Goal: Task Accomplishment & Management: Manage account settings

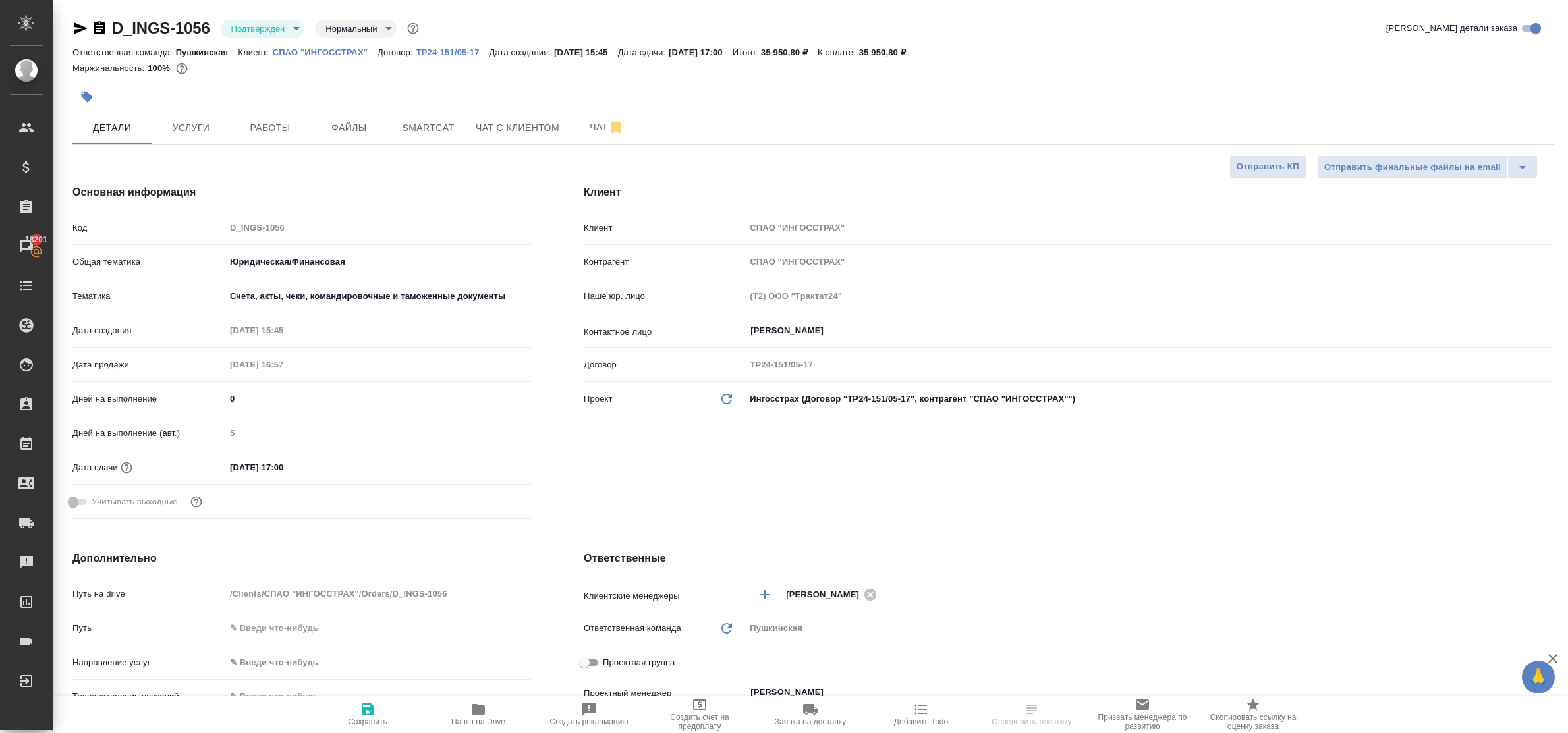
select select "RU"
type textarea "x"
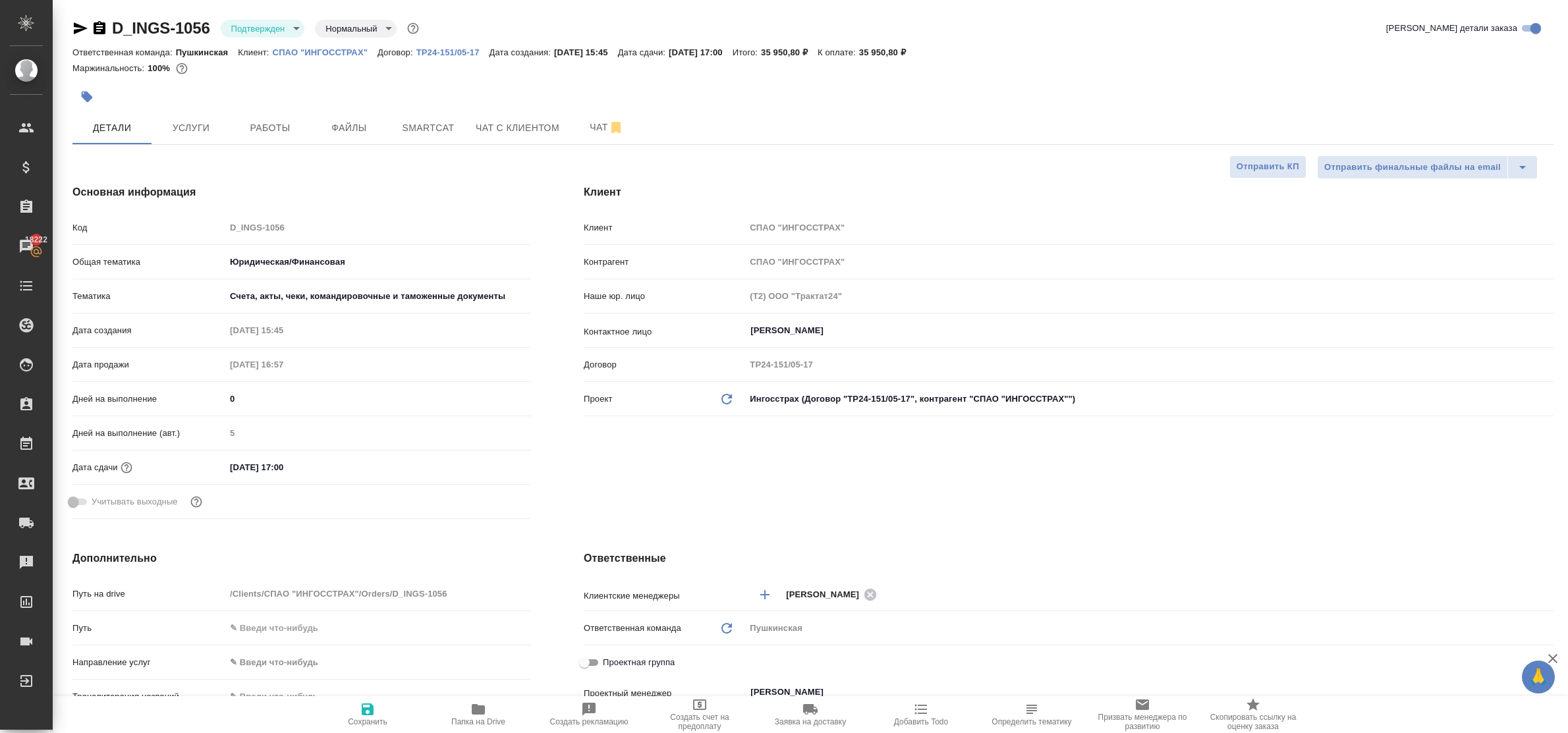
type textarea "x"
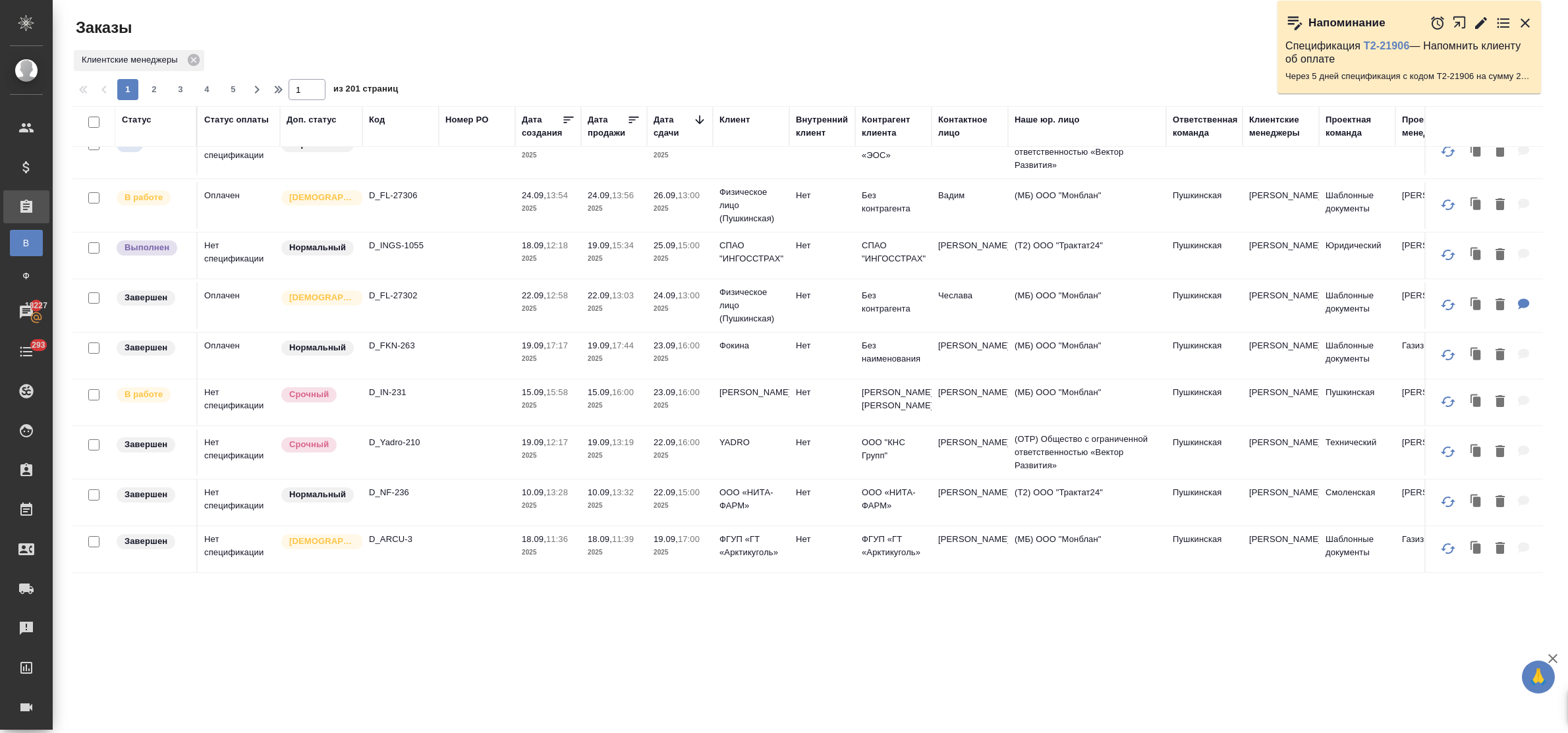
scroll to position [330, 0]
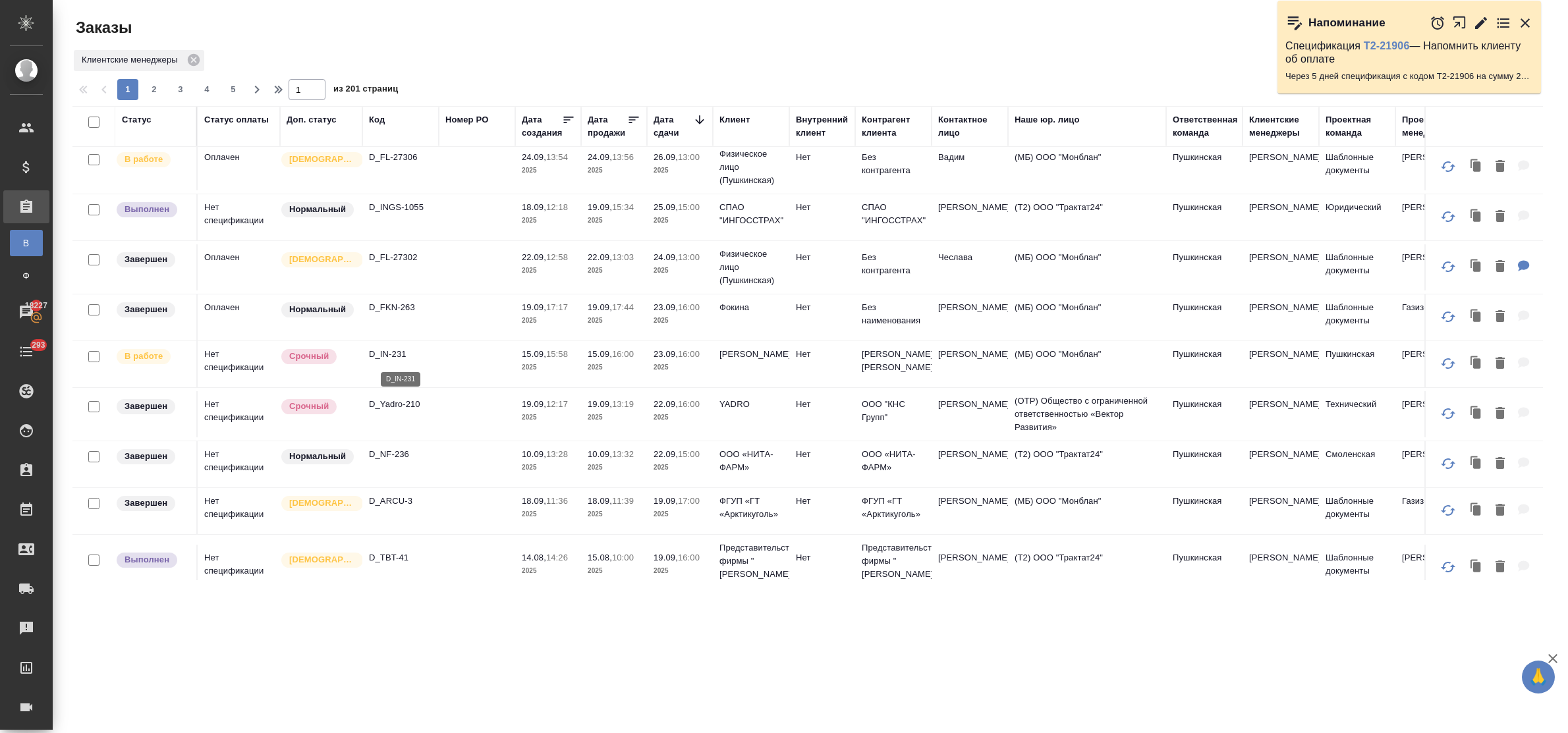
click at [390, 356] on p "D_IN-231" at bounding box center [400, 354] width 63 height 13
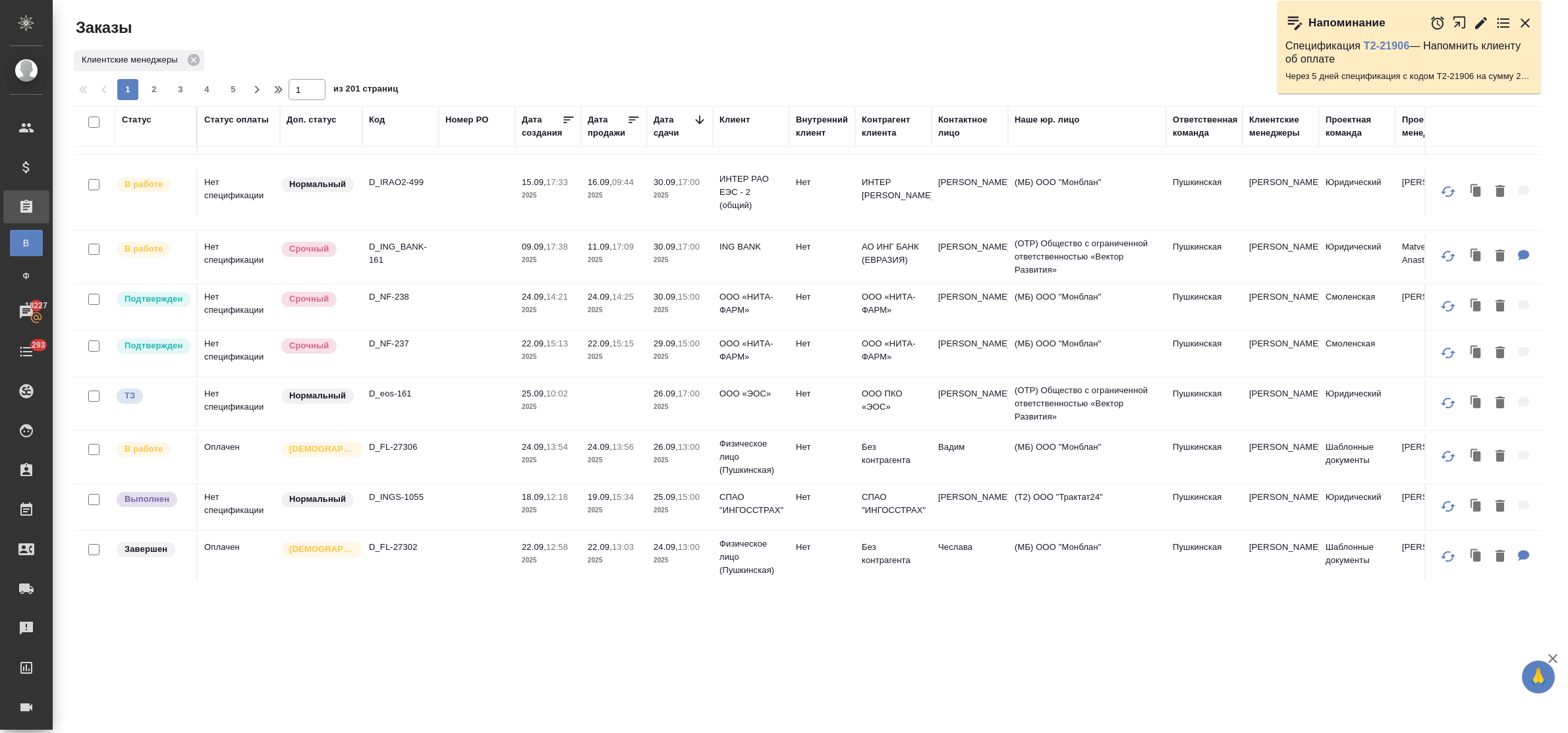
scroll to position [0, 0]
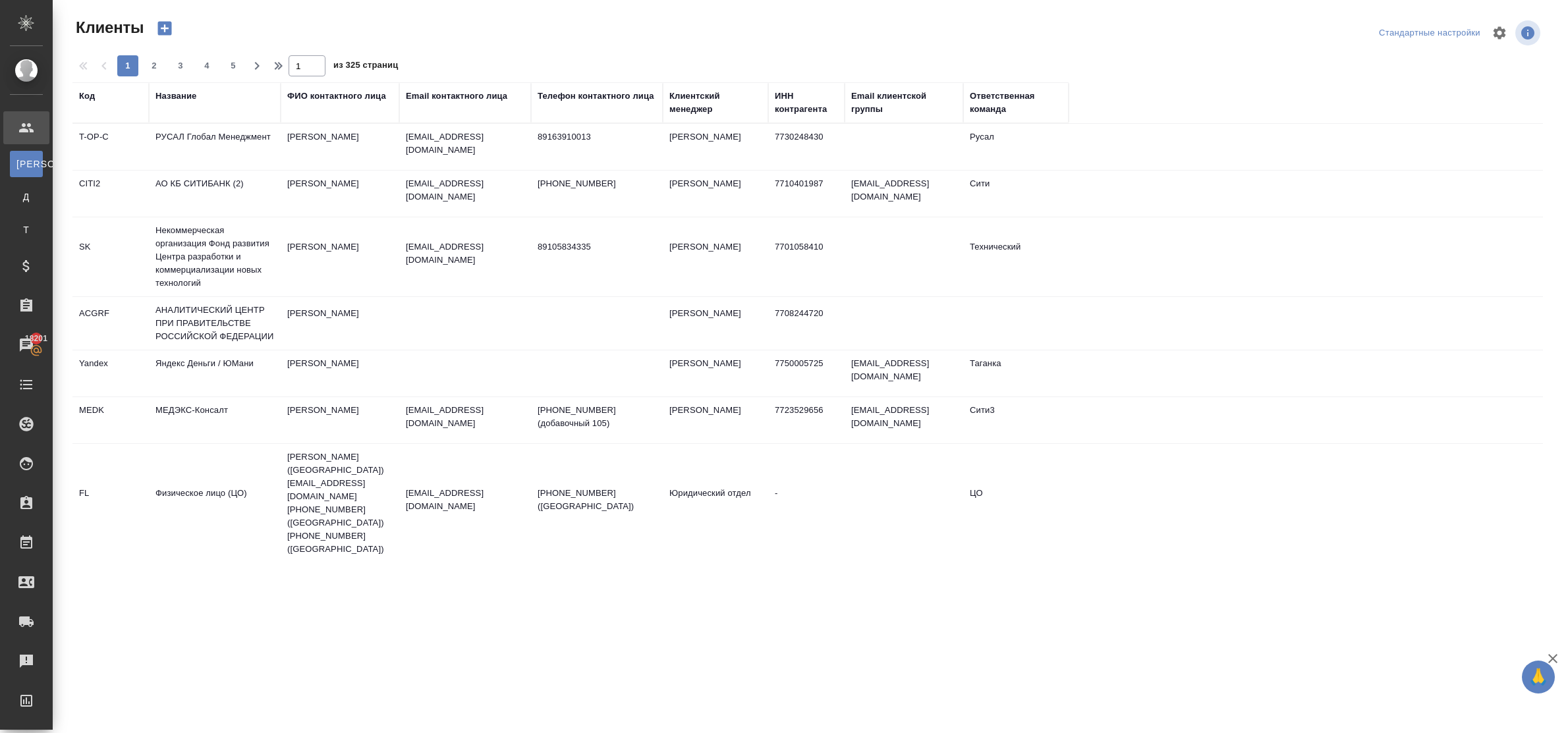
select select "RU"
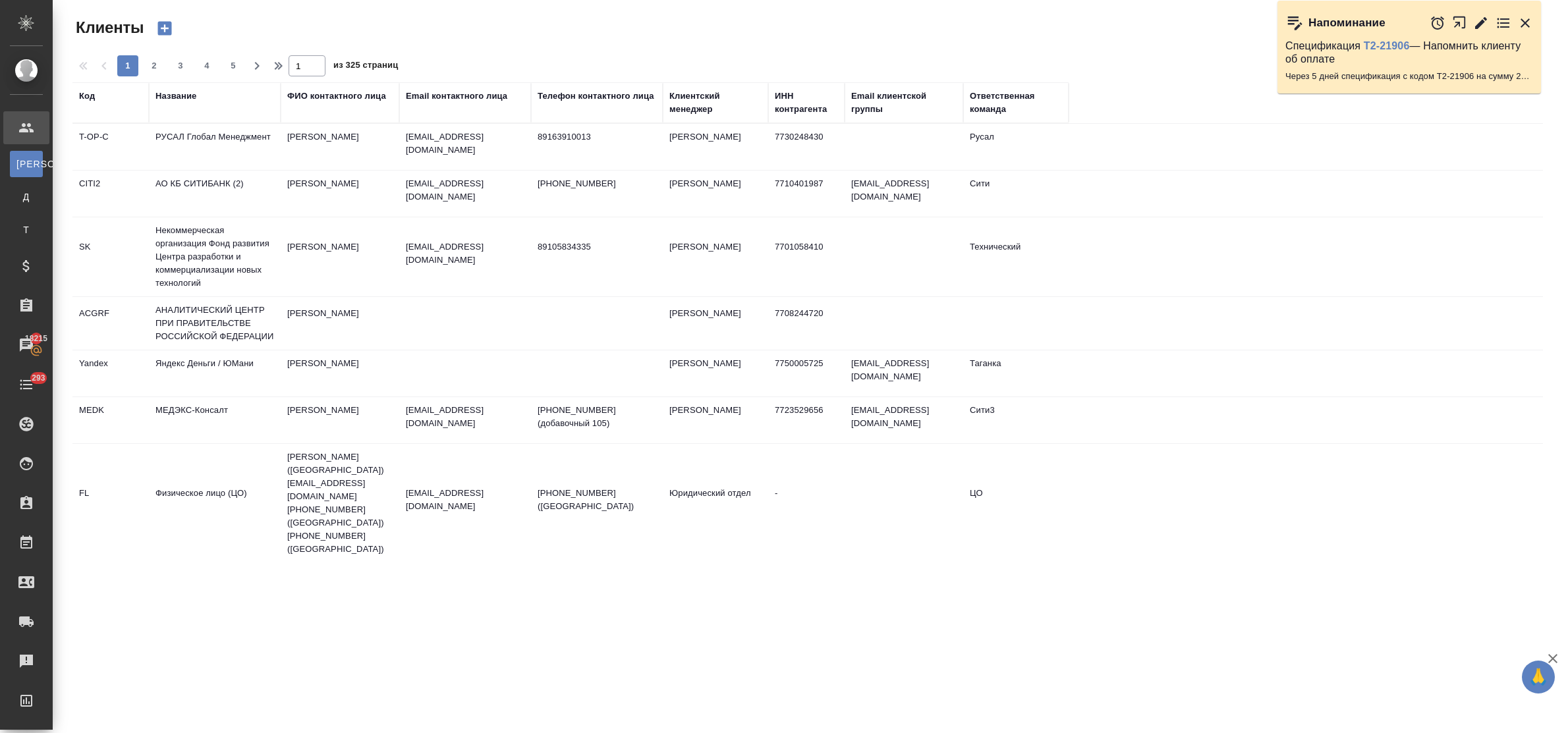
click at [195, 95] on div "Название" at bounding box center [175, 96] width 40 height 13
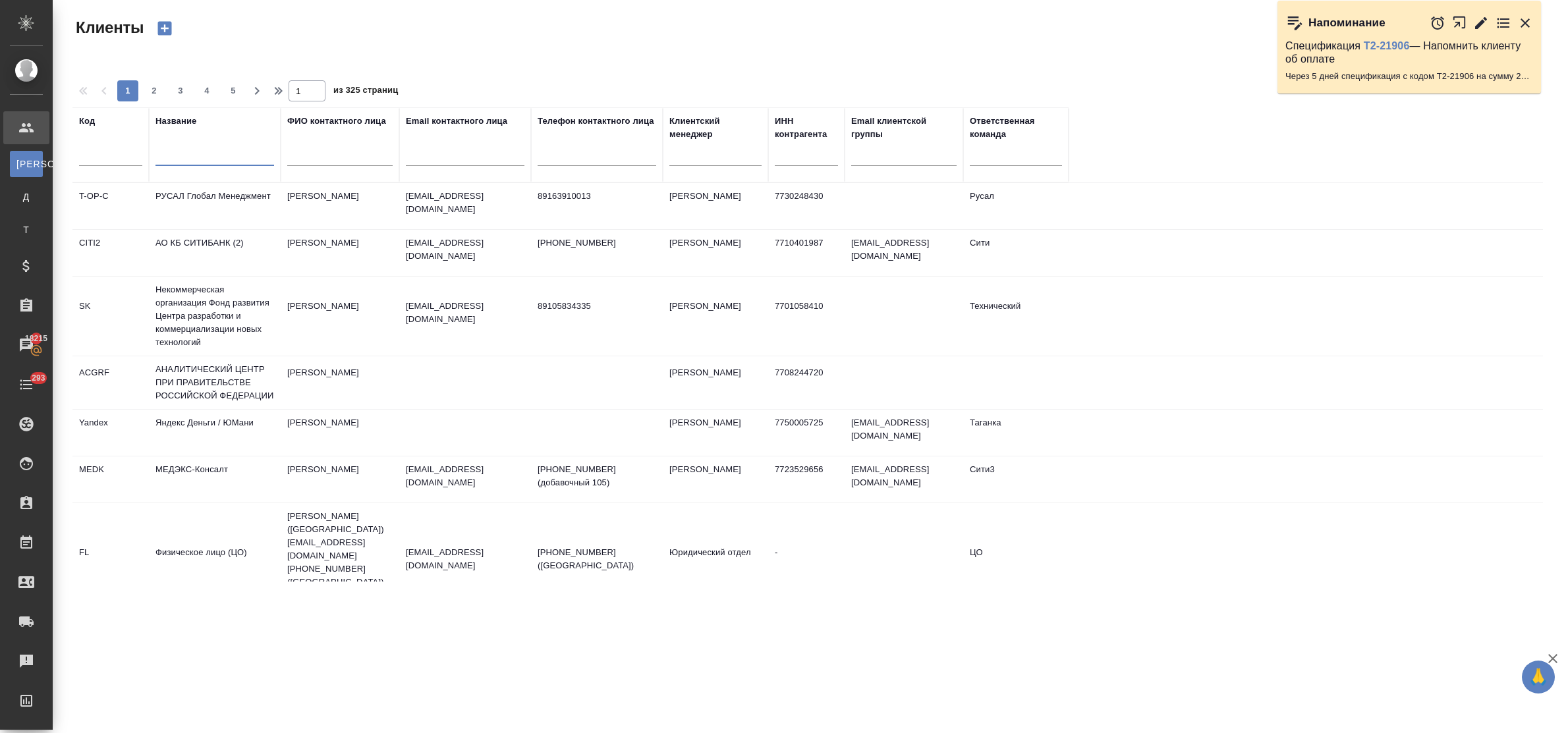
click at [214, 163] on input "text" at bounding box center [215, 157] width 119 height 16
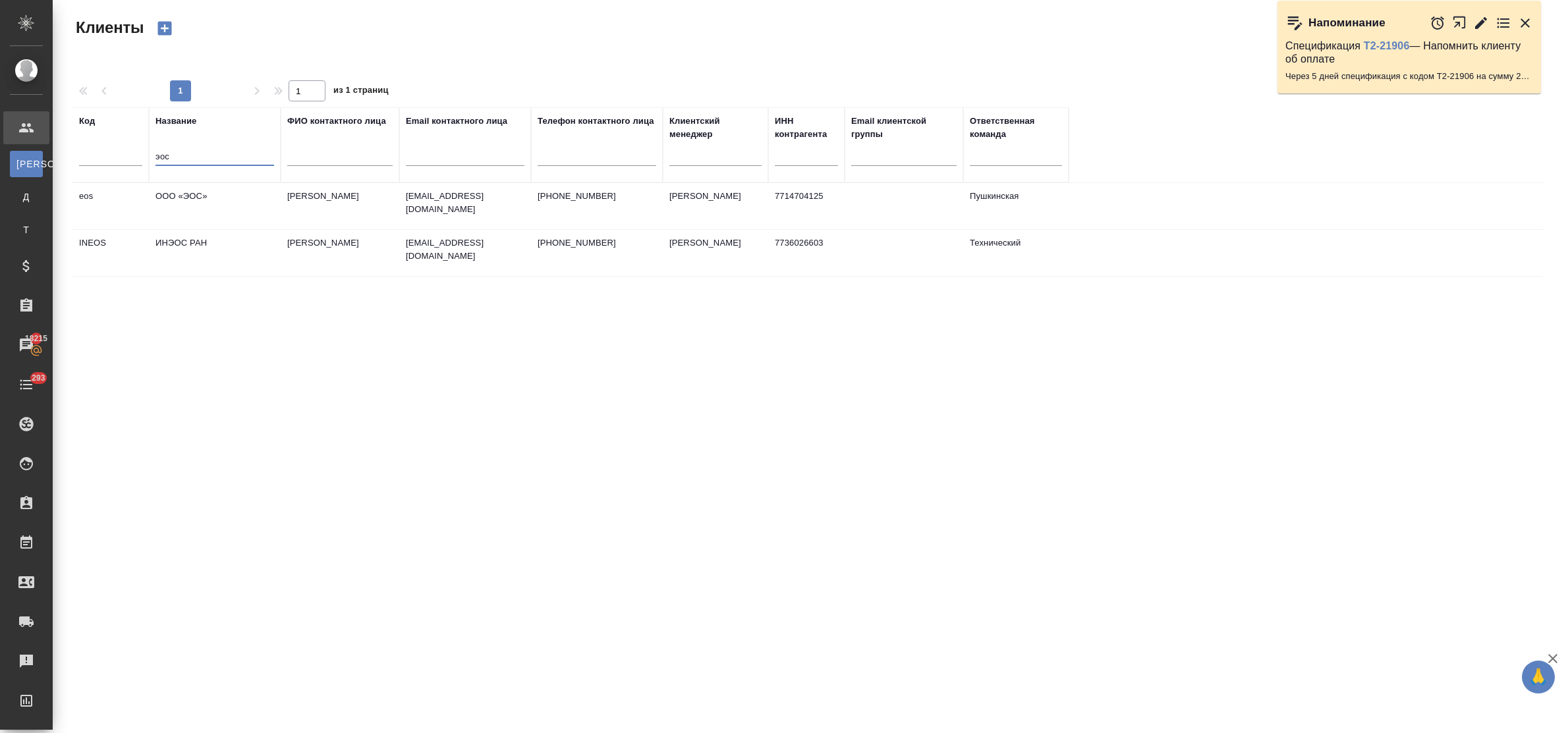
click at [211, 198] on td "ООО «ЭОС»" at bounding box center [215, 206] width 131 height 46
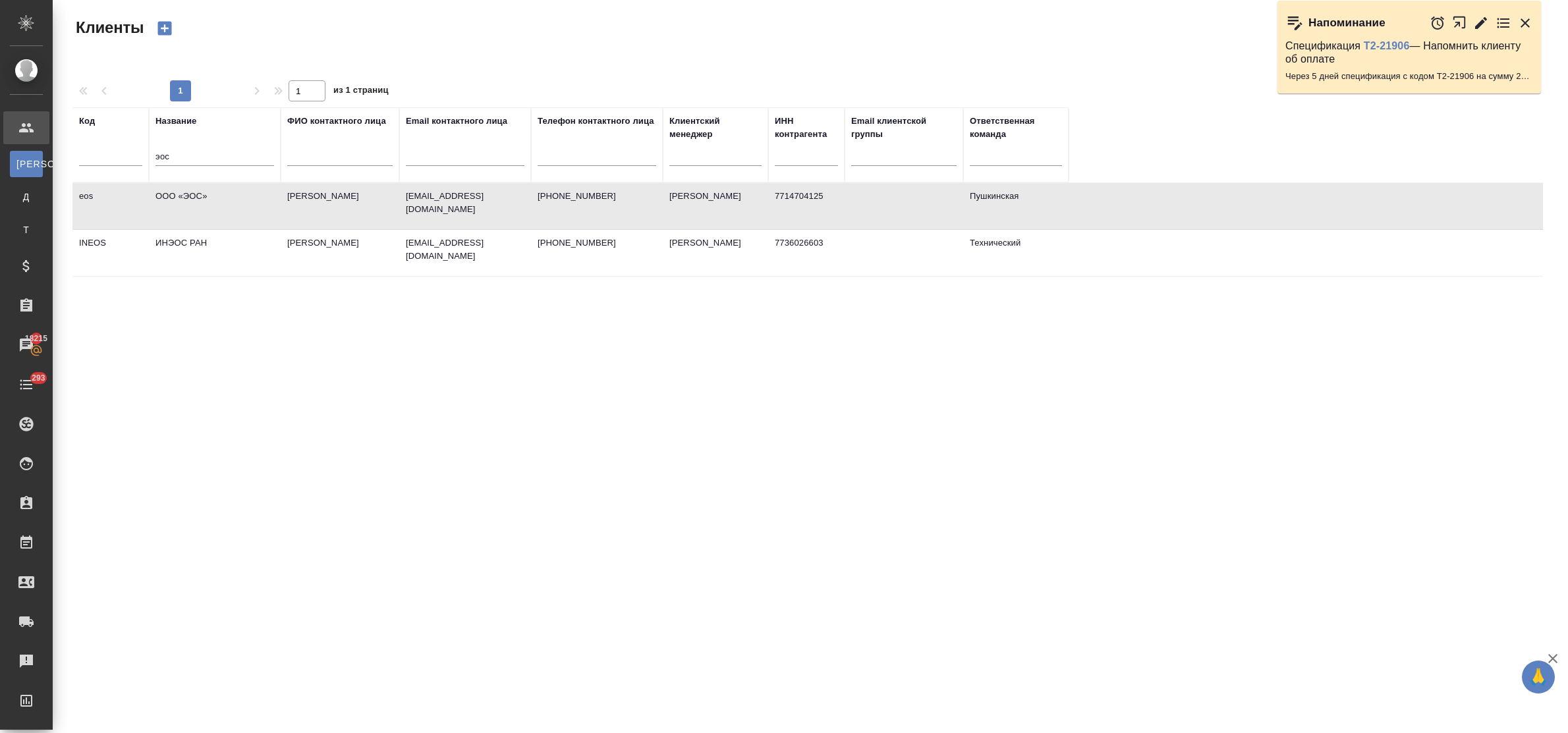
click at [211, 198] on td "ООО «ЭОС»" at bounding box center [215, 206] width 131 height 46
drag, startPoint x: 175, startPoint y: 158, endPoint x: 132, endPoint y: 143, distance: 45.5
click at [132, 143] on tr "Код Название эос ФИО контактного лица Email контактного лица Телефон контактног…" at bounding box center [571, 145] width 996 height 75
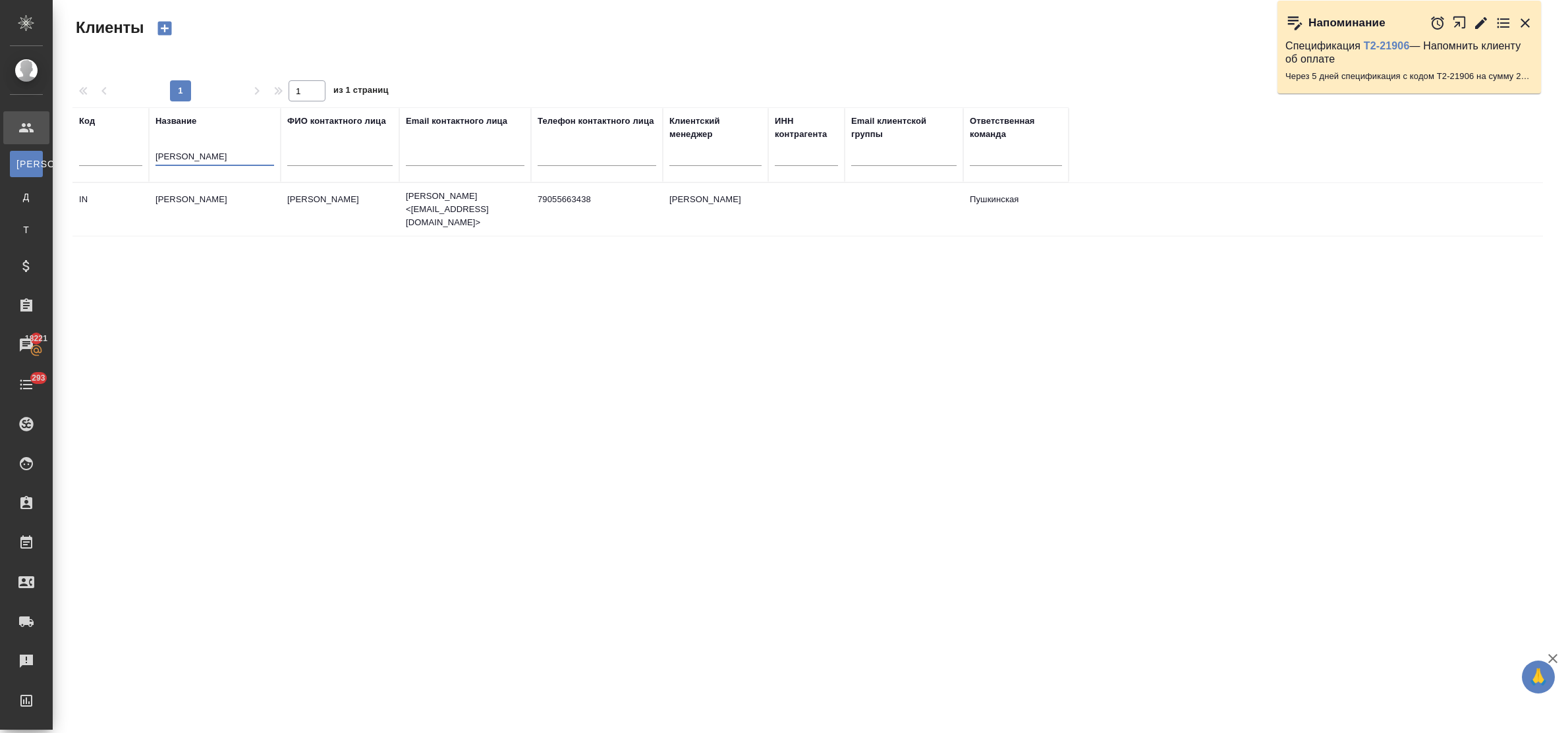
type input "иншаков"
click at [177, 202] on td "Иншаков Николай" at bounding box center [215, 209] width 131 height 46
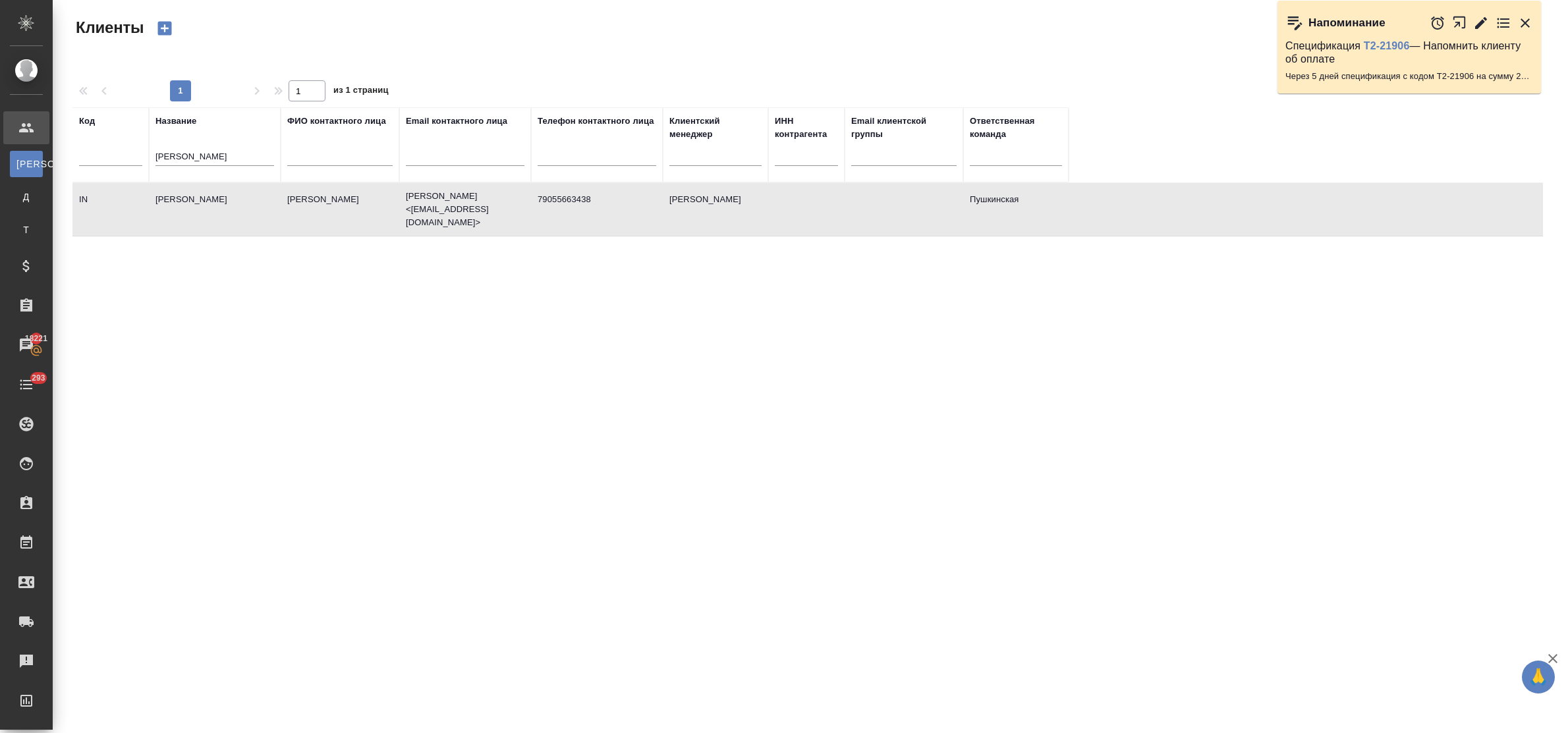
click at [177, 202] on td "Иншаков Николай" at bounding box center [215, 209] width 131 height 46
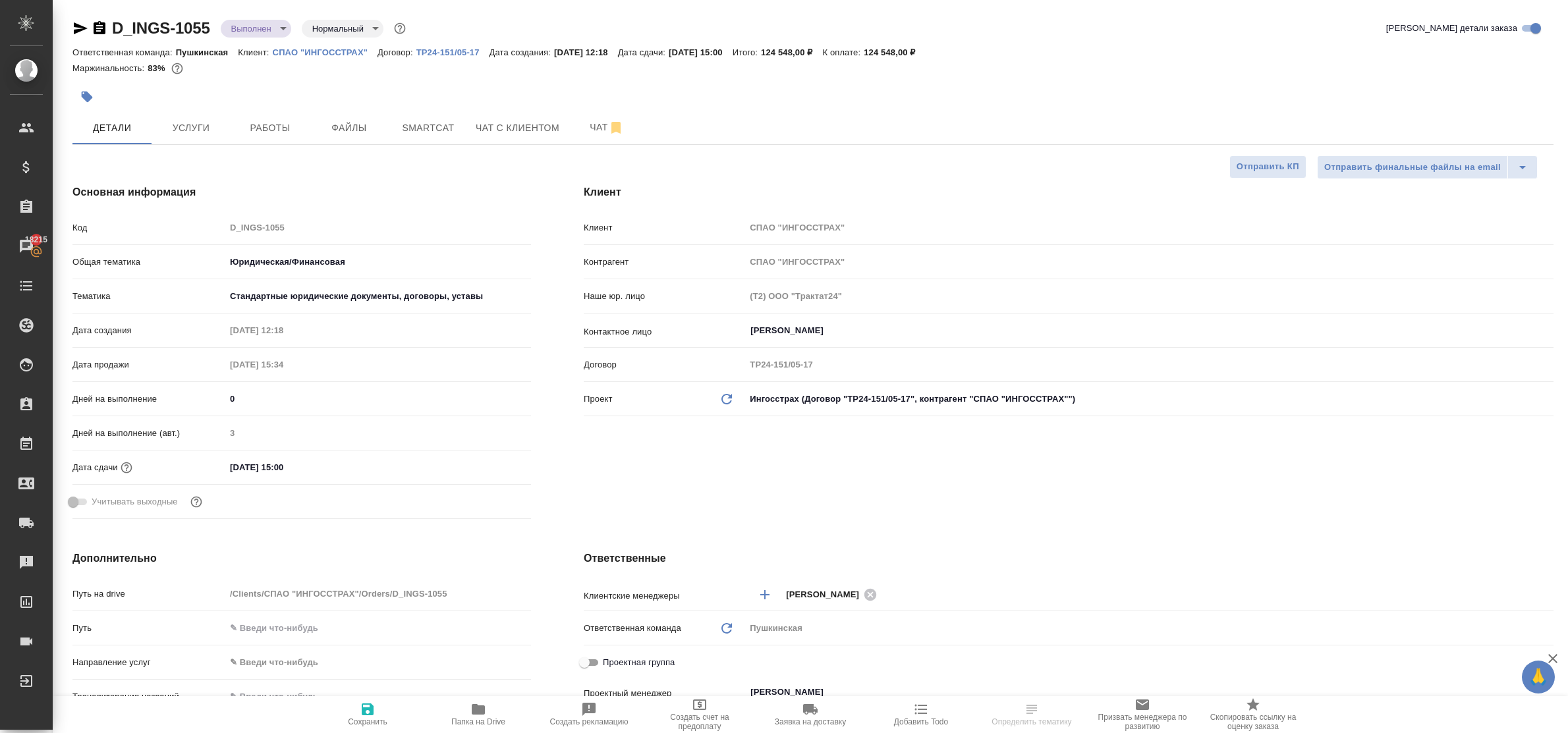
select select "RU"
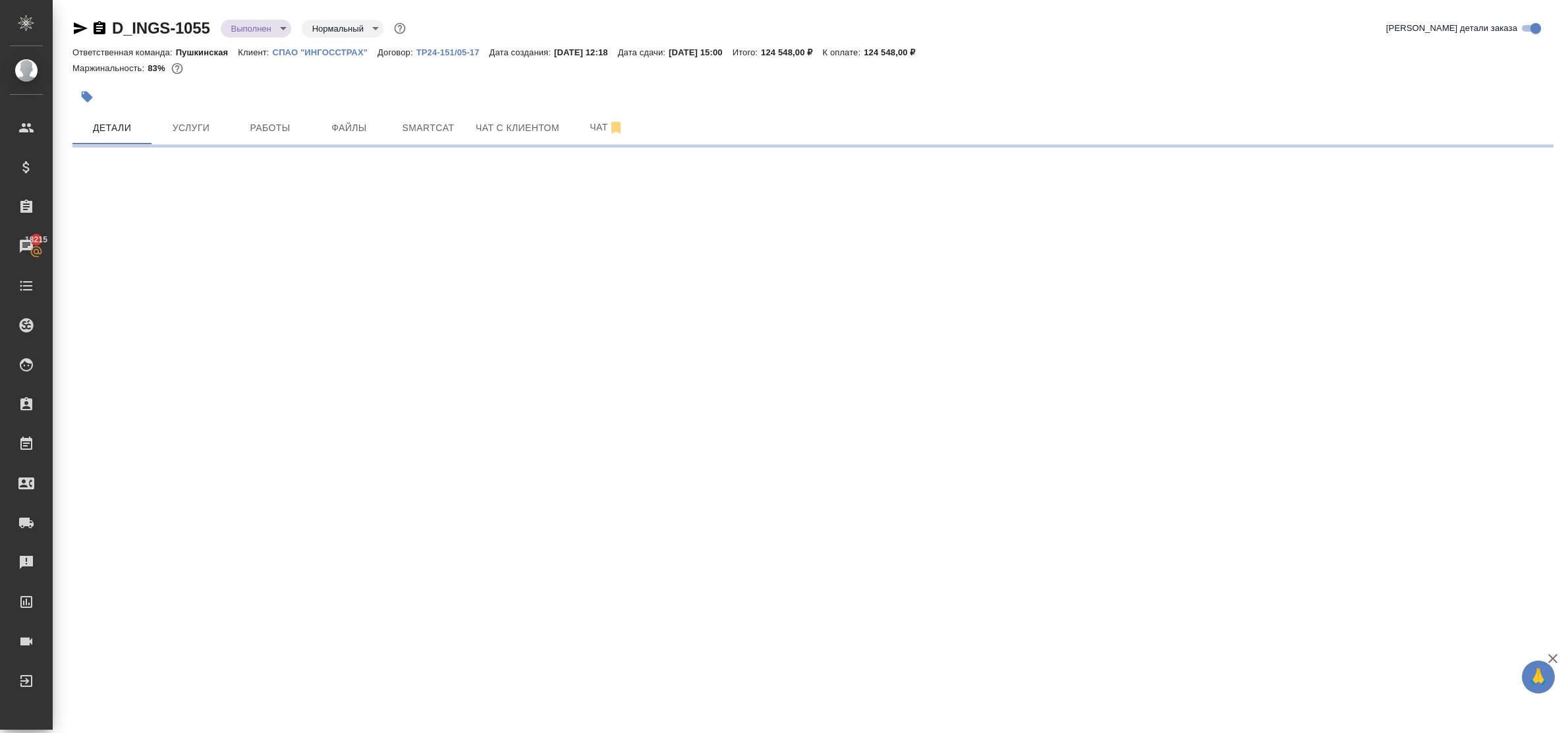
select select "RU"
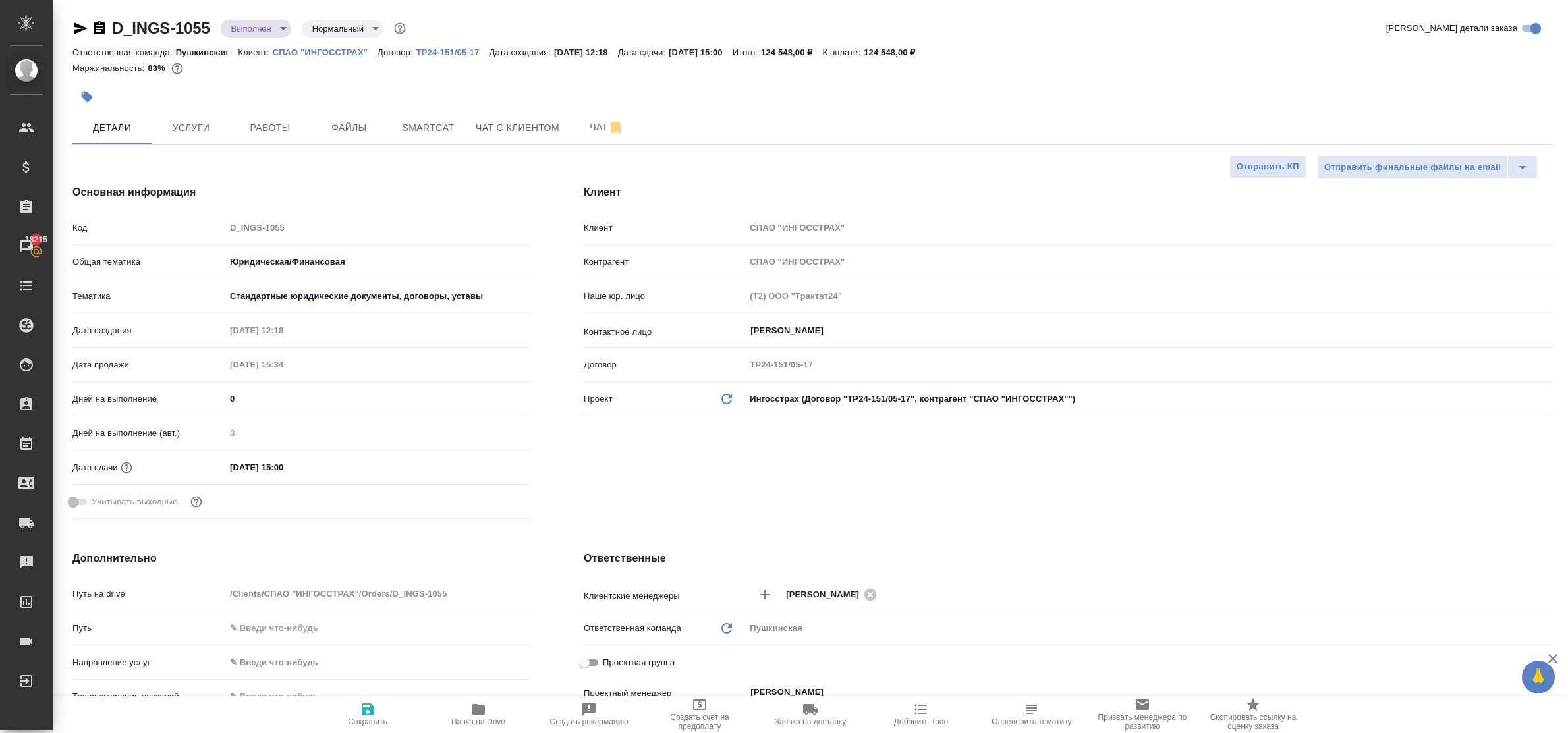
type textarea "x"
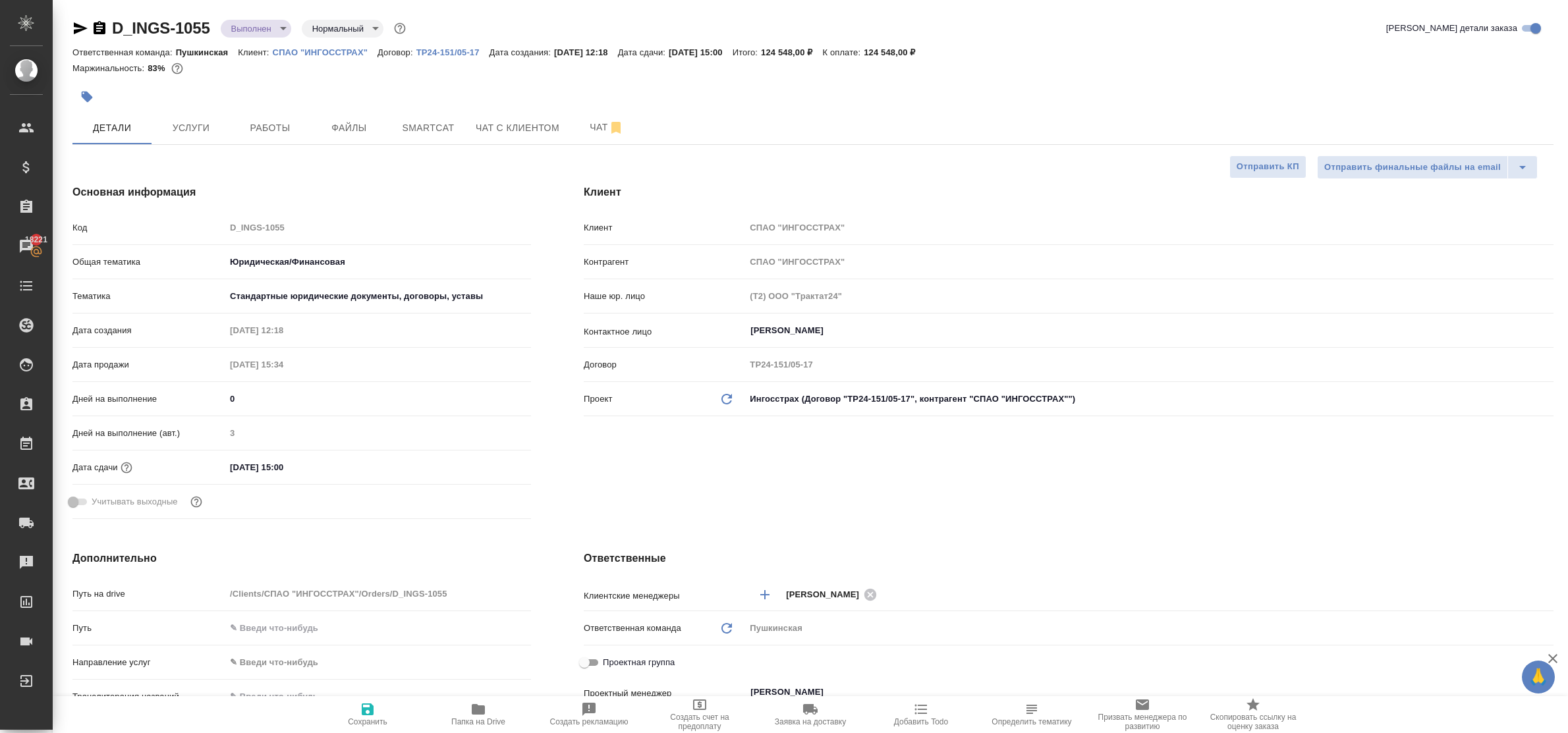
type textarea "x"
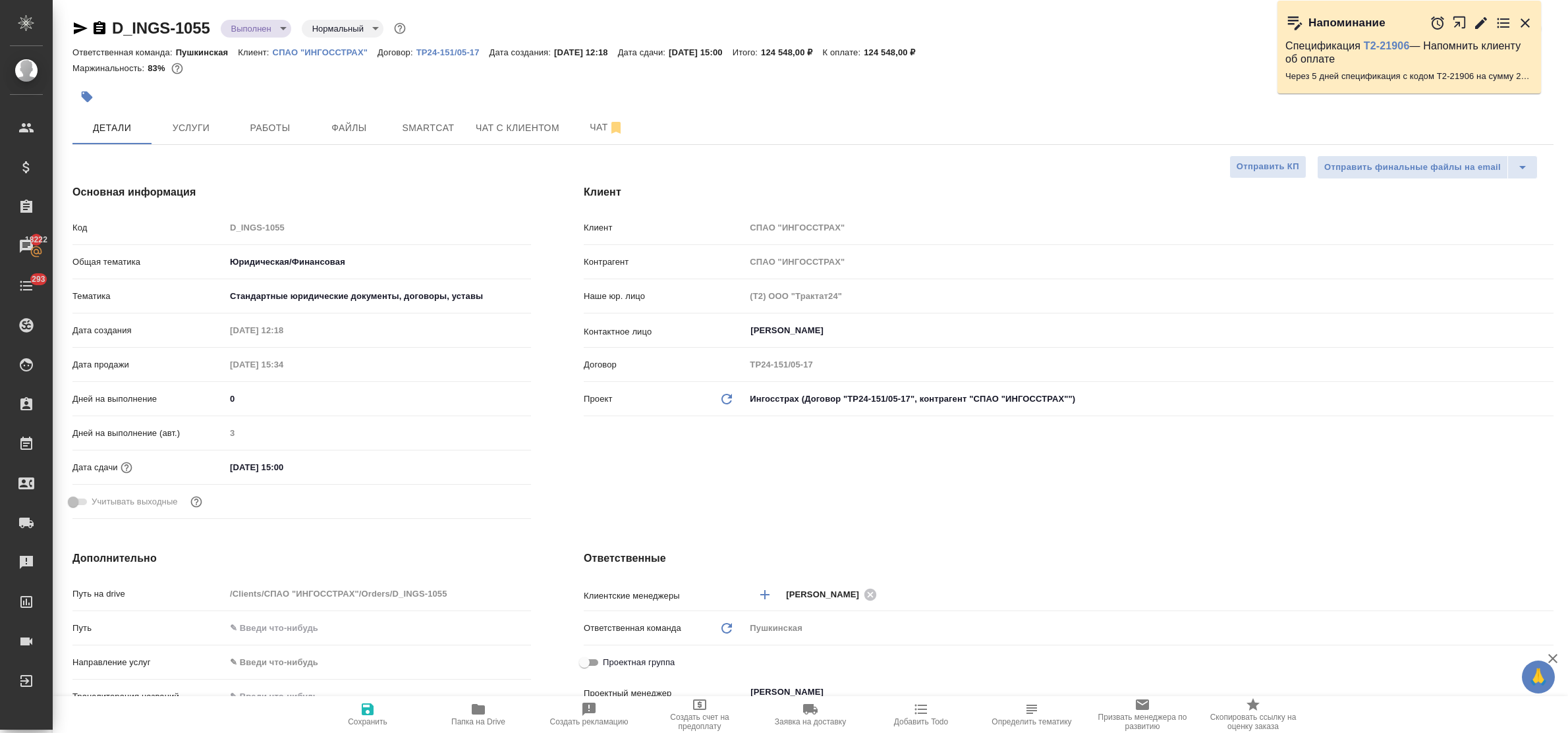
click at [473, 708] on icon "button" at bounding box center [478, 709] width 13 height 11
type textarea "x"
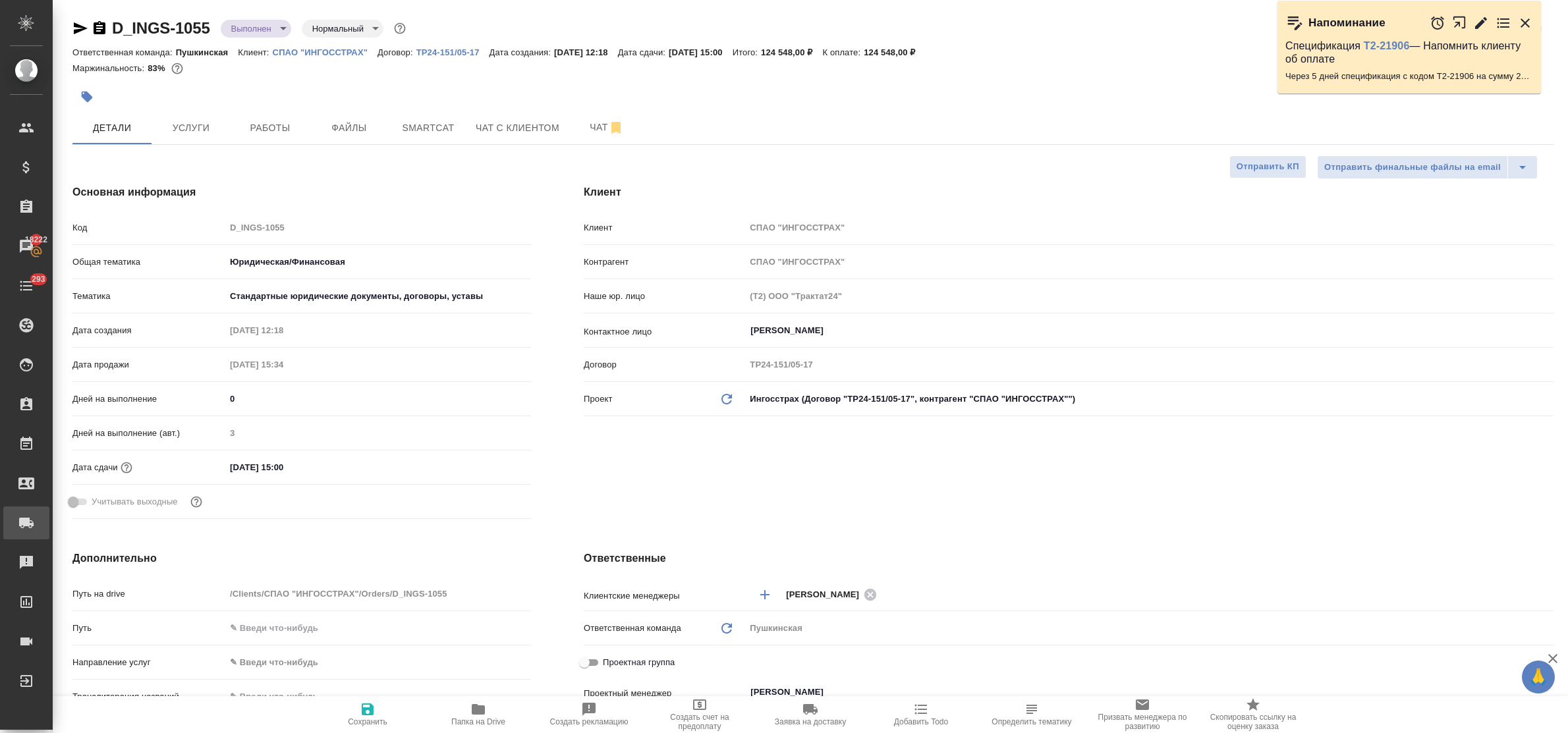
type textarea "x"
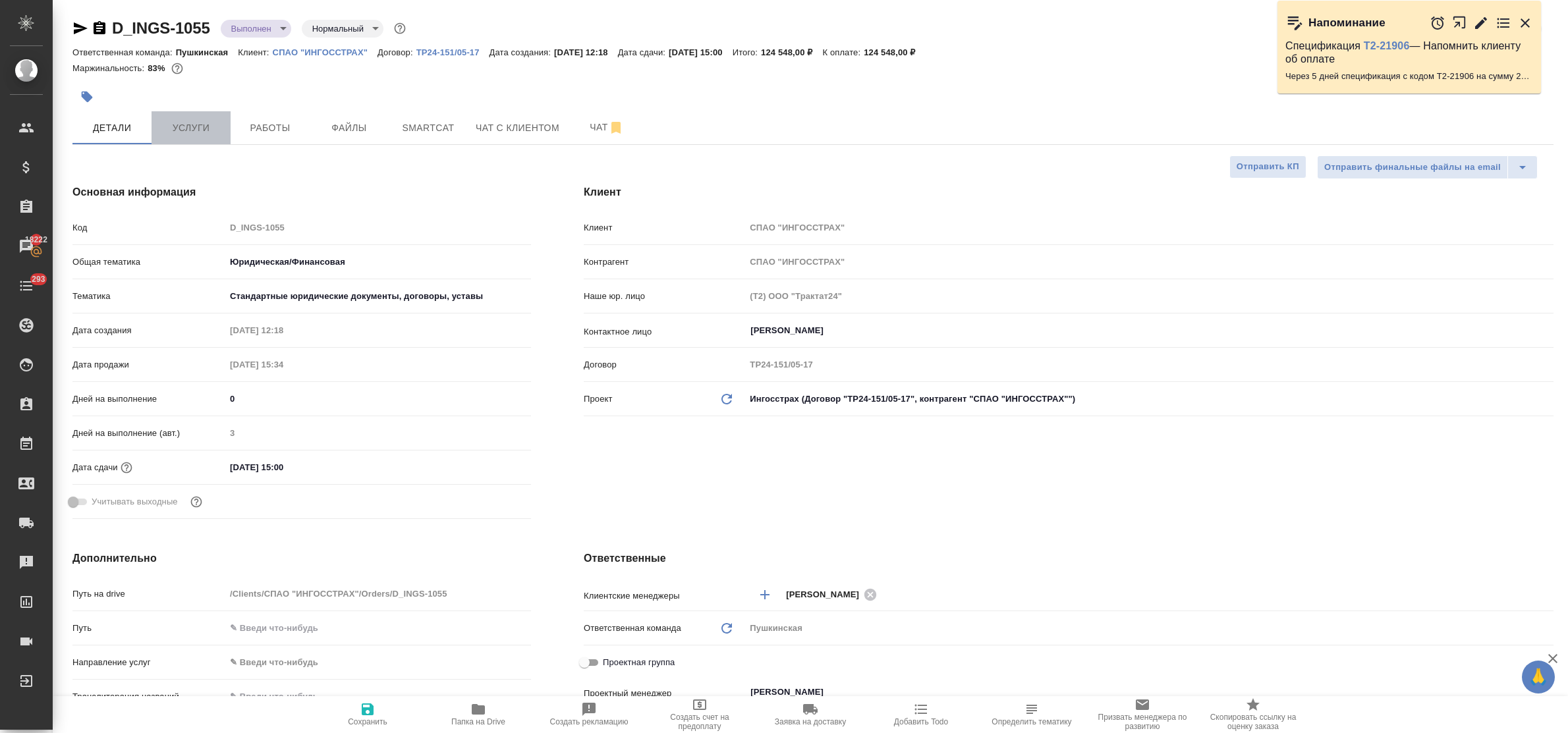
click at [195, 132] on span "Услуги" at bounding box center [190, 128] width 63 height 16
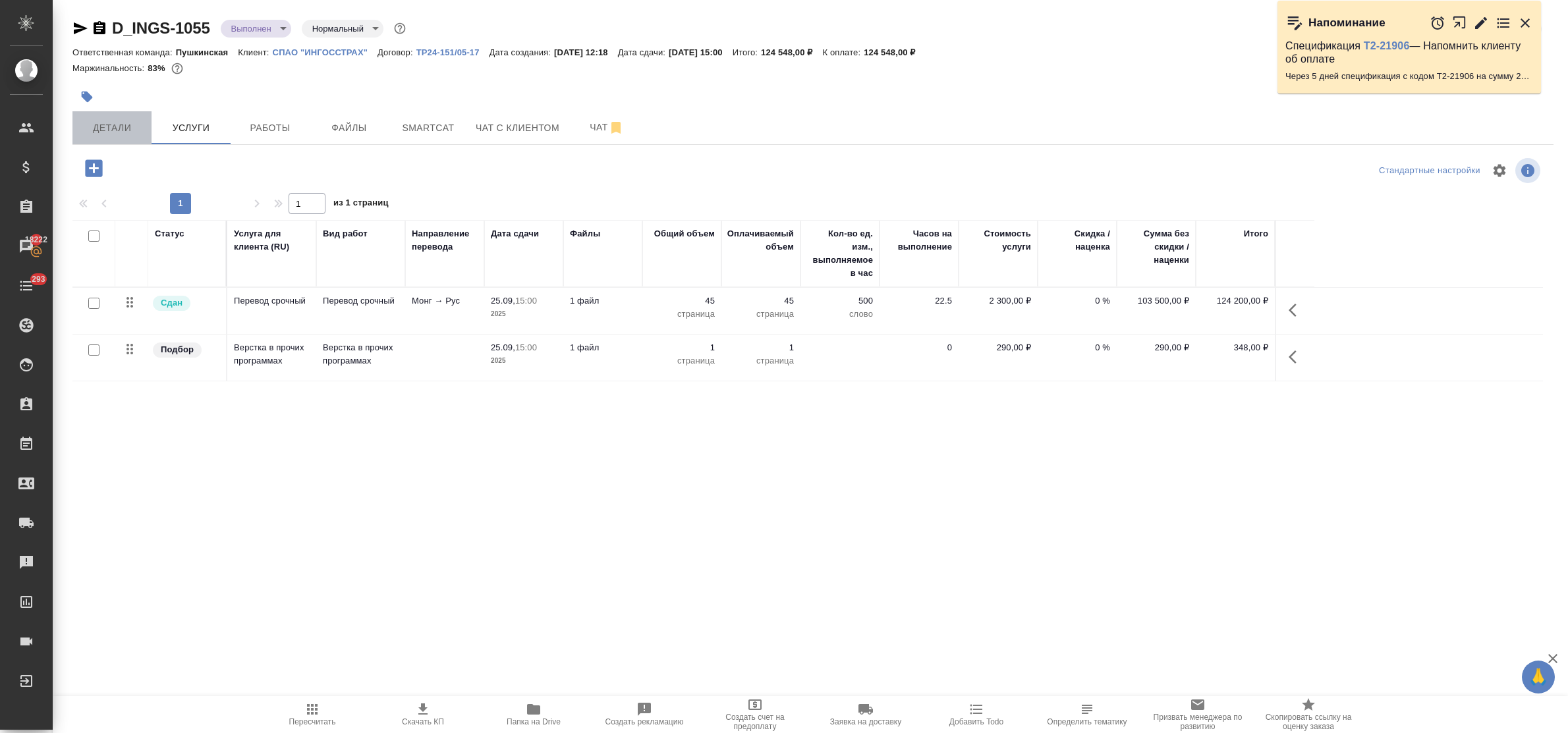
click at [115, 132] on span "Детали" at bounding box center [112, 128] width 63 height 16
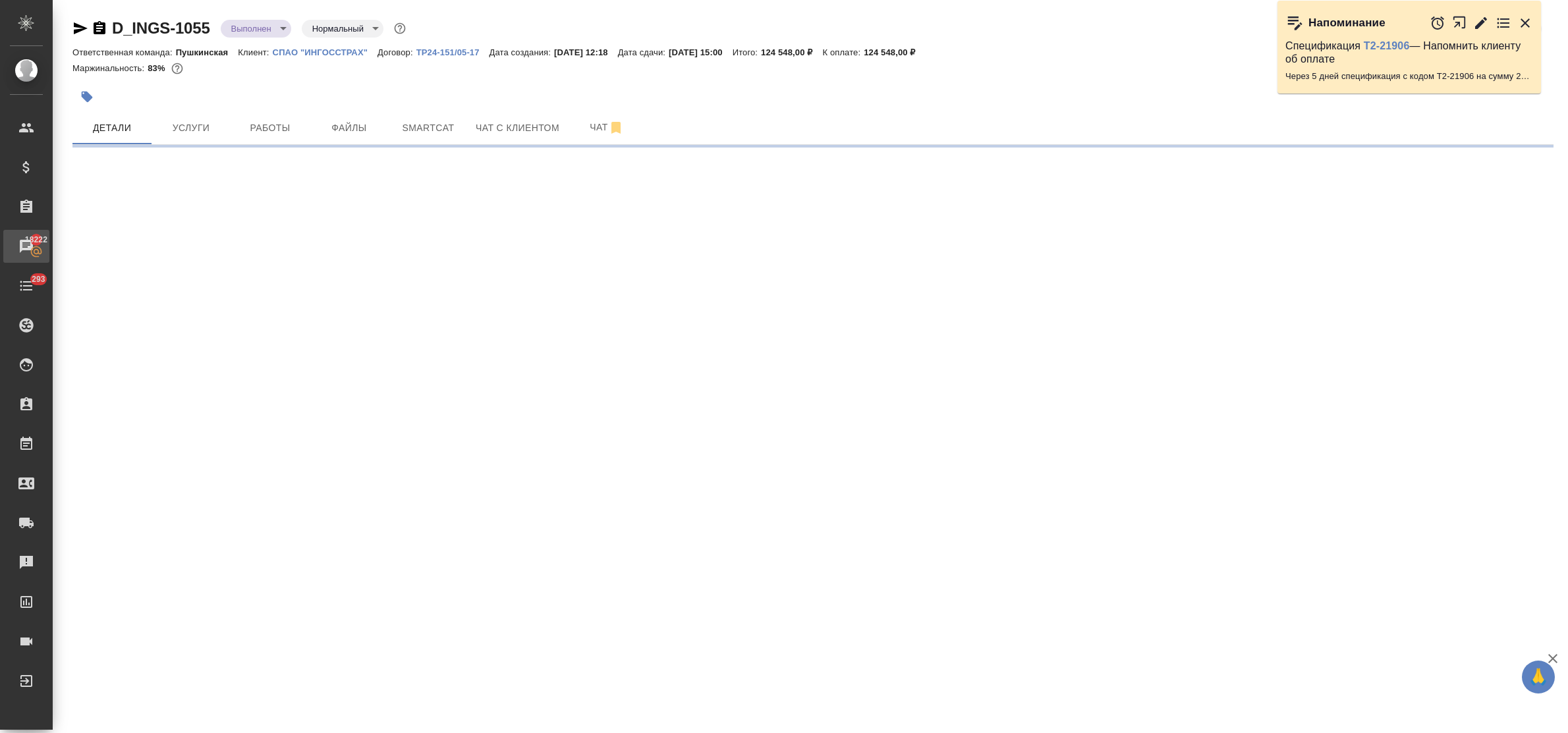
select select "RU"
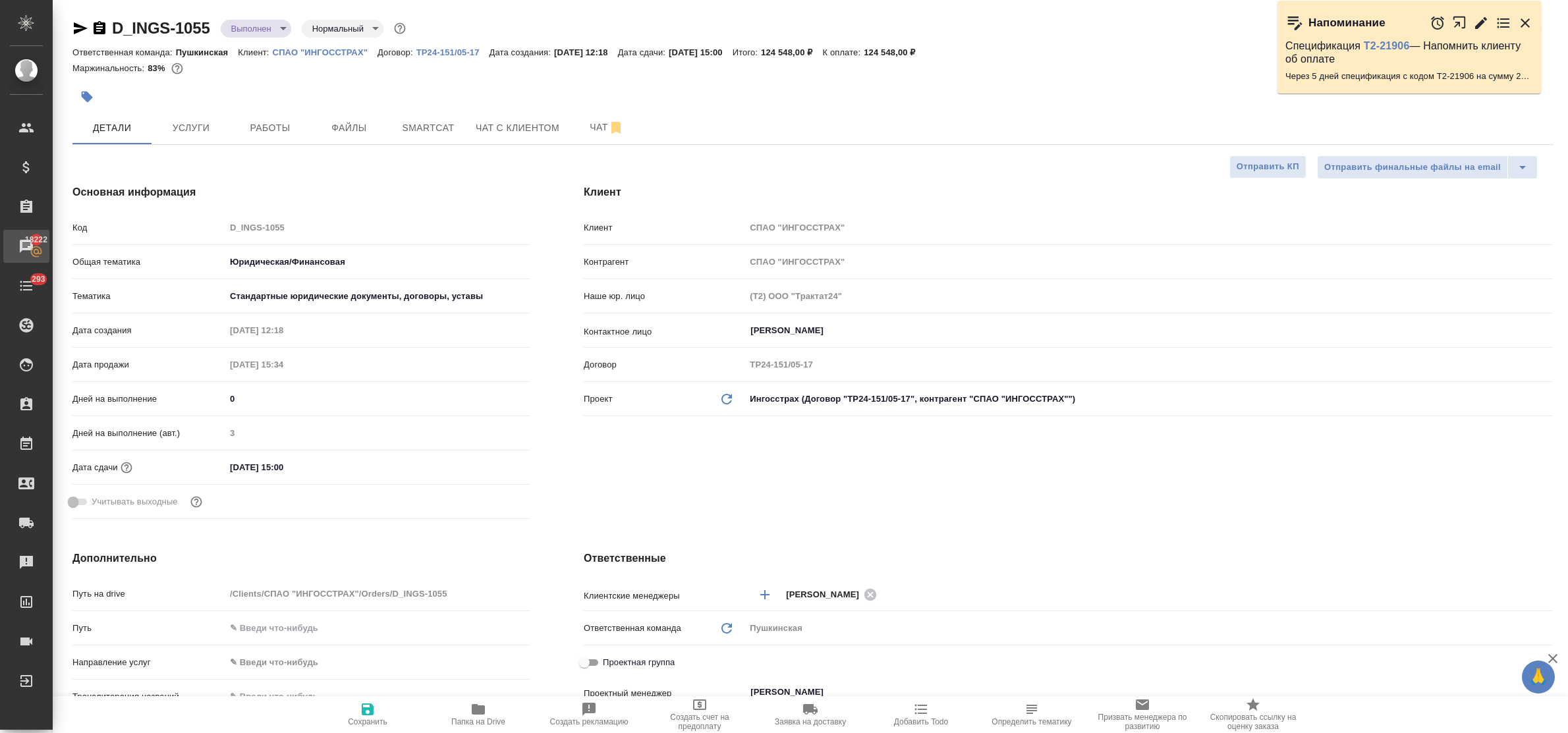
type textarea "x"
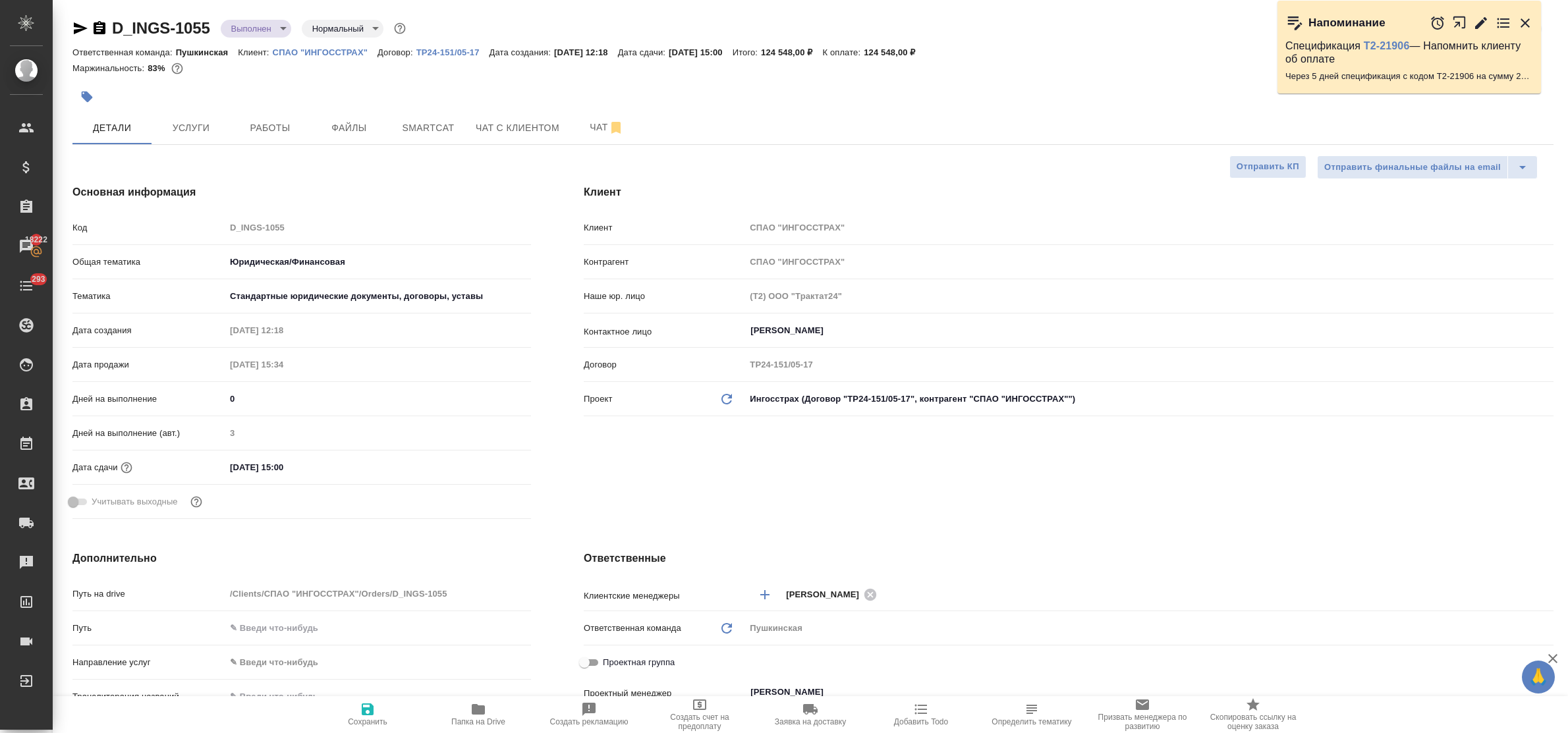
type textarea "x"
drag, startPoint x: 190, startPoint y: 136, endPoint x: 198, endPoint y: 161, distance: 26.2
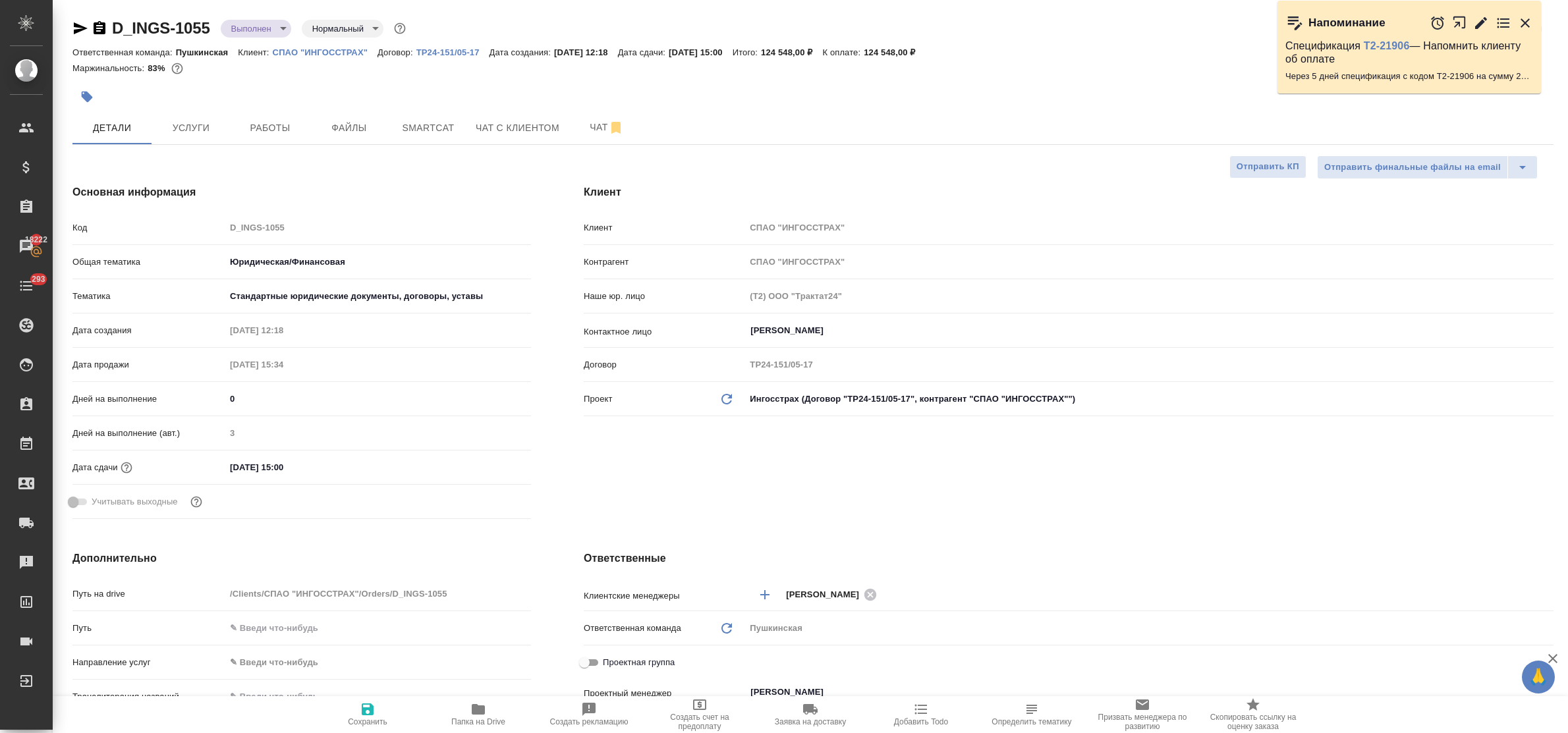
click at [190, 136] on span "Услуги" at bounding box center [190, 128] width 63 height 16
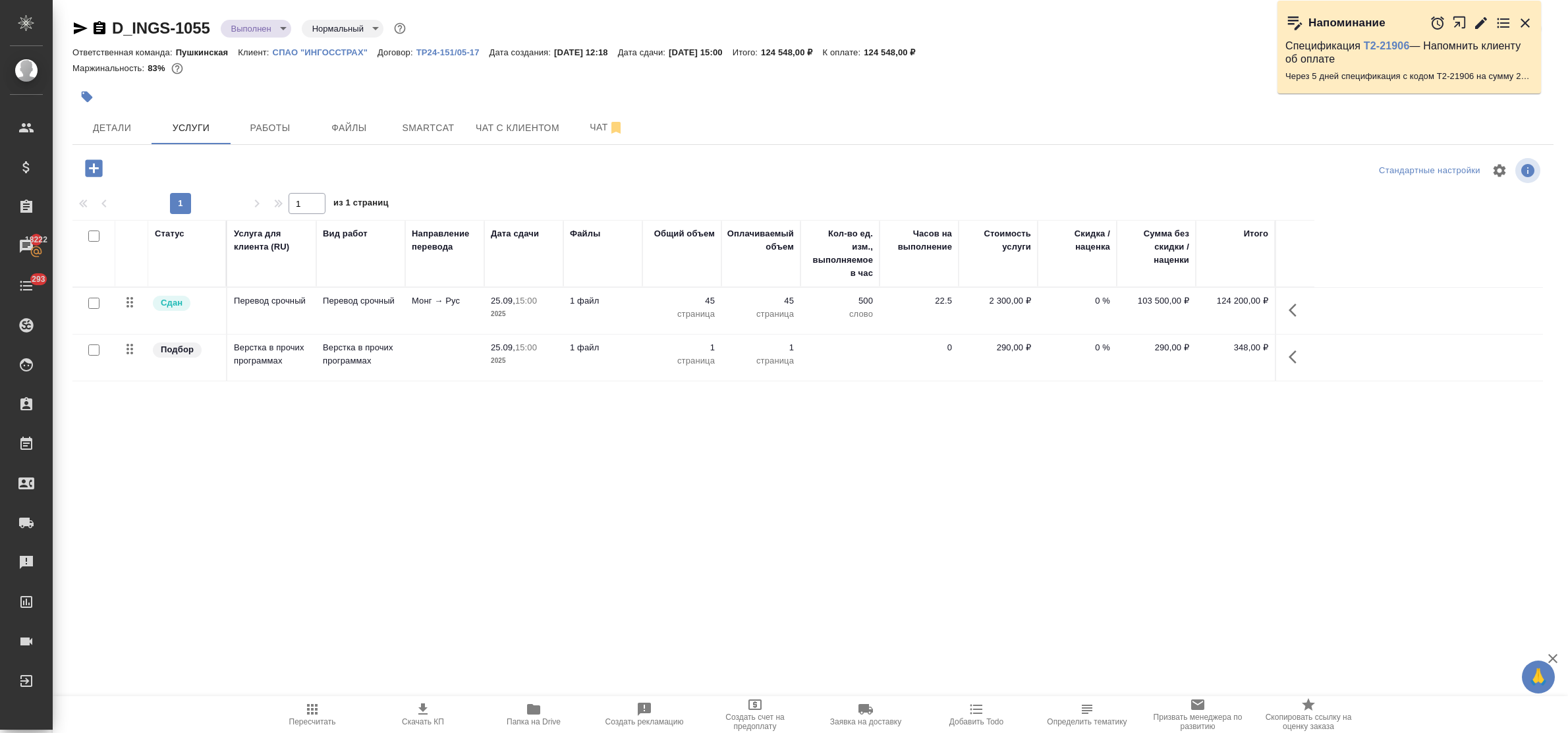
click at [258, 312] on td "Перевод срочный" at bounding box center [271, 310] width 89 height 46
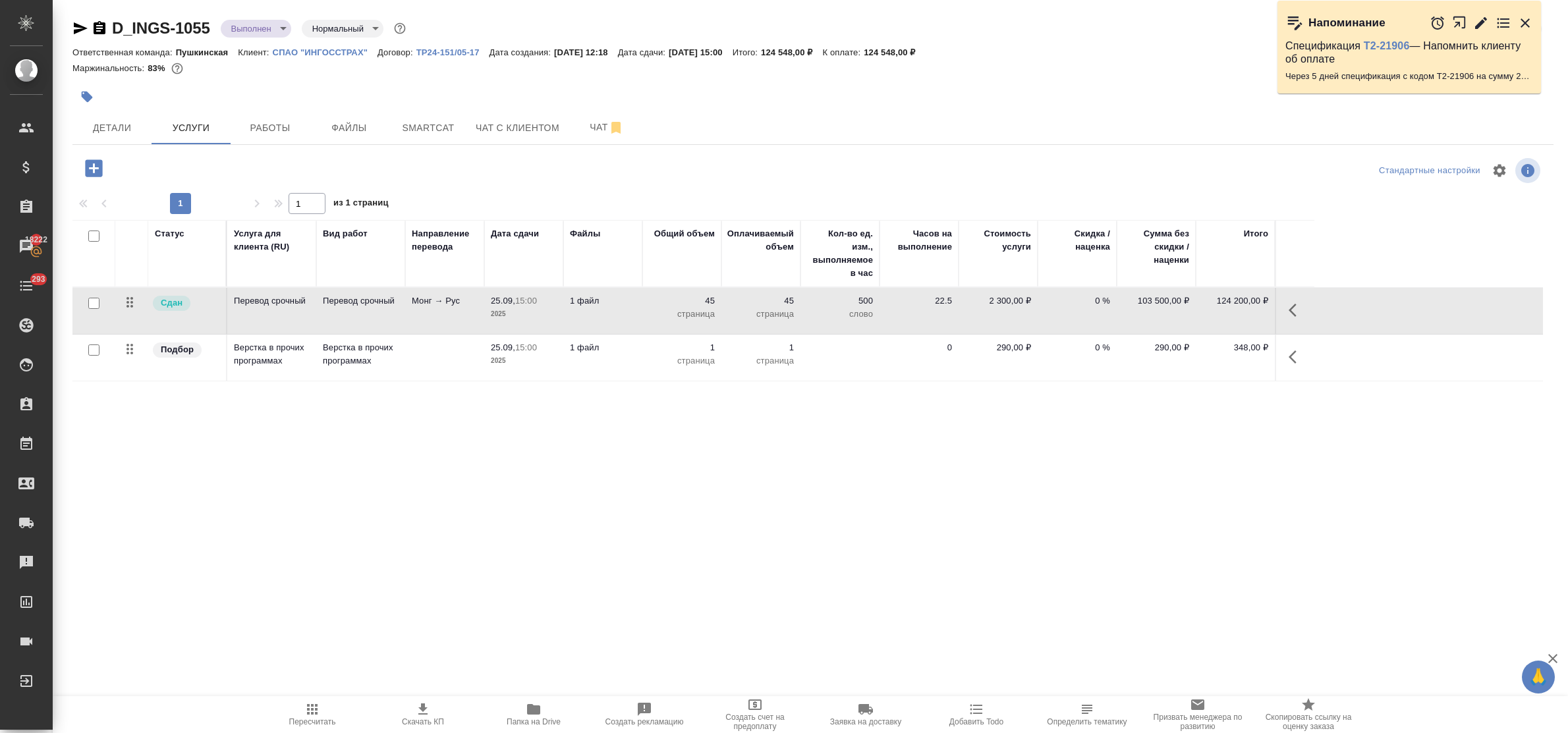
click at [258, 312] on td "Перевод срочный" at bounding box center [271, 310] width 89 height 46
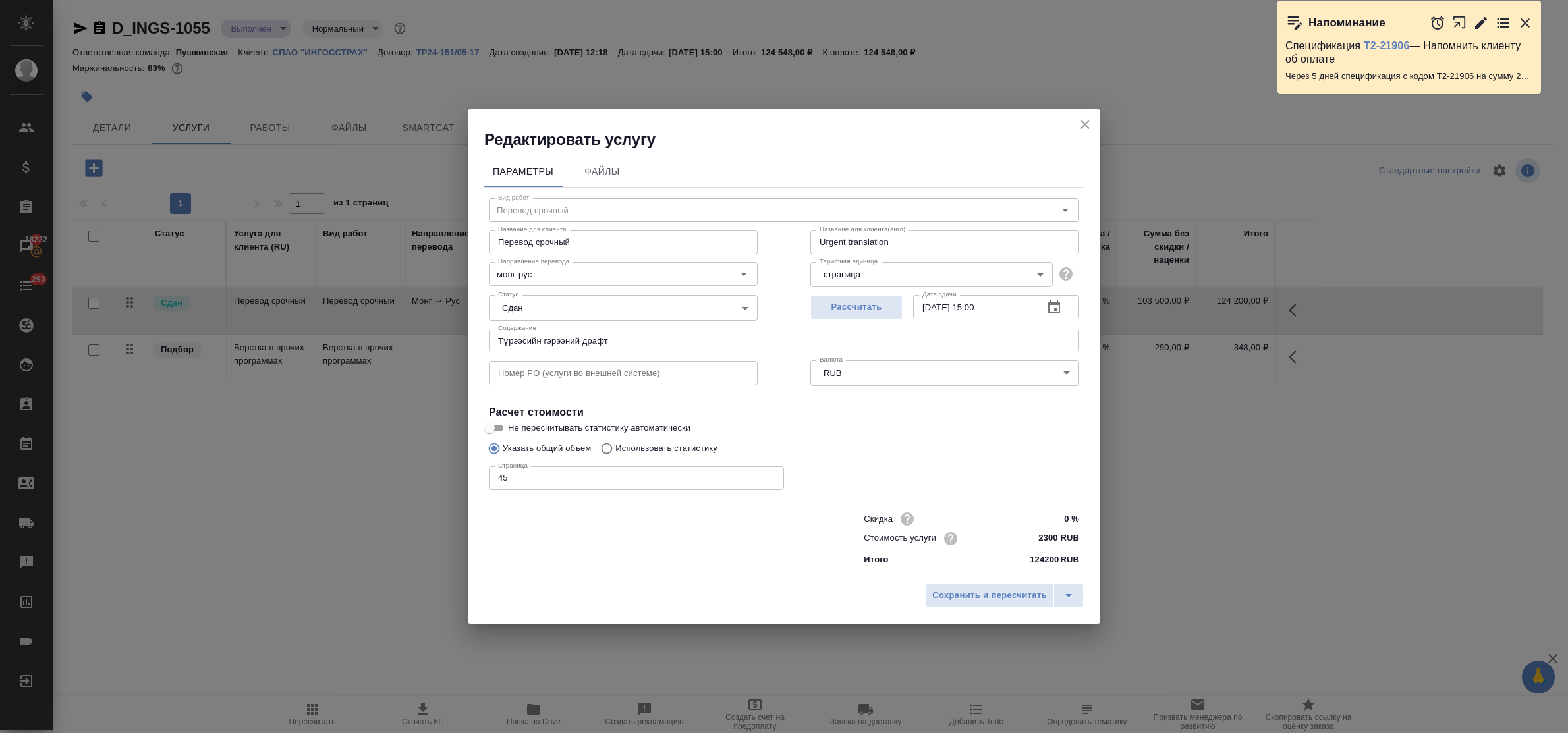
drag, startPoint x: 1082, startPoint y: 122, endPoint x: 53, endPoint y: 200, distance: 1032.0
click at [1077, 124] on icon "close" at bounding box center [1085, 124] width 16 height 16
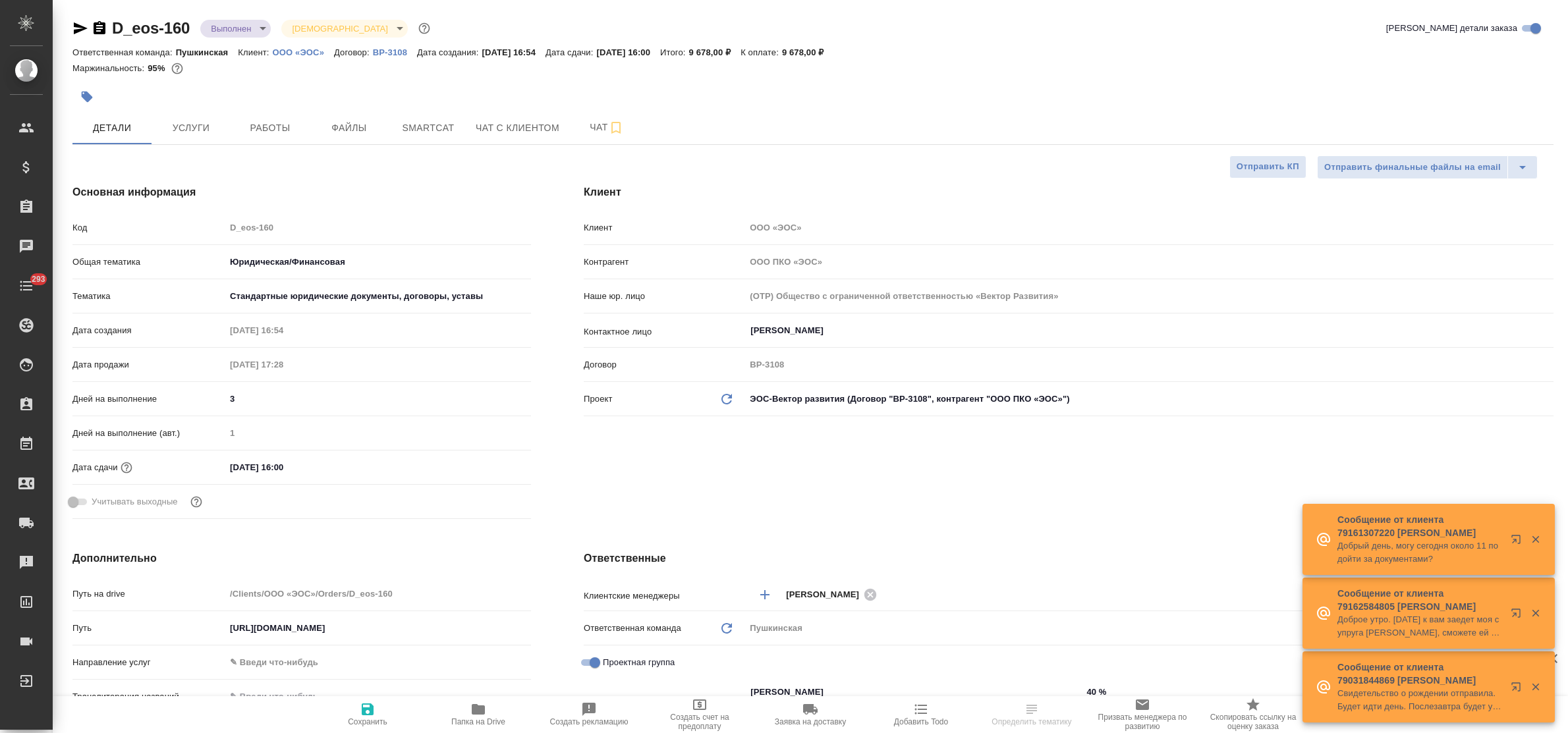
select select "RU"
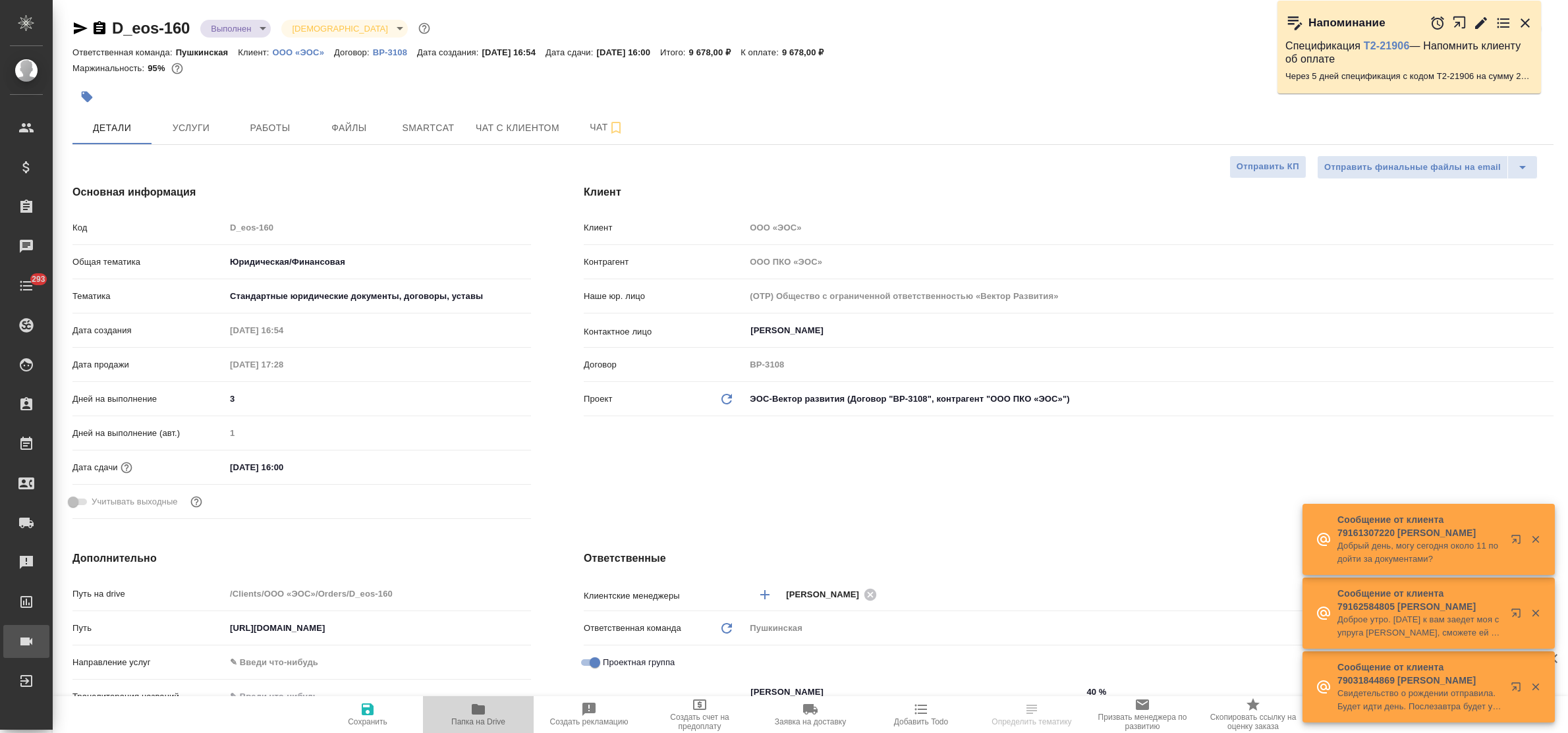
drag, startPoint x: 472, startPoint y: 712, endPoint x: 18, endPoint y: 633, distance: 460.8
click at [468, 712] on span "Папка на Drive" at bounding box center [478, 714] width 95 height 25
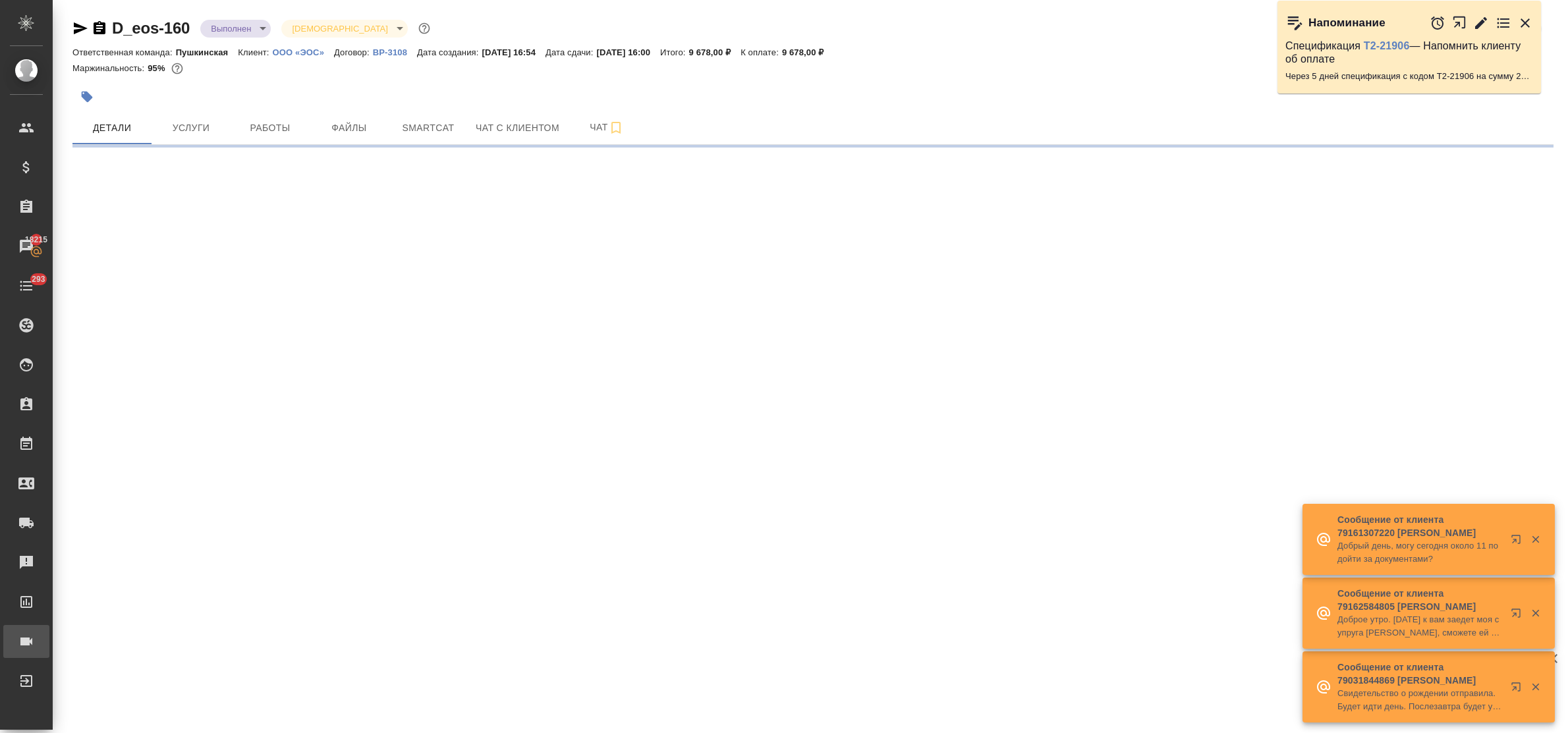
select select "RU"
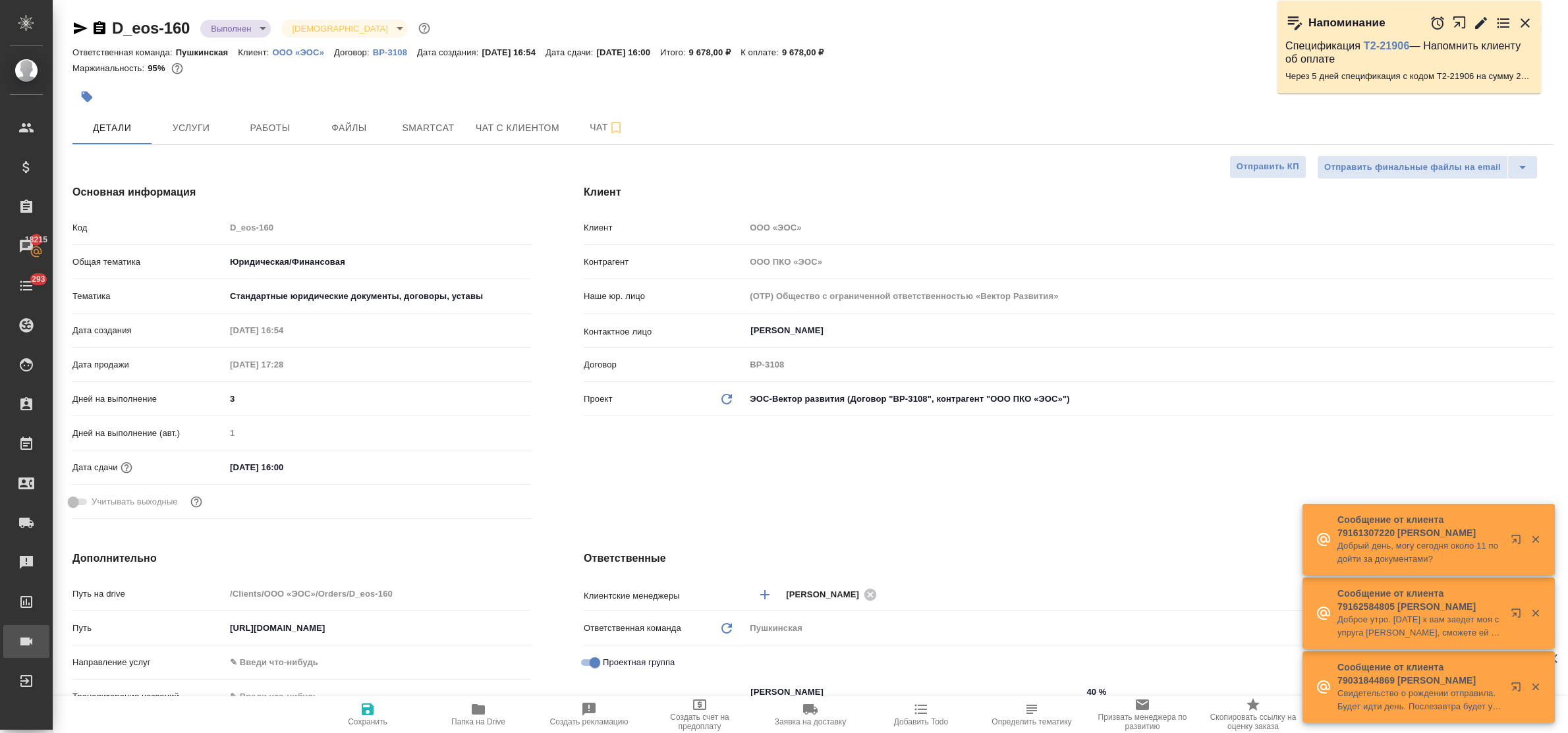
type textarea "x"
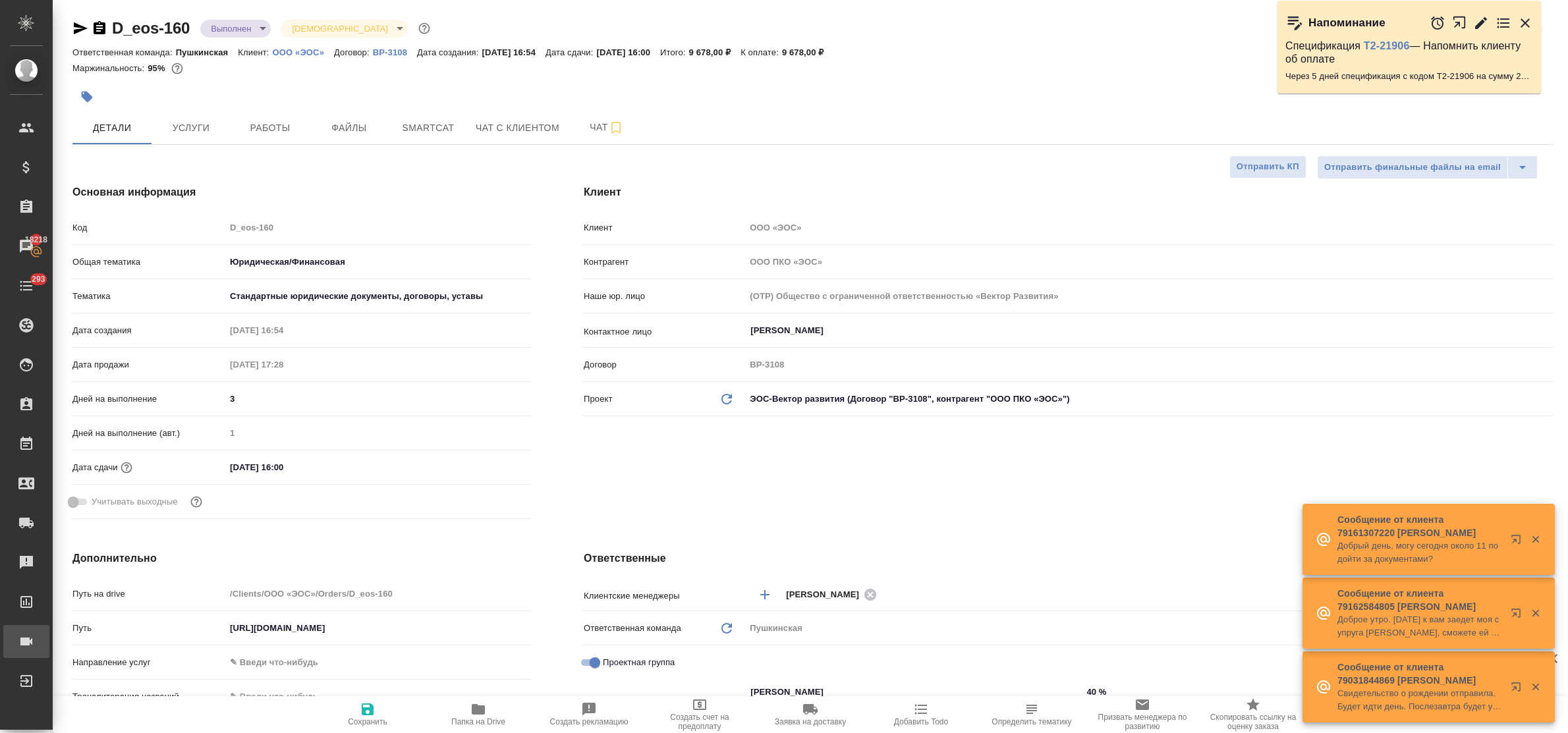
type textarea "x"
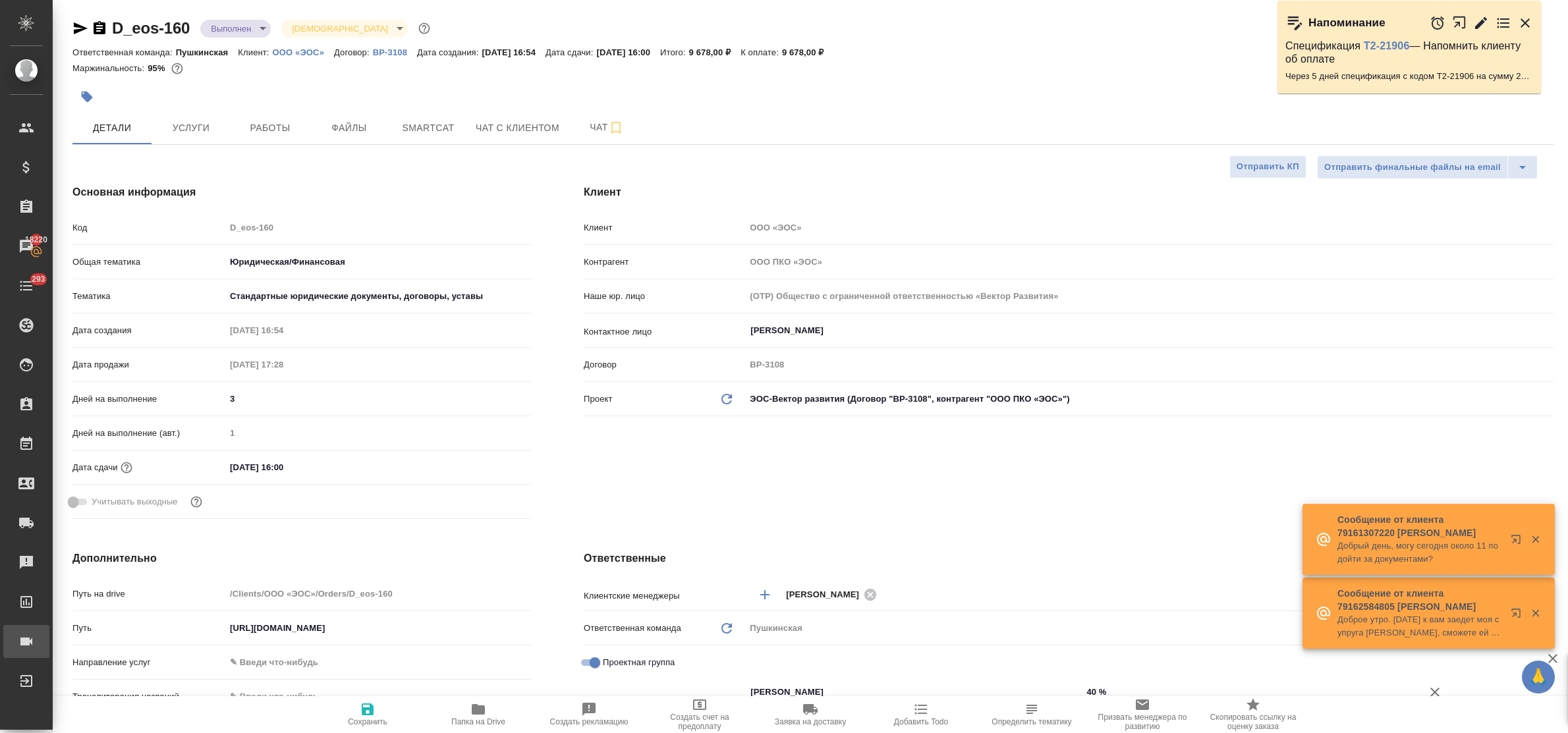
type textarea "x"
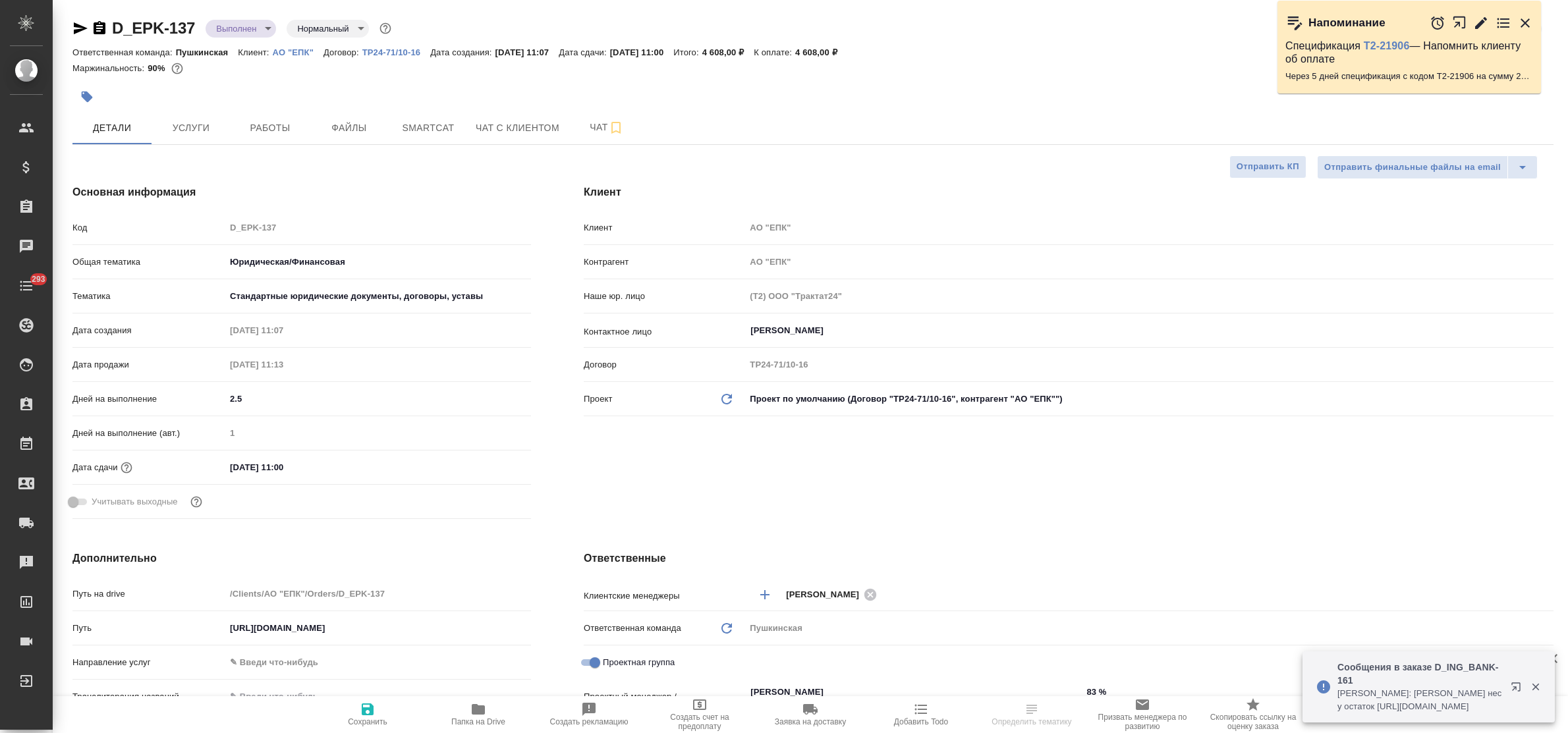
select select "RU"
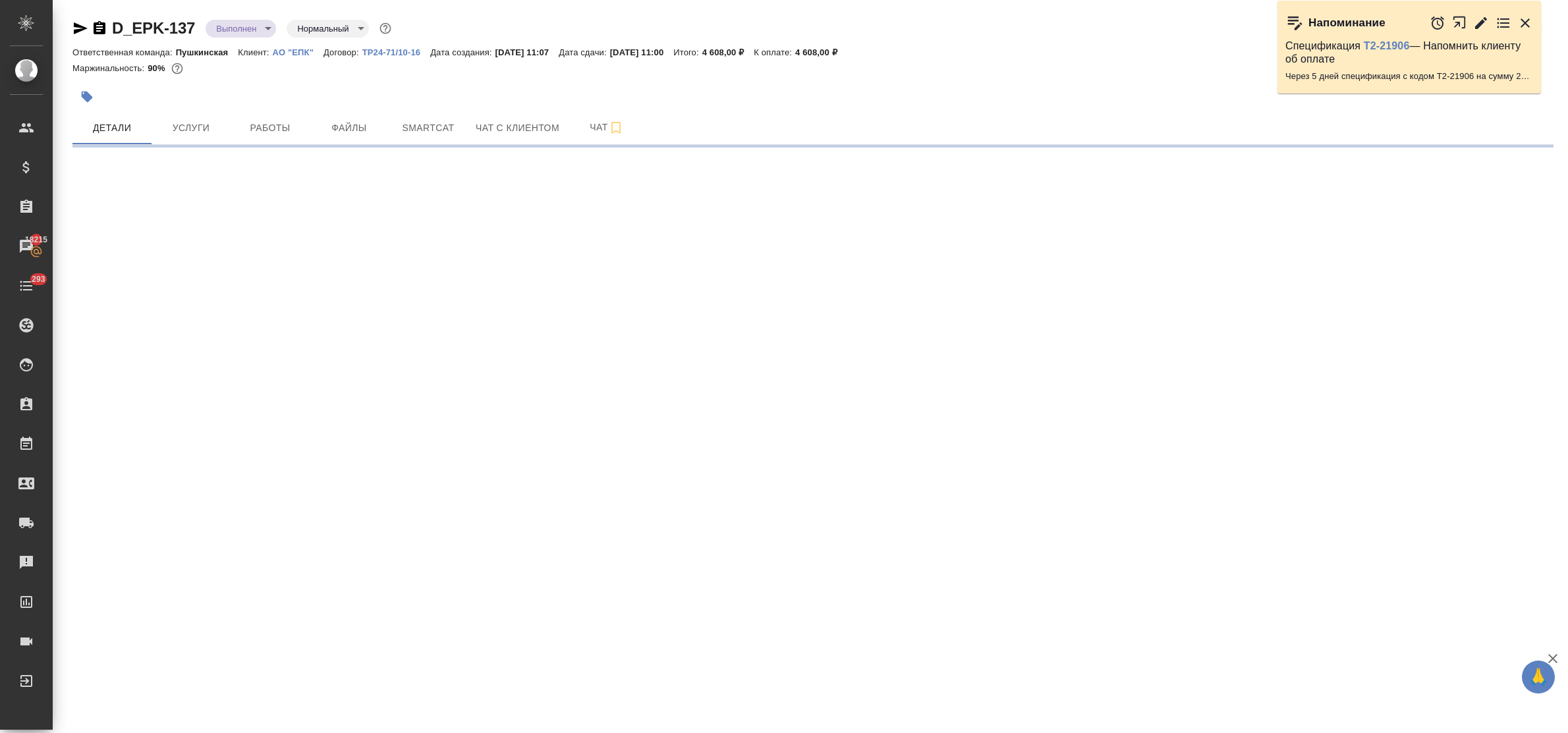
select select "RU"
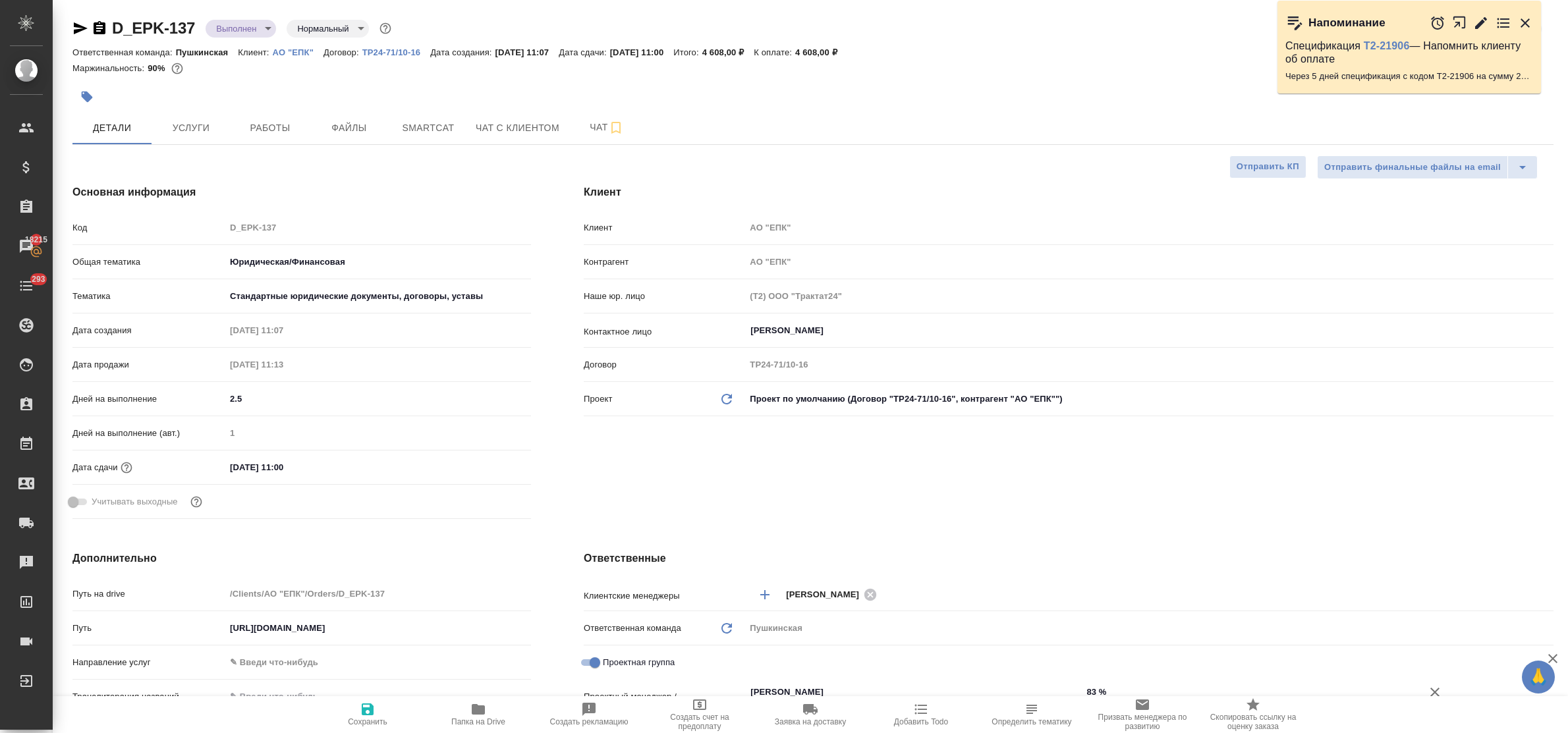
type textarea "x"
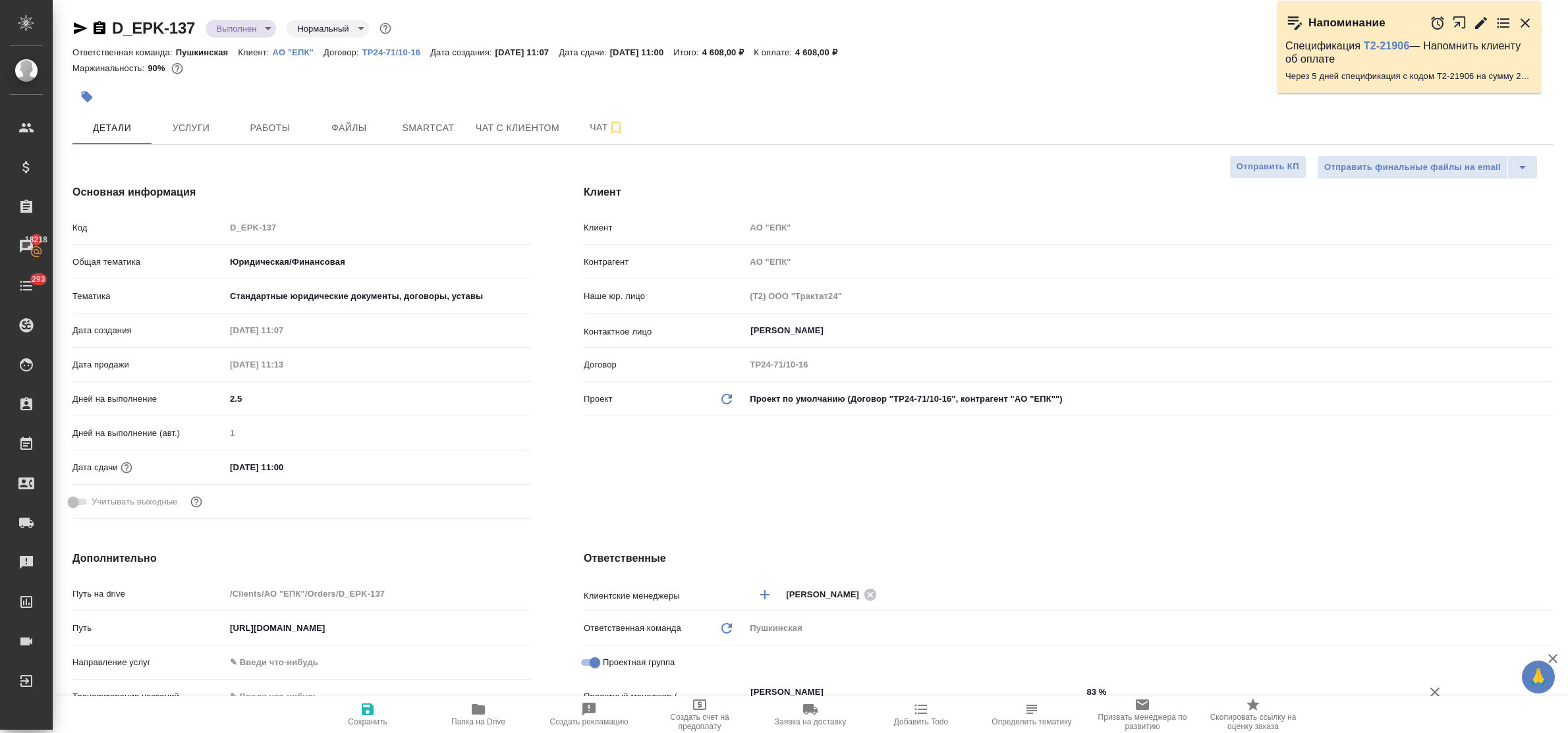
type textarea "x"
click at [477, 707] on icon "button" at bounding box center [478, 709] width 13 height 11
type textarea "x"
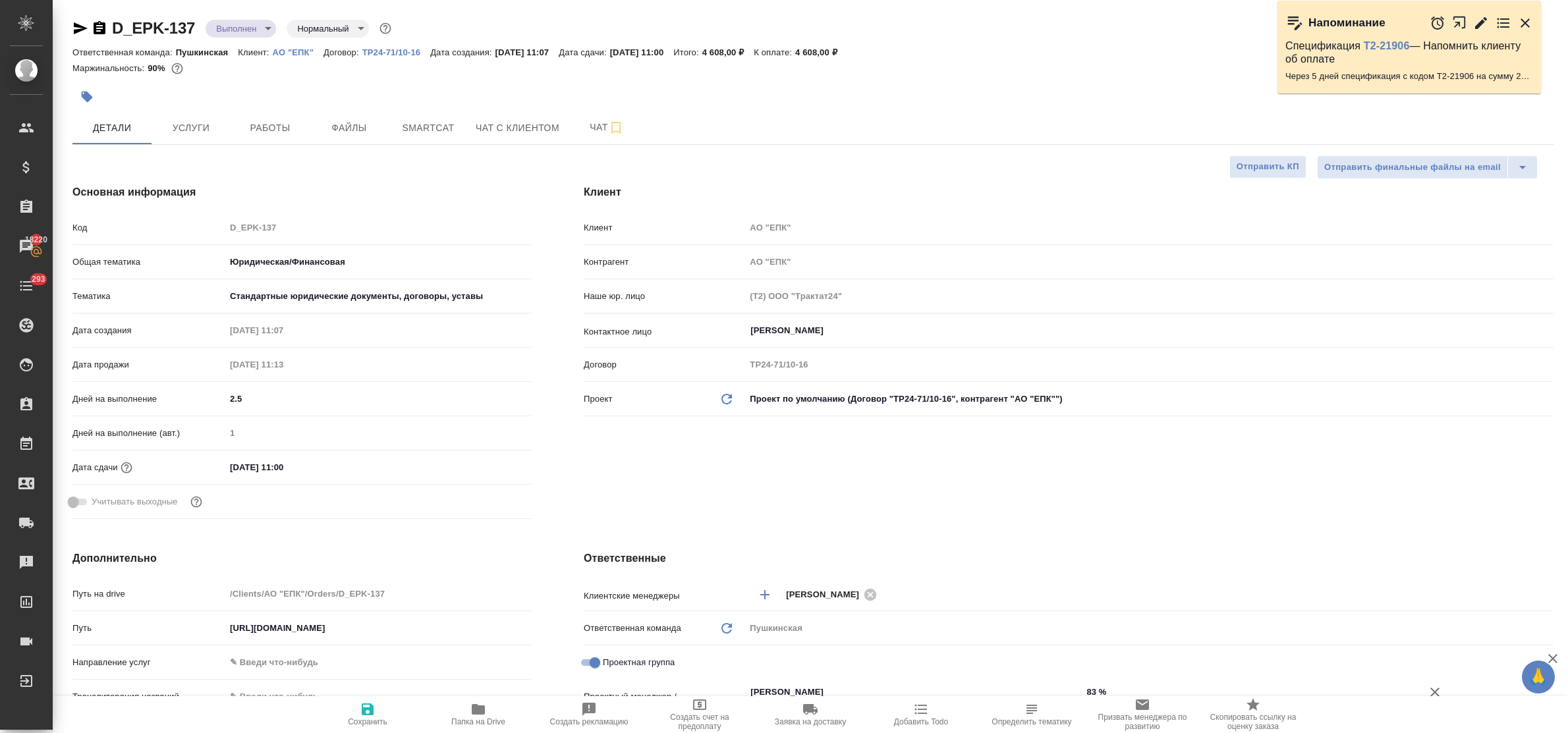
type textarea "x"
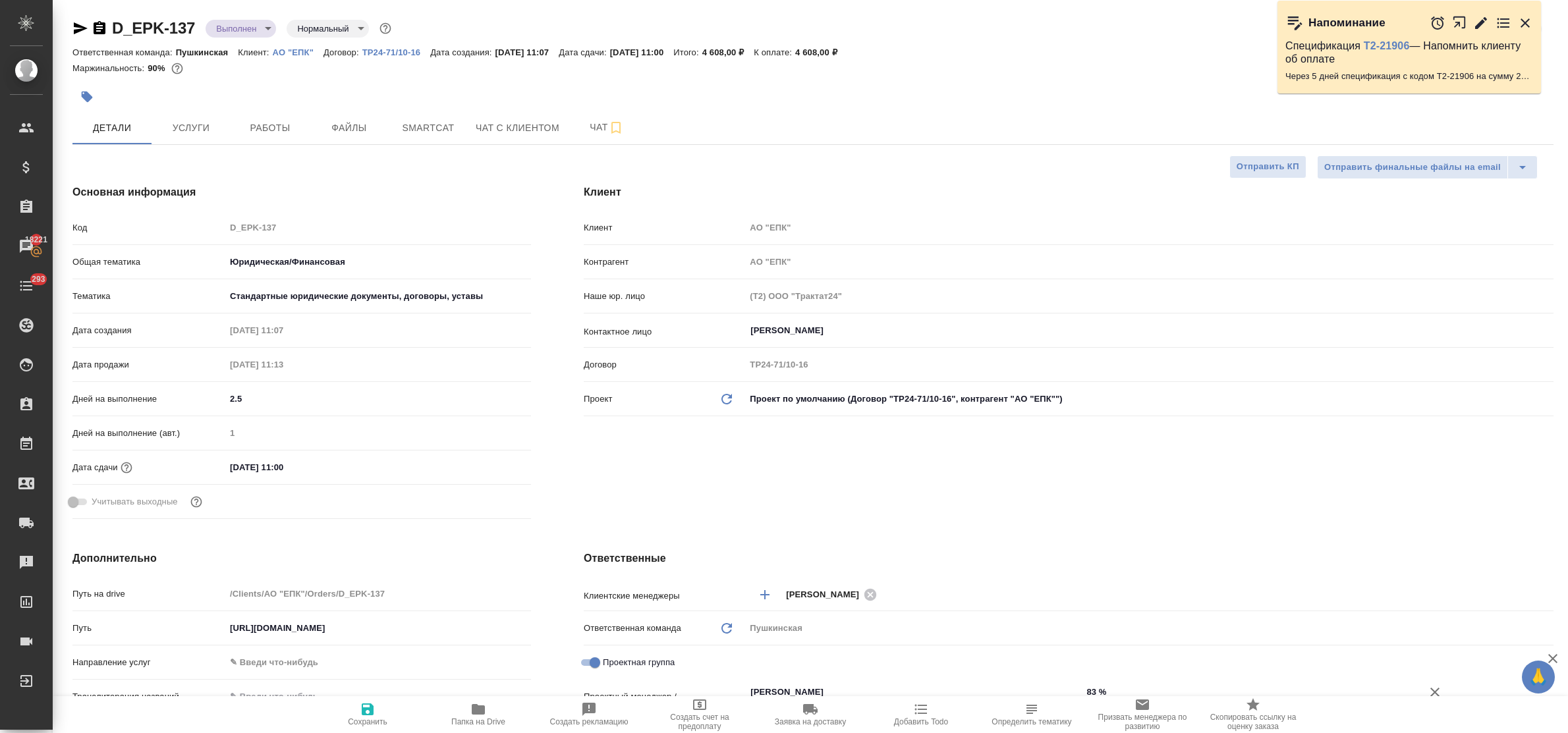
type textarea "x"
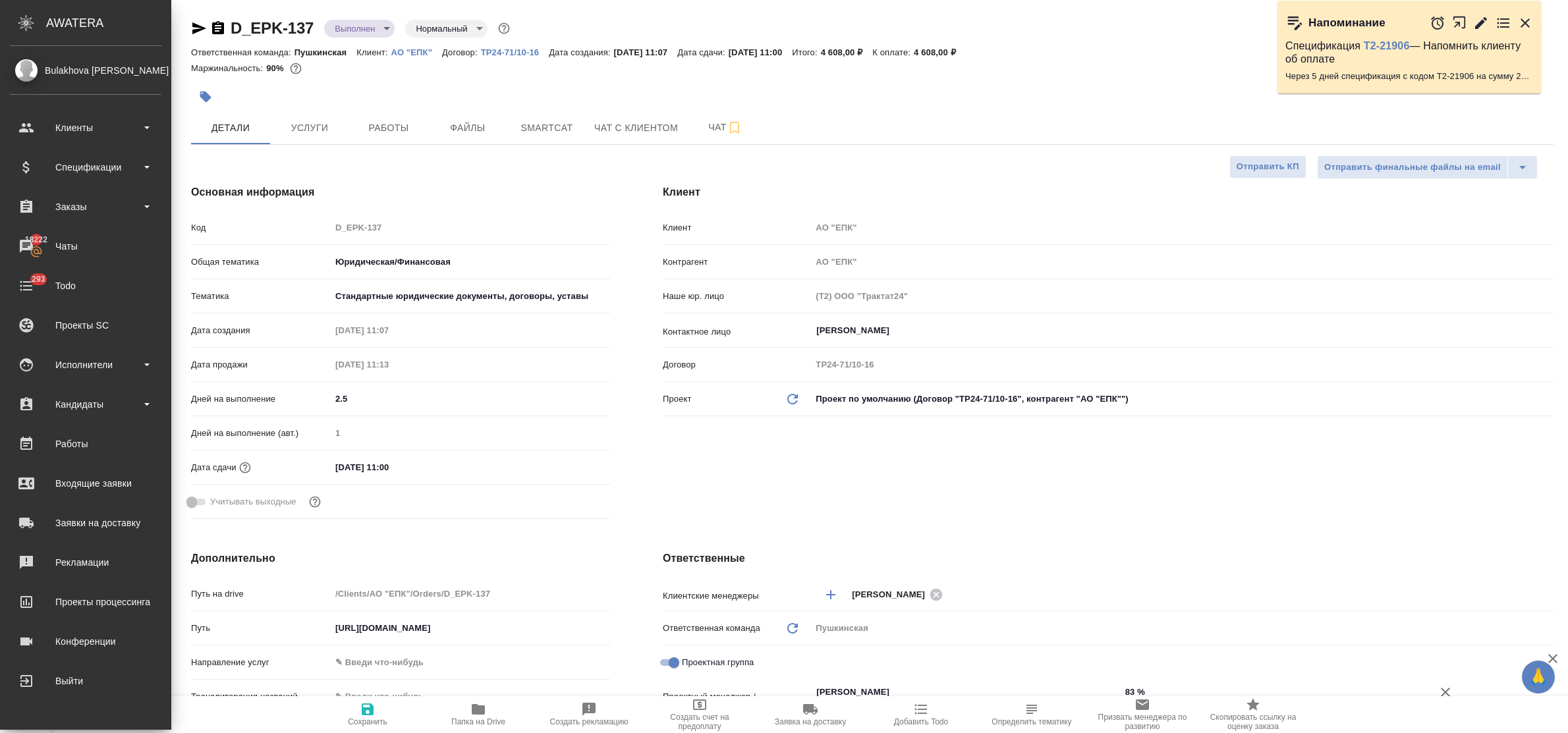
type textarea "x"
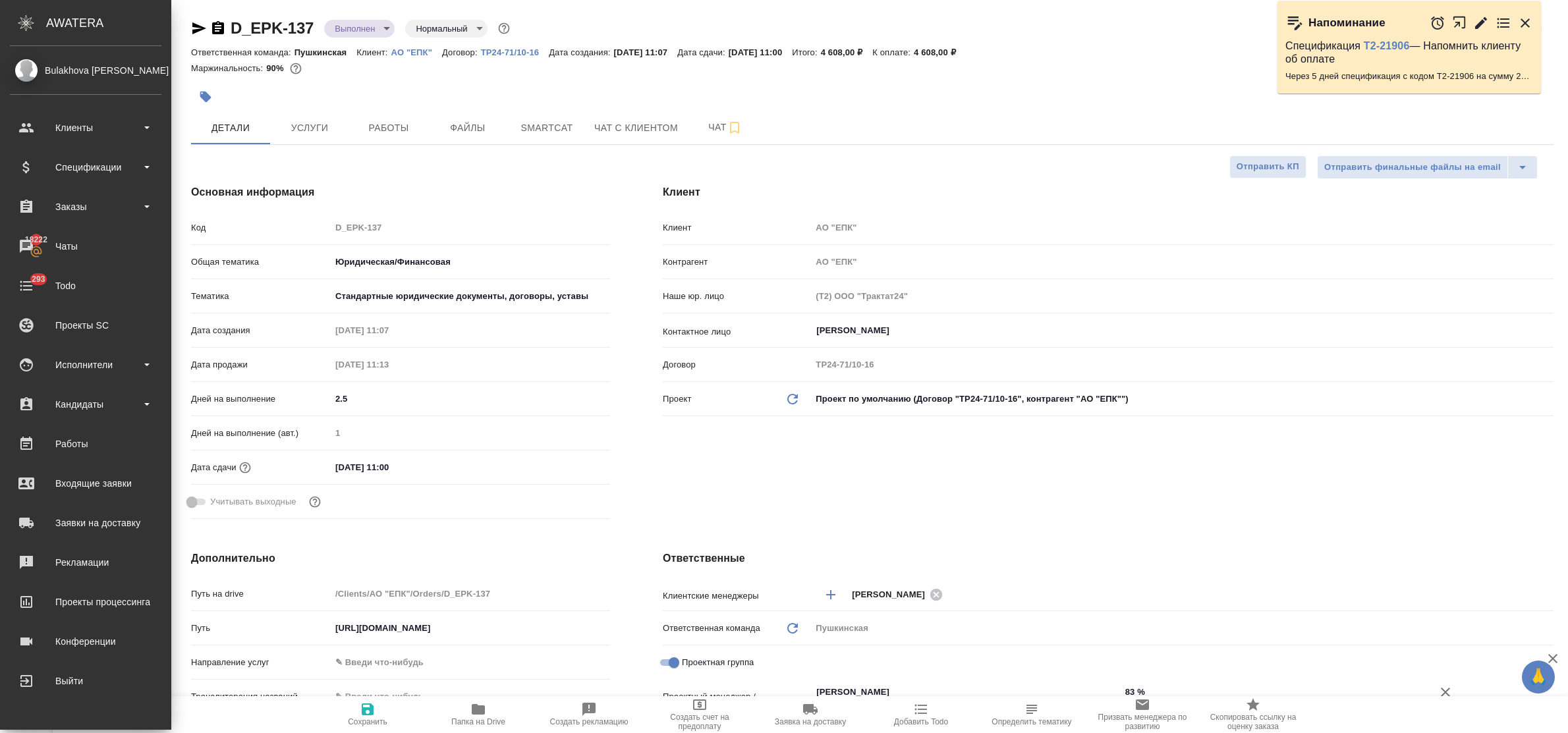
type textarea "x"
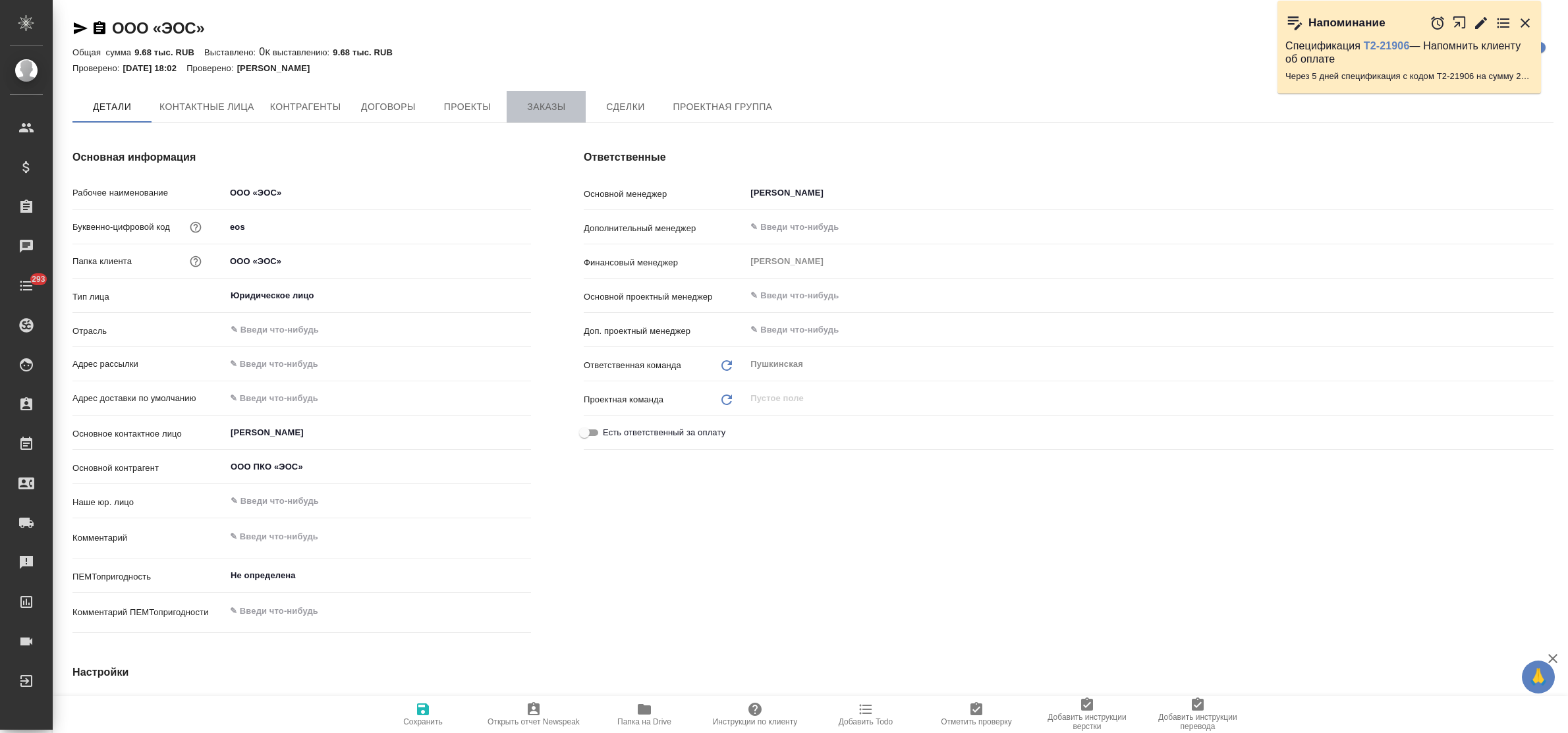
click at [542, 104] on span "Заказы" at bounding box center [546, 107] width 63 height 16
type textarea "x"
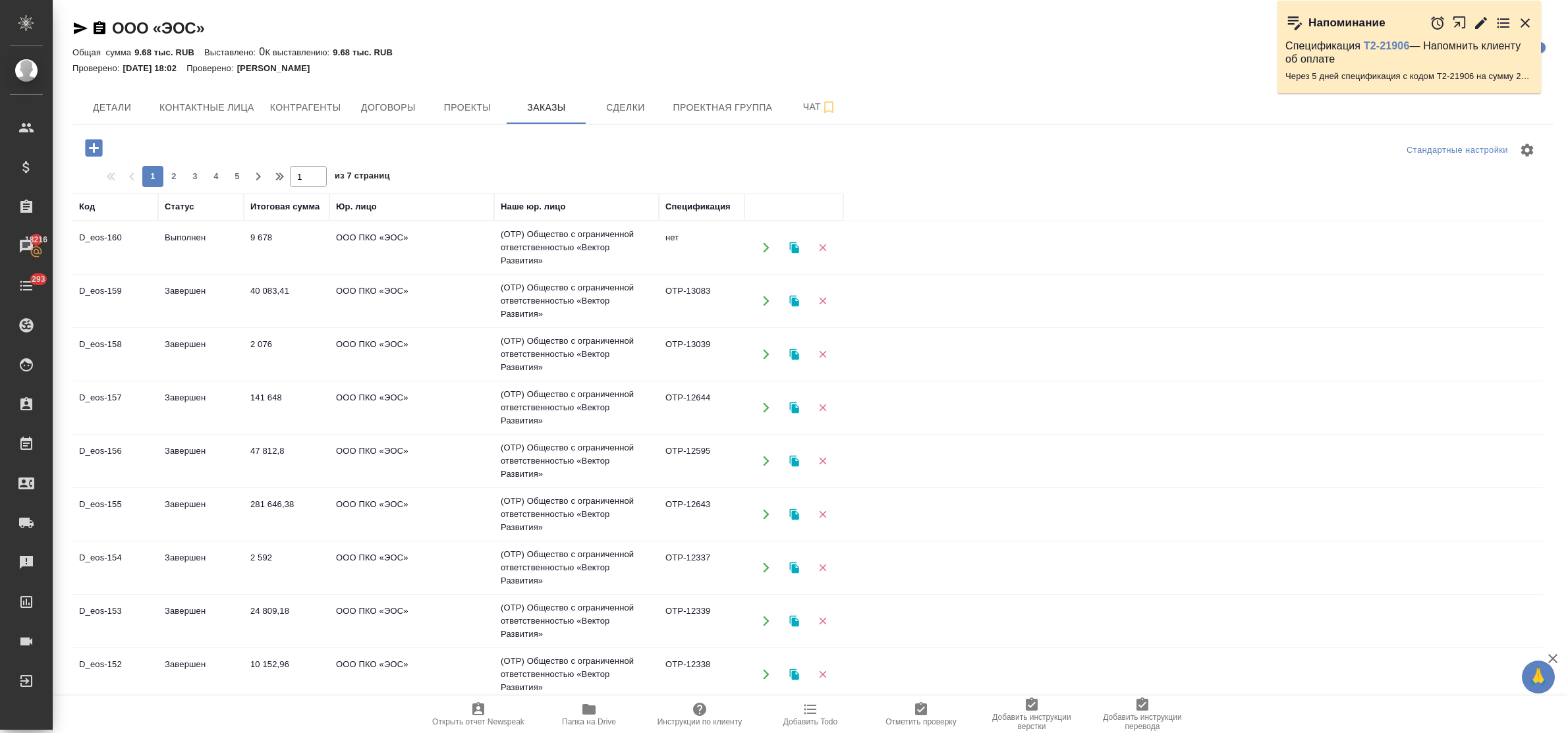
click at [195, 237] on td "Выполнен" at bounding box center [201, 247] width 86 height 46
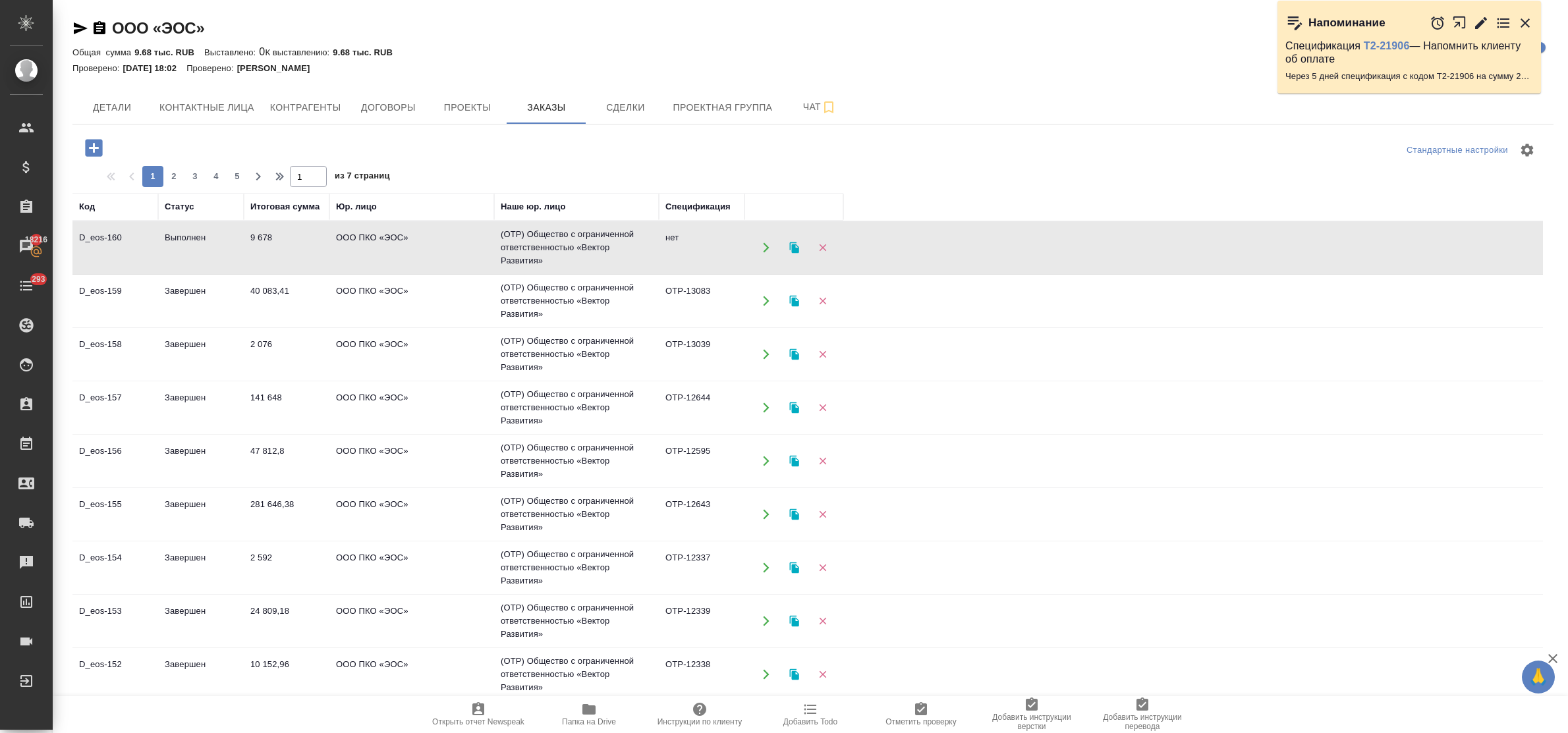
click at [195, 237] on td "Выполнен" at bounding box center [201, 247] width 86 height 46
click at [96, 142] on icon "button" at bounding box center [94, 148] width 17 height 17
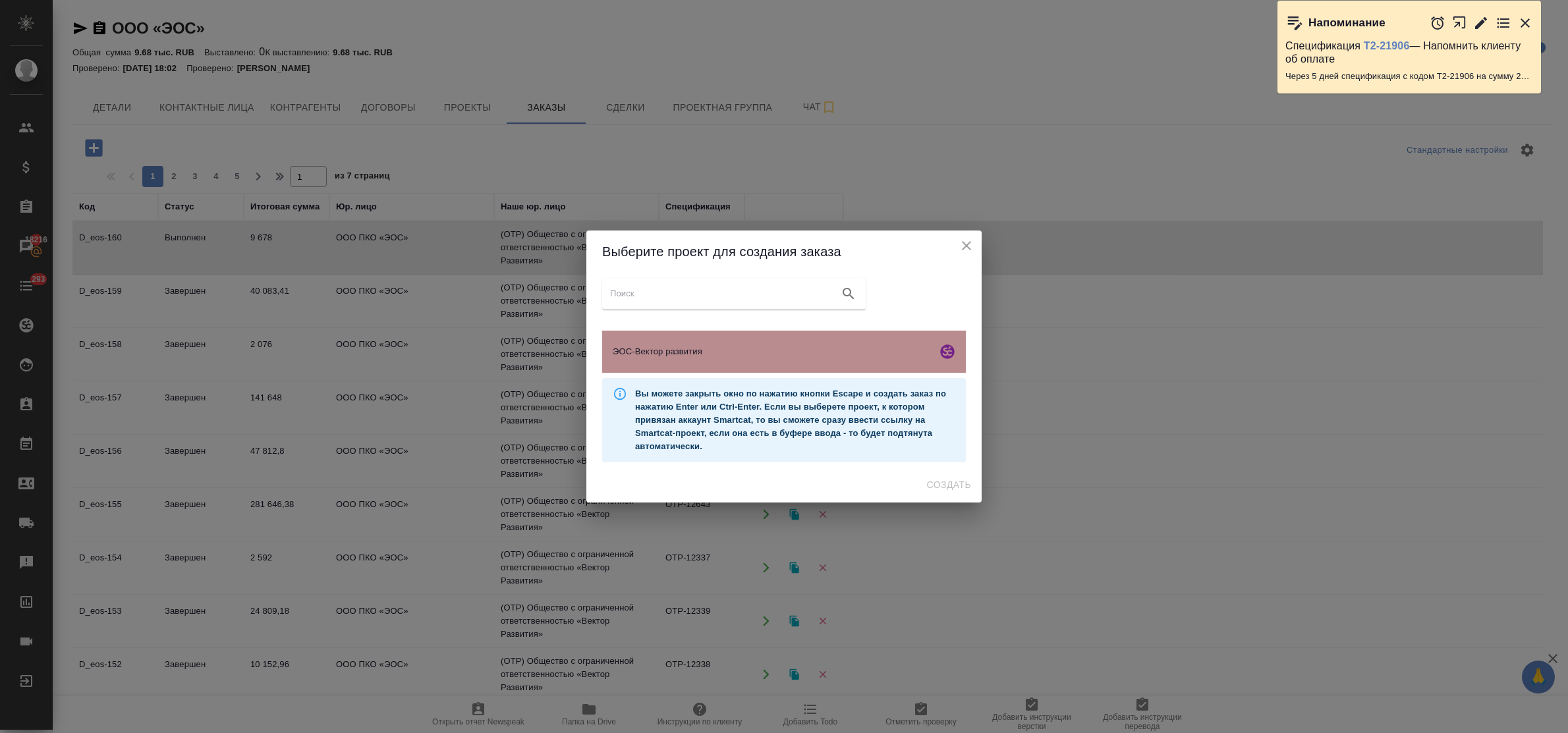
click at [639, 354] on span "ЭОС-Вектор развития" at bounding box center [772, 352] width 319 height 13
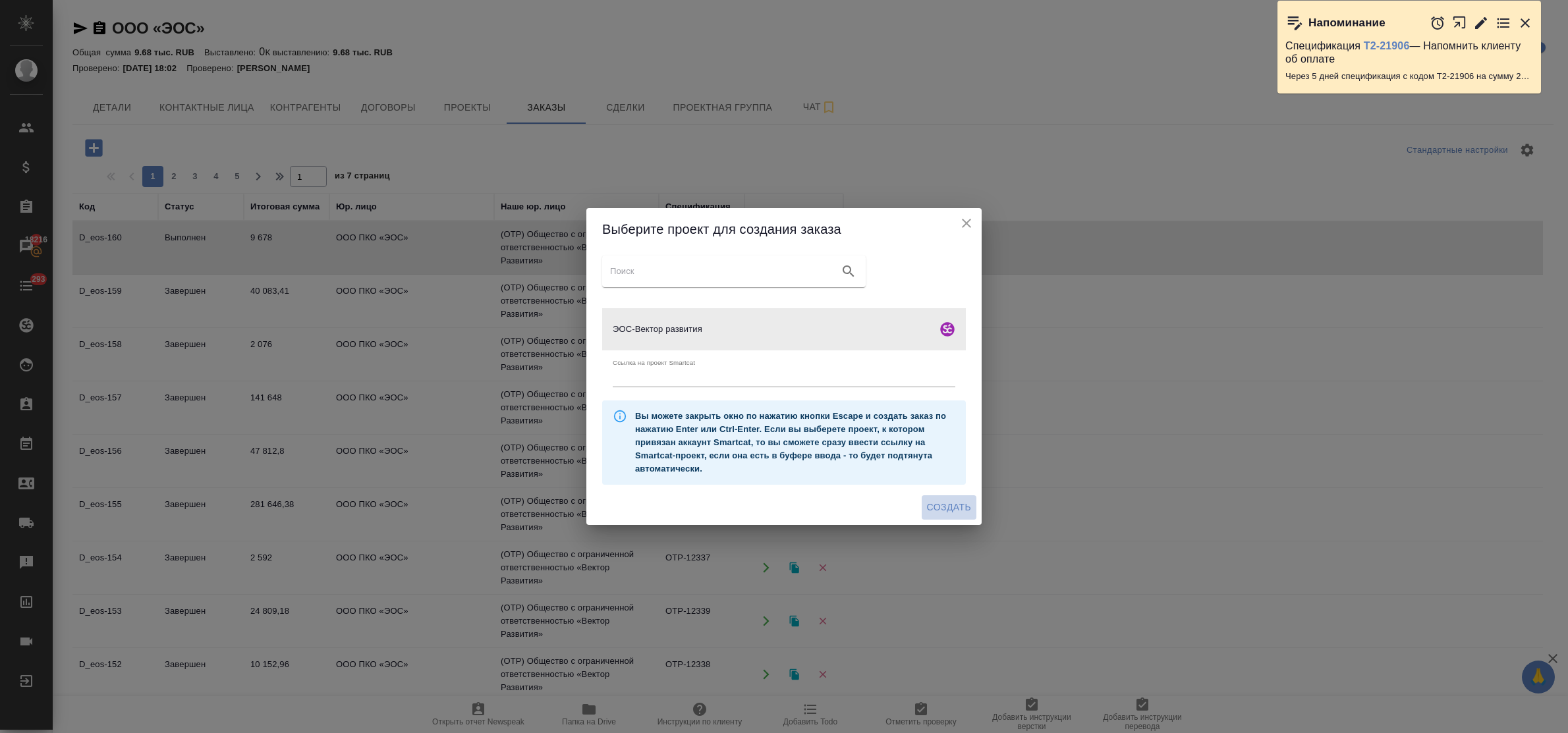
click at [947, 502] on span "Создать" at bounding box center [949, 507] width 44 height 16
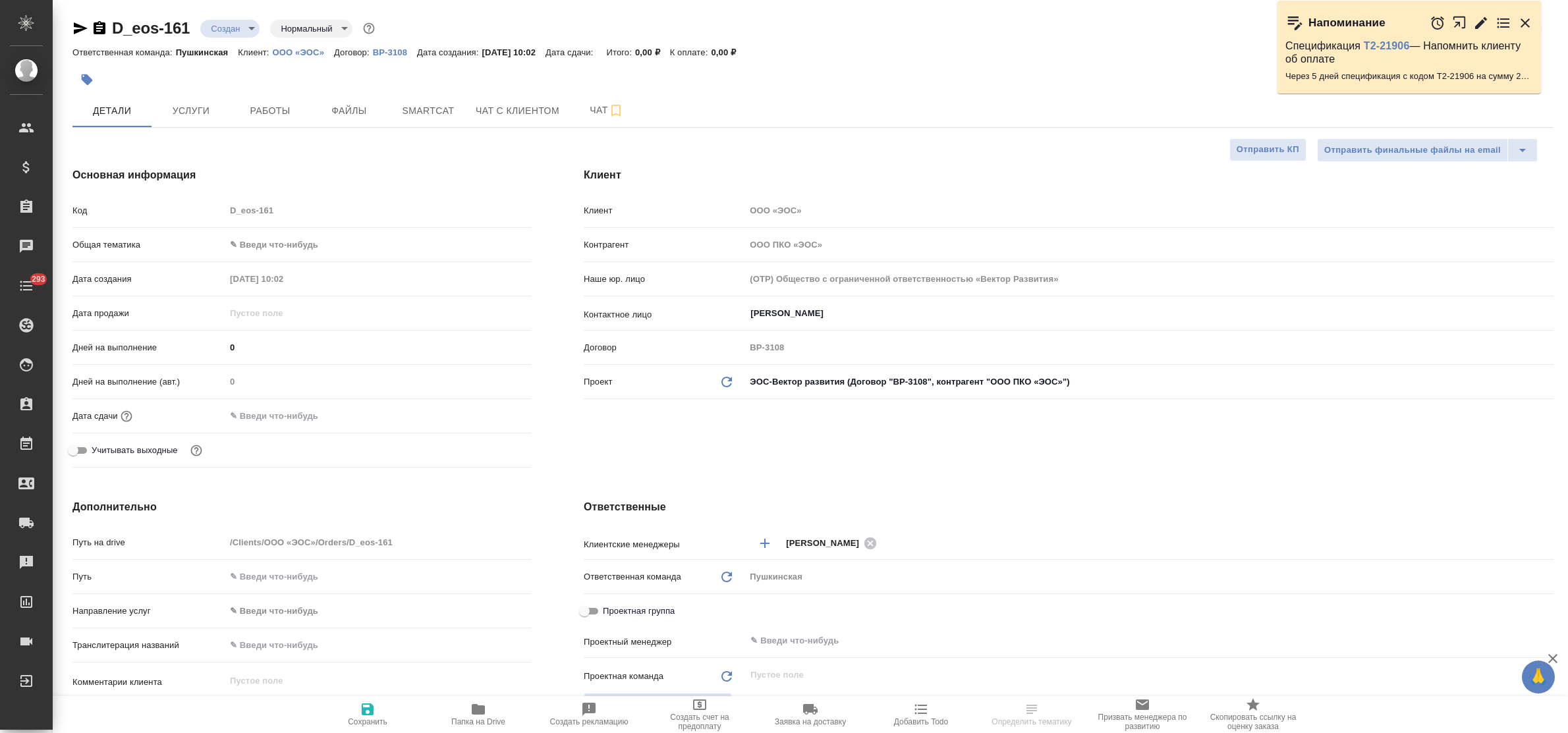
select select "RU"
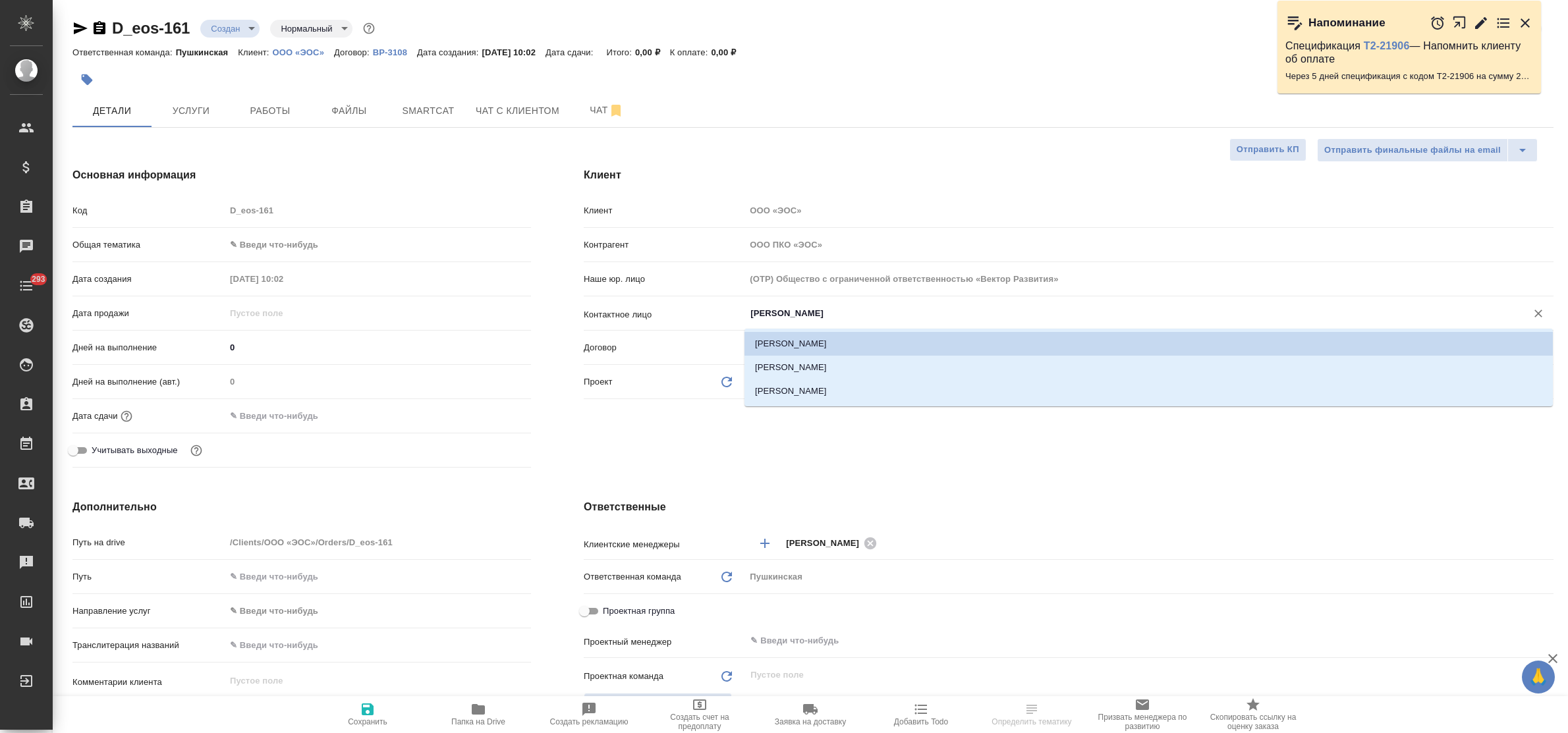
click at [845, 317] on input "[PERSON_NAME]" at bounding box center [1127, 313] width 756 height 16
click at [836, 386] on li "[PERSON_NAME]" at bounding box center [1149, 391] width 809 height 23
type input "[PERSON_NAME]"
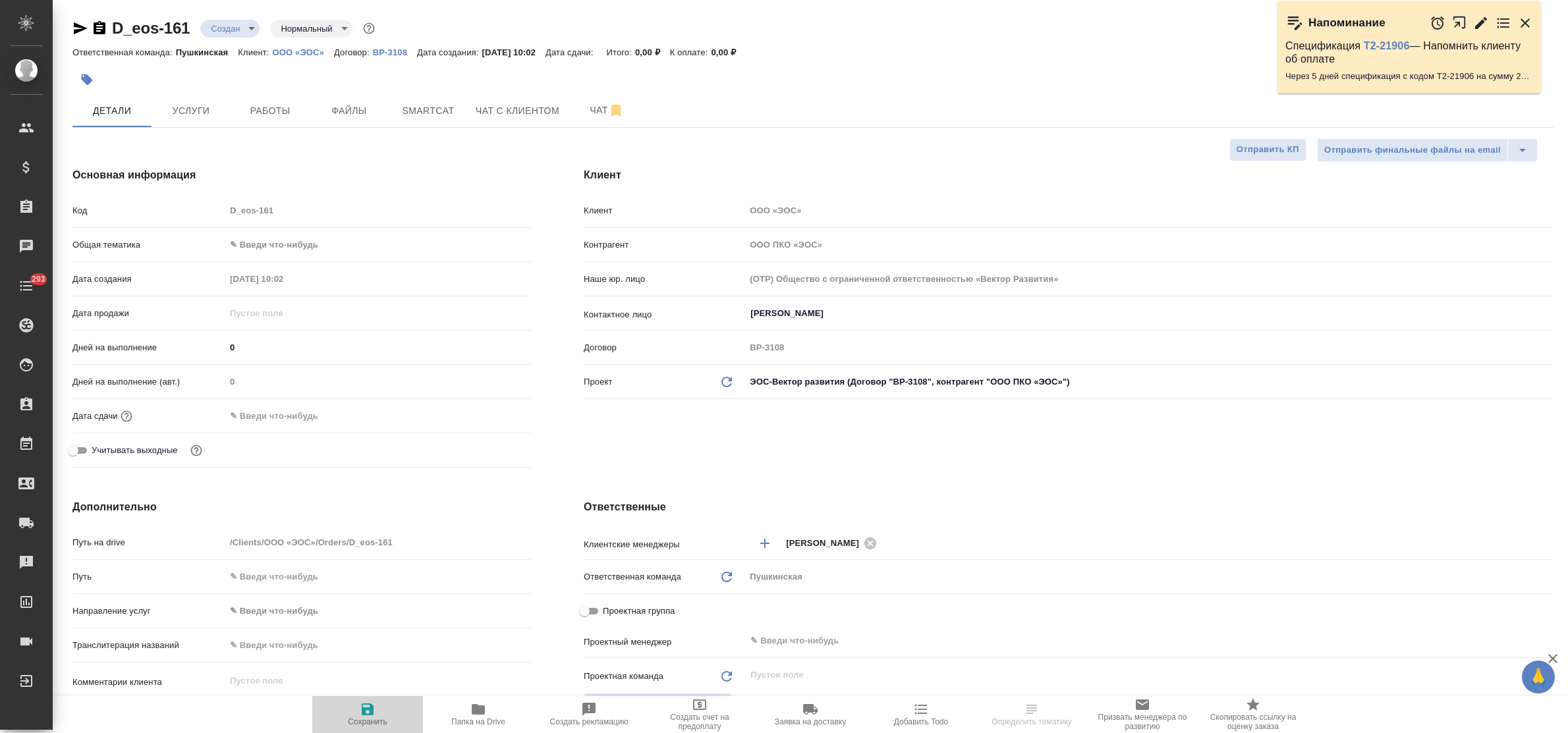
click at [371, 710] on icon "button" at bounding box center [367, 709] width 12 height 12
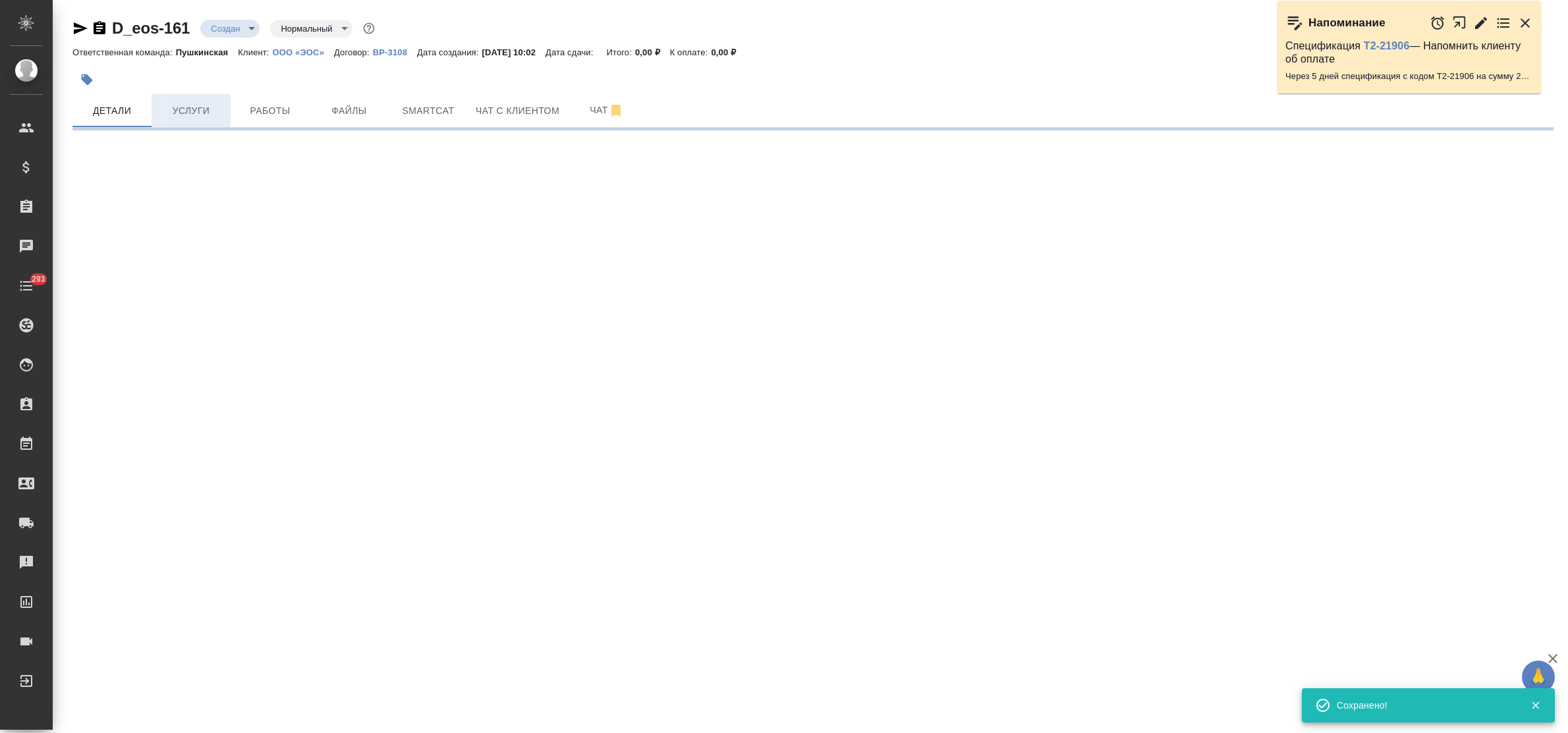
select select "RU"
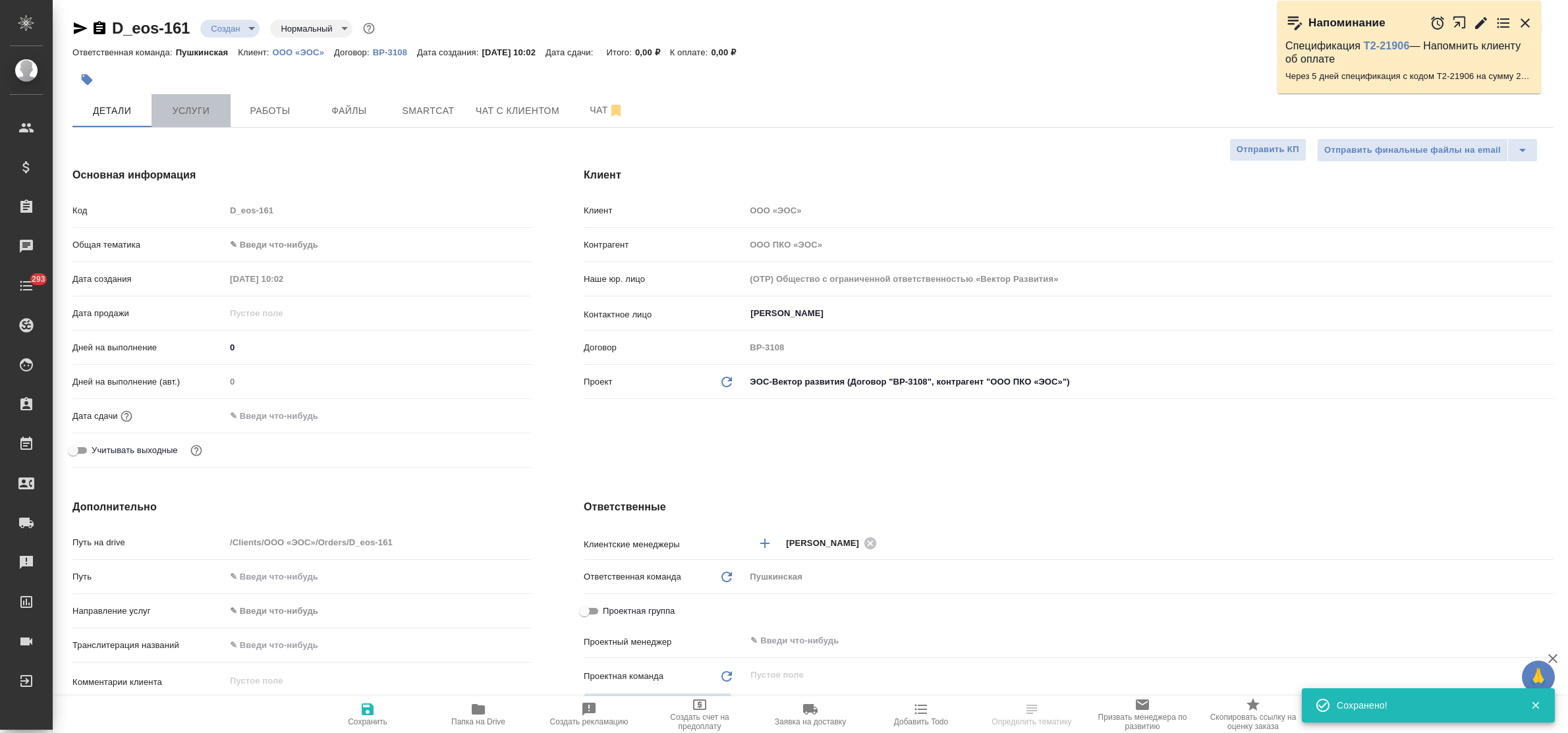
click at [192, 110] on span "Услуги" at bounding box center [190, 111] width 63 height 16
type textarea "x"
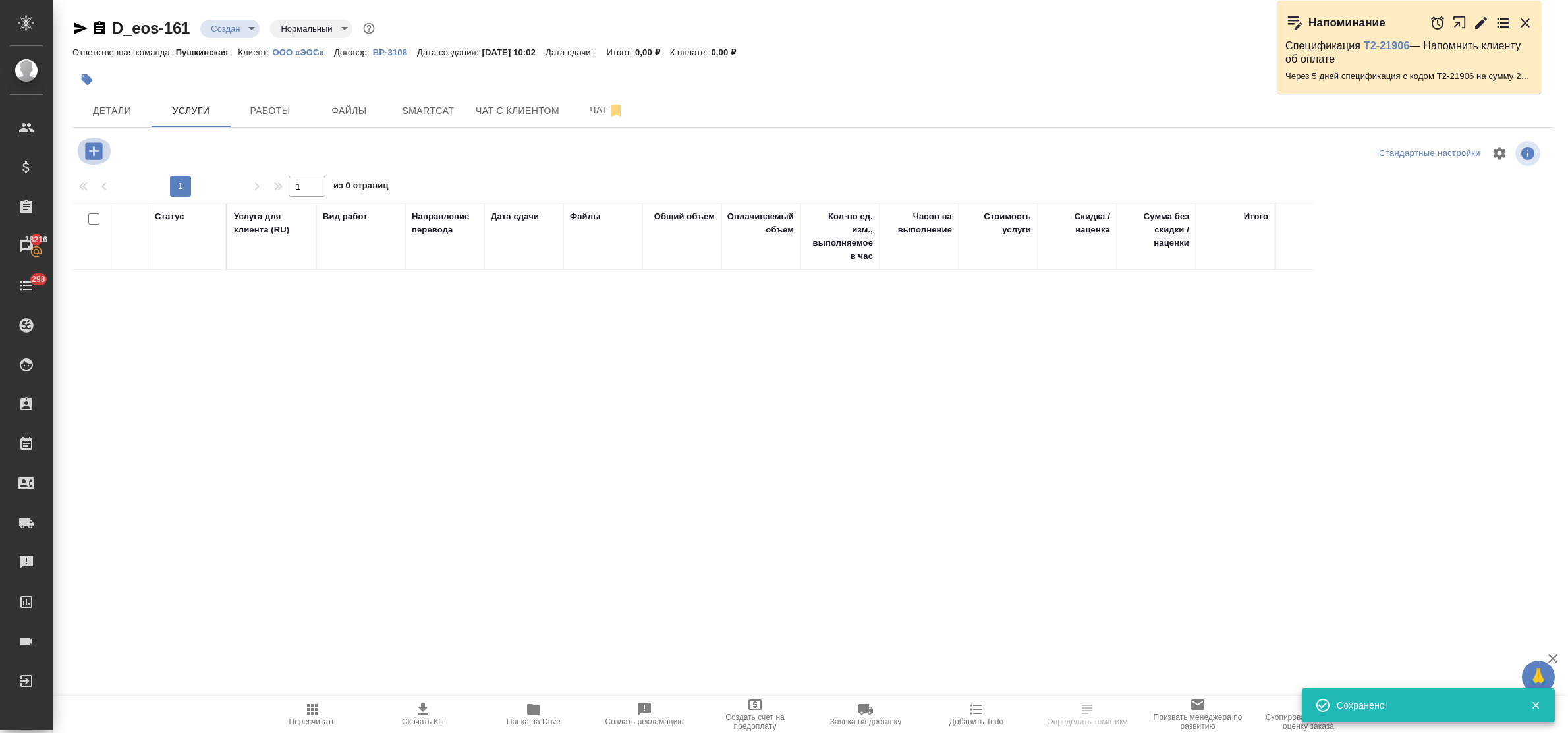
click at [87, 153] on icon "button" at bounding box center [94, 151] width 17 height 17
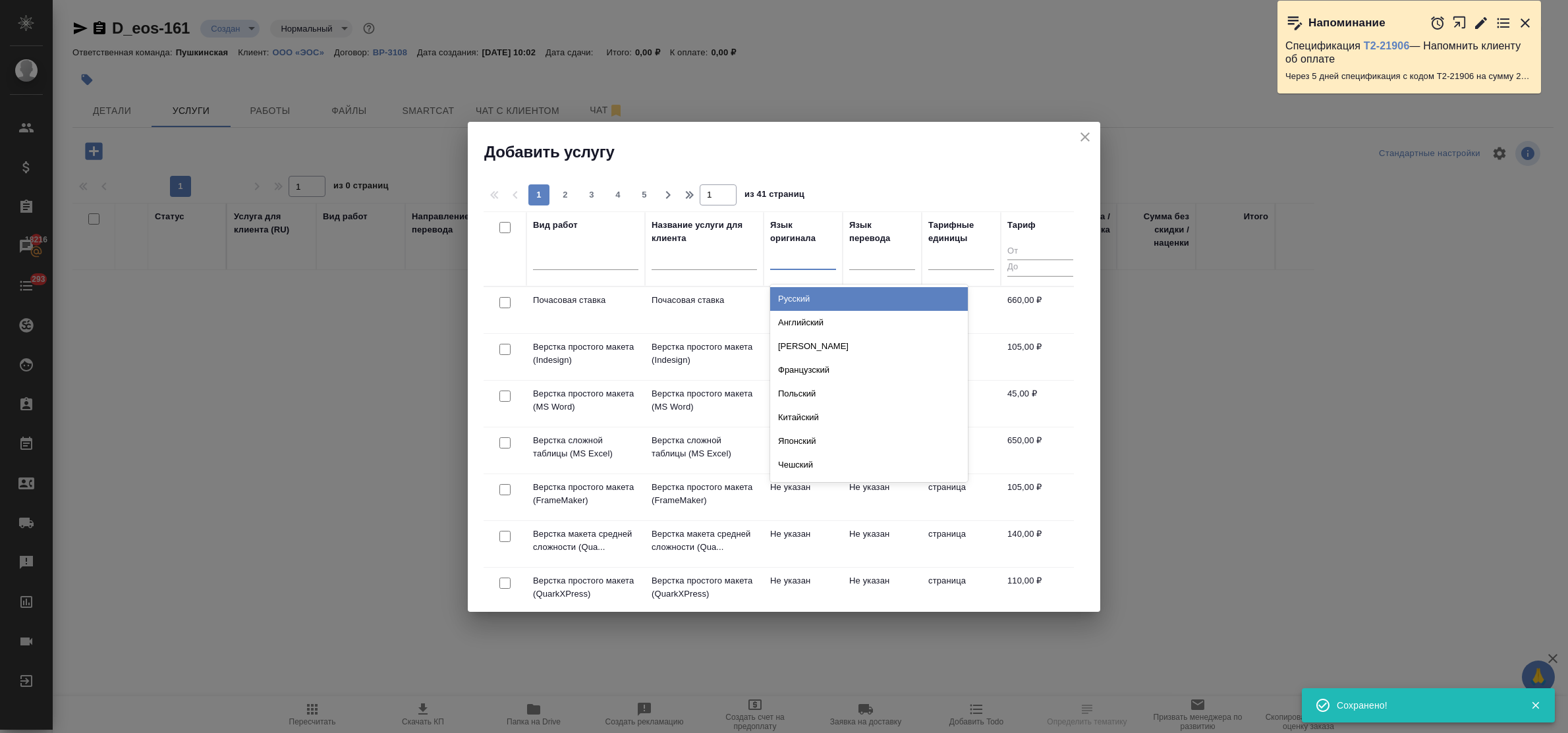
click at [806, 266] on div at bounding box center [803, 256] width 66 height 19
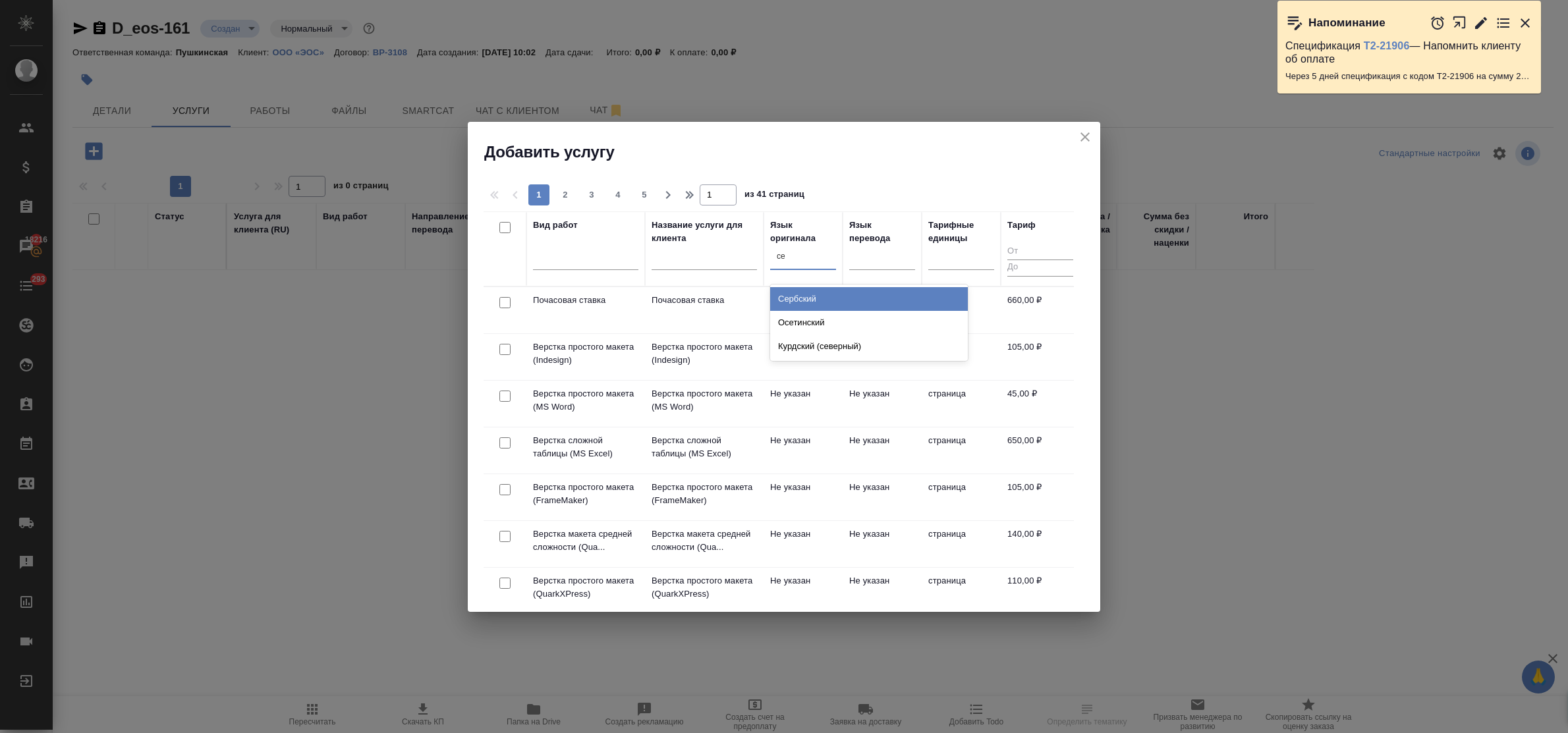
type input "сер"
click at [811, 295] on div "Сербский" at bounding box center [869, 298] width 198 height 23
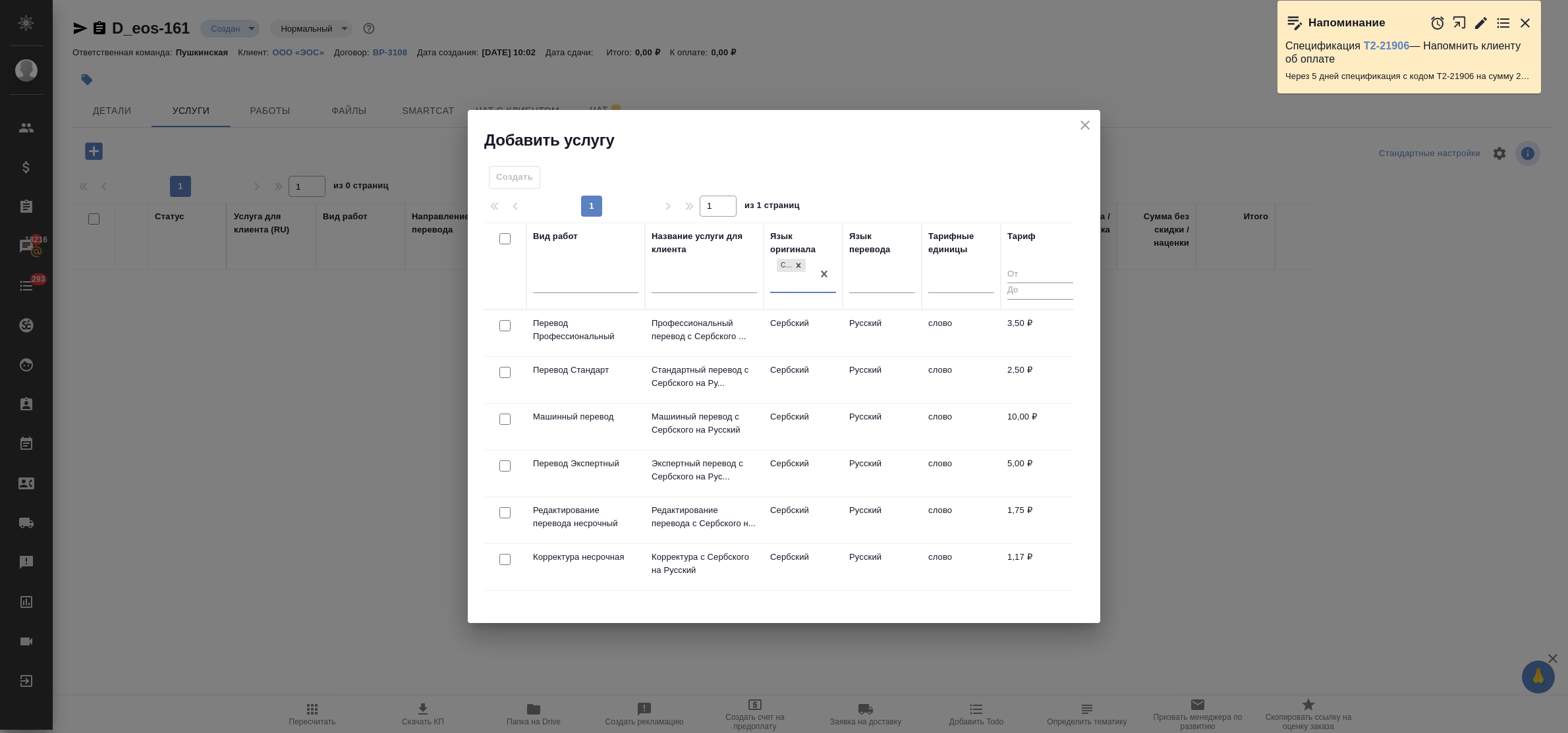
click at [811, 300] on div "option [PERSON_NAME], selected. 0 results available. Select is focused ,type to…" at bounding box center [803, 279] width 66 height 46
click at [683, 330] on p "Профессиональный перевод с Сербского ..." at bounding box center [704, 329] width 105 height 26
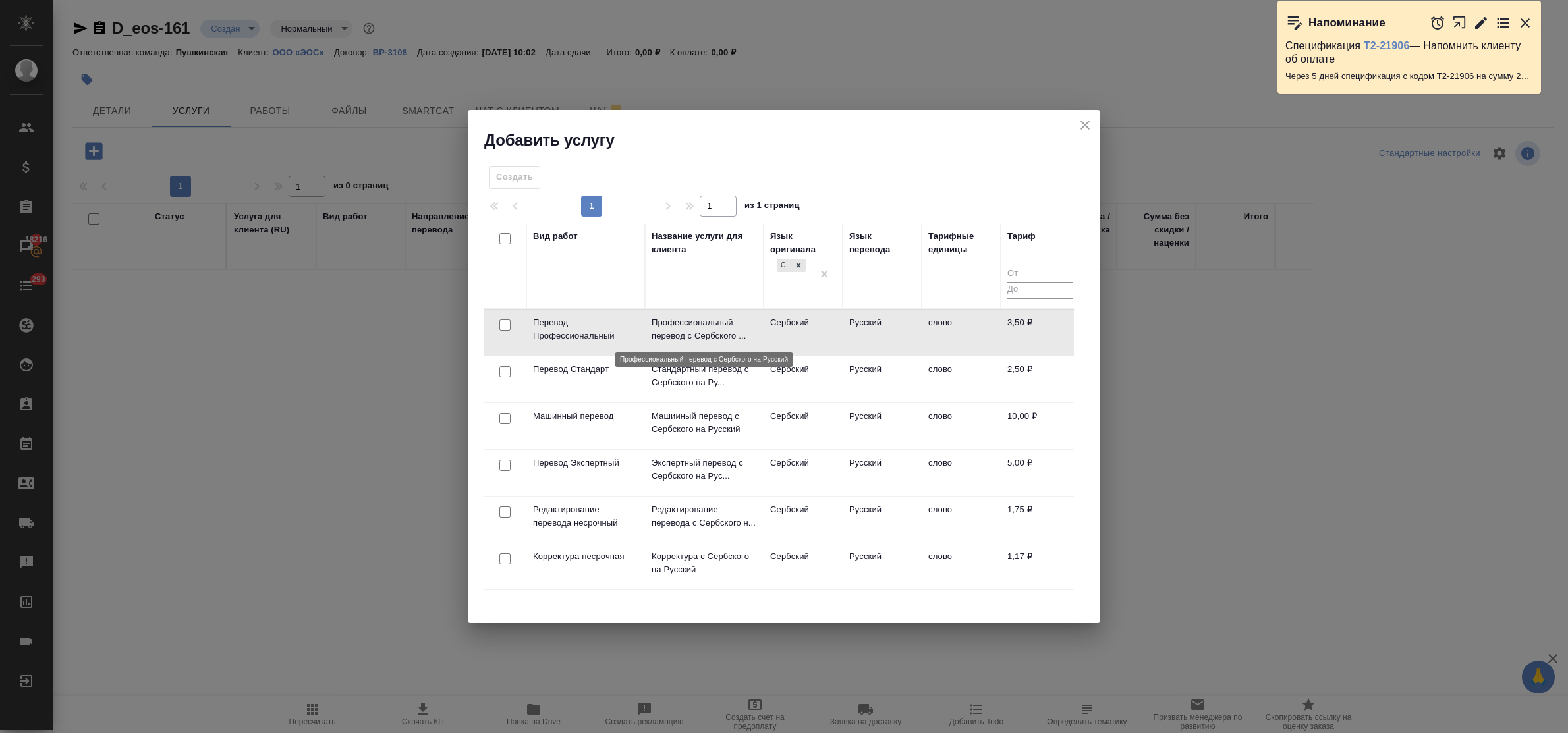
click at [683, 330] on p "Профессиональный перевод с Сербского ..." at bounding box center [704, 329] width 105 height 26
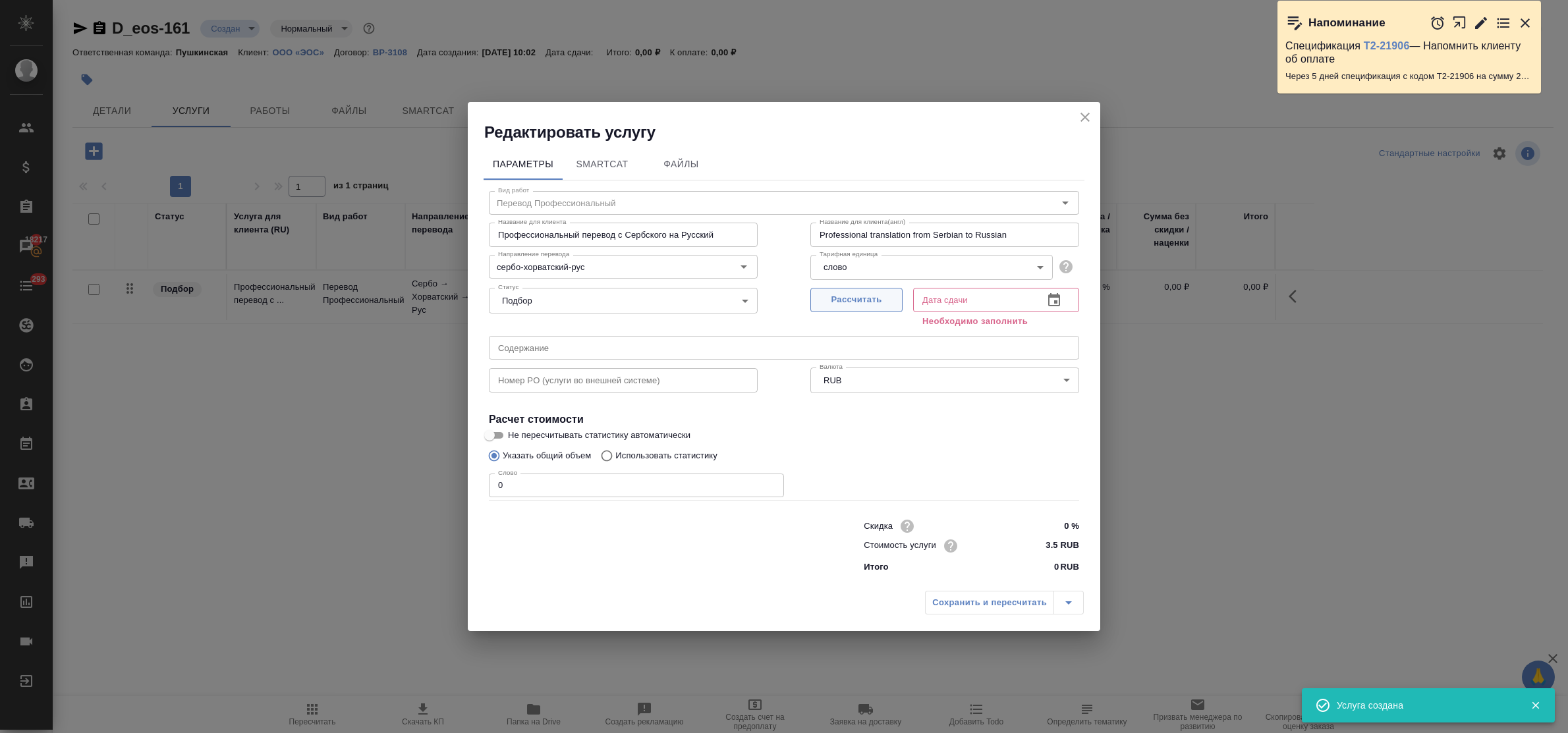
click at [857, 298] on span "Рассчитать" at bounding box center [856, 300] width 77 height 15
type input "[DATE] 10:02"
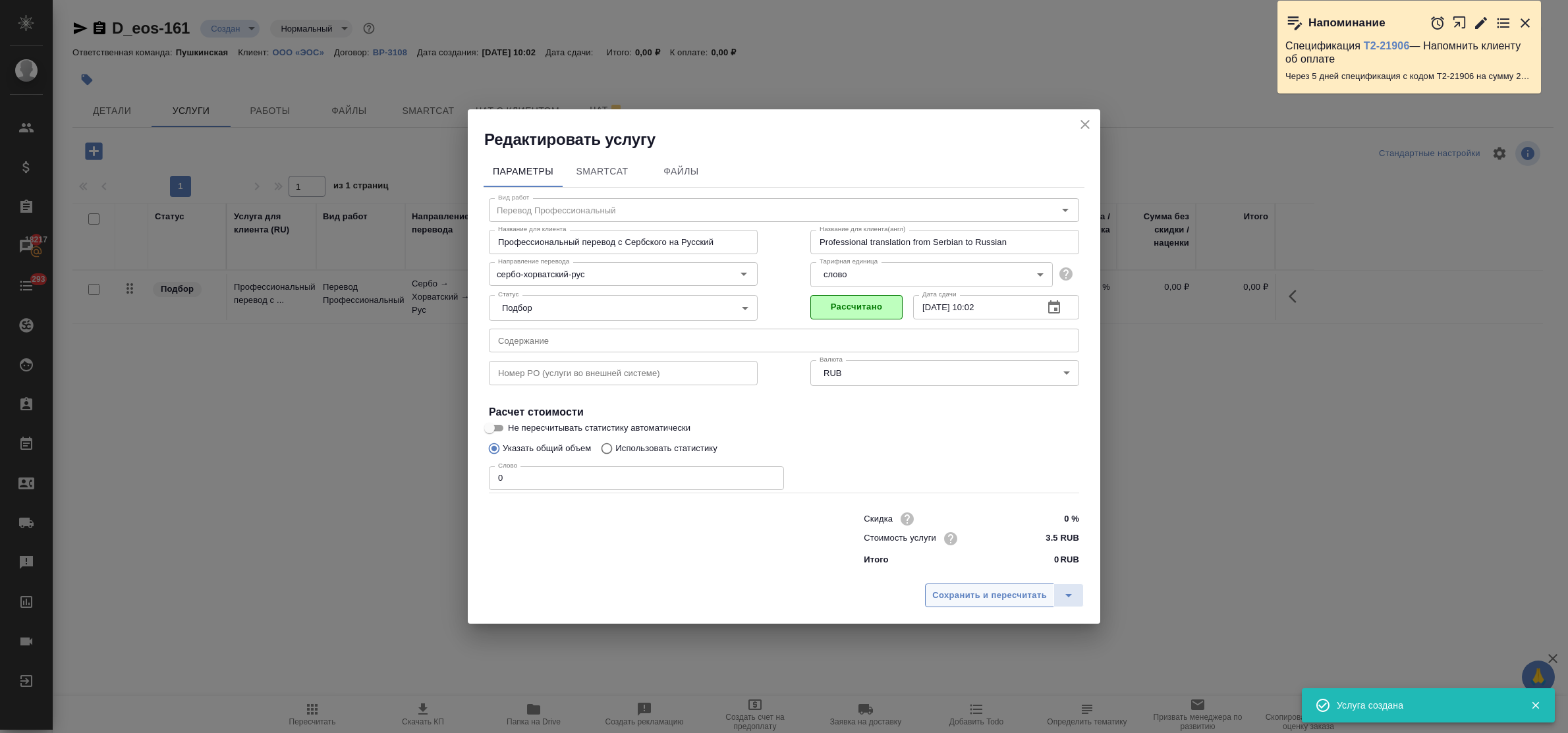
click at [985, 594] on span "Сохранить и пересчитать" at bounding box center [989, 595] width 114 height 15
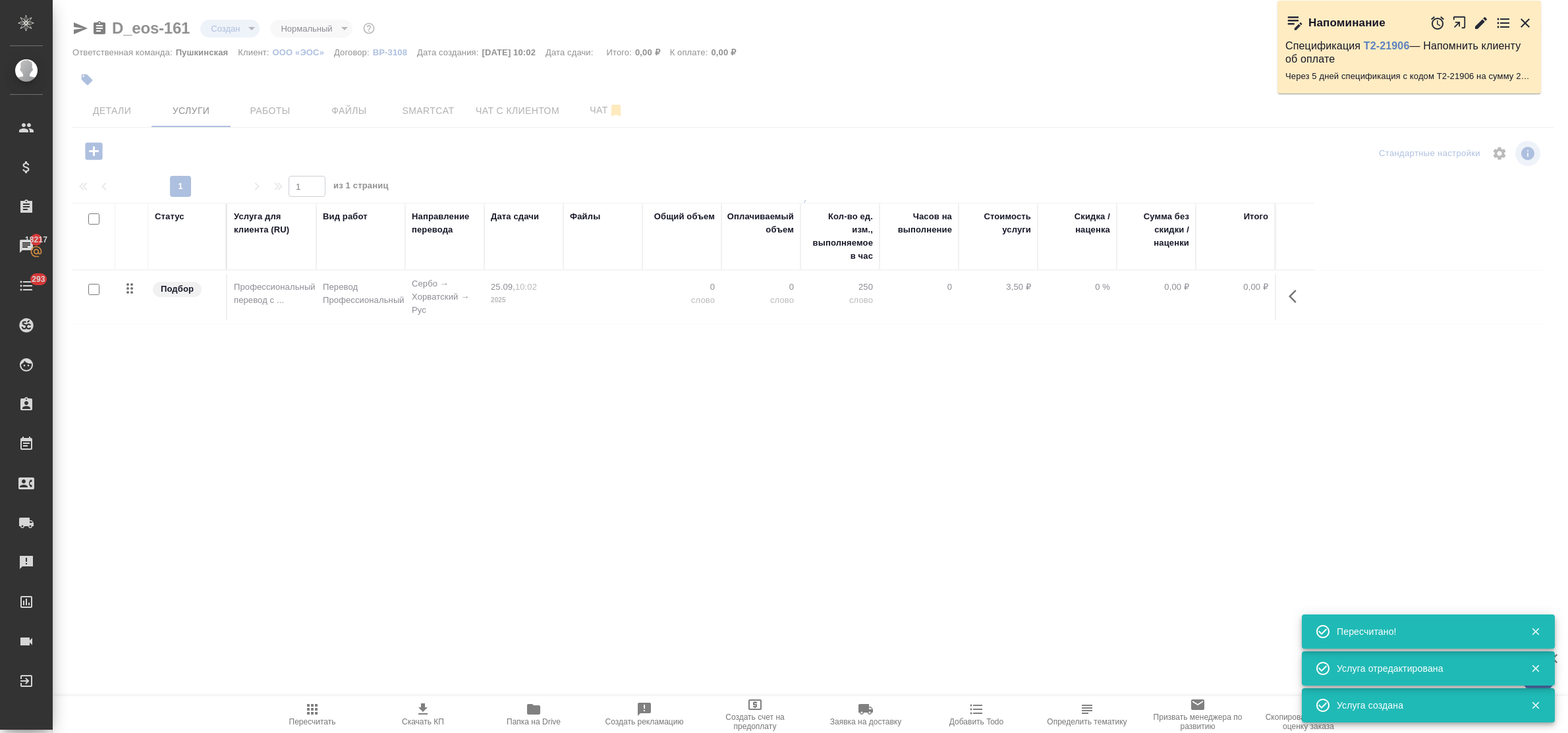
click at [91, 155] on button "button" at bounding box center [94, 151] width 36 height 27
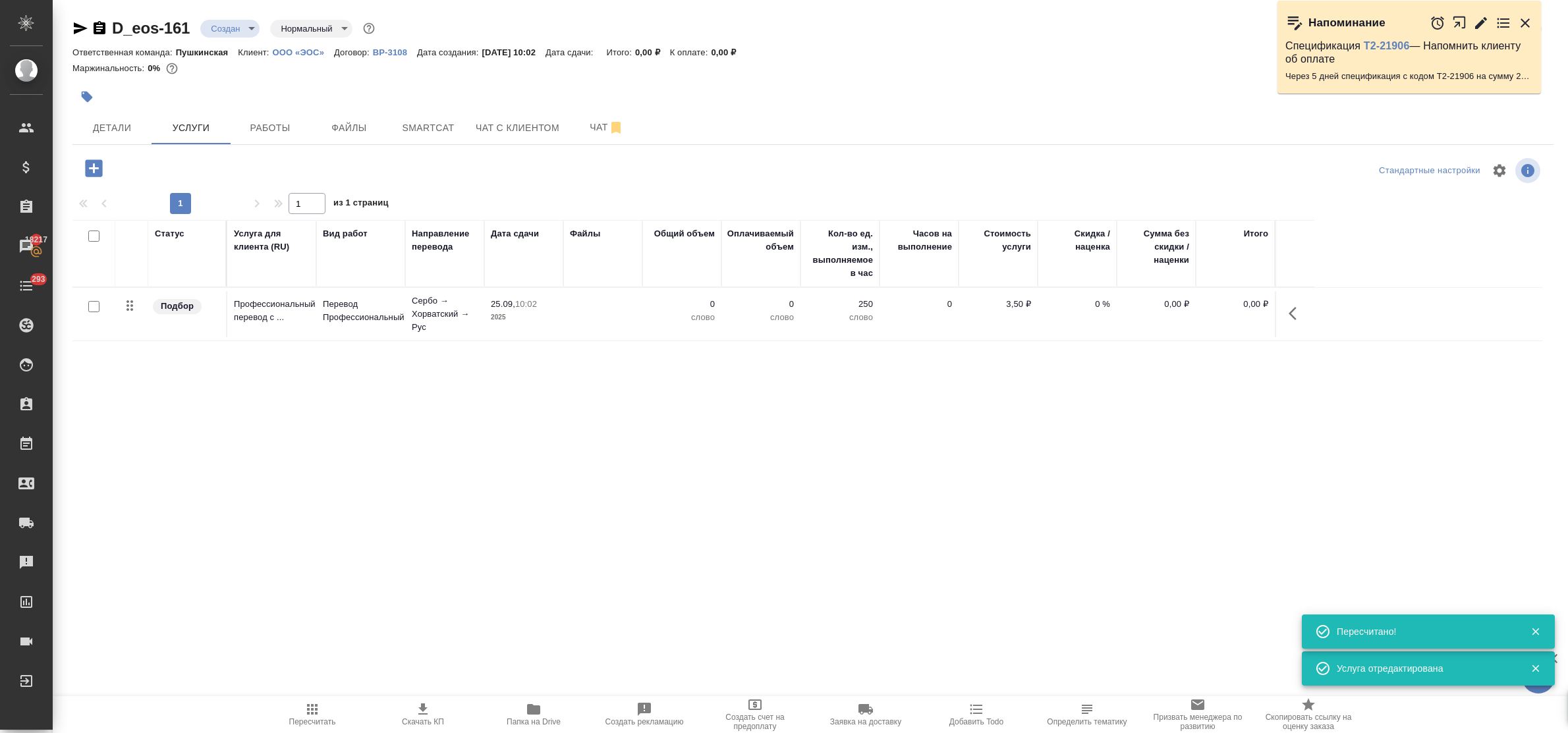
click at [92, 171] on icon "button" at bounding box center [94, 168] width 17 height 17
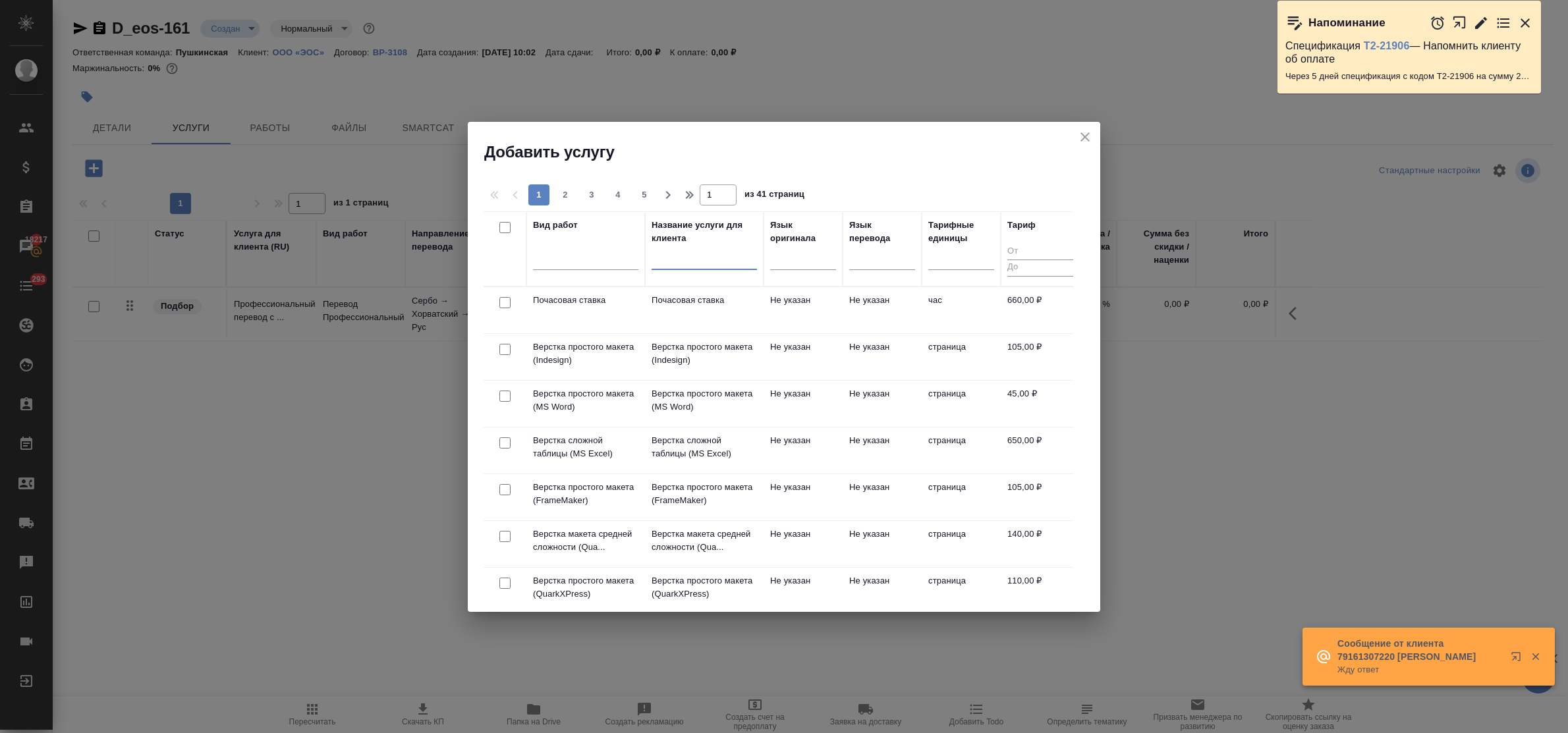
click at [673, 264] on input "text" at bounding box center [704, 261] width 105 height 16
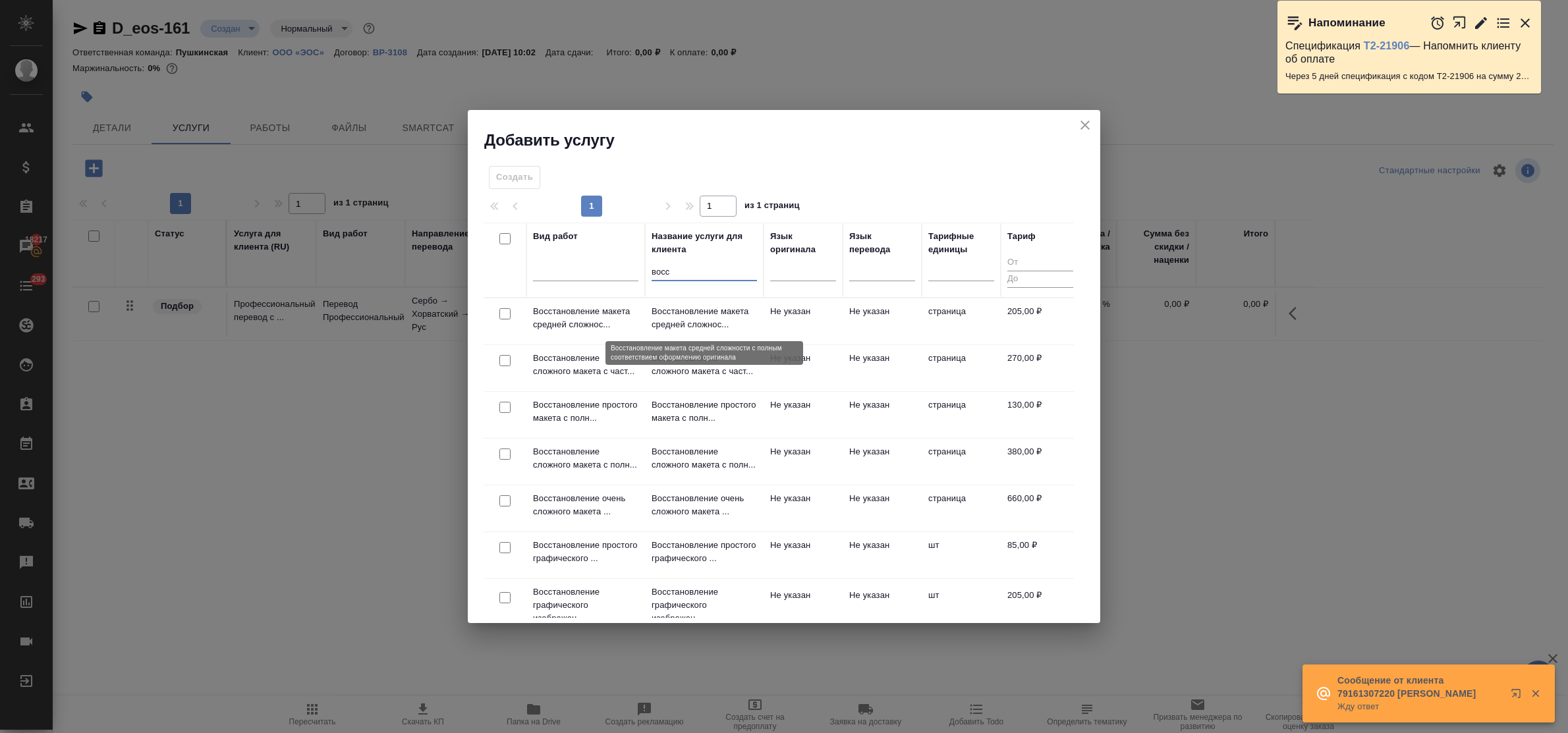
type input "восс"
click at [686, 320] on p "Восстановление макета средней сложнос..." at bounding box center [704, 317] width 105 height 26
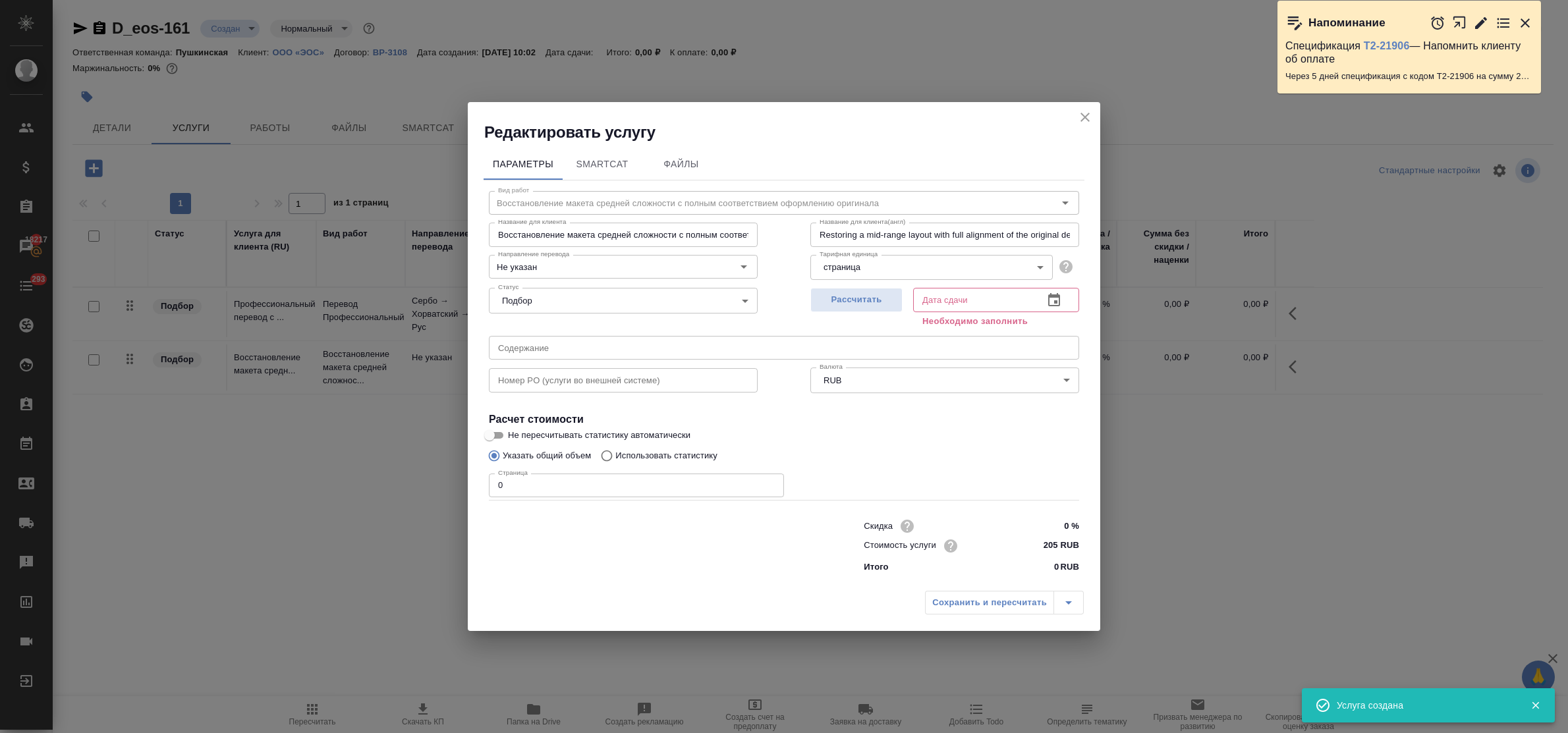
click at [1078, 116] on icon "close" at bounding box center [1085, 117] width 16 height 16
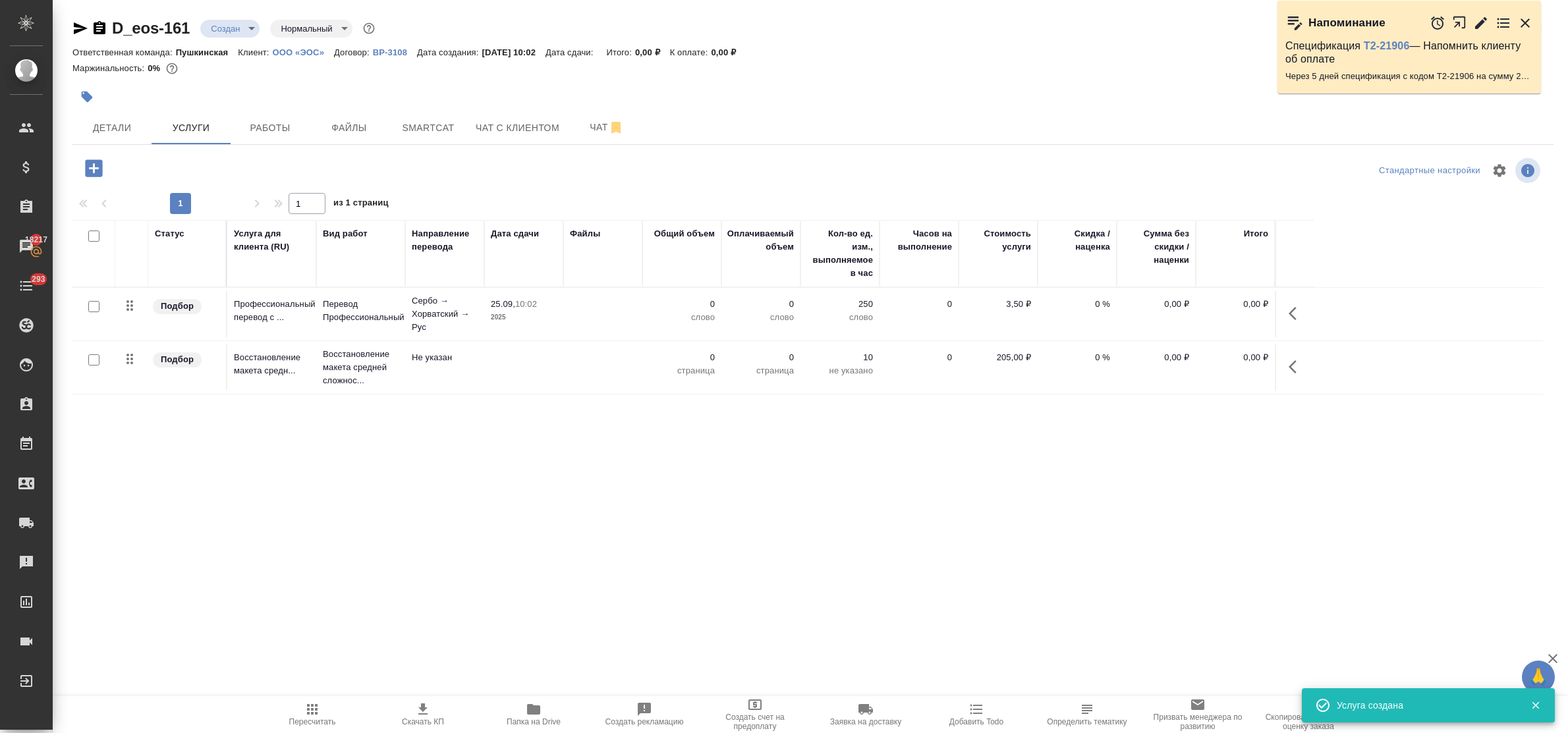
drag, startPoint x: 94, startPoint y: 359, endPoint x: 455, endPoint y: 349, distance: 361.1
click at [94, 359] on input "checkbox" at bounding box center [94, 360] width 11 height 11
checkbox input "true"
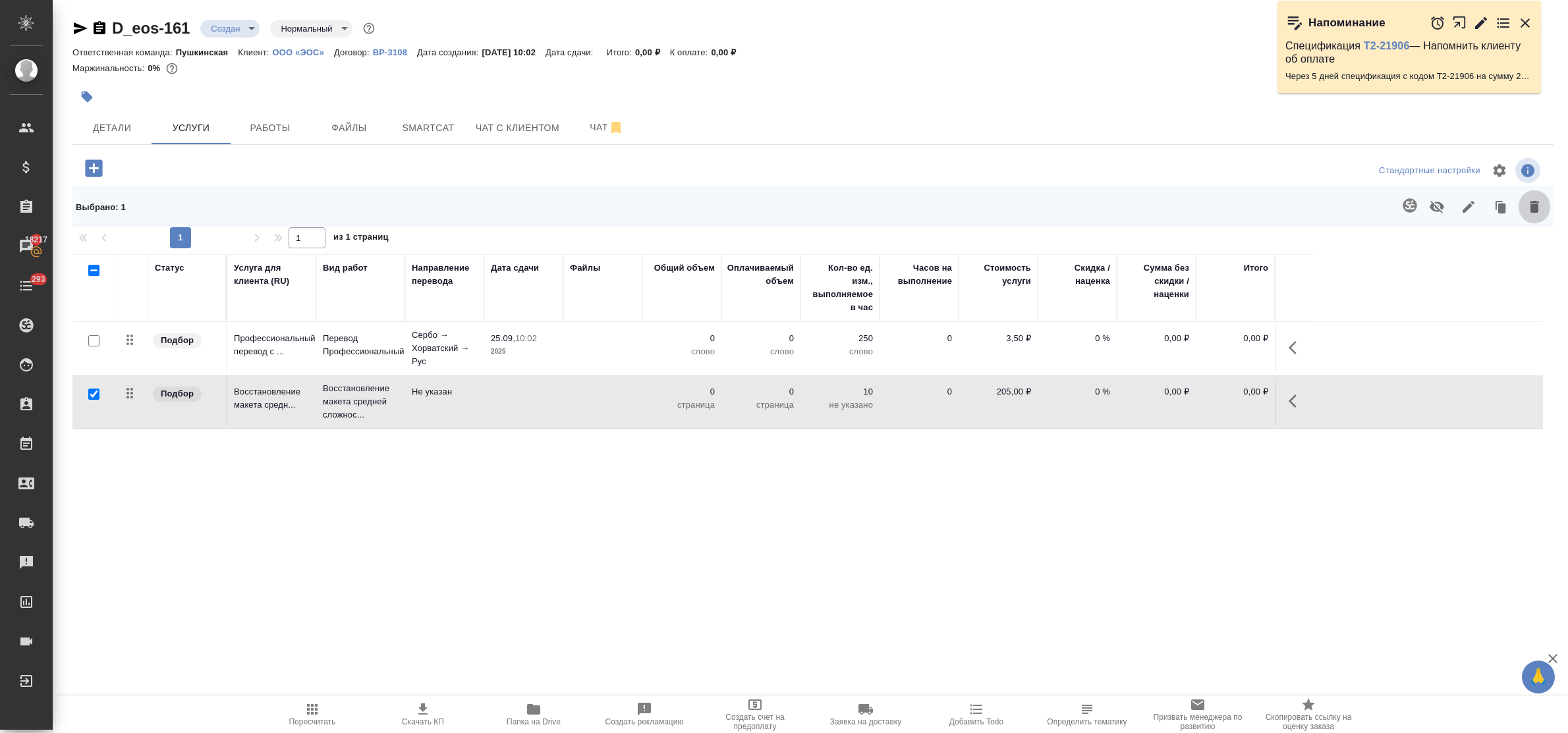
click at [1538, 205] on icon "button" at bounding box center [1534, 207] width 9 height 12
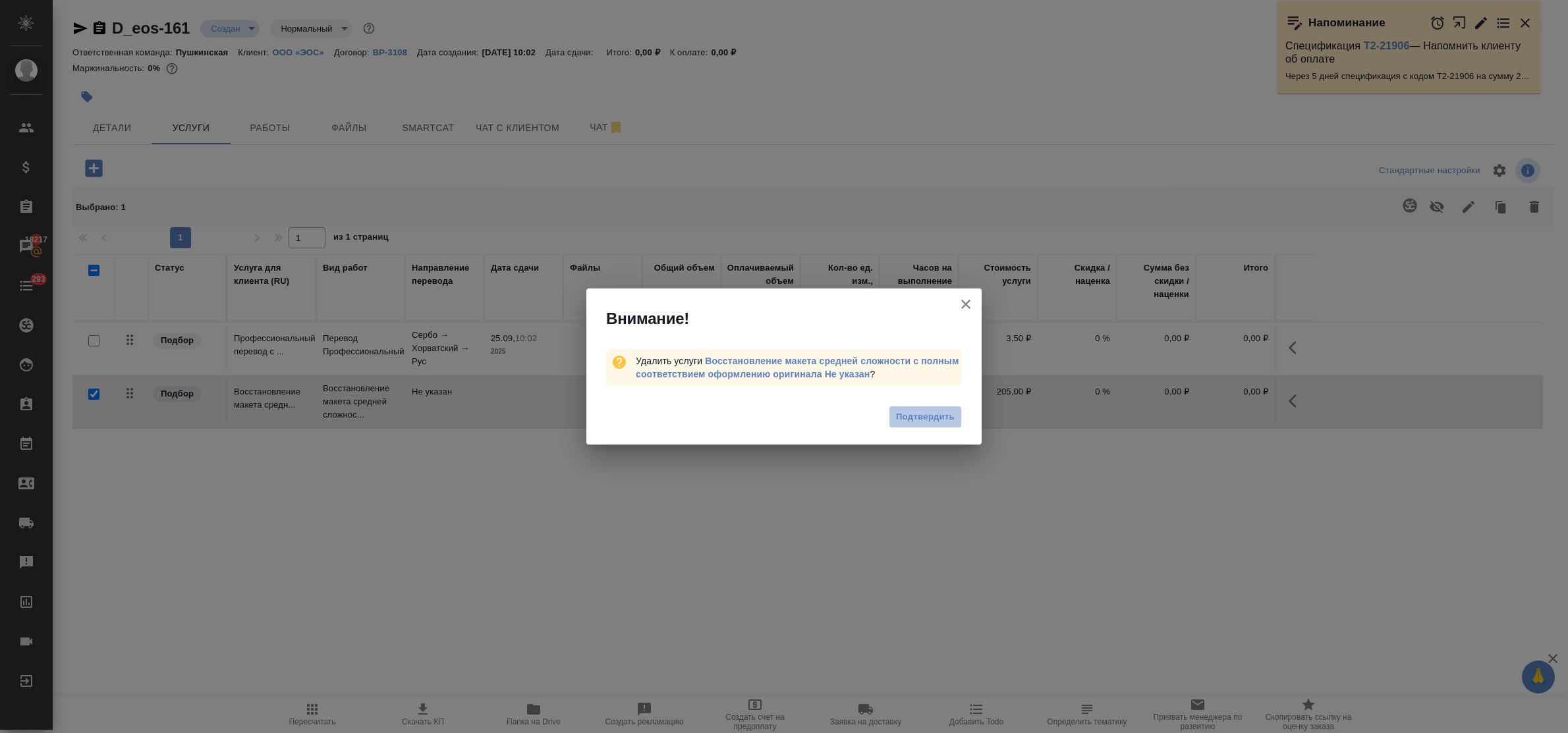
drag, startPoint x: 919, startPoint y: 411, endPoint x: 702, endPoint y: 366, distance: 221.6
click at [919, 411] on span "Подтвердить" at bounding box center [925, 417] width 59 height 15
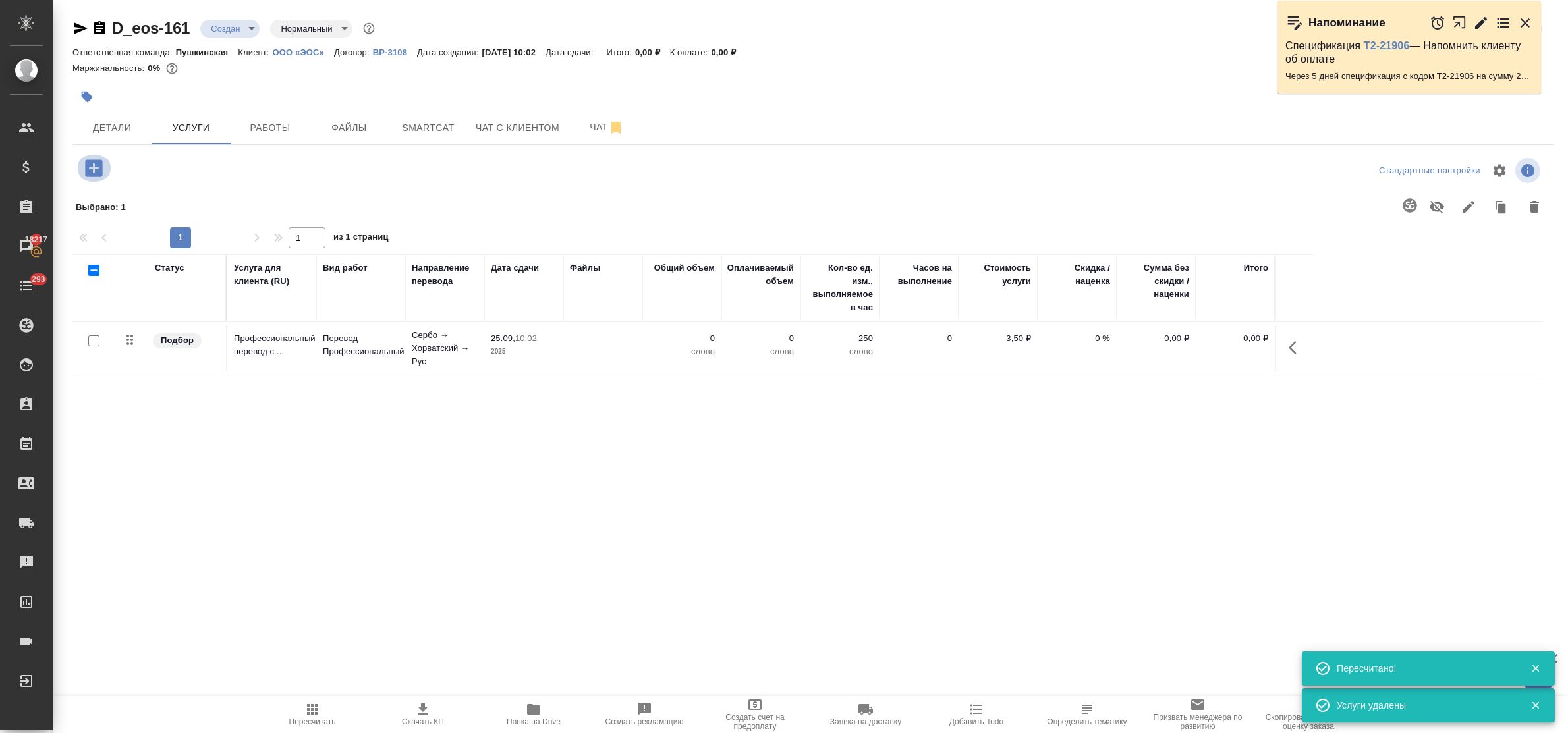
click at [92, 173] on icon "button" at bounding box center [94, 168] width 17 height 17
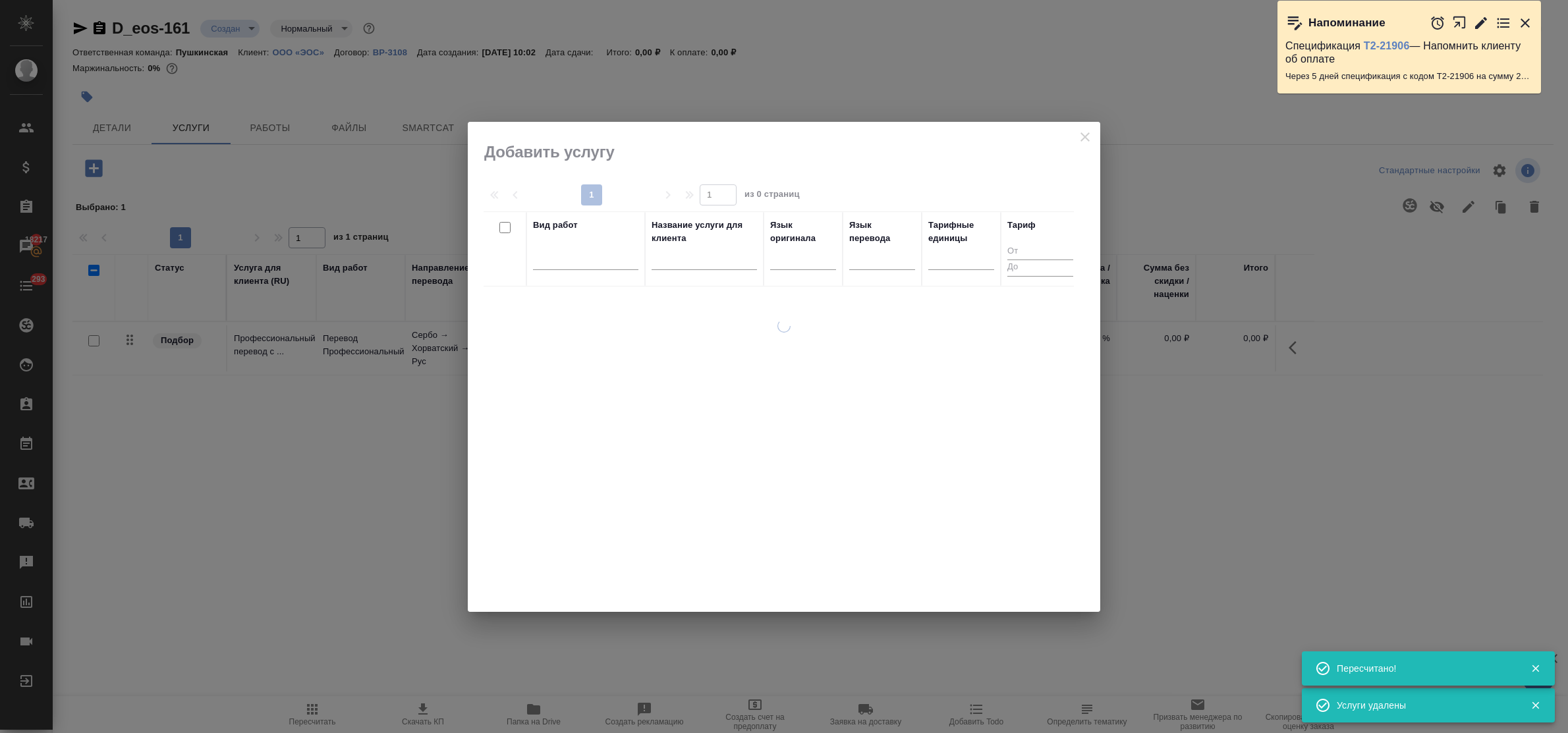
click at [690, 265] on input "text" at bounding box center [704, 261] width 105 height 16
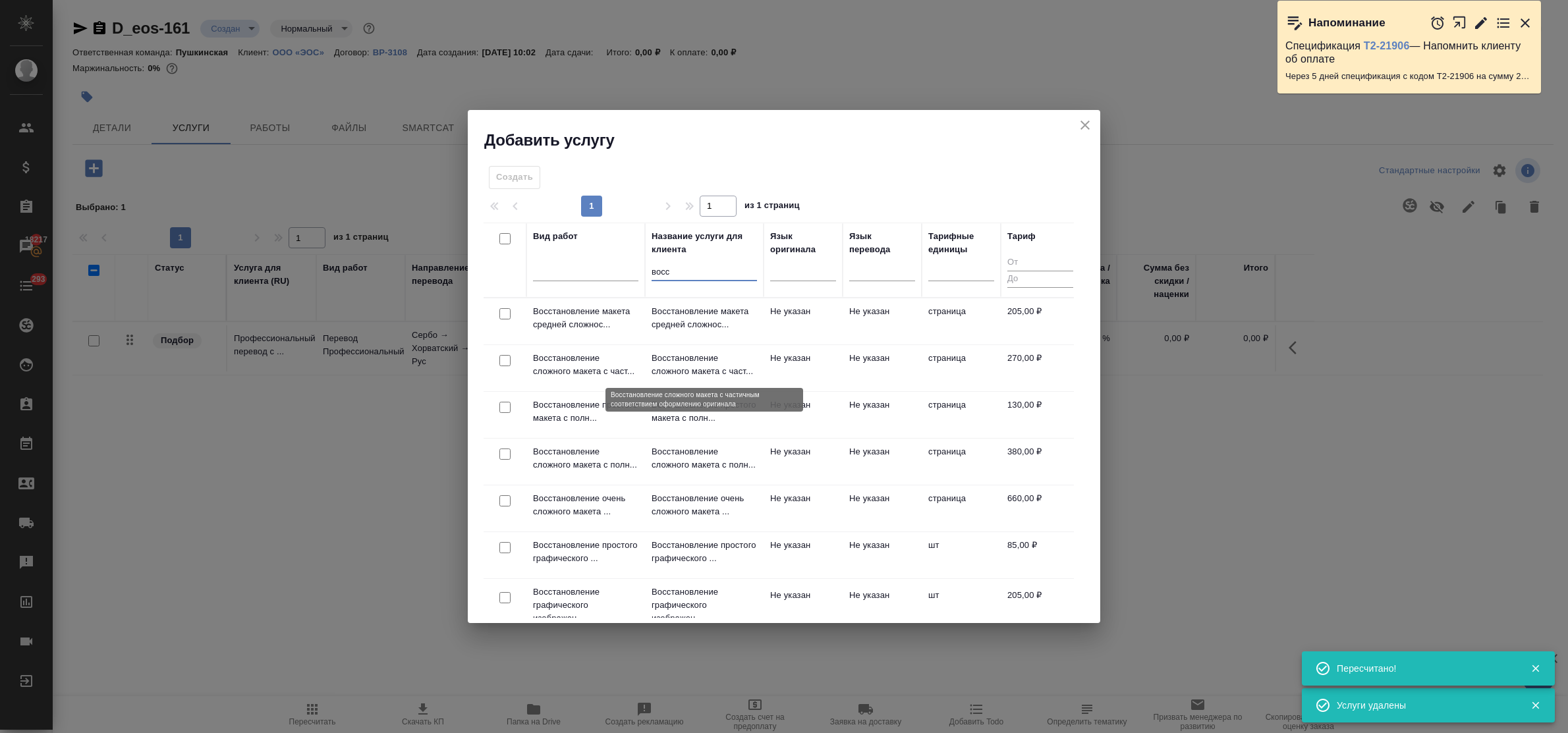
type input "восс"
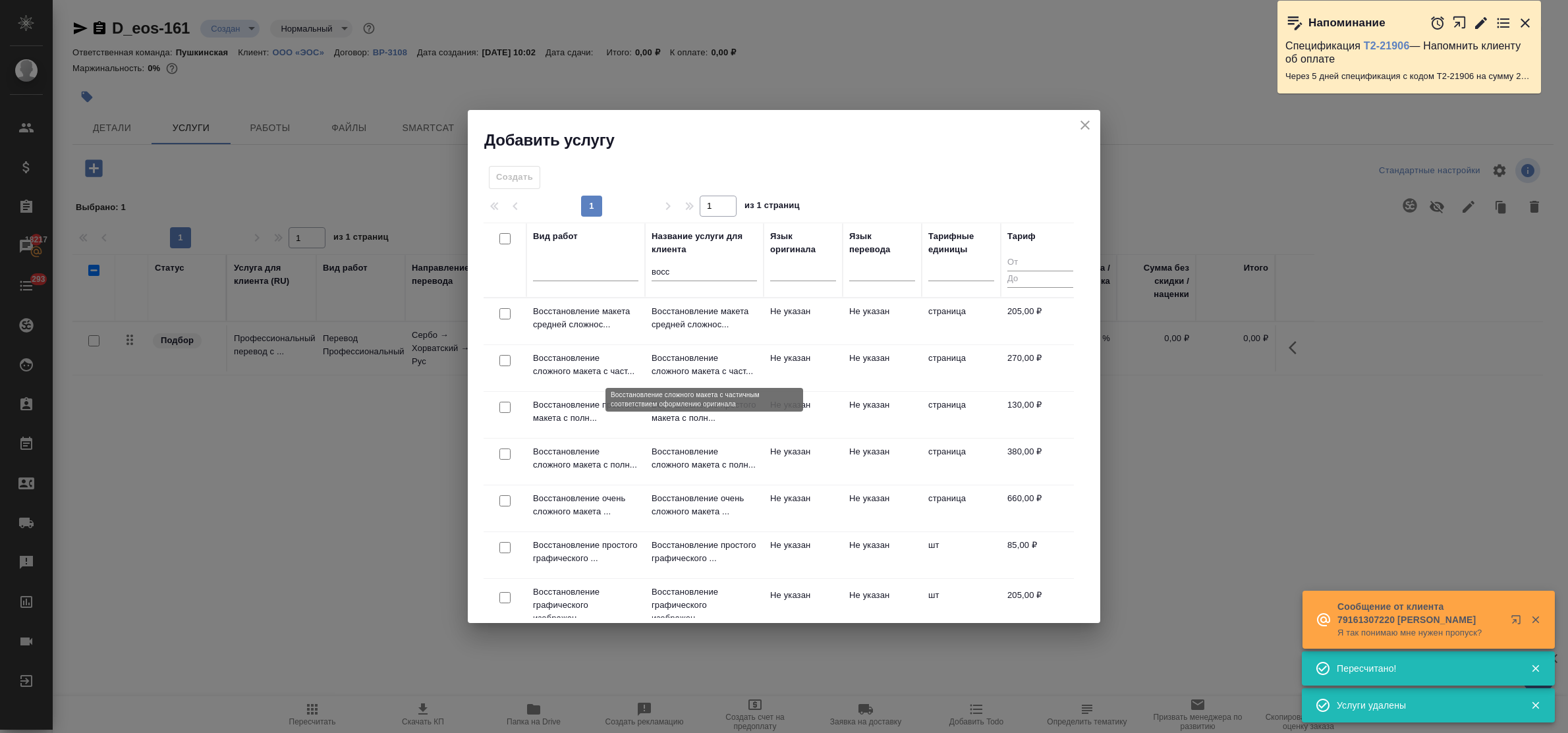
click at [702, 364] on p "Восстановление сложного макета с част..." at bounding box center [704, 364] width 105 height 26
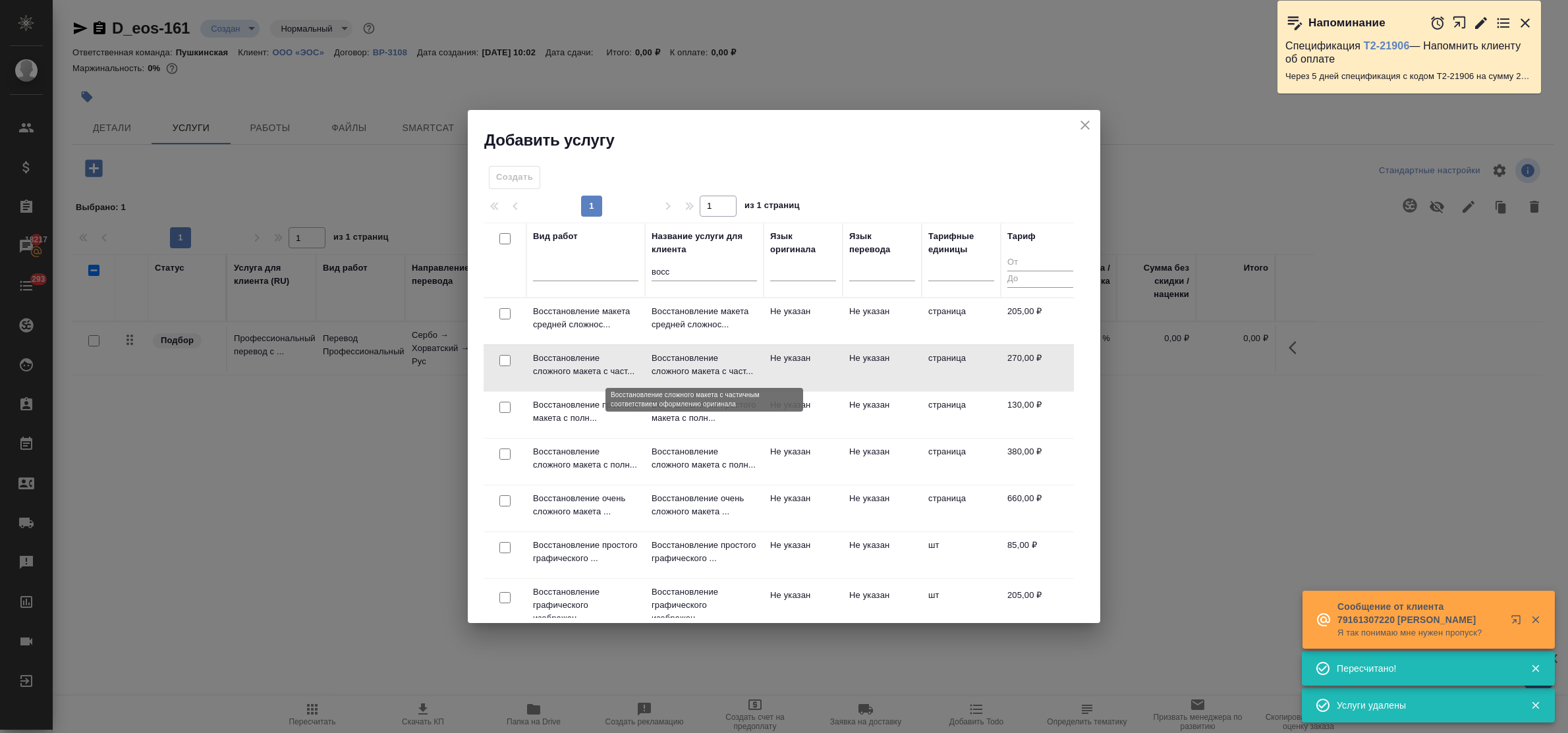
click at [702, 364] on p "Восстановление сложного макета с част..." at bounding box center [704, 364] width 105 height 26
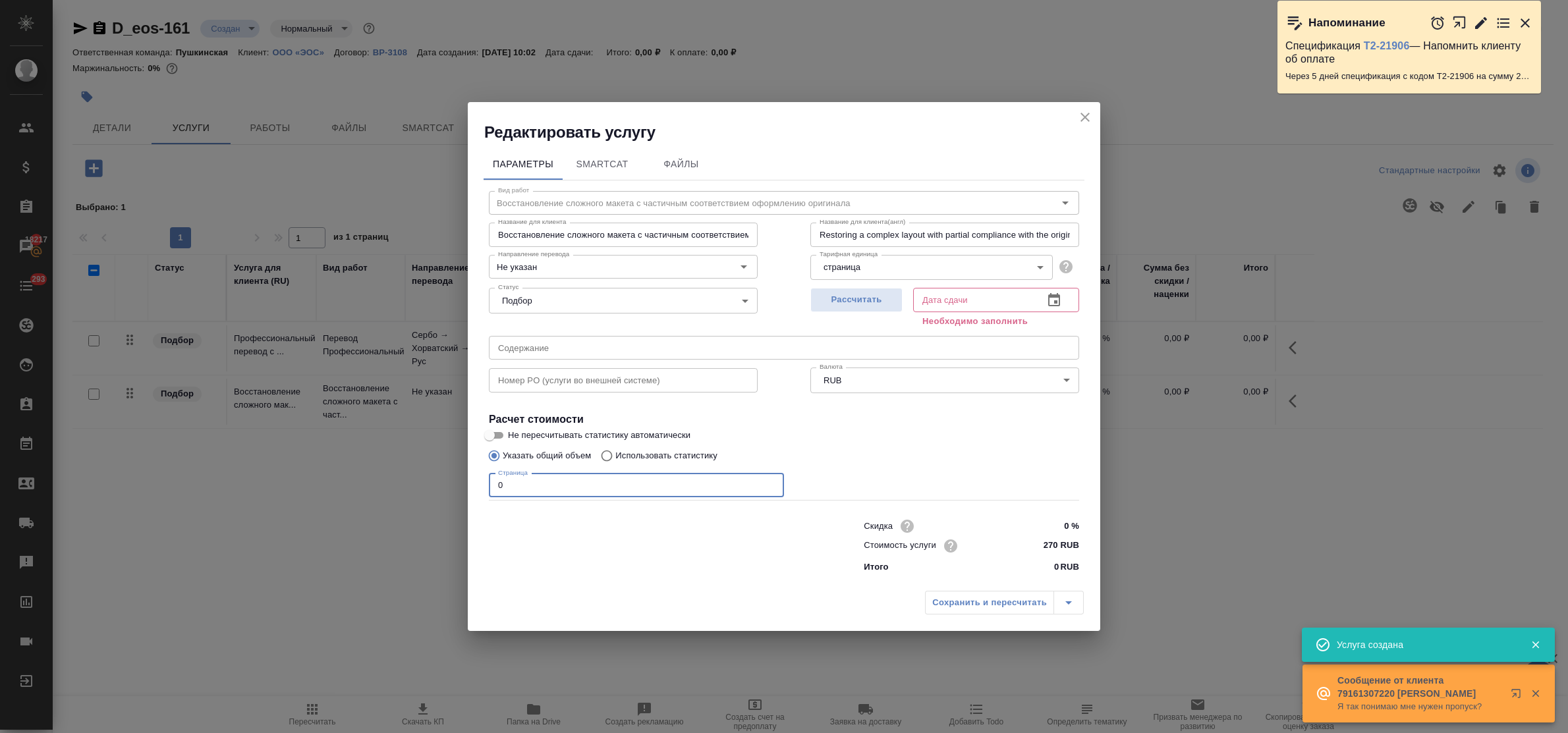
drag, startPoint x: 491, startPoint y: 482, endPoint x: 451, endPoint y: 482, distance: 40.0
click at [451, 482] on div "Редактировать услугу Параметры SmartCat Файлы Вид работ Восстановление сложного…" at bounding box center [784, 366] width 1568 height 733
type input "5"
click at [865, 294] on span "Рассчитать" at bounding box center [856, 300] width 77 height 15
type input "25.09.2025 11:02"
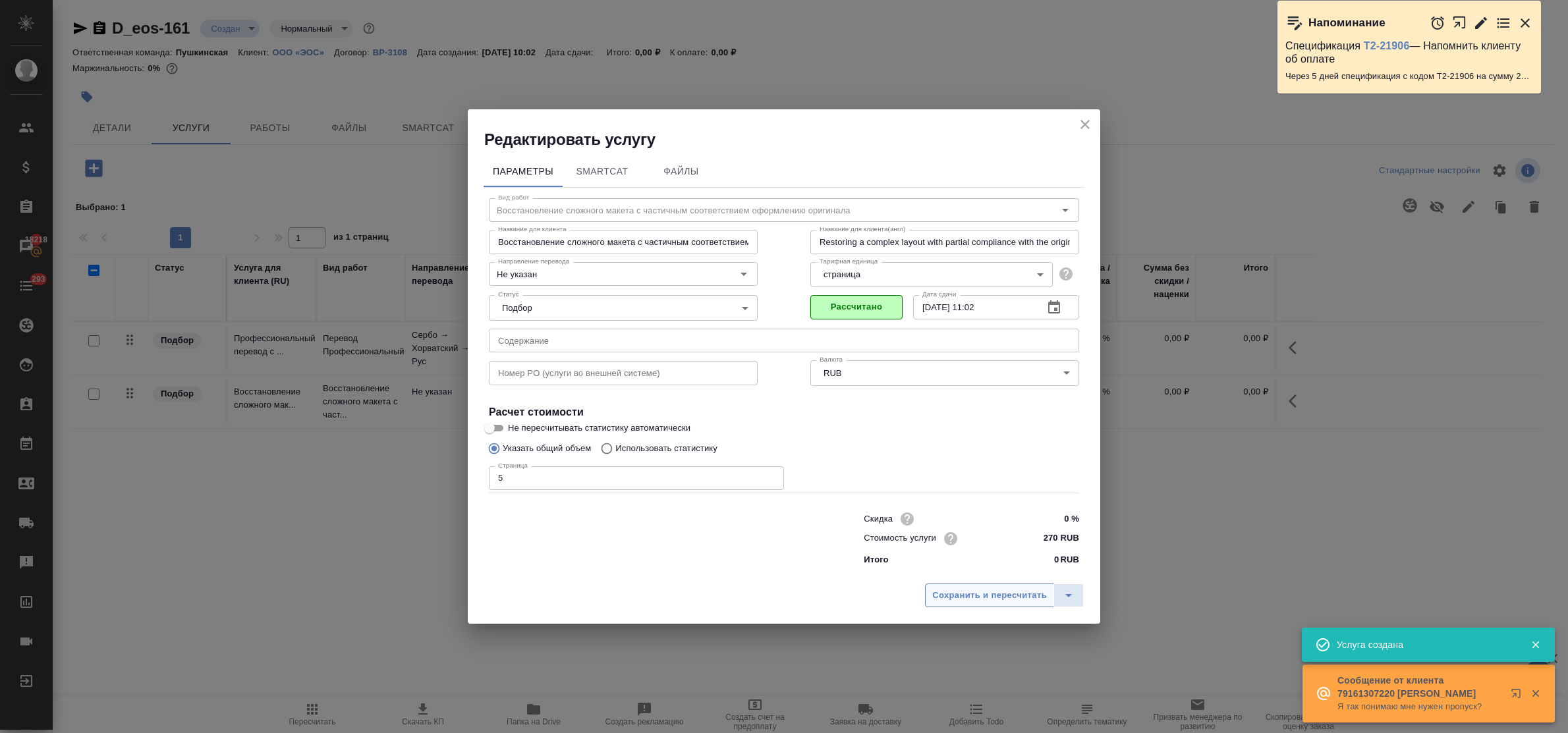
click at [995, 593] on span "Сохранить и пересчитать" at bounding box center [989, 595] width 114 height 15
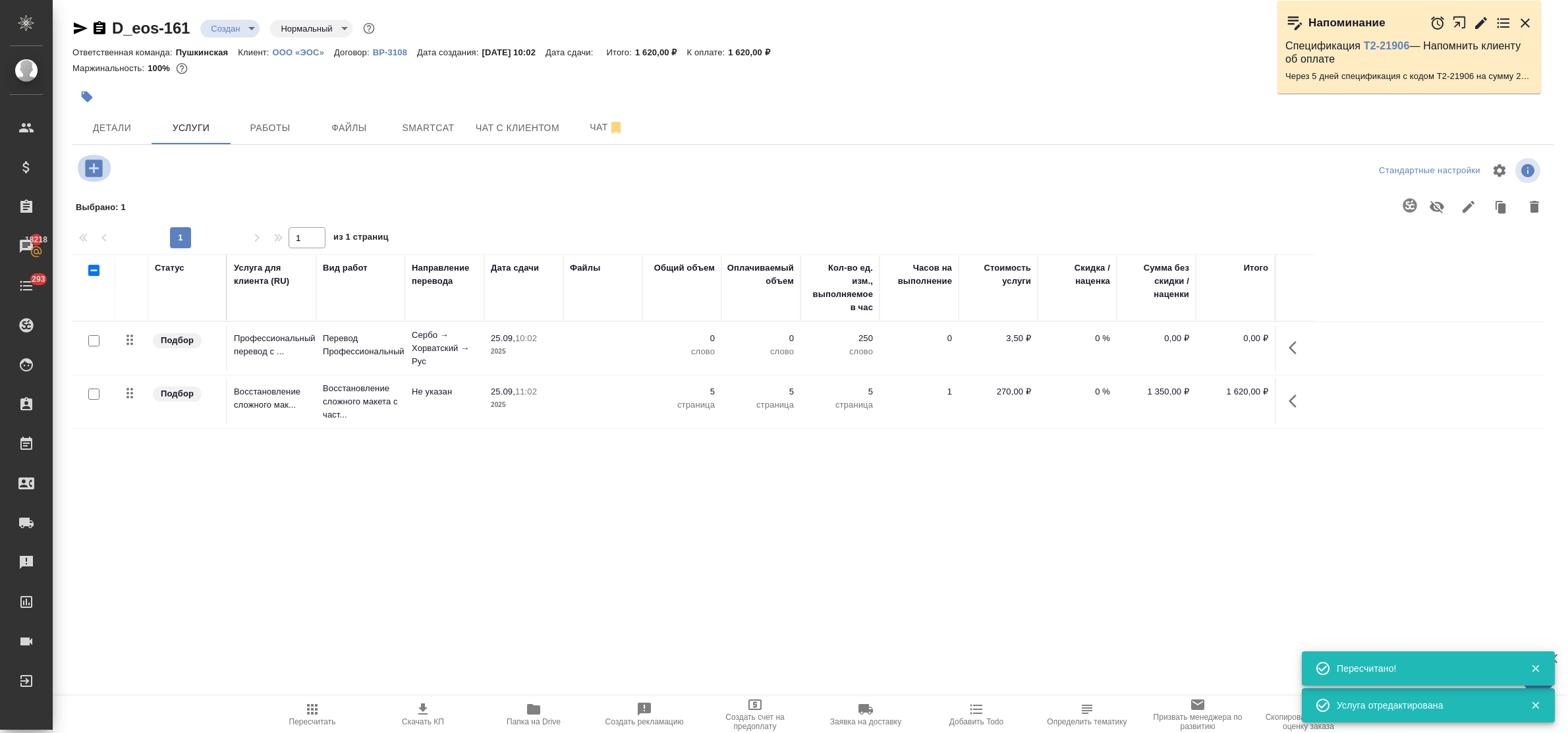
click at [94, 175] on icon "button" at bounding box center [94, 168] width 17 height 17
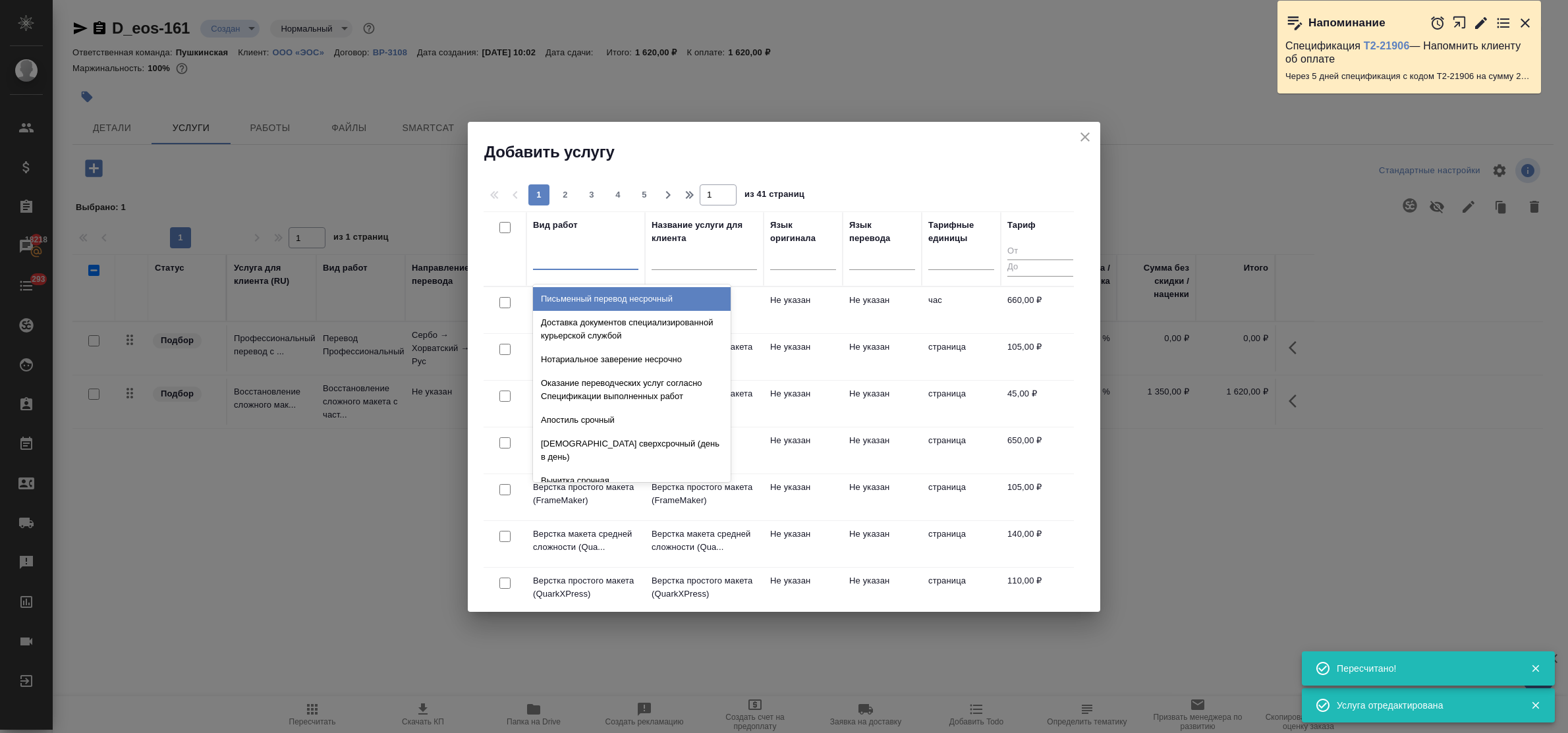
click at [578, 262] on div at bounding box center [585, 256] width 105 height 19
type input "заве"
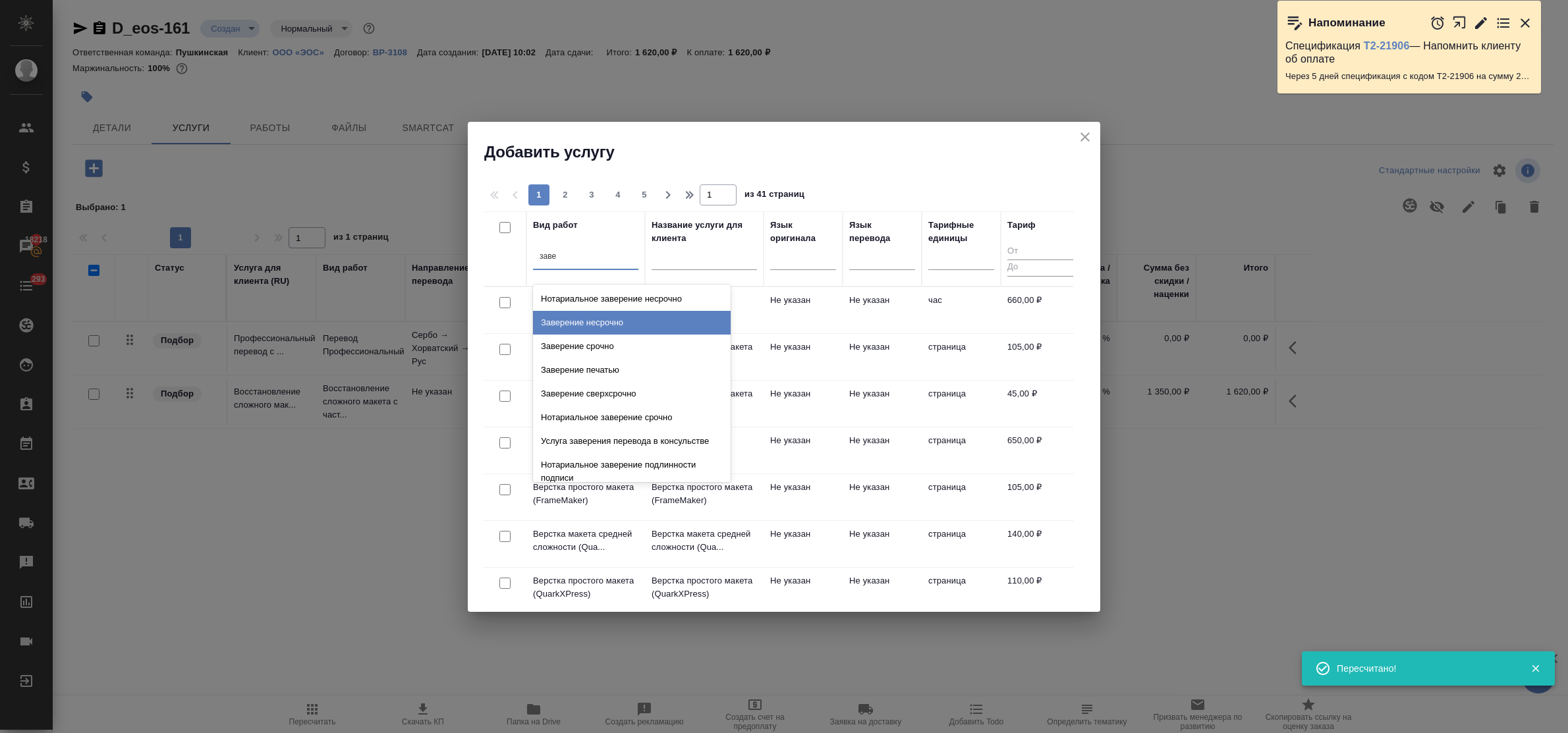
click at [607, 322] on div "Заверение несрочно" at bounding box center [632, 322] width 198 height 23
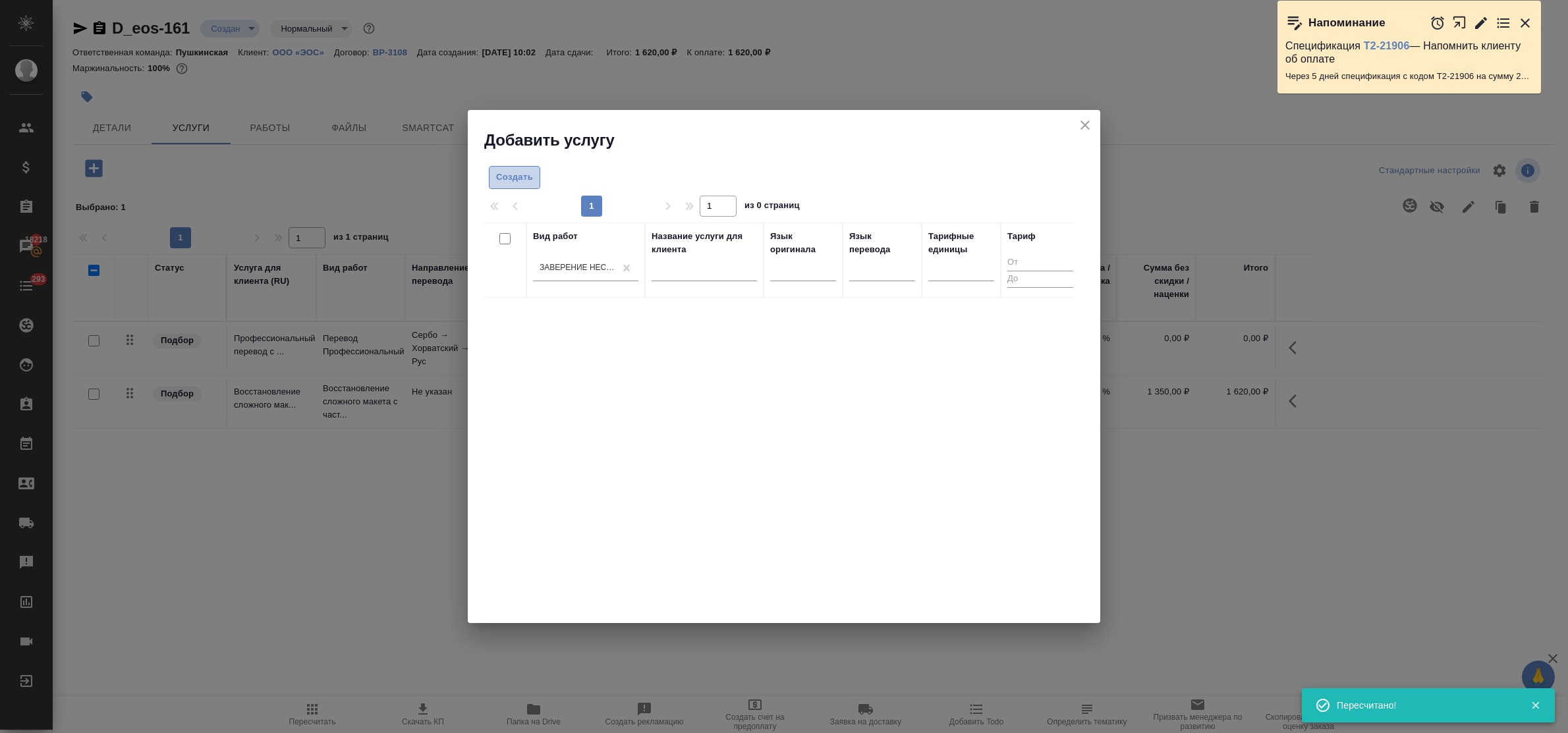
click at [518, 180] on span "Создать" at bounding box center [514, 177] width 37 height 15
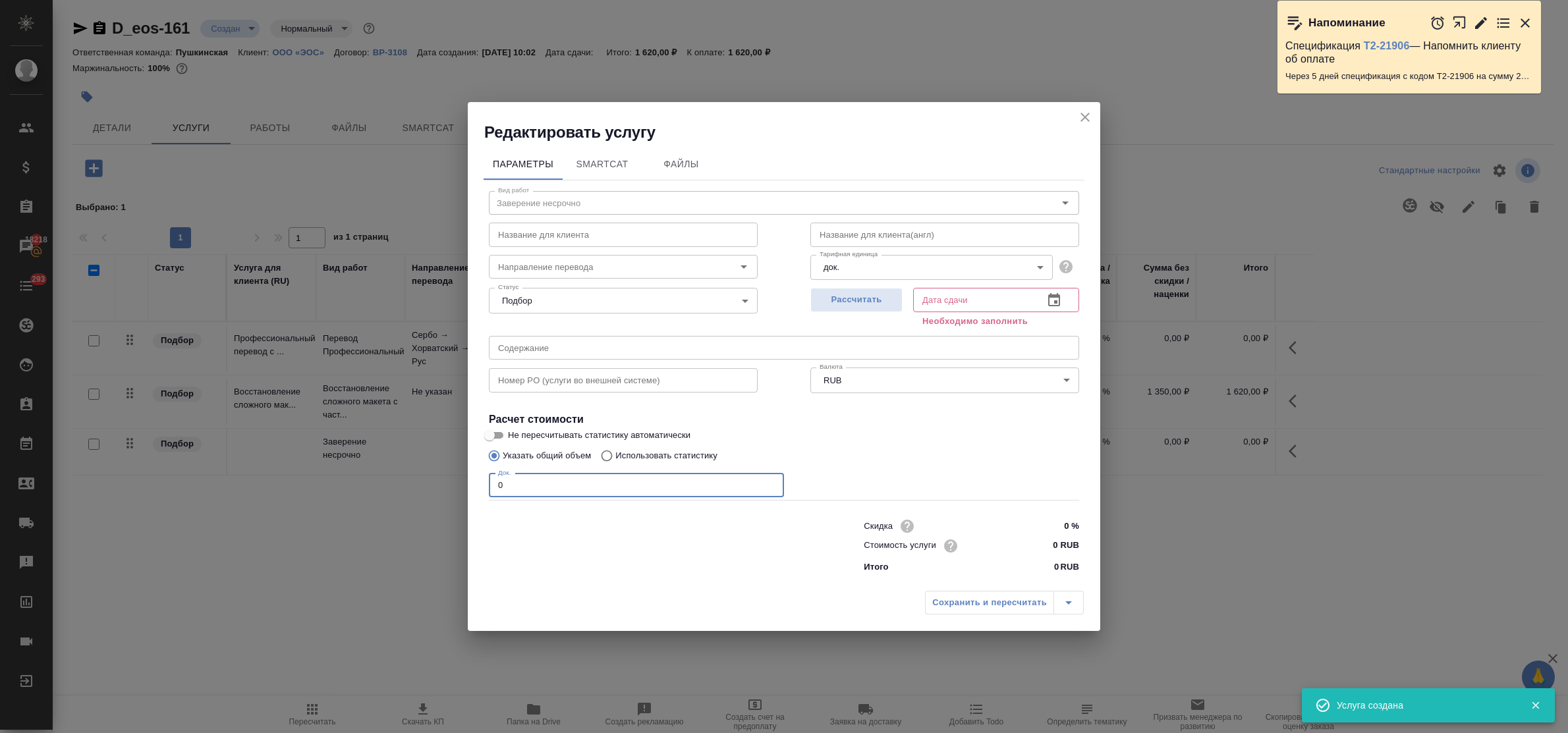
drag, startPoint x: 512, startPoint y: 493, endPoint x: 466, endPoint y: 484, distance: 46.9
click at [466, 484] on div "Редактировать услугу Параметры SmartCat Файлы Вид работ Заверение несрочно Вид …" at bounding box center [784, 366] width 1568 height 733
type input "1"
click at [1032, 542] on input "0 RUB" at bounding box center [1054, 545] width 50 height 19
type input "650 RUB"
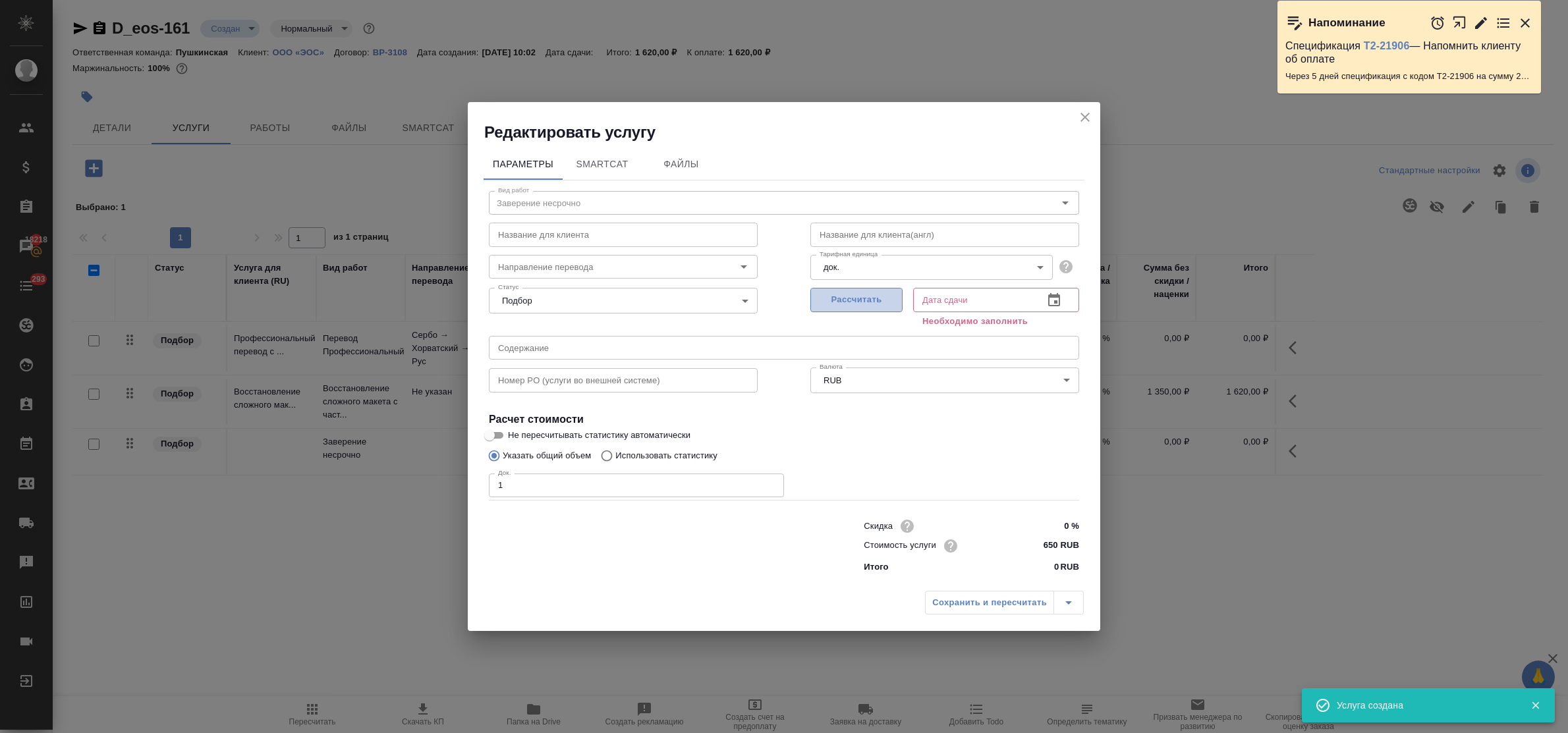
click at [861, 297] on span "Рассчитать" at bounding box center [856, 300] width 77 height 15
type input "25.09.2025 10:15"
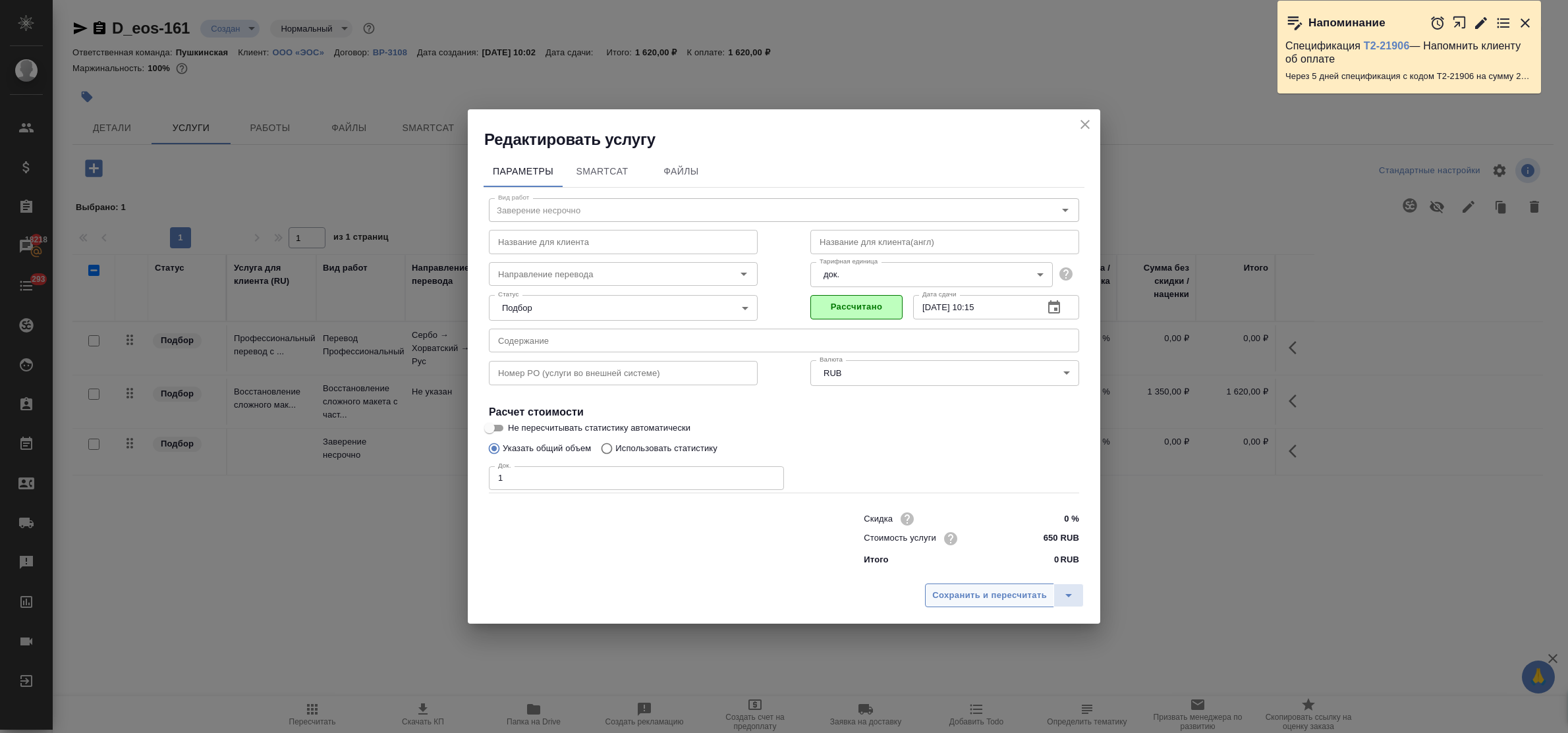
click at [995, 594] on span "Сохранить и пересчитать" at bounding box center [989, 595] width 114 height 15
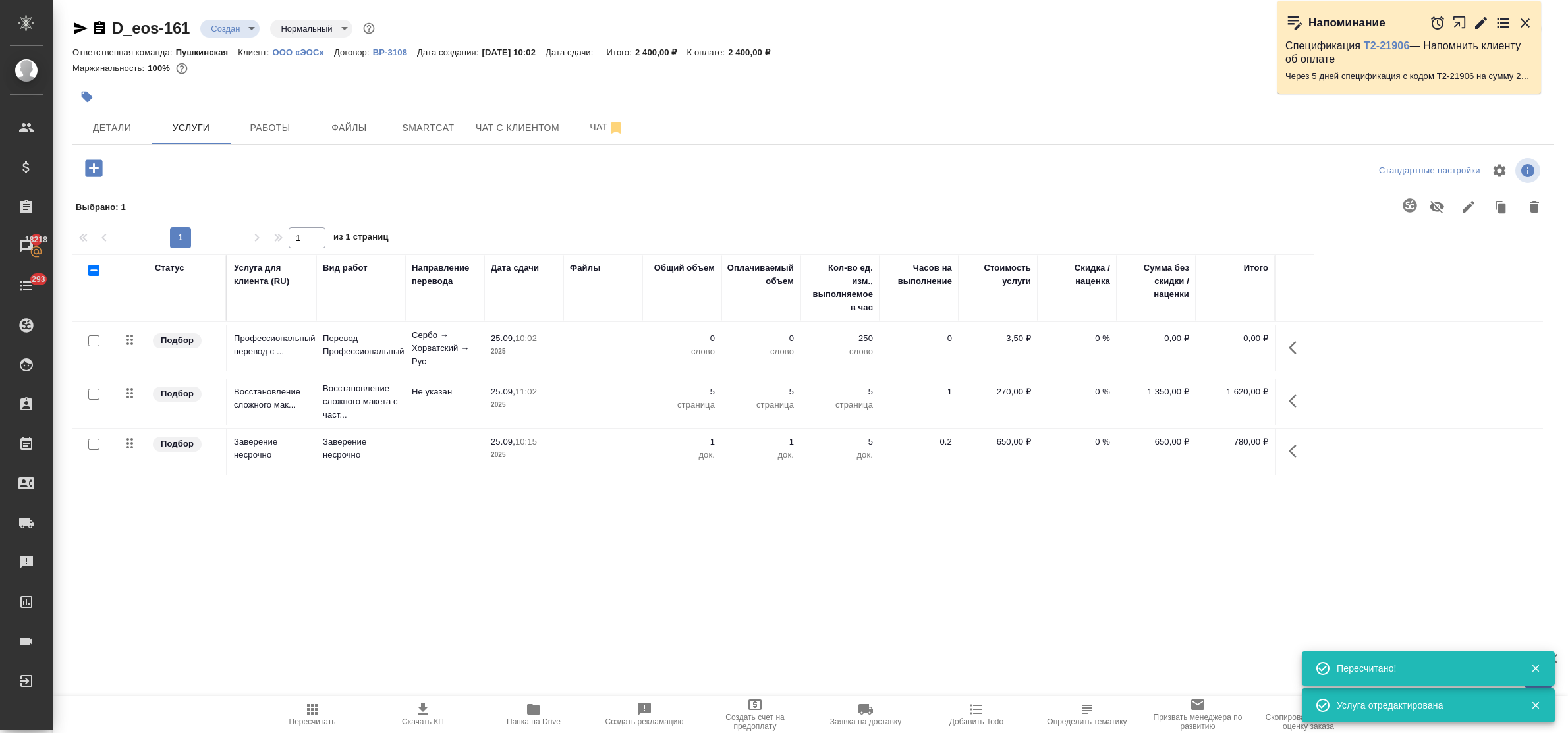
click at [90, 173] on icon "button" at bounding box center [94, 168] width 17 height 17
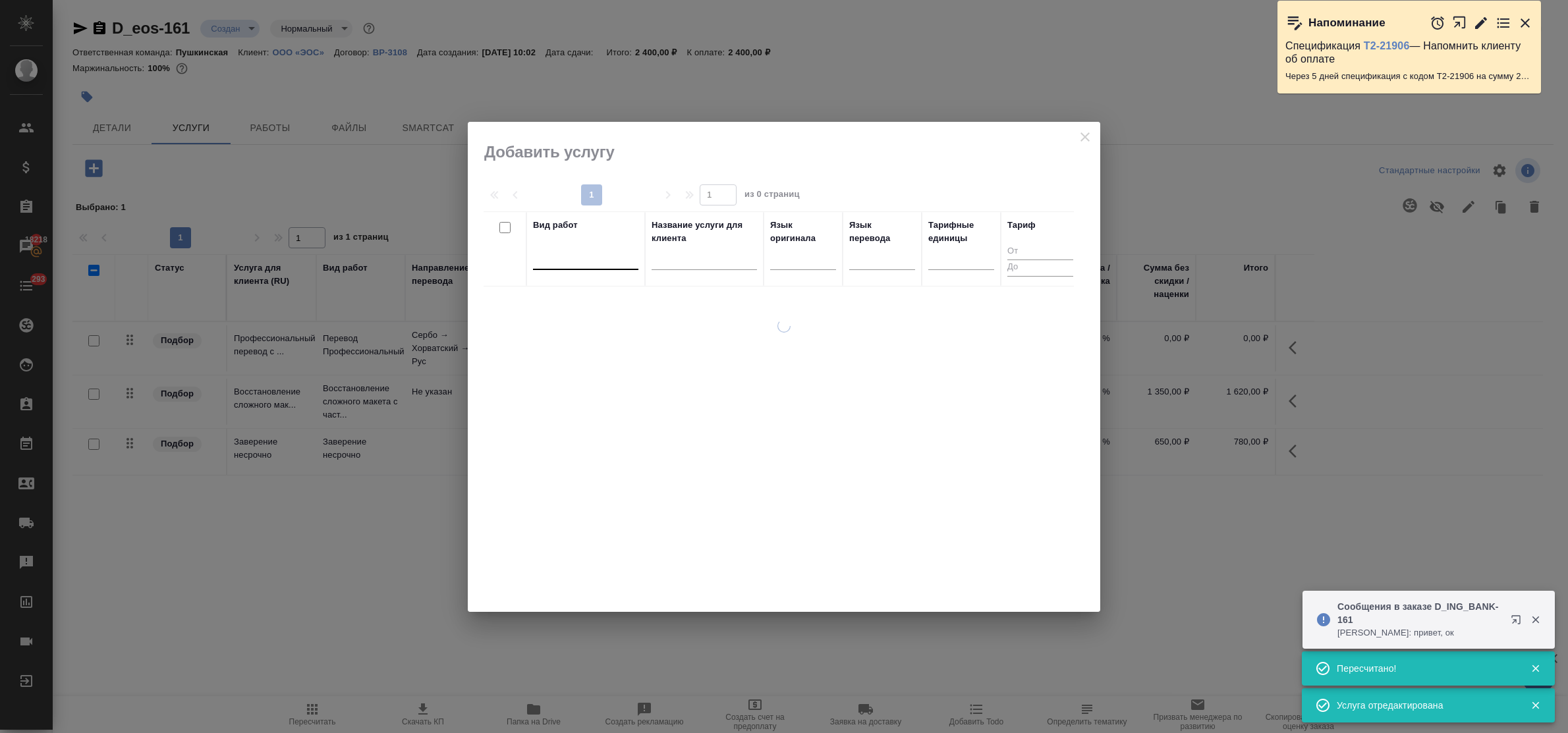
click at [613, 266] on div at bounding box center [585, 256] width 105 height 19
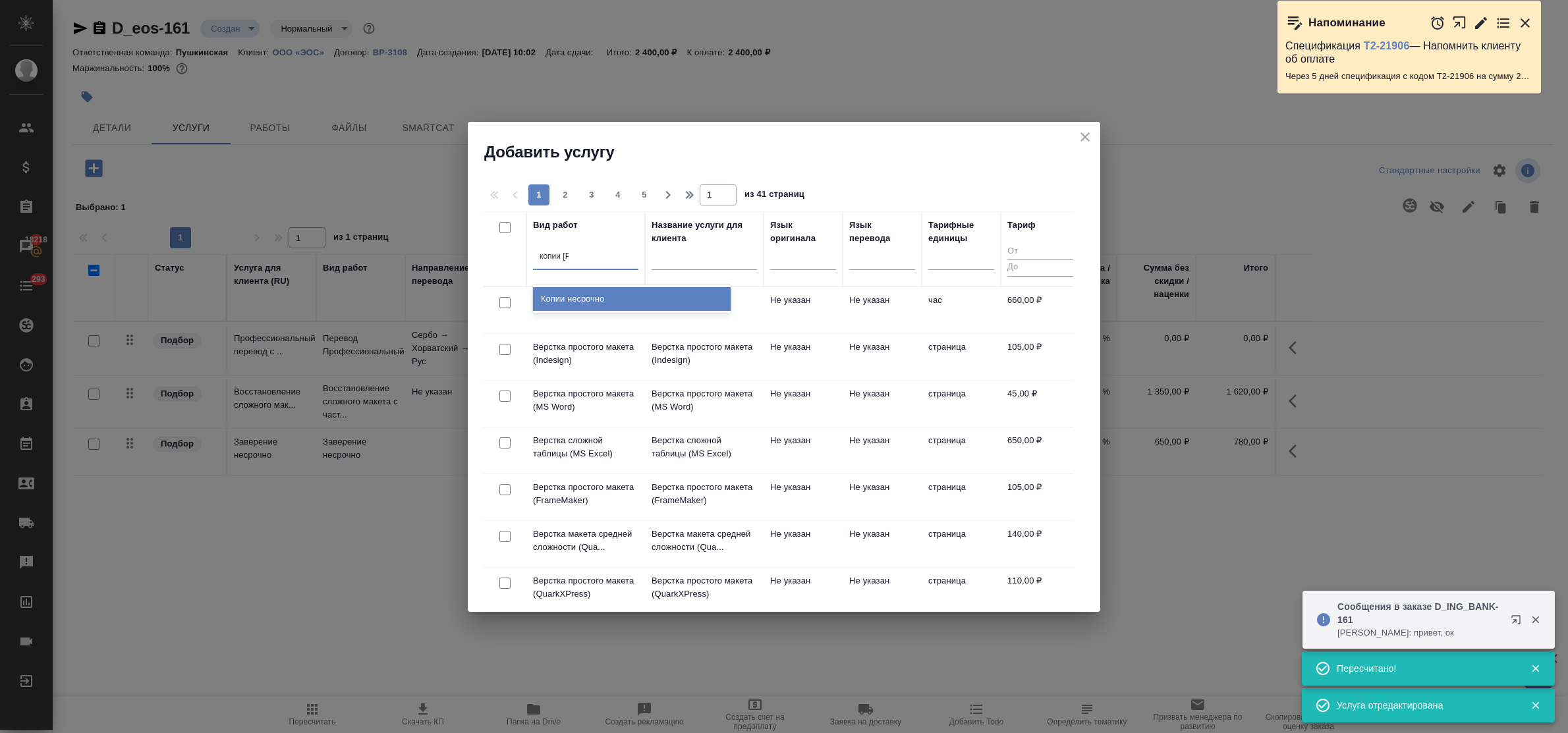
type input "копии не"
click at [612, 294] on div "Копии несрочно" at bounding box center [632, 298] width 198 height 23
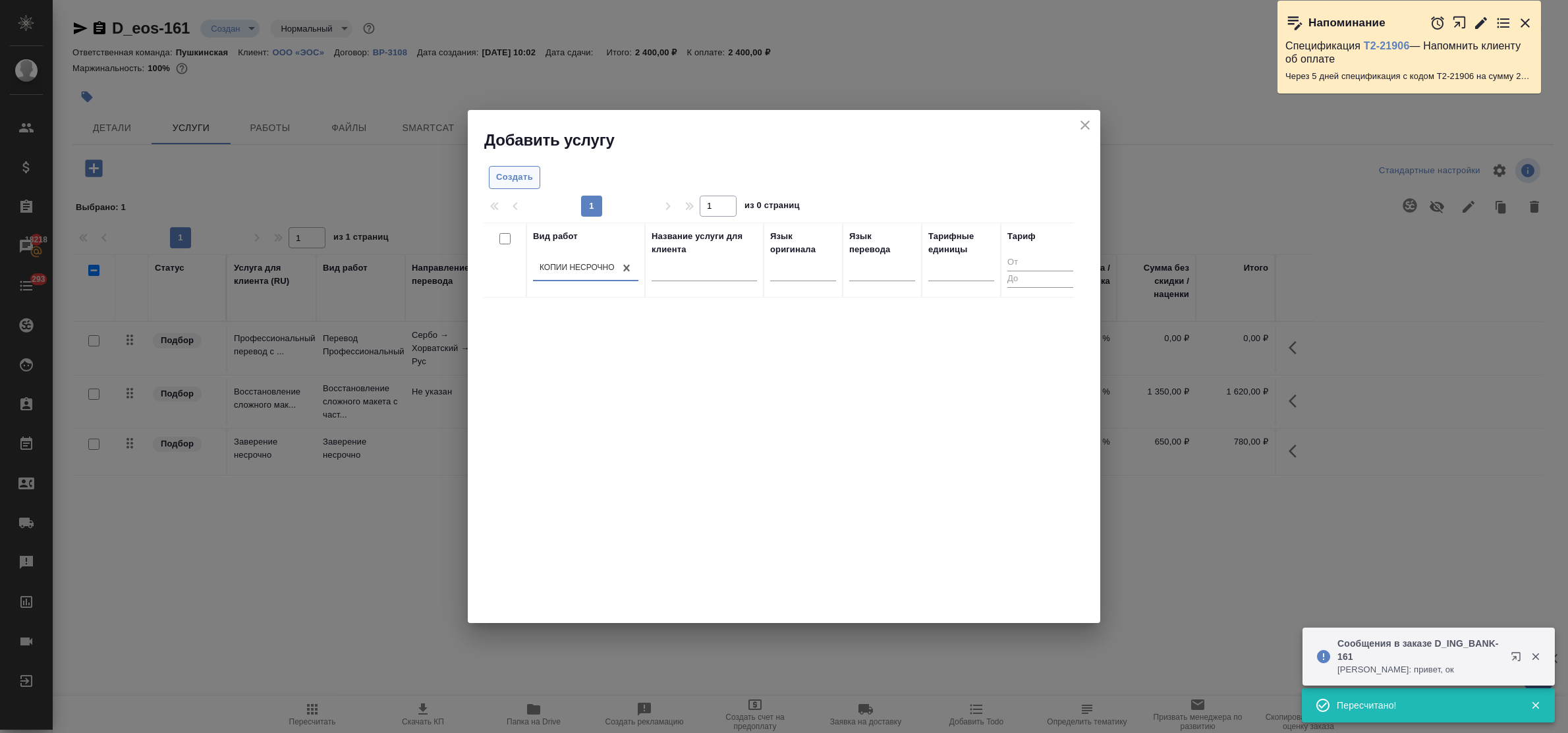
click at [521, 178] on span "Создать" at bounding box center [514, 177] width 37 height 15
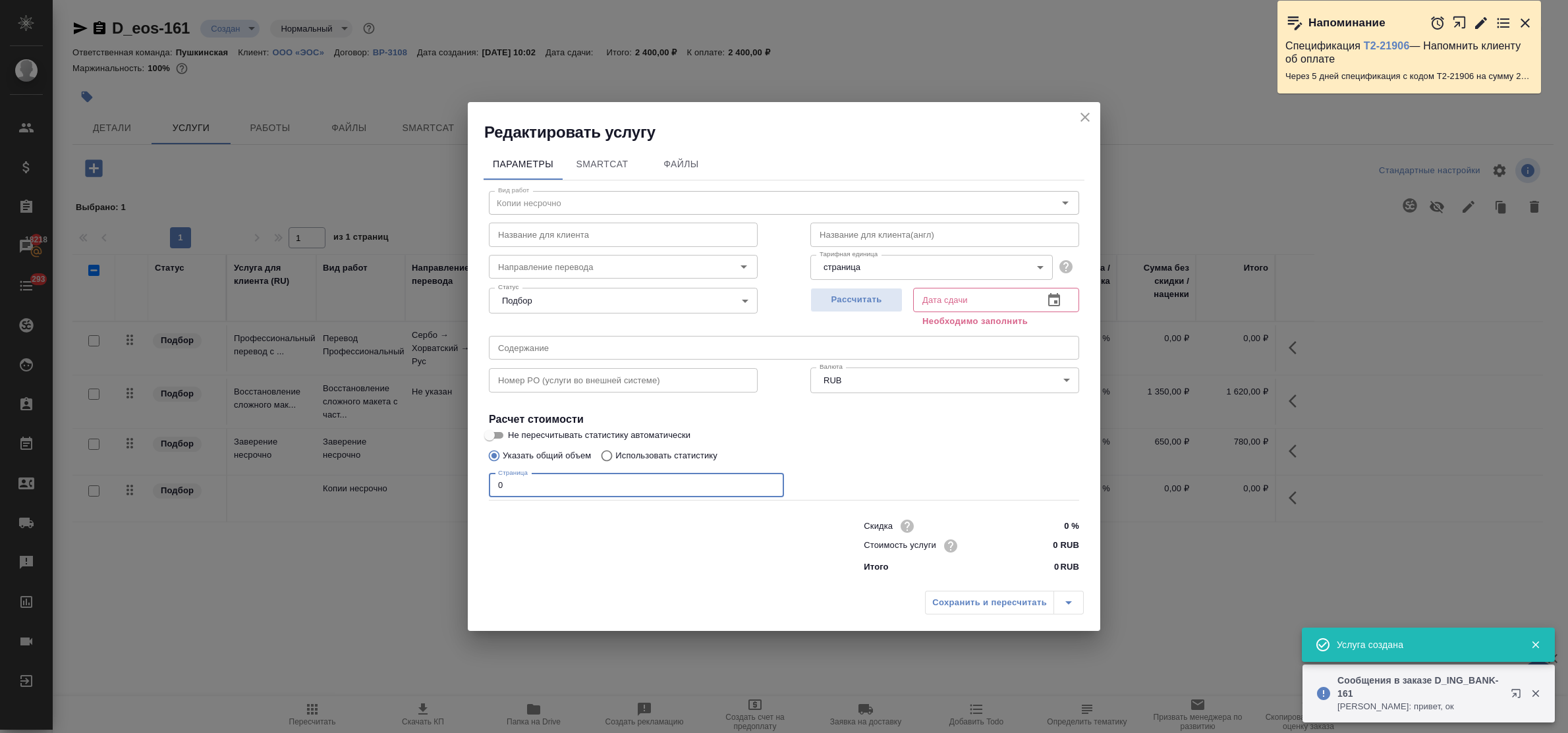
drag, startPoint x: 511, startPoint y: 484, endPoint x: 458, endPoint y: 475, distance: 53.8
click at [458, 475] on div "Редактировать услугу Параметры SmartCat Файлы Вид работ Копии несрочно Вид рабо…" at bounding box center [784, 366] width 1568 height 733
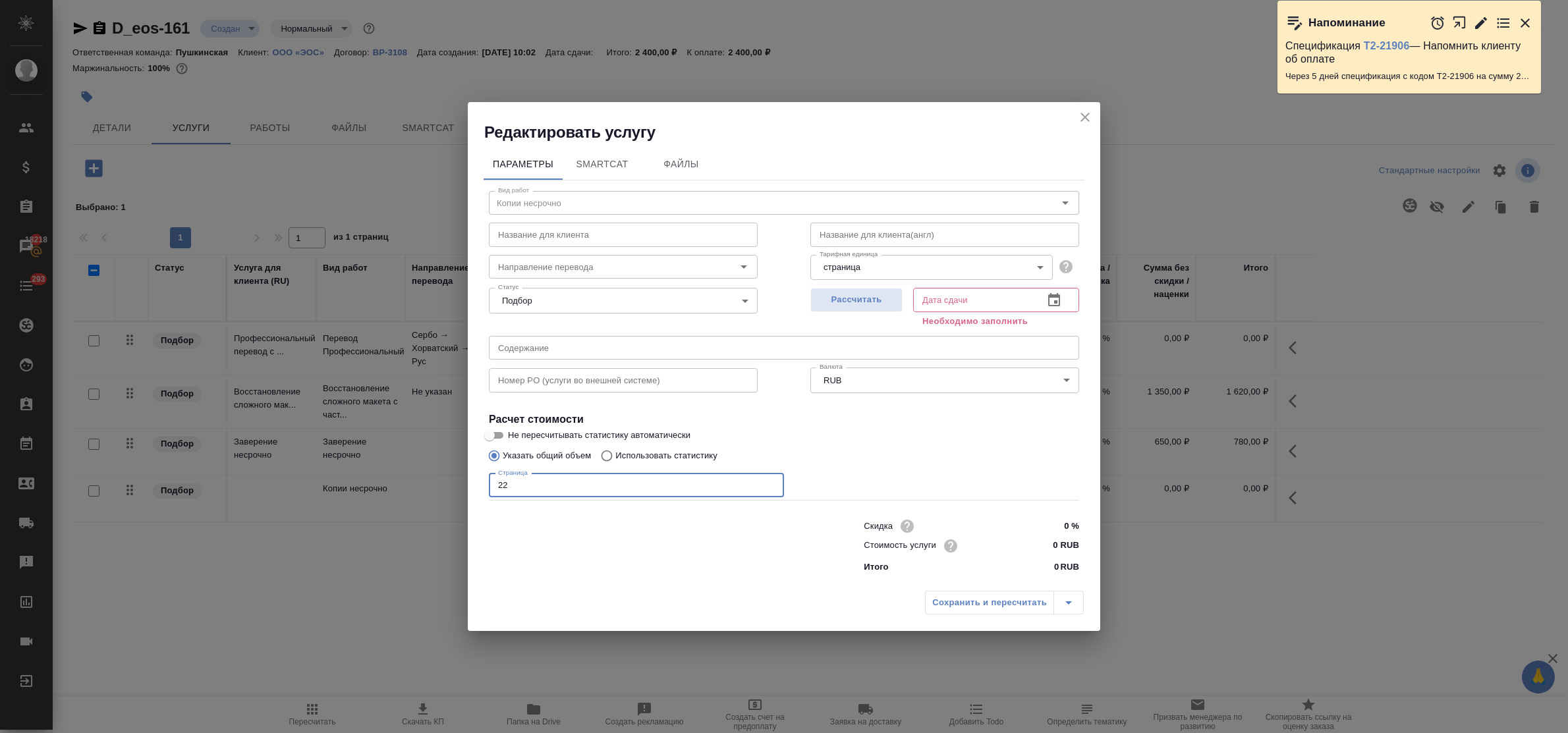
type input "22"
click at [1046, 541] on input "0 RUB" at bounding box center [1054, 545] width 50 height 19
type input "200 RUB"
click at [862, 300] on span "Рассчитать" at bounding box center [856, 299] width 77 height 15
type input "25.09.2025 11:09"
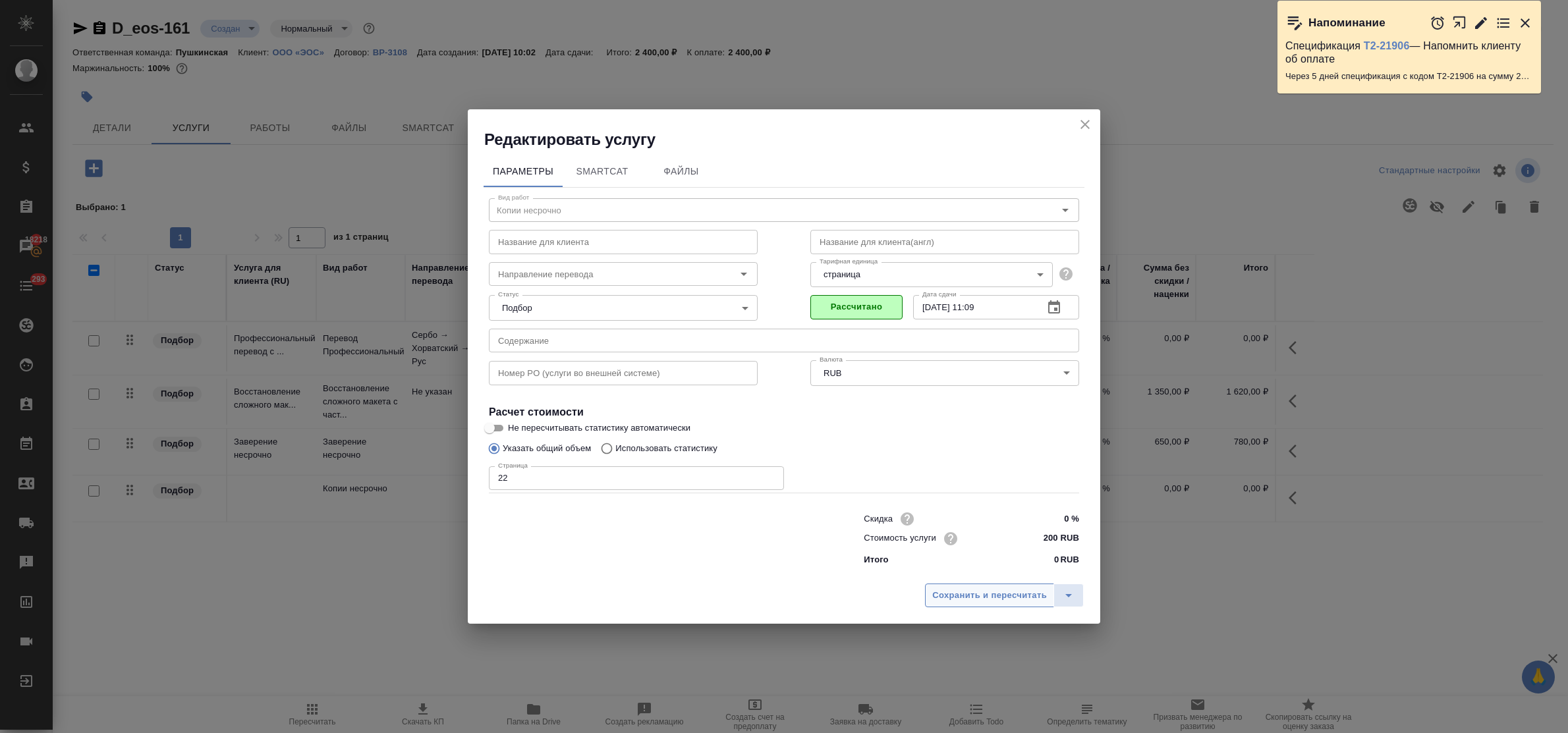
click at [999, 599] on span "Сохранить и пересчитать" at bounding box center [989, 595] width 114 height 15
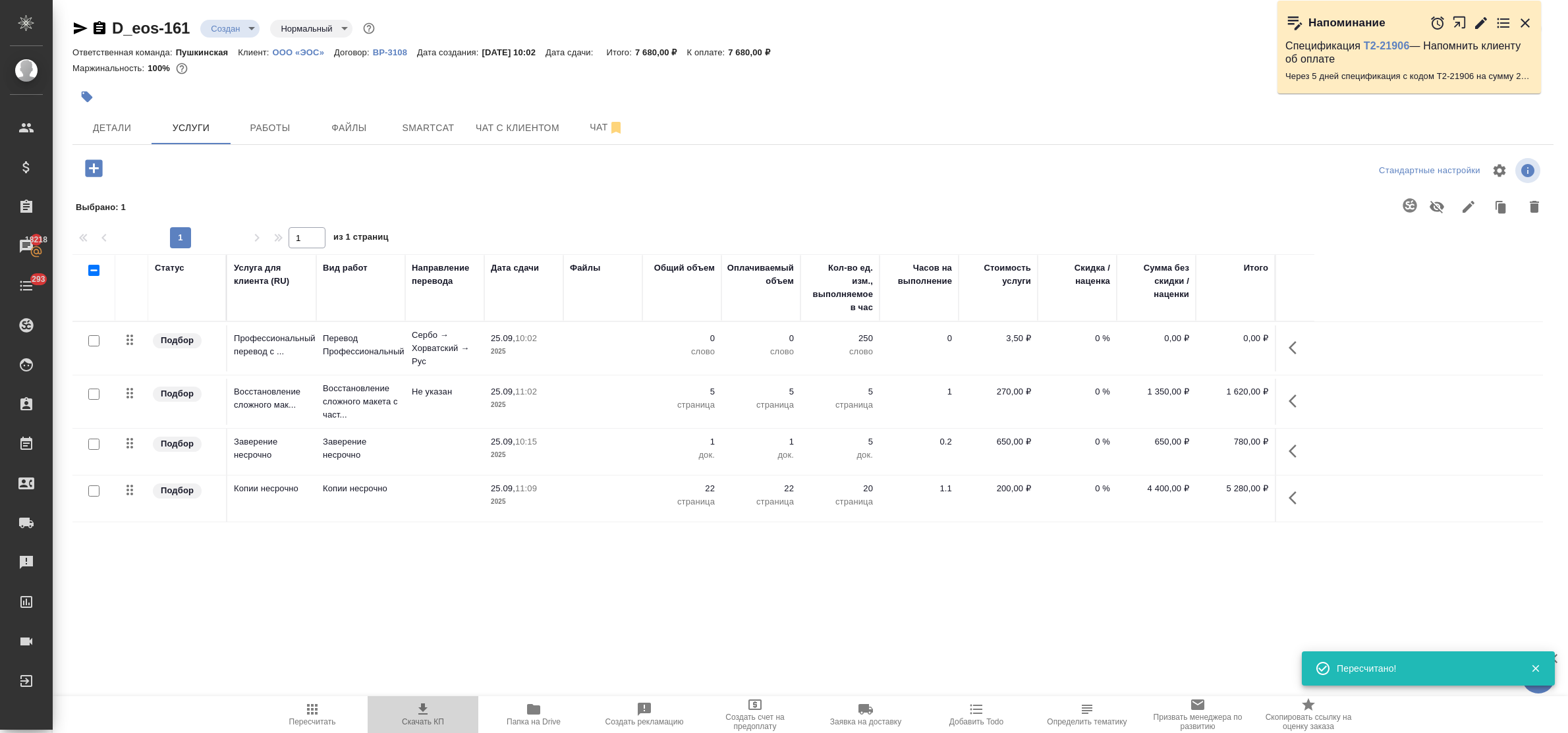
click at [420, 705] on icon "button" at bounding box center [423, 710] width 16 height 16
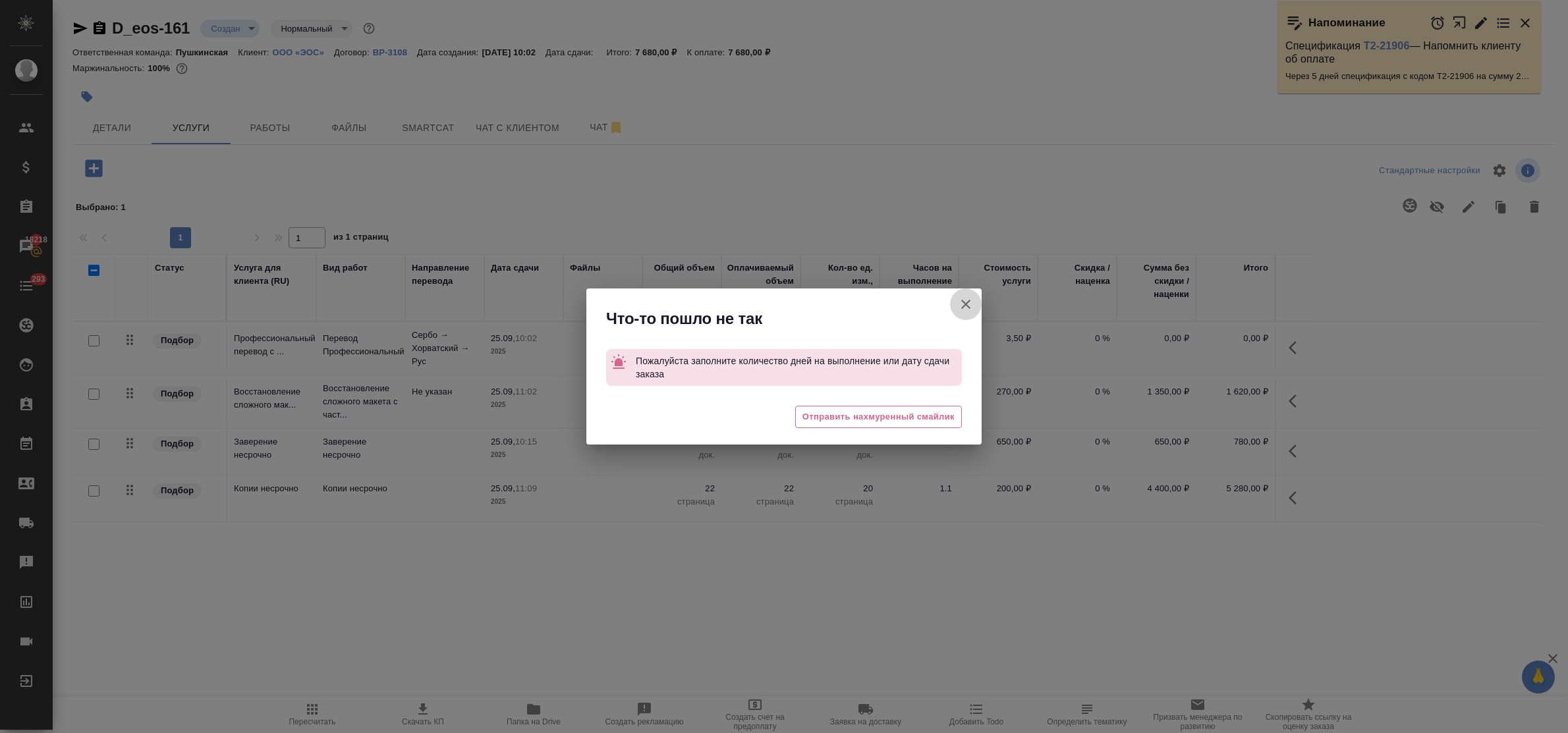
click at [963, 298] on icon "button" at bounding box center [966, 304] width 16 height 16
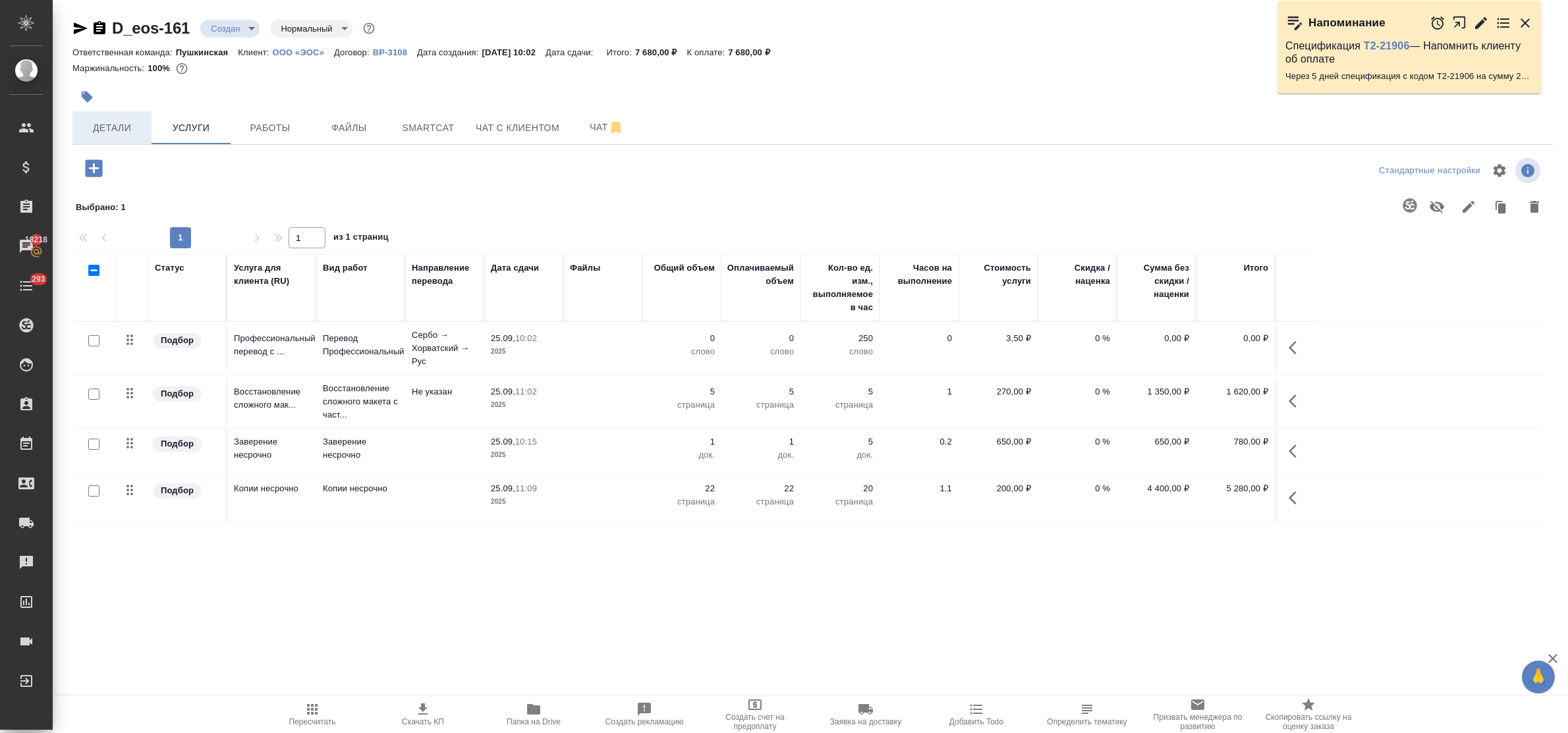
click at [124, 125] on span "Детали" at bounding box center [112, 128] width 63 height 16
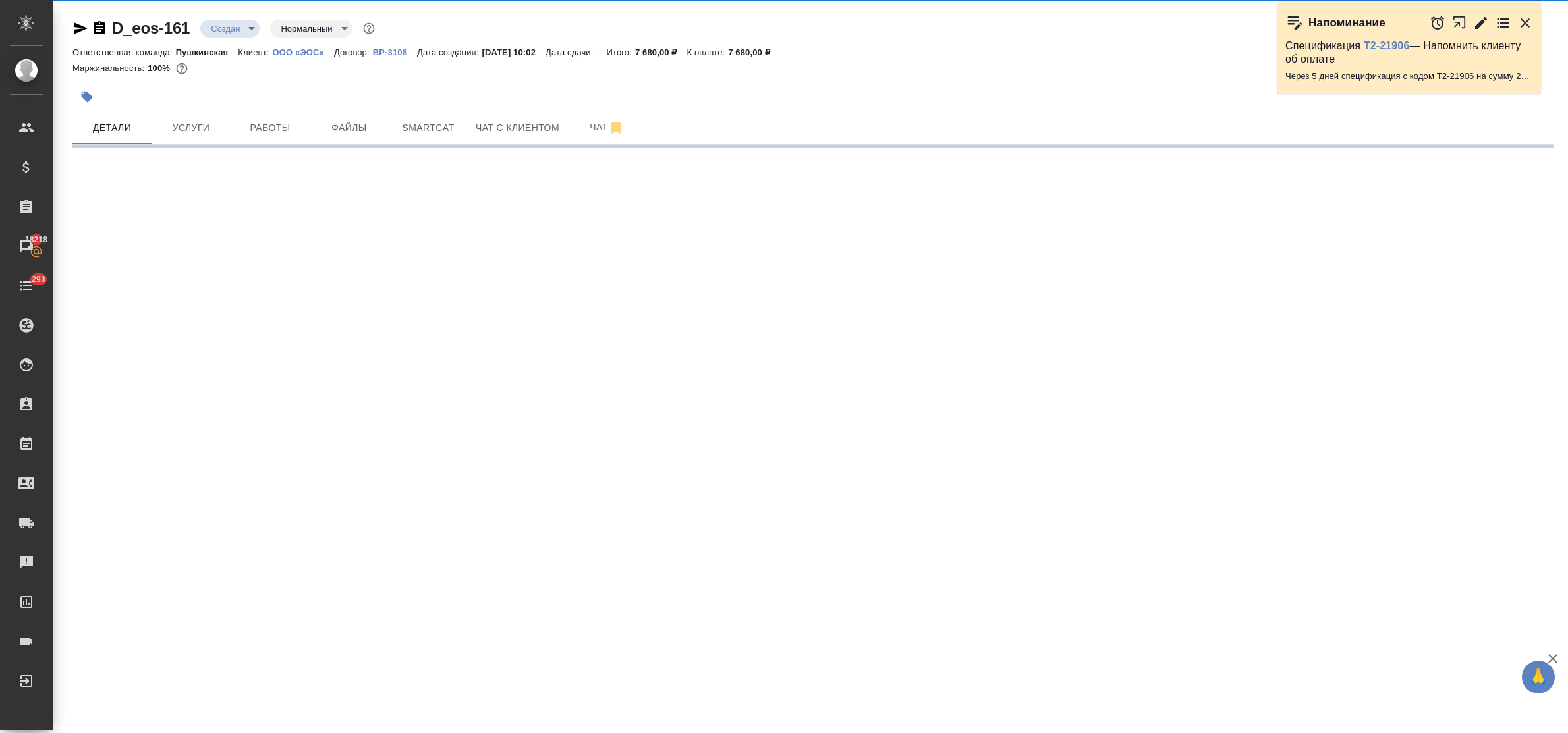
select select "RU"
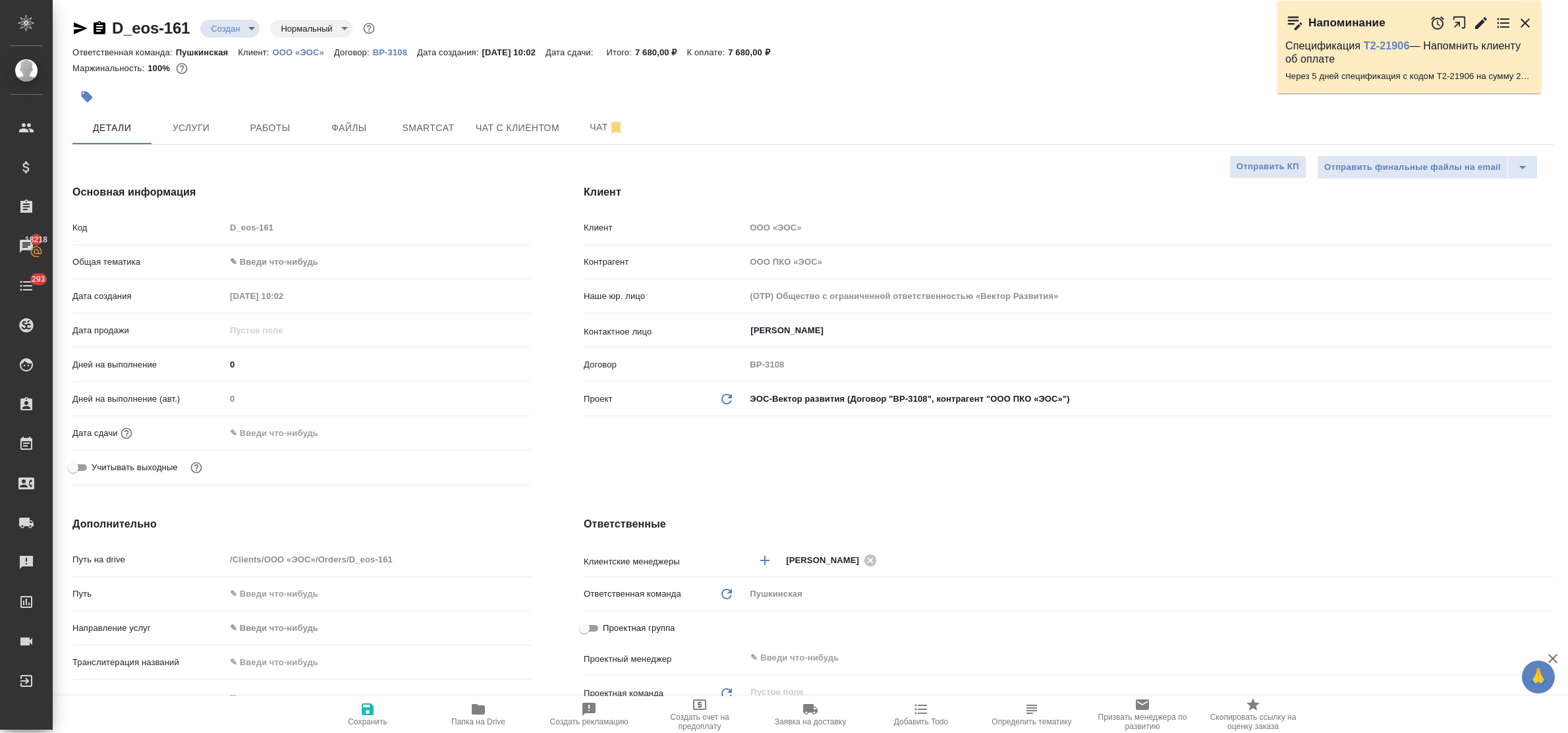
type textarea "x"
click at [372, 710] on icon "button" at bounding box center [367, 709] width 12 height 12
type textarea "x"
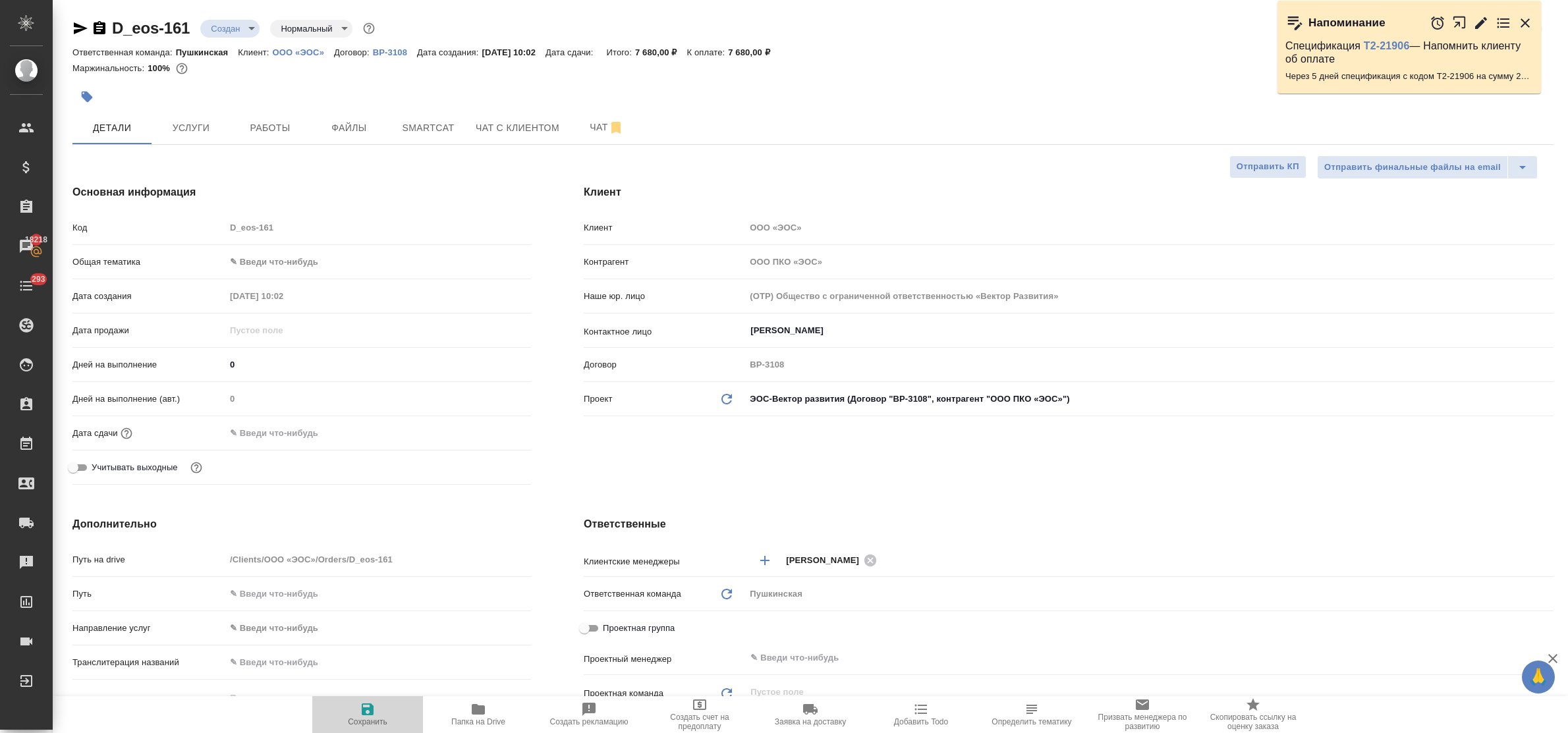
type textarea "x"
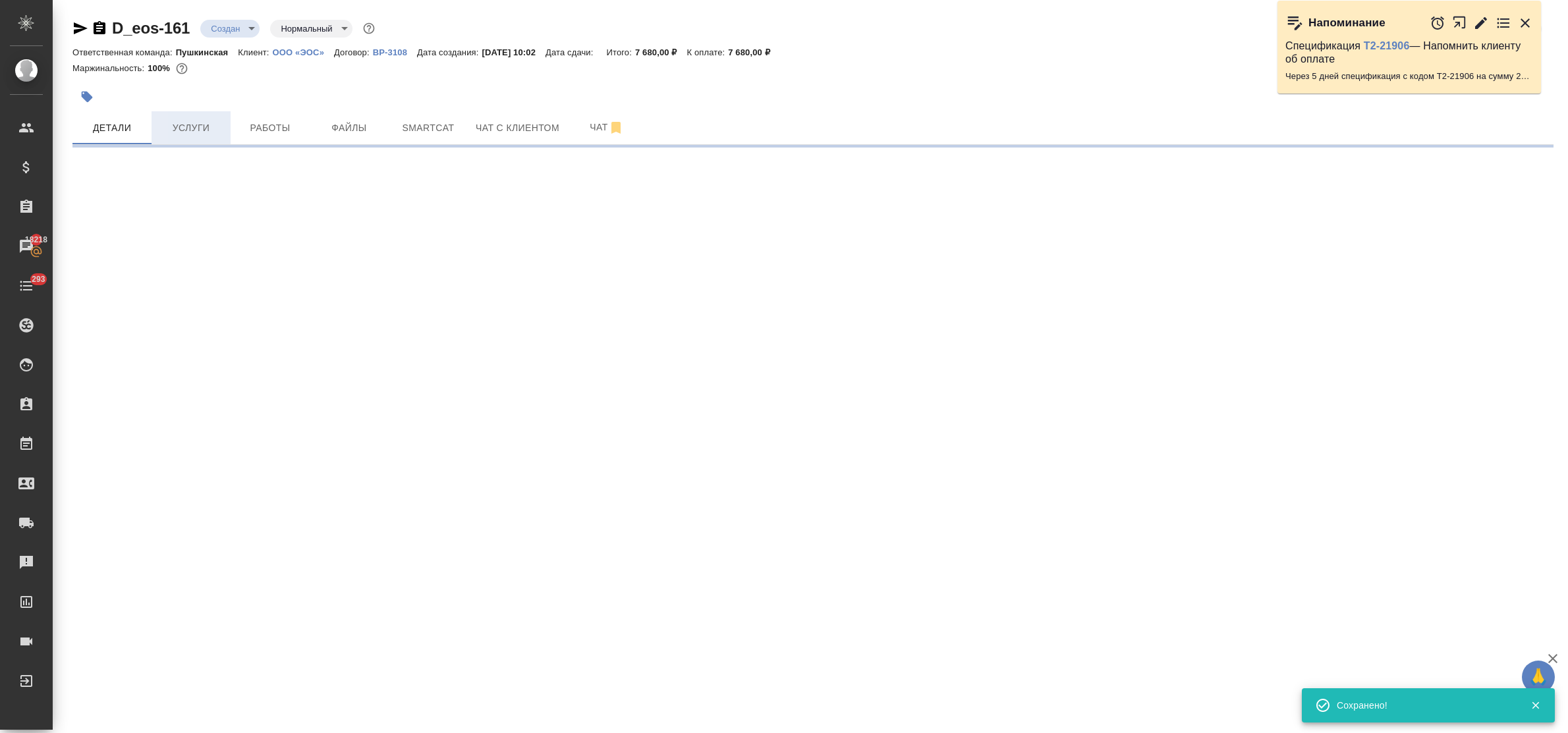
select select "RU"
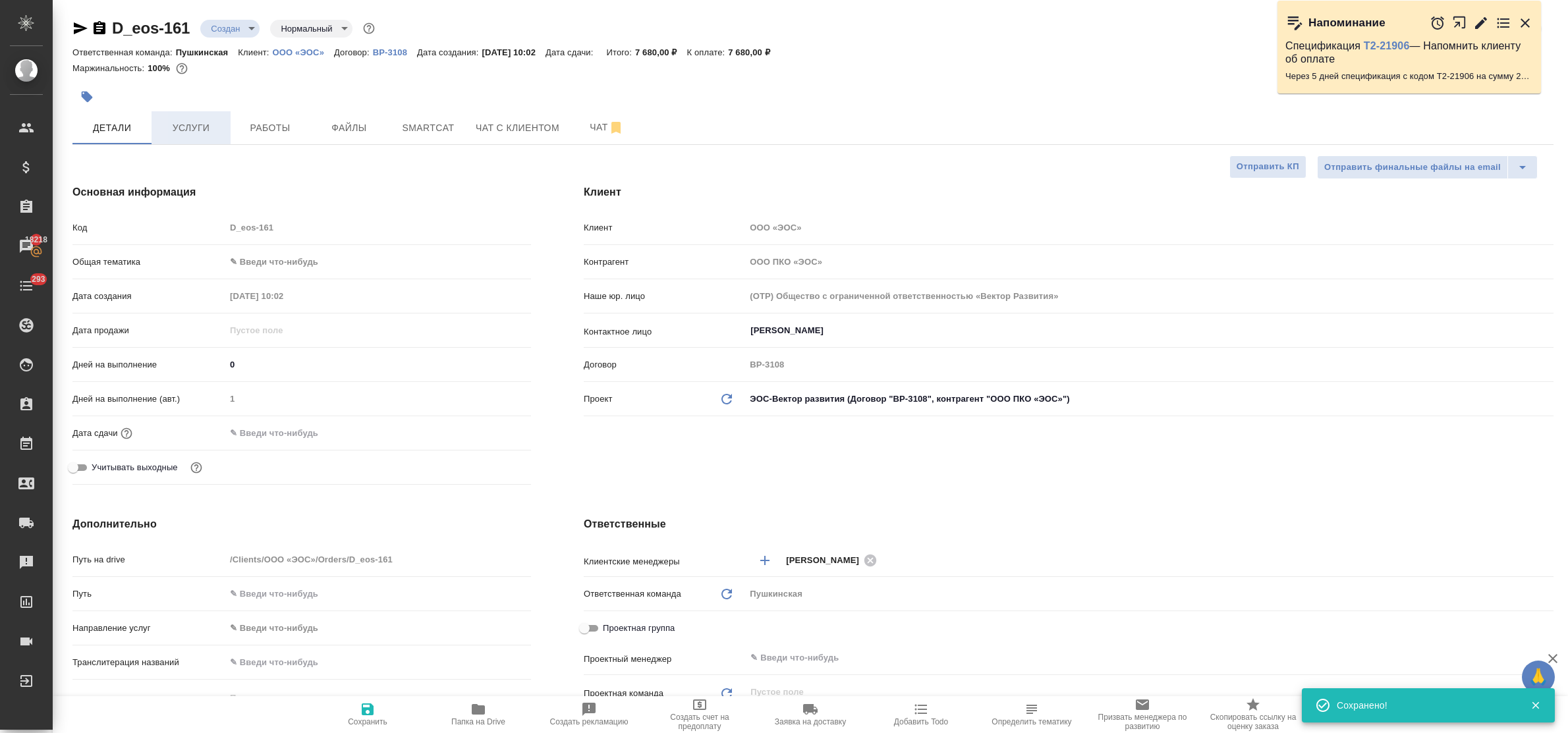
type textarea "x"
click at [201, 119] on button "Услуги" at bounding box center [190, 128] width 79 height 33
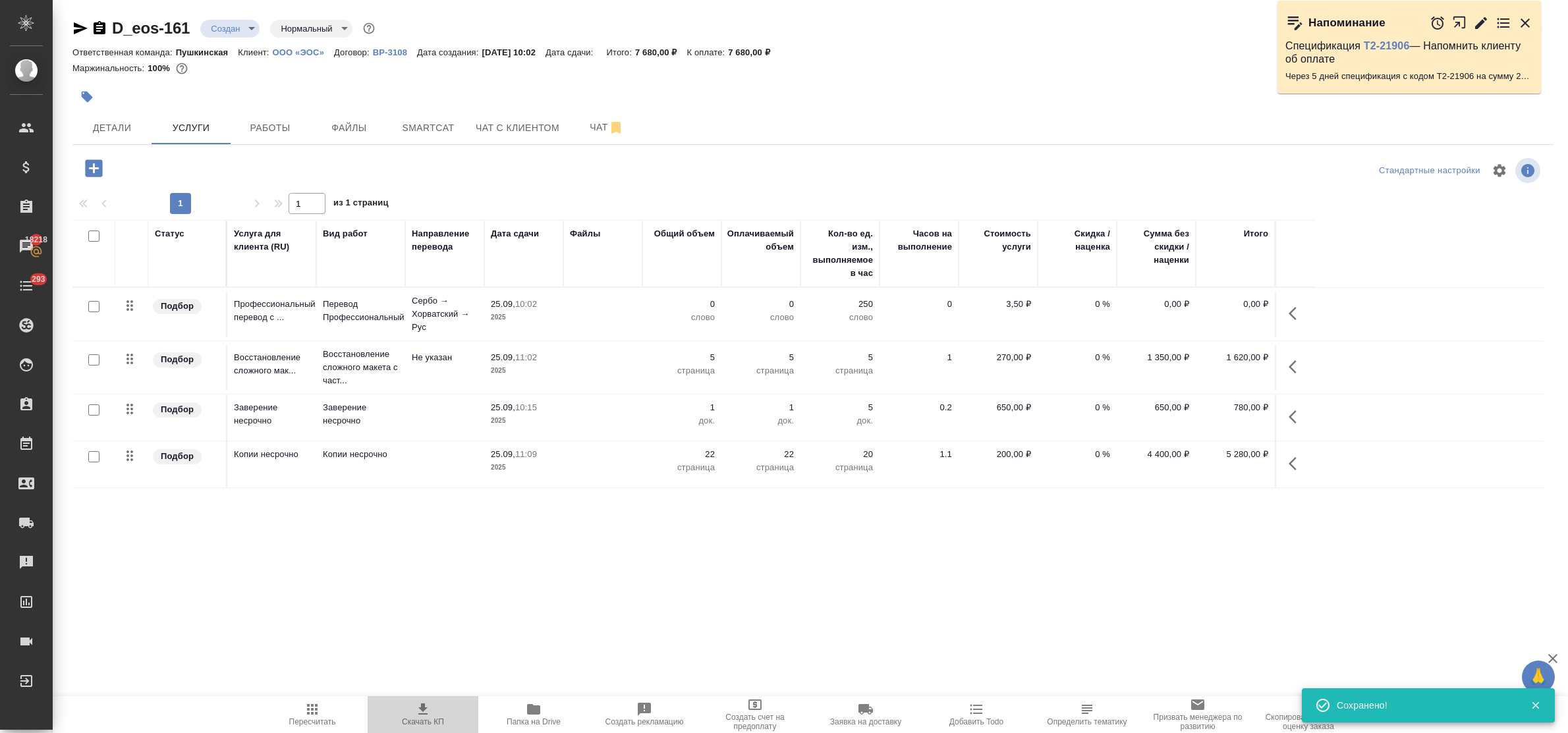
click at [419, 708] on icon "button" at bounding box center [423, 709] width 9 height 11
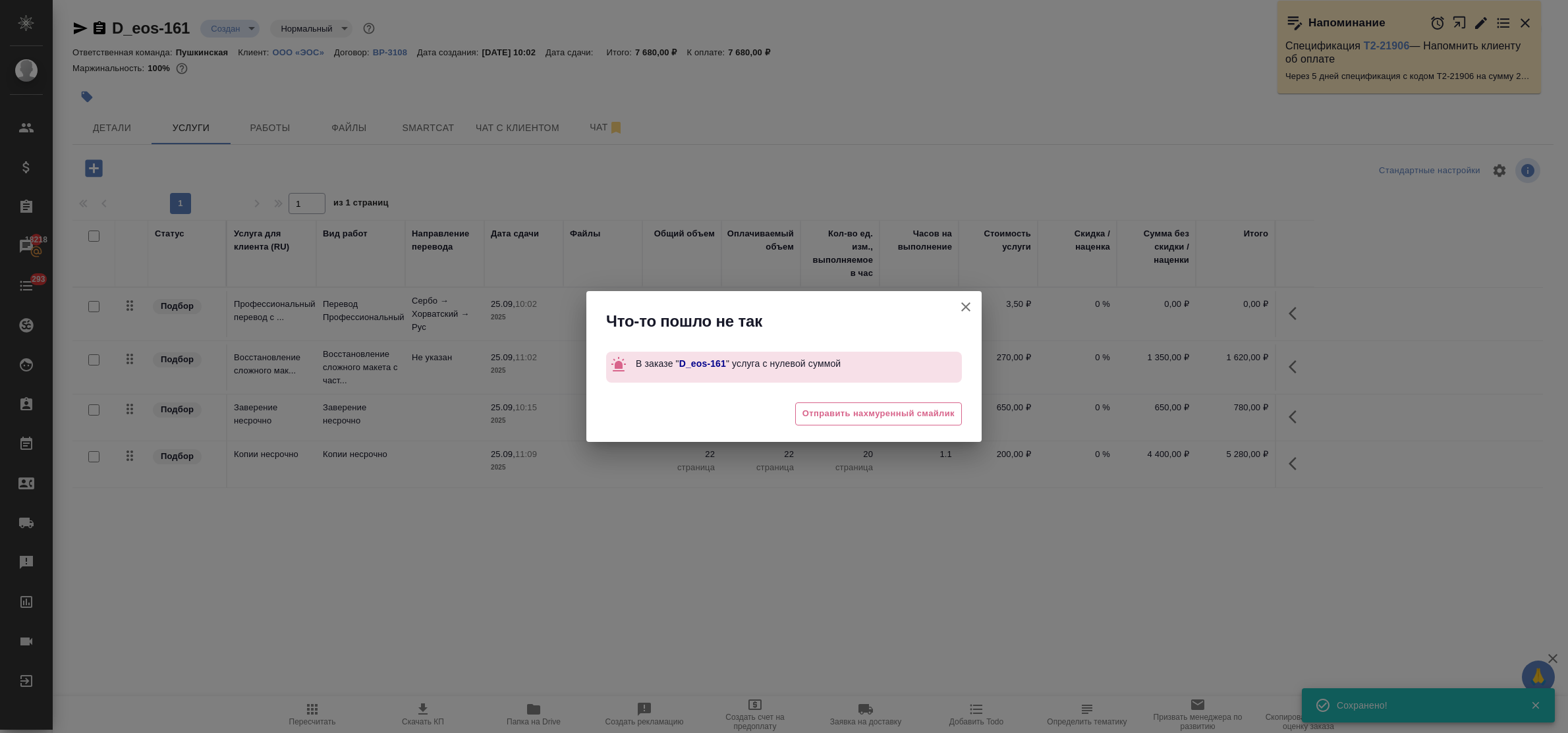
click at [966, 306] on icon "button" at bounding box center [966, 307] width 9 height 9
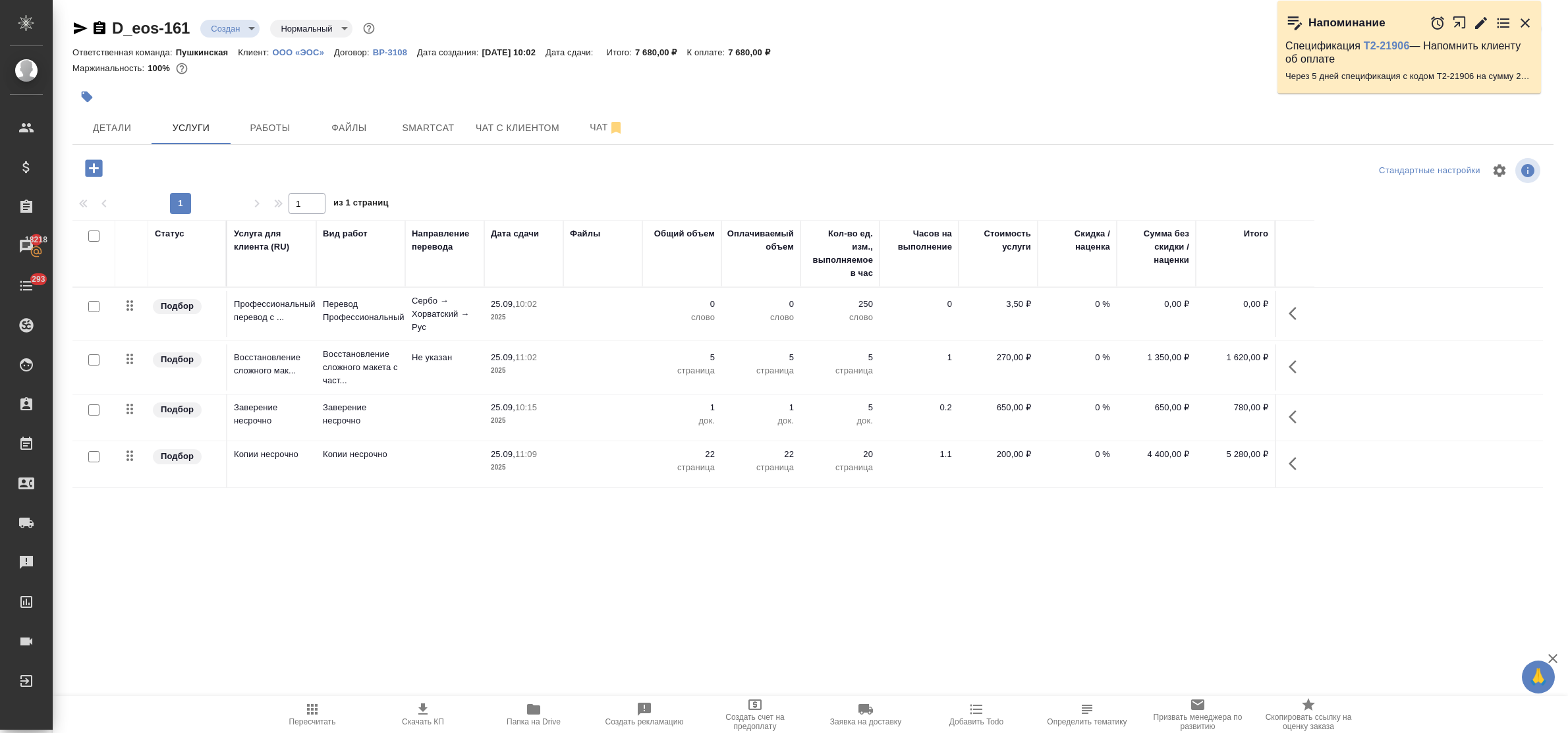
click at [499, 312] on p "2025" at bounding box center [524, 317] width 66 height 13
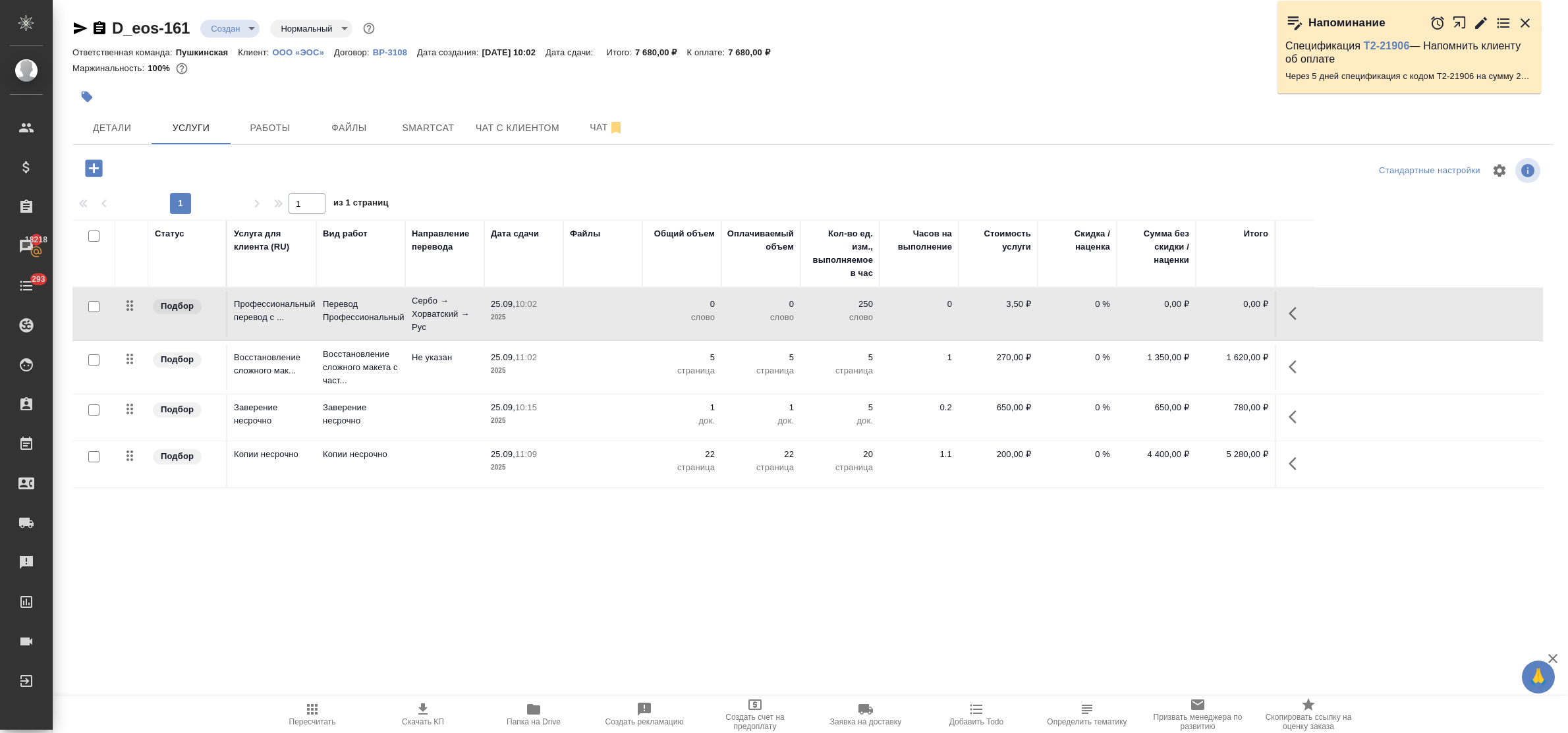
click at [499, 312] on p "2025" at bounding box center [524, 317] width 66 height 13
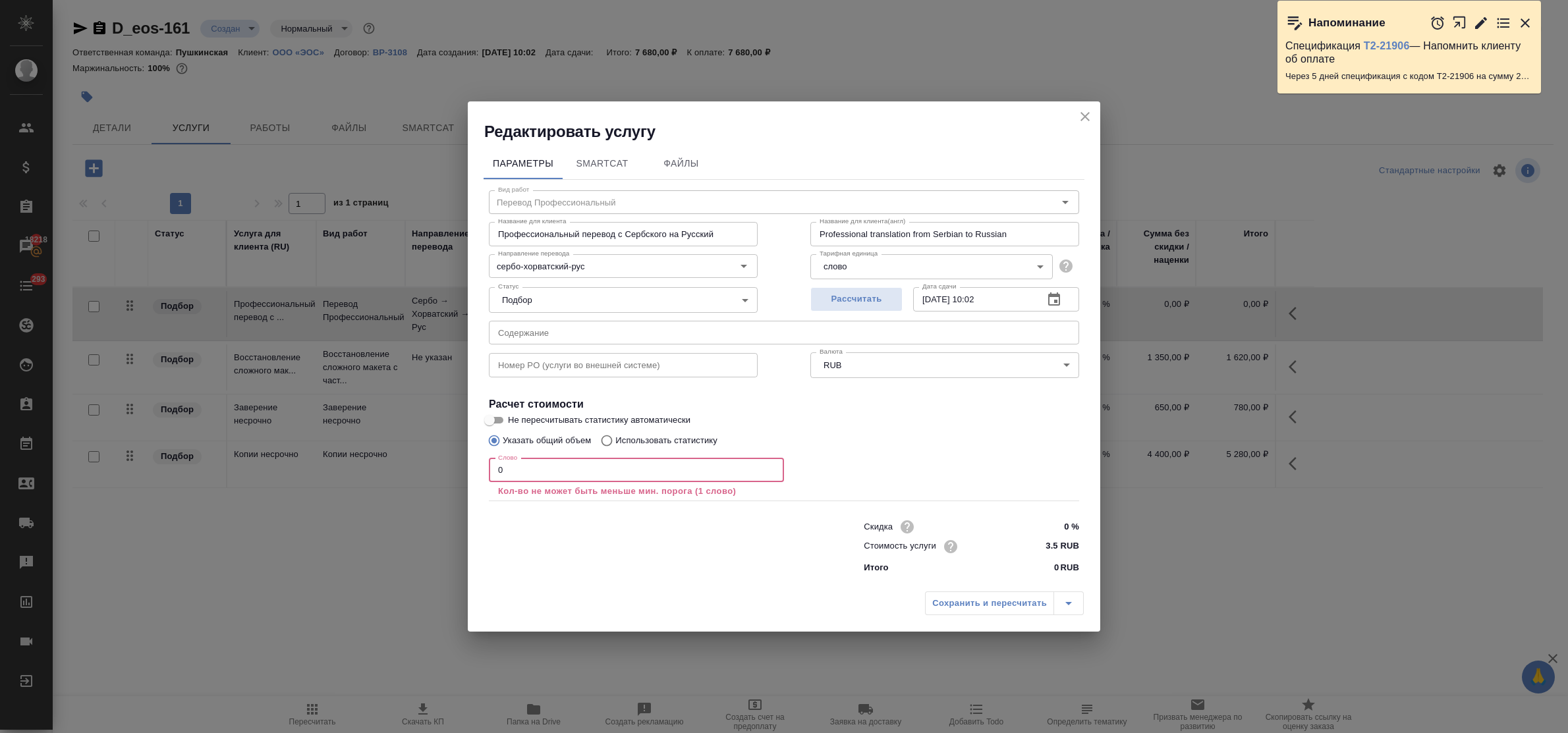
click at [493, 465] on input "0" at bounding box center [636, 469] width 295 height 23
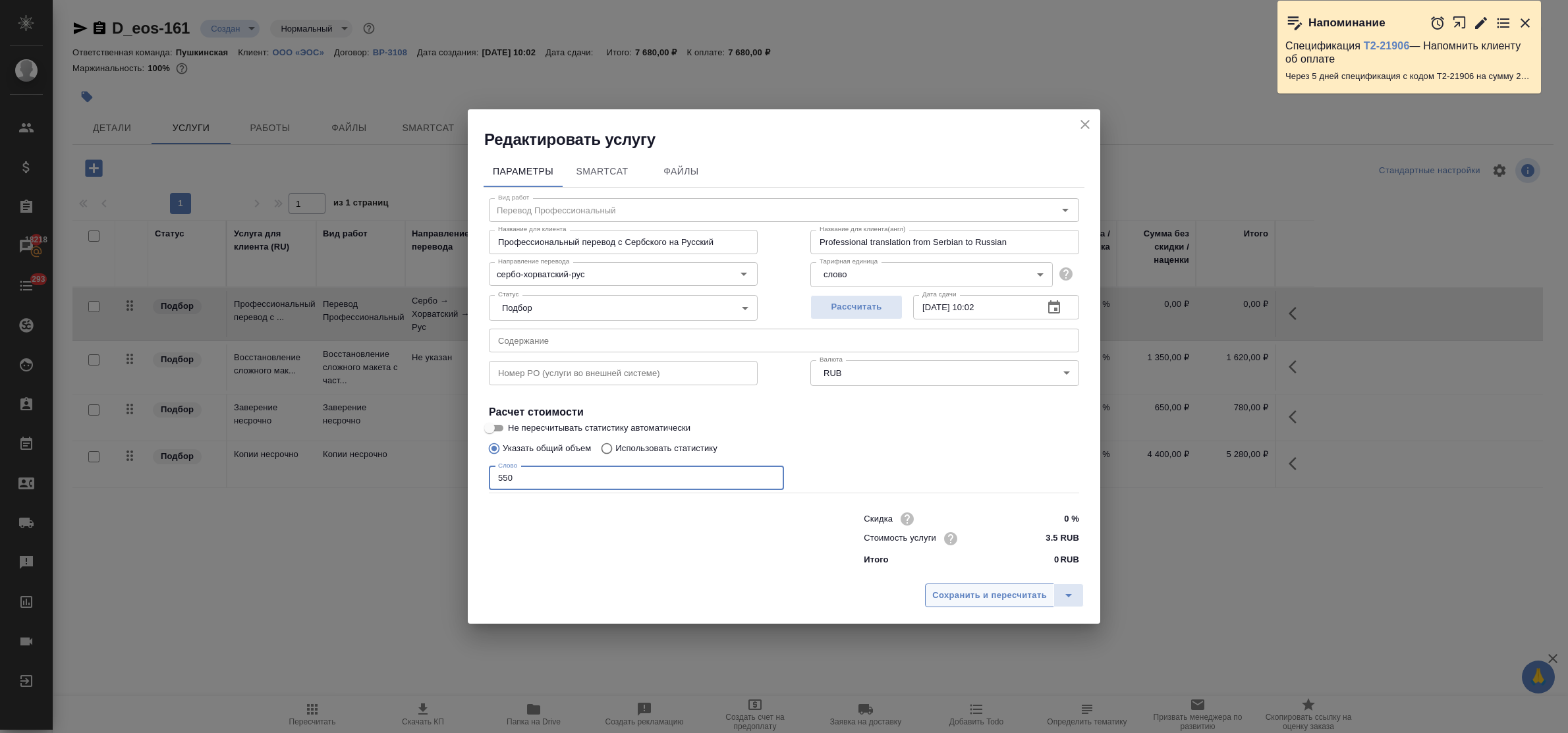
type input "550"
click at [993, 592] on span "Сохранить и пересчитать" at bounding box center [989, 595] width 114 height 15
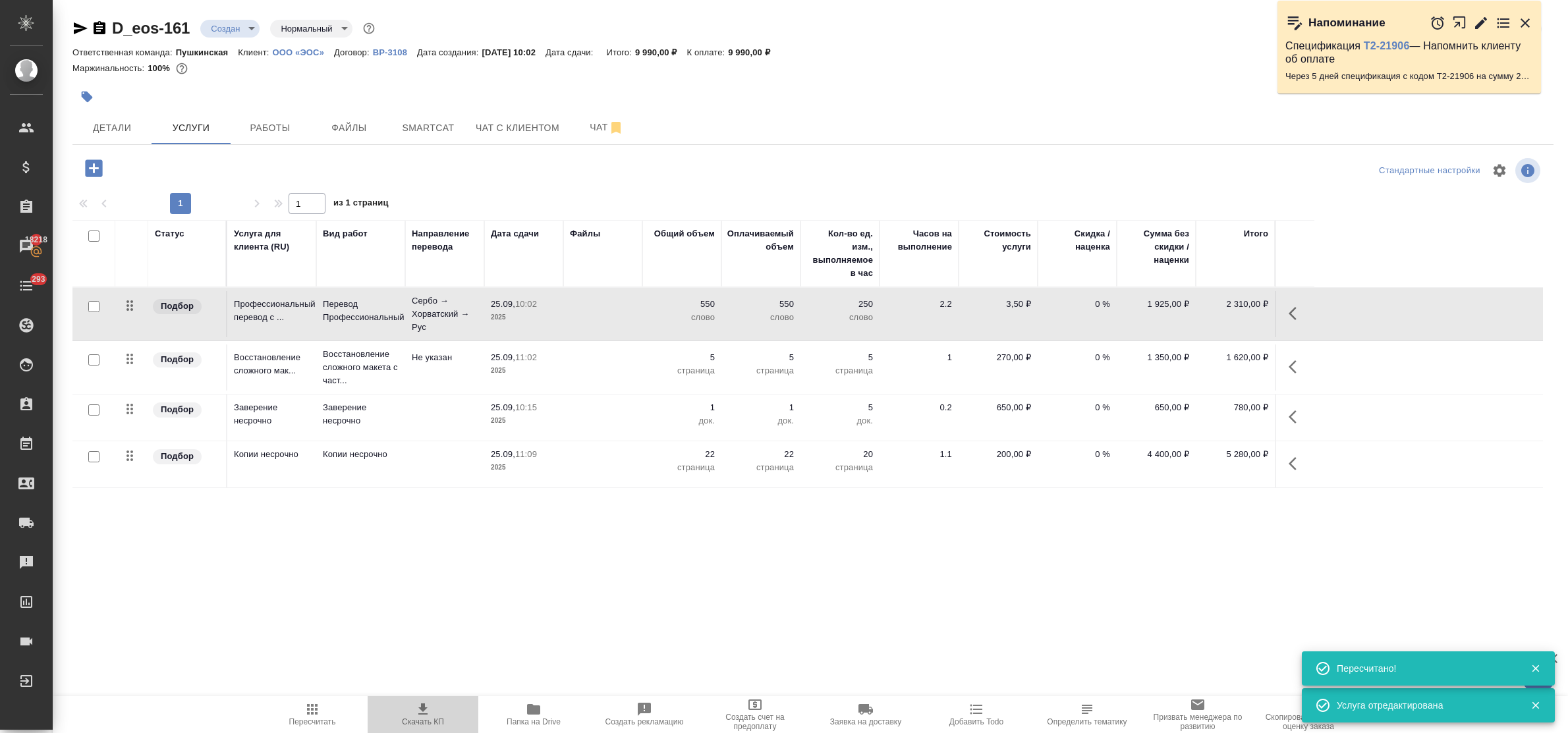
click at [416, 715] on icon "button" at bounding box center [423, 710] width 16 height 16
click at [345, 129] on span "Файлы" at bounding box center [349, 128] width 63 height 16
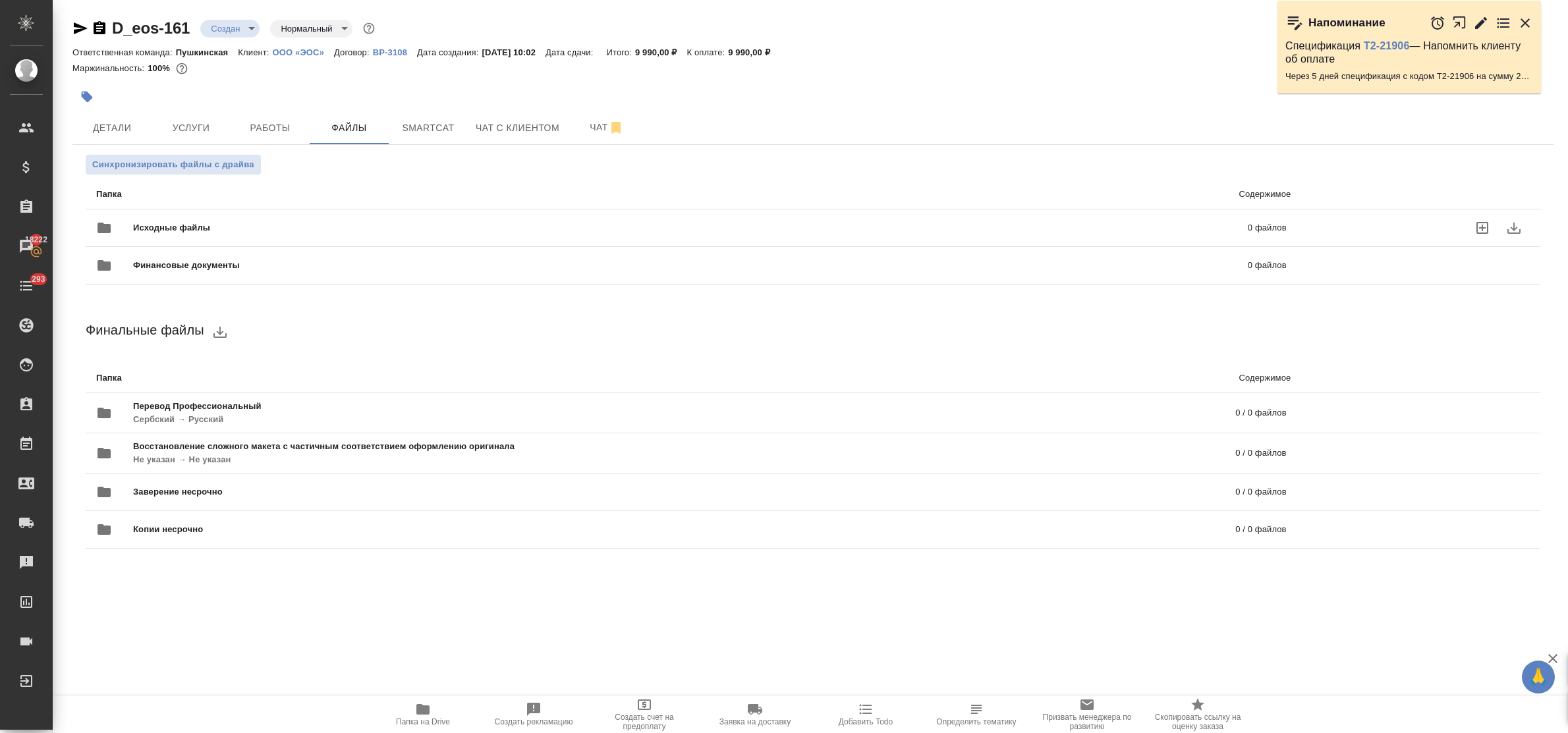
click at [1481, 229] on icon "uploadFiles" at bounding box center [1482, 228] width 16 height 16
click at [0, 0] on input "uploadFiles" at bounding box center [0, 0] width 0 height 0
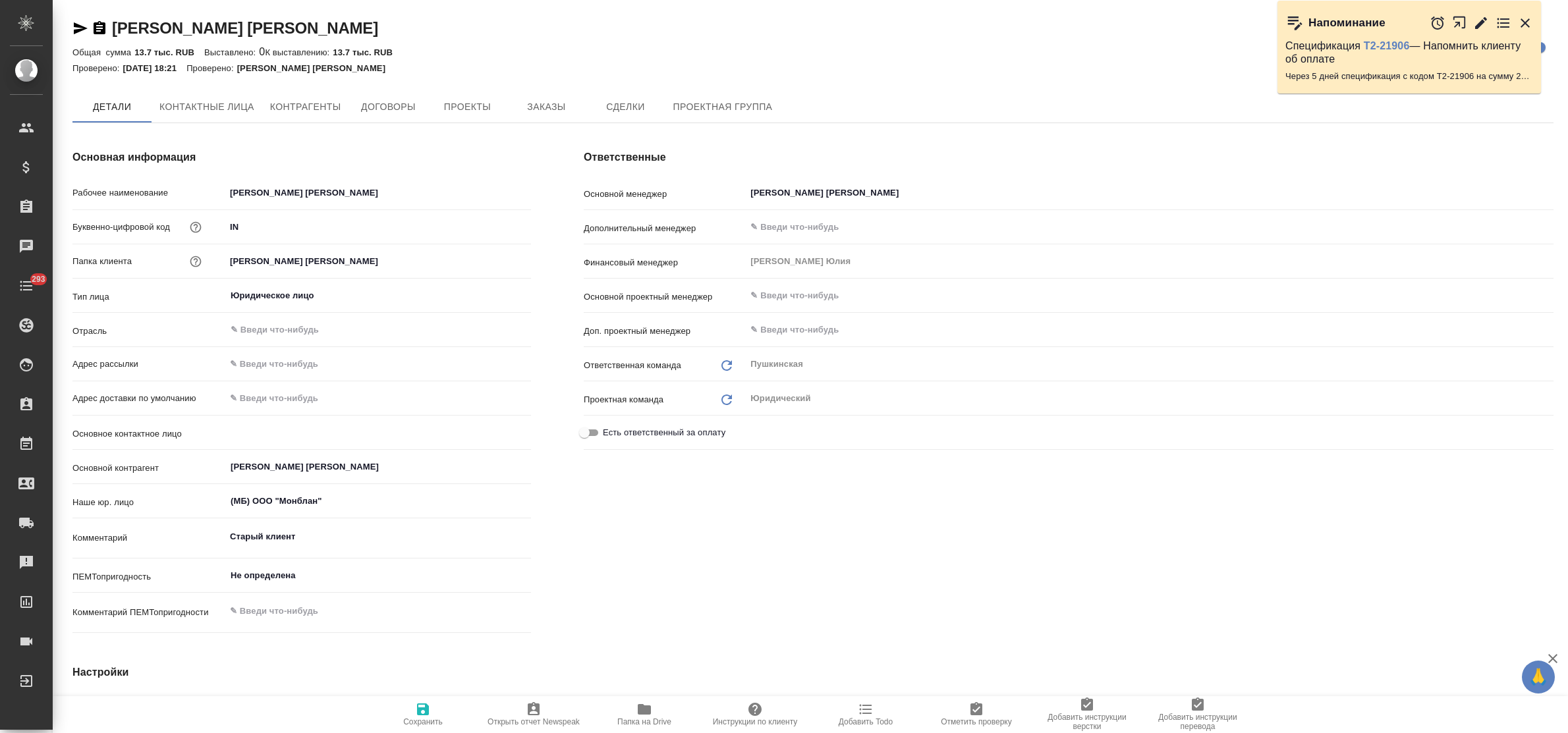
click at [529, 116] on button "Заказы" at bounding box center [546, 107] width 79 height 32
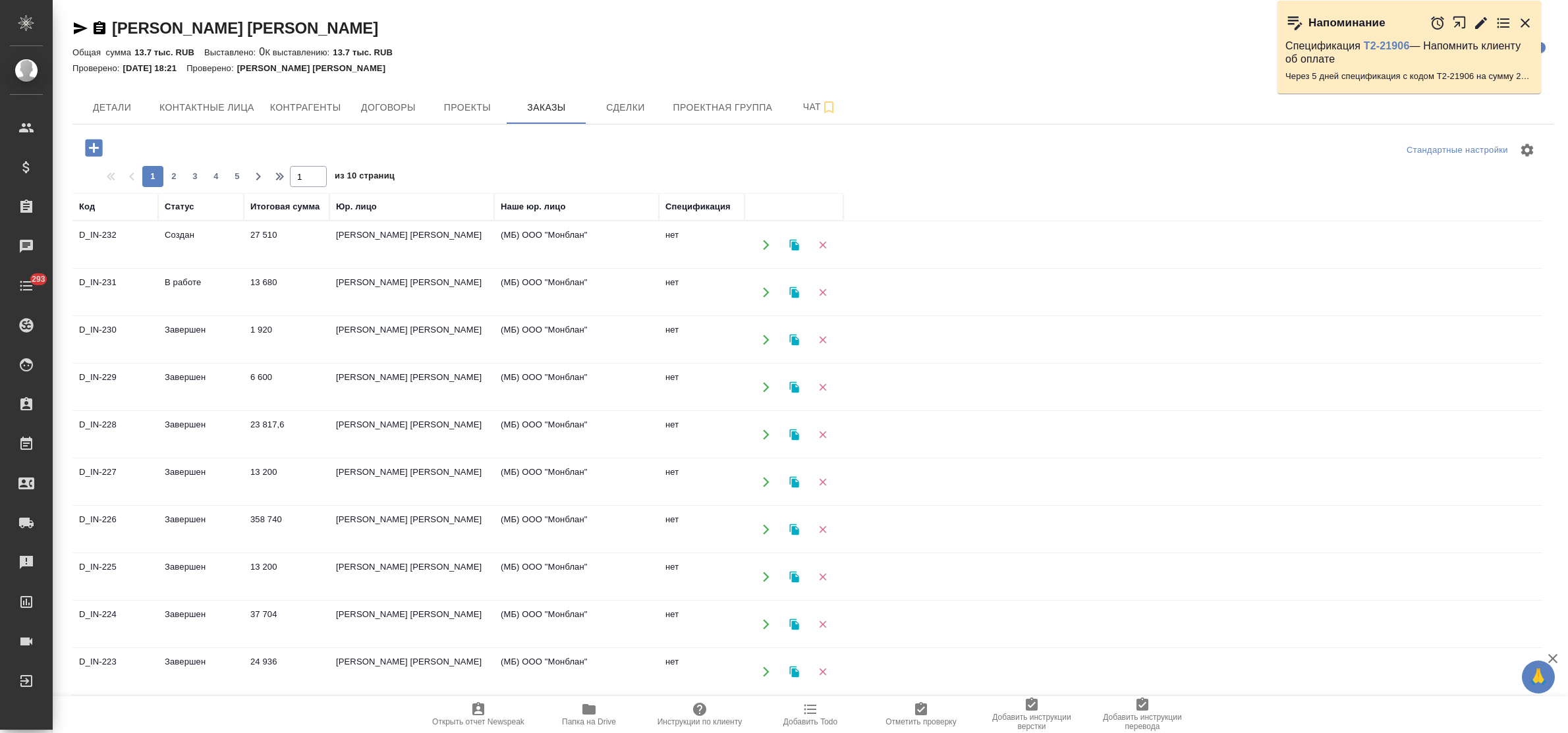
click at [362, 239] on td "[PERSON_NAME] [PERSON_NAME]" at bounding box center [412, 244] width 165 height 46
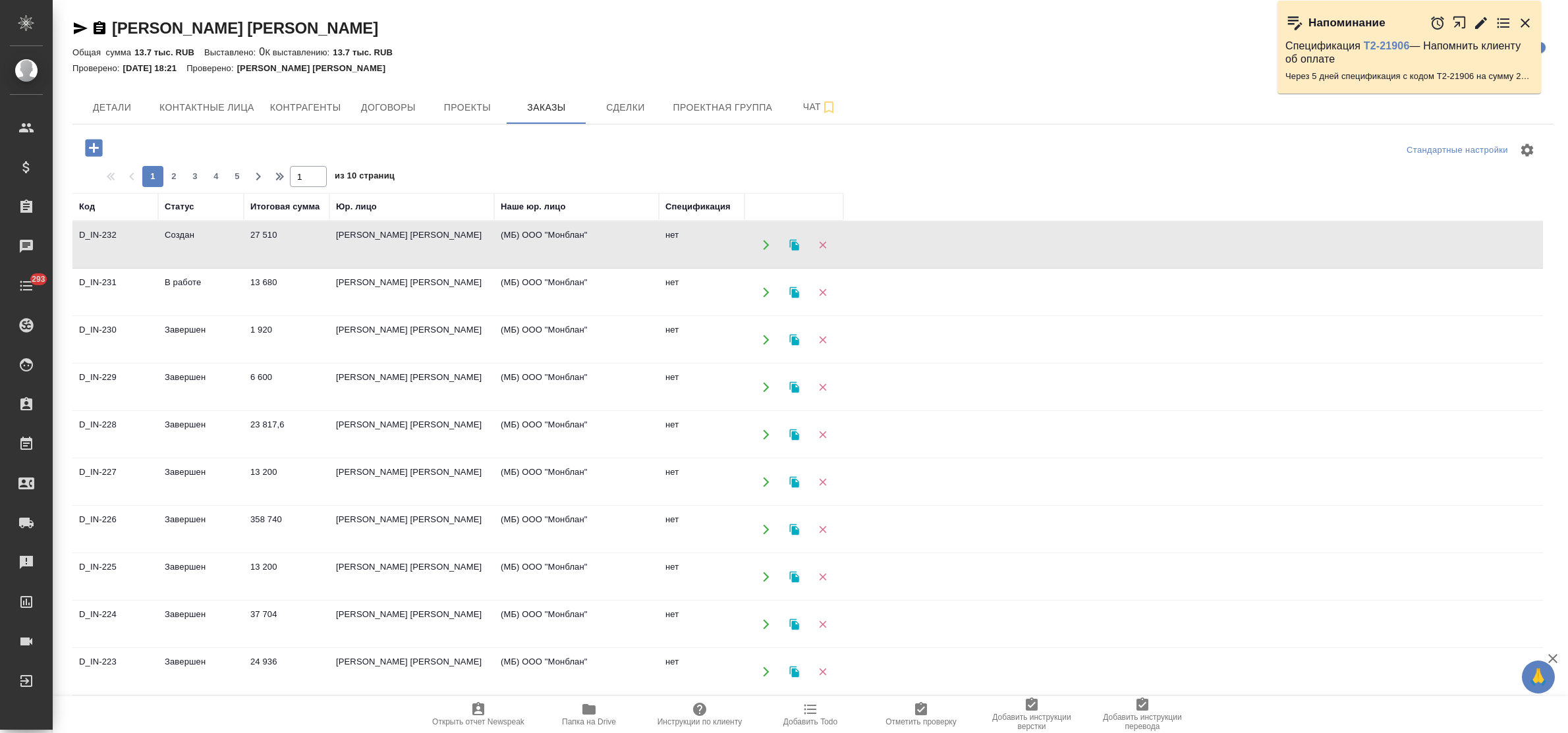
click at [362, 239] on td "[PERSON_NAME] [PERSON_NAME]" at bounding box center [412, 244] width 165 height 46
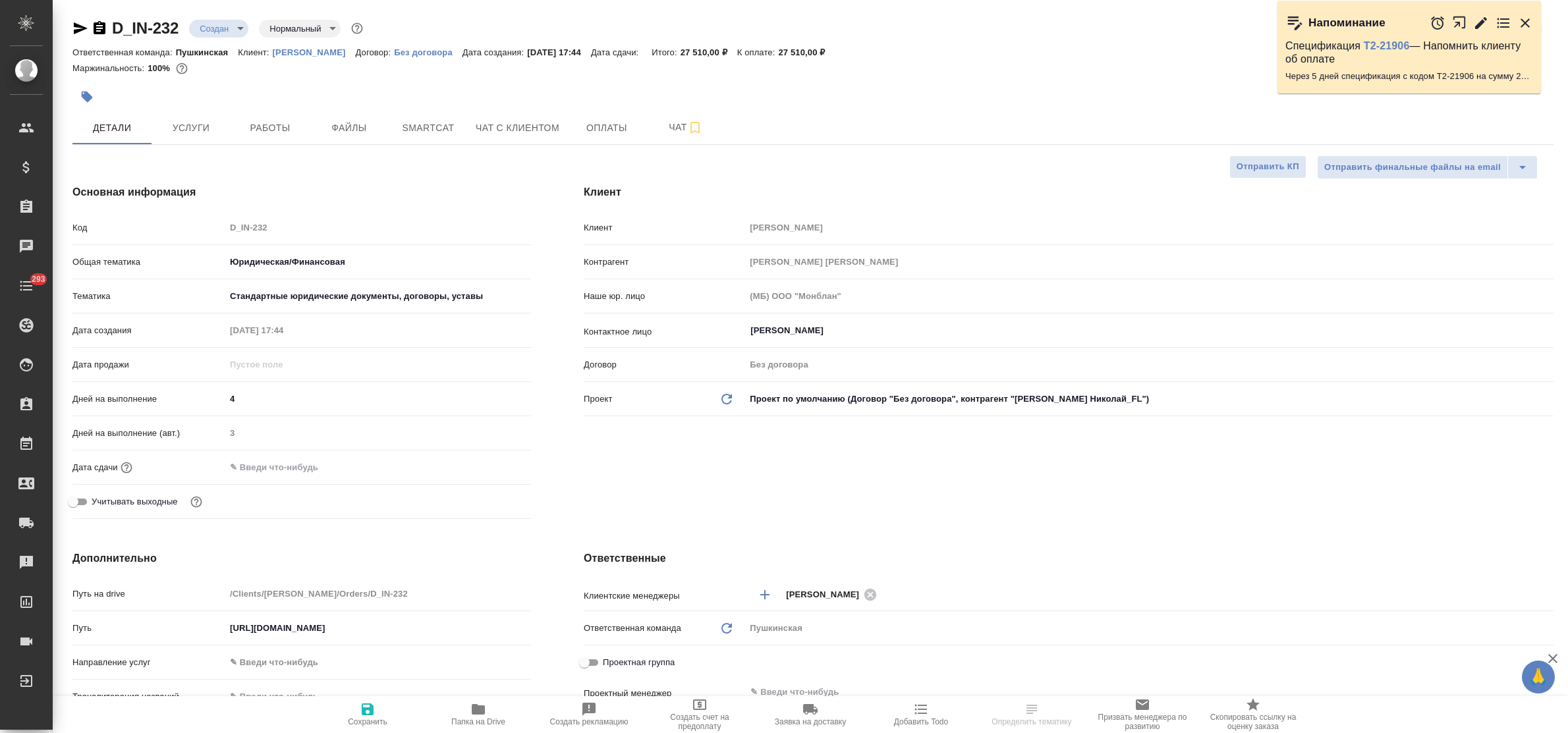
select select "RU"
type textarea "x"
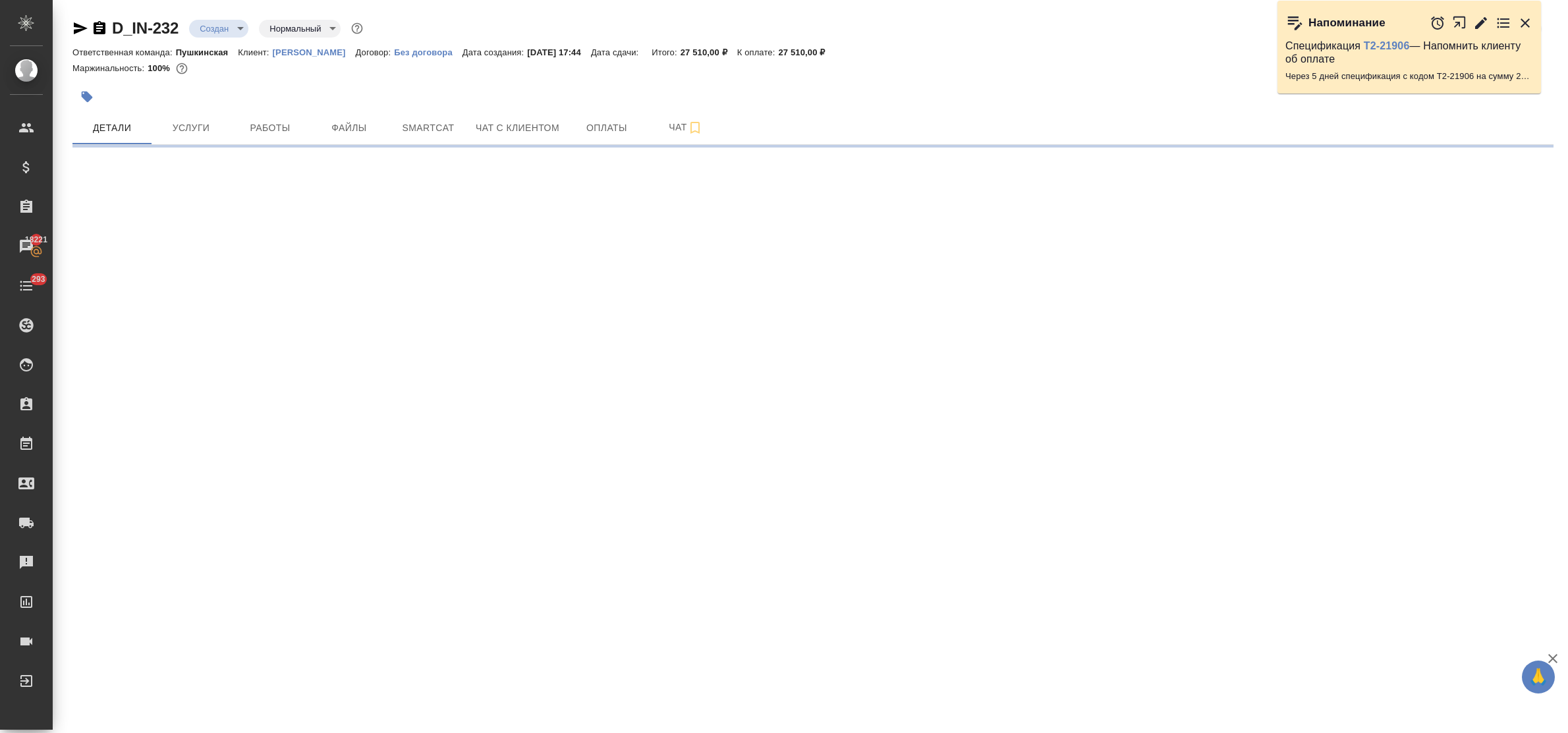
select select "RU"
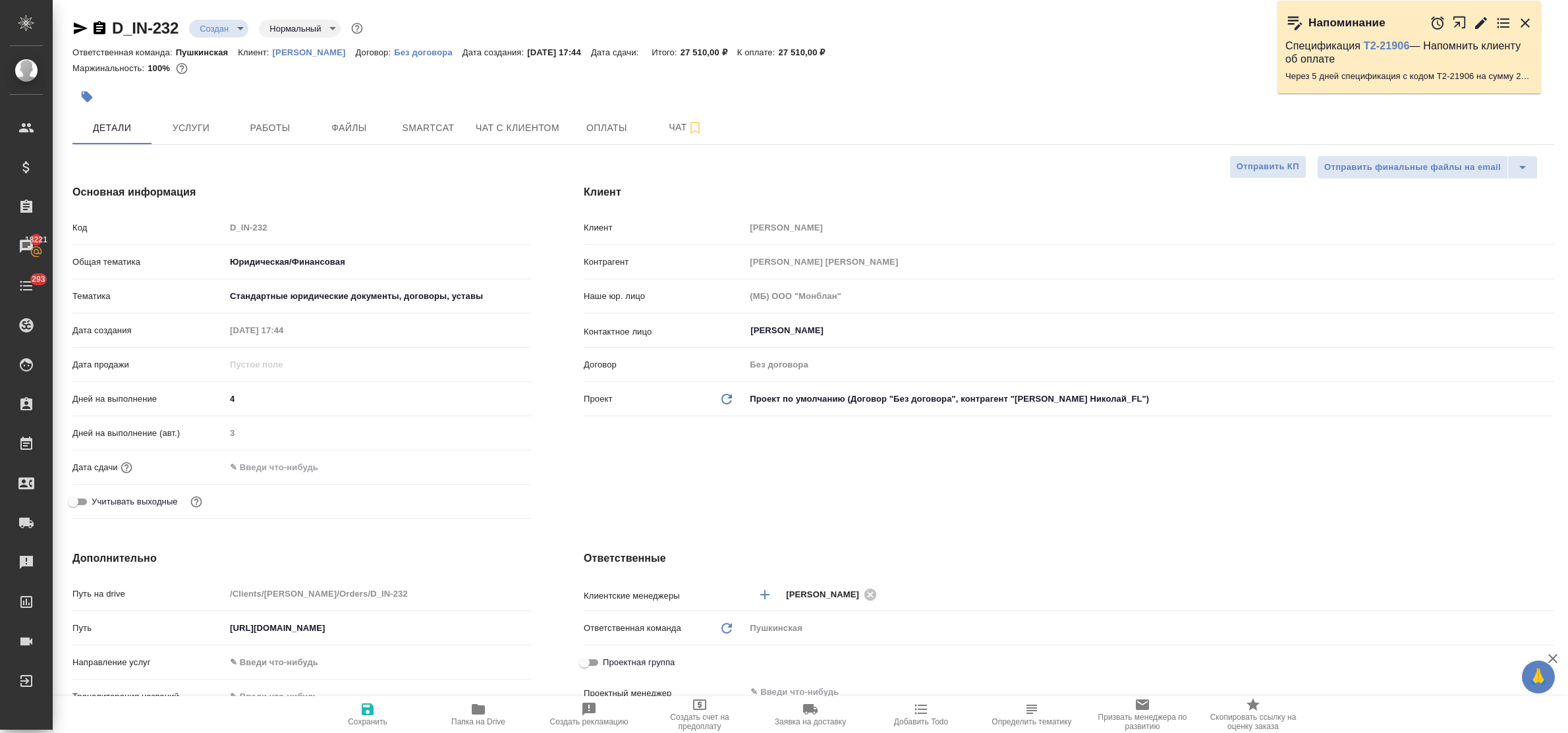
type textarea "x"
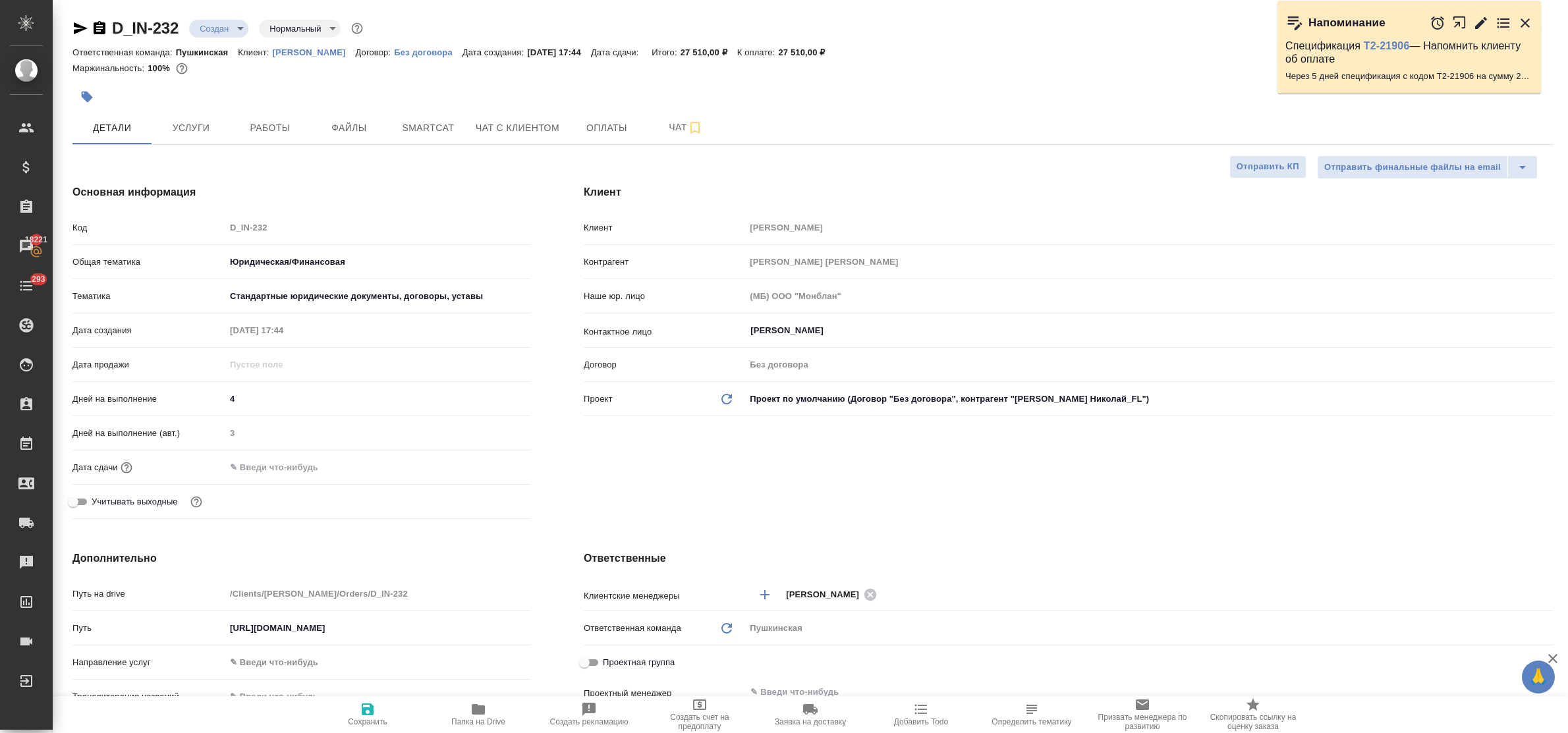
type textarea "x"
click at [308, 469] on input "text" at bounding box center [283, 467] width 115 height 19
click at [494, 468] on icon "button" at bounding box center [492, 466] width 12 height 13
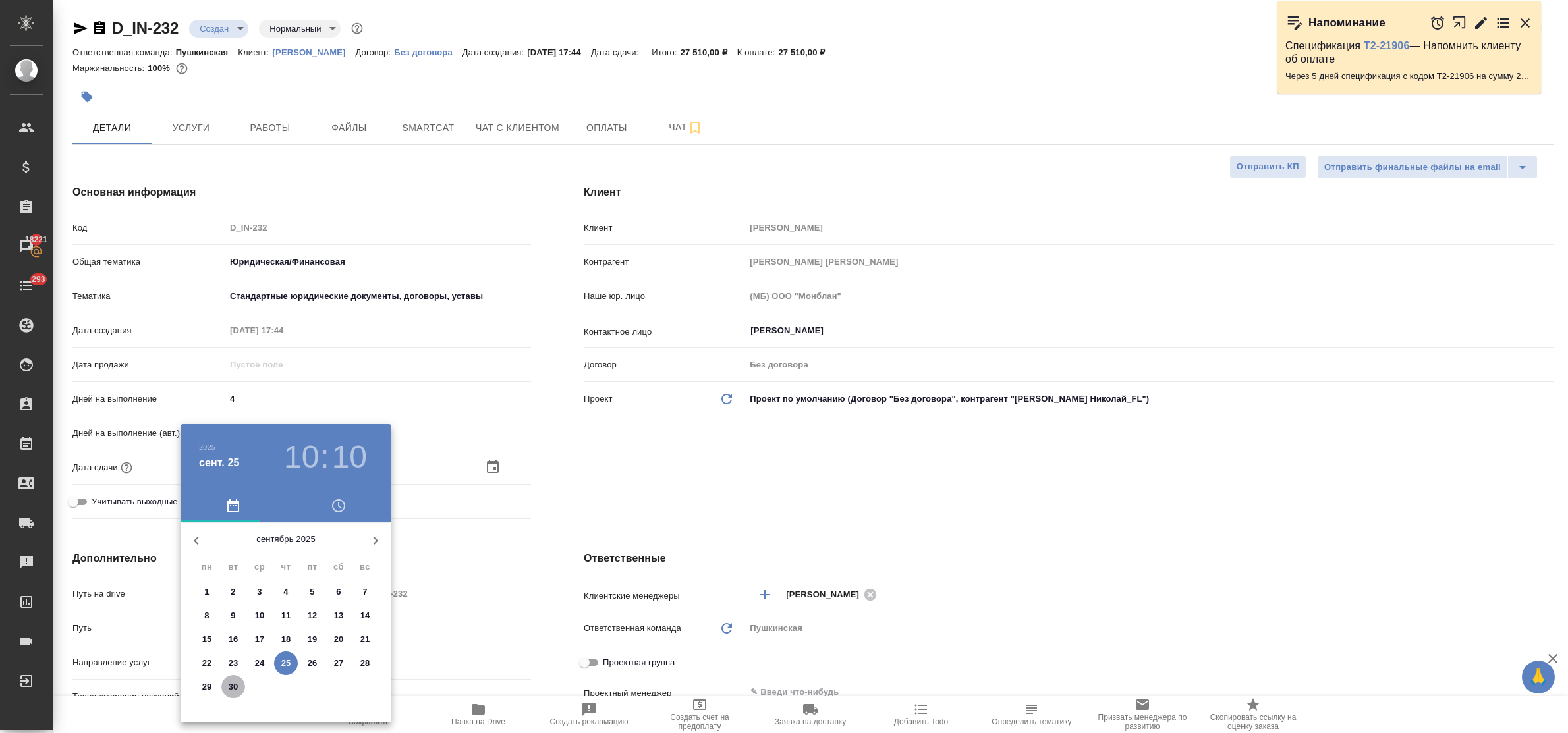
click at [231, 683] on p "30" at bounding box center [234, 687] width 10 height 13
type input "30.09.2025 10:10"
type textarea "x"
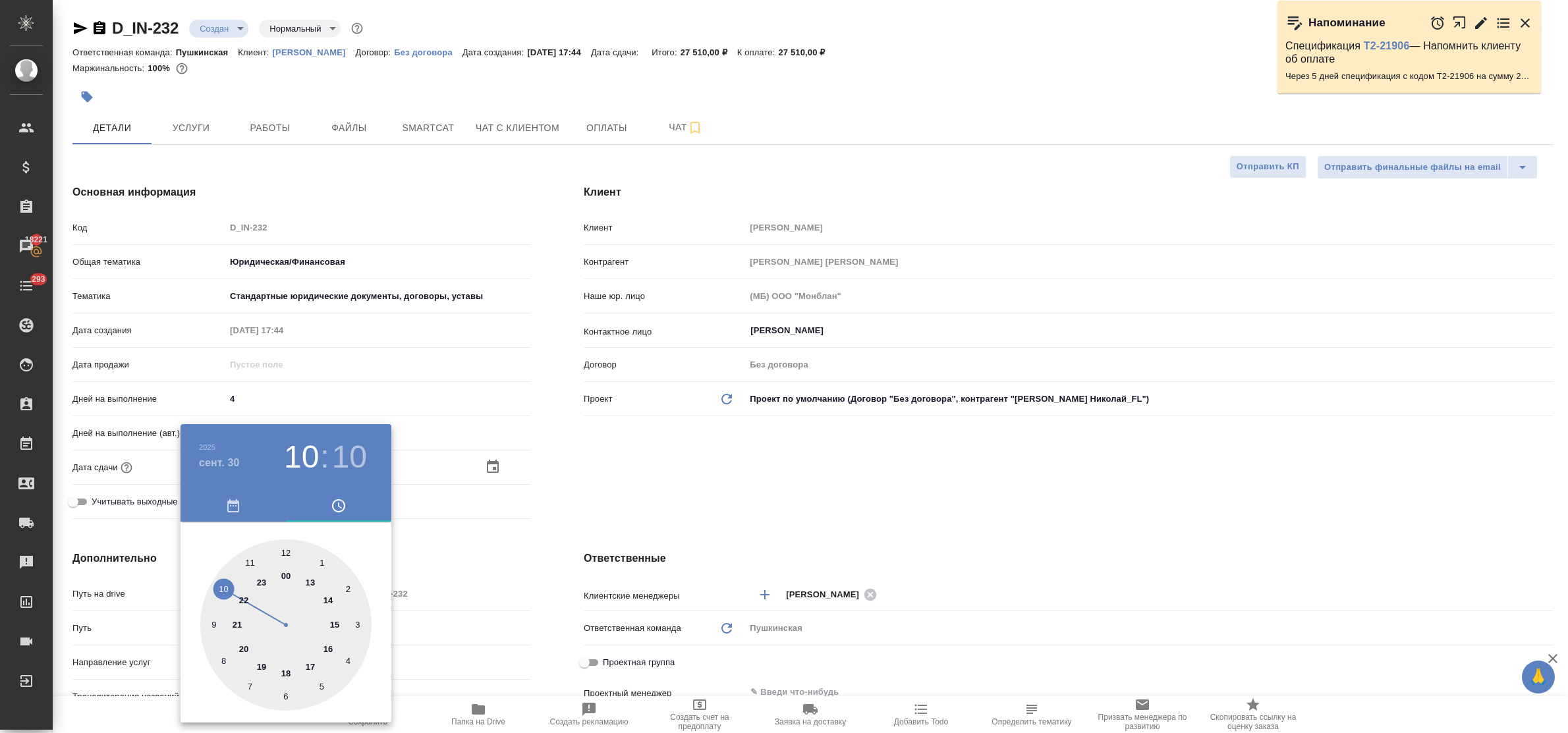
click at [310, 664] on div at bounding box center [286, 624] width 171 height 171
type input "30.09.2025 17:10"
type textarea "x"
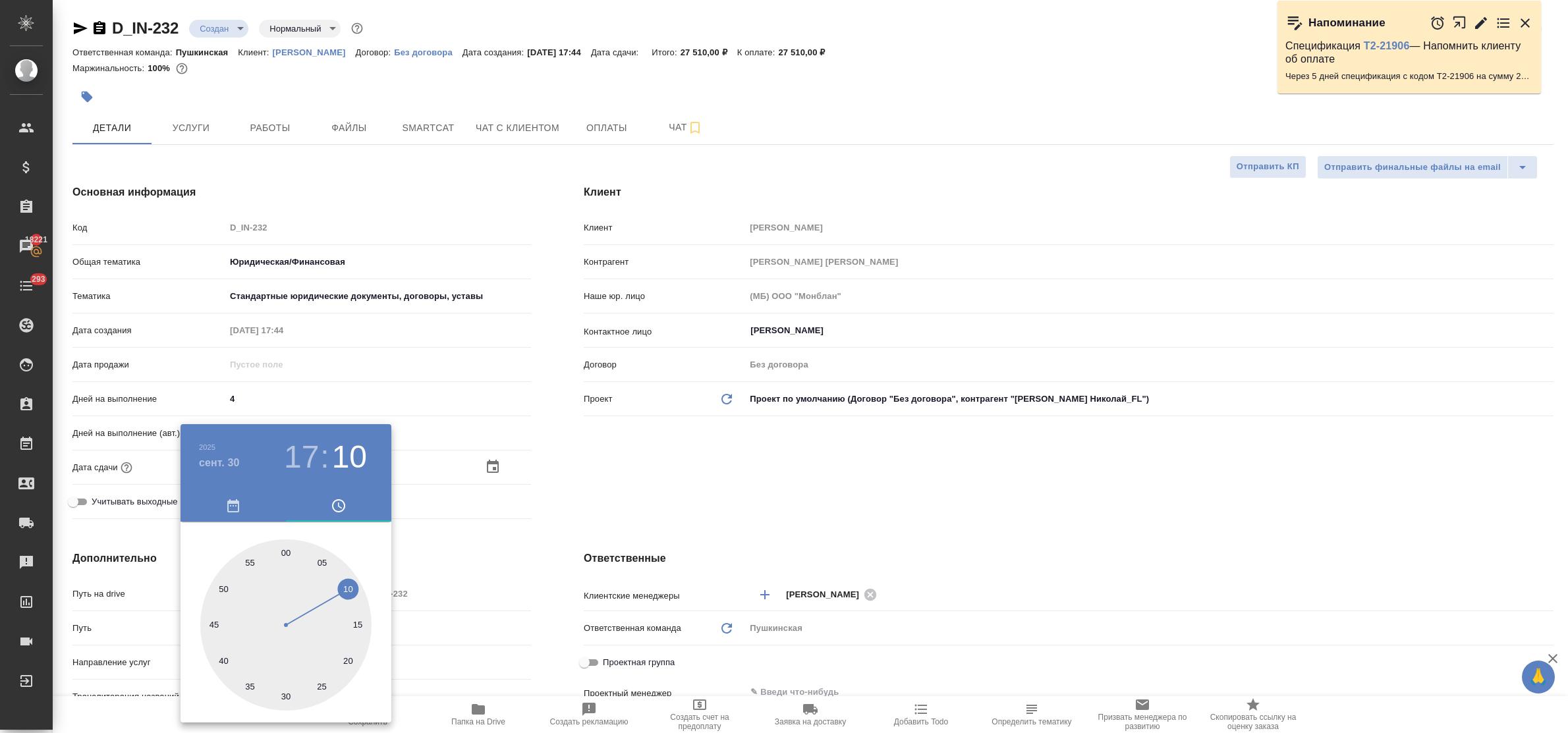
click at [285, 554] on div at bounding box center [286, 624] width 171 height 171
type input "30.09.2025 17:00"
type textarea "x"
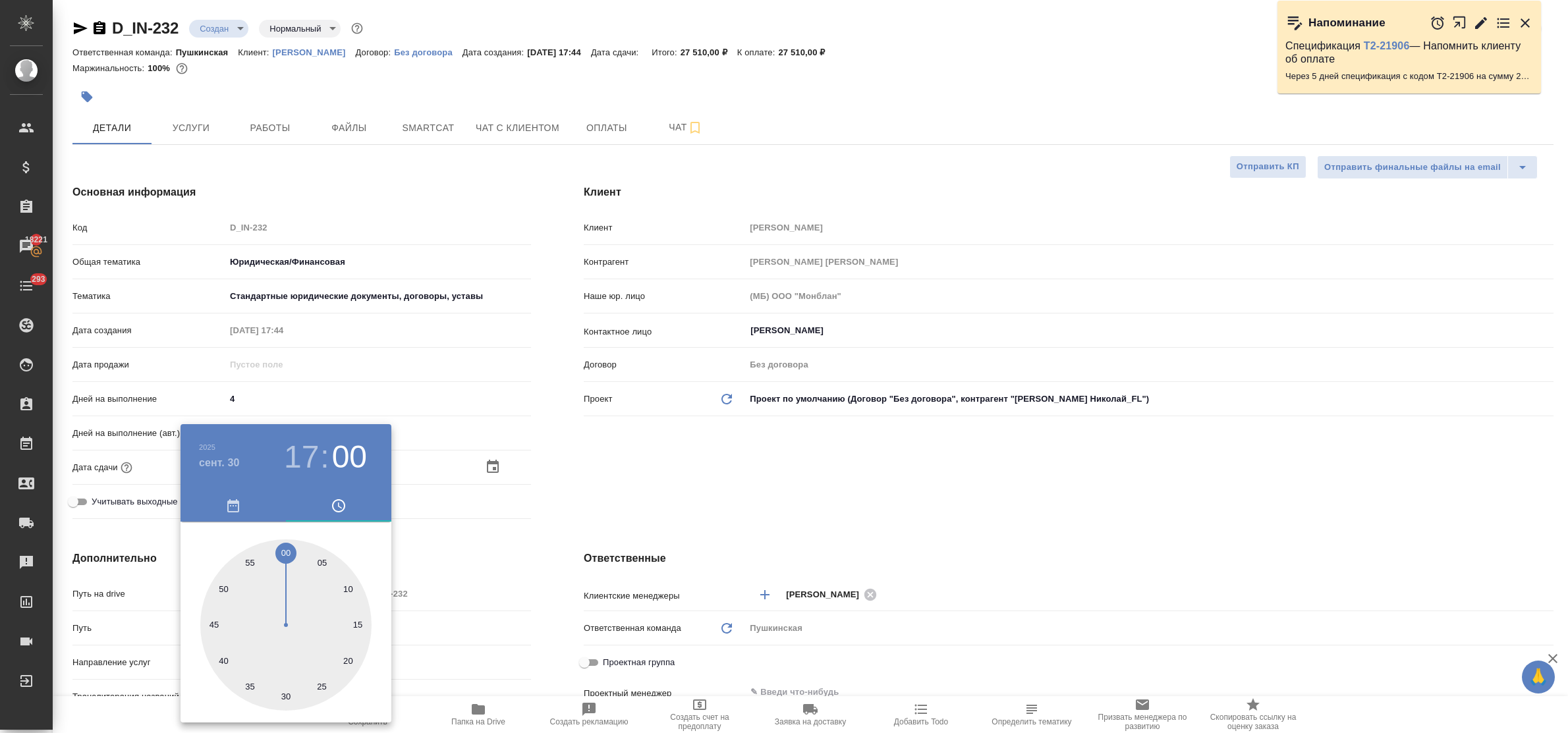
click at [502, 553] on div at bounding box center [784, 366] width 1568 height 733
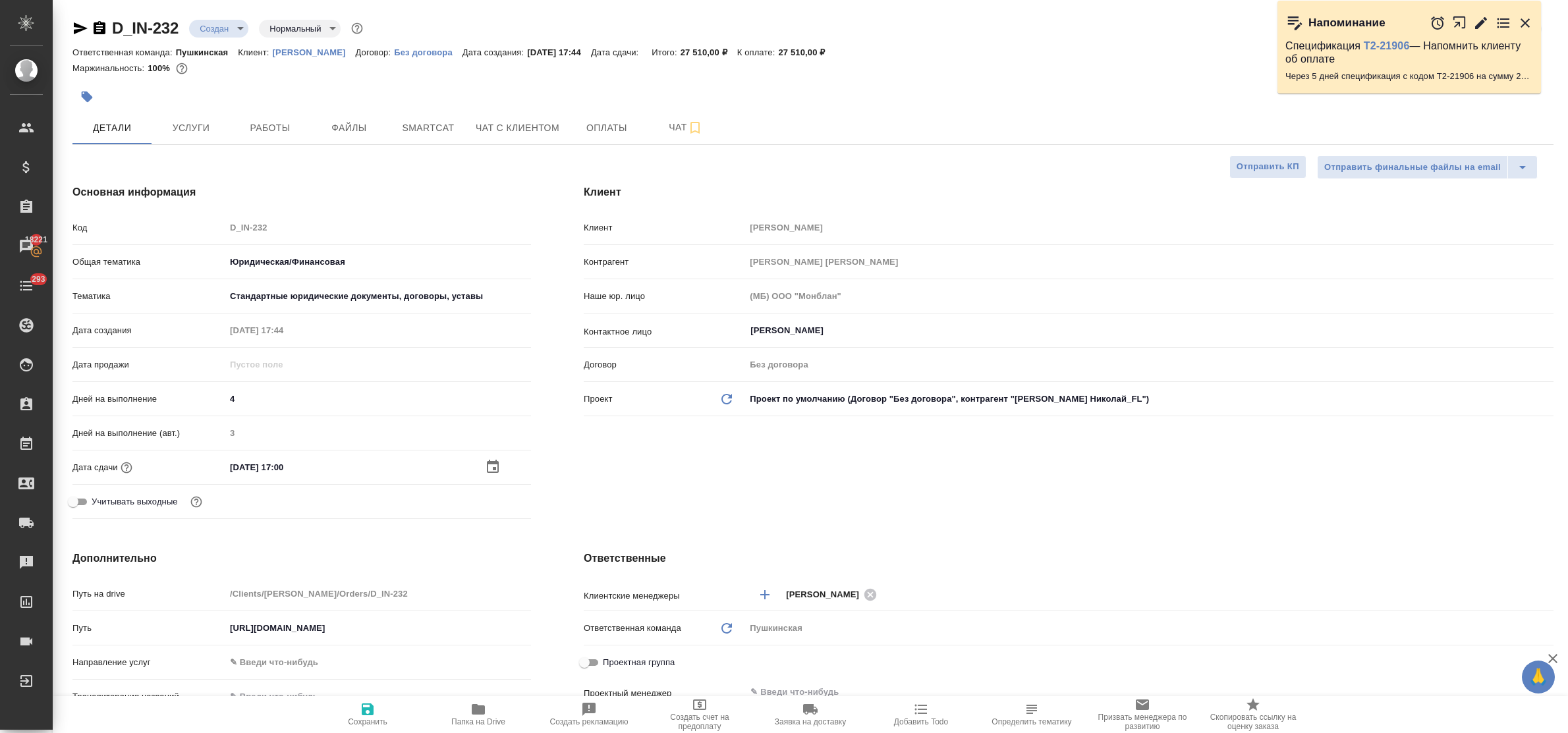
click at [369, 715] on icon "button" at bounding box center [367, 709] width 12 height 12
type textarea "x"
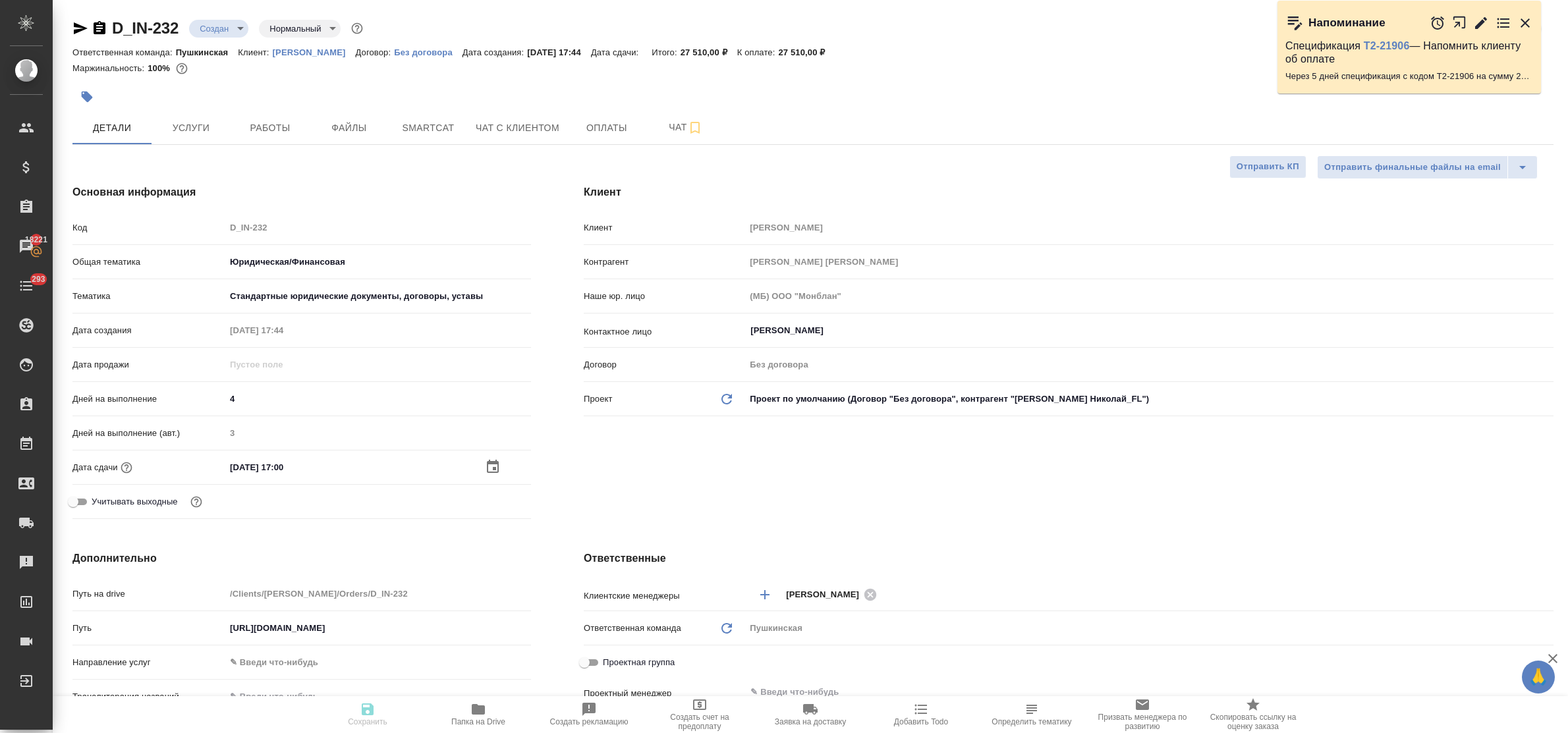
type textarea "x"
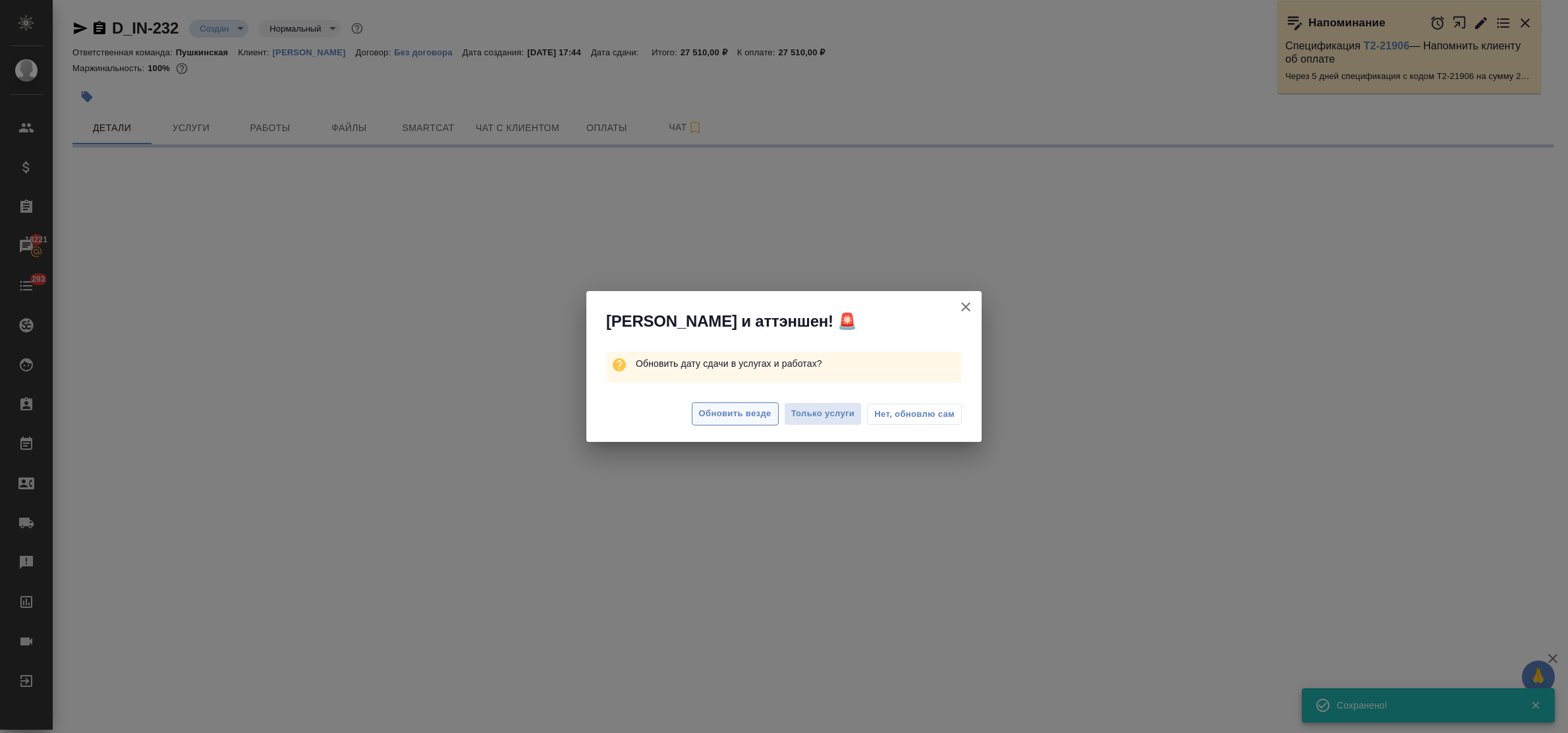
select select "RU"
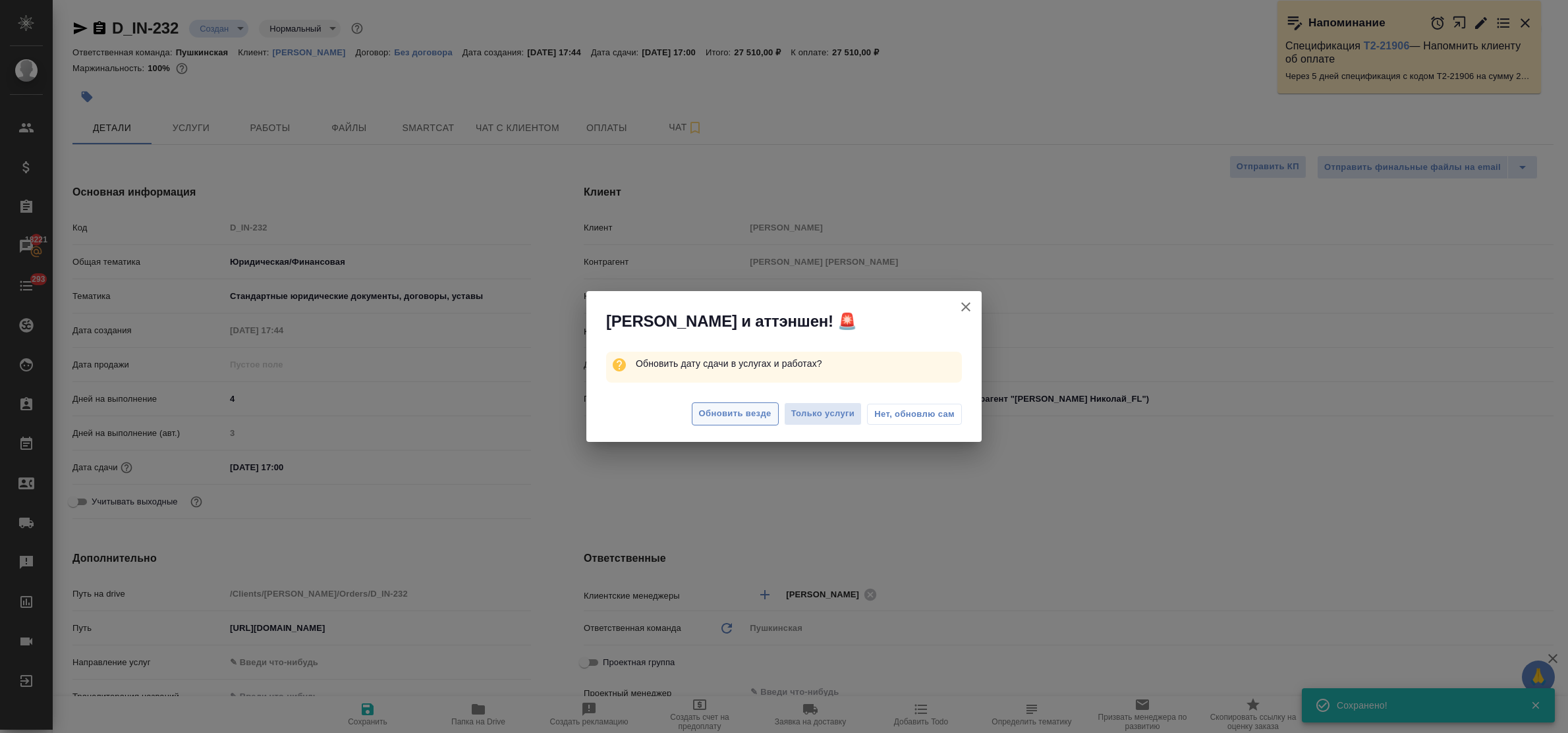
type textarea "x"
click at [747, 413] on span "Обновить везде" at bounding box center [735, 413] width 72 height 15
type textarea "x"
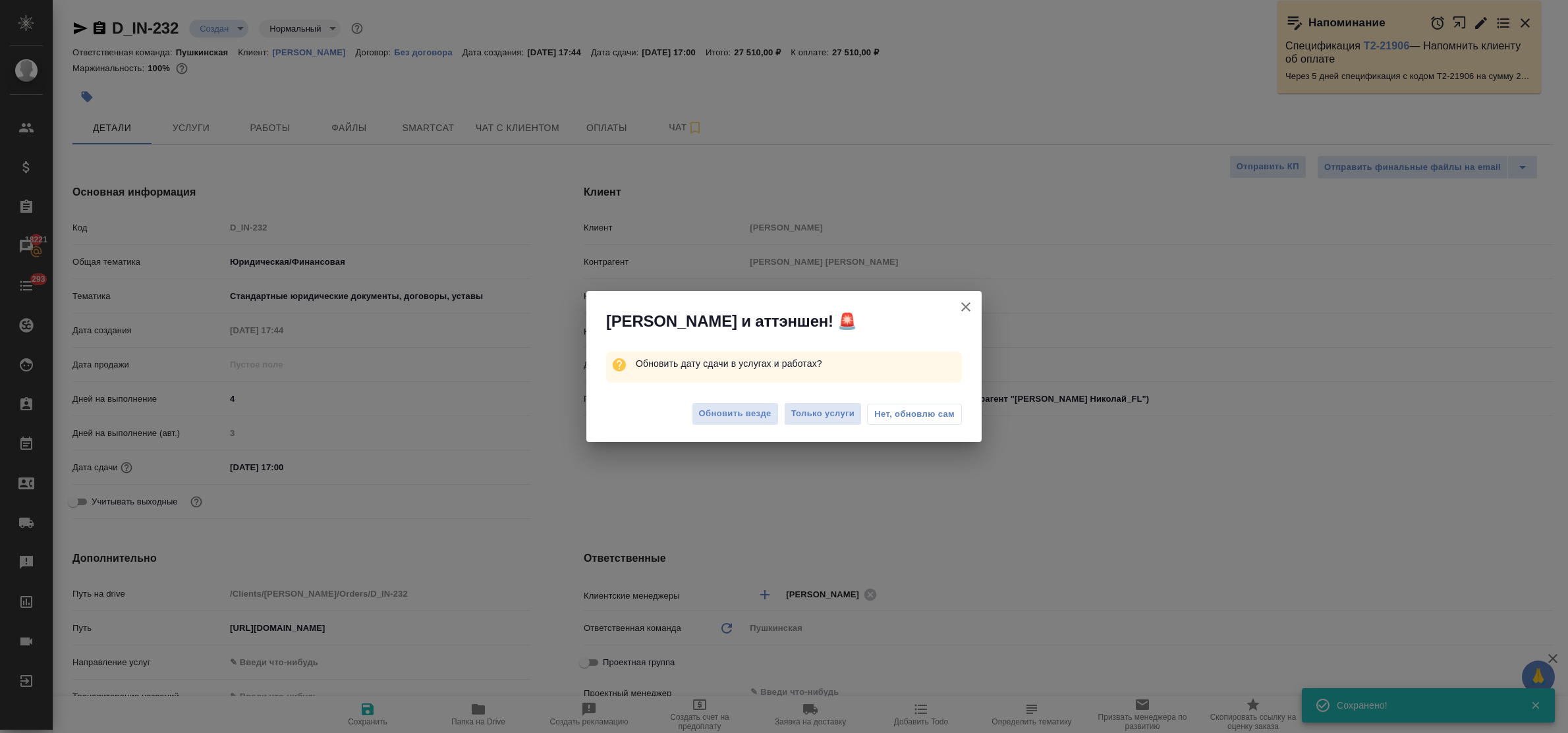
type textarea "x"
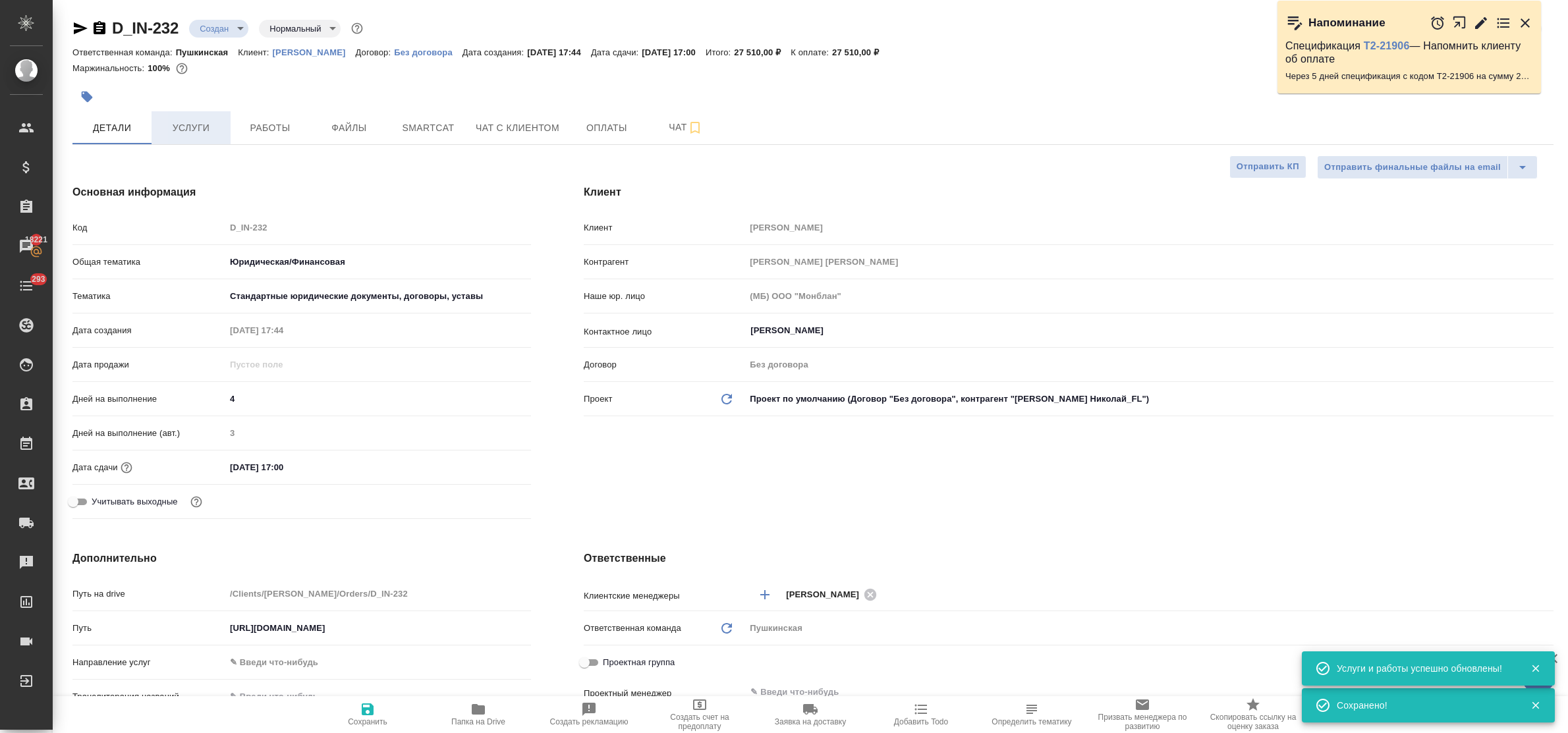
click at [180, 129] on span "Услуги" at bounding box center [190, 128] width 63 height 16
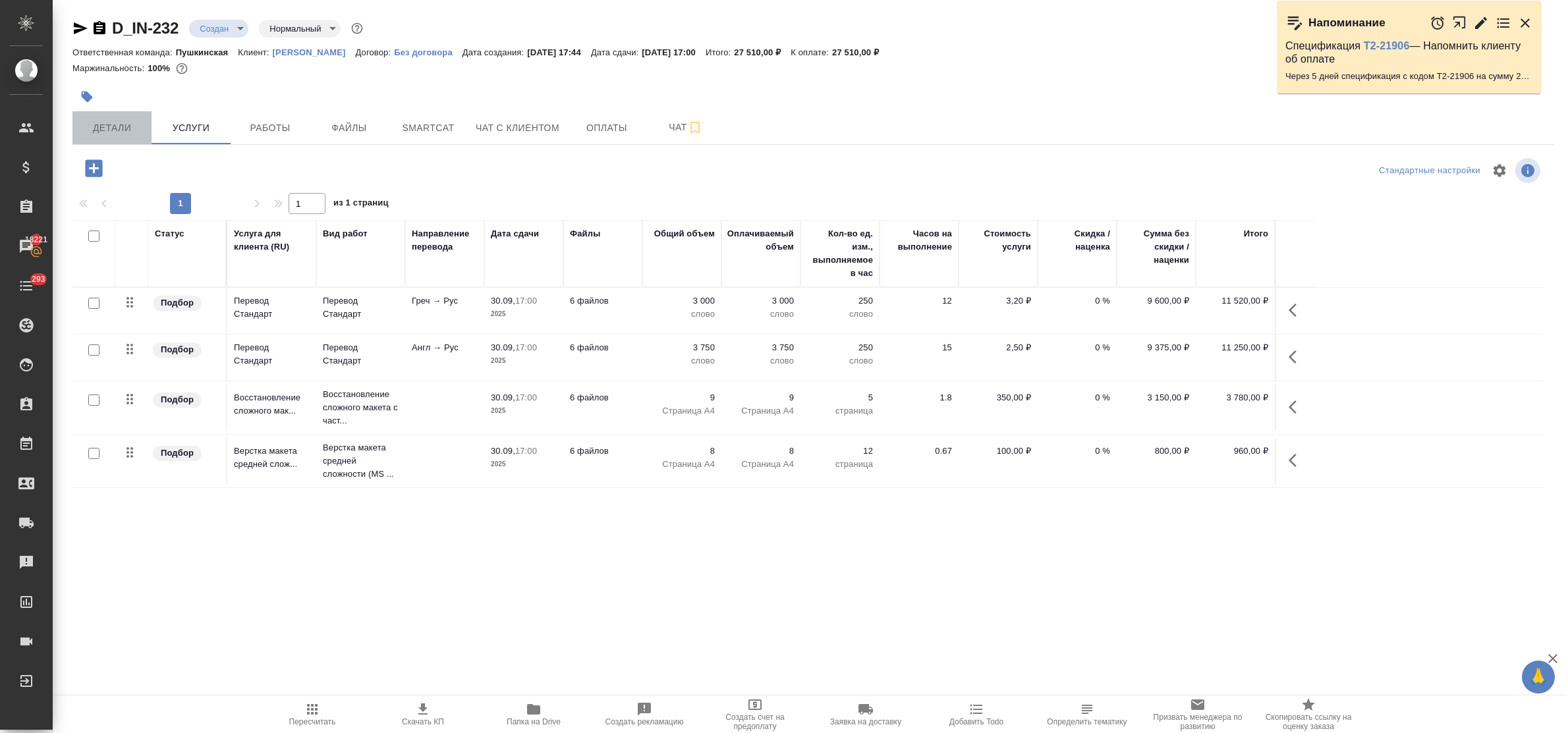
click at [119, 117] on button "Детали" at bounding box center [112, 128] width 79 height 33
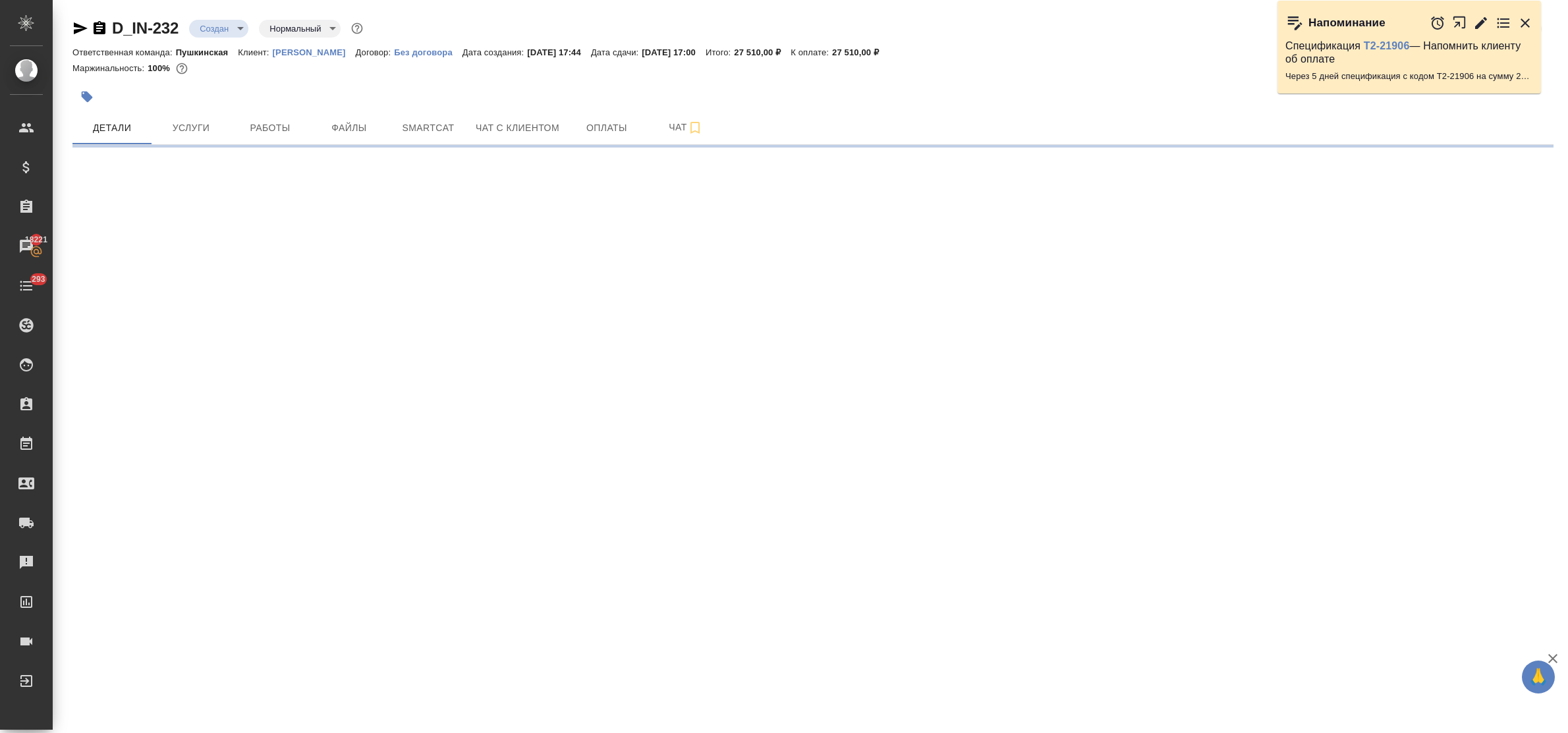
select select "RU"
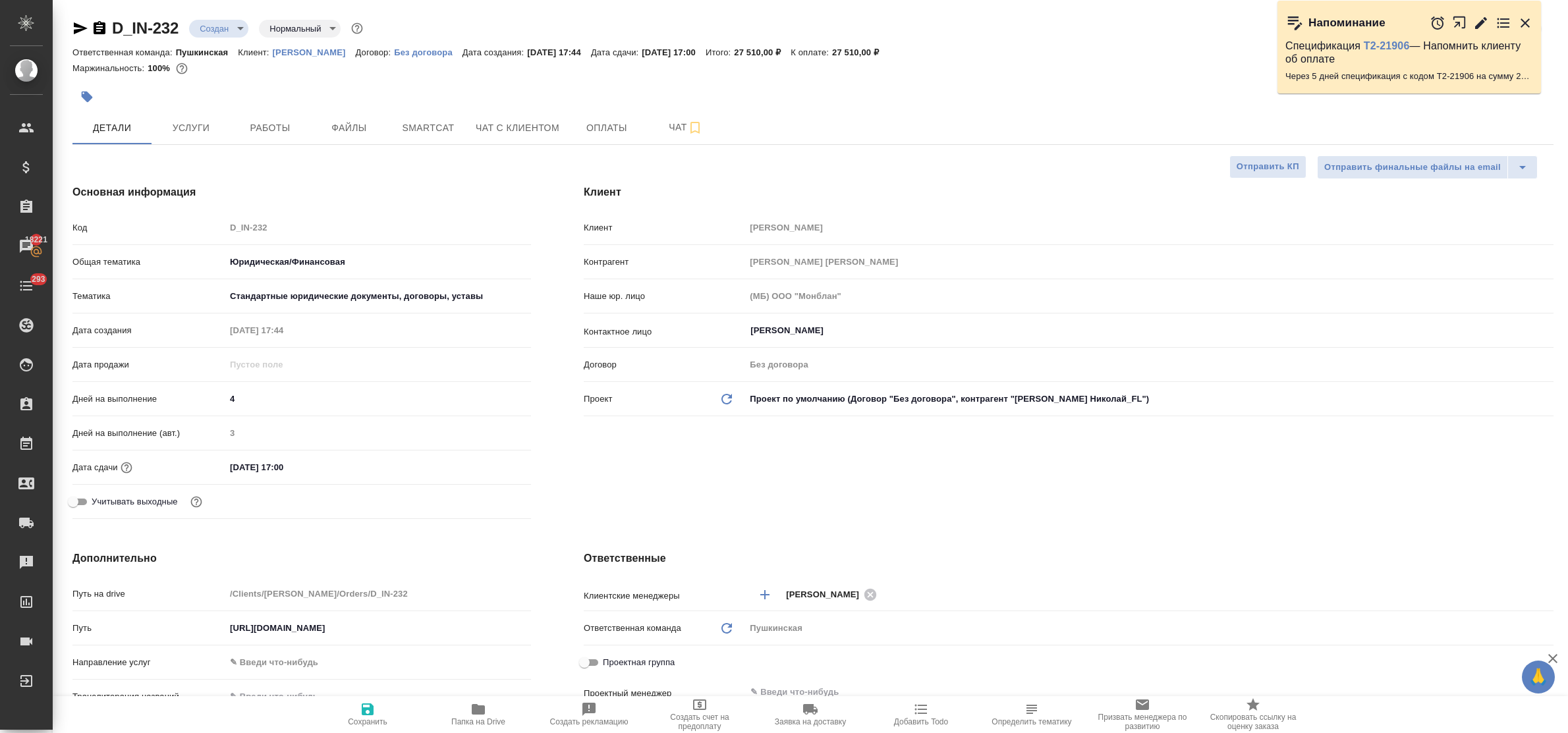
type textarea "x"
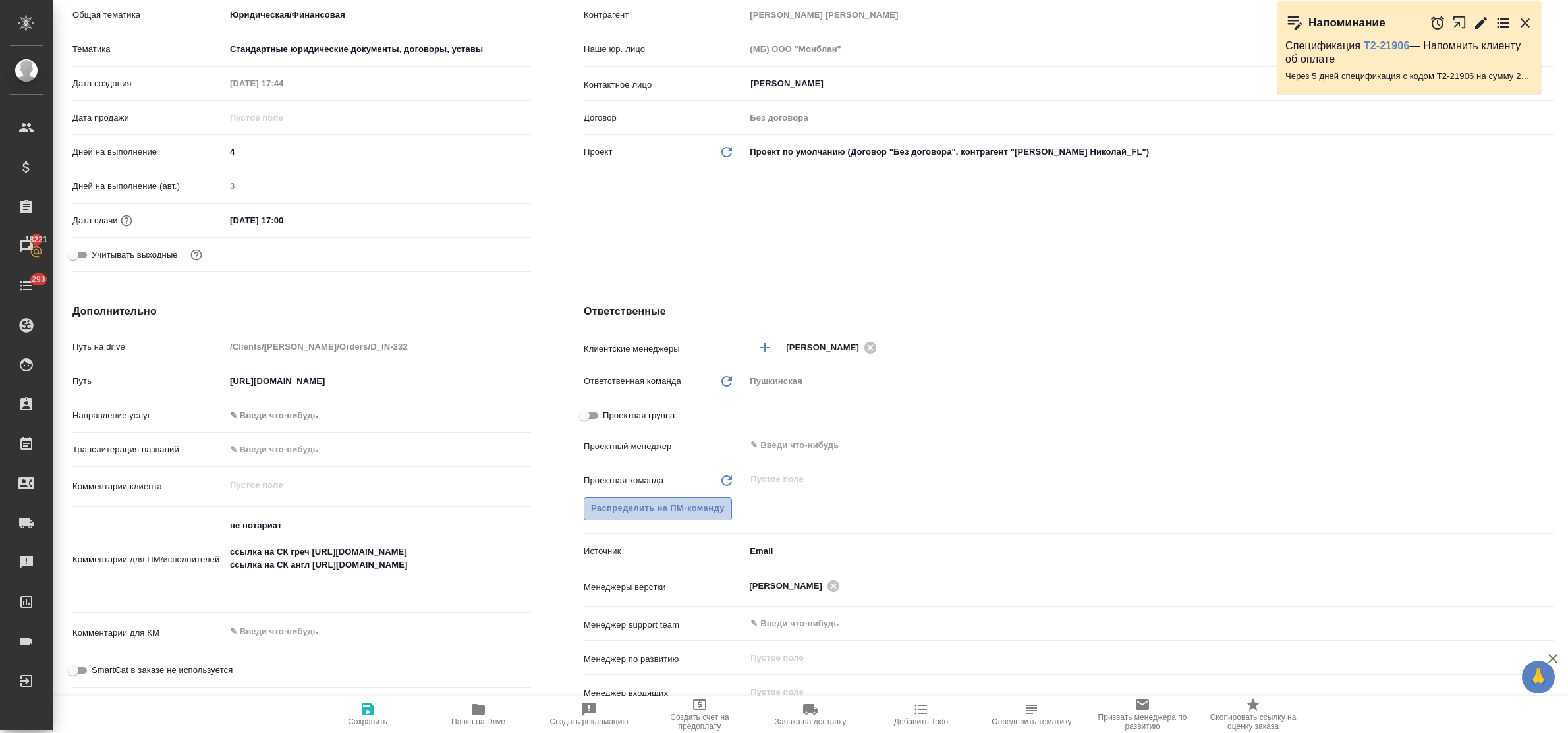
click at [639, 511] on span "Распределить на ПМ-команду" at bounding box center [658, 509] width 134 height 15
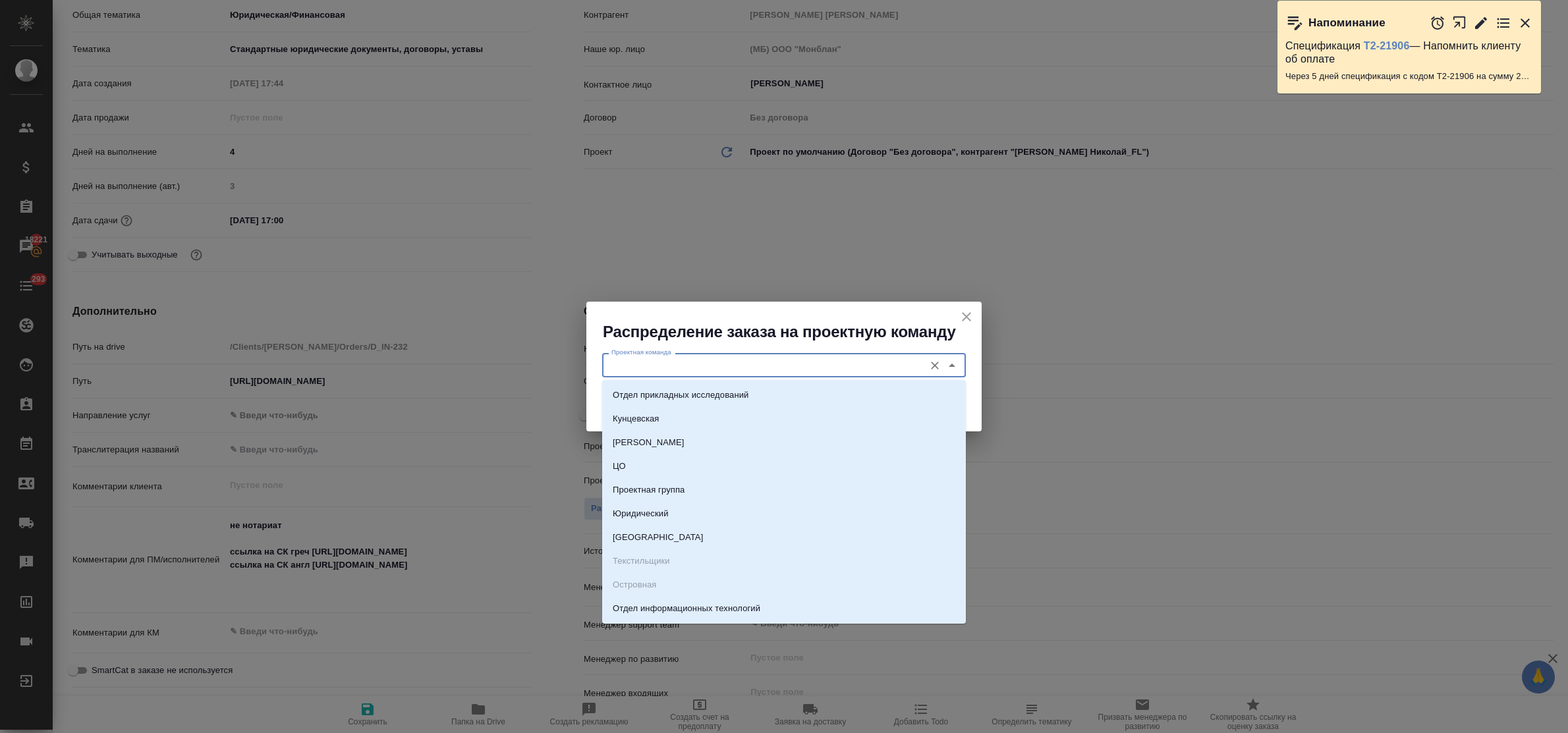
click at [637, 366] on input "Проектная команда" at bounding box center [762, 365] width 312 height 16
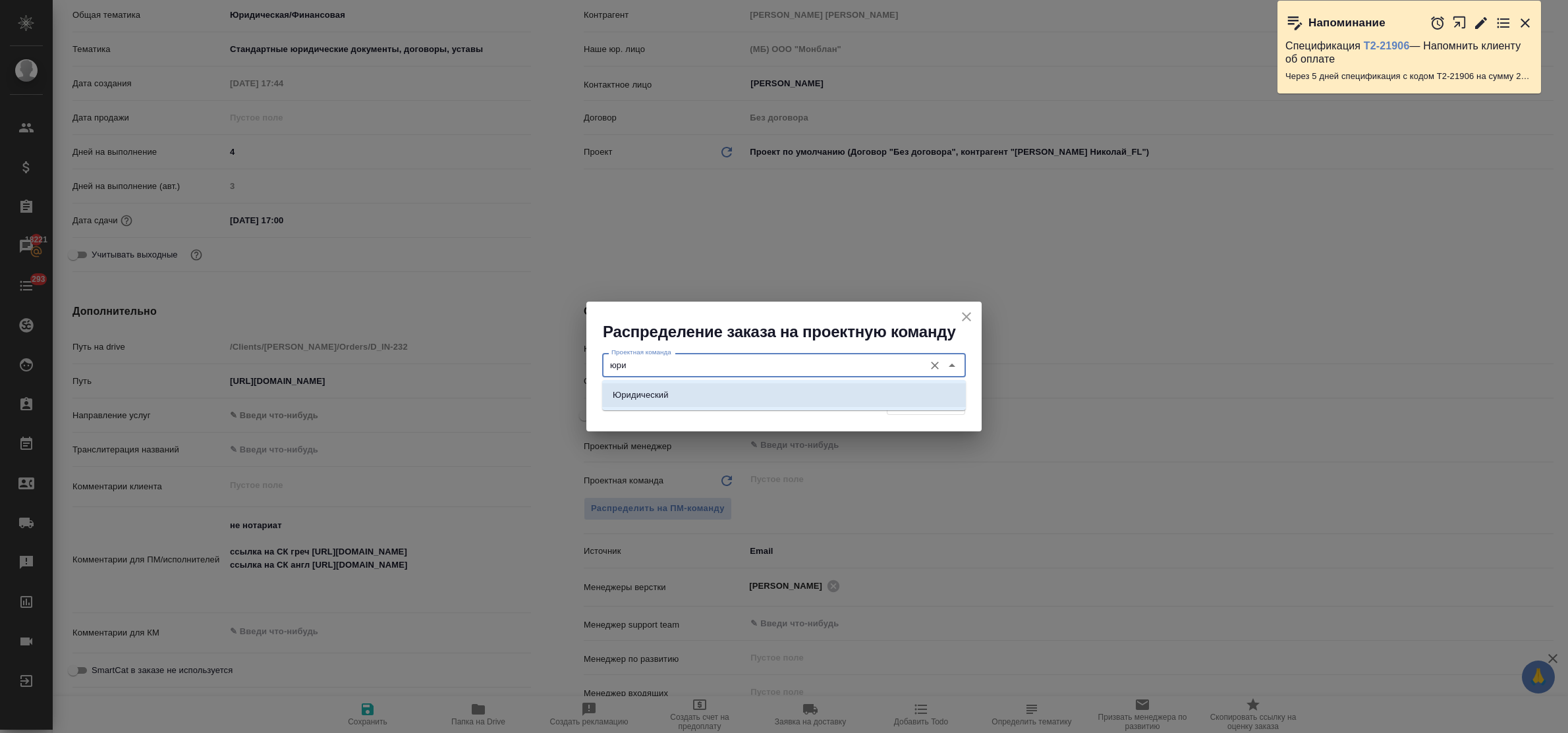
drag, startPoint x: 649, startPoint y: 389, endPoint x: 885, endPoint y: 409, distance: 236.8
click at [650, 389] on p "Юридический" at bounding box center [640, 395] width 56 height 13
type input "Юридический"
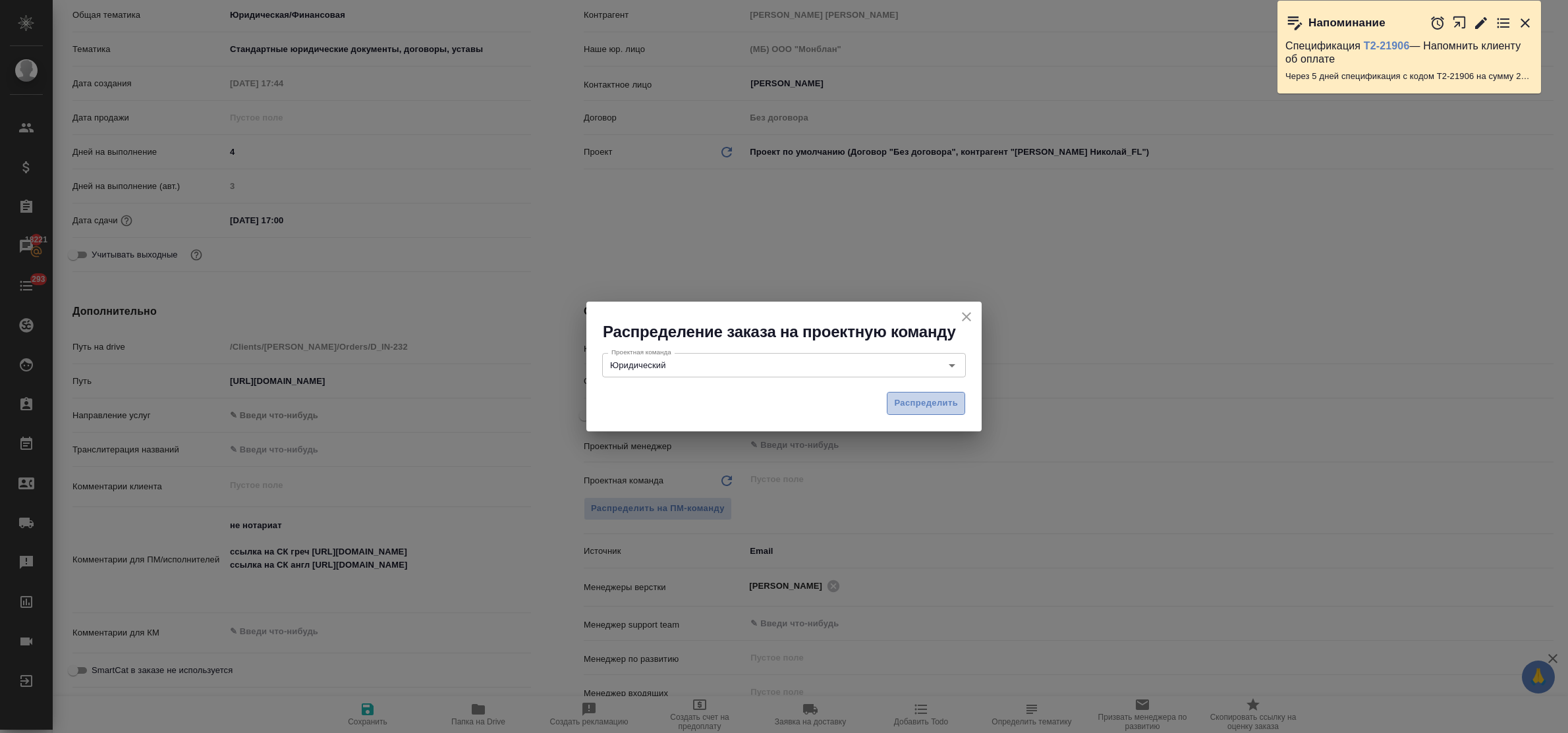
click at [914, 405] on span "Распределить" at bounding box center [926, 403] width 64 height 15
type textarea "x"
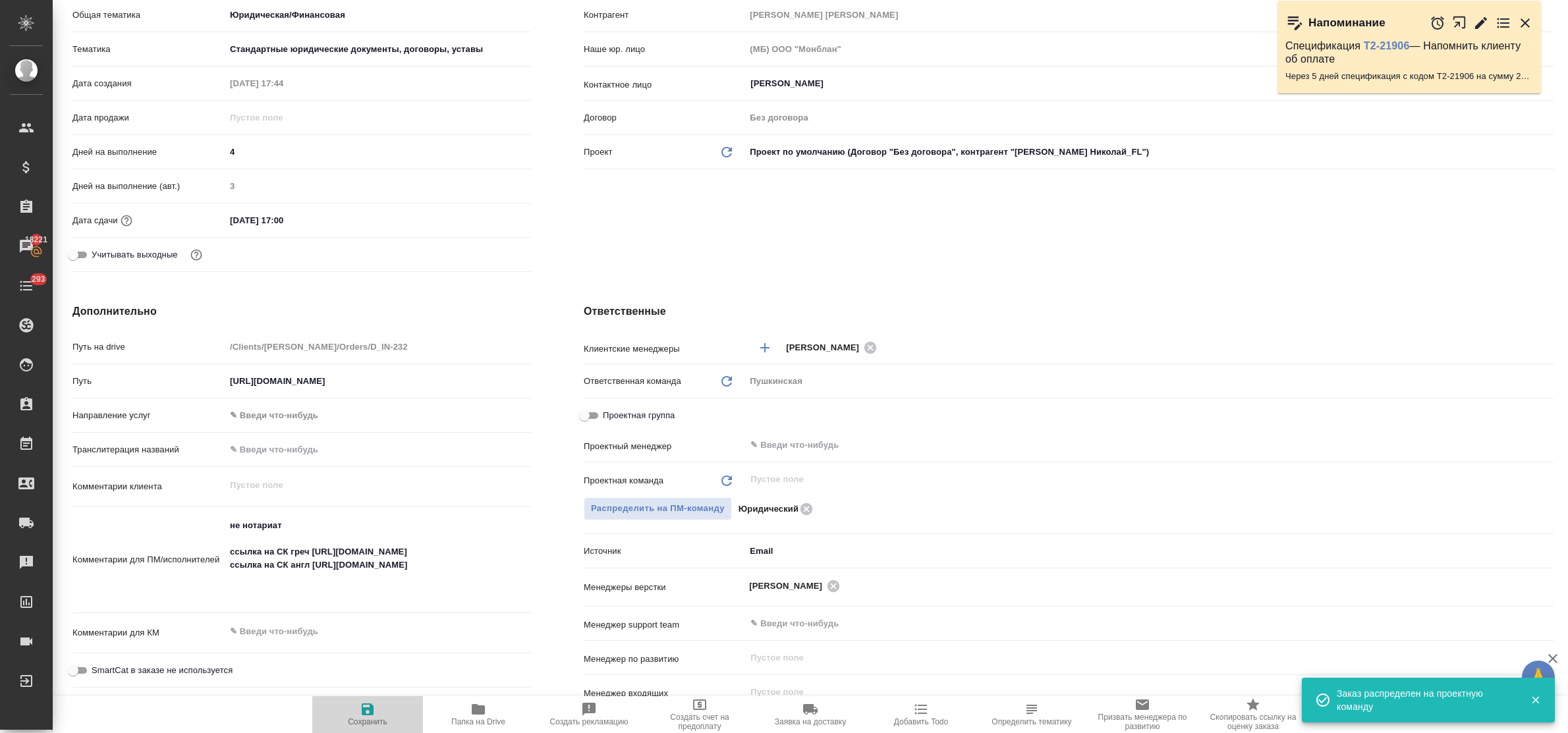
click at [367, 712] on icon "button" at bounding box center [367, 710] width 16 height 16
type textarea "x"
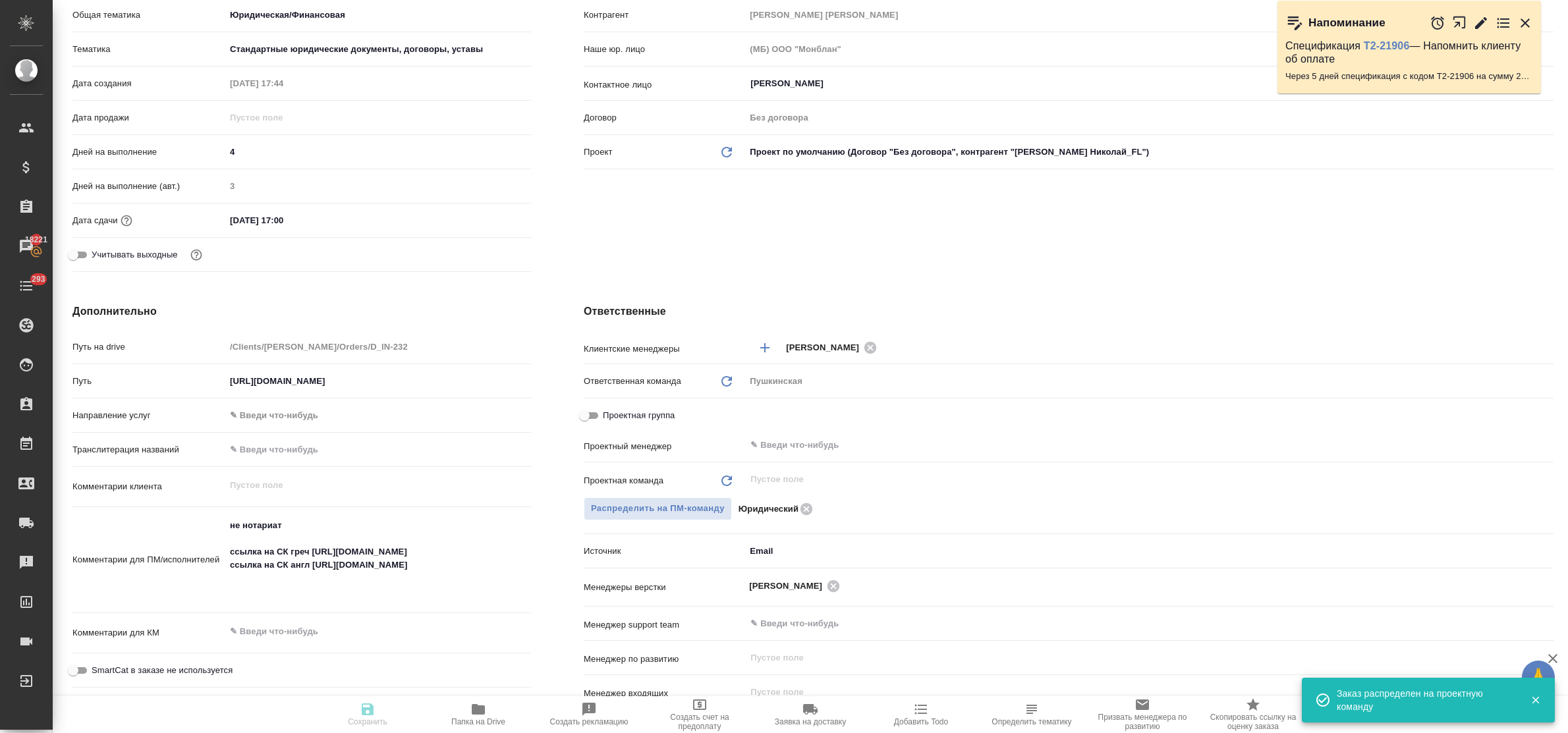
type textarea "x"
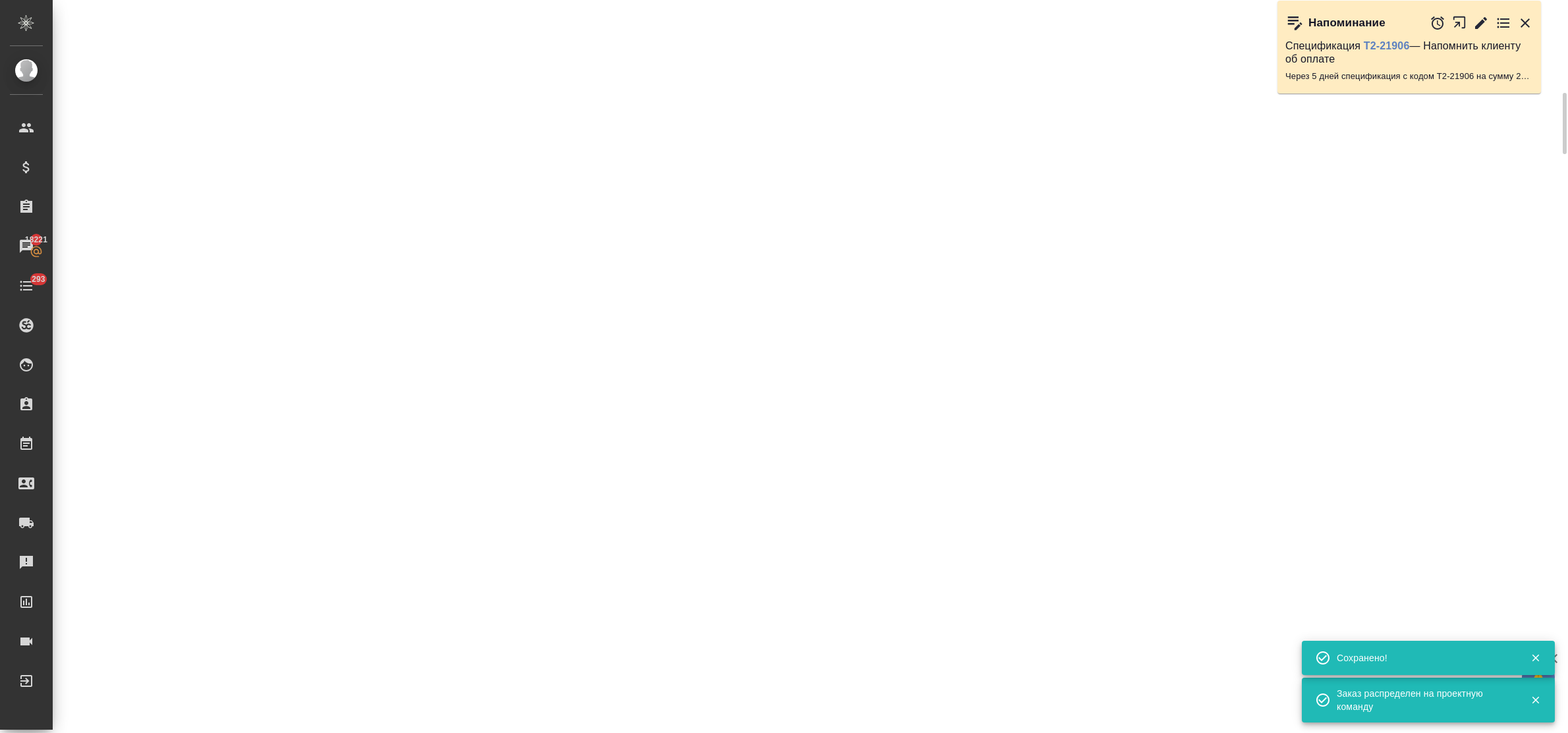
select select "RU"
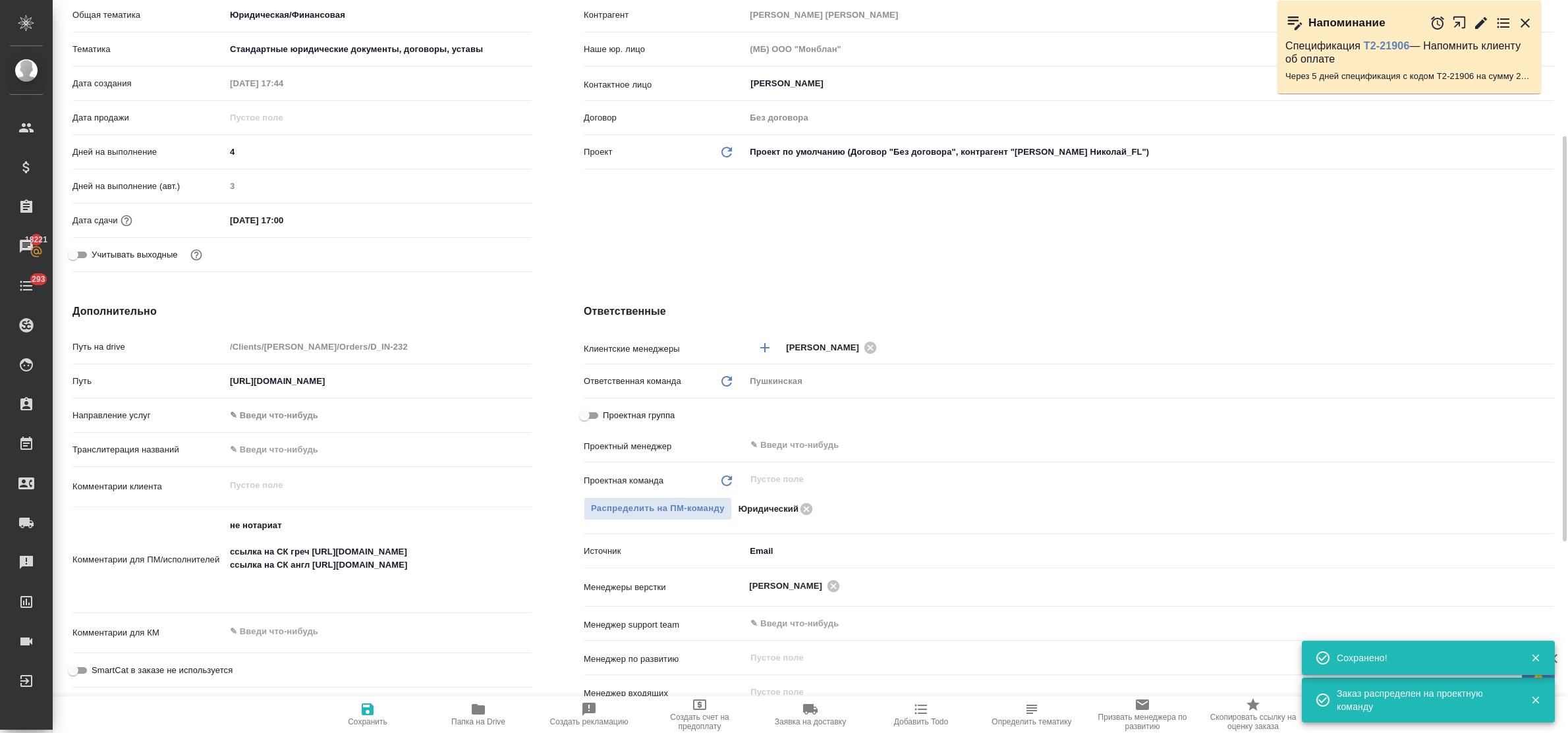
type textarea "x"
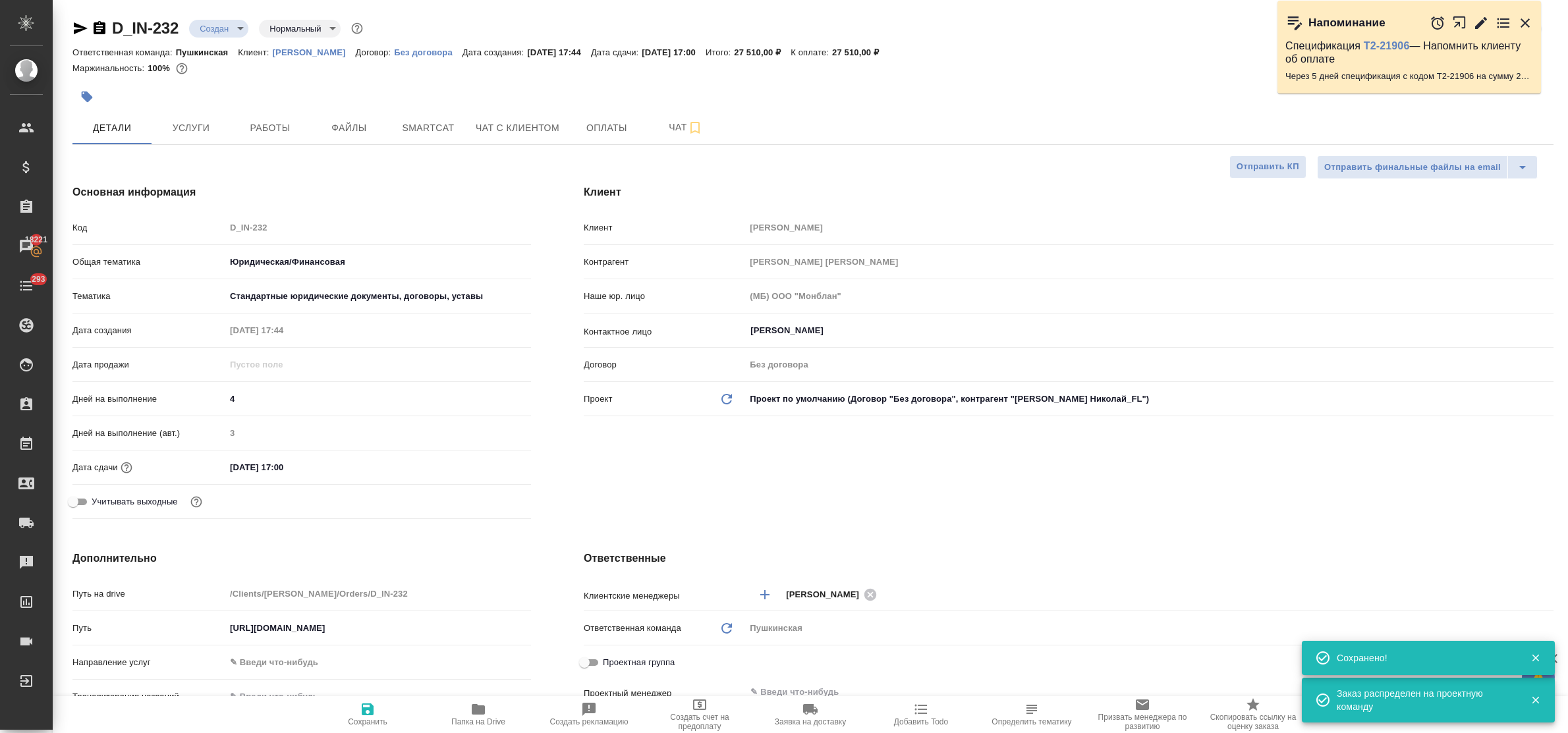
click at [221, 31] on body "🙏 .cls-1 fill:#fff; AWATERA Bulakhova Elena Клиенты Спецификации Заказы 18221 Ч…" at bounding box center [784, 366] width 1568 height 733
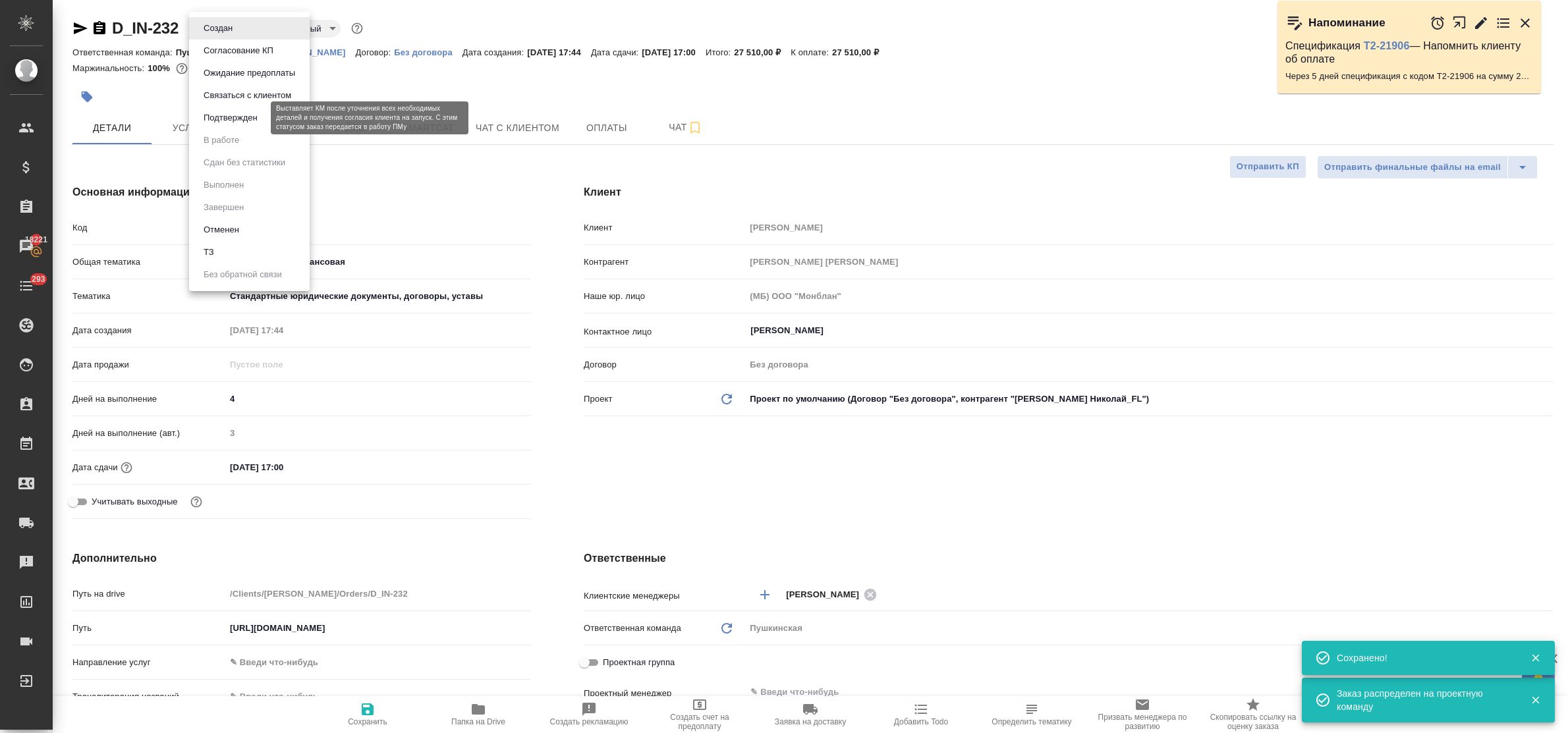
click at [218, 119] on button "Подтвержден" at bounding box center [230, 118] width 62 height 14
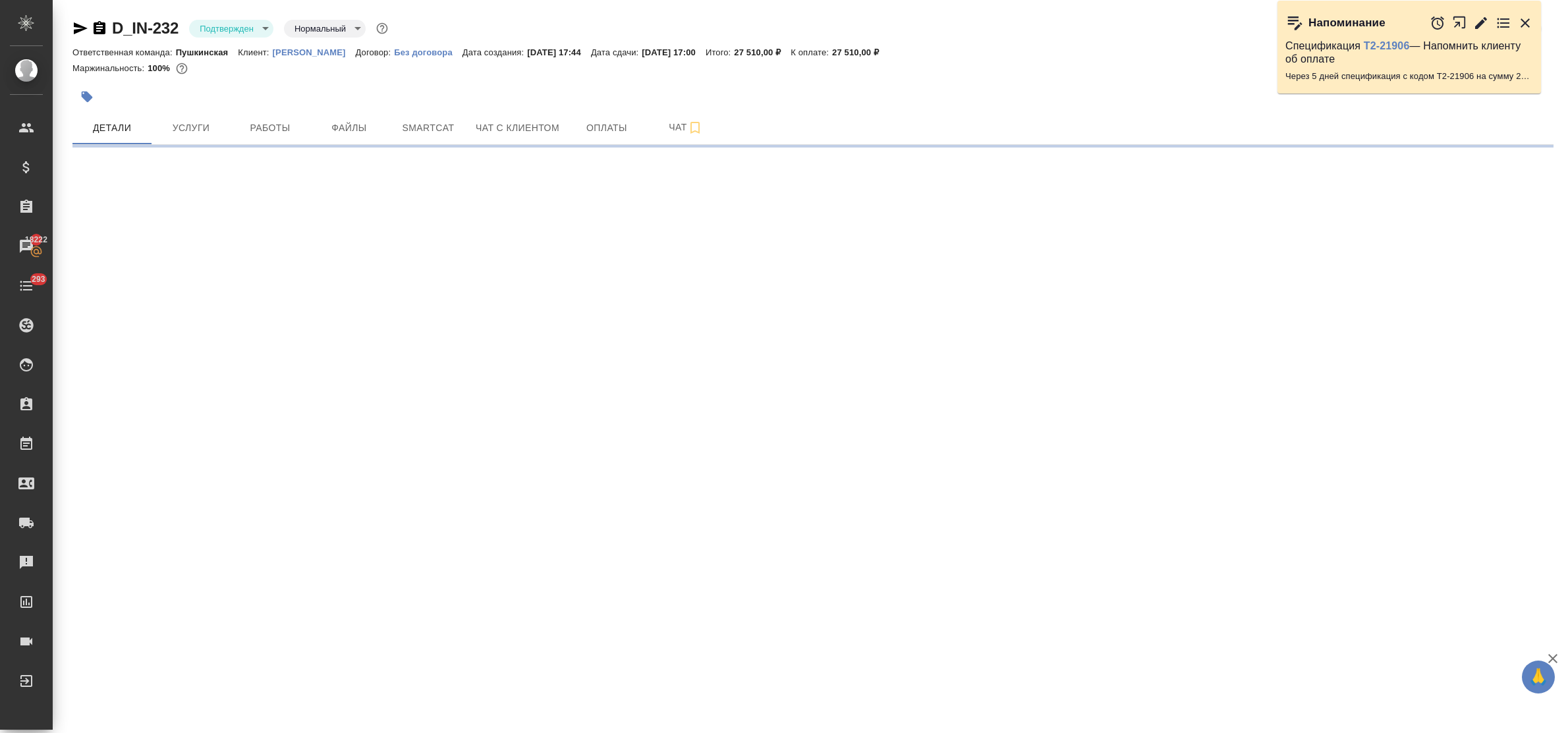
select select "RU"
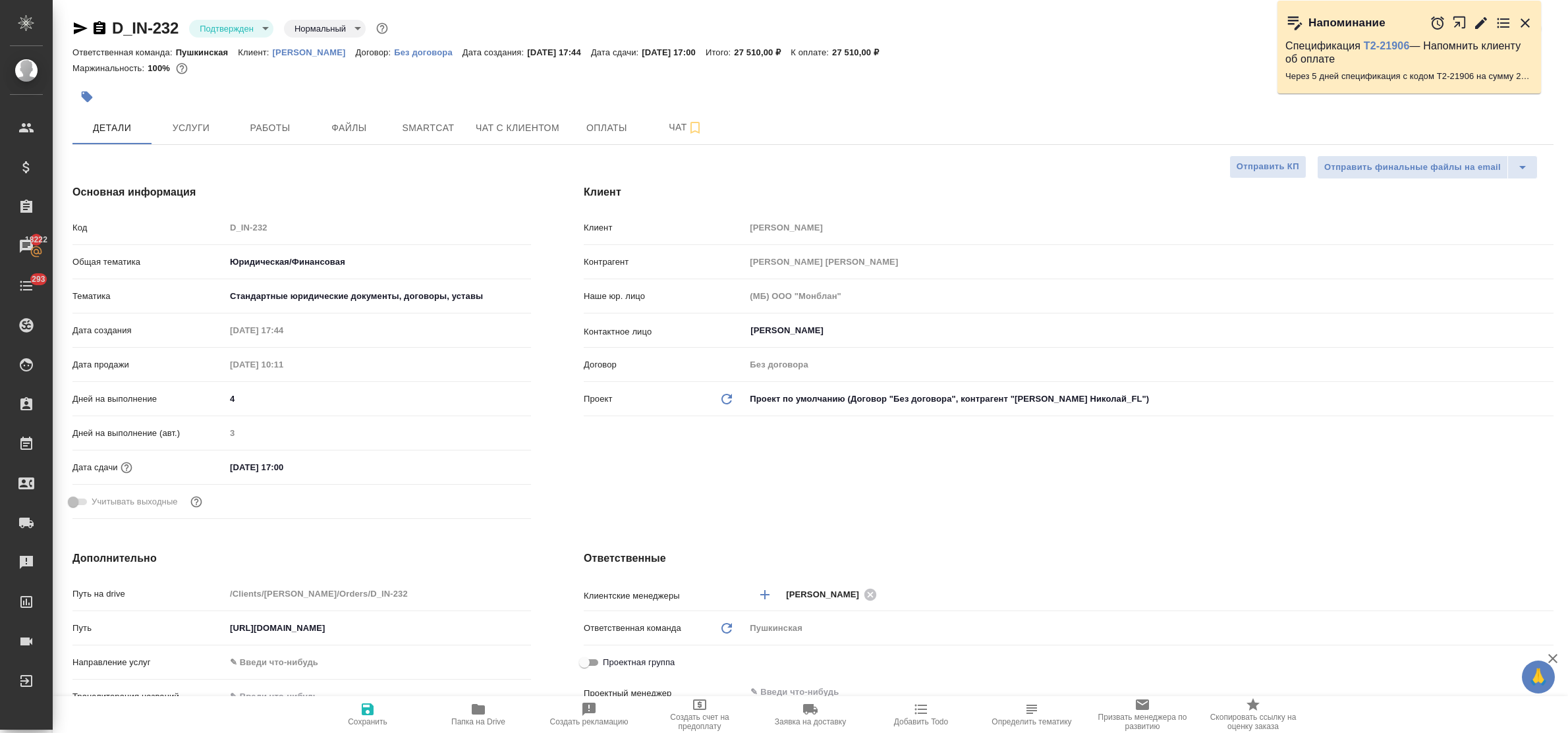
type textarea "x"
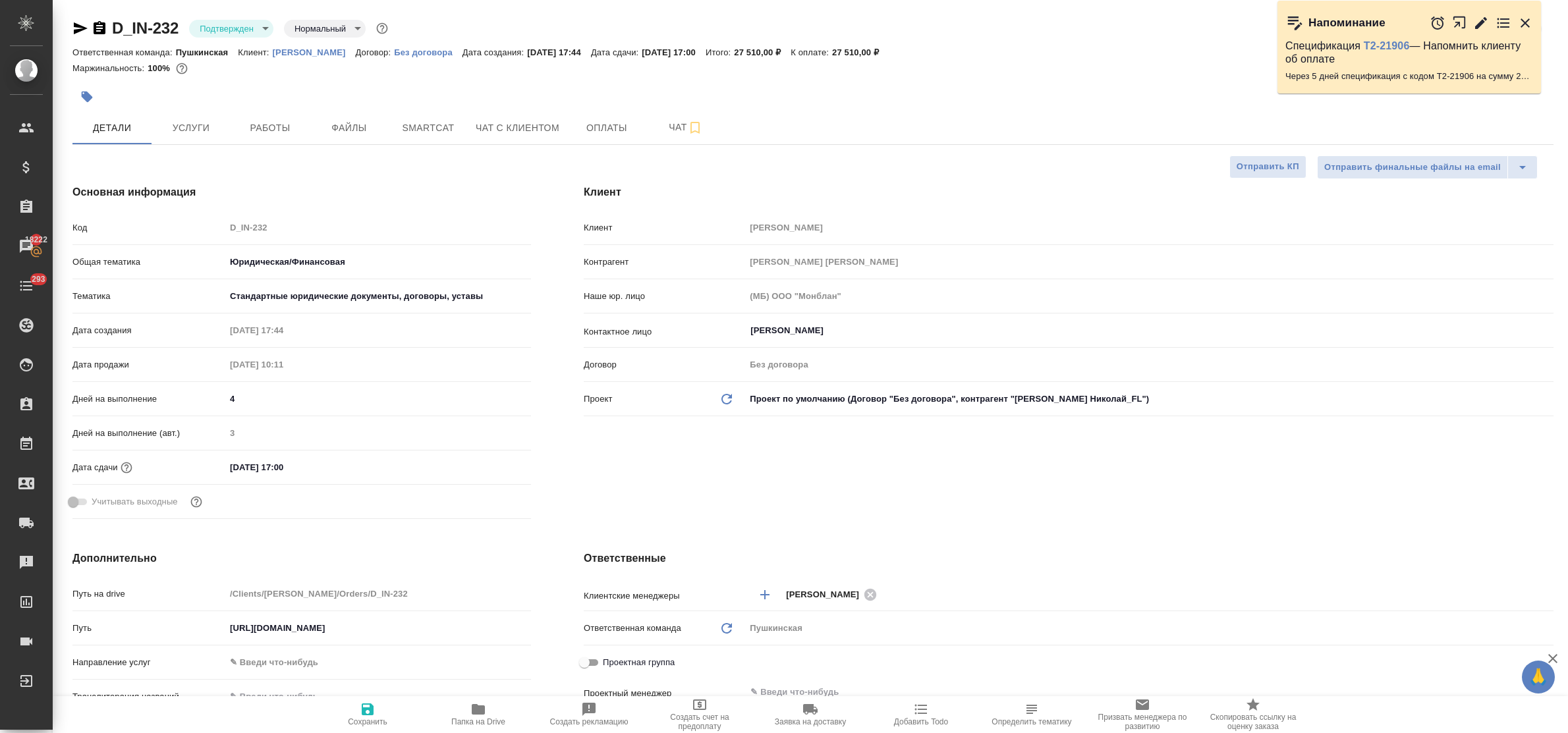
type textarea "x"
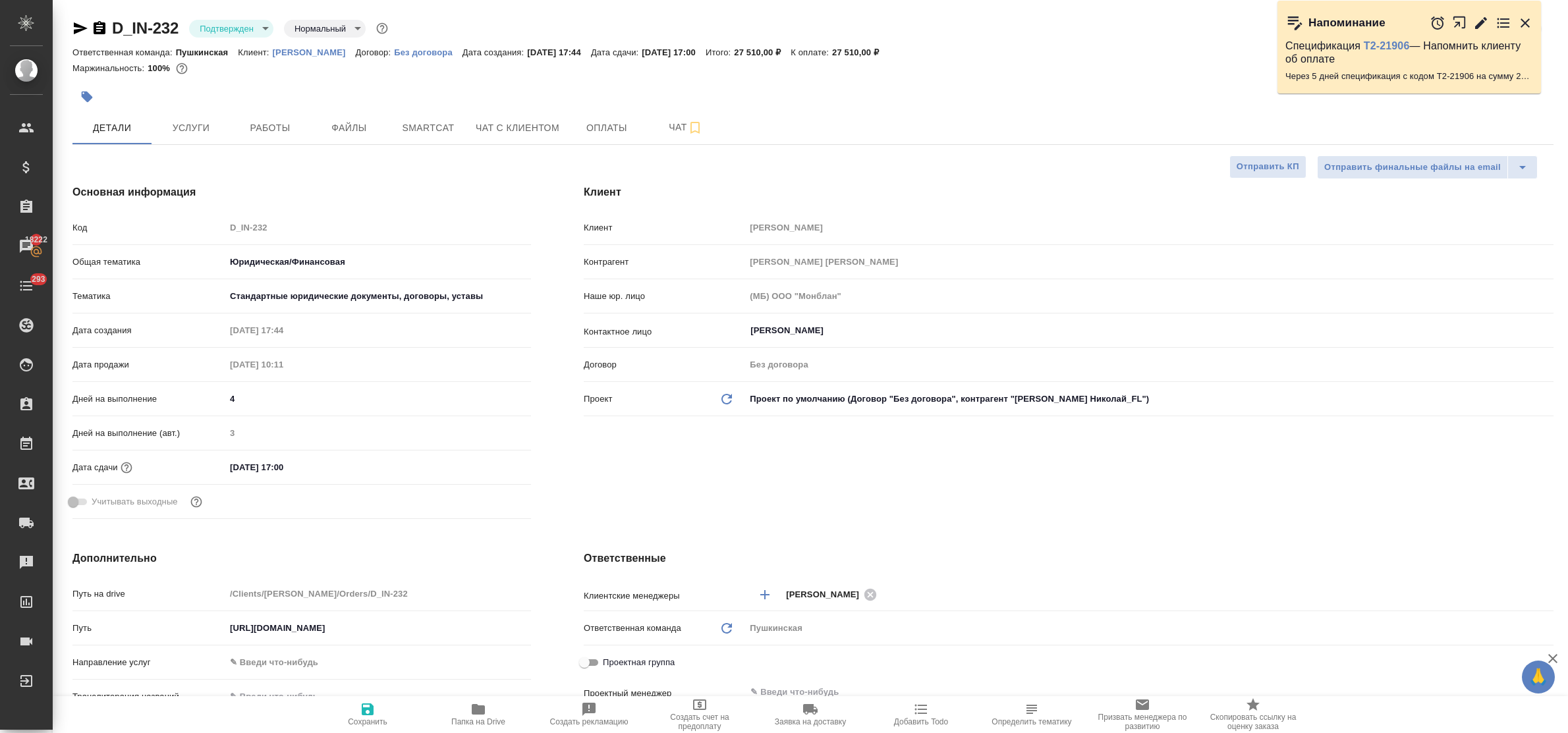
type textarea "x"
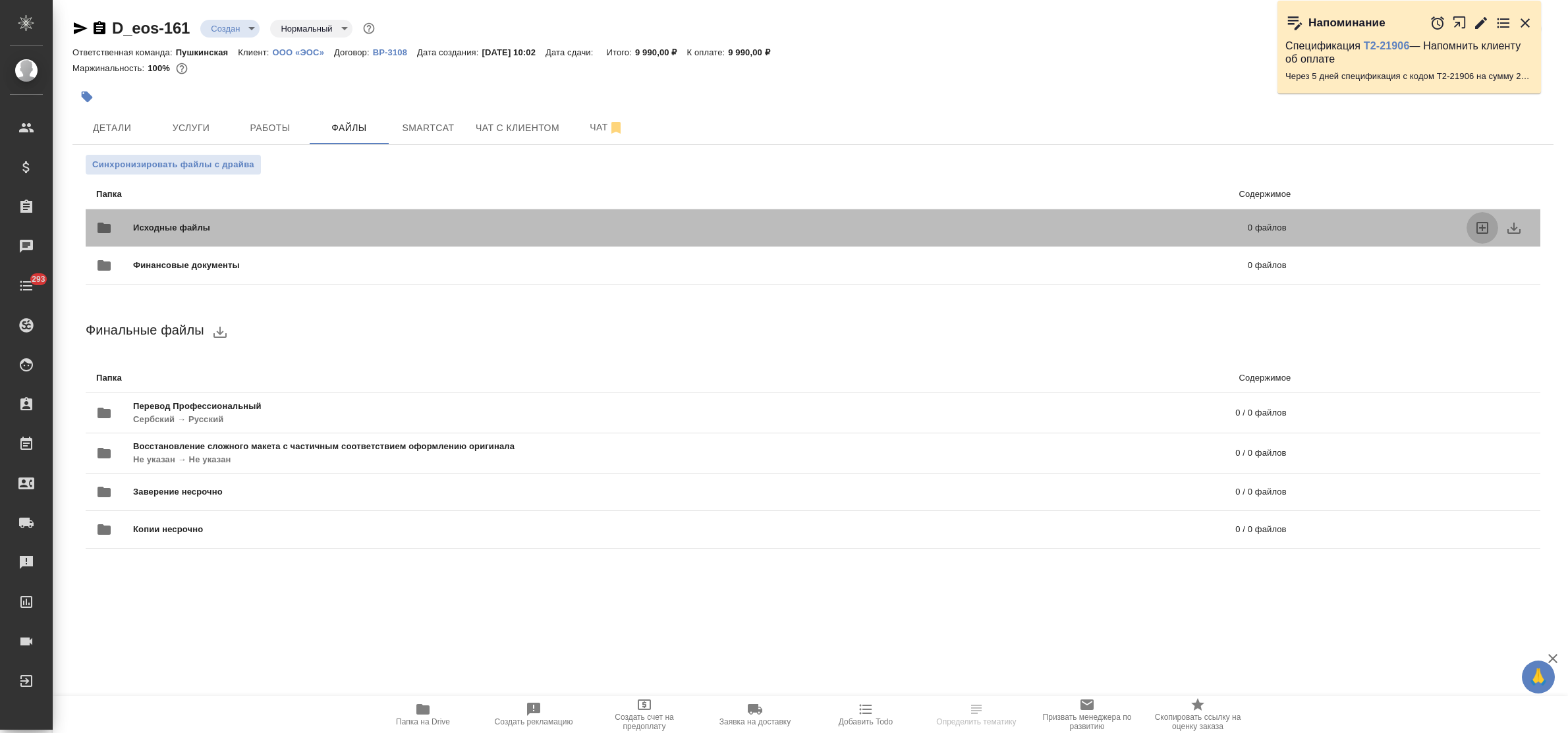
click at [1482, 226] on icon "uploadFiles" at bounding box center [1482, 227] width 12 height 12
click at [0, 0] on input "uploadFiles" at bounding box center [0, 0] width 0 height 0
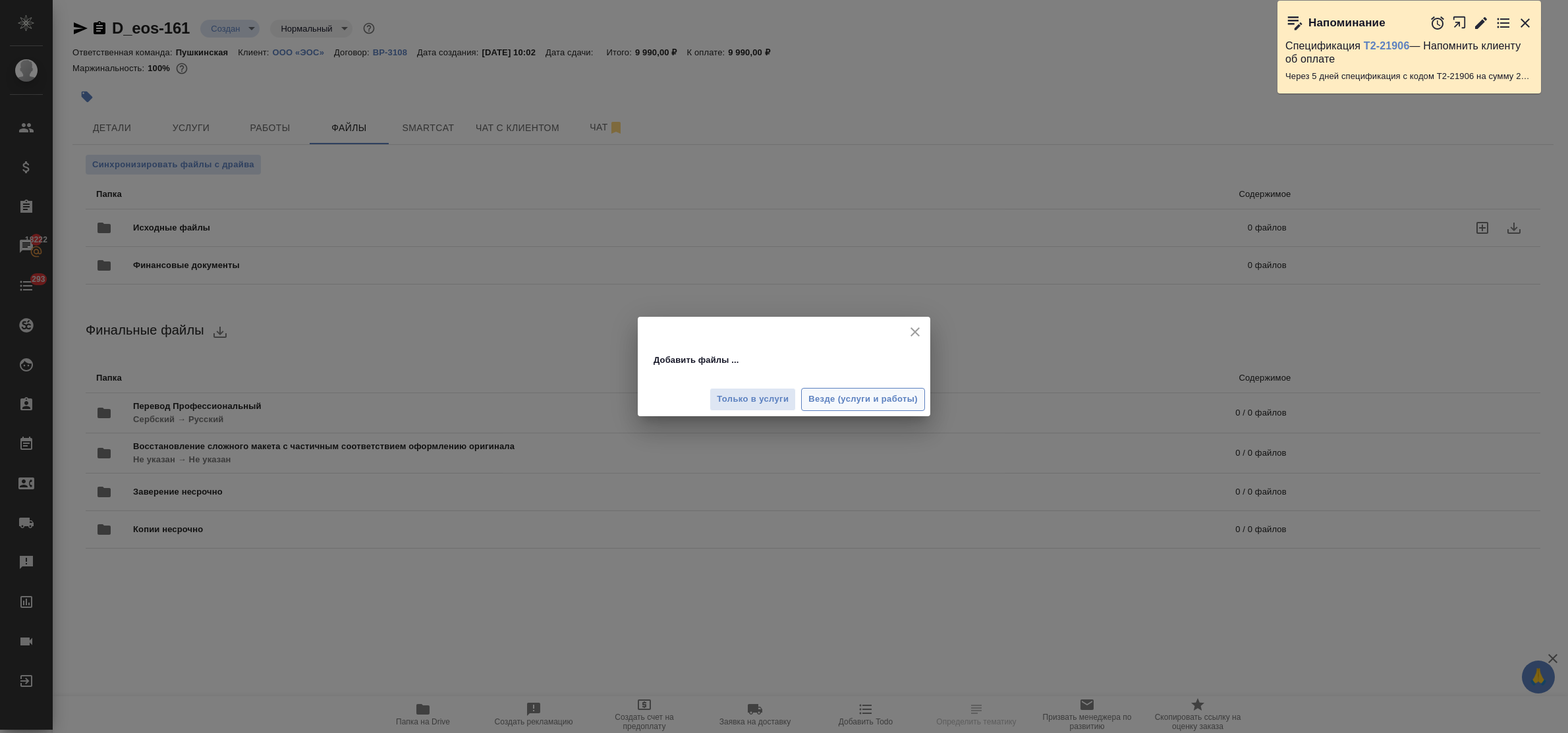
click at [845, 393] on span "Везде (услуги и работы)" at bounding box center [863, 399] width 109 height 15
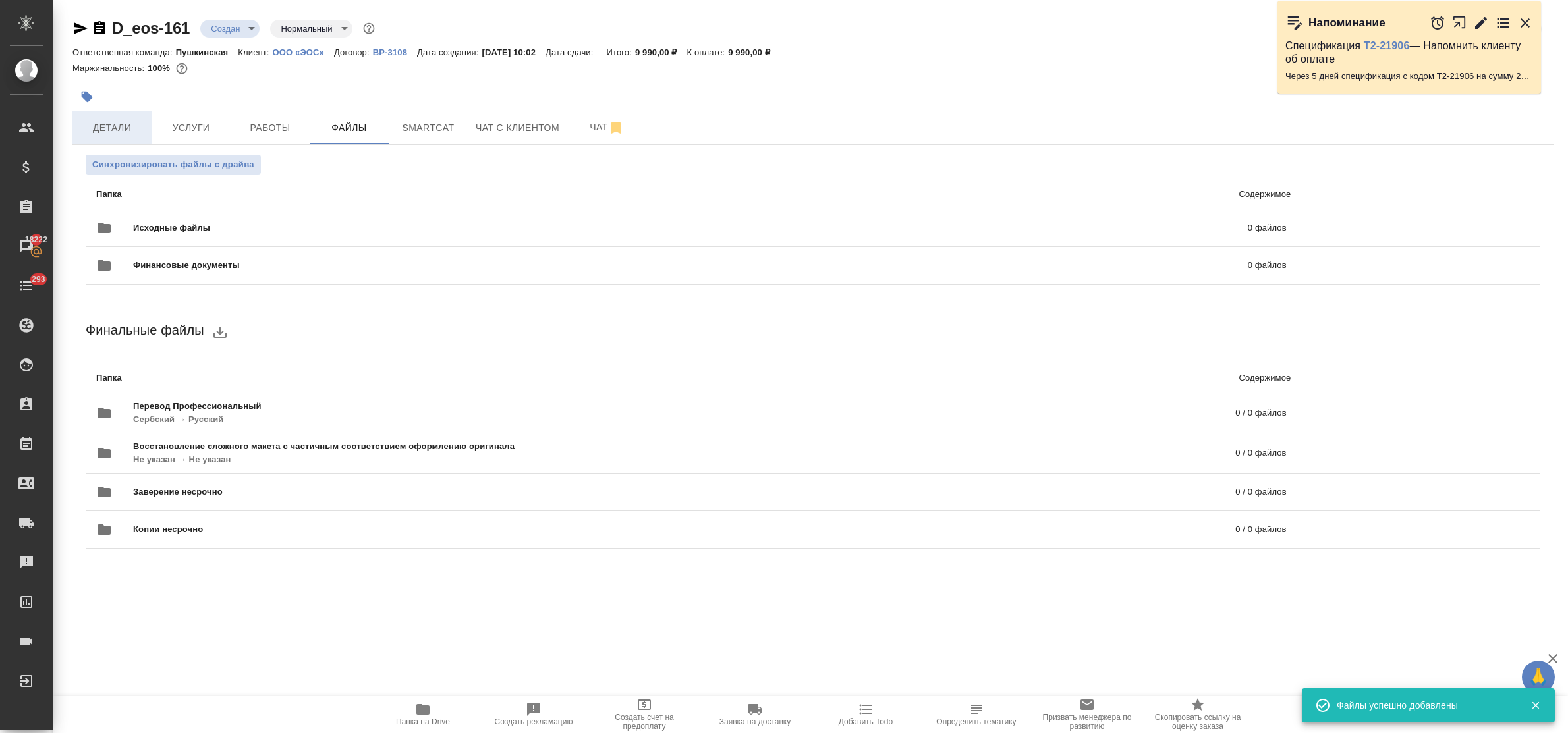
click at [112, 132] on span "Детали" at bounding box center [112, 128] width 63 height 16
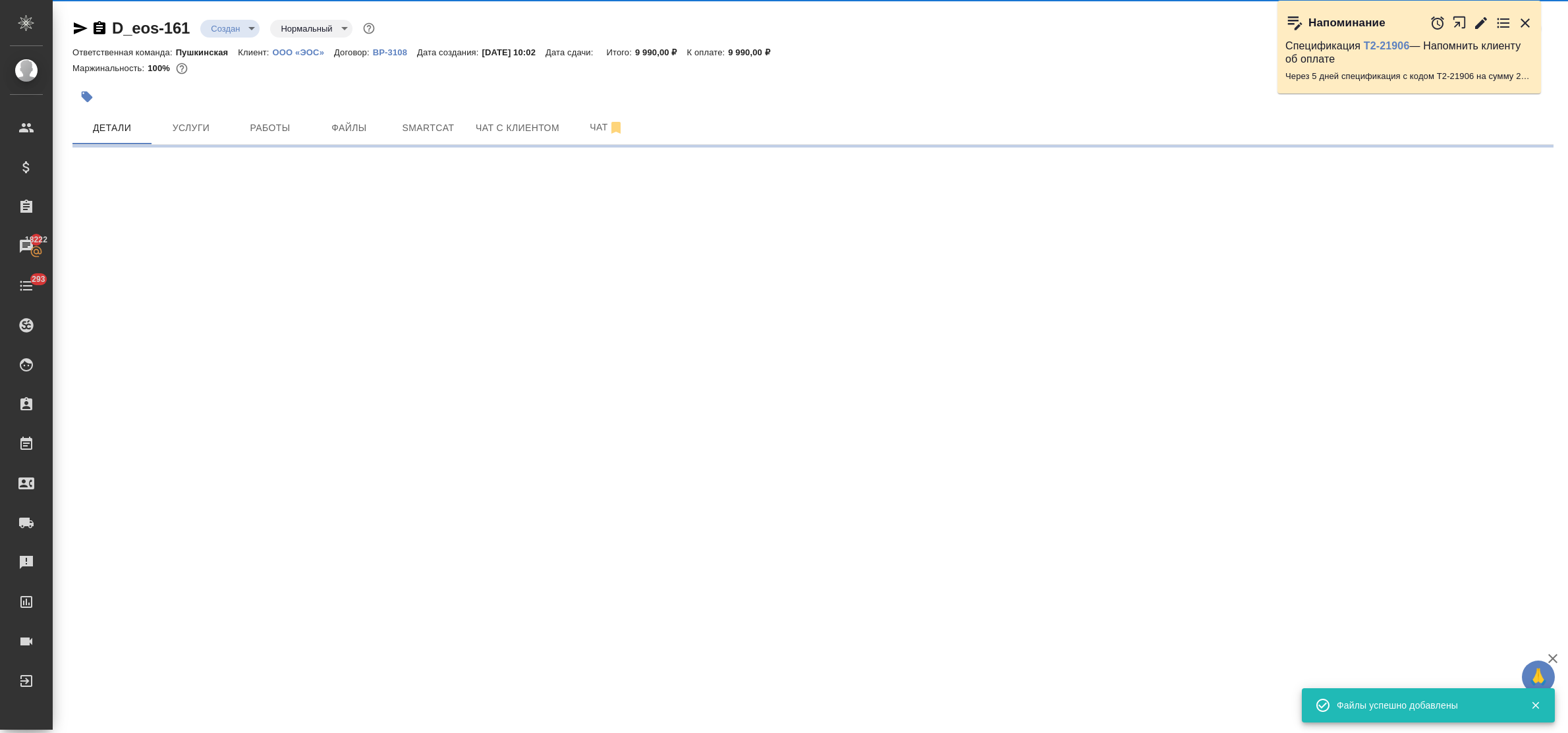
select select "RU"
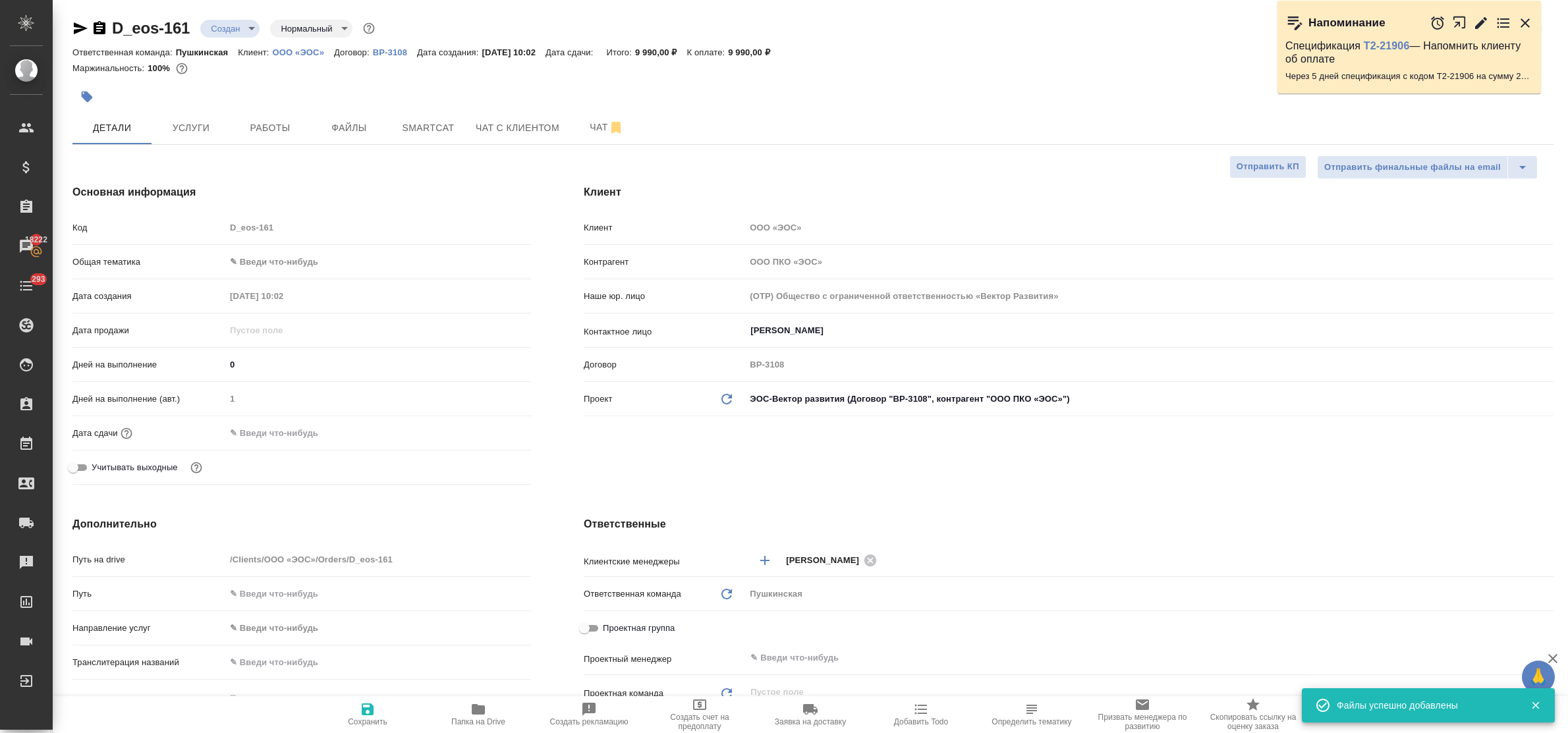
type textarea "x"
click at [298, 268] on body "🙏 .cls-1 fill:#fff; AWATERA Bulakhova [PERSON_NAME] Спецификации Заказы 18222 Ч…" at bounding box center [784, 366] width 1568 height 733
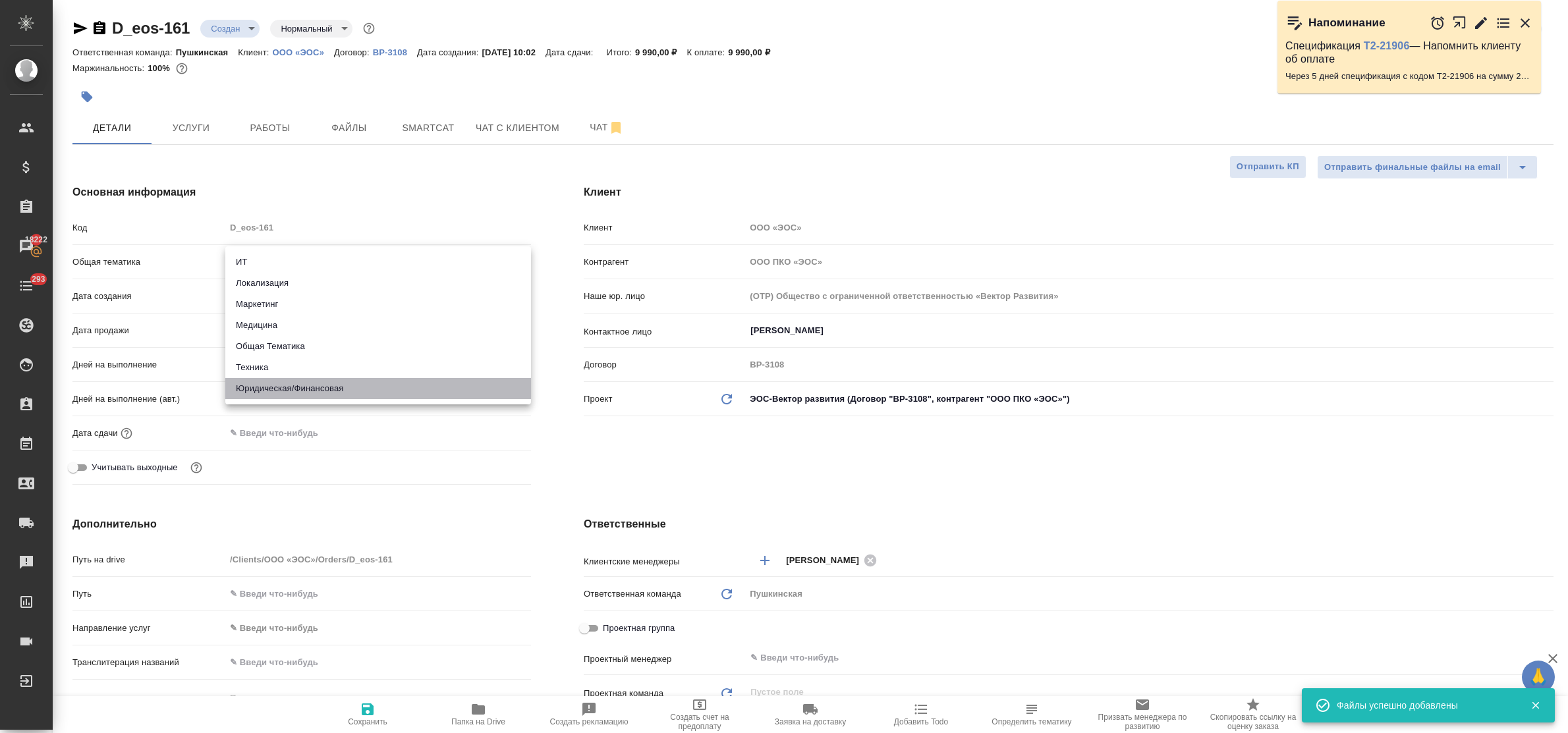
click at [326, 396] on li "Юридическая/Финансовая" at bounding box center [378, 389] width 306 height 21
type input "yr-fn"
type textarea "x"
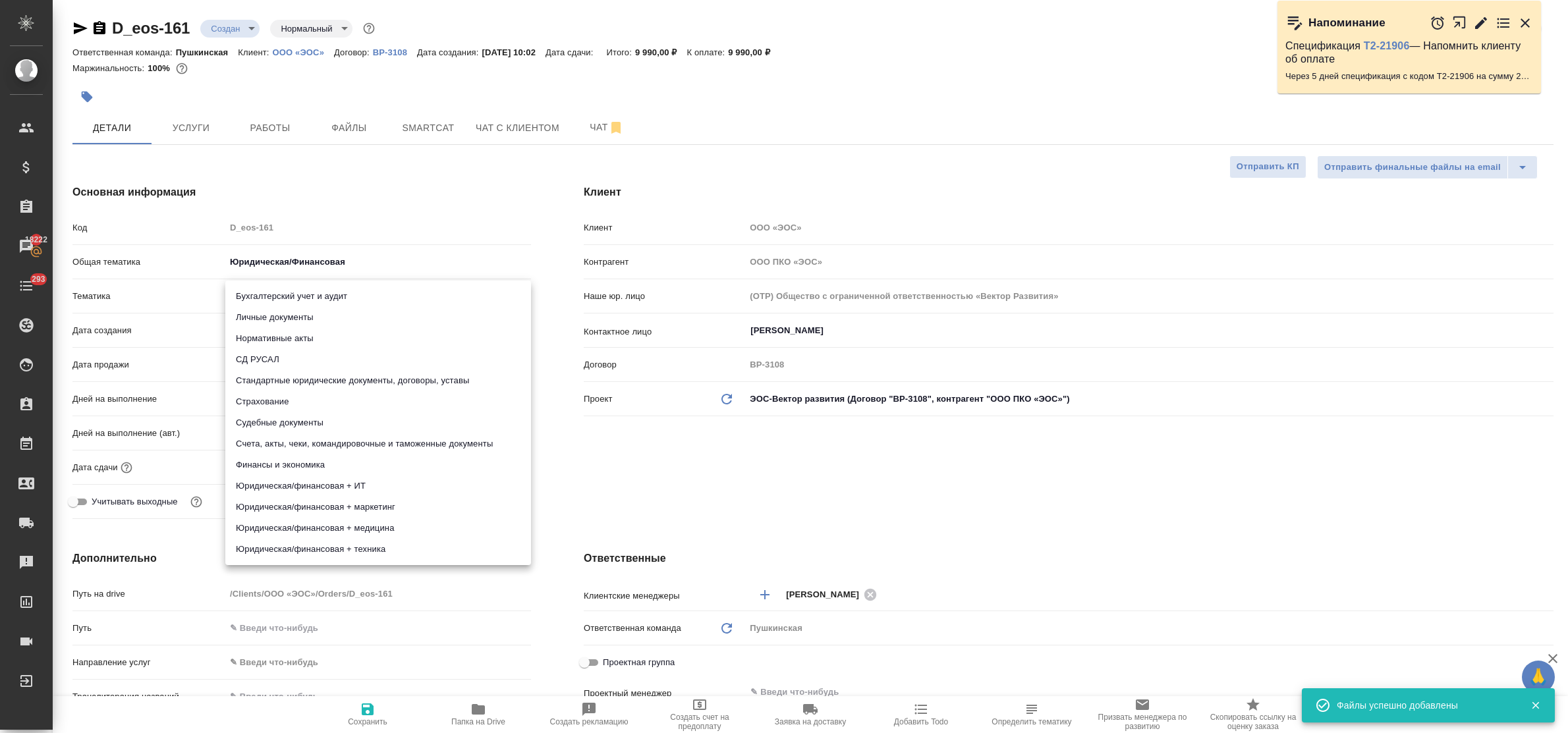
click at [288, 298] on body "🙏 .cls-1 fill:#fff; AWATERA Bulakhova [PERSON_NAME] Спецификации Заказы 18222 Ч…" at bounding box center [784, 366] width 1568 height 733
click at [305, 370] on li "Стандартные юридические документы, договоры, уставы" at bounding box center [378, 381] width 306 height 21
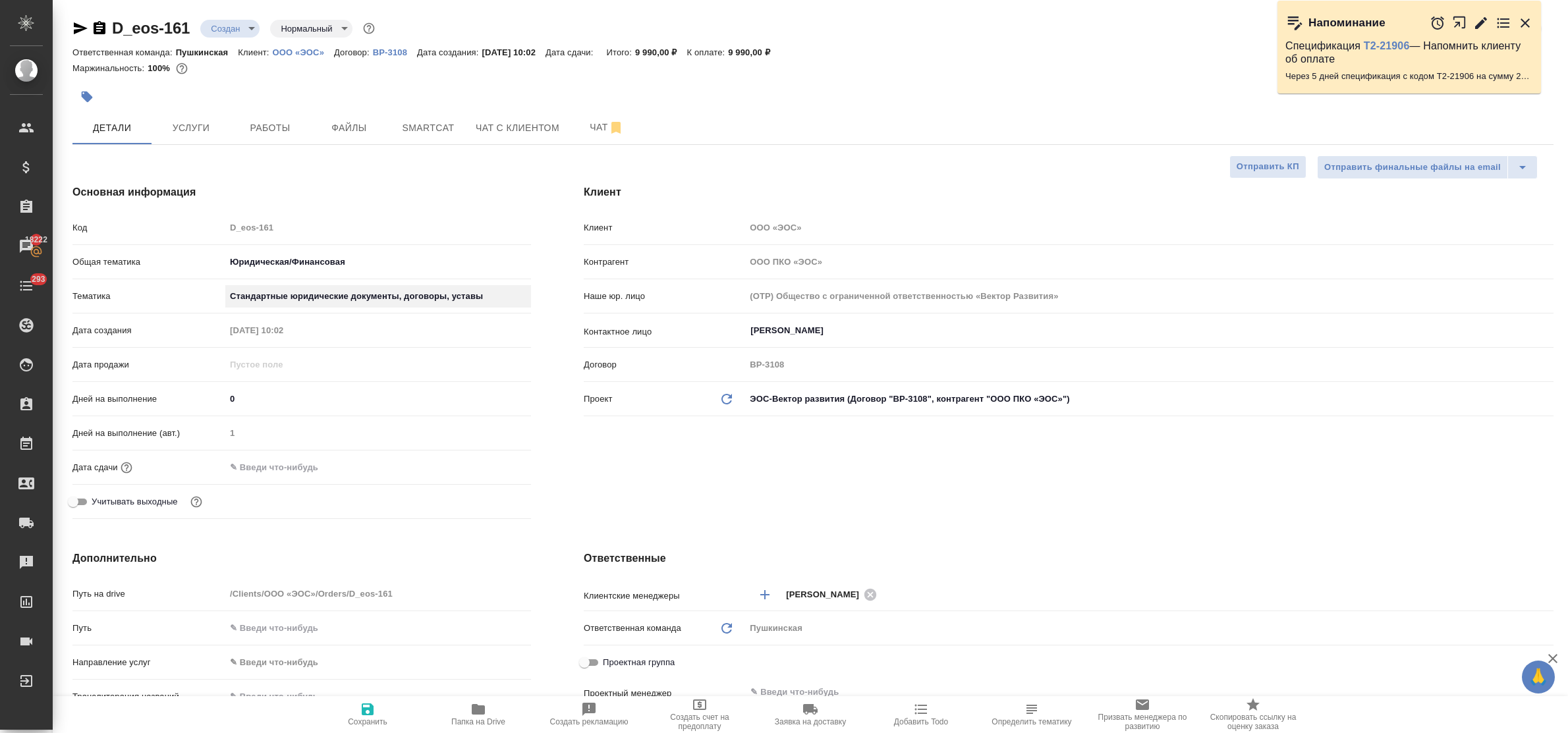
type textarea "x"
type input "5f647205b73bc97568ca66bf"
click at [373, 703] on icon "button" at bounding box center [367, 710] width 16 height 16
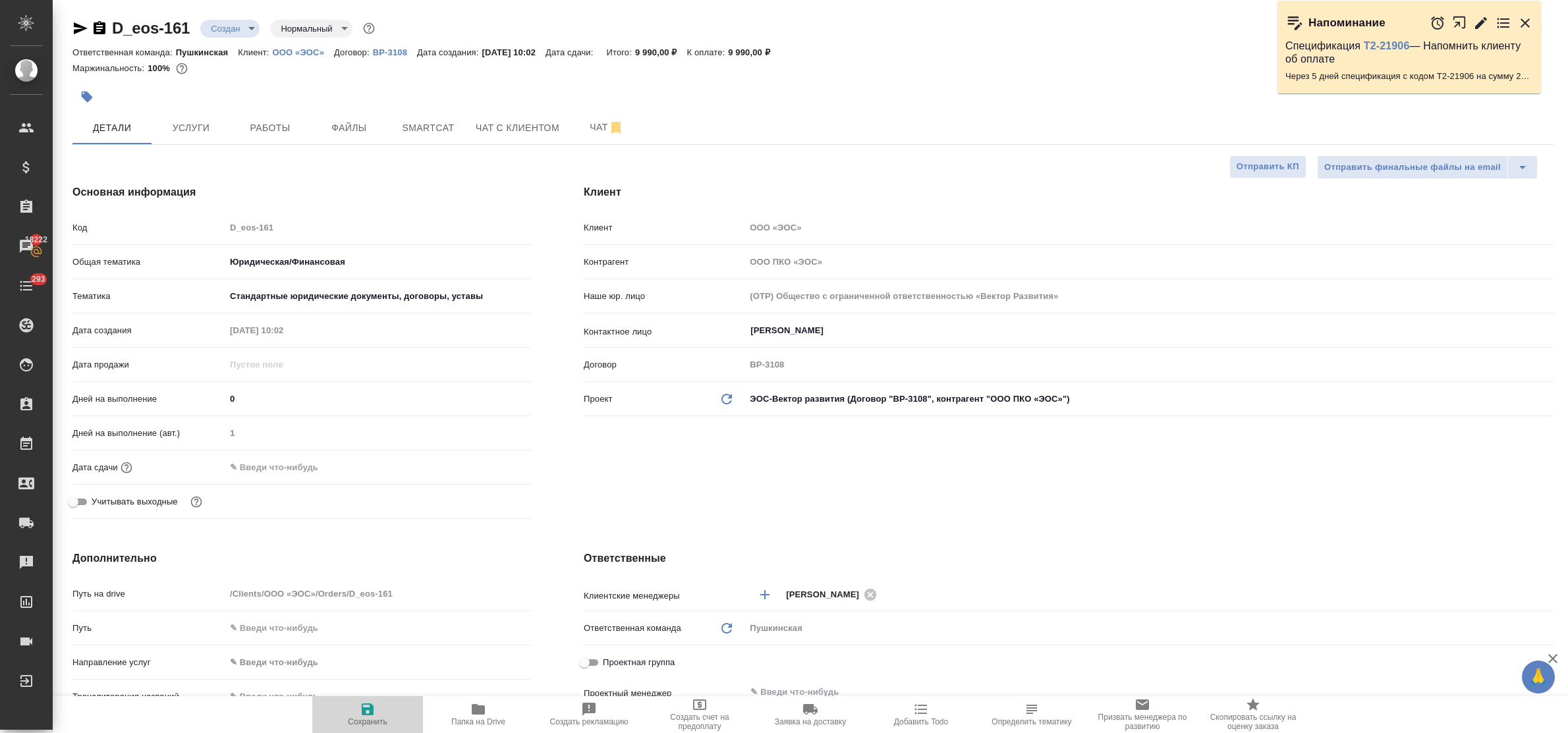
type textarea "x"
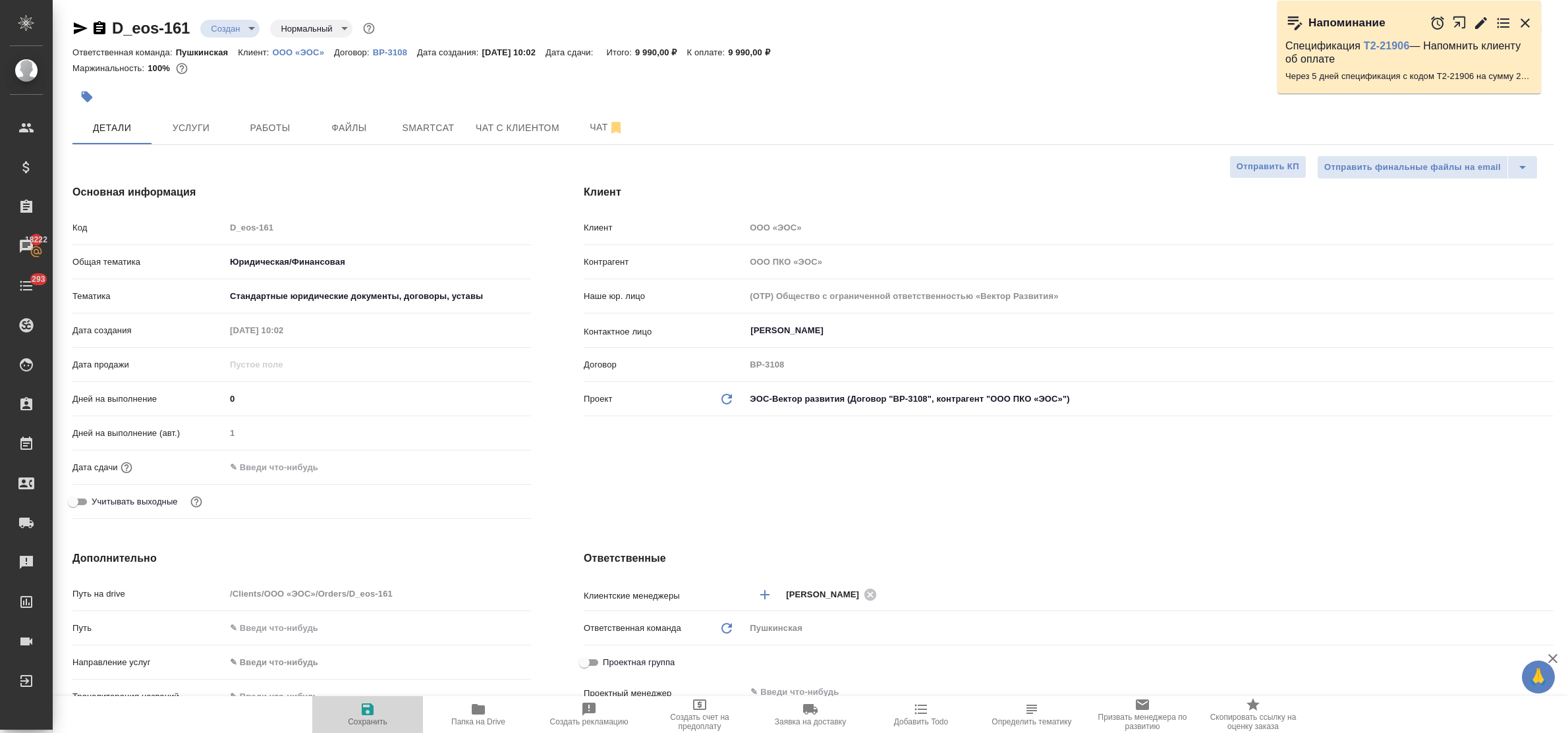
type textarea "x"
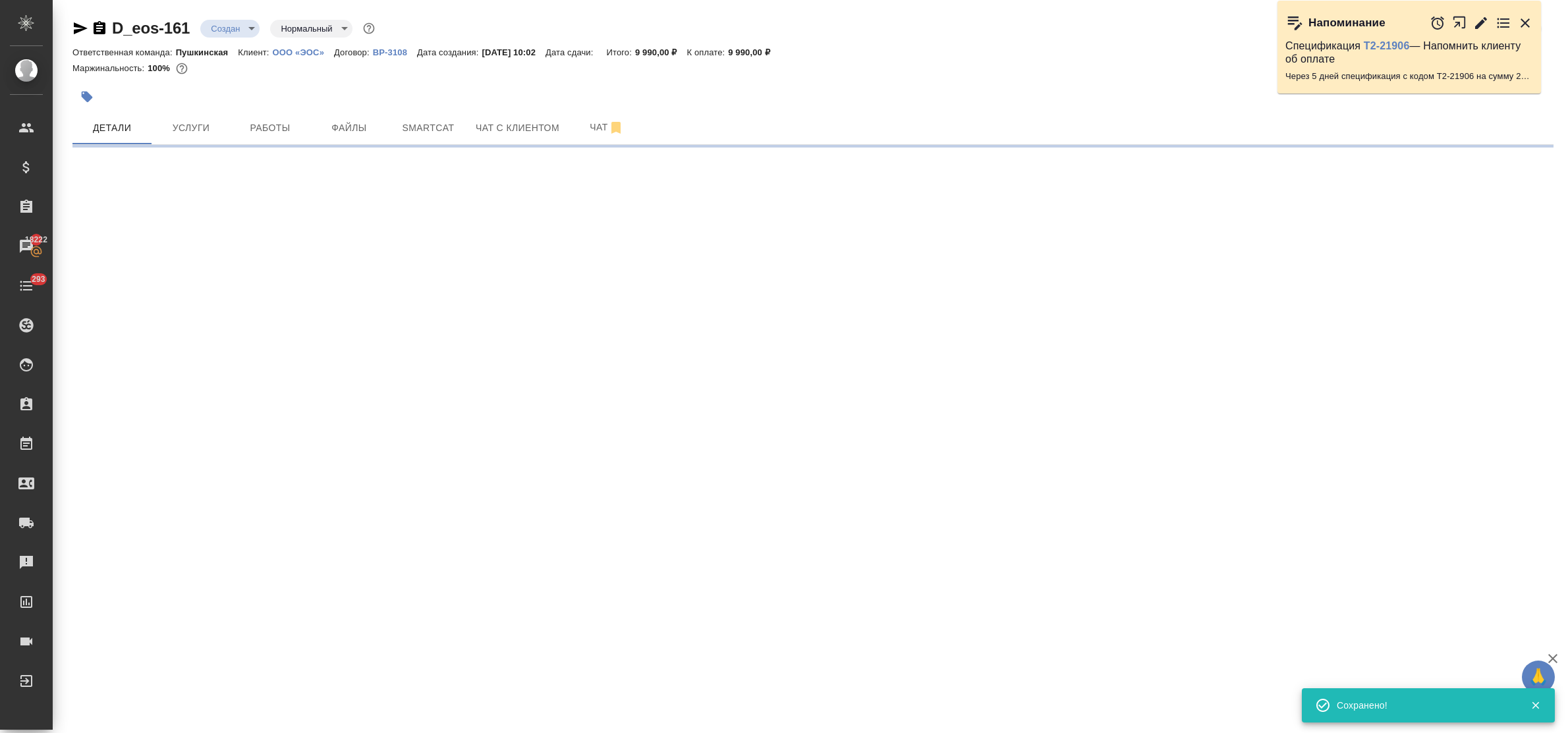
select select "RU"
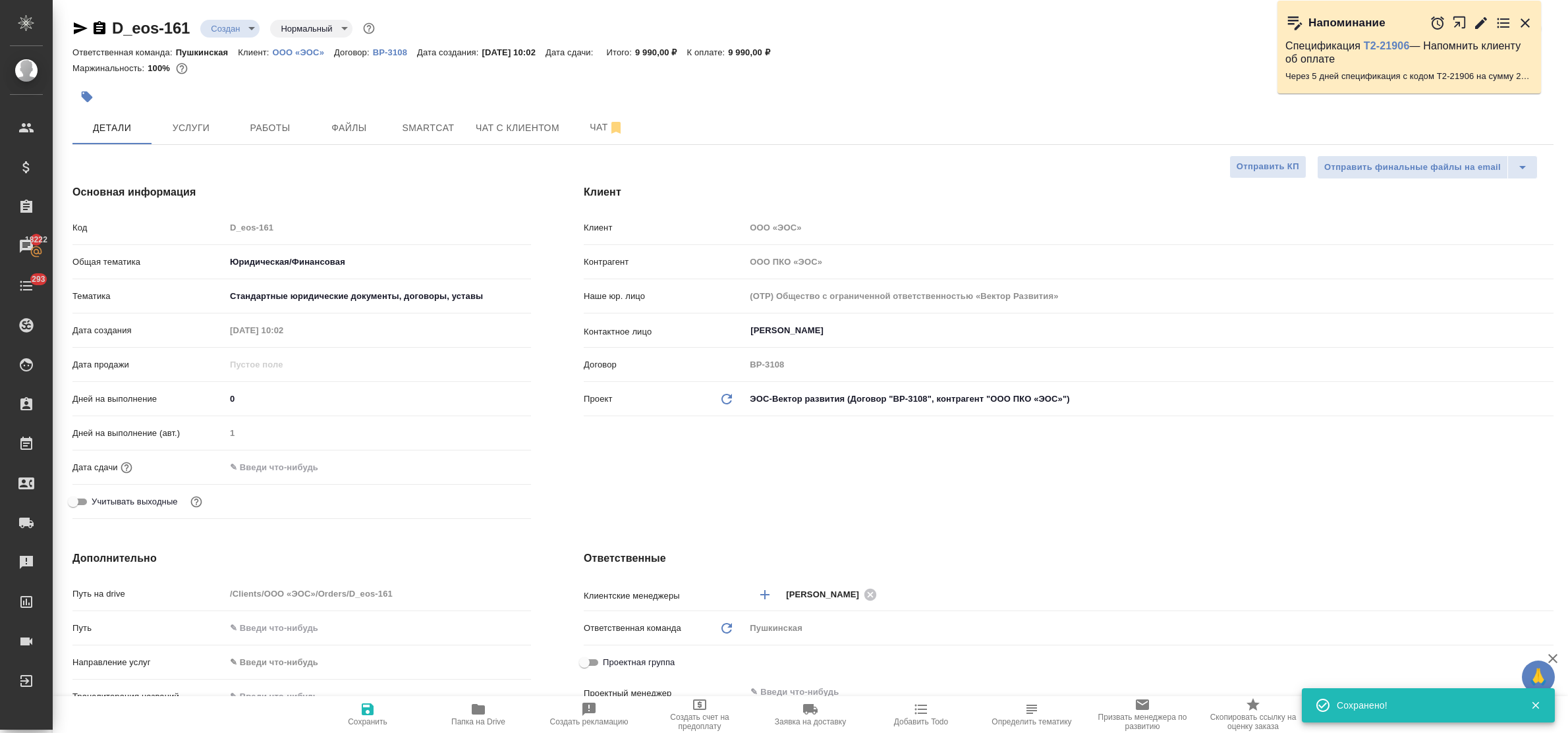
type textarea "x"
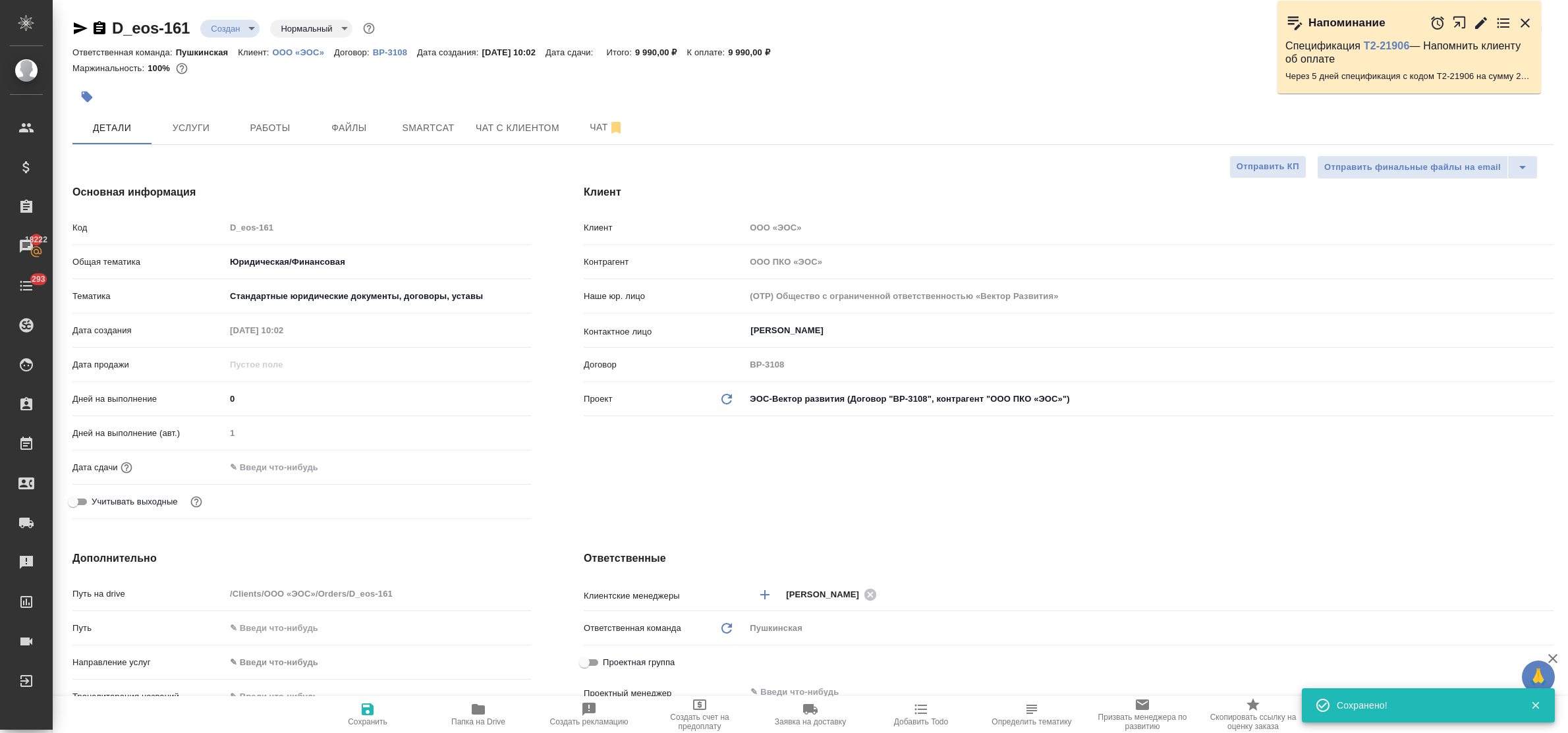
type textarea "x"
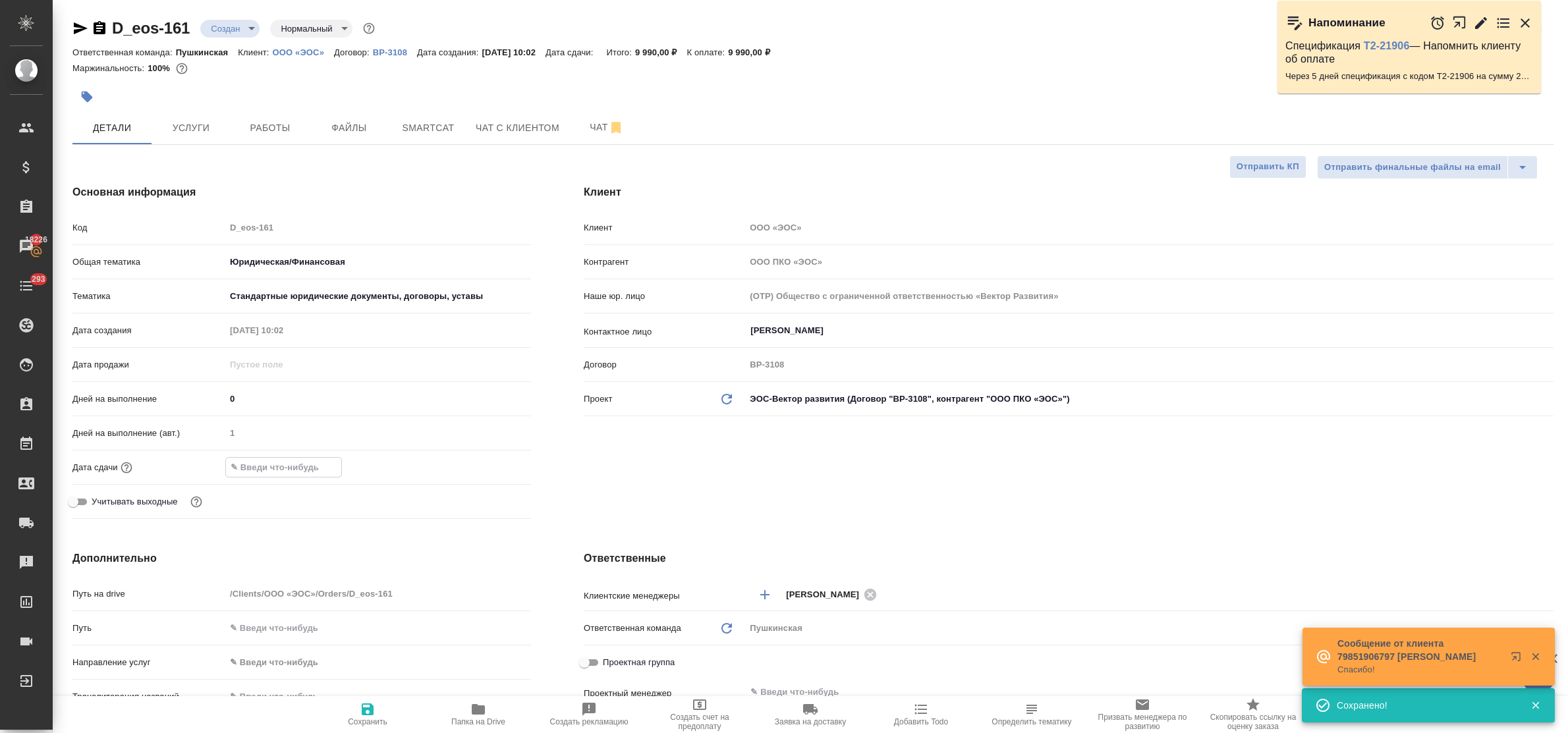
click at [298, 466] on input "text" at bounding box center [283, 467] width 115 height 19
click at [490, 466] on icon "button" at bounding box center [492, 466] width 16 height 16
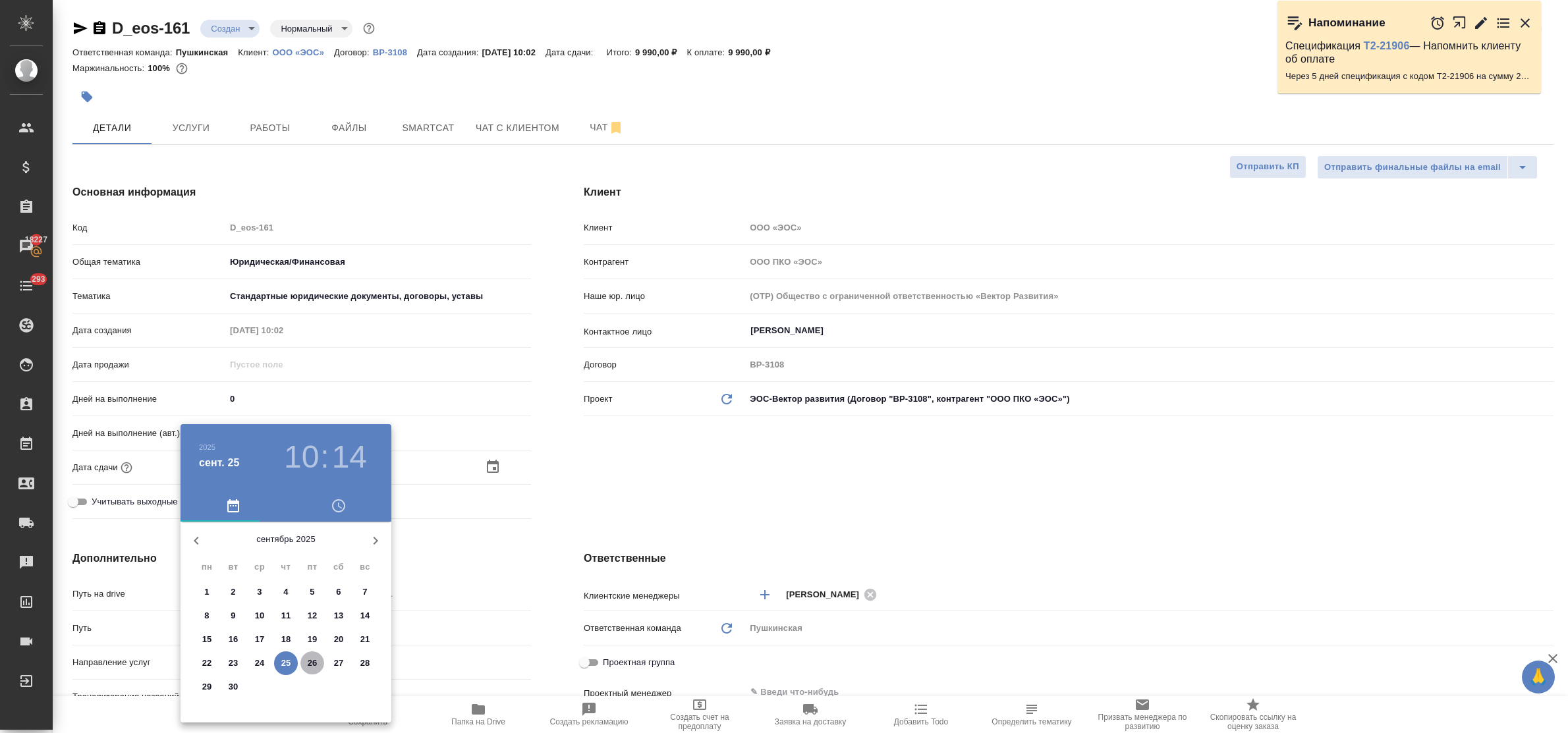
click at [310, 664] on p "26" at bounding box center [313, 663] width 10 height 13
type input "26.09.2025 10:14"
type textarea "x"
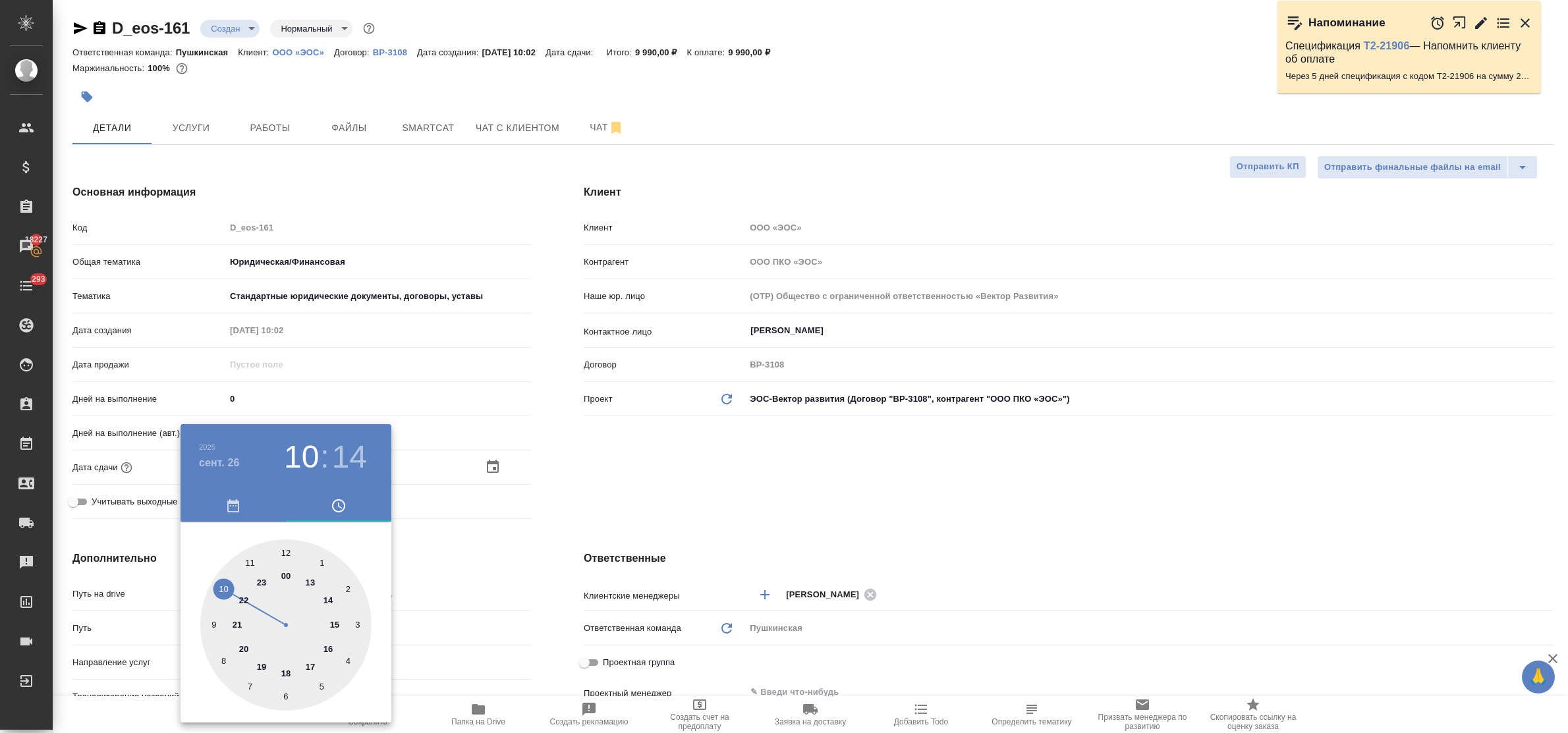
click at [310, 668] on div at bounding box center [286, 624] width 171 height 171
type input "26.09.2025 17:14"
type textarea "x"
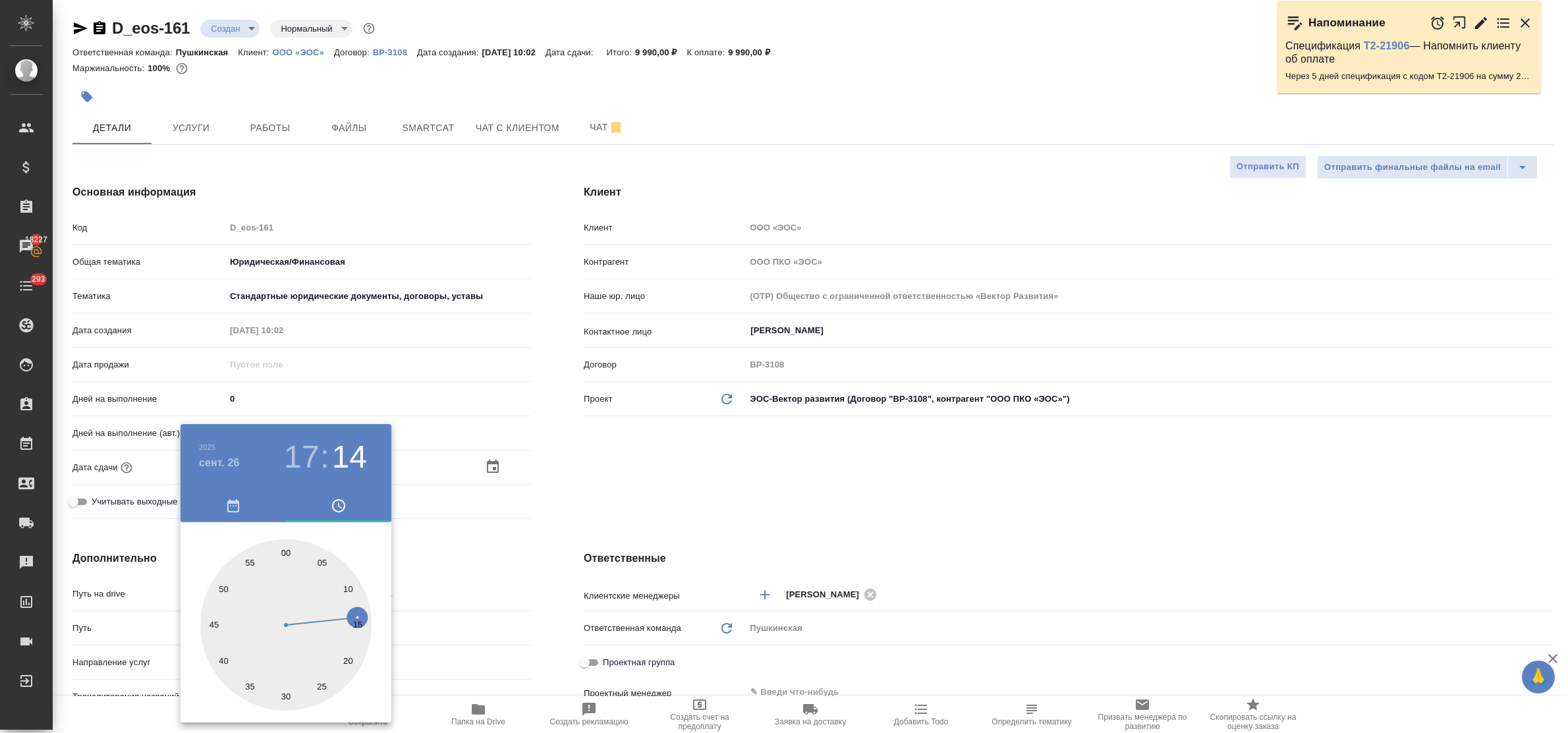
click at [284, 550] on div at bounding box center [286, 624] width 171 height 171
type input "26.09.2025 17:00"
type textarea "x"
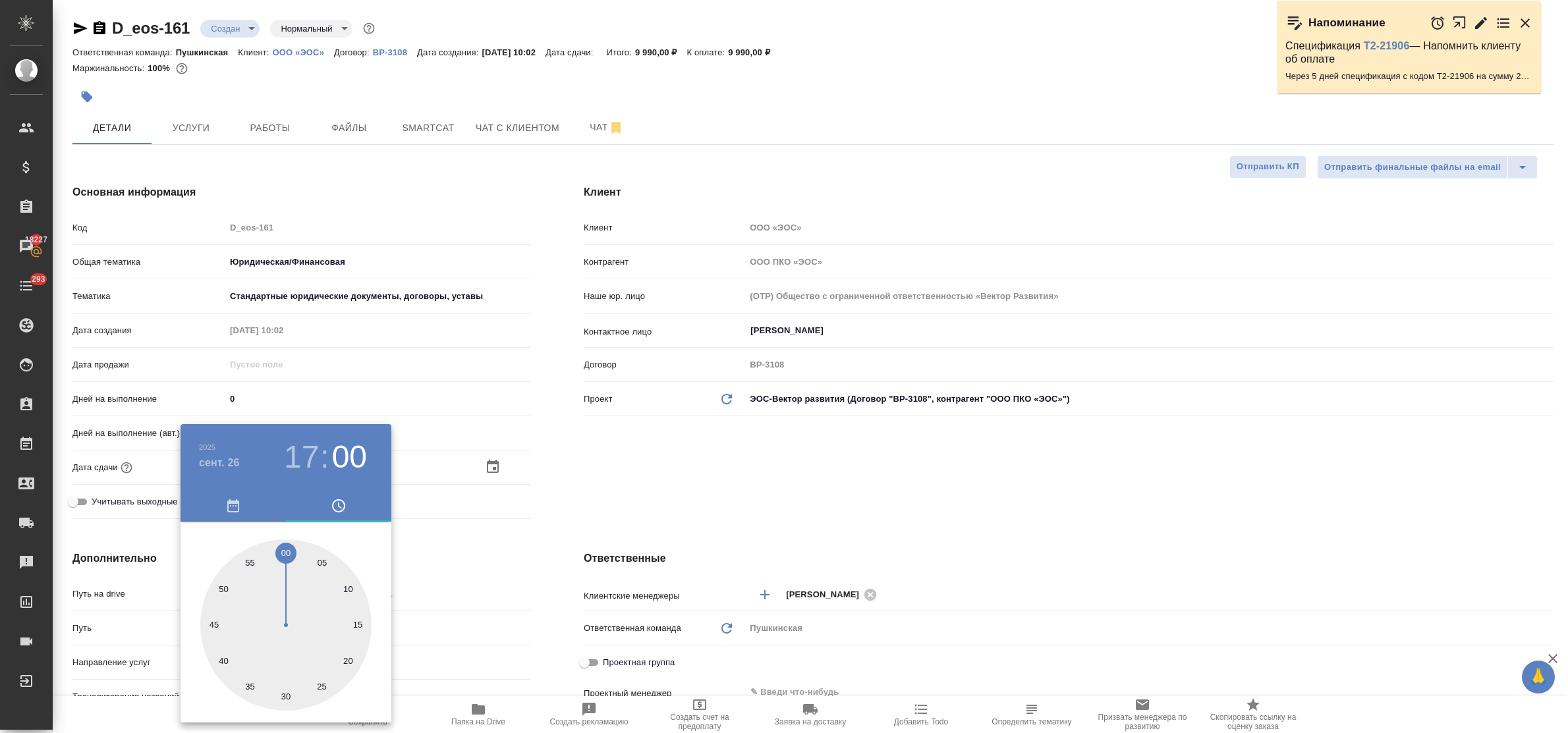
click at [441, 577] on div at bounding box center [784, 366] width 1568 height 733
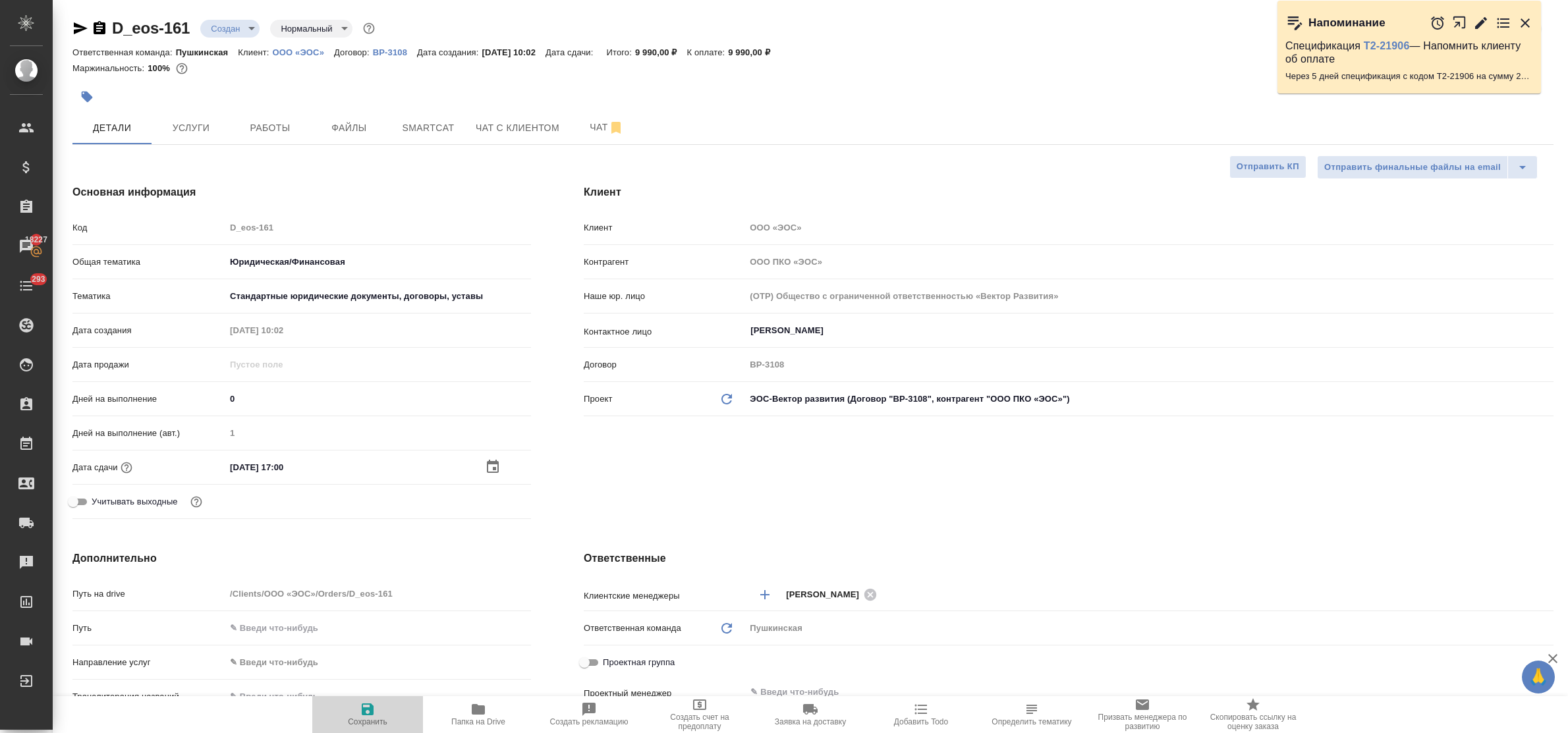
click at [369, 715] on icon "button" at bounding box center [367, 709] width 12 height 12
type textarea "x"
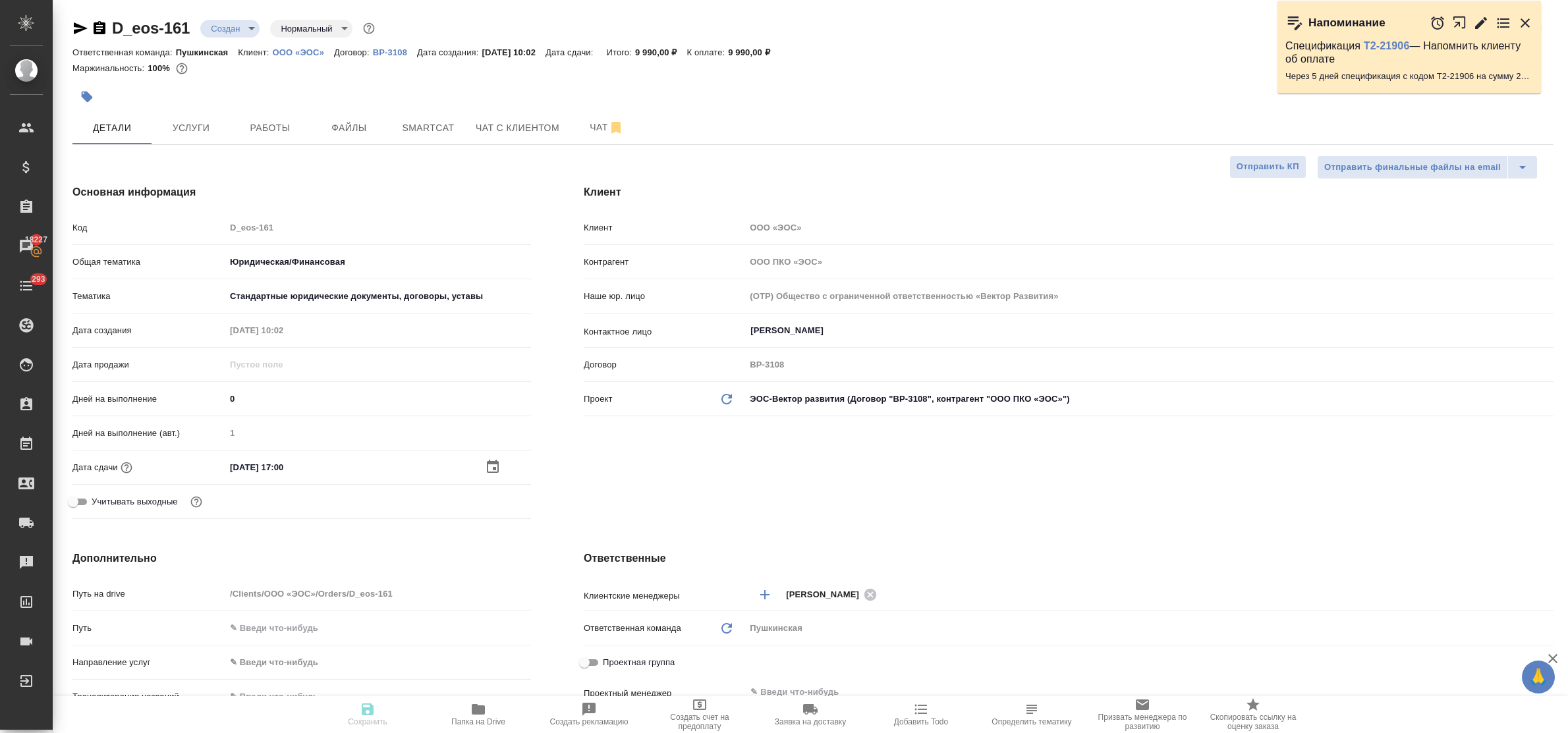
type textarea "x"
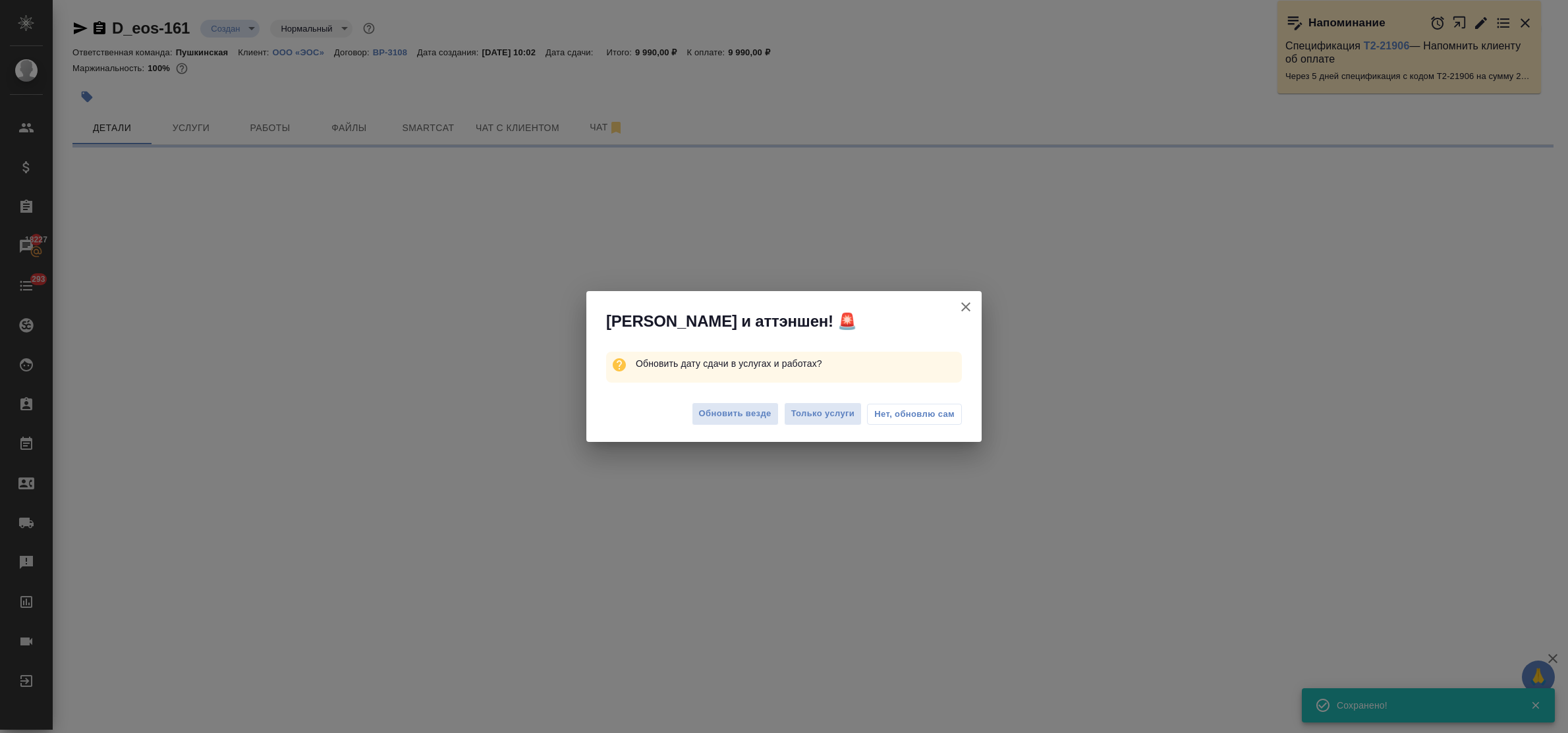
select select "RU"
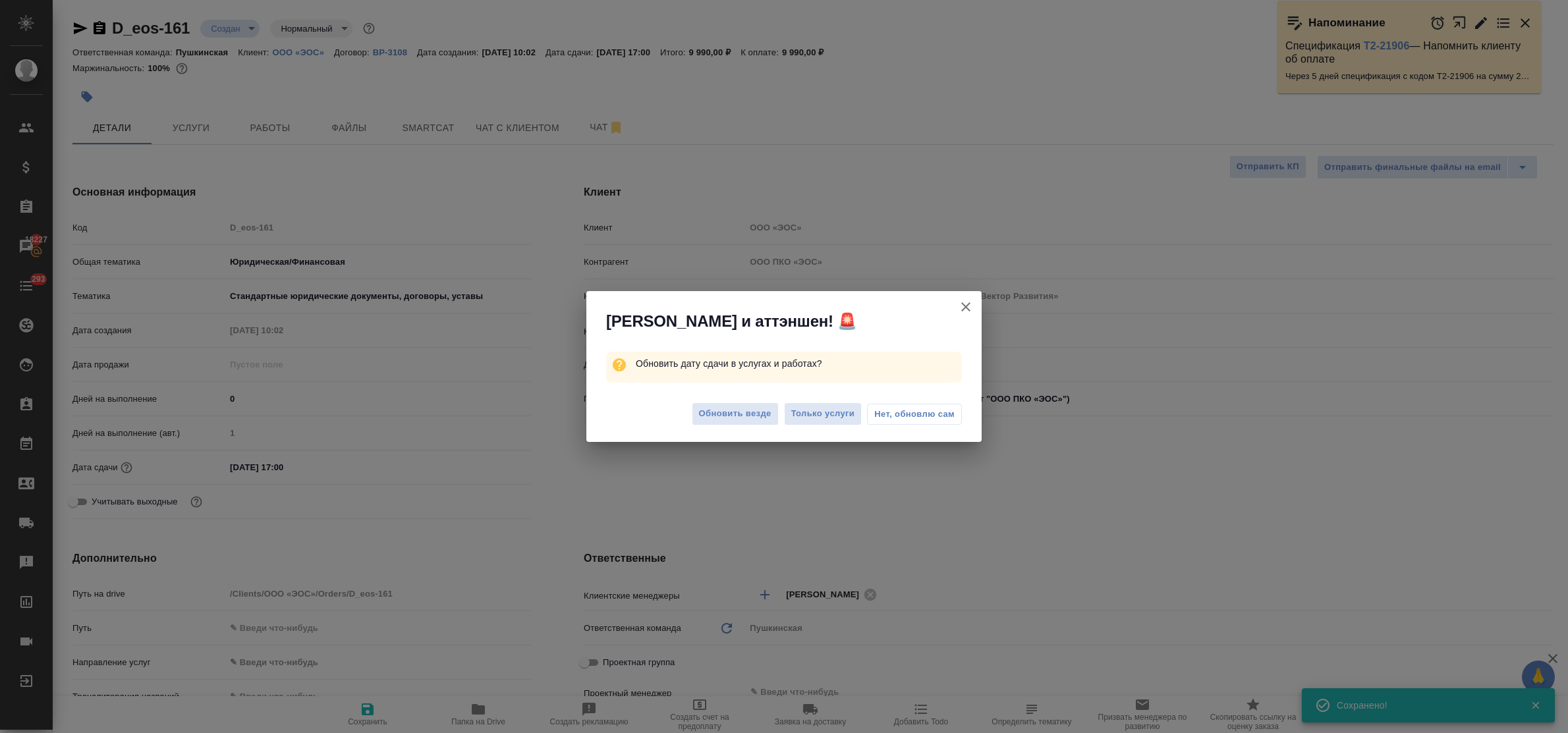
type textarea "x"
click at [741, 413] on span "Обновить везде" at bounding box center [735, 413] width 72 height 15
type textarea "x"
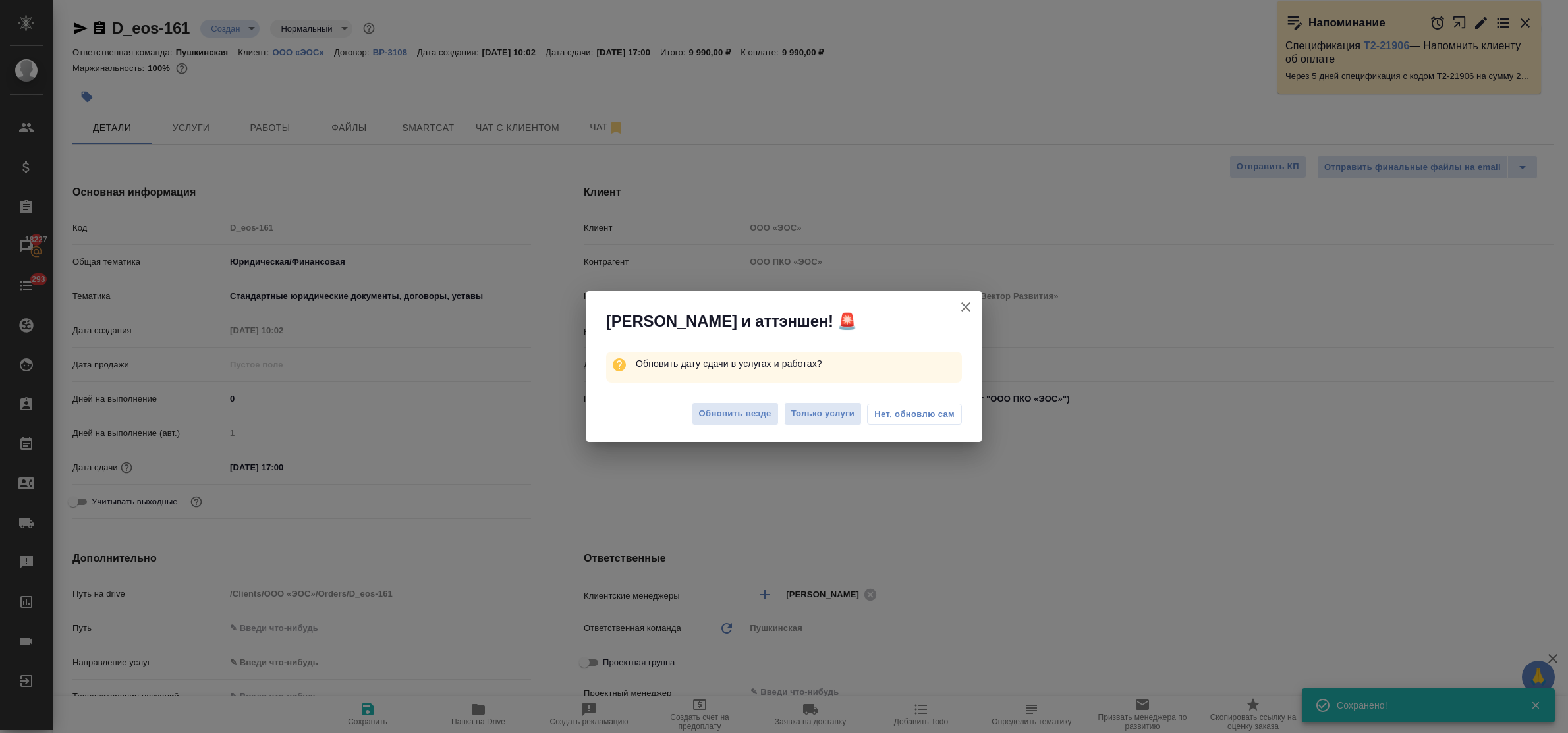
type textarea "x"
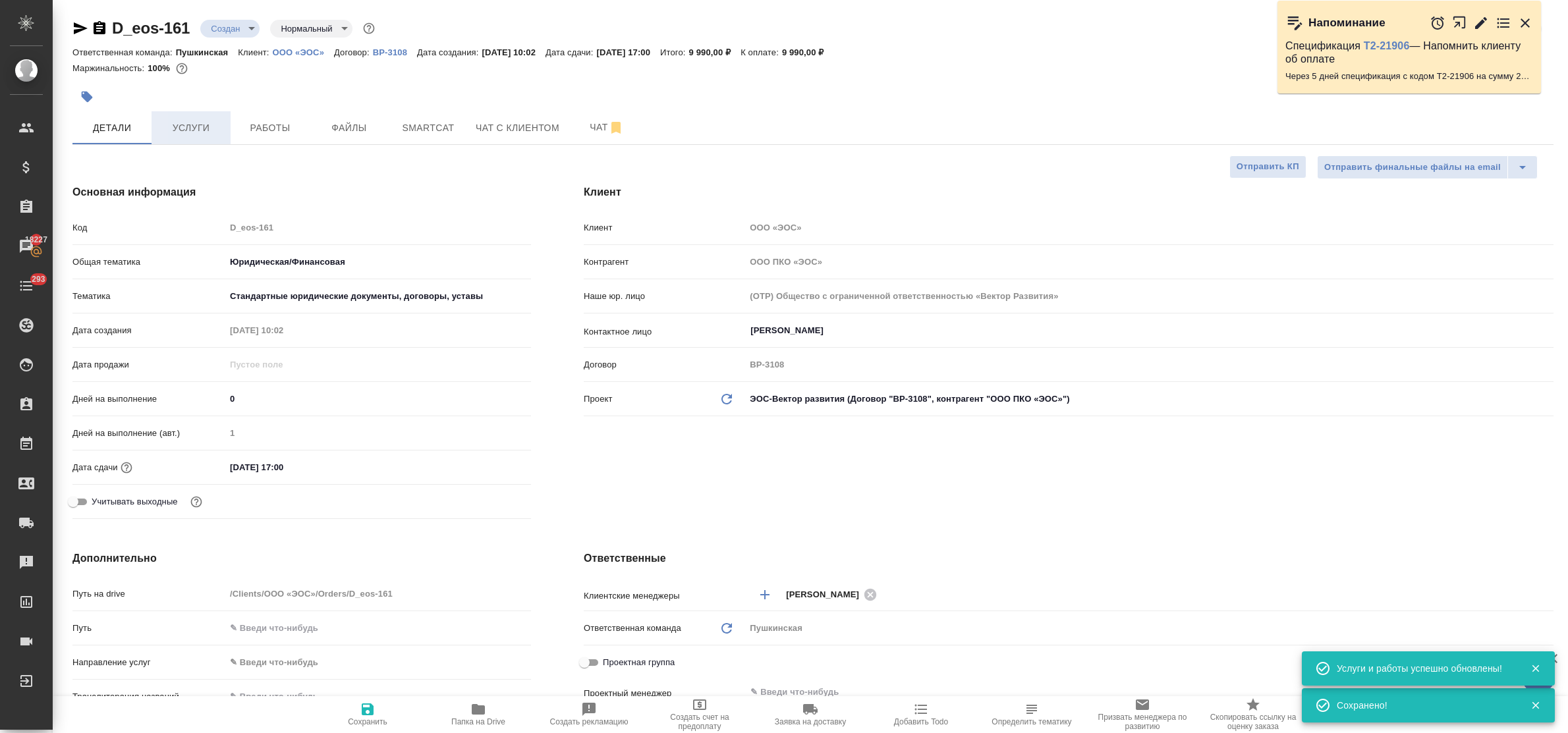
click at [186, 127] on span "Услуги" at bounding box center [190, 128] width 63 height 16
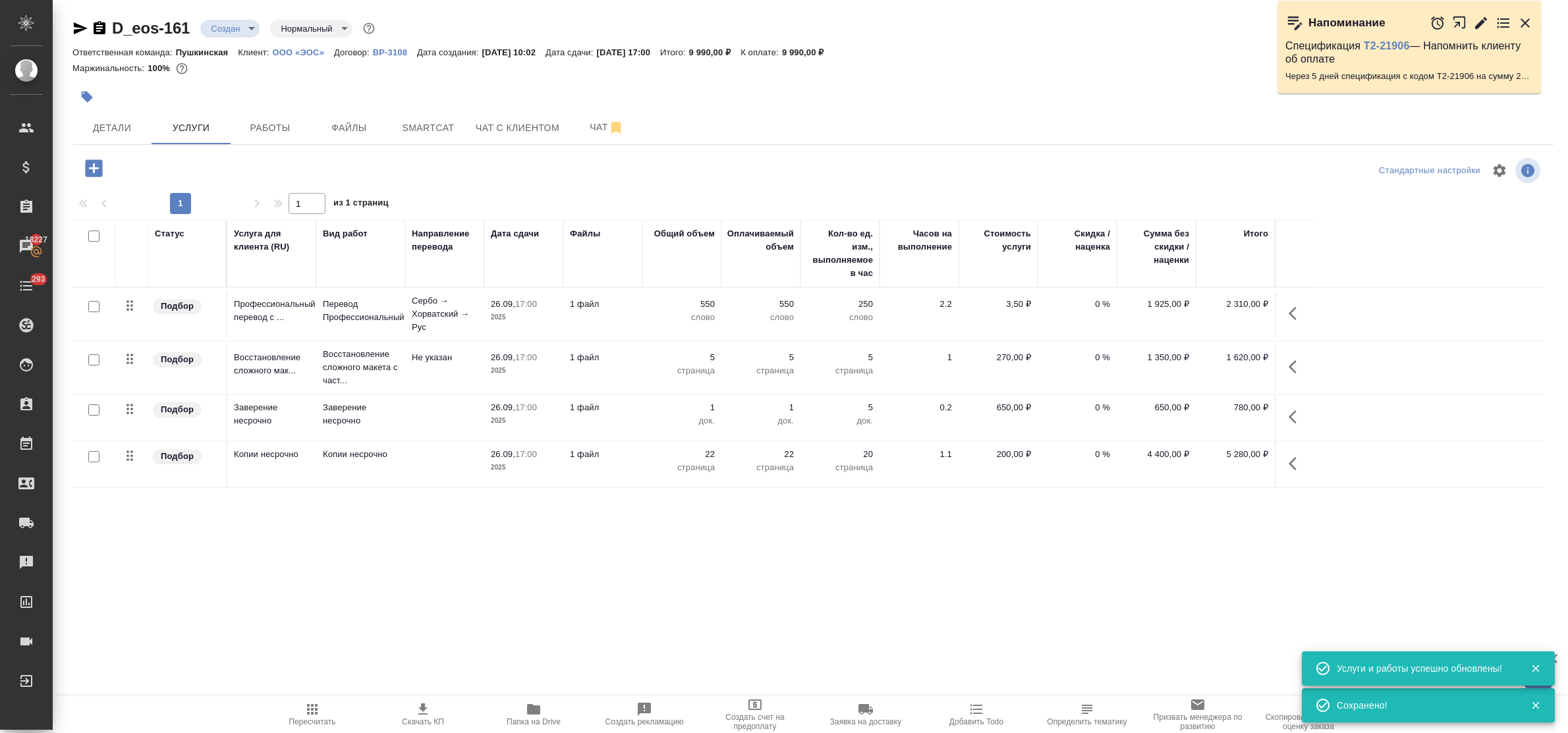
click at [337, 311] on p "Перевод Профессиональный" at bounding box center [360, 310] width 76 height 26
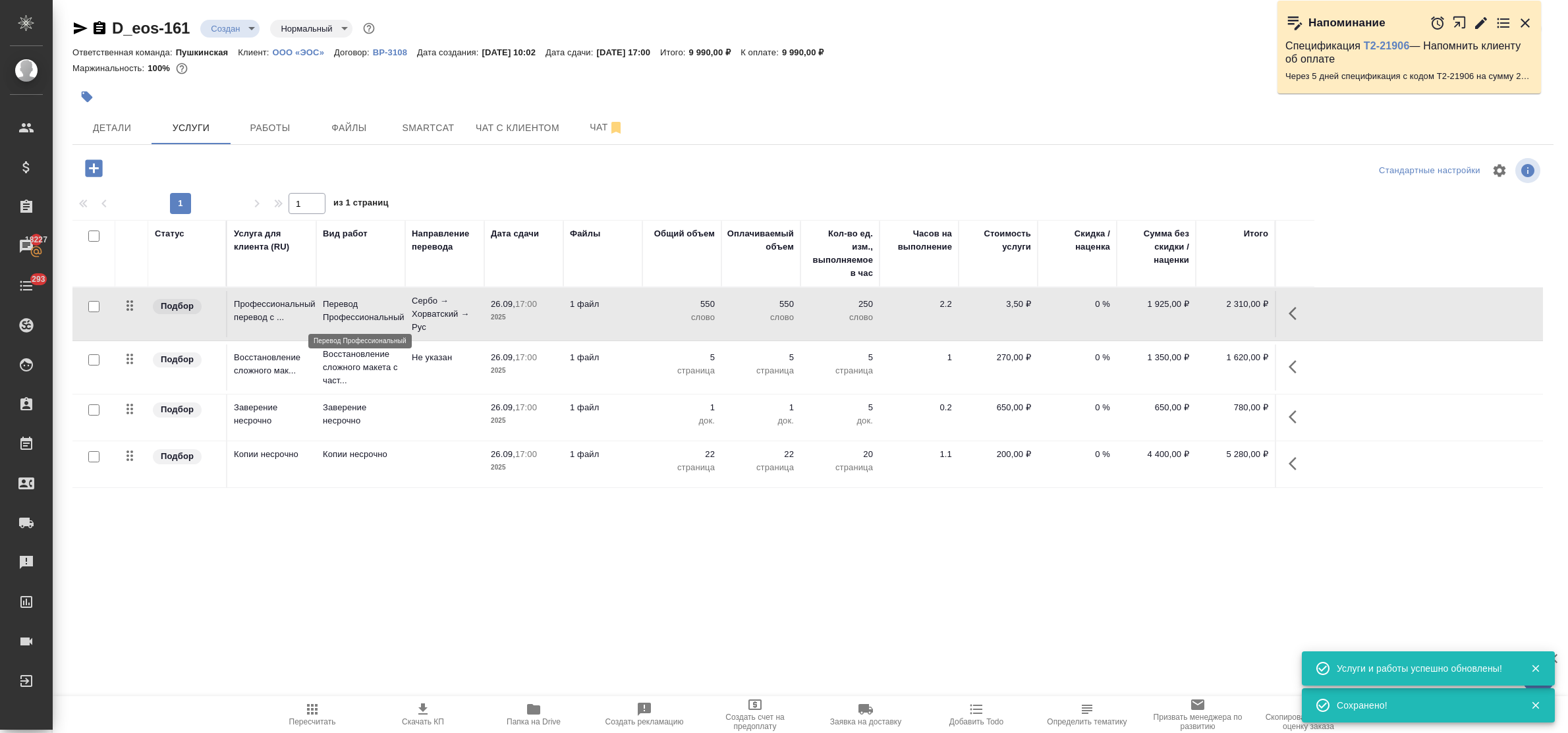
click at [337, 311] on p "Перевод Профессиональный" at bounding box center [360, 310] width 76 height 26
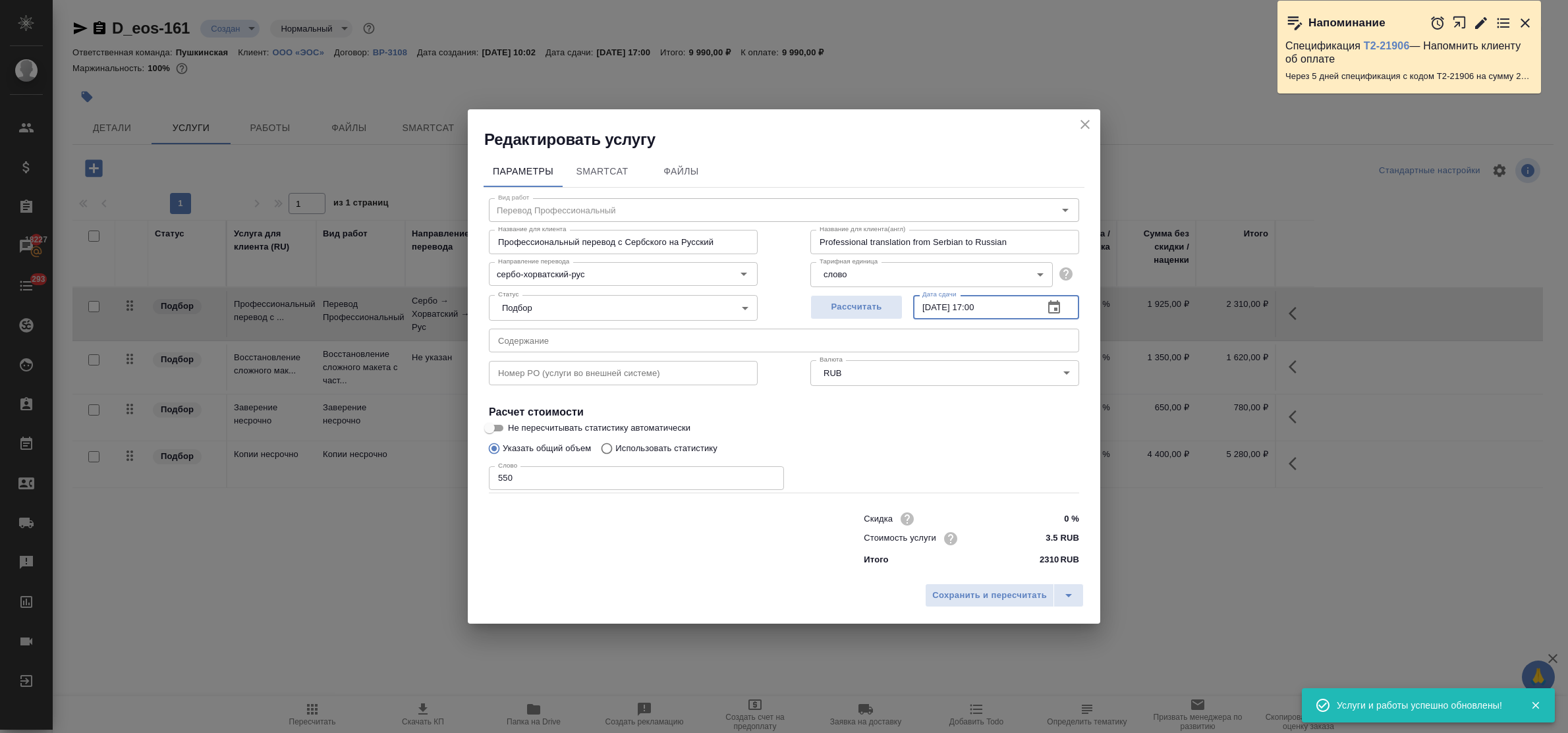
click at [983, 305] on input "[DATE] 17:00" at bounding box center [973, 306] width 120 height 23
type input "26.09.2025 15:00"
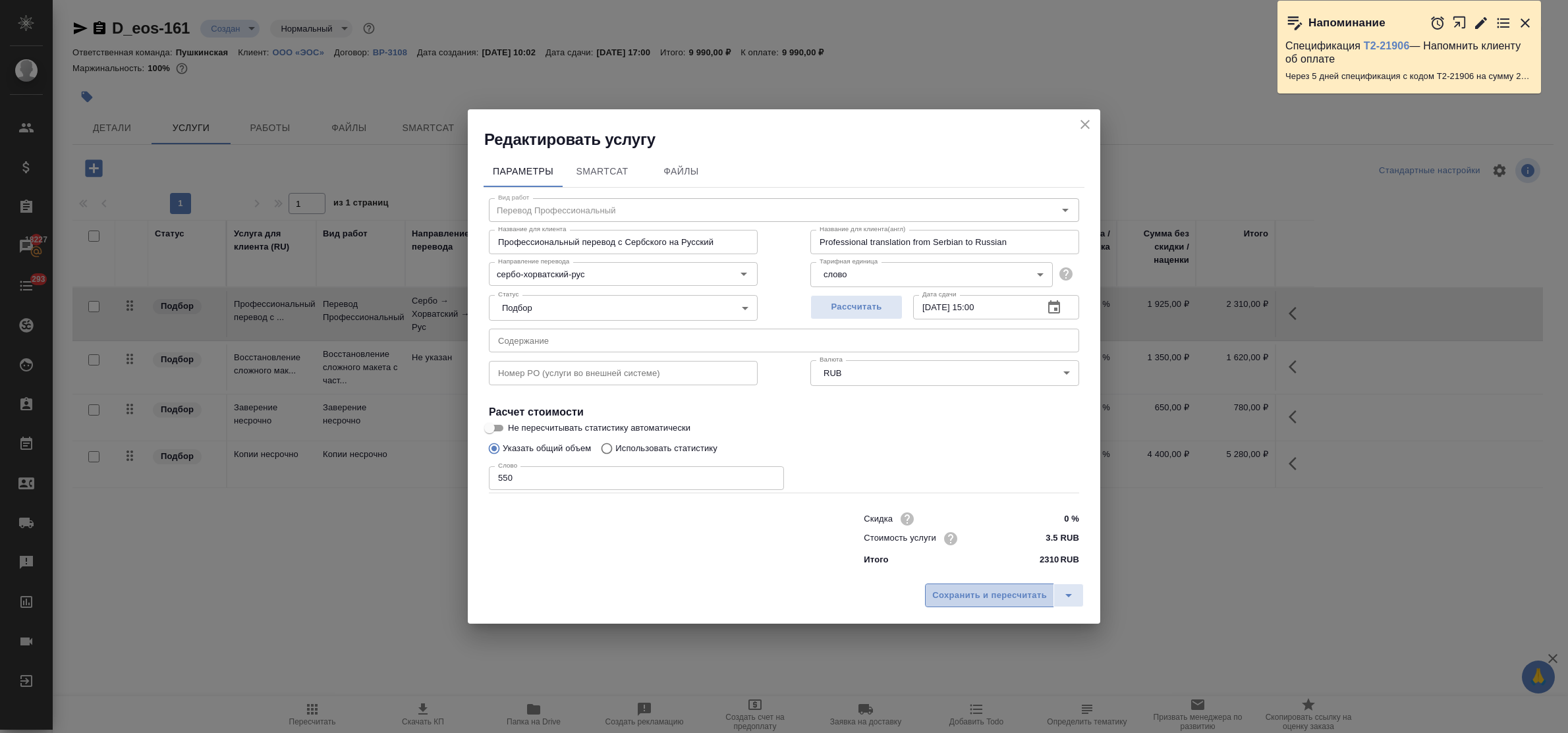
click at [1010, 593] on span "Сохранить и пересчитать" at bounding box center [989, 595] width 114 height 15
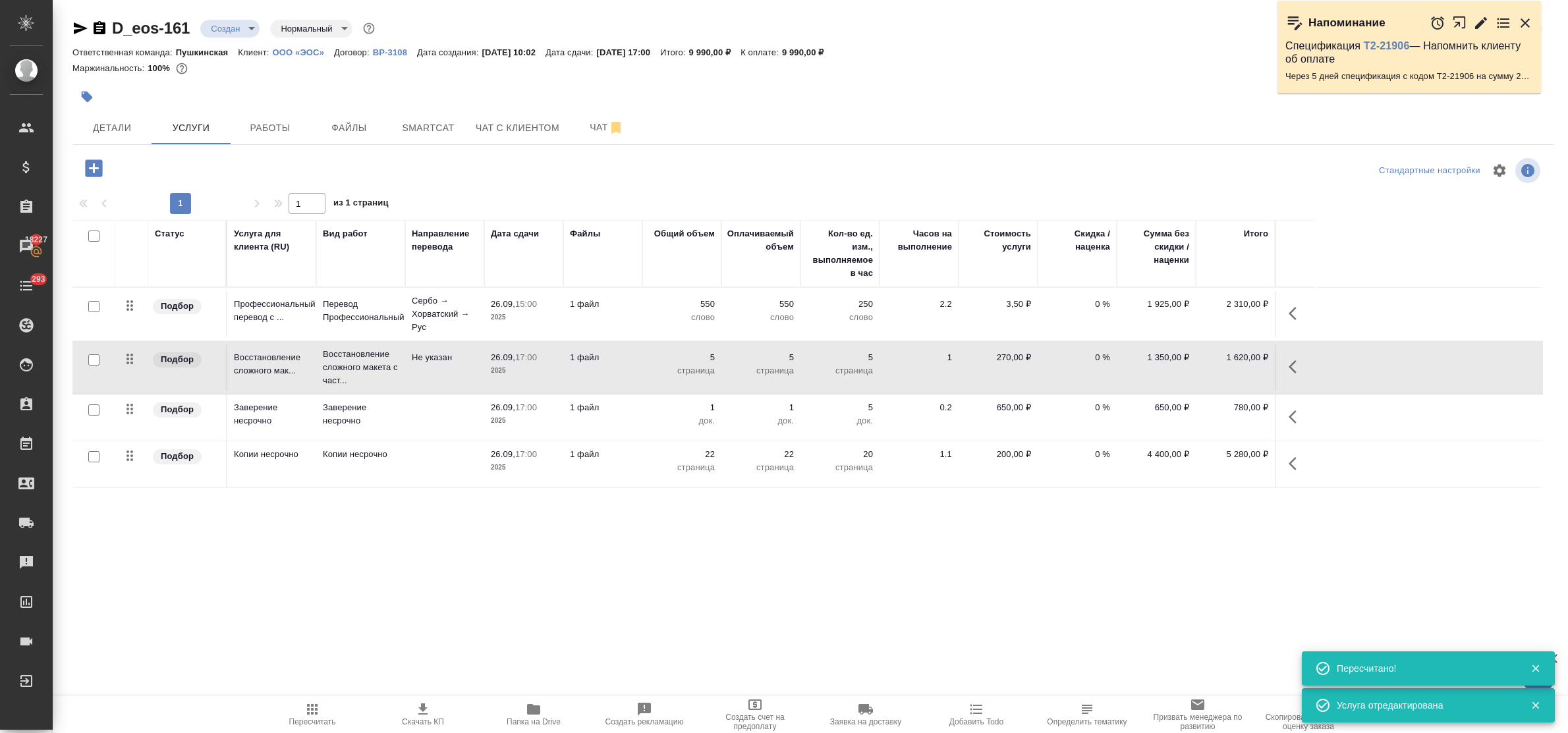
click at [352, 366] on p "Восстановление сложного макета с част..." at bounding box center [360, 368] width 76 height 40
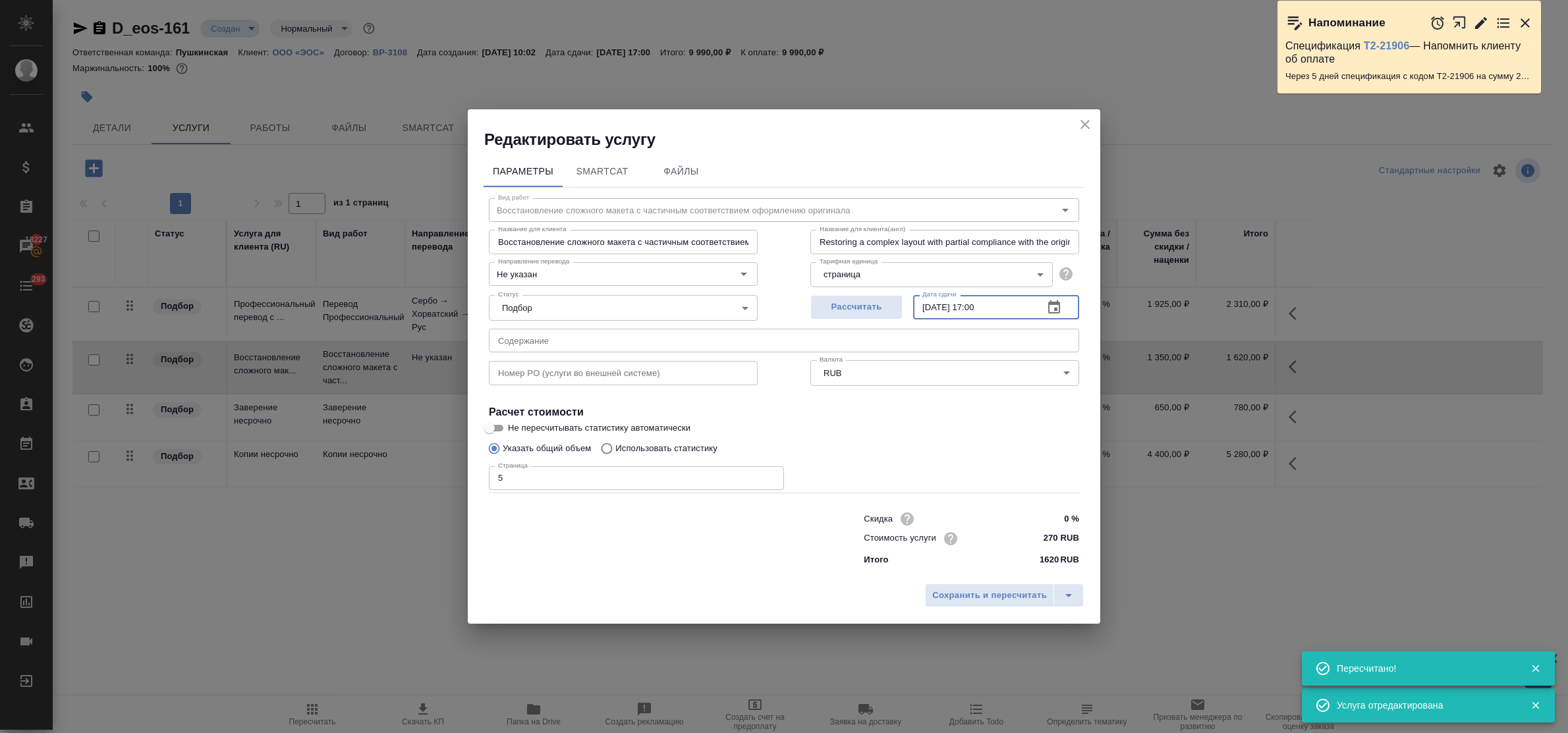
click at [983, 305] on input "[DATE] 17:00" at bounding box center [973, 306] width 120 height 23
type input "26.09.2025 15:00"
click at [997, 593] on span "Сохранить и пересчитать" at bounding box center [989, 595] width 114 height 15
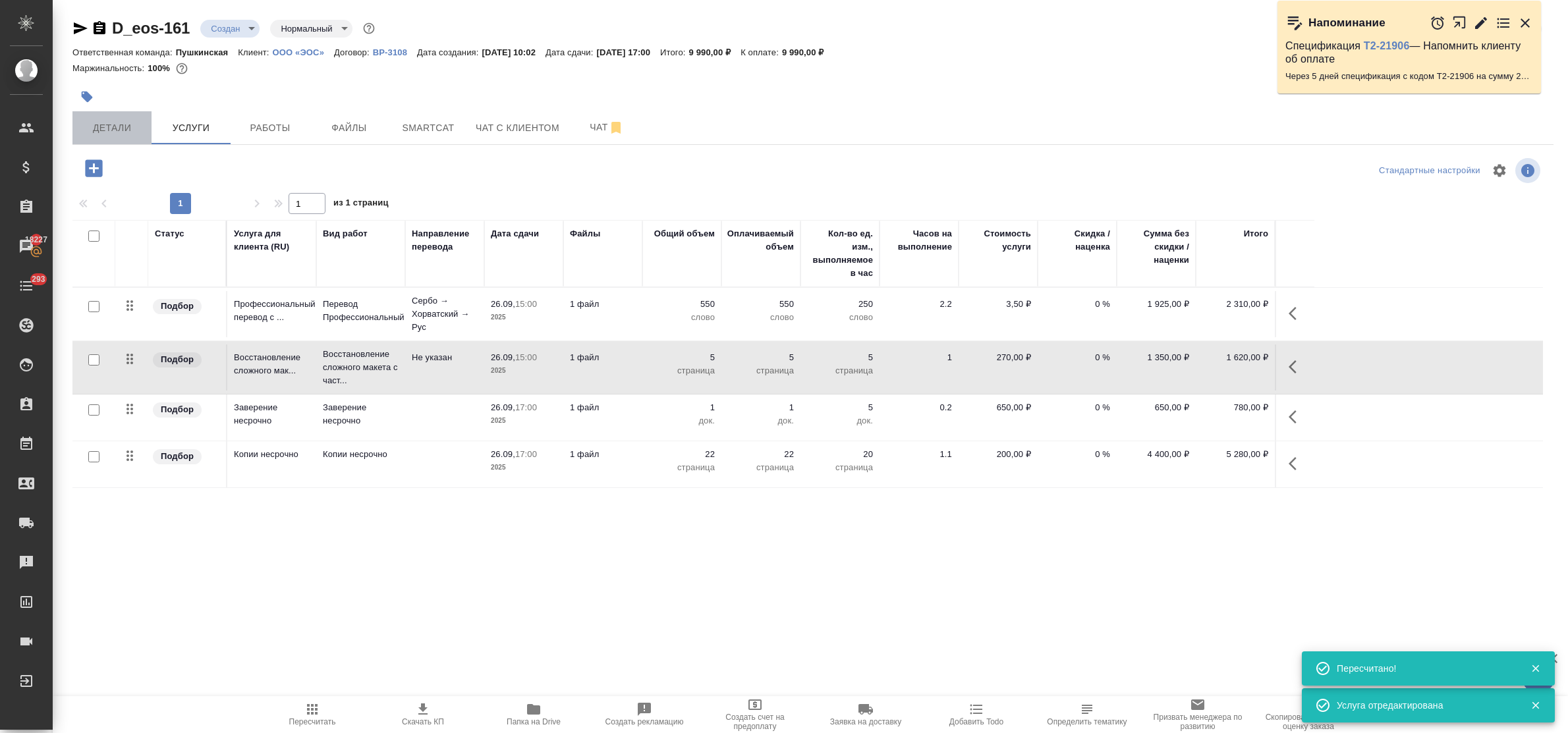
click at [86, 131] on span "Детали" at bounding box center [112, 128] width 63 height 16
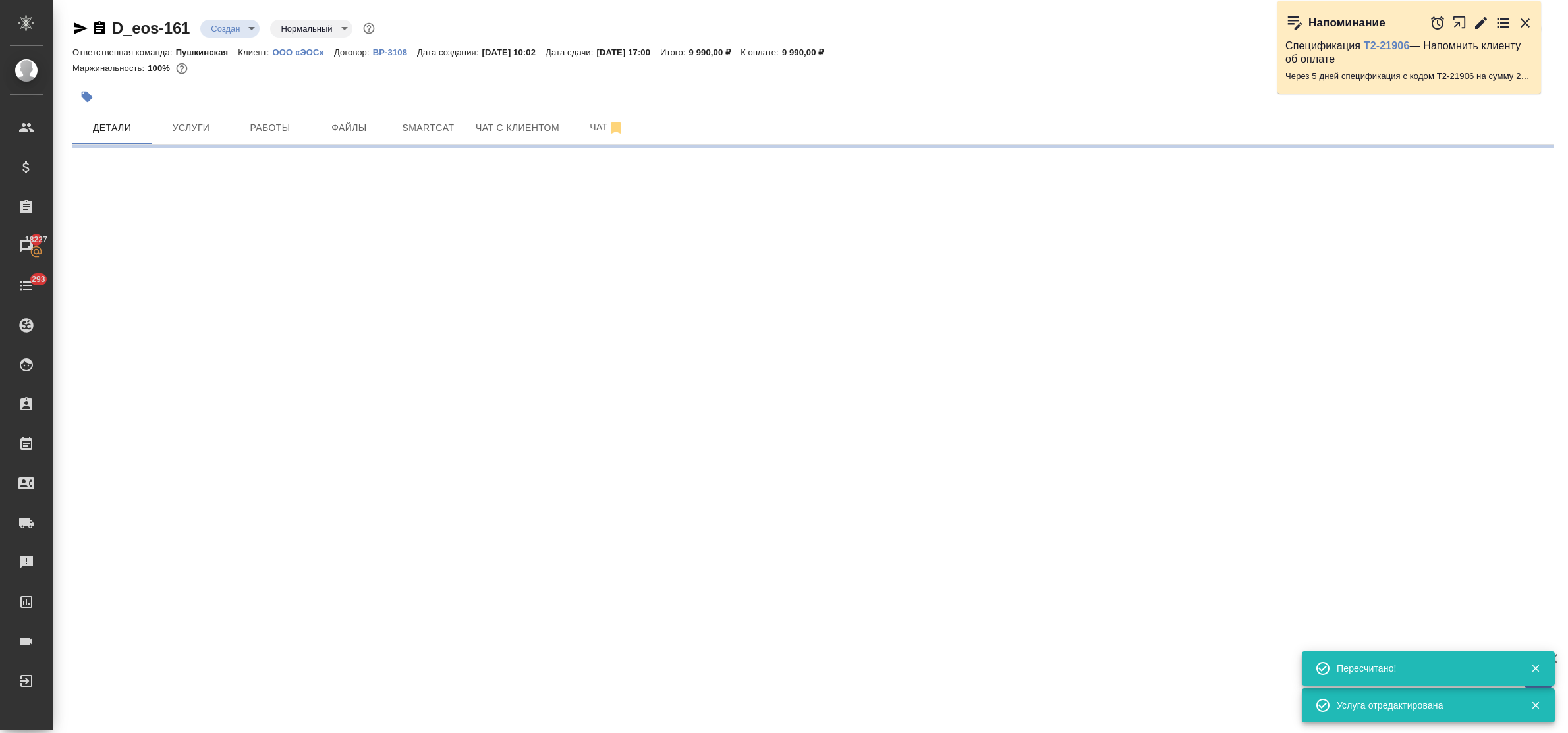
select select "RU"
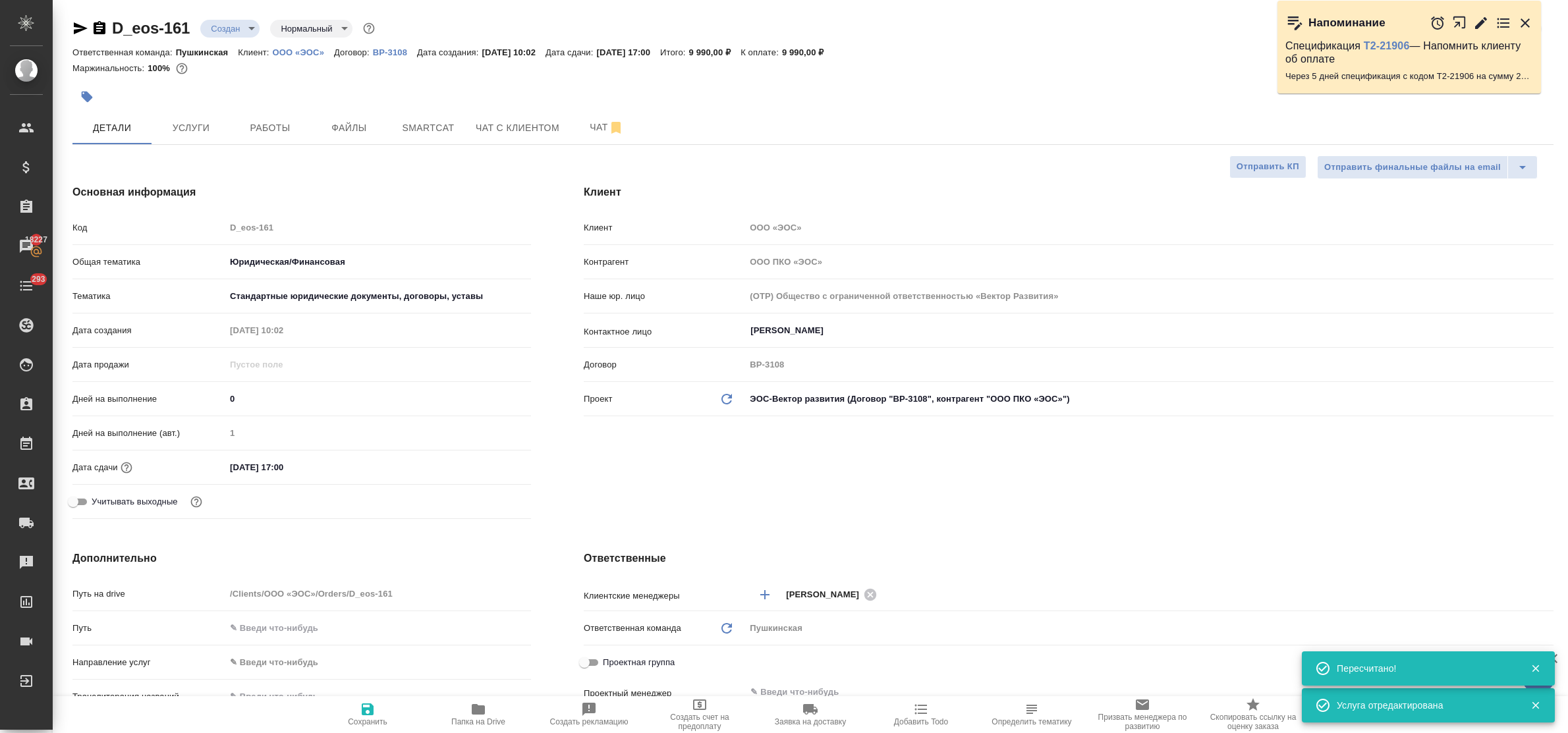
type textarea "x"
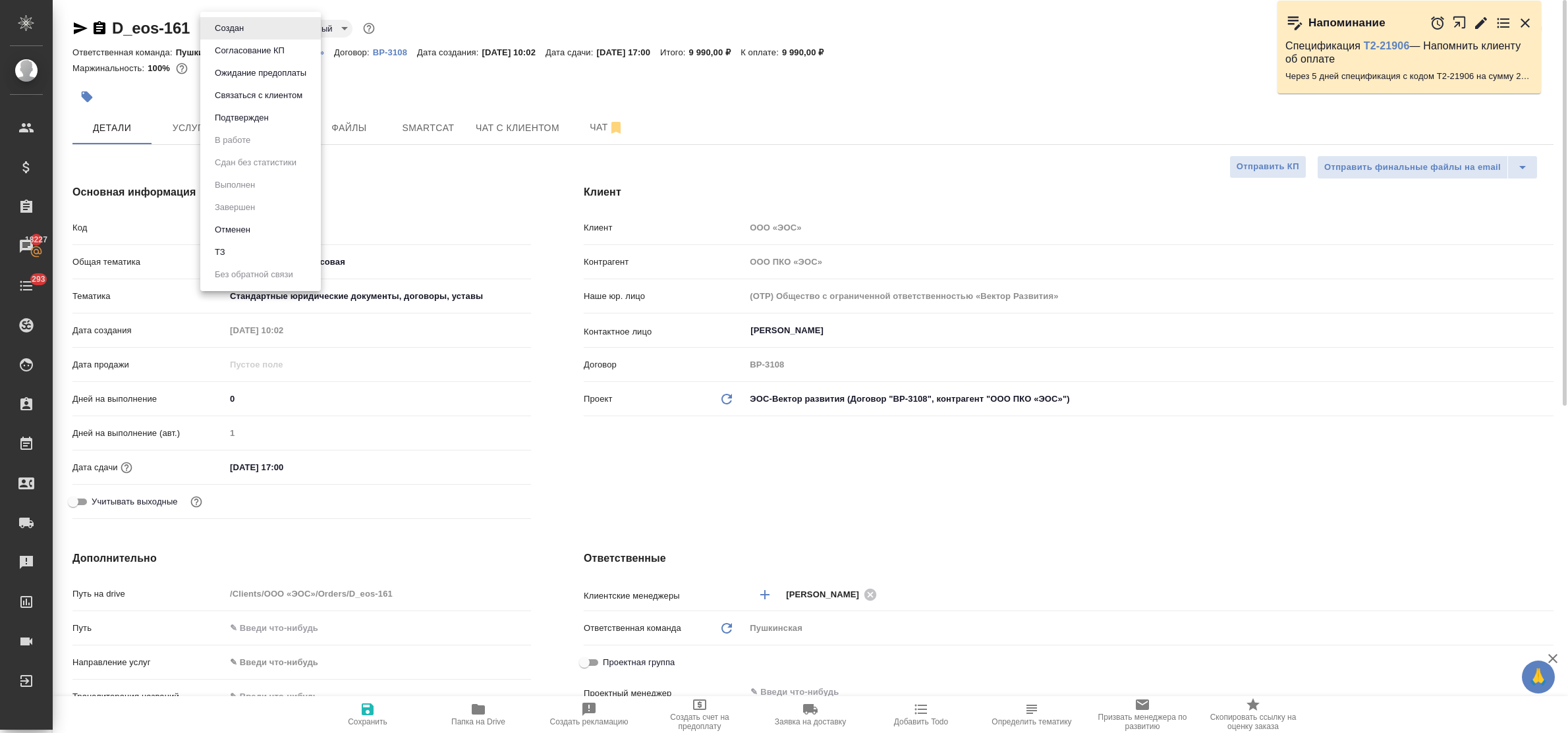
click at [232, 32] on body "🙏 .cls-1 fill:#fff; AWATERA Bulakhova Elena Клиенты Спецификации Заказы 18227 Ч…" at bounding box center [784, 366] width 1568 height 733
click at [239, 249] on li "ТЗ" at bounding box center [261, 252] width 121 height 23
type textarea "x"
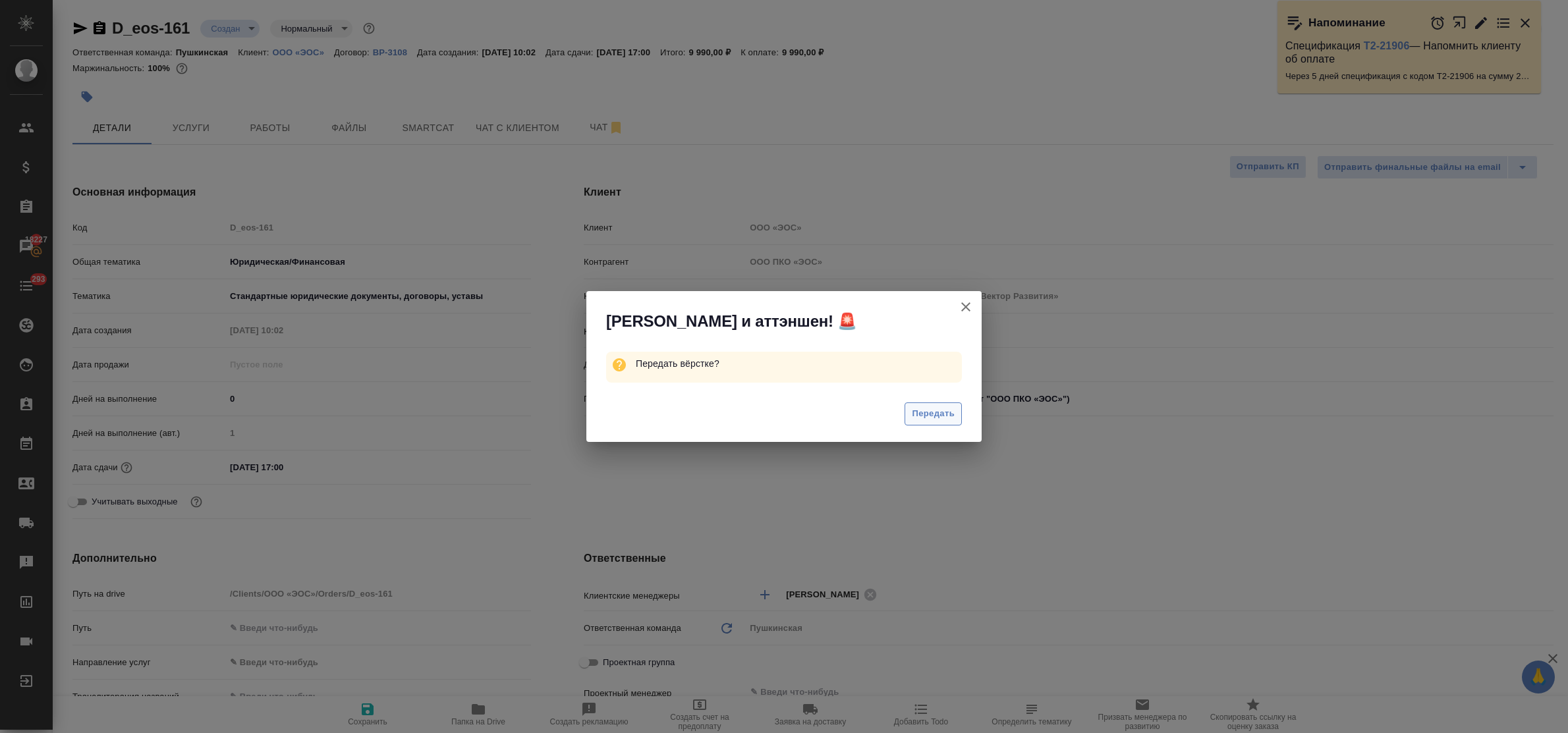
click at [936, 411] on span "Передать" at bounding box center [933, 413] width 43 height 15
type textarea "x"
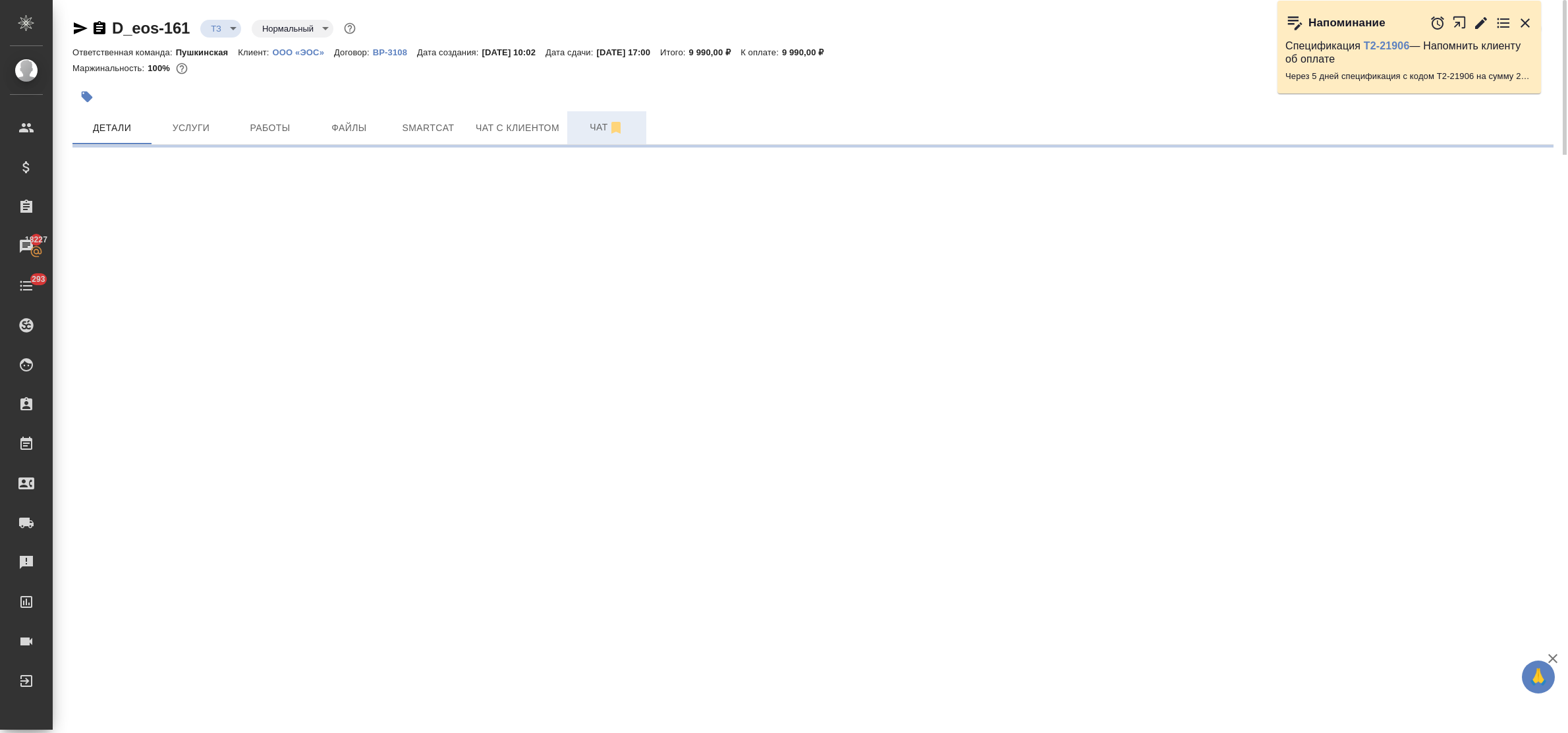
select select "RU"
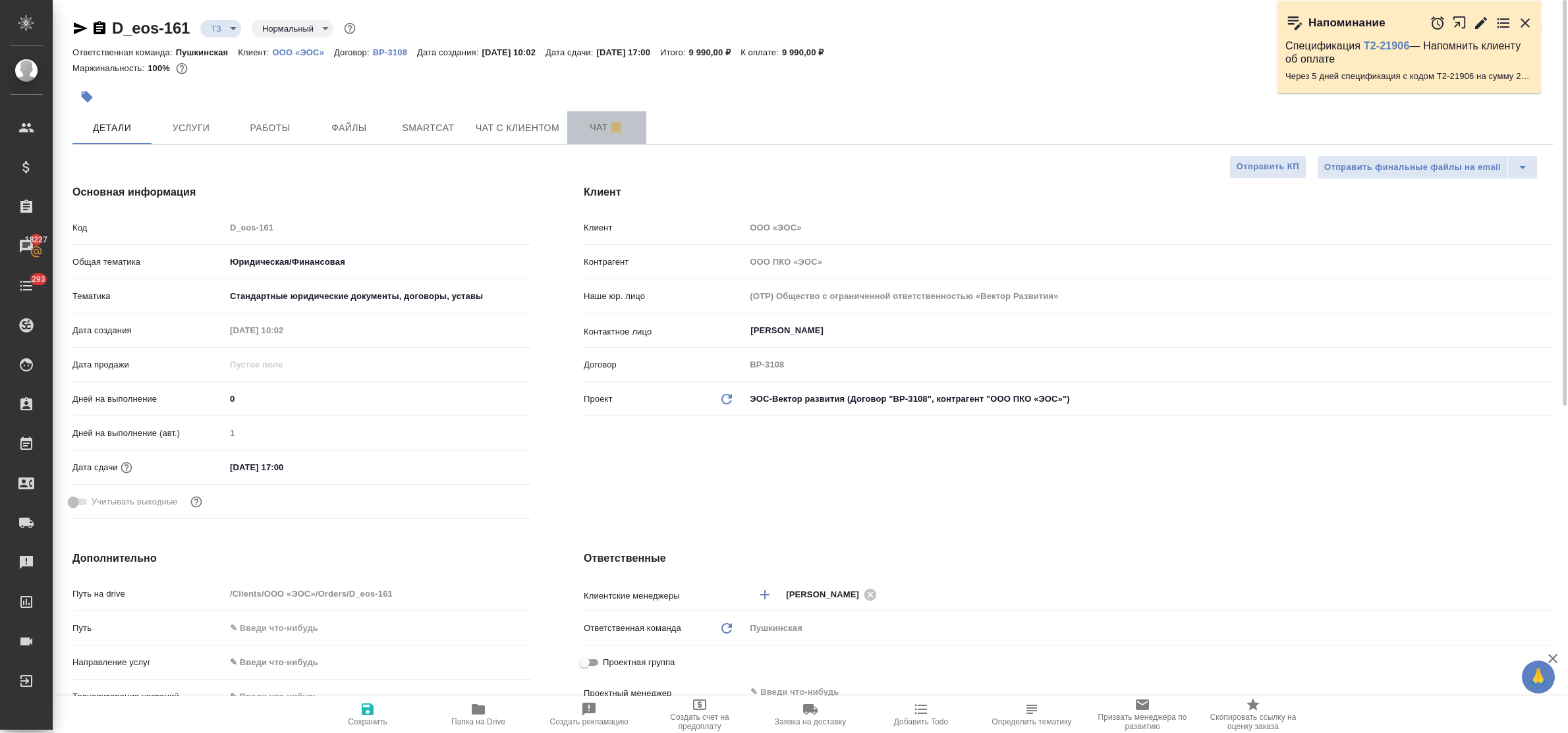
click at [588, 123] on span "Чат" at bounding box center [606, 127] width 63 height 16
type textarea "x"
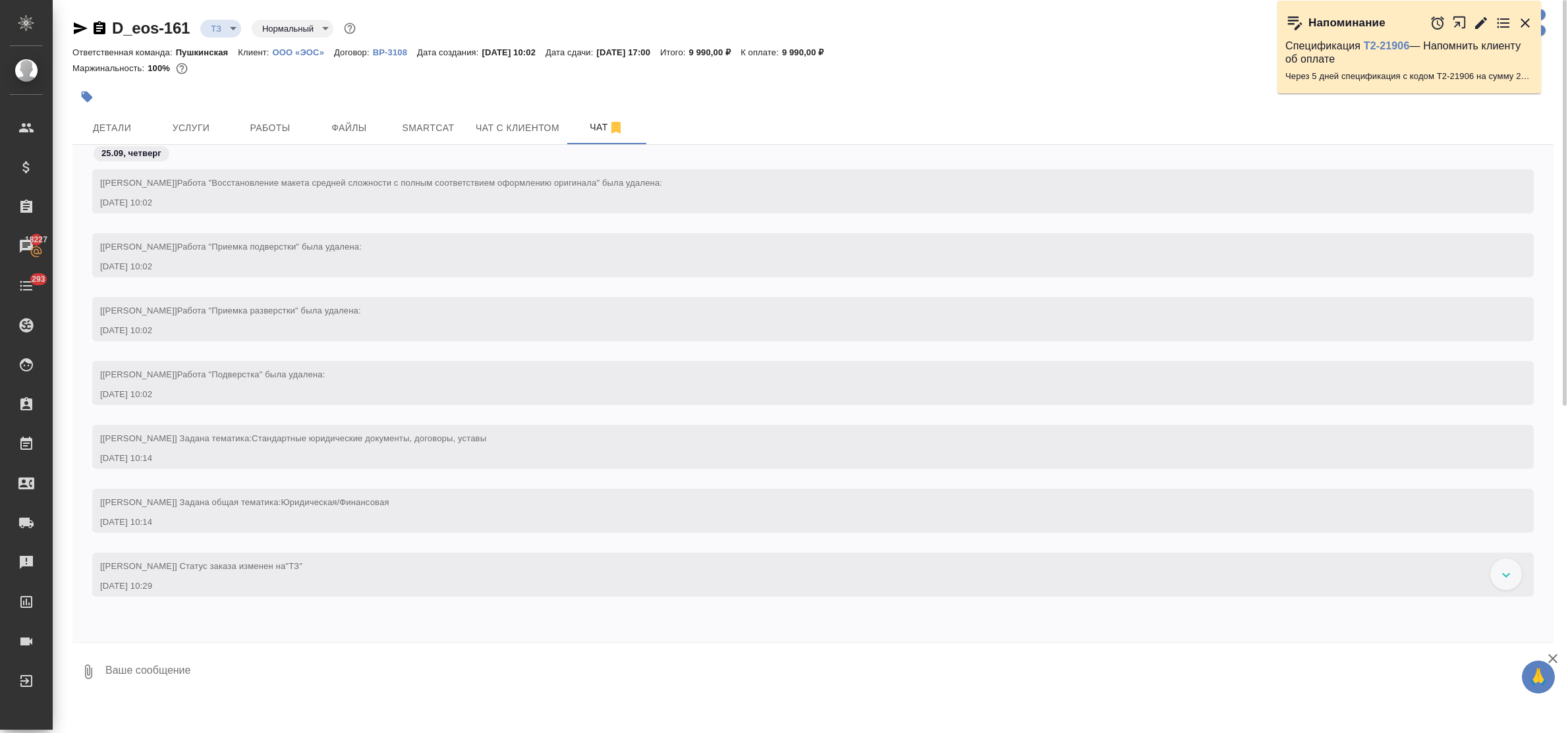
click at [237, 666] on textarea at bounding box center [829, 671] width 1449 height 45
type textarea "приветик! просьба сделать тикет, спасибо!"
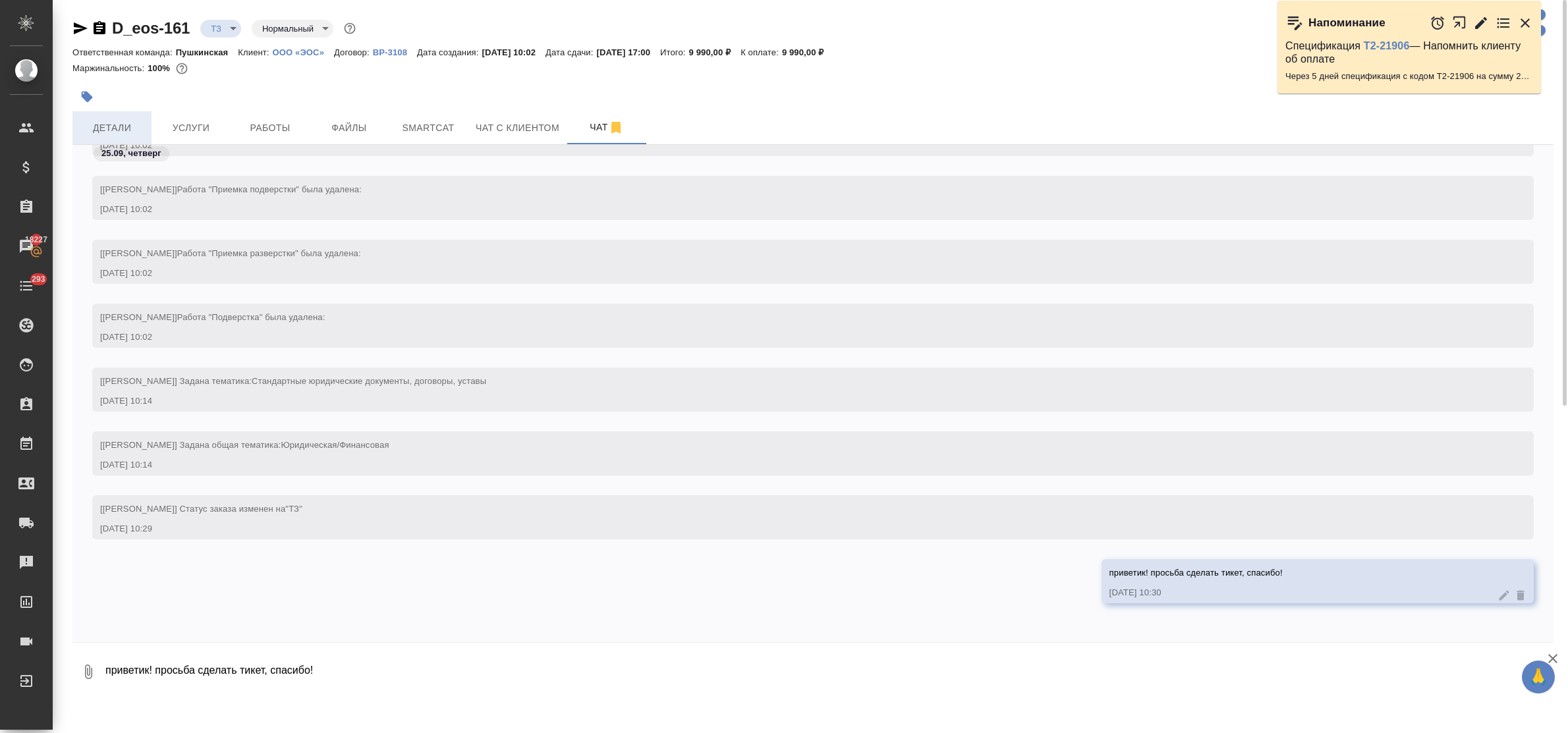
click at [126, 125] on span "Детали" at bounding box center [112, 128] width 63 height 16
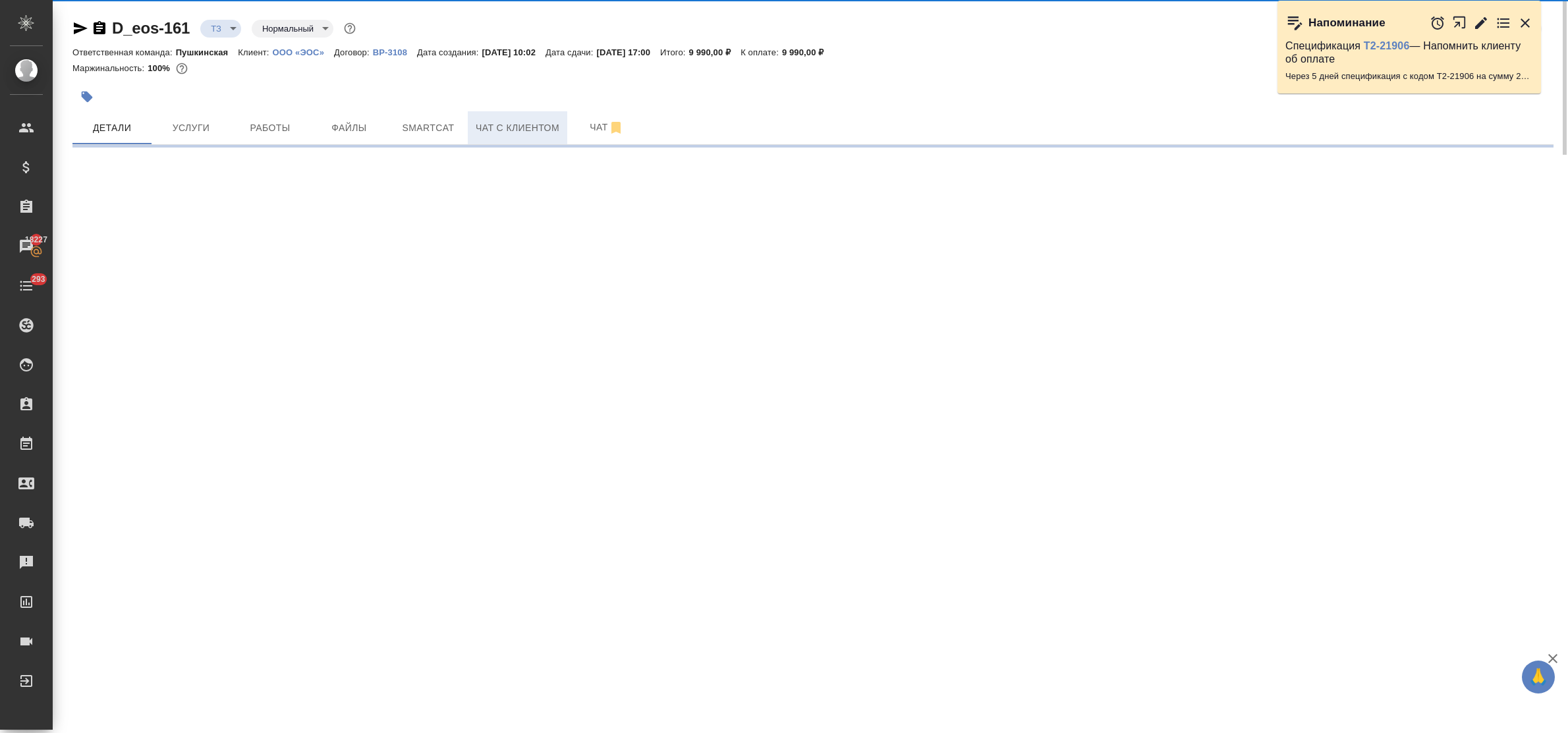
select select "RU"
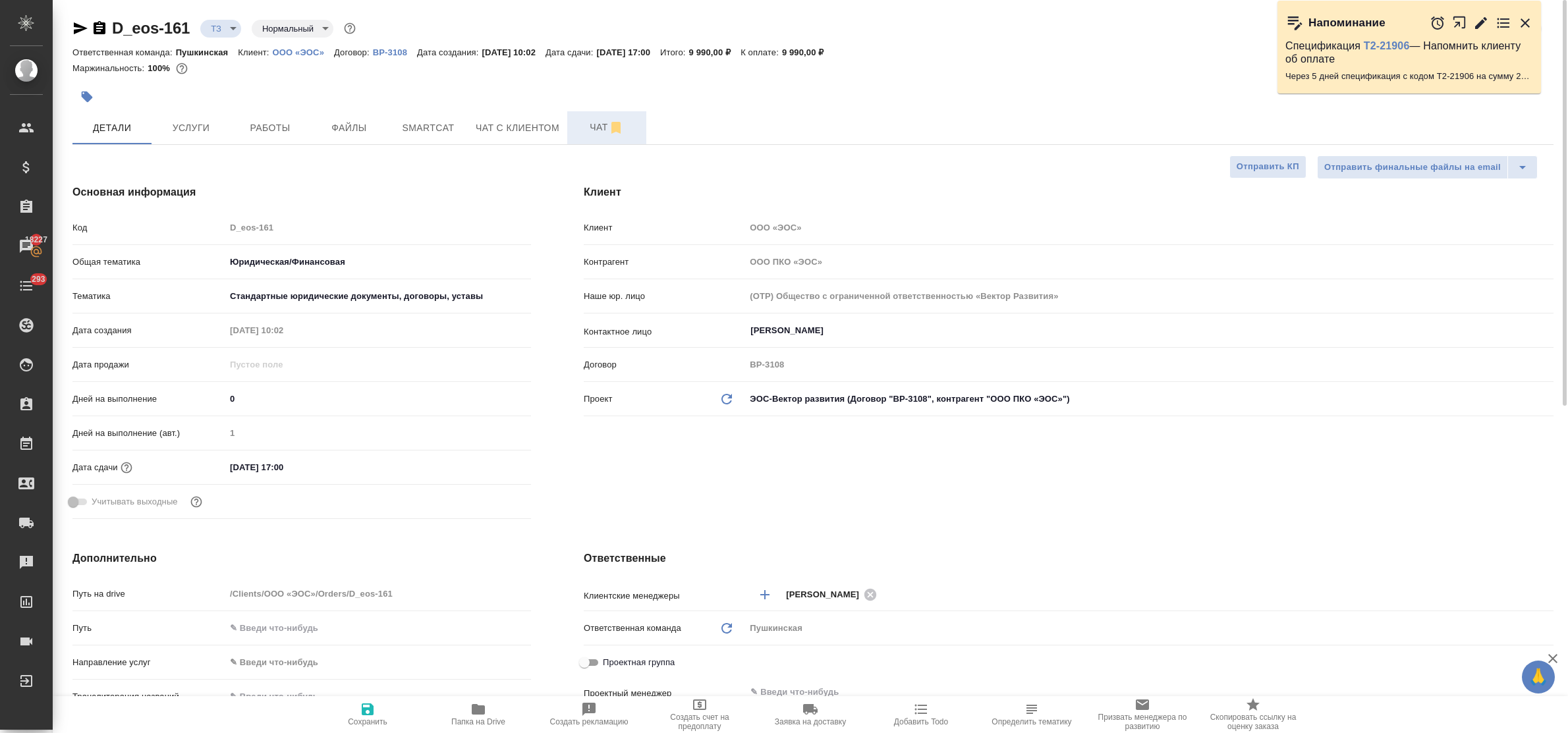
type textarea "x"
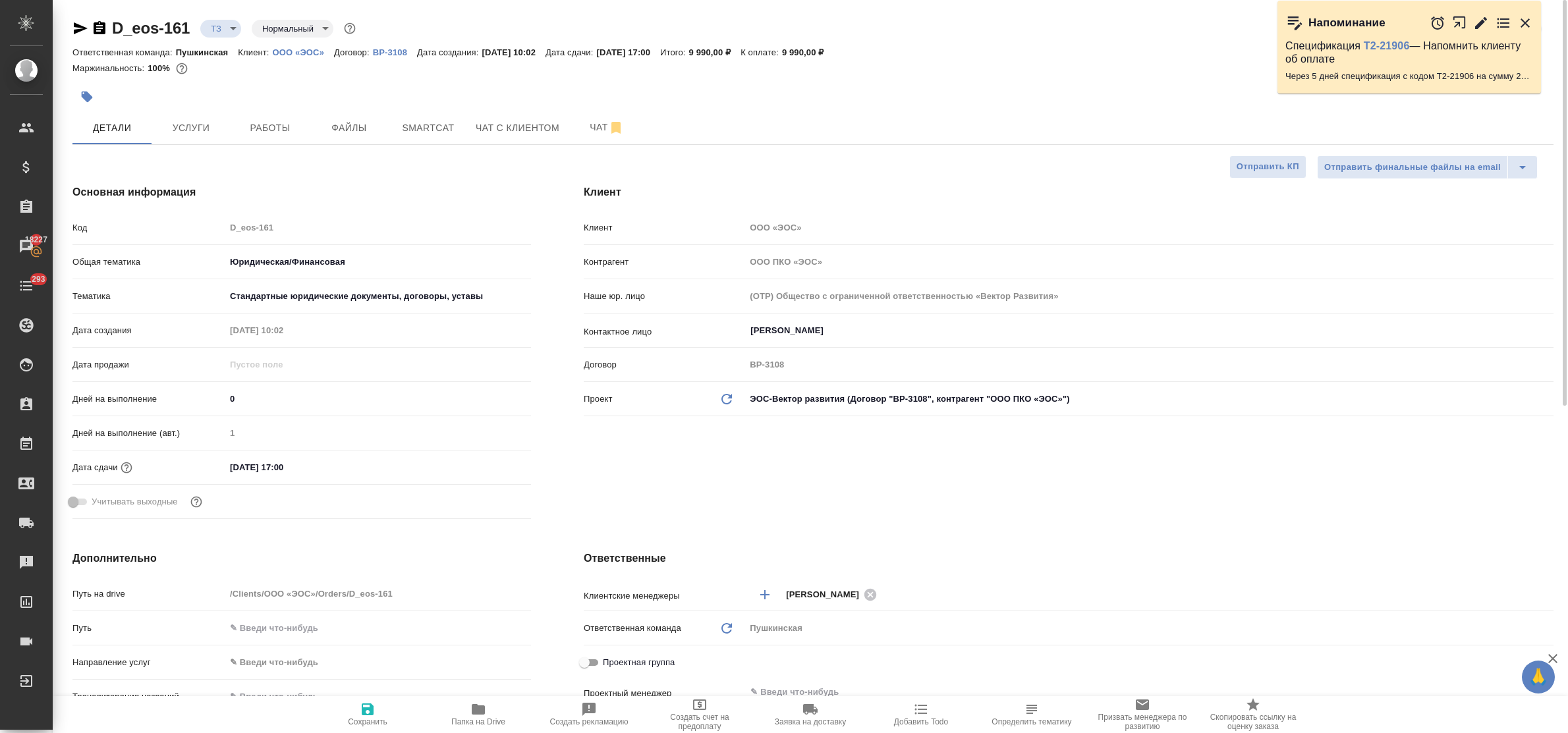
type textarea "x"
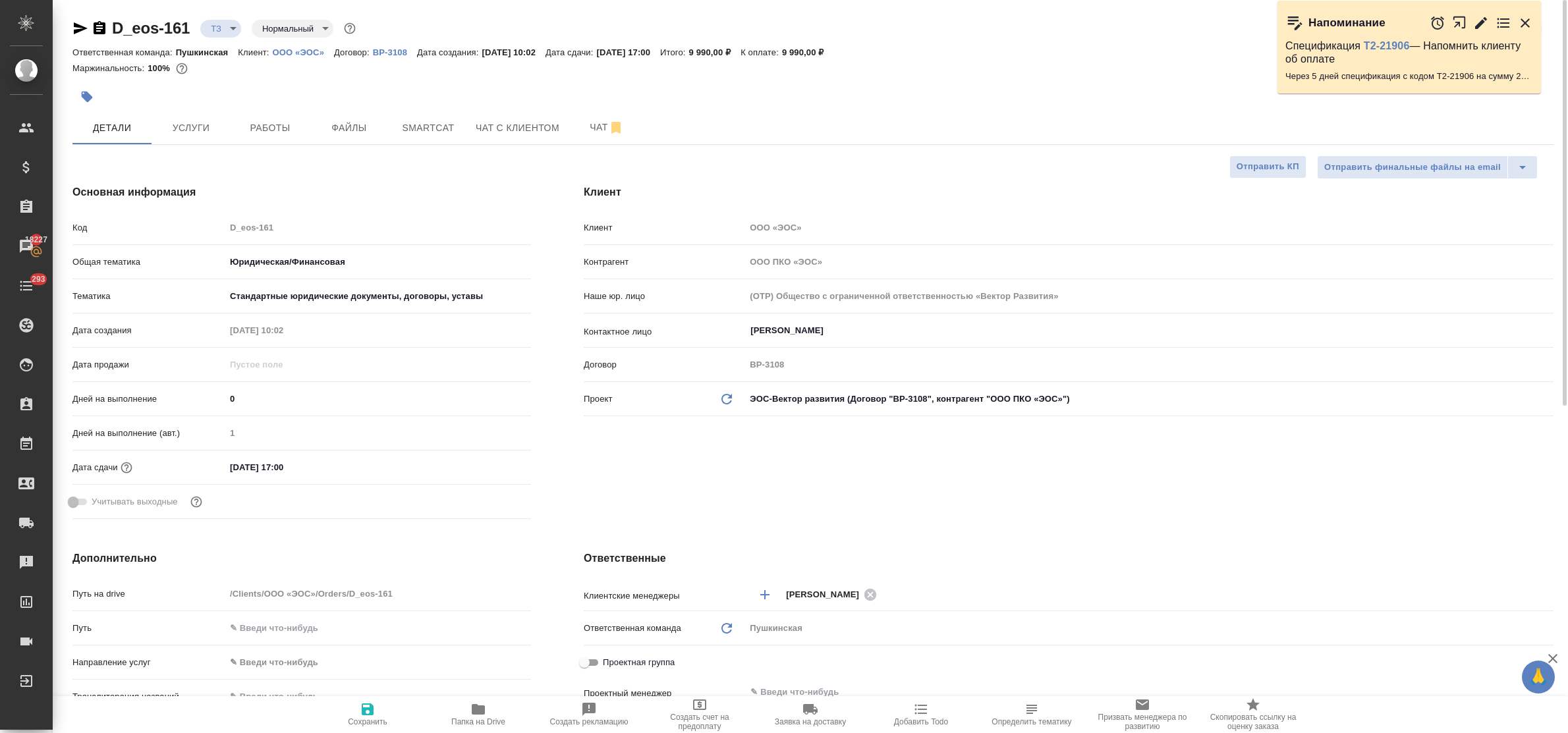
type textarea "x"
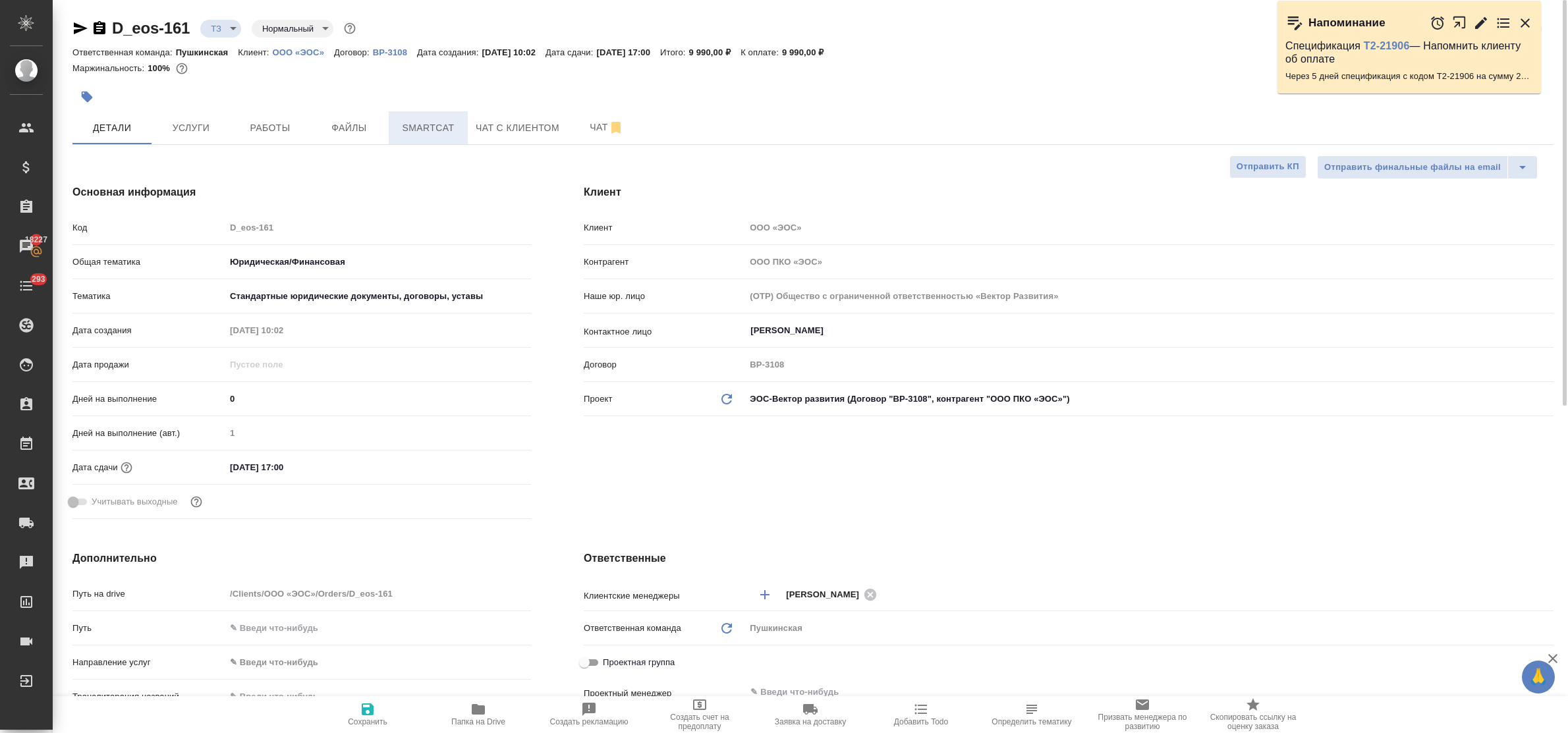
click at [417, 126] on span "Smartcat" at bounding box center [428, 128] width 63 height 16
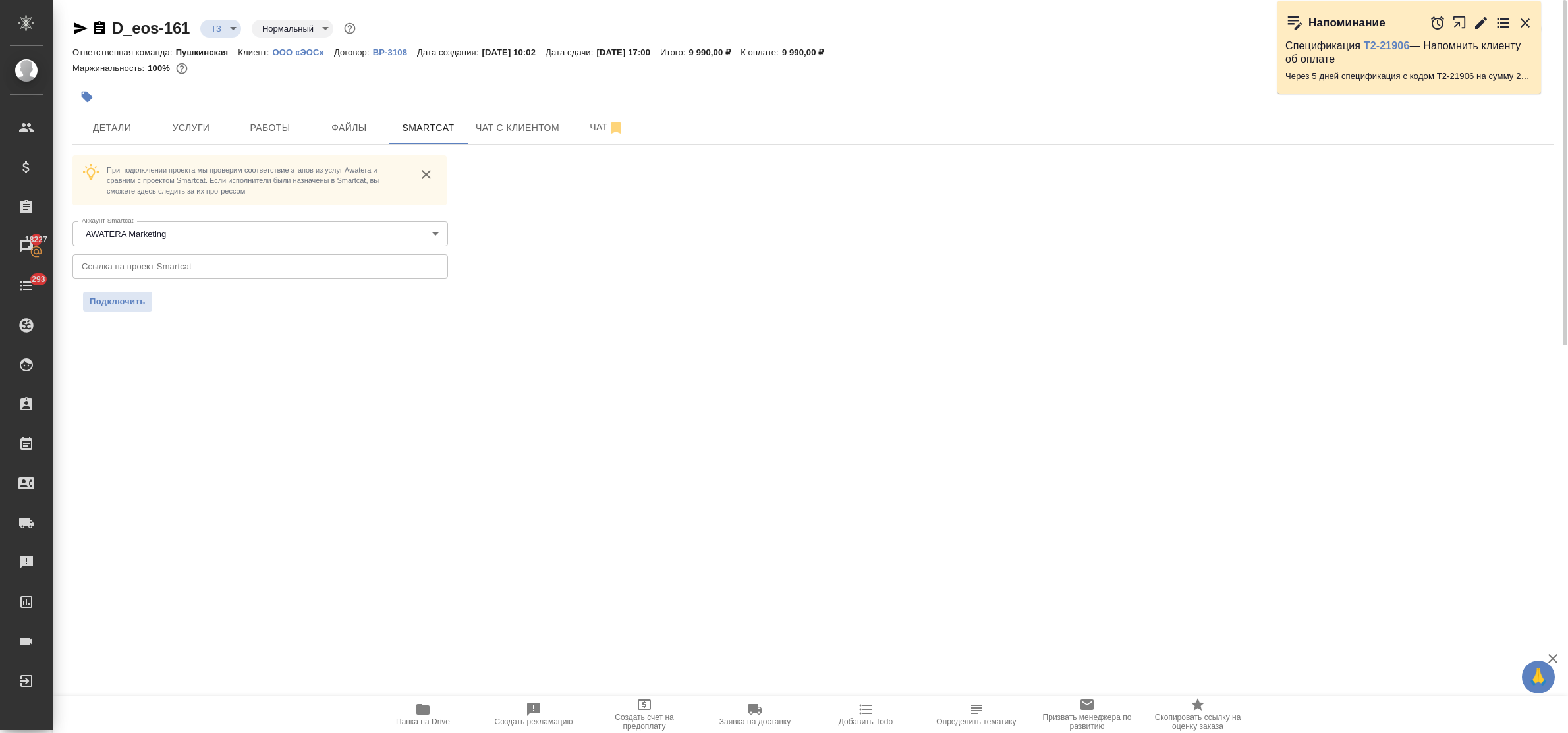
click at [199, 236] on body "🙏 .cls-1 fill:#fff; AWATERA Bulakhova Elena Клиенты Спецификации Заказы 18227 Ч…" at bounding box center [784, 366] width 1568 height 733
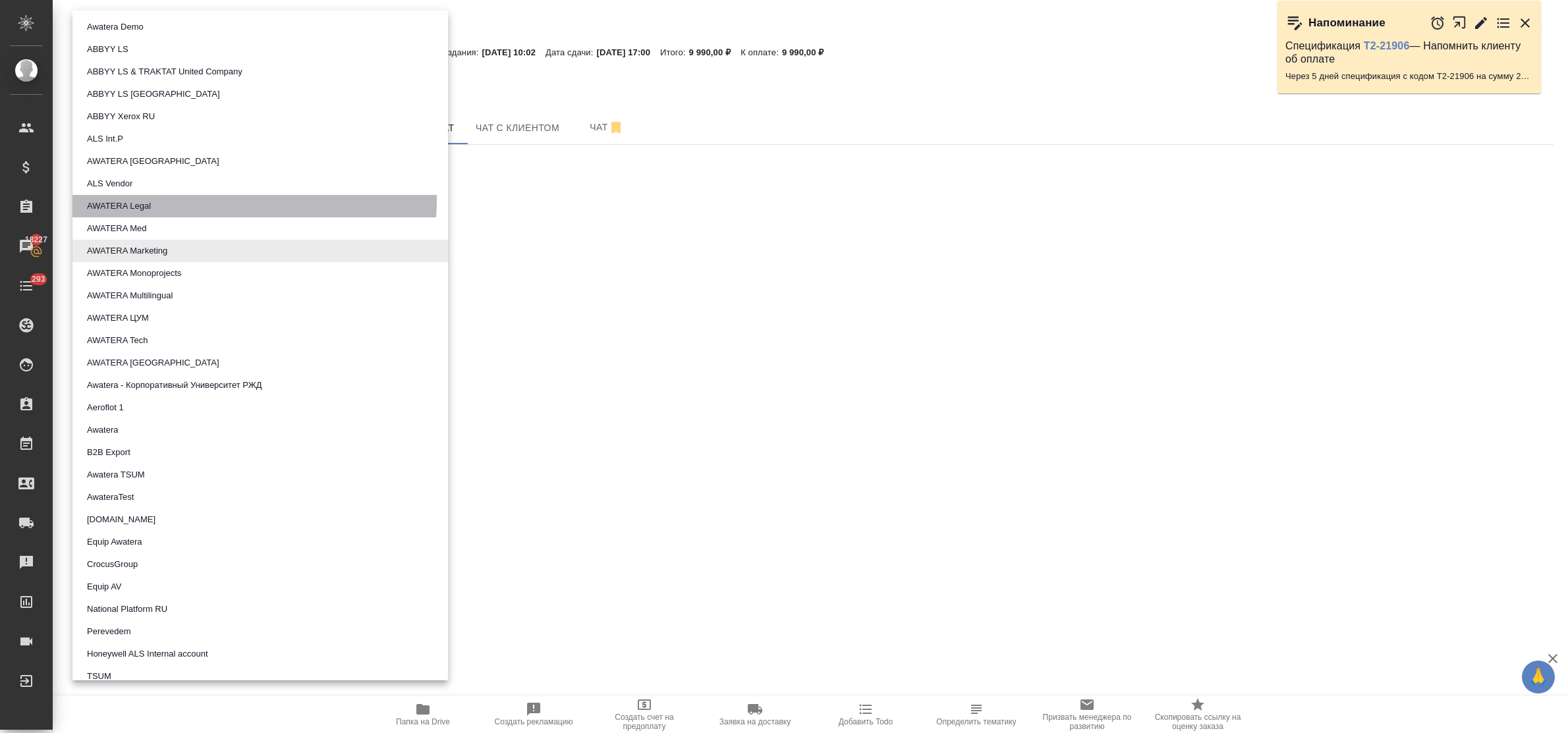
click at [195, 200] on li "AWATERA Legal" at bounding box center [260, 206] width 376 height 23
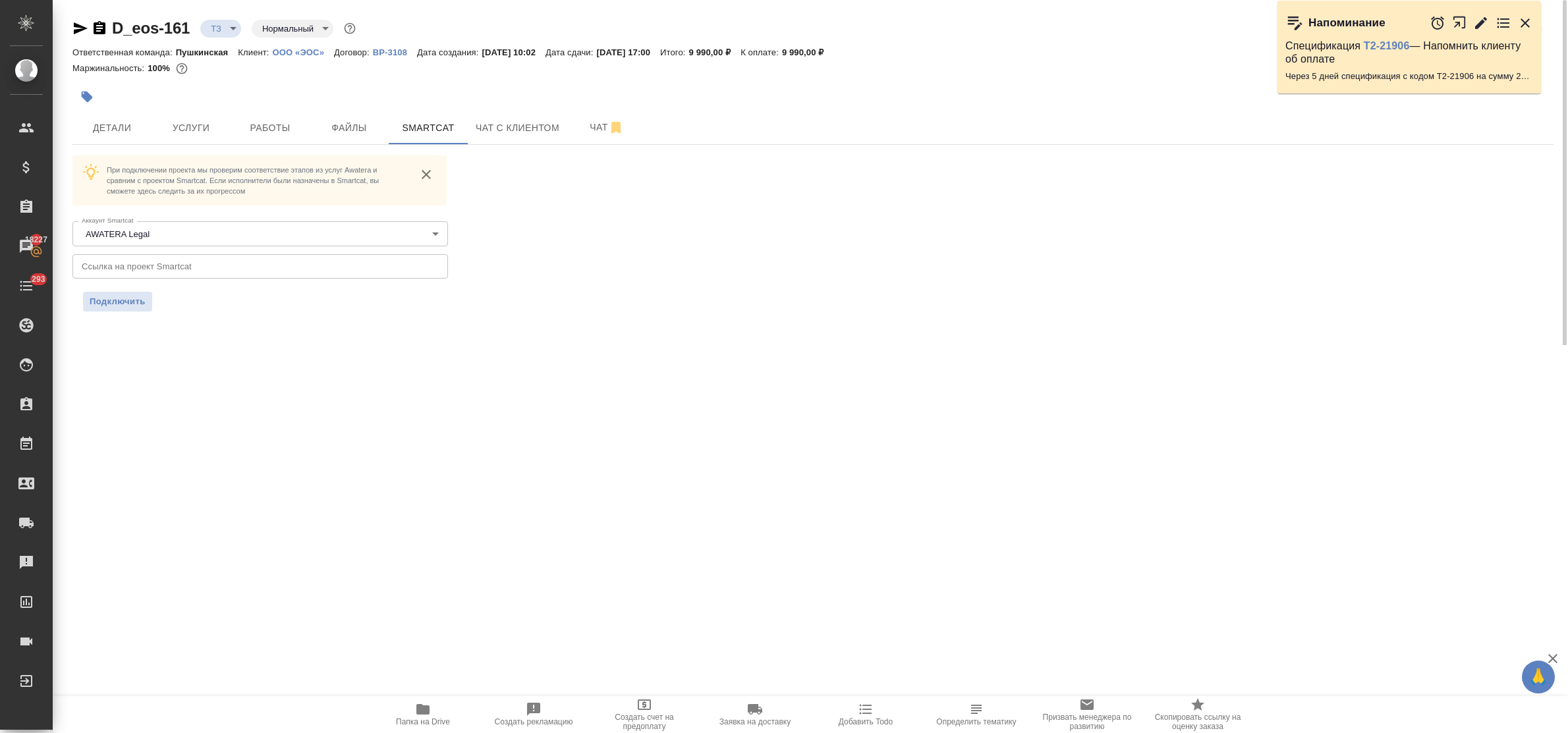
click at [188, 264] on input "text" at bounding box center [260, 266] width 376 height 23
click at [122, 303] on span "Подключить" at bounding box center [117, 301] width 56 height 13
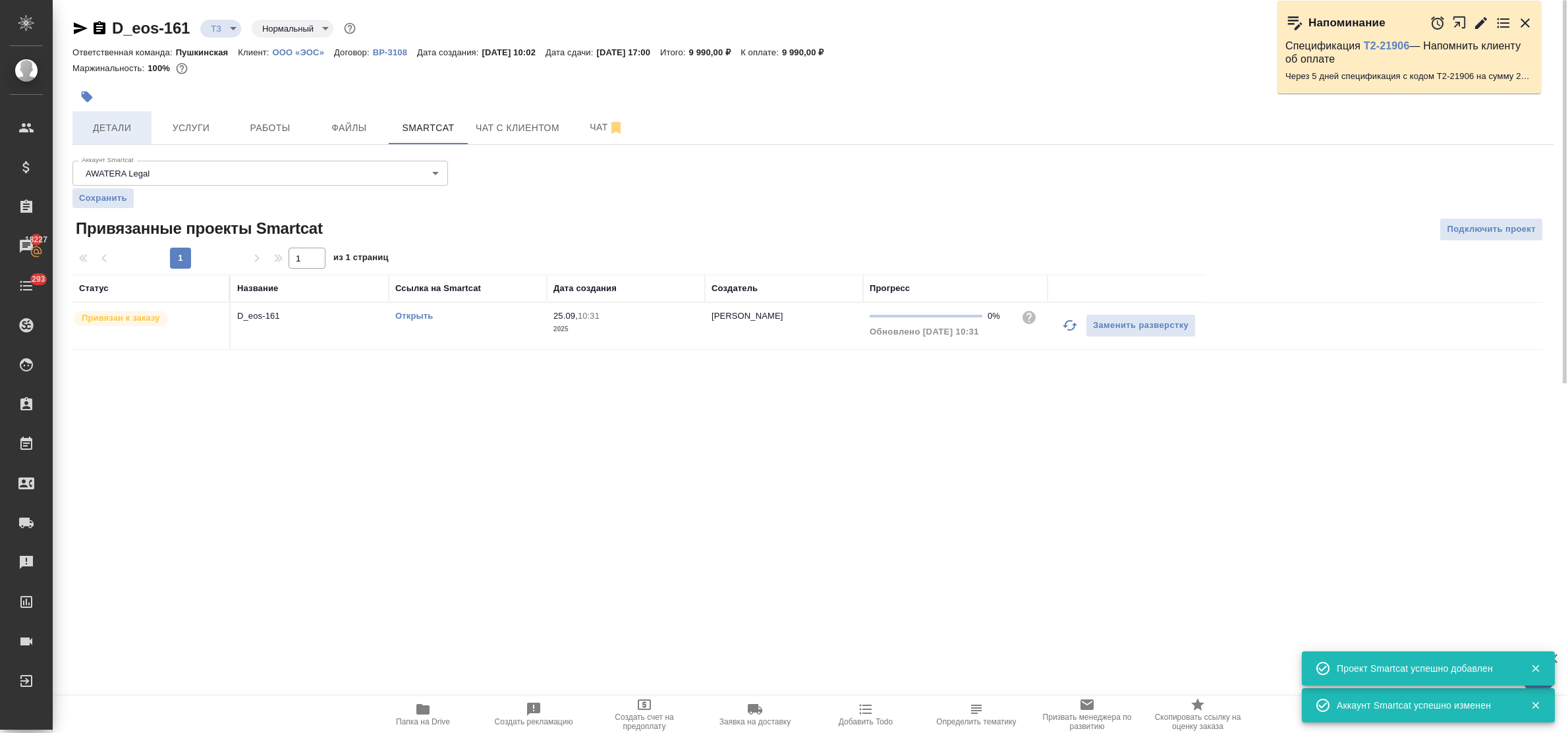
click at [122, 121] on span "Детали" at bounding box center [112, 128] width 63 height 16
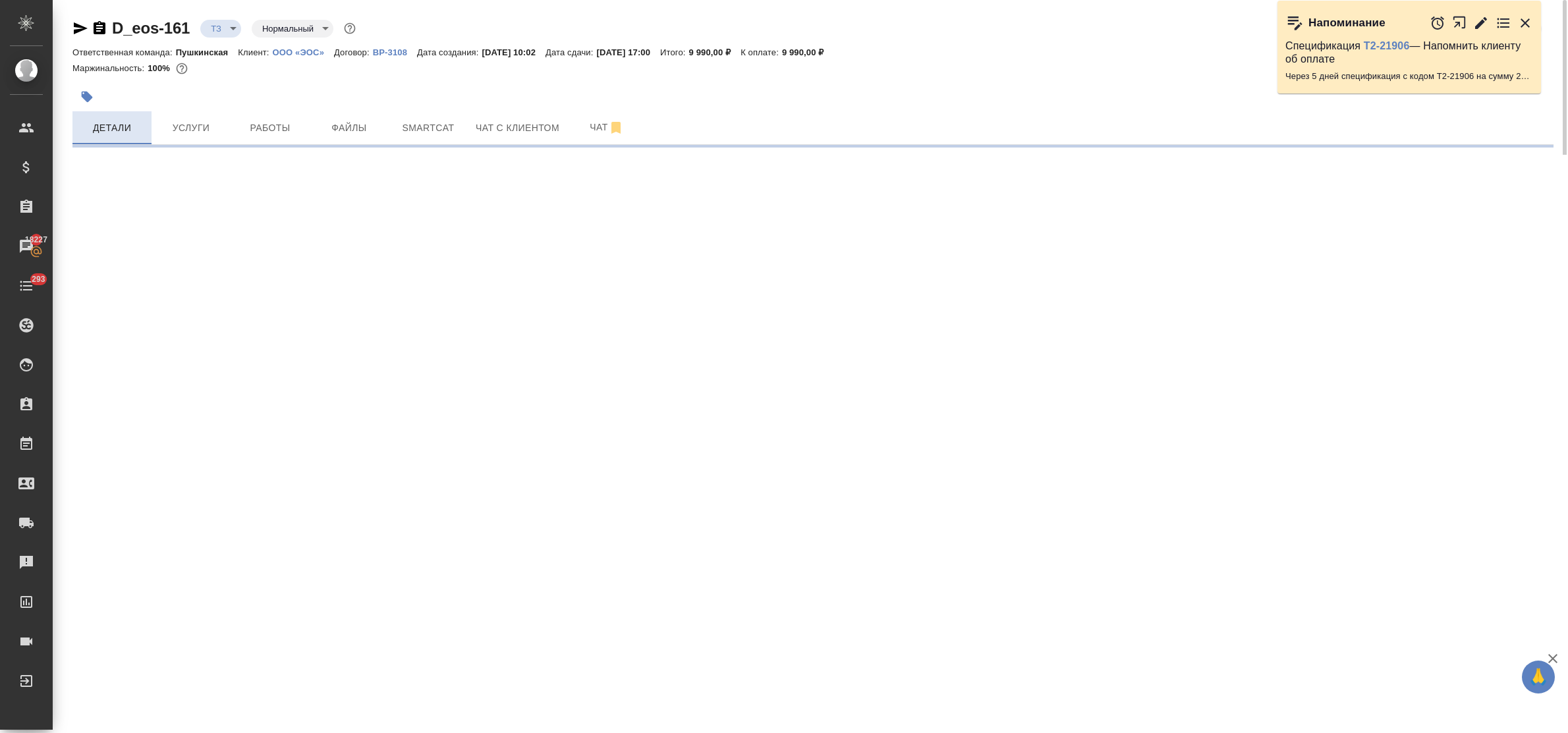
select select "RU"
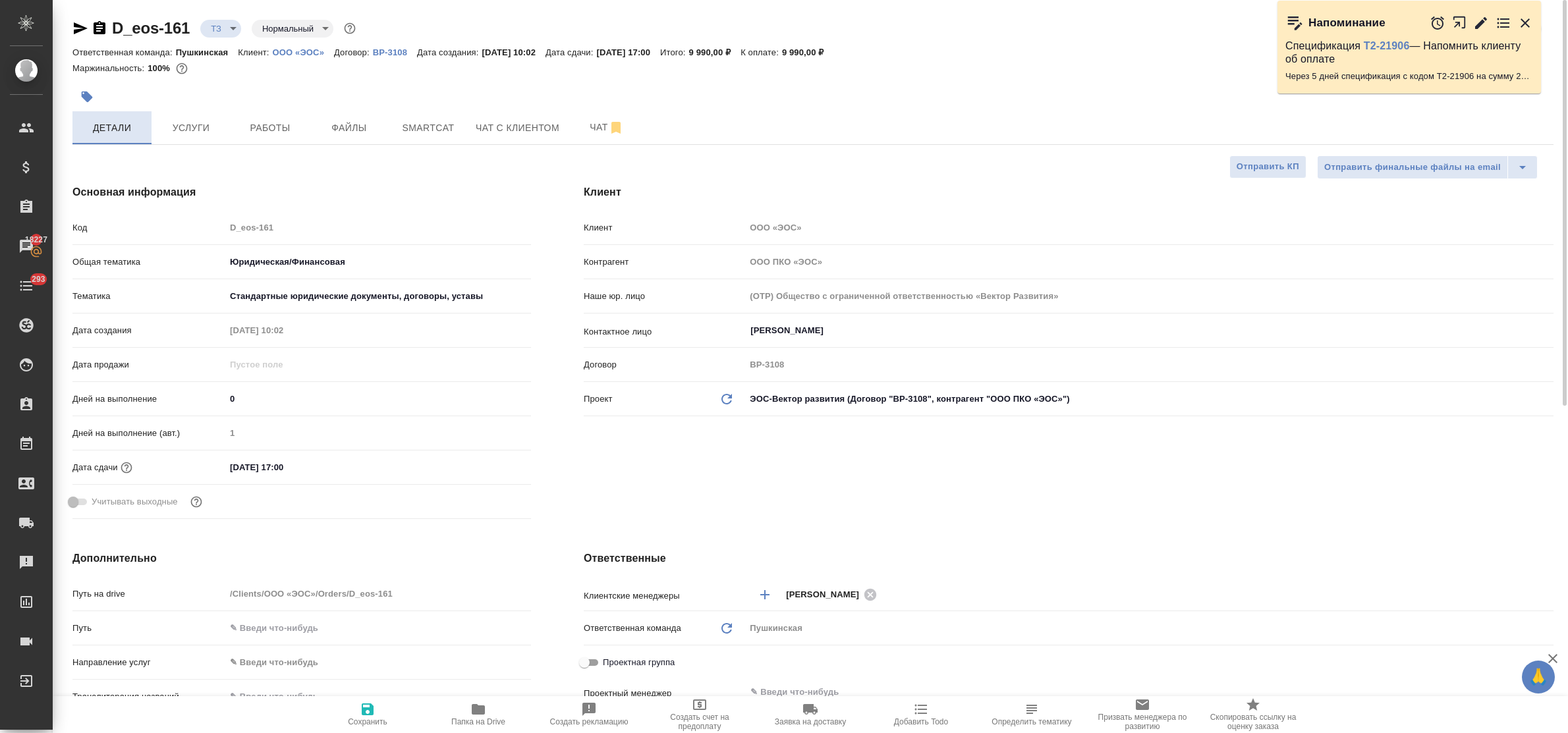
type textarea "x"
click at [102, 114] on button "Детали" at bounding box center [112, 128] width 79 height 33
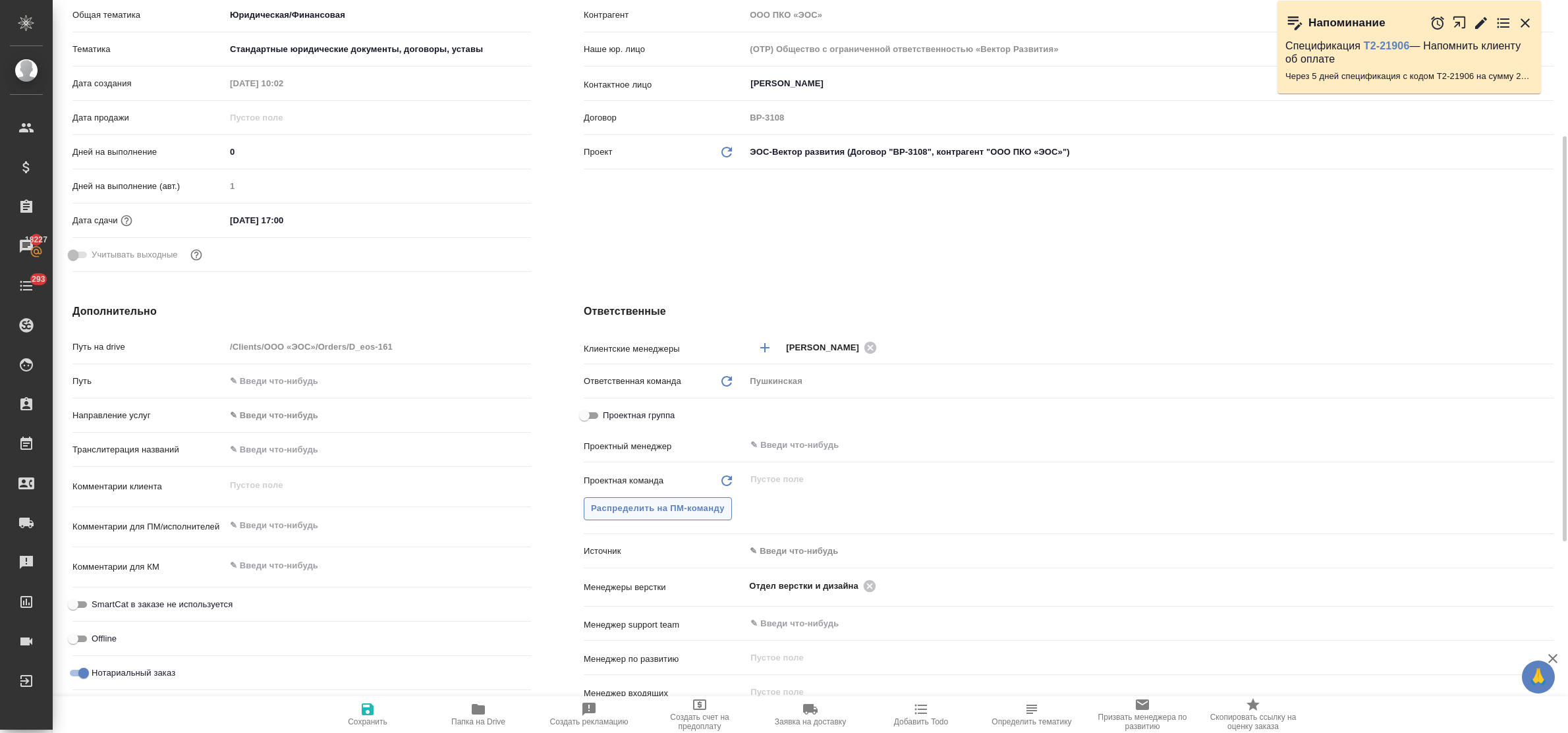
click at [676, 509] on span "Распределить на ПМ-команду" at bounding box center [658, 509] width 134 height 15
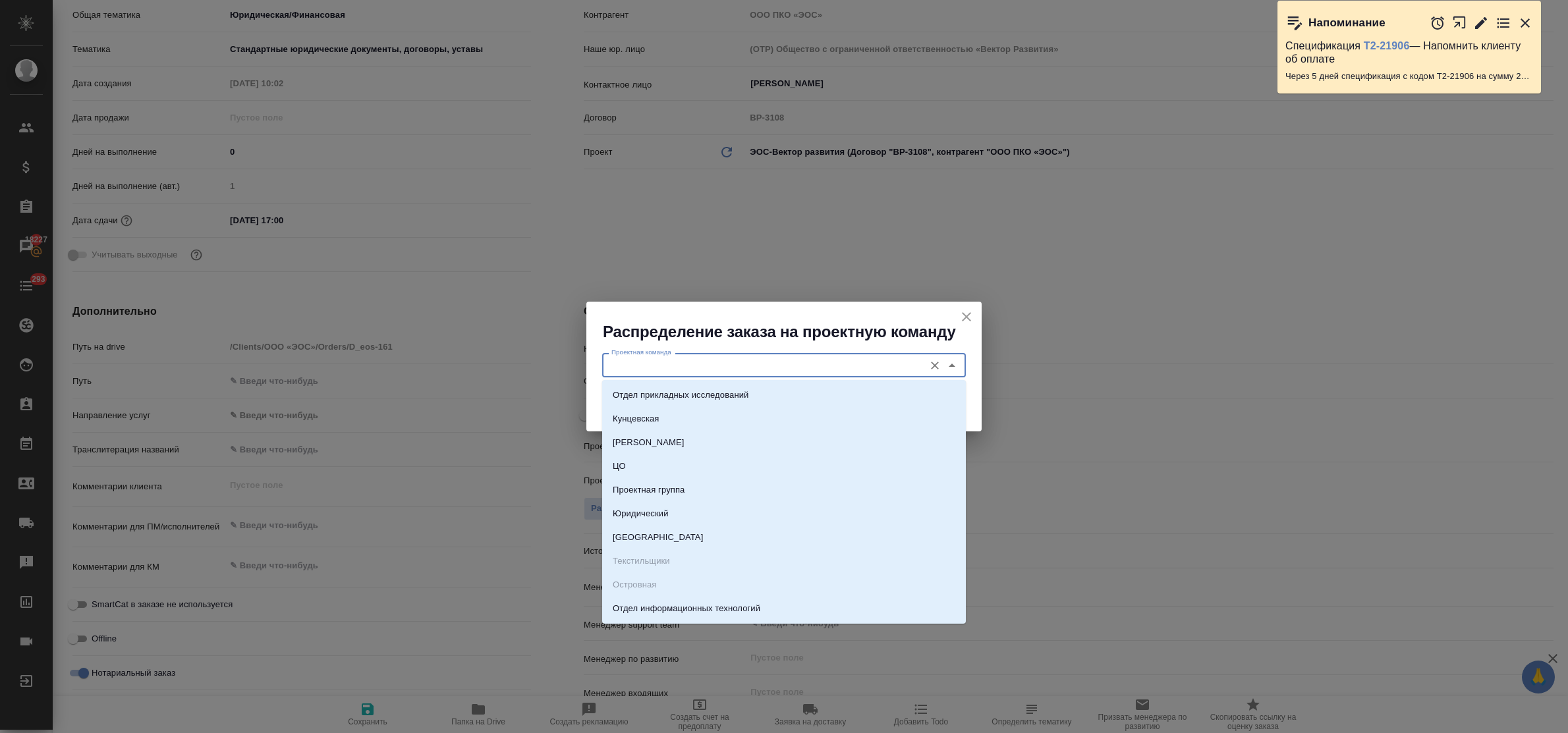
click at [686, 366] on input "Проектная команда" at bounding box center [762, 365] width 312 height 16
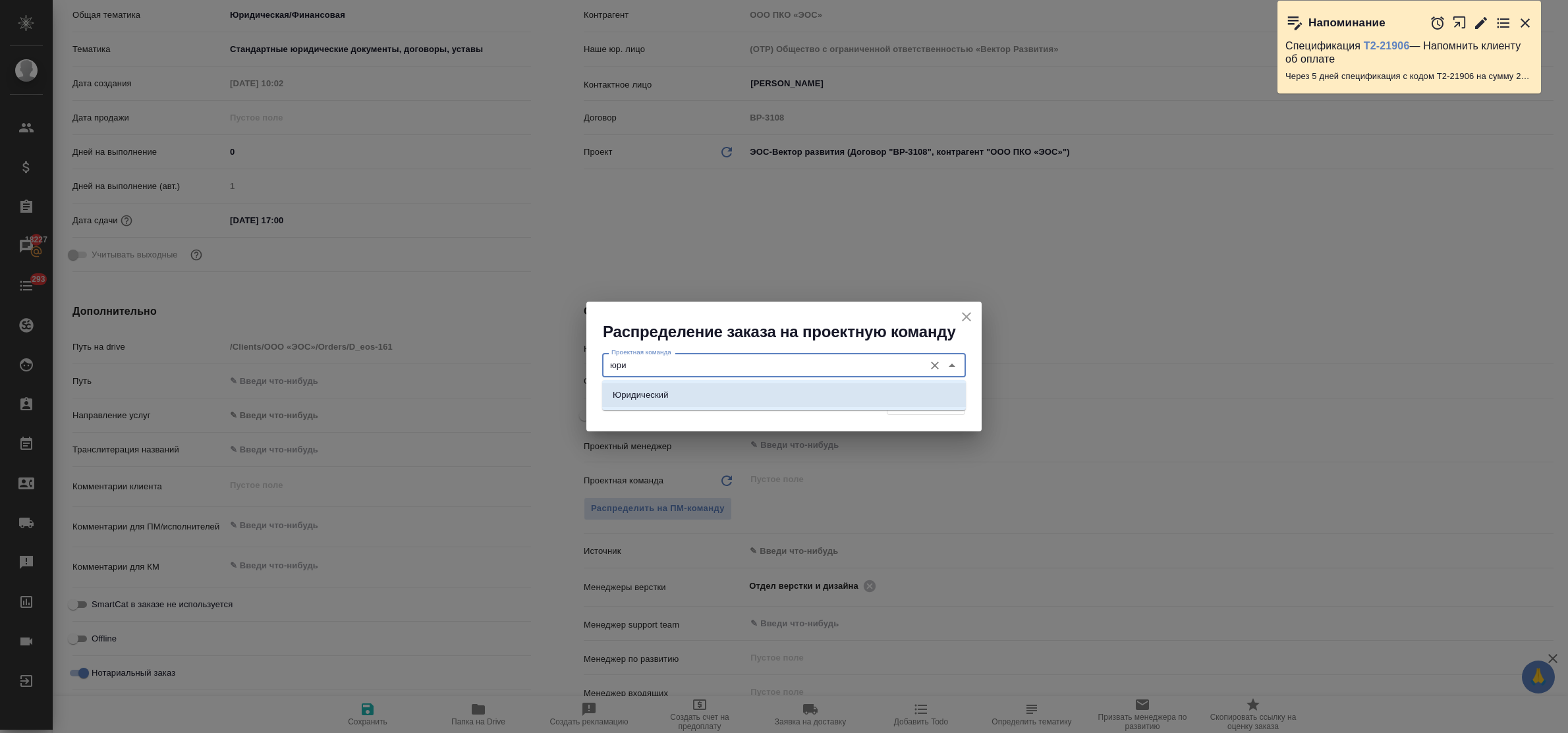
click at [705, 393] on li "Юридический" at bounding box center [784, 395] width 364 height 23
type input "Юридический"
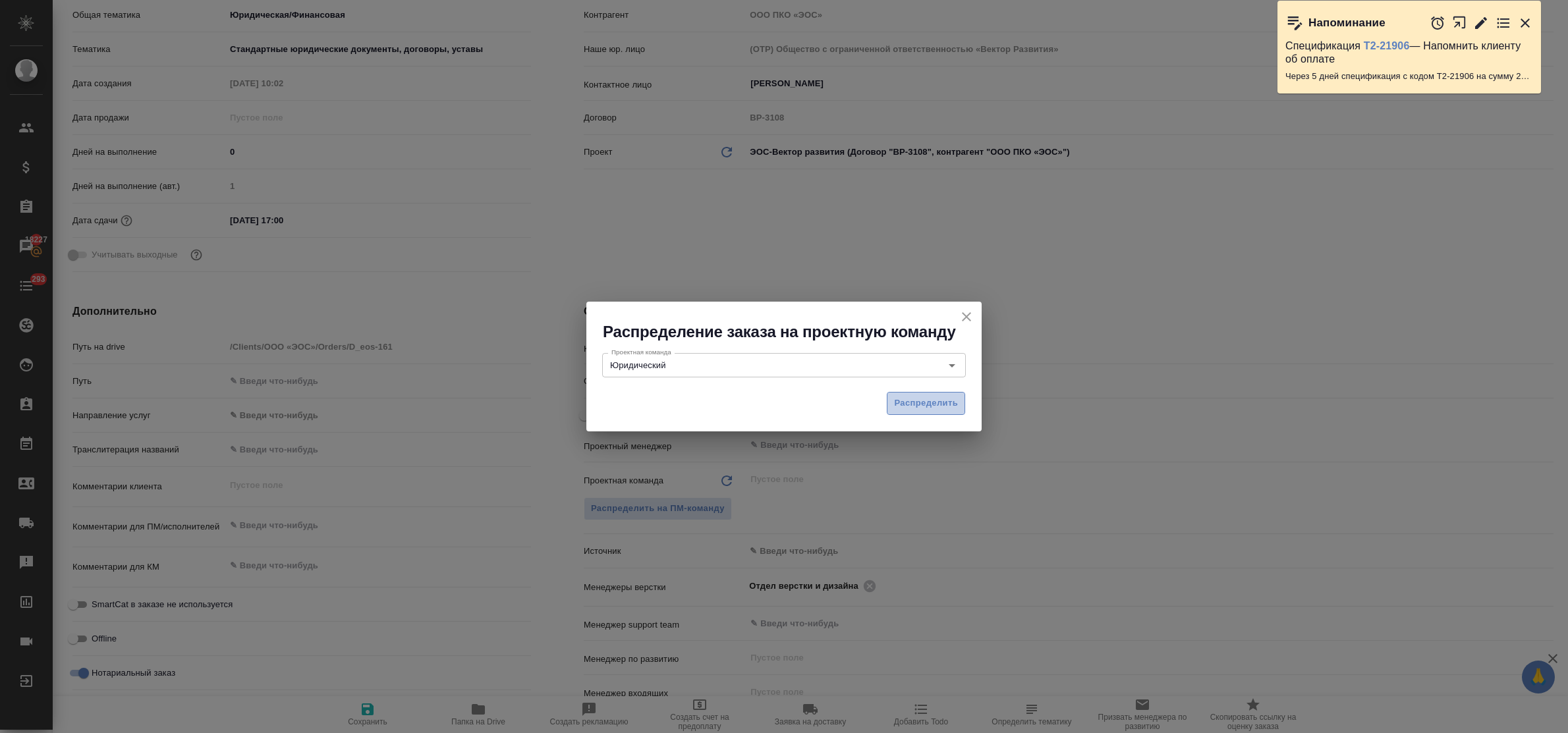
click at [940, 401] on span "Распределить" at bounding box center [926, 403] width 64 height 15
type textarea "x"
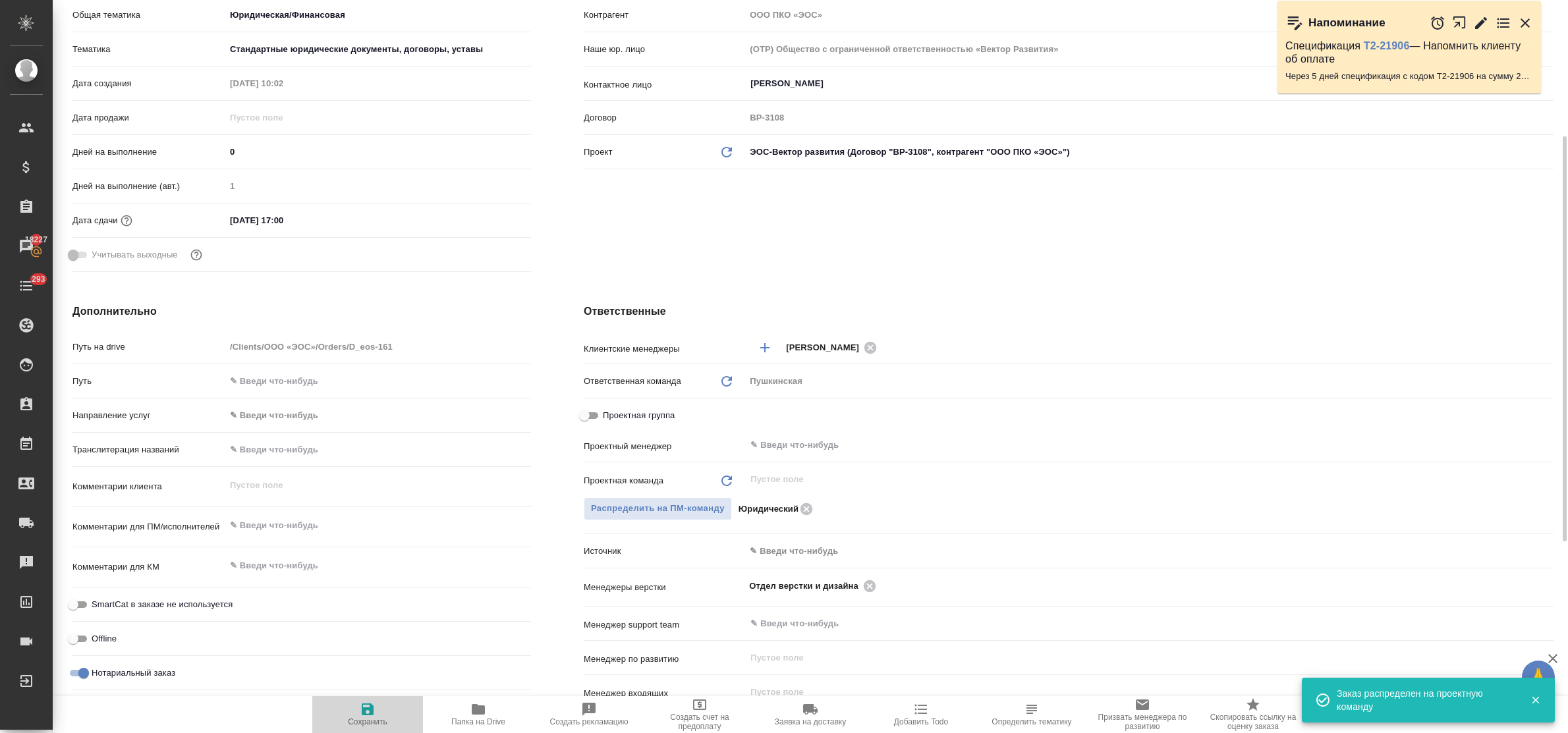
click at [376, 706] on icon "button" at bounding box center [367, 710] width 16 height 16
type textarea "x"
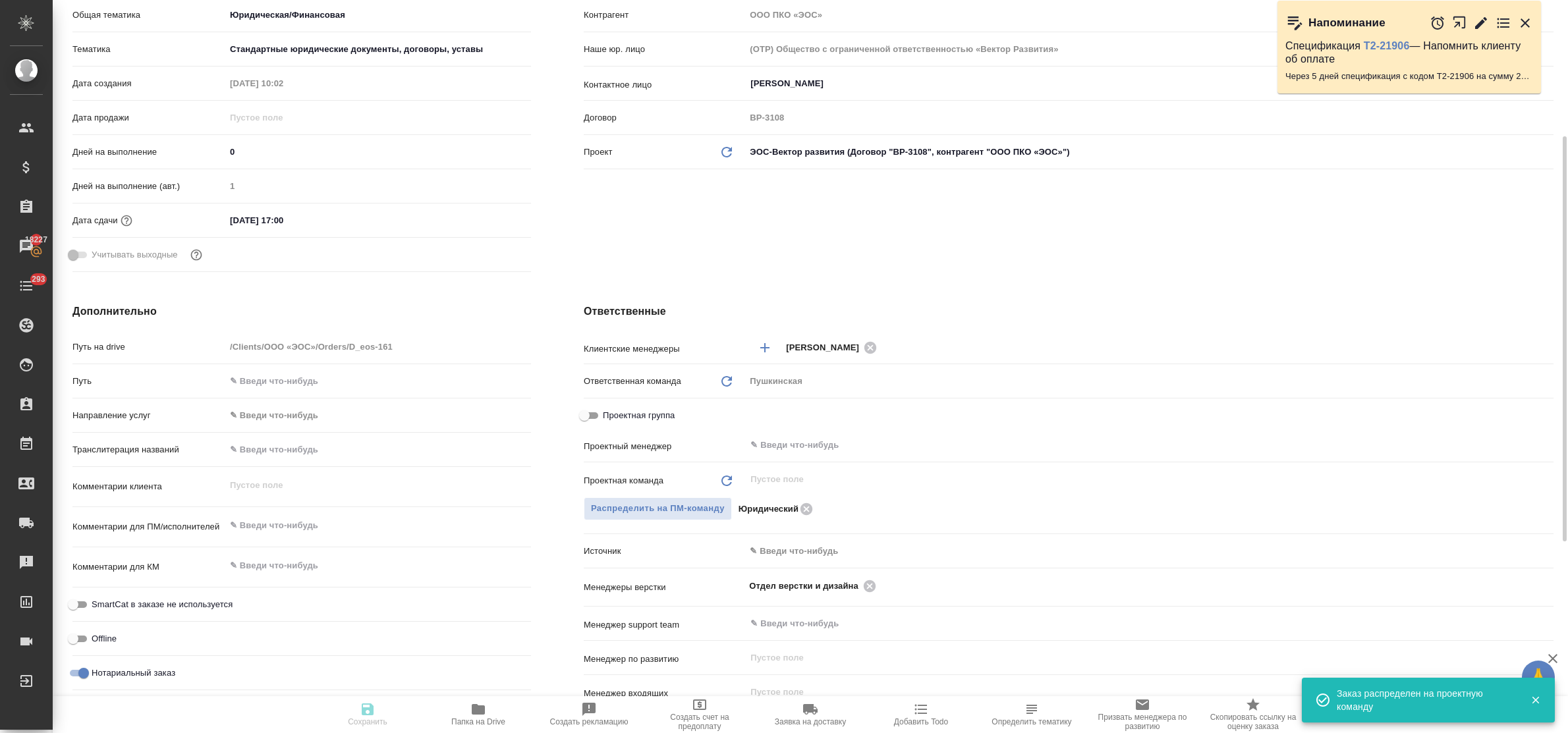
type textarea "x"
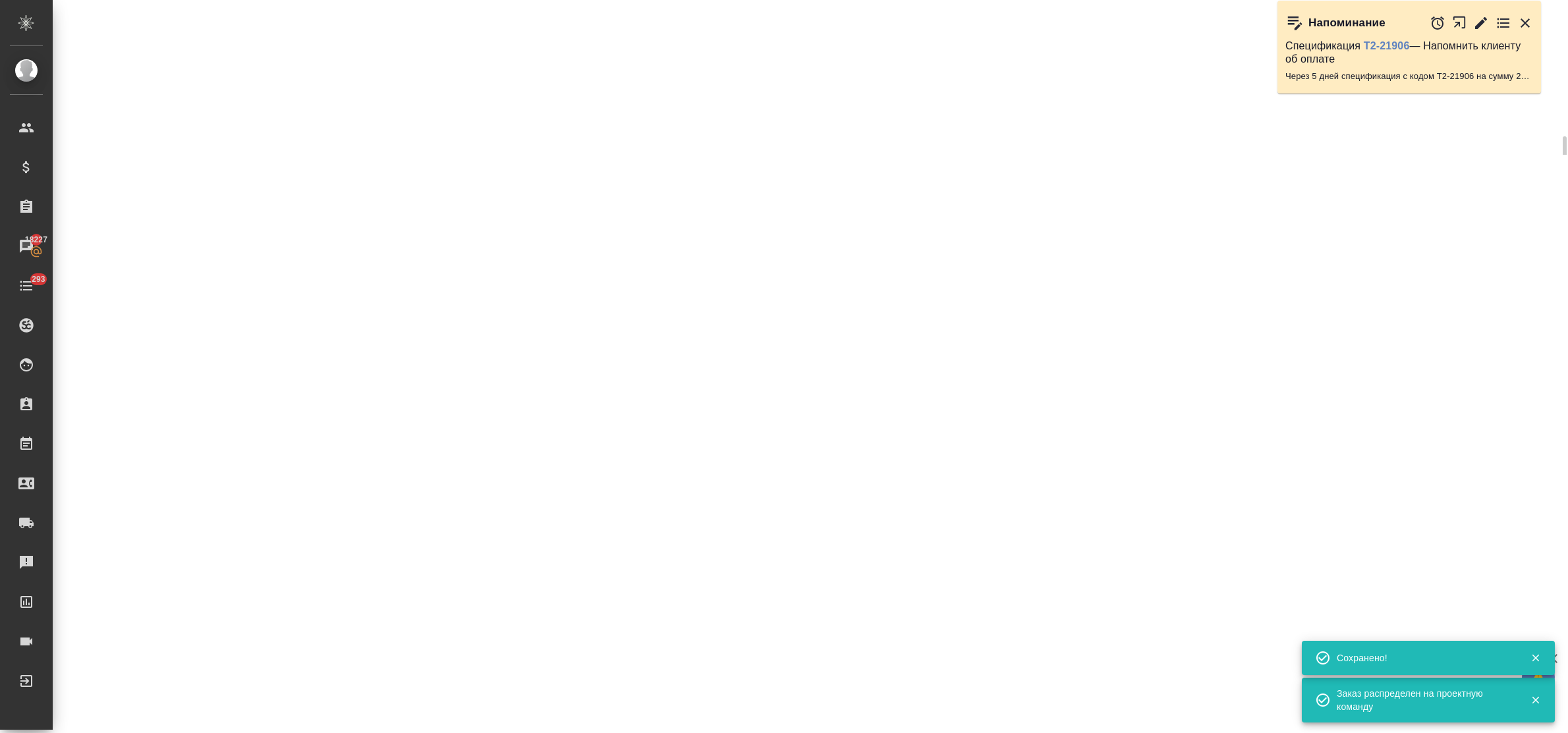
select select "RU"
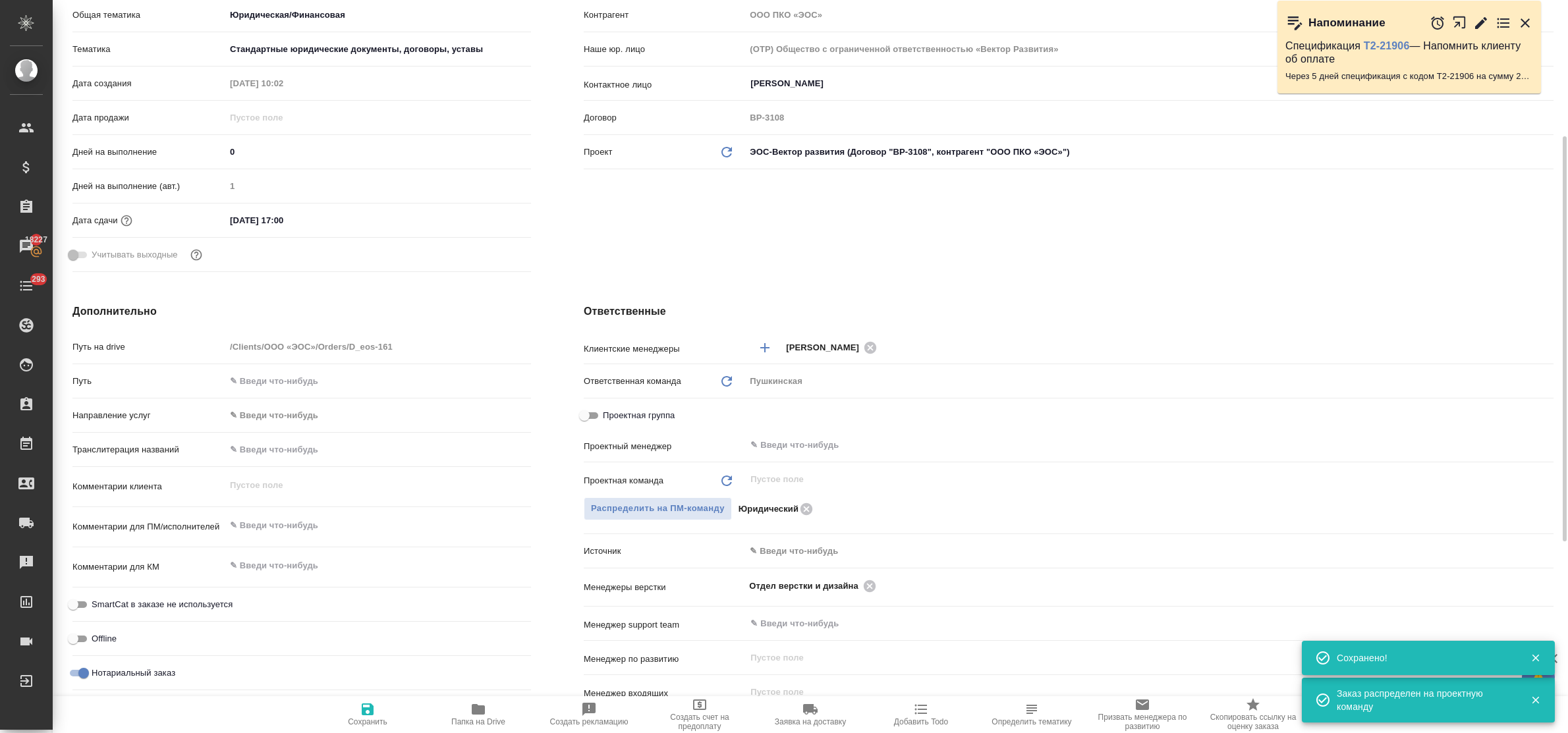
type textarea "x"
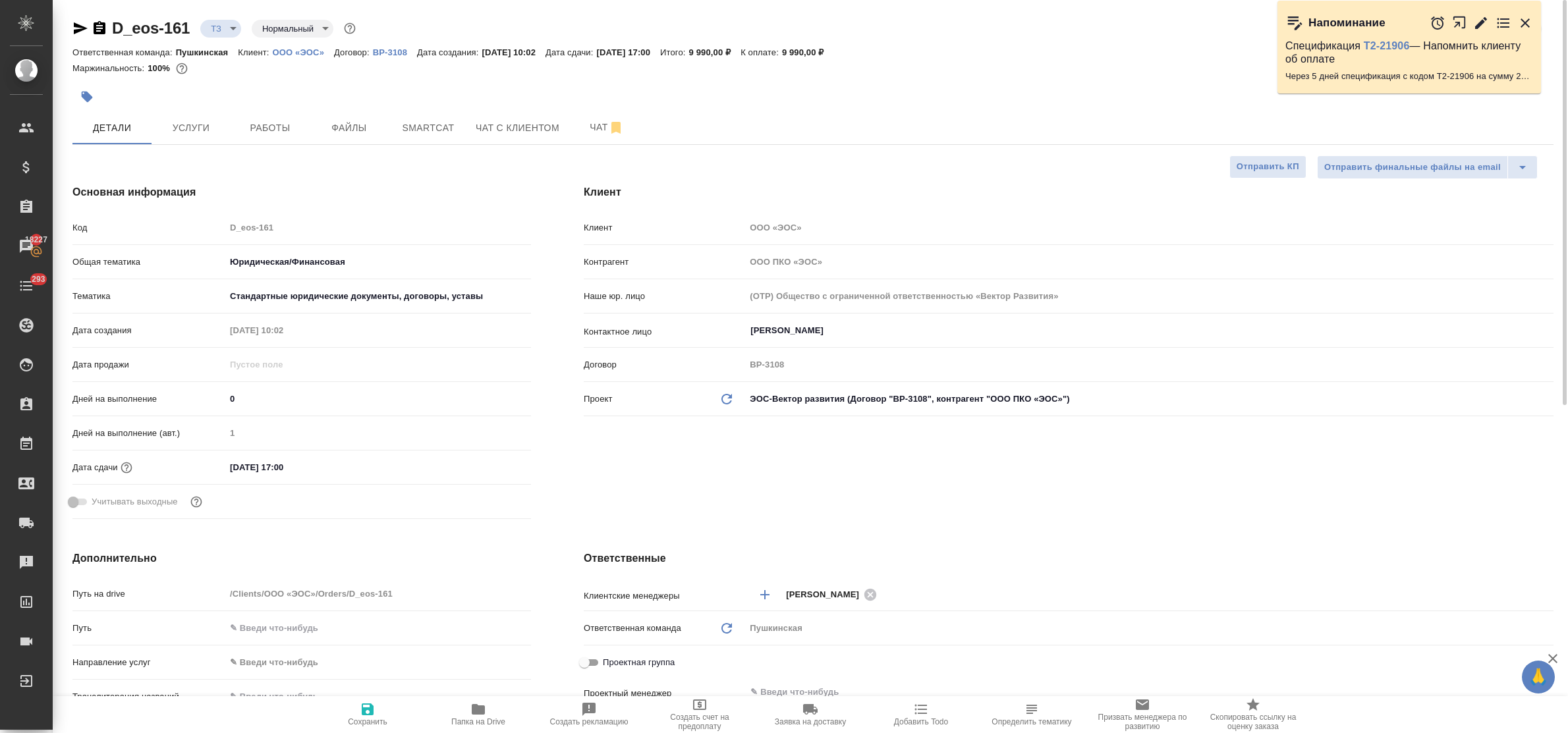
type textarea "x"
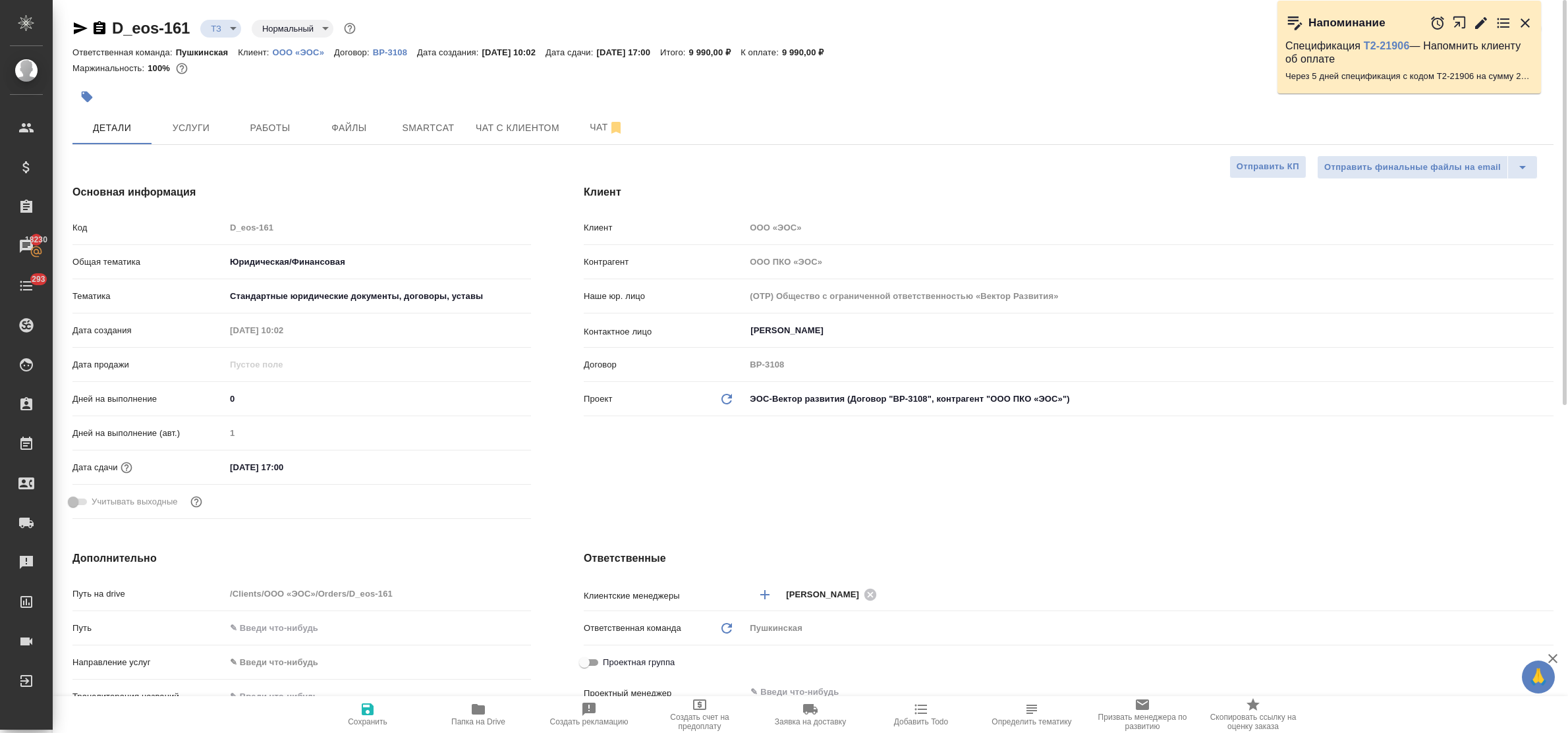
type textarea "x"
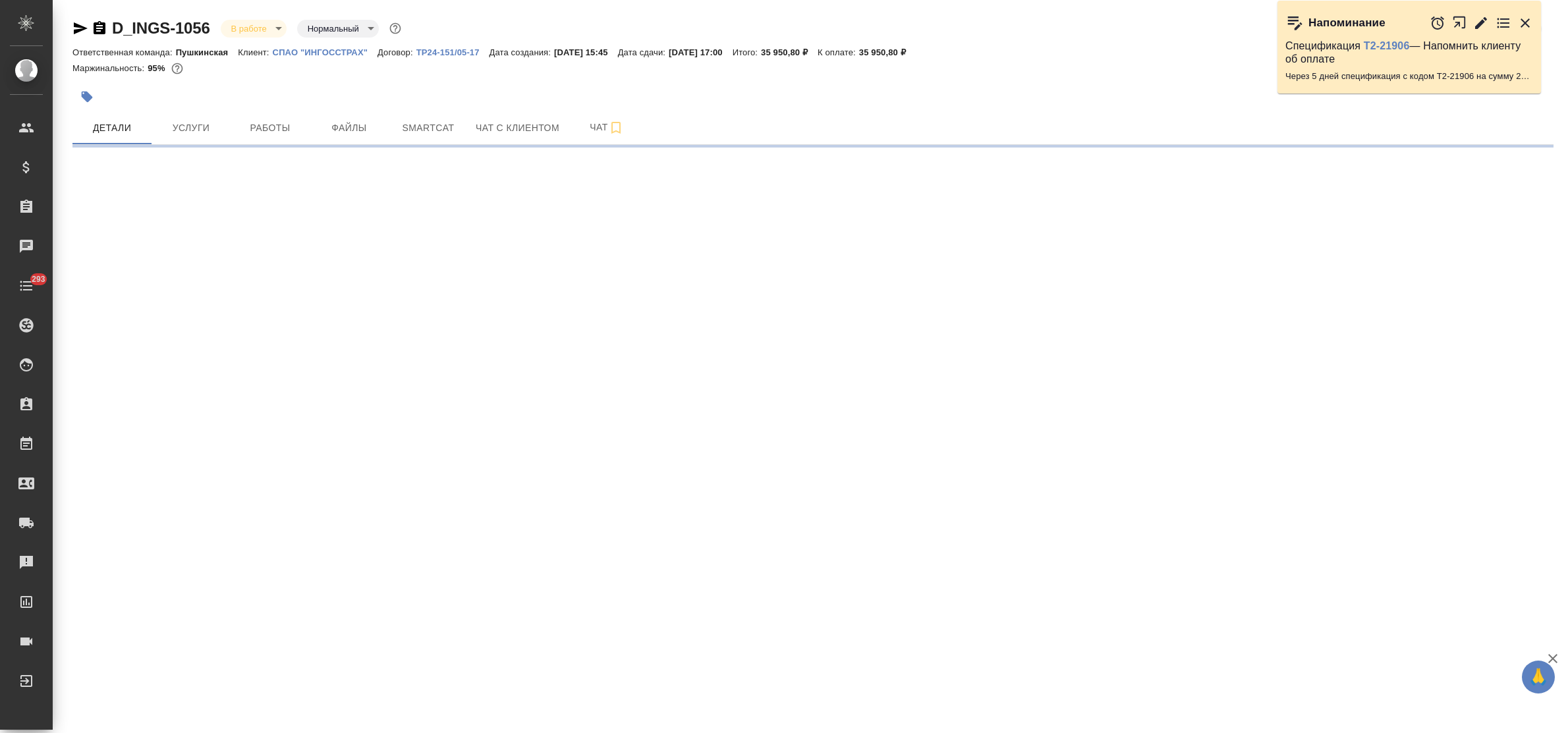
select select "RU"
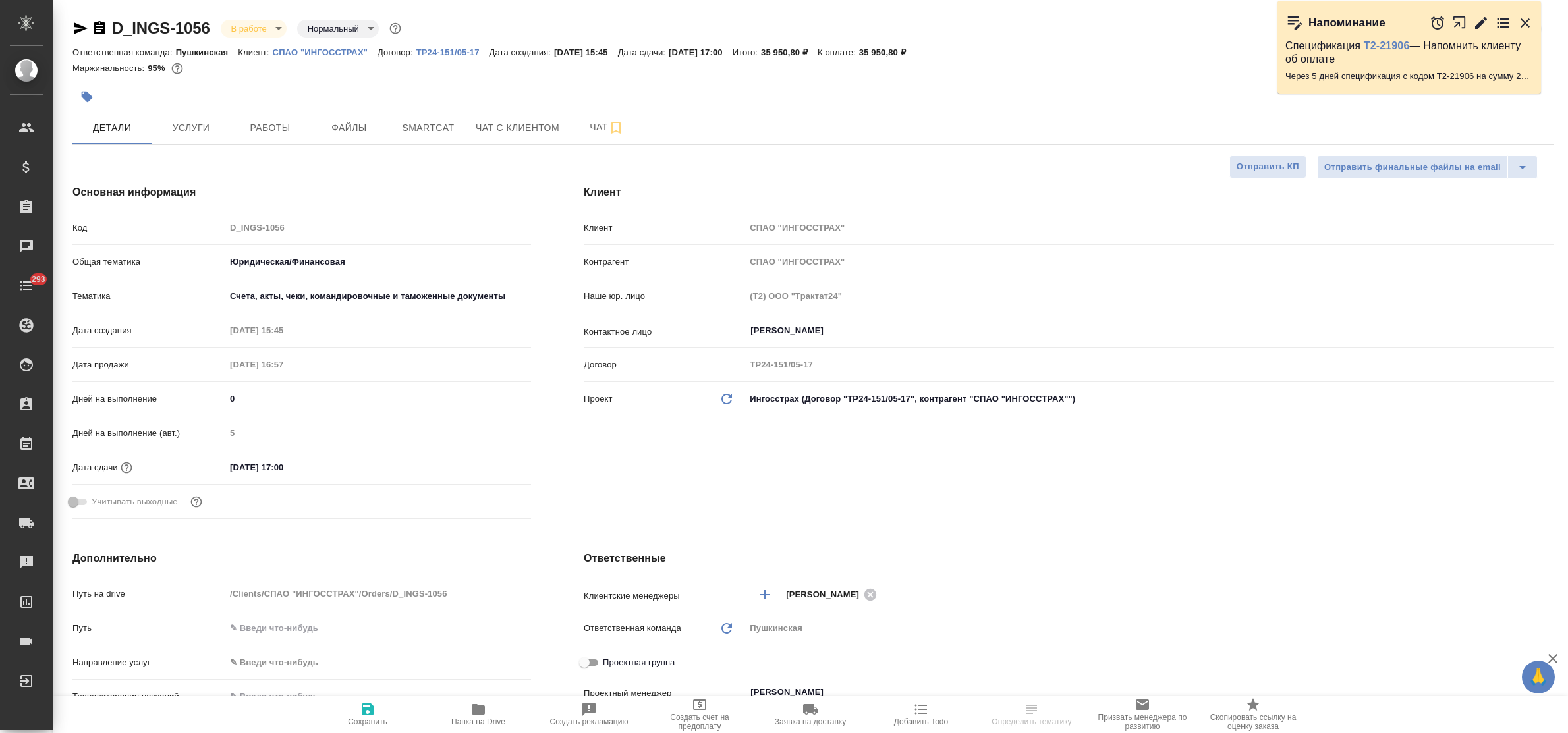
type textarea "x"
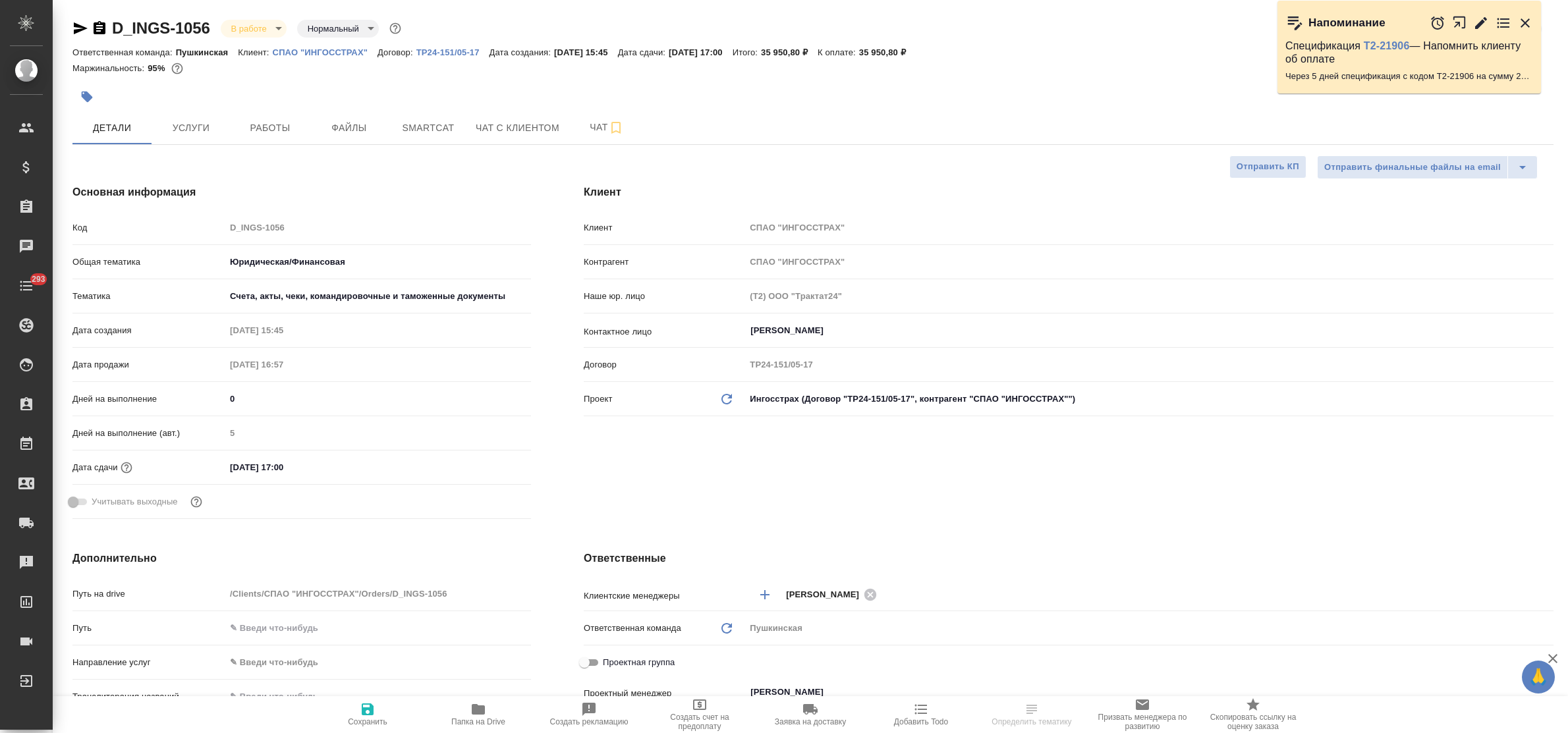
type textarea "x"
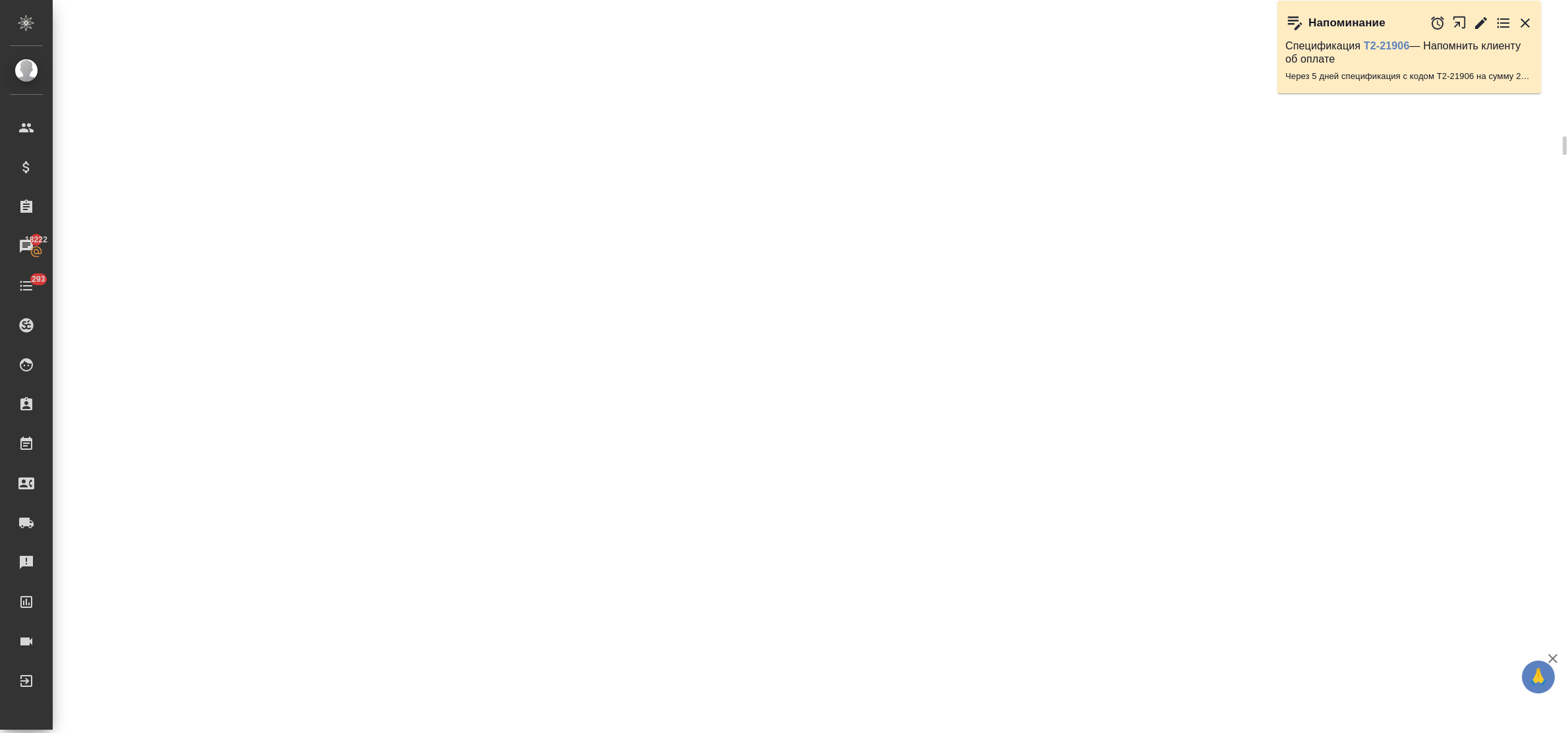
click at [288, 521] on div ".cls-1 fill:#fff; AWATERA Bulakhova [PERSON_NAME] Спецификации Заказы 18222 Чат…" at bounding box center [784, 366] width 1568 height 733
select select "RU"
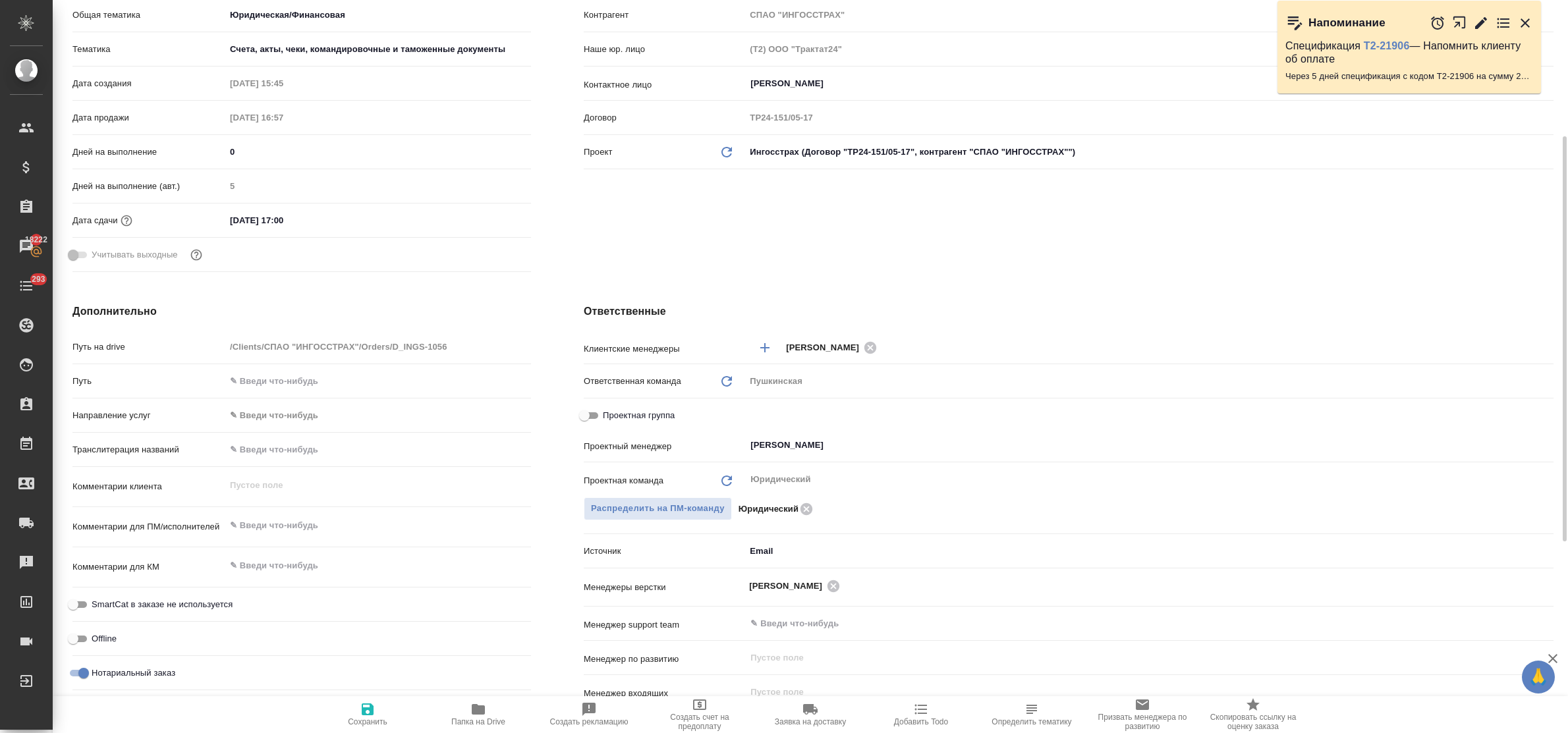
type textarea "x"
click at [291, 528] on textarea at bounding box center [378, 526] width 304 height 23
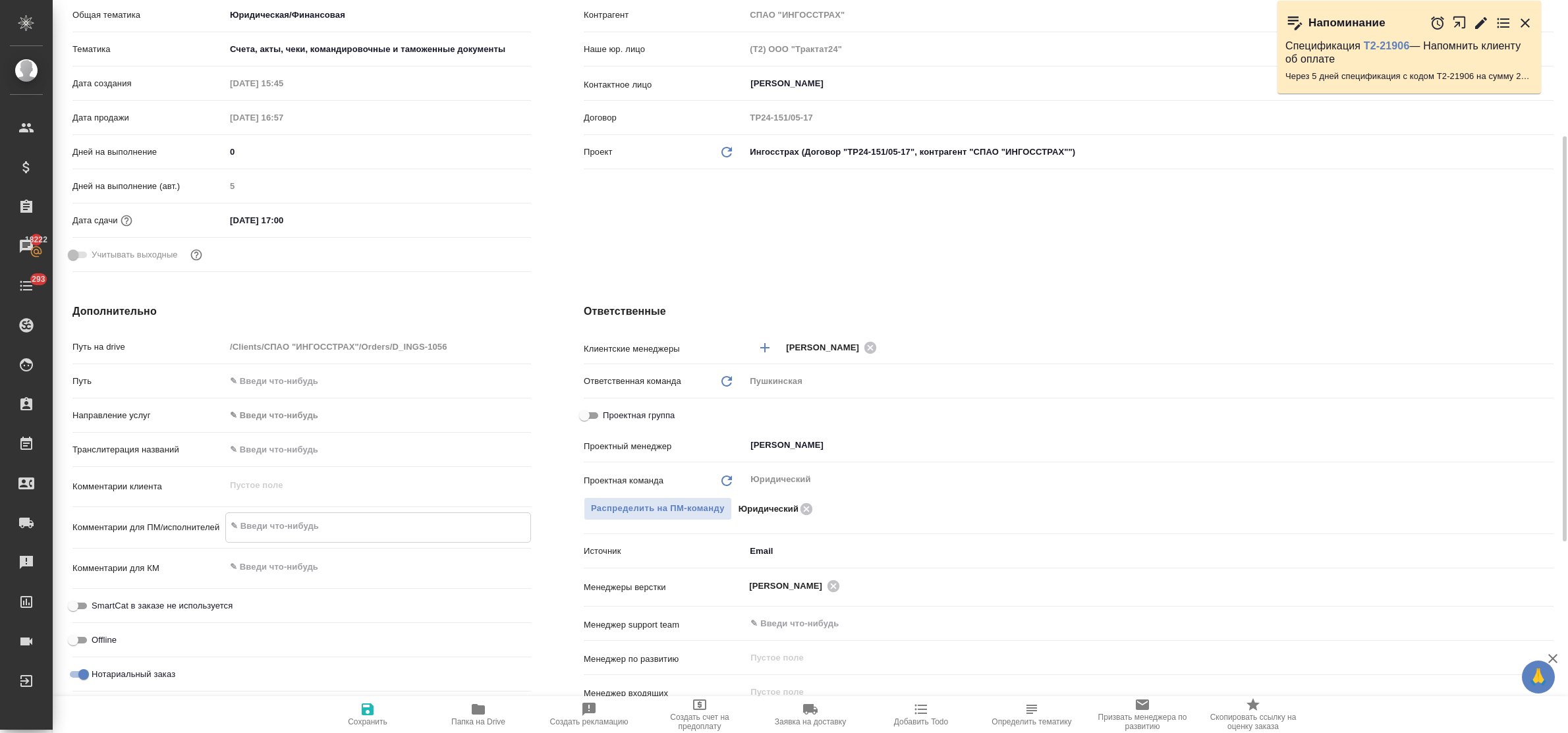
type textarea "x"
type textarea "с"
type textarea "x"
type textarea "см"
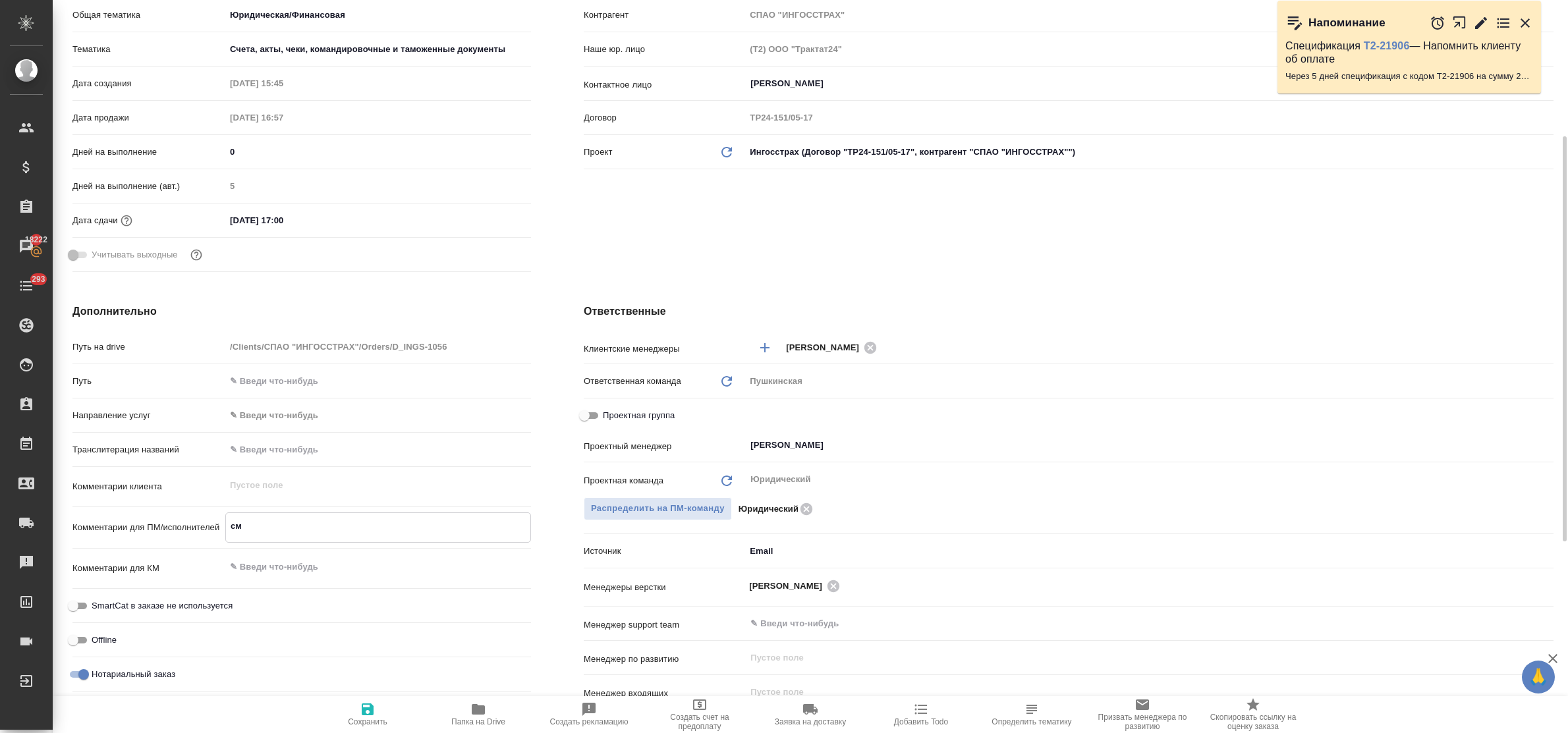
type textarea "x"
type textarea "см."
type textarea "x"
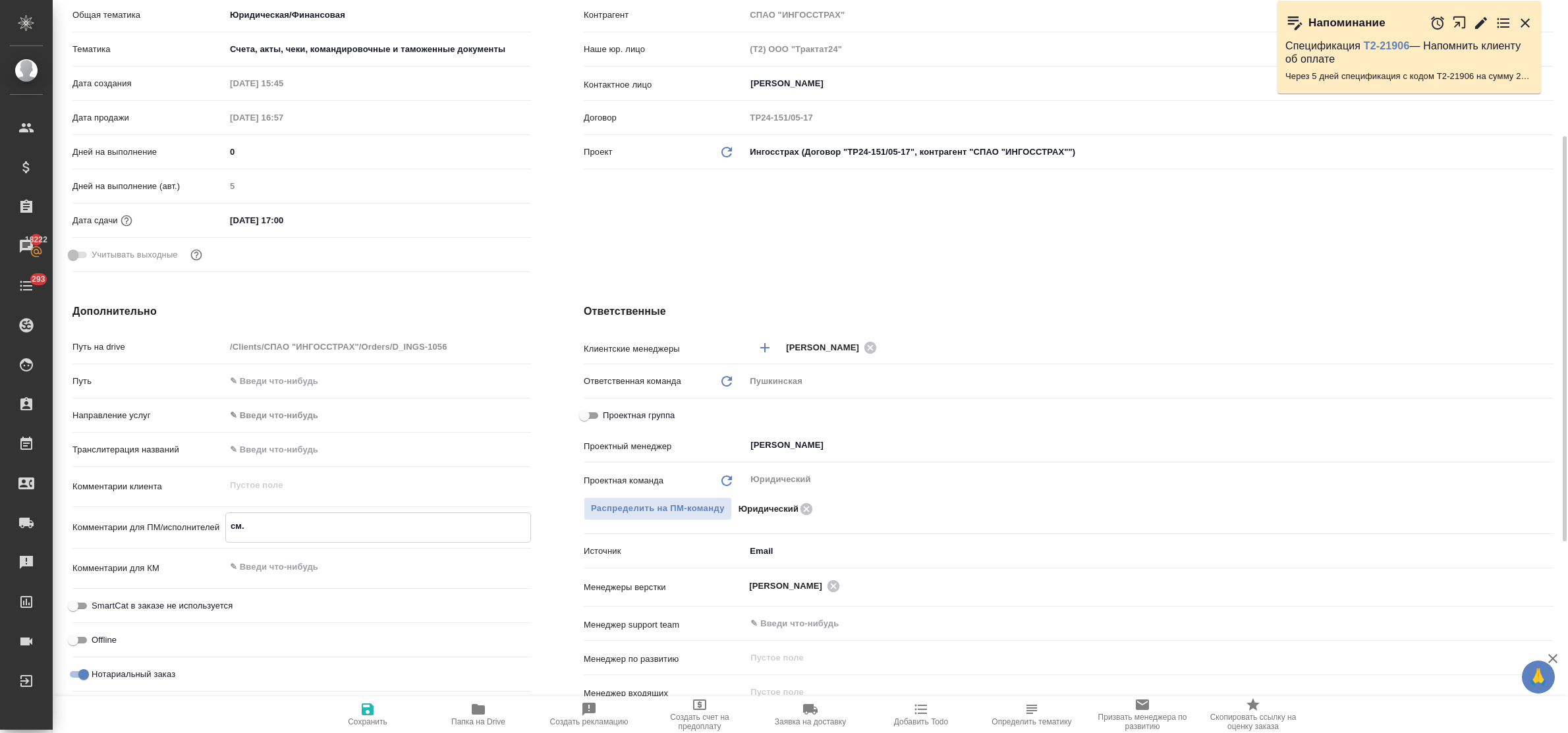
type textarea "x"
type textarea "см."
type textarea "x"
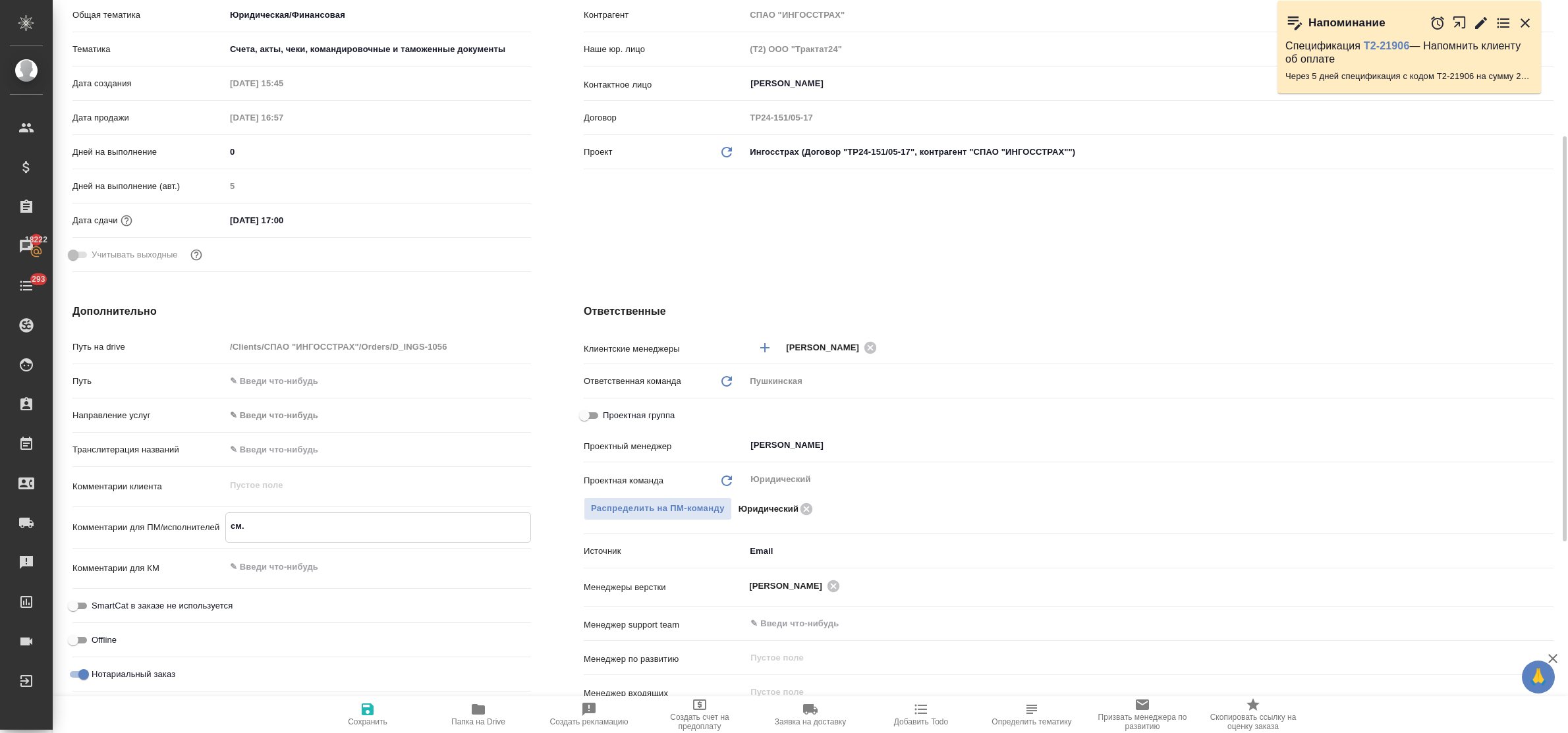
type textarea "x"
type textarea "см. в"
type textarea "x"
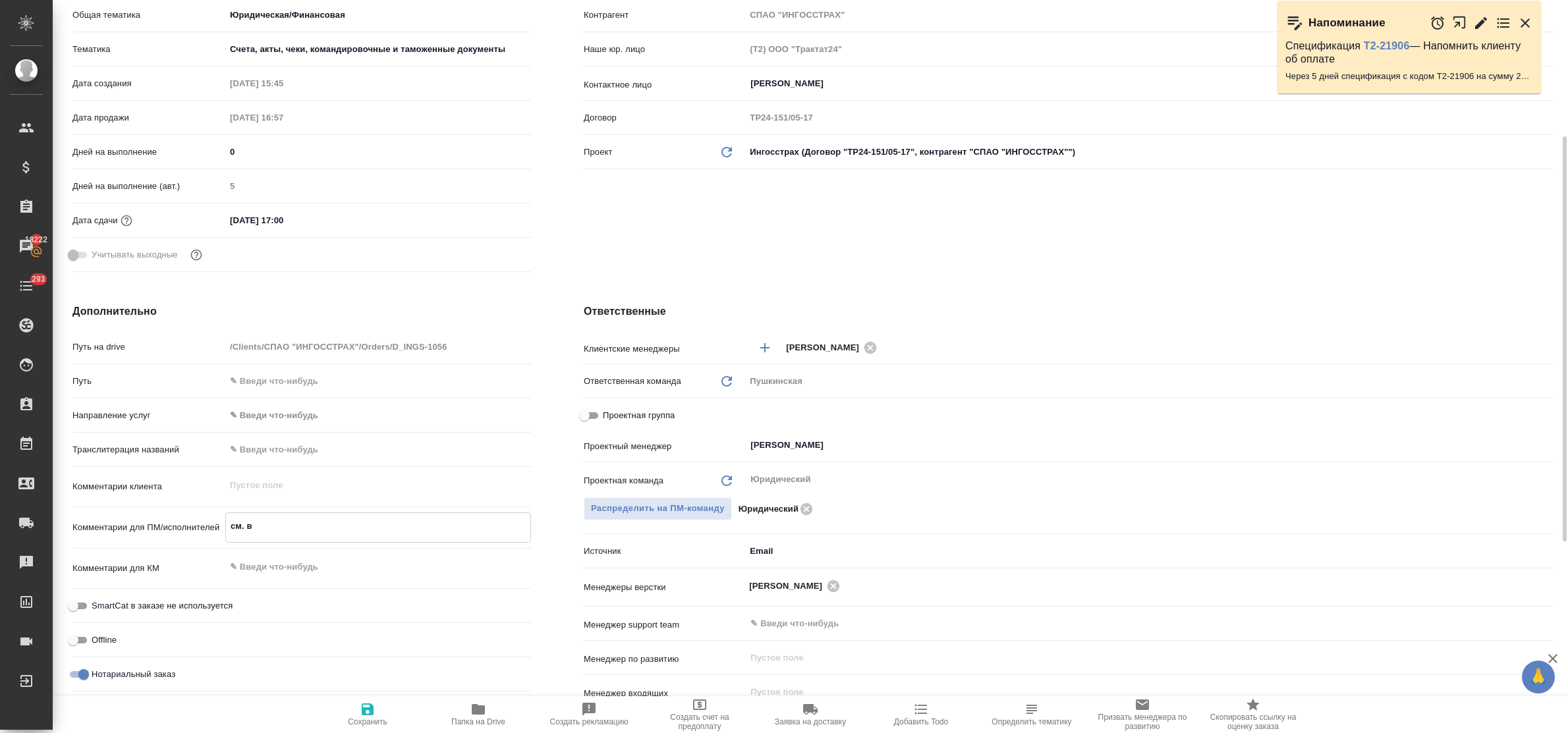
type textarea "x"
type textarea "см. в"
type textarea "x"
type textarea "см. в п"
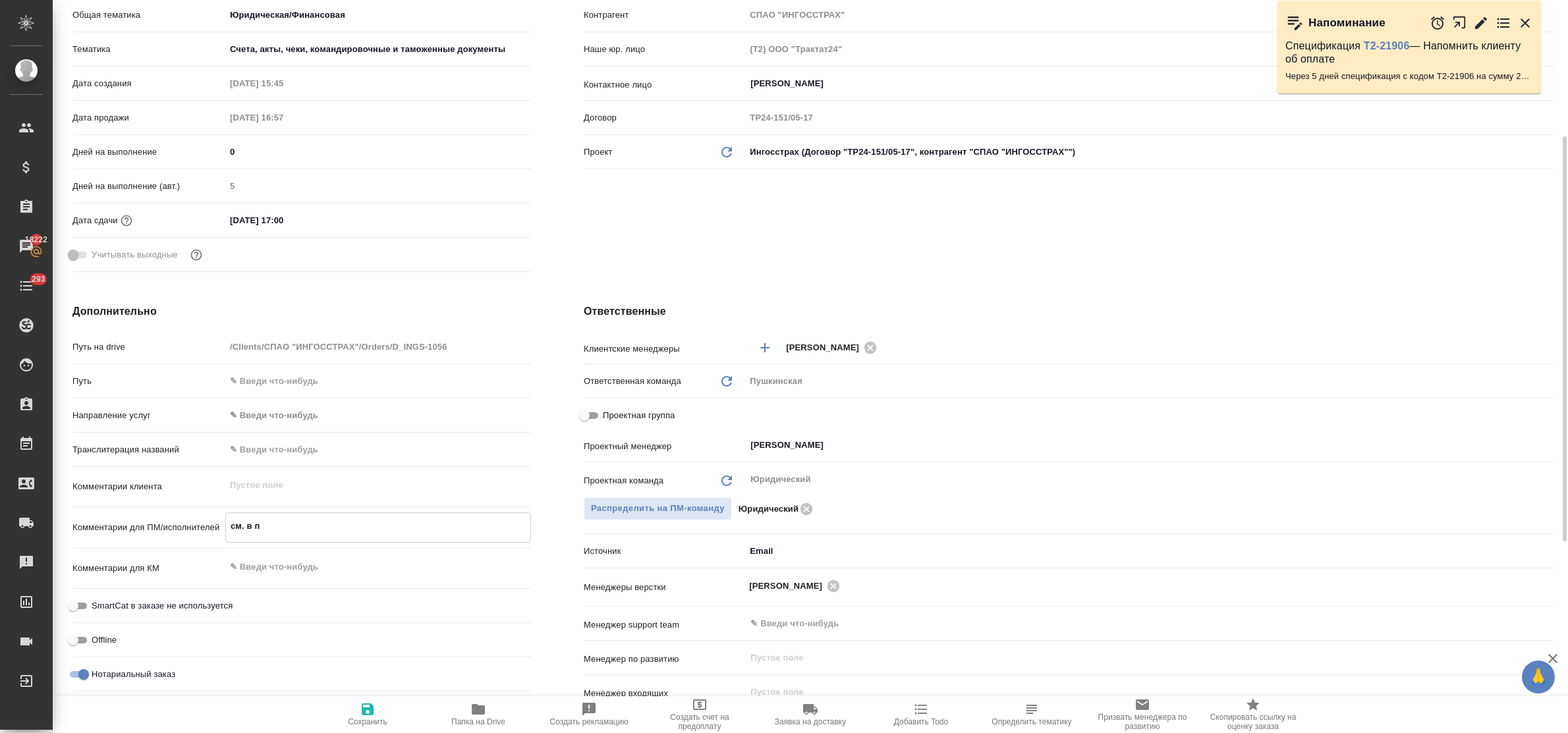
type textarea "x"
type textarea "см. в по"
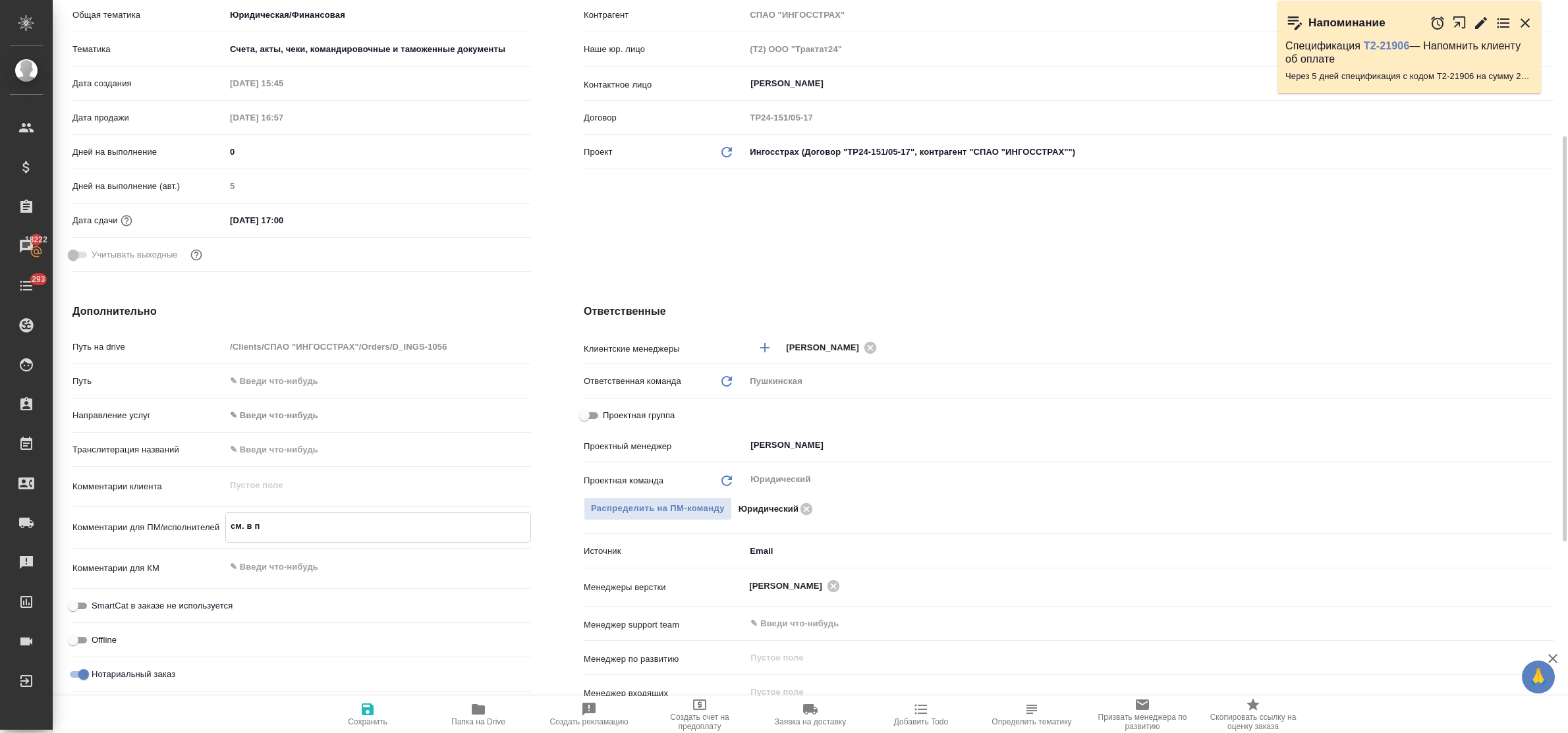
type textarea "x"
type textarea "см. в пом"
type textarea "x"
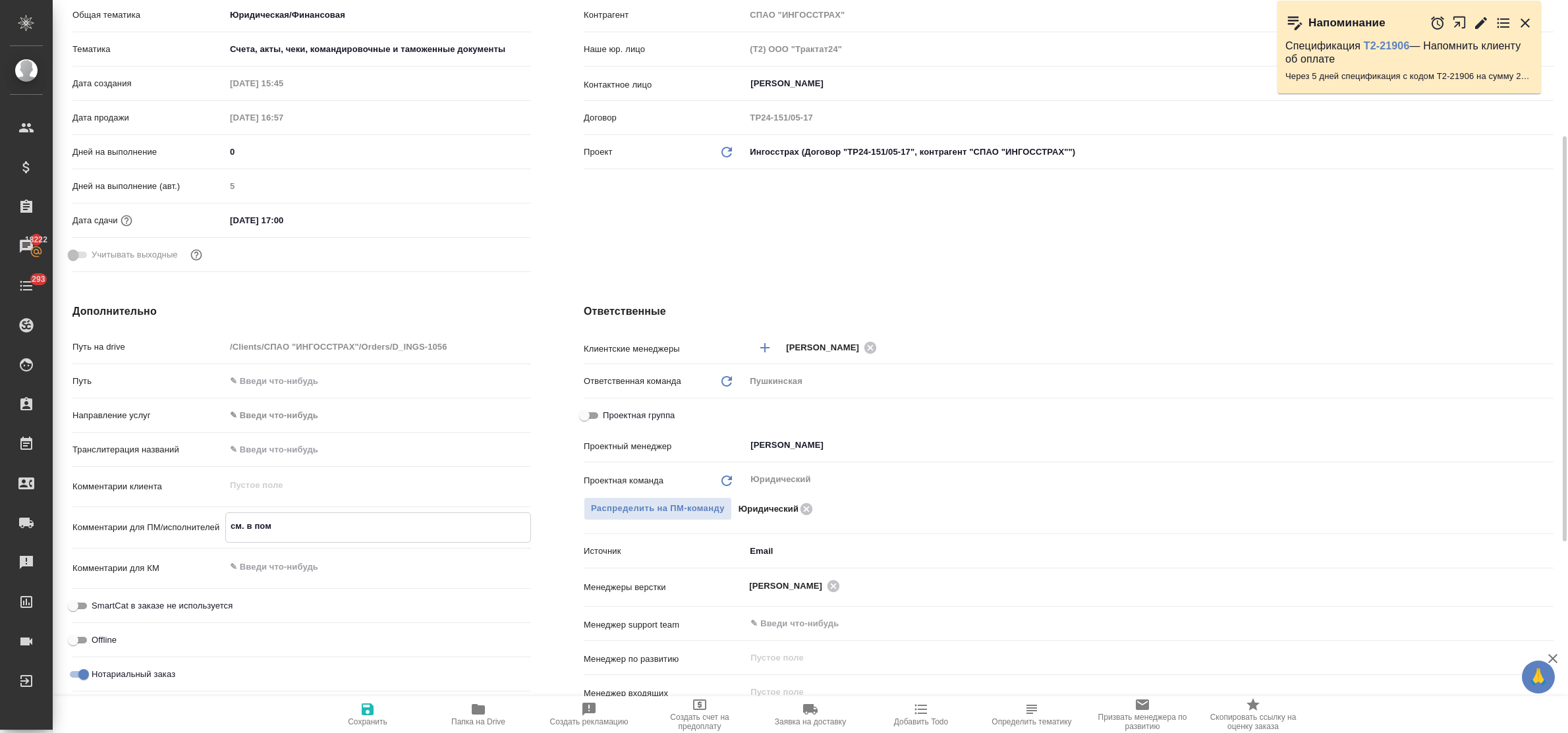
type textarea "x"
type textarea "см. в помо"
type textarea "x"
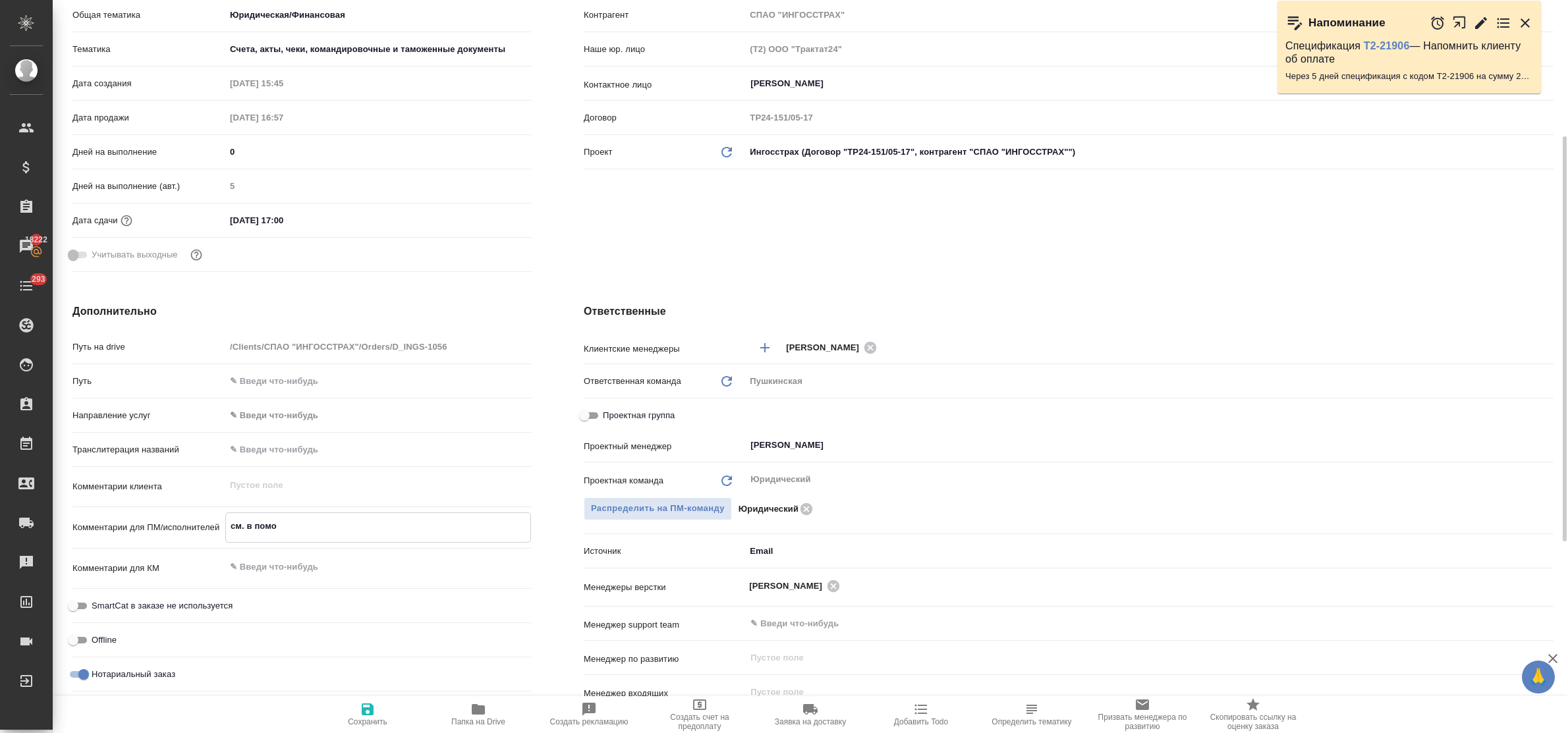
type textarea "см. в помощ"
type textarea "x"
type textarea "см. в помощь"
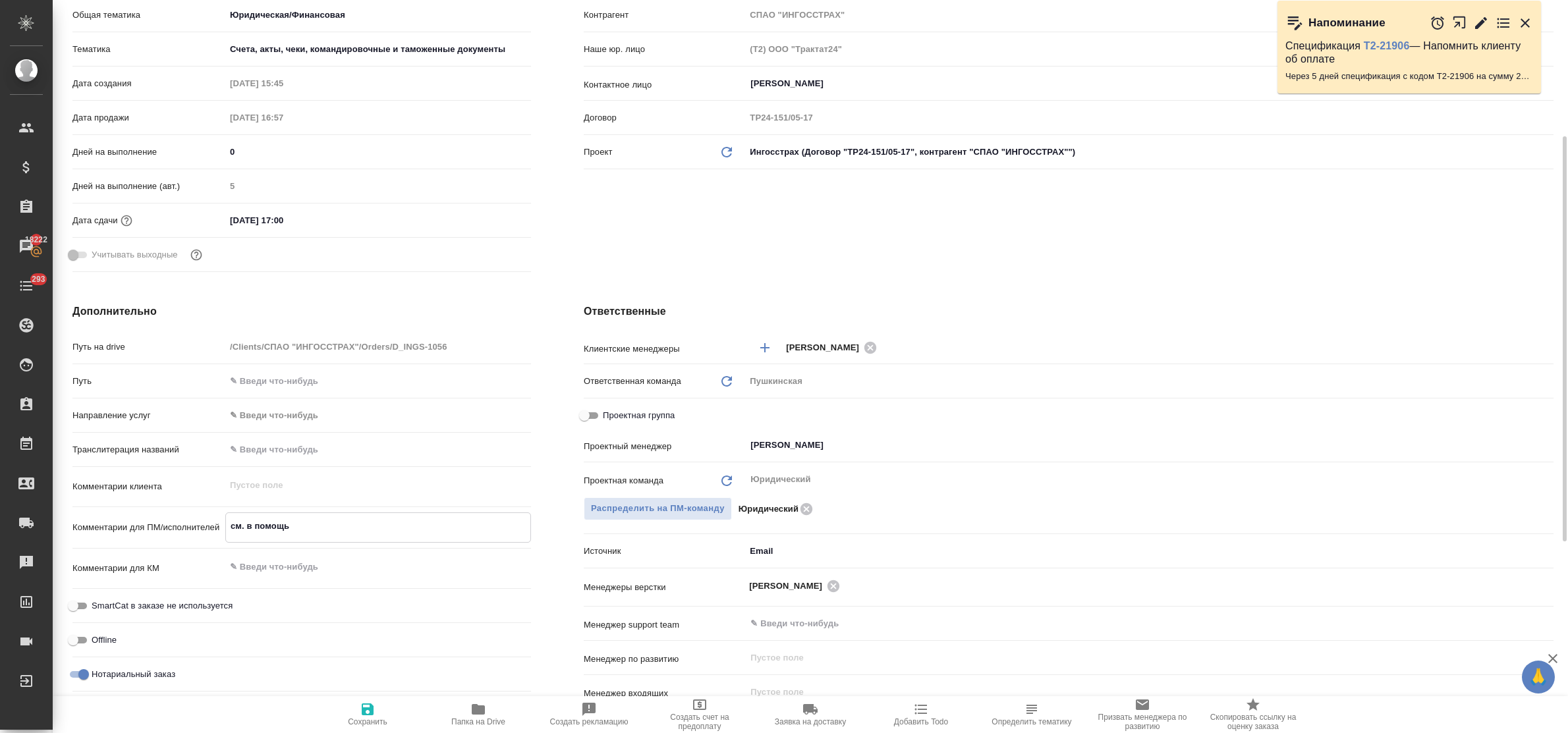
type textarea "x"
type textarea "см. в помощь"
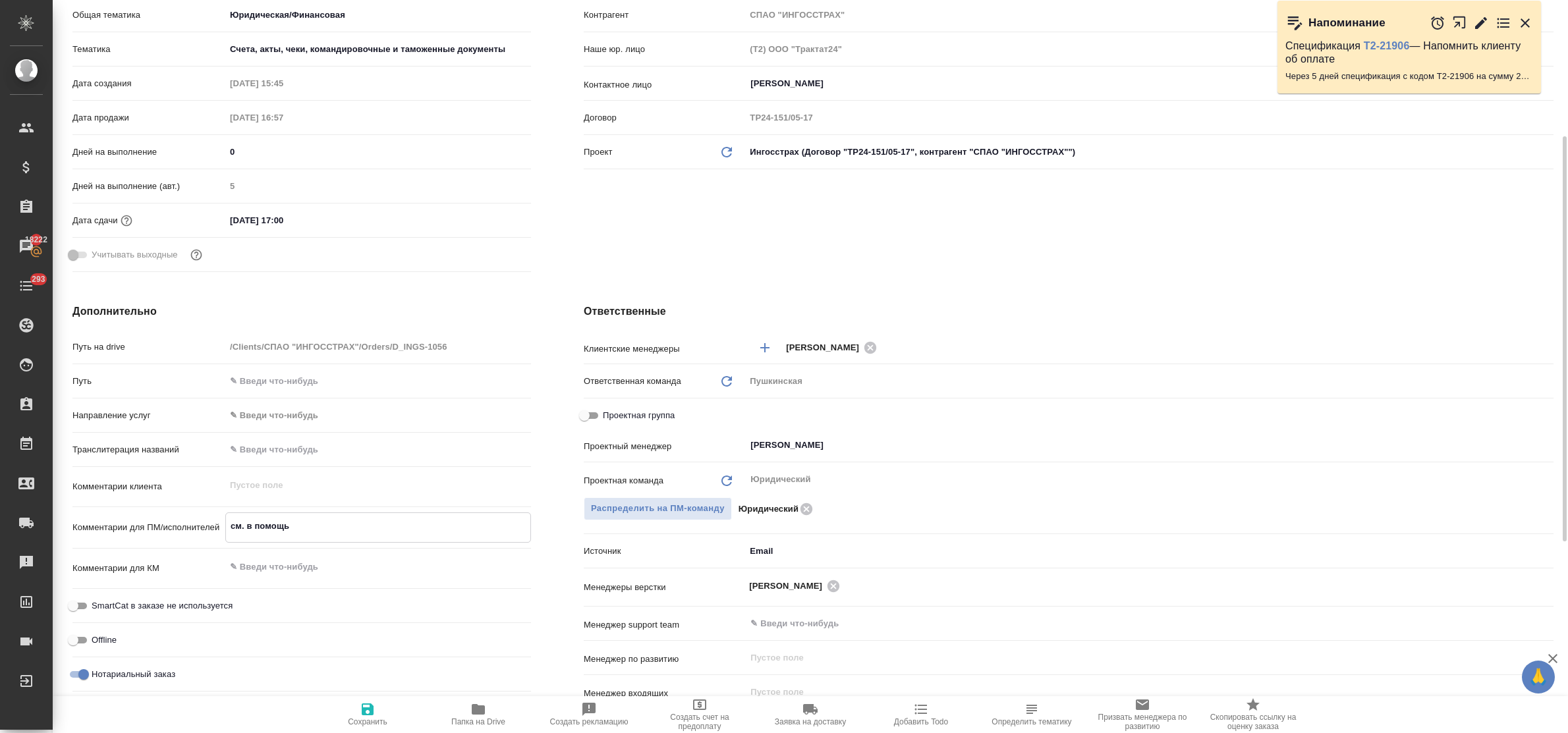
type textarea "x"
paste textarea "D_INGS-1056"
type textarea "см. в помощь D_INGS-1056"
type textarea "x"
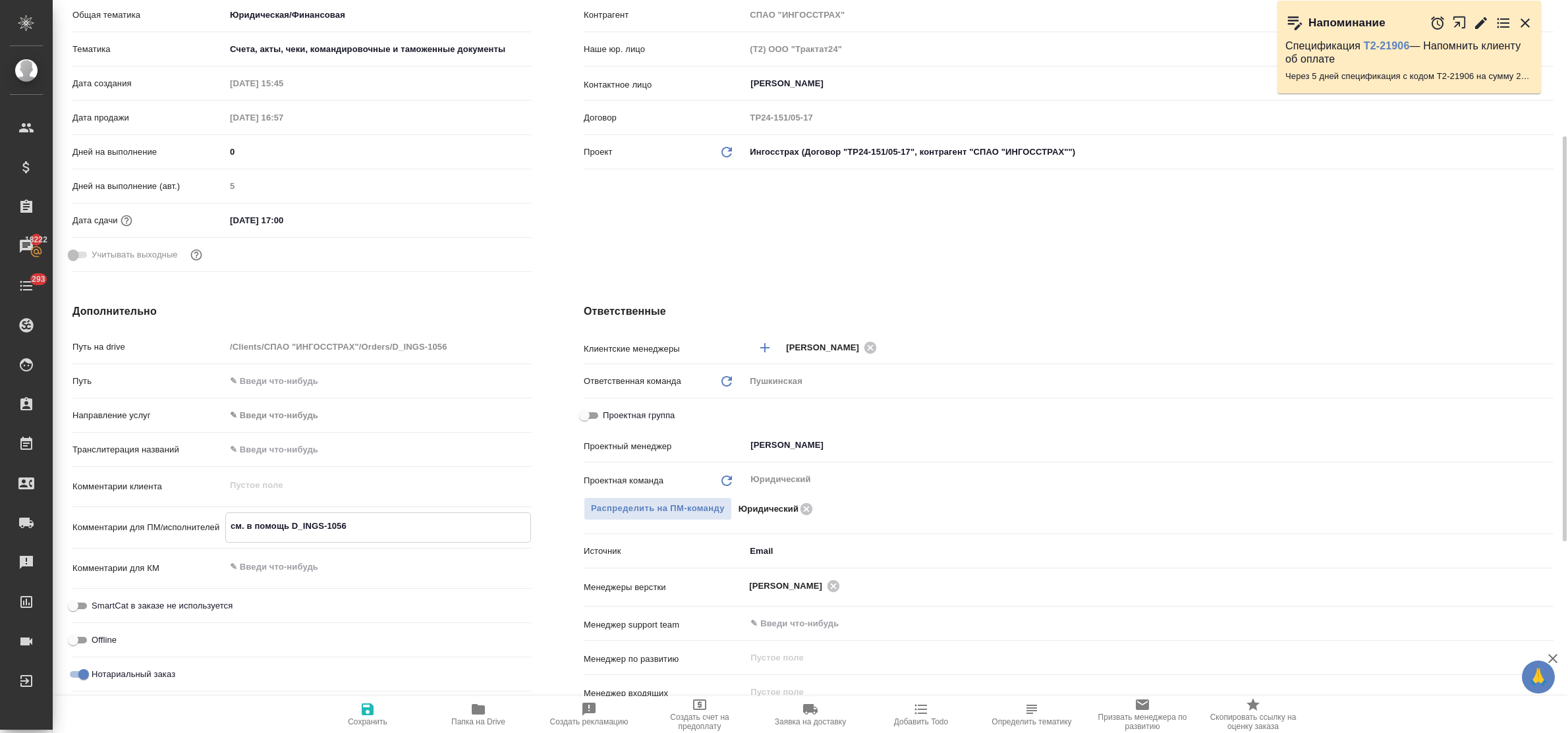
type textarea "x"
type textarea "см. в помощь D_INGS-105"
type textarea "x"
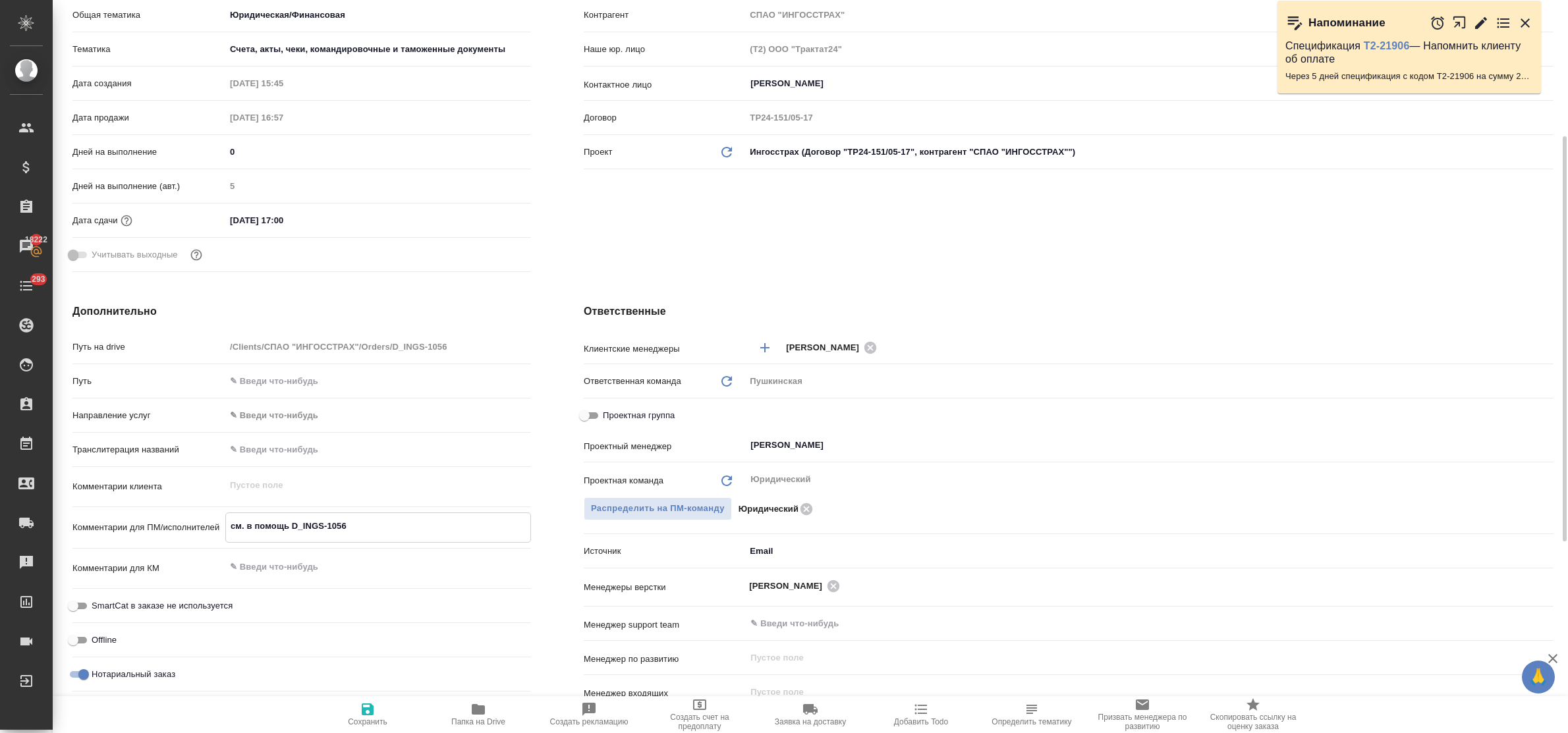
type textarea "x"
type textarea "см. в помощь D_INGS-1051"
type textarea "x"
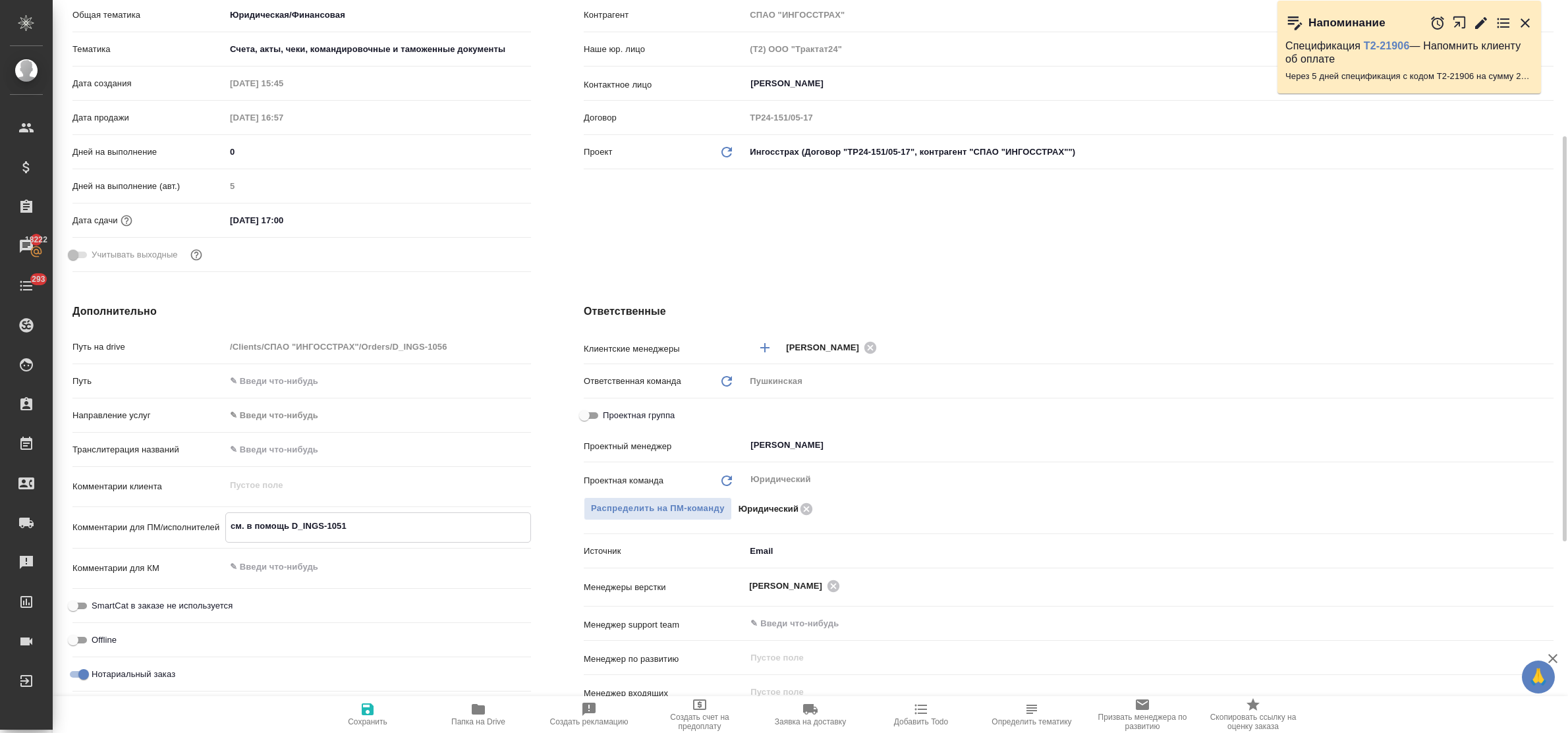
type textarea "см. в помощь D_INGS-1051"
type textarea "x"
click at [374, 715] on icon "button" at bounding box center [367, 710] width 16 height 16
type textarea "x"
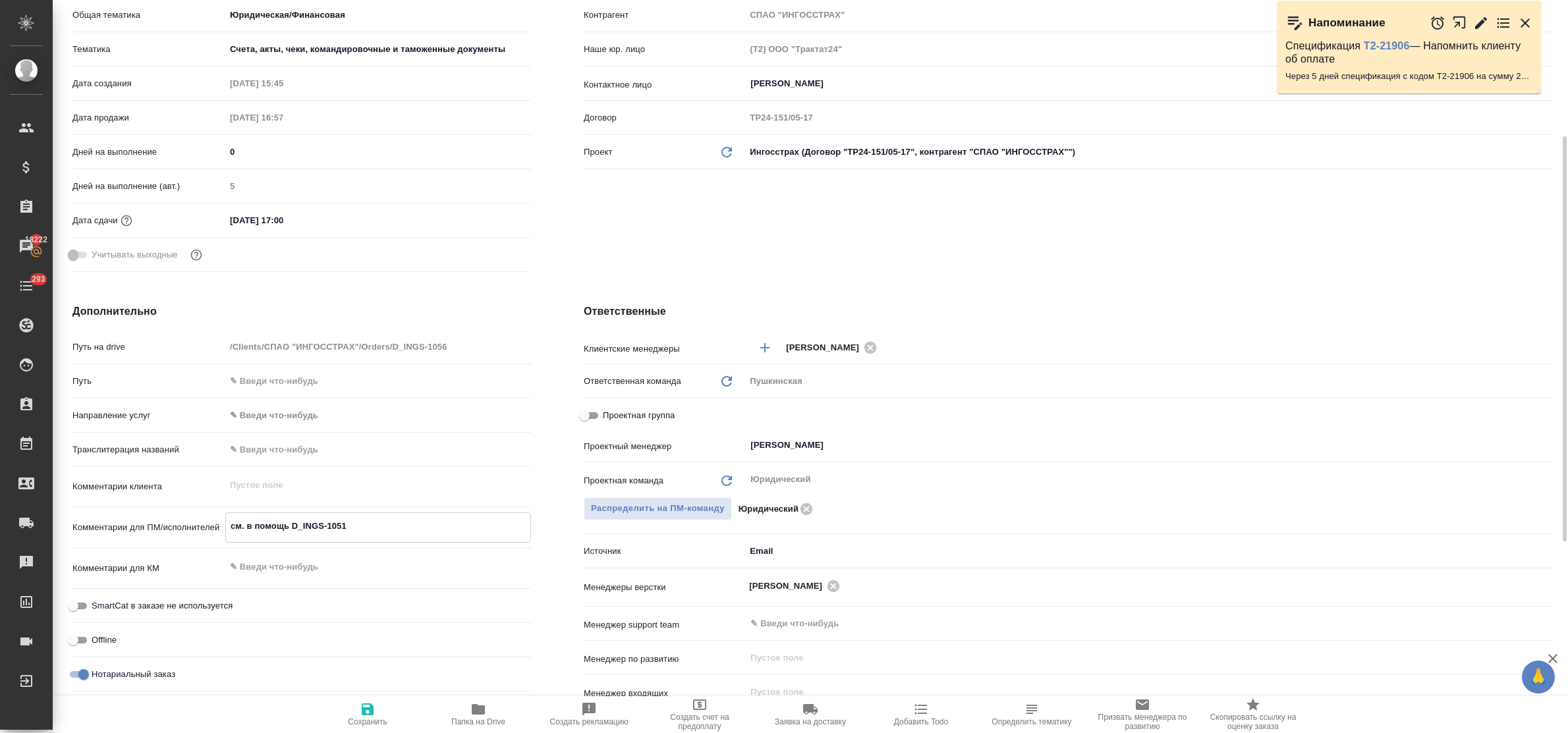
type textarea "x"
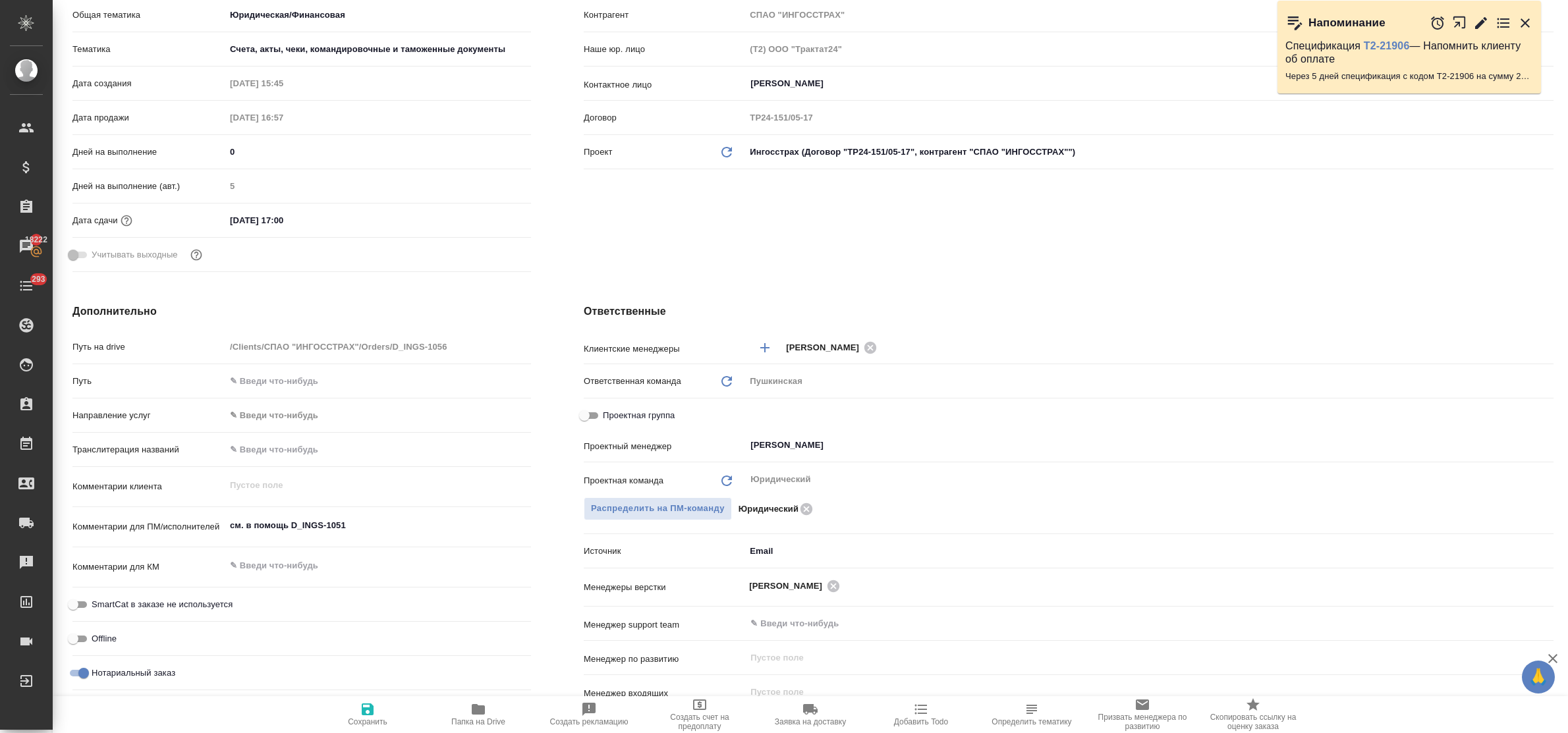
type textarea "x"
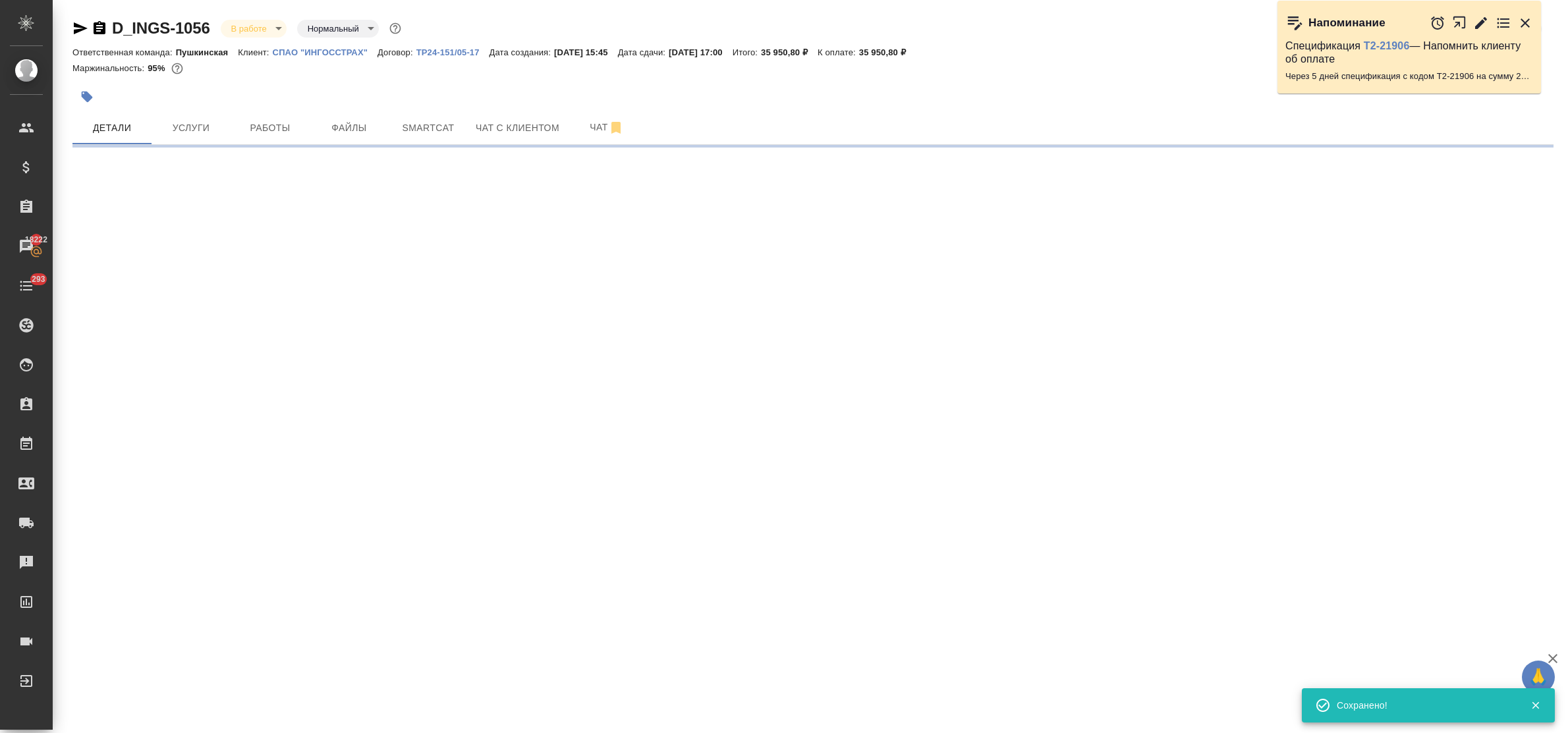
scroll to position [0, 0]
select select "RU"
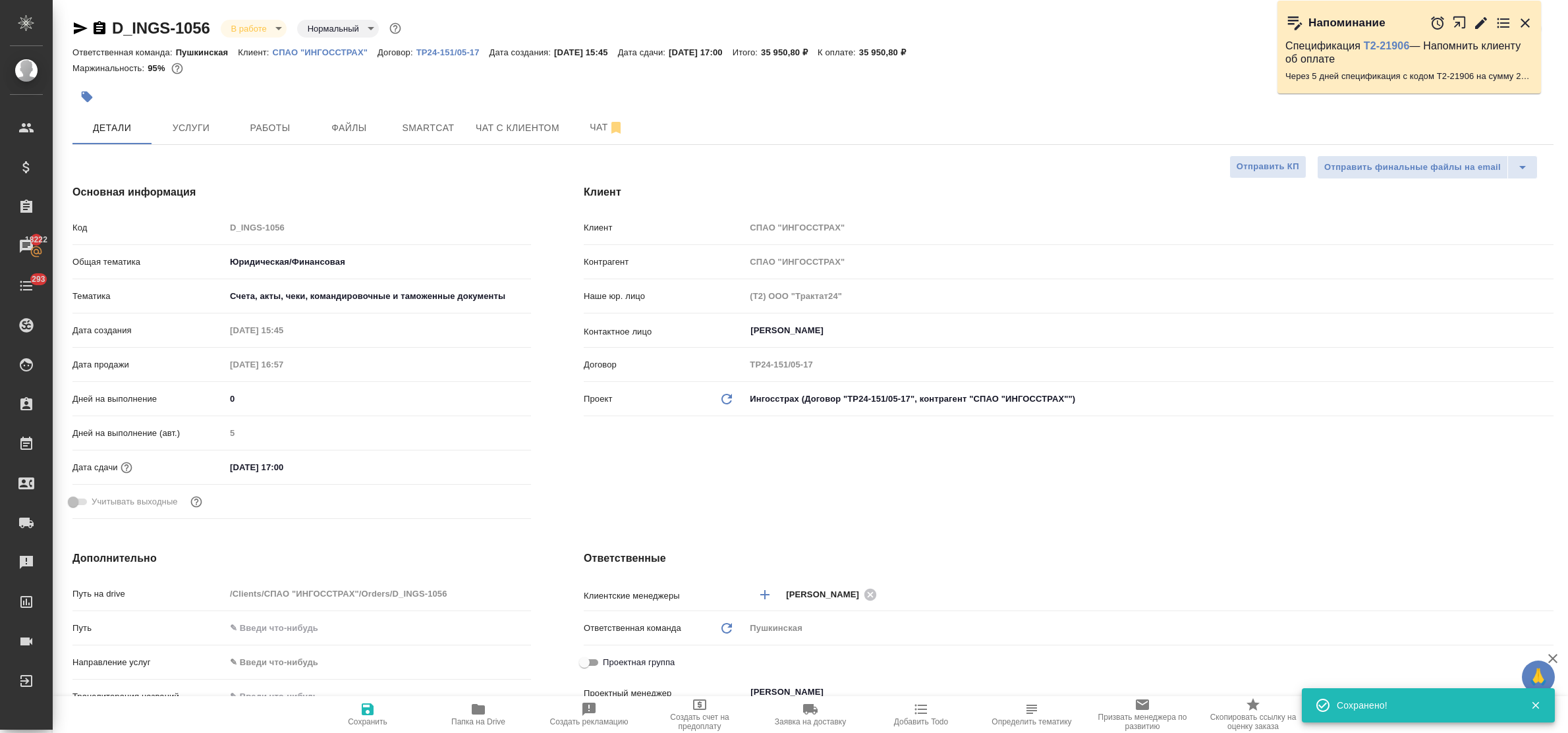
type textarea "x"
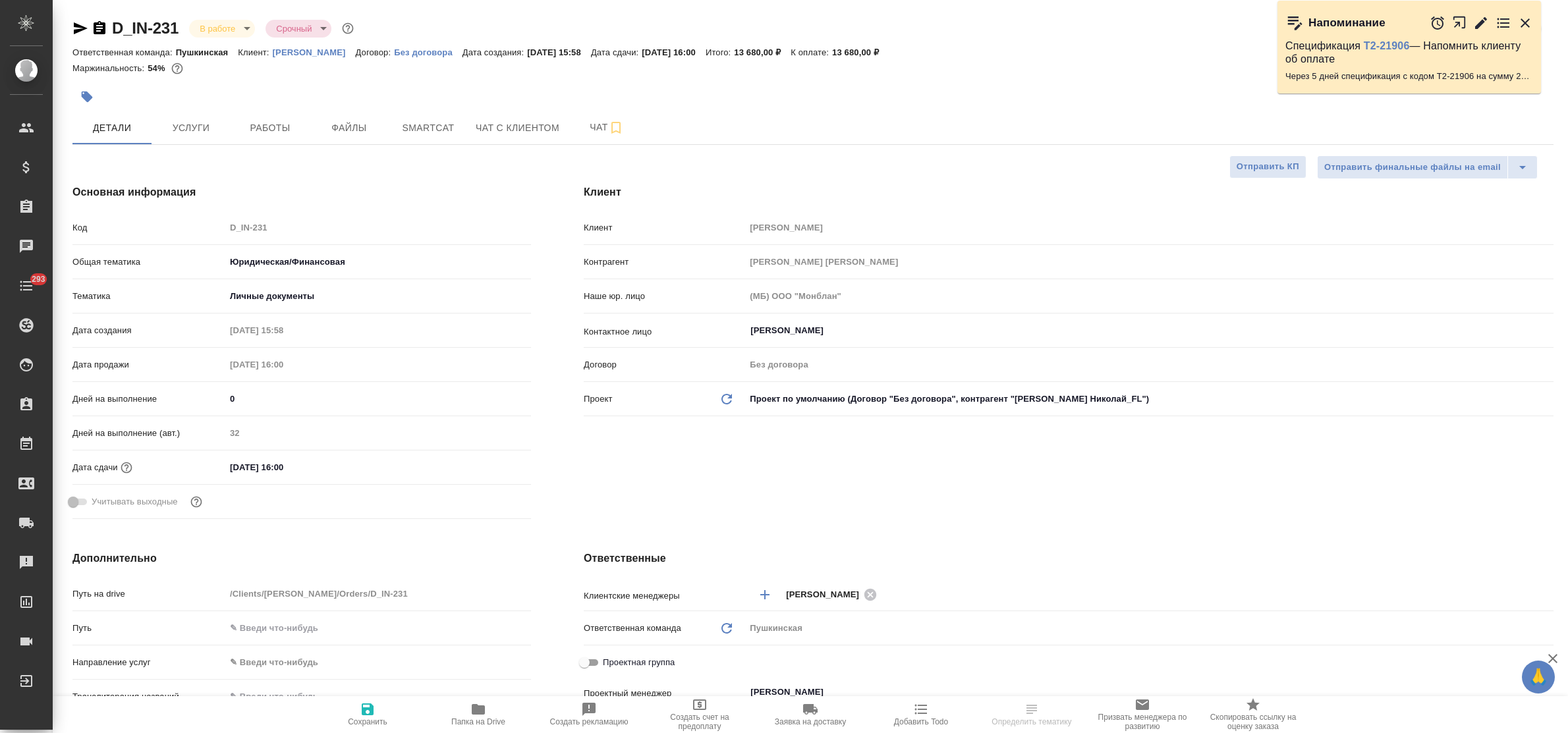
select select "RU"
type textarea "x"
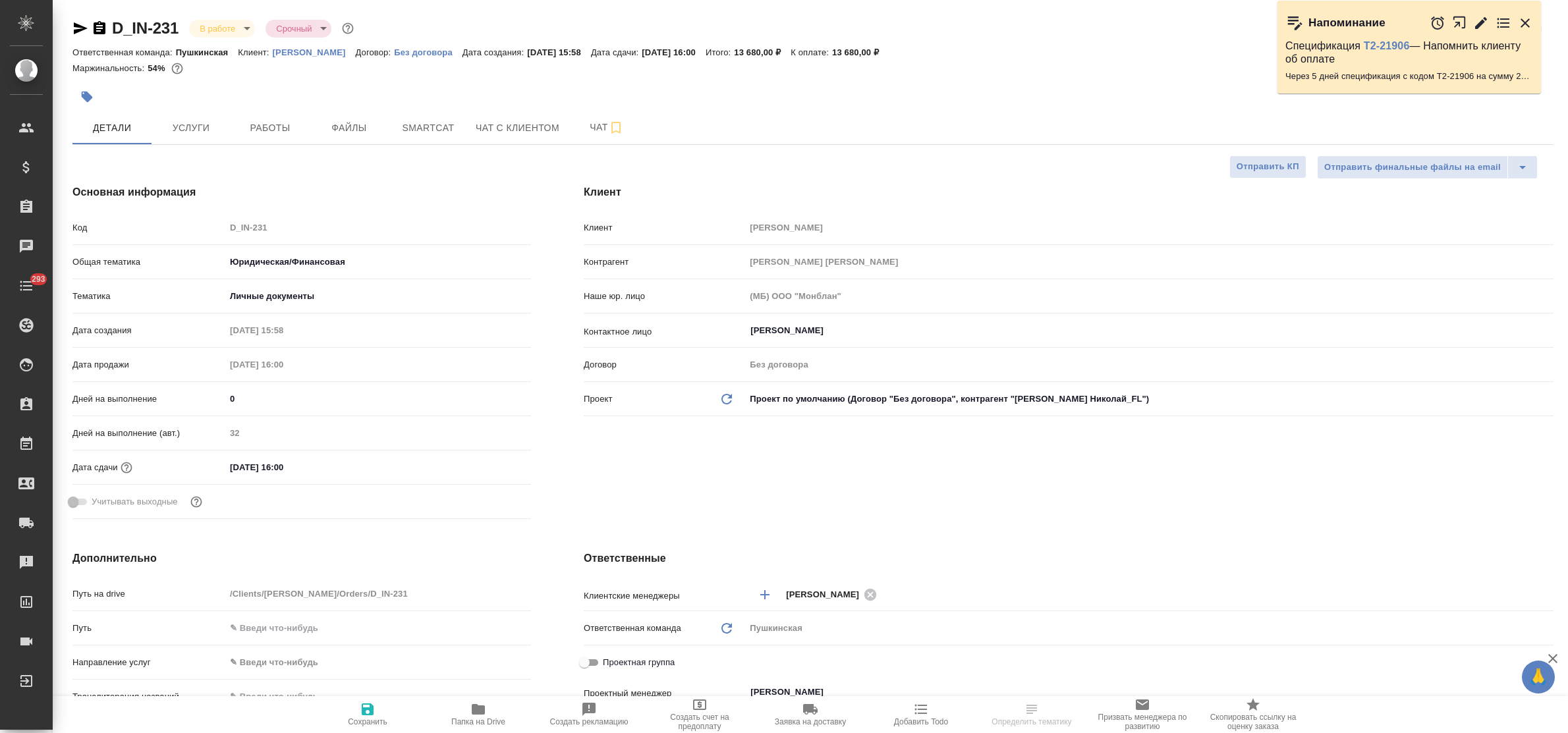
type textarea "x"
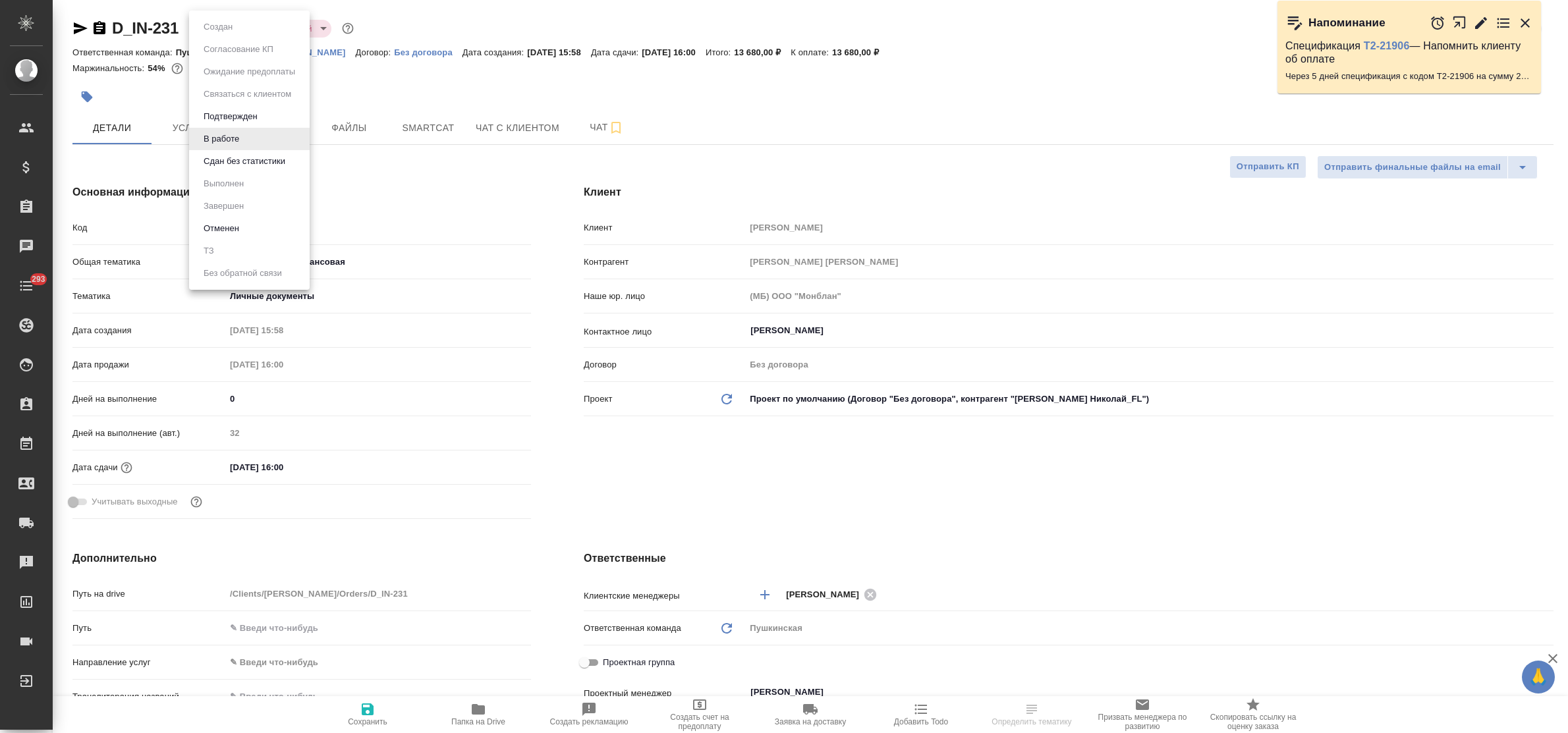
click at [236, 27] on body "🙏 .cls-1 fill:#fff; AWATERA Bulakhova [PERSON_NAME] Спецификации Заказы Чаты 29…" at bounding box center [784, 366] width 1568 height 733
type textarea "x"
click at [232, 158] on button "Сдан без статистики" at bounding box center [244, 161] width 90 height 14
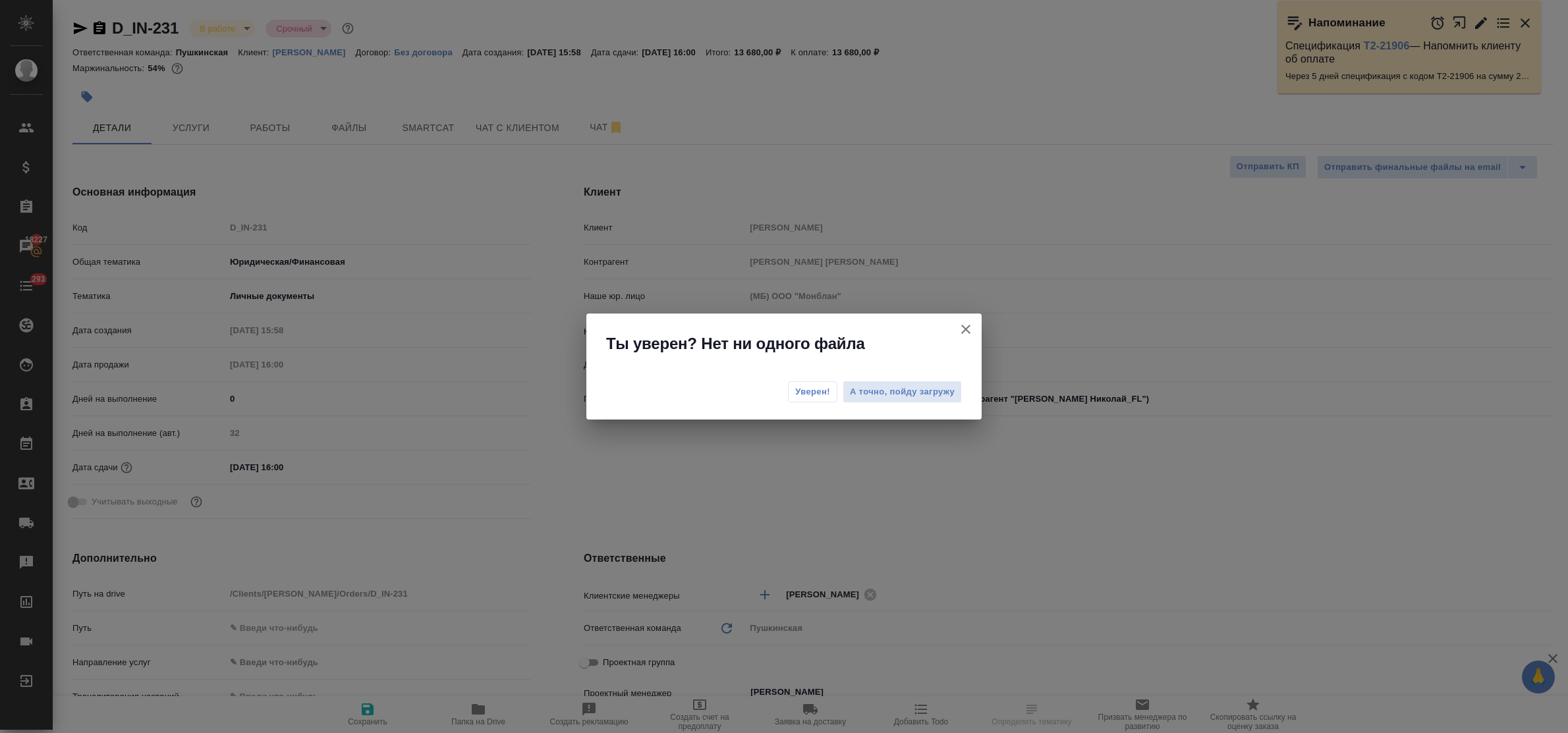
click at [812, 391] on span "Уверен!" at bounding box center [812, 391] width 35 height 13
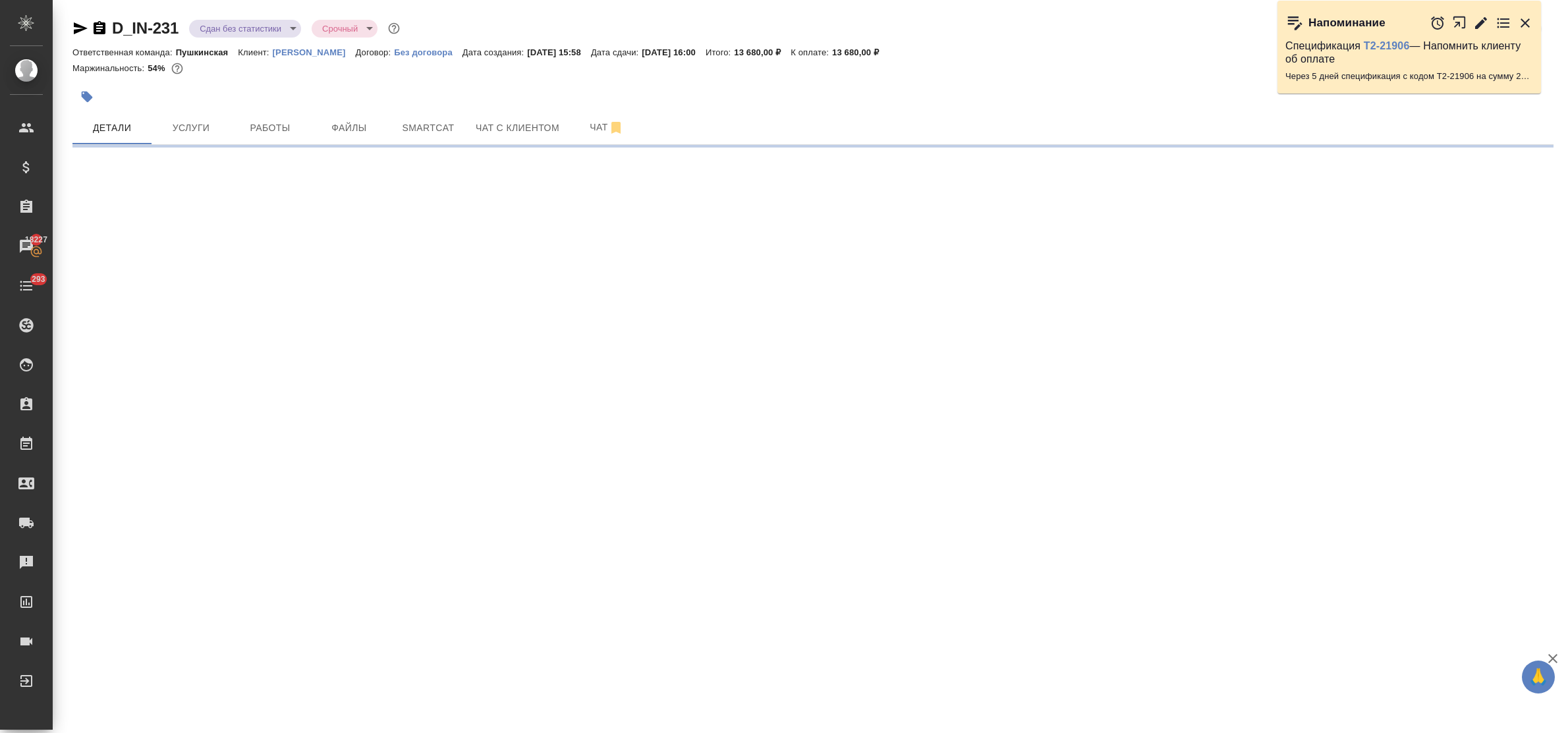
select select "RU"
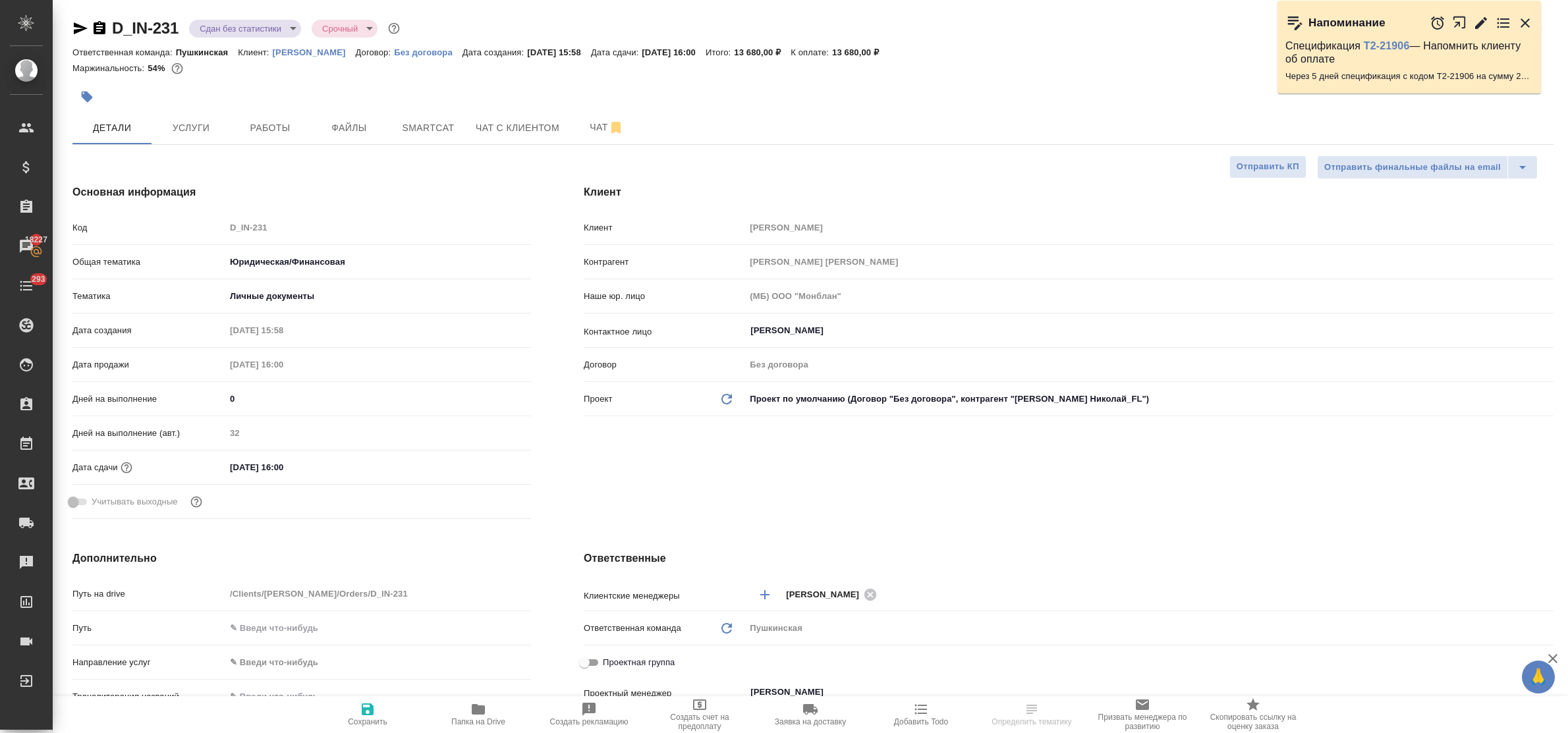
click at [229, 28] on body "🙏 .cls-1 fill:#fff; AWATERA Bulakhova [PERSON_NAME] Спецификации Заказы 18227 Ч…" at bounding box center [784, 366] width 1568 height 733
type textarea "x"
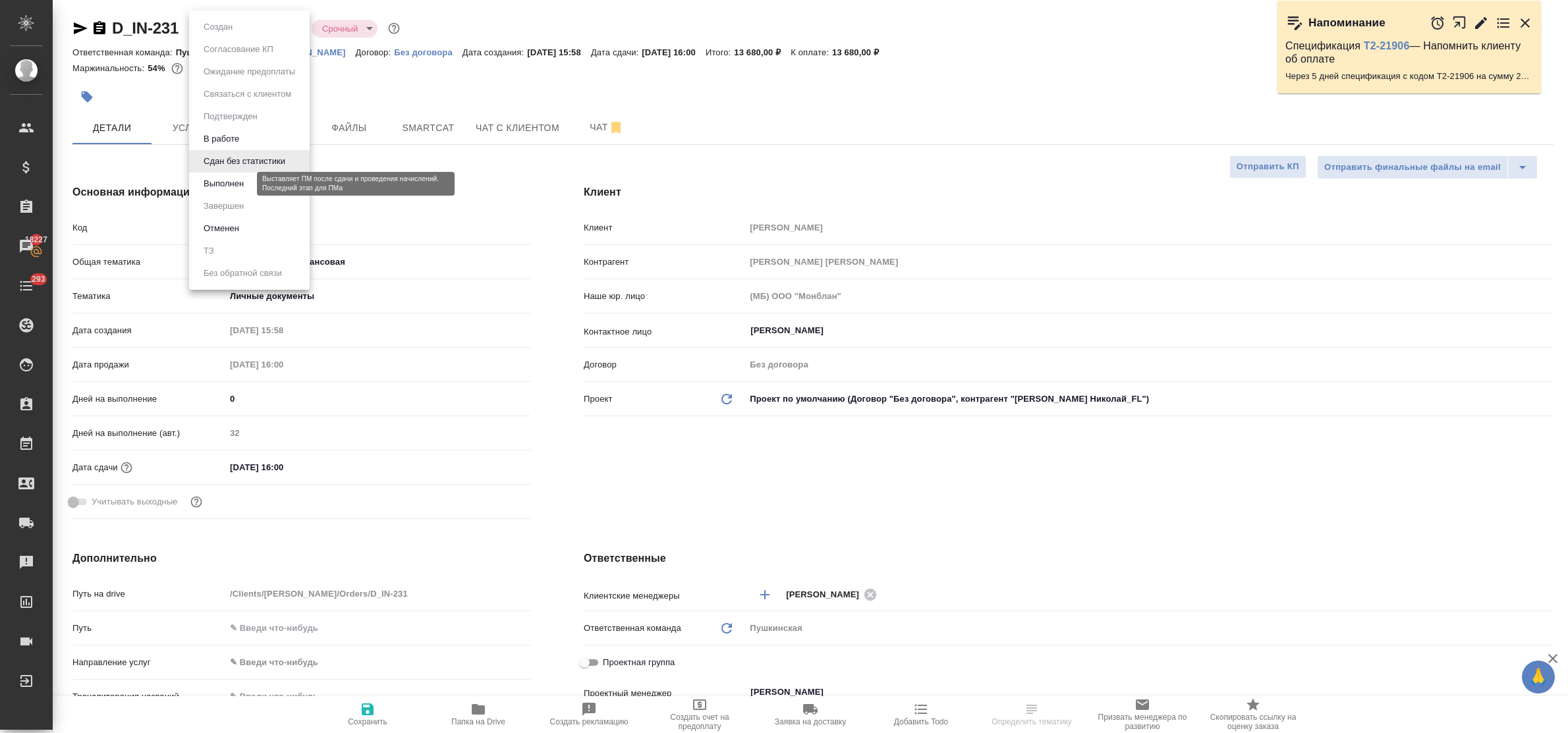
click at [244, 185] on button "Выполнен" at bounding box center [224, 184] width 48 height 14
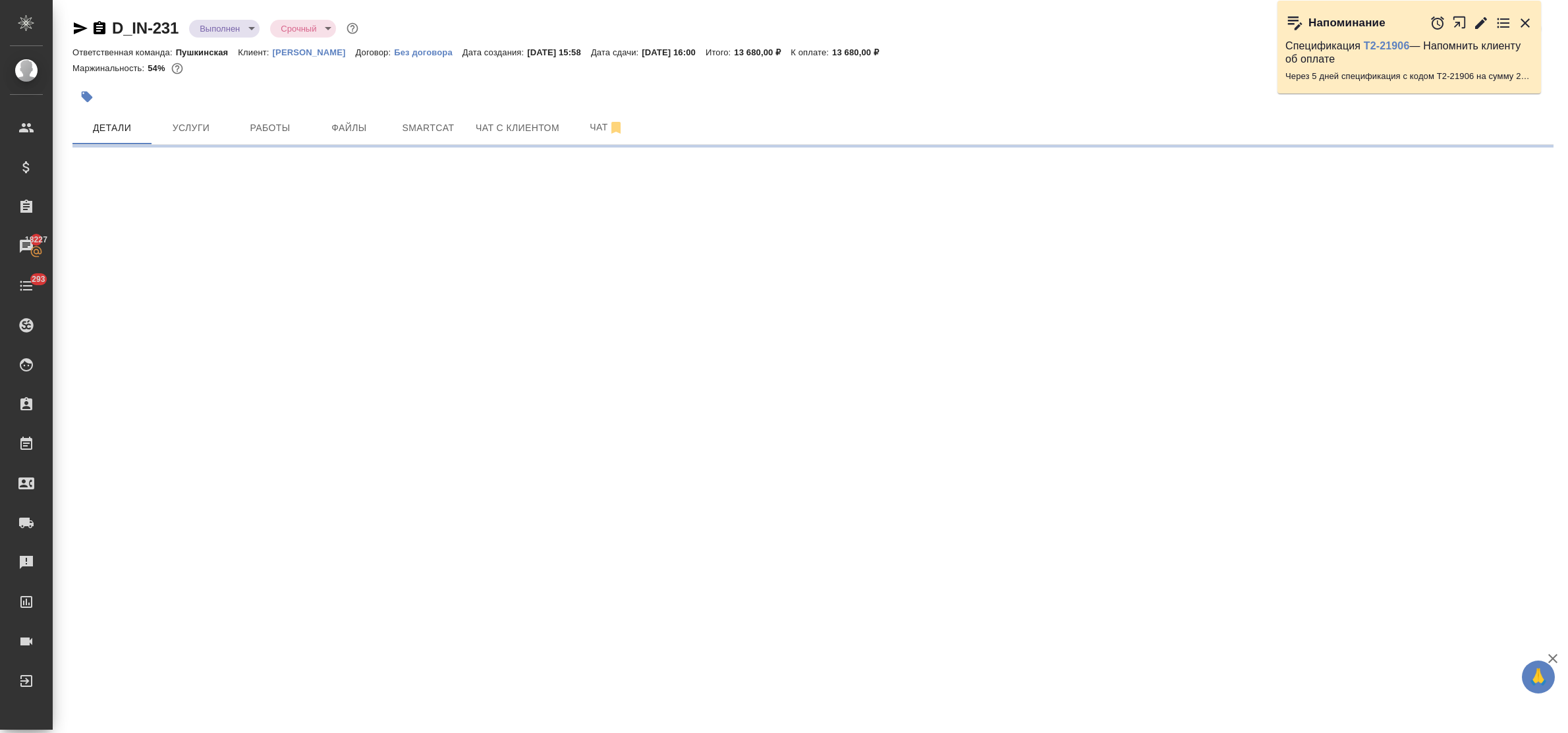
select select "RU"
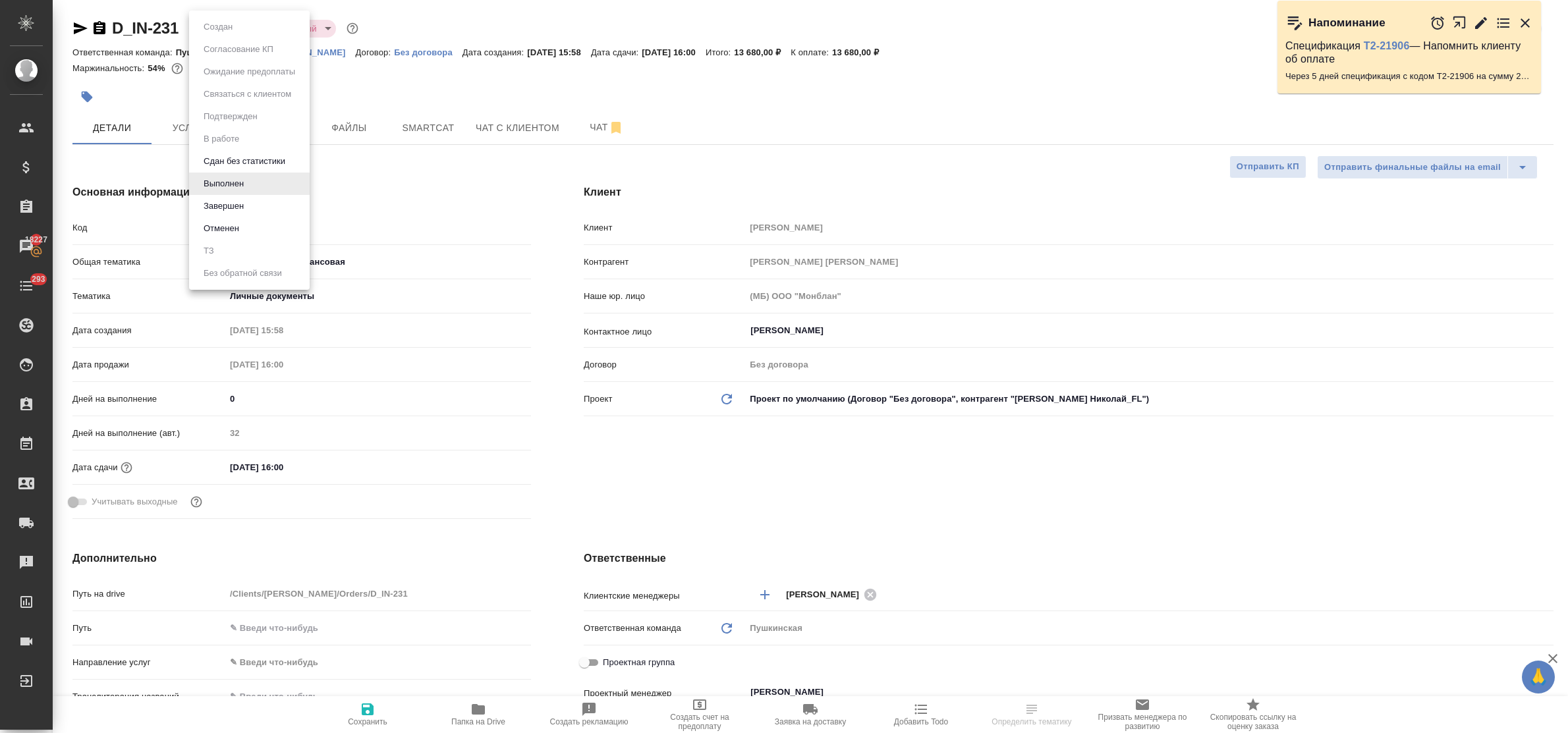
click at [244, 24] on body "🙏 .cls-1 fill:#fff; AWATERA Bulakhova [PERSON_NAME] Спецификации Заказы 18227 Ч…" at bounding box center [784, 366] width 1568 height 733
type textarea "x"
click at [258, 199] on li "Завершен" at bounding box center [249, 206] width 121 height 23
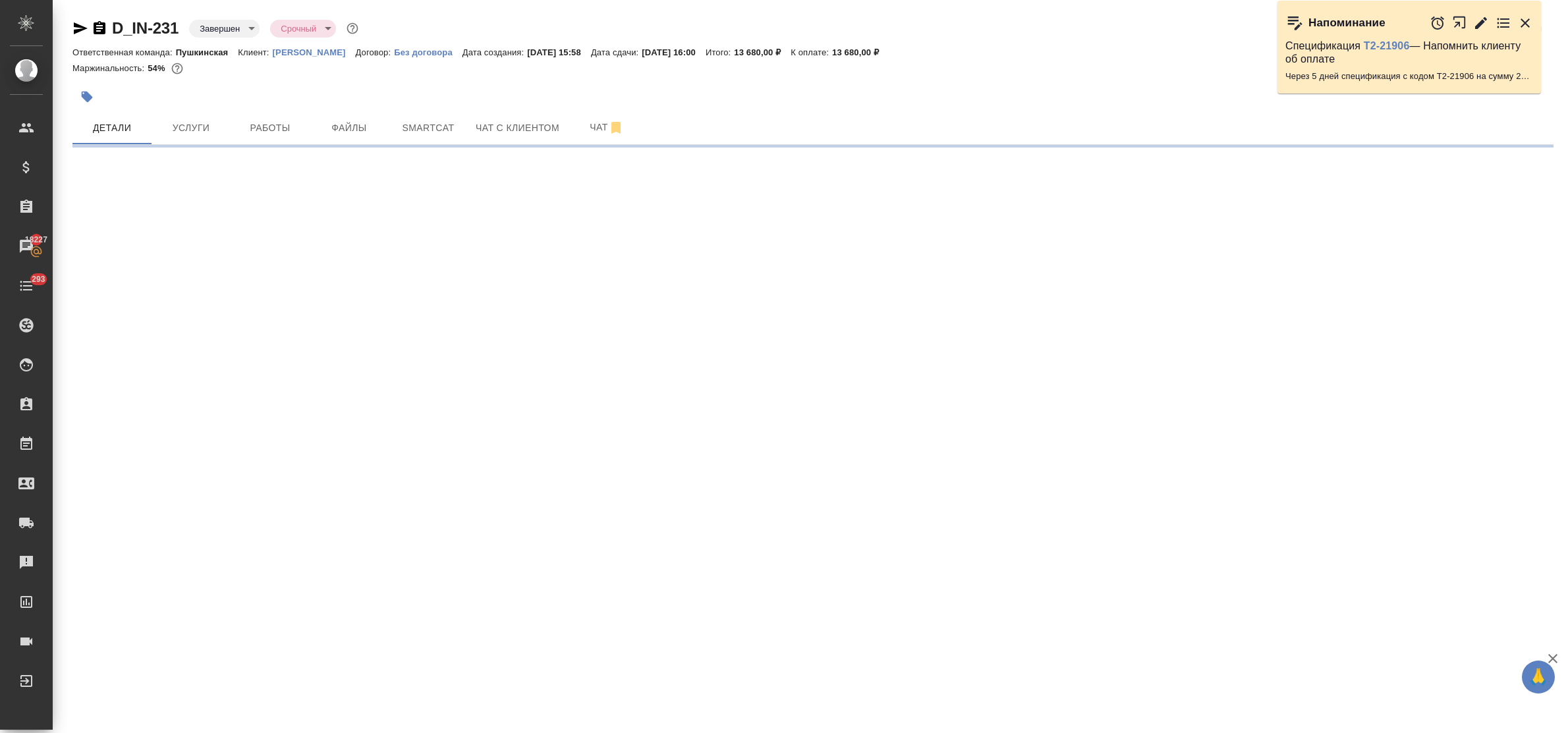
select select "RU"
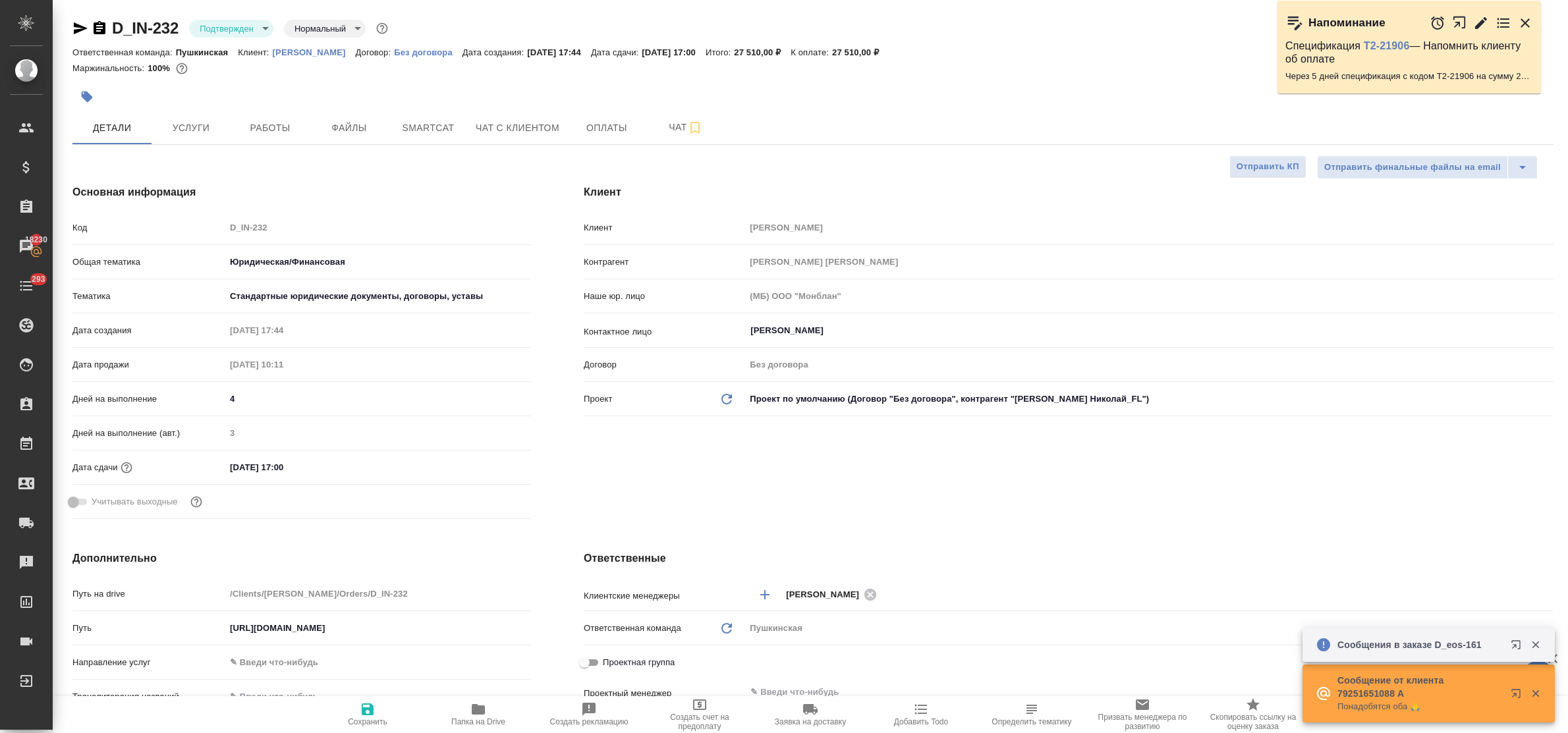
select select "RU"
click at [672, 132] on span "Чат" at bounding box center [686, 127] width 63 height 16
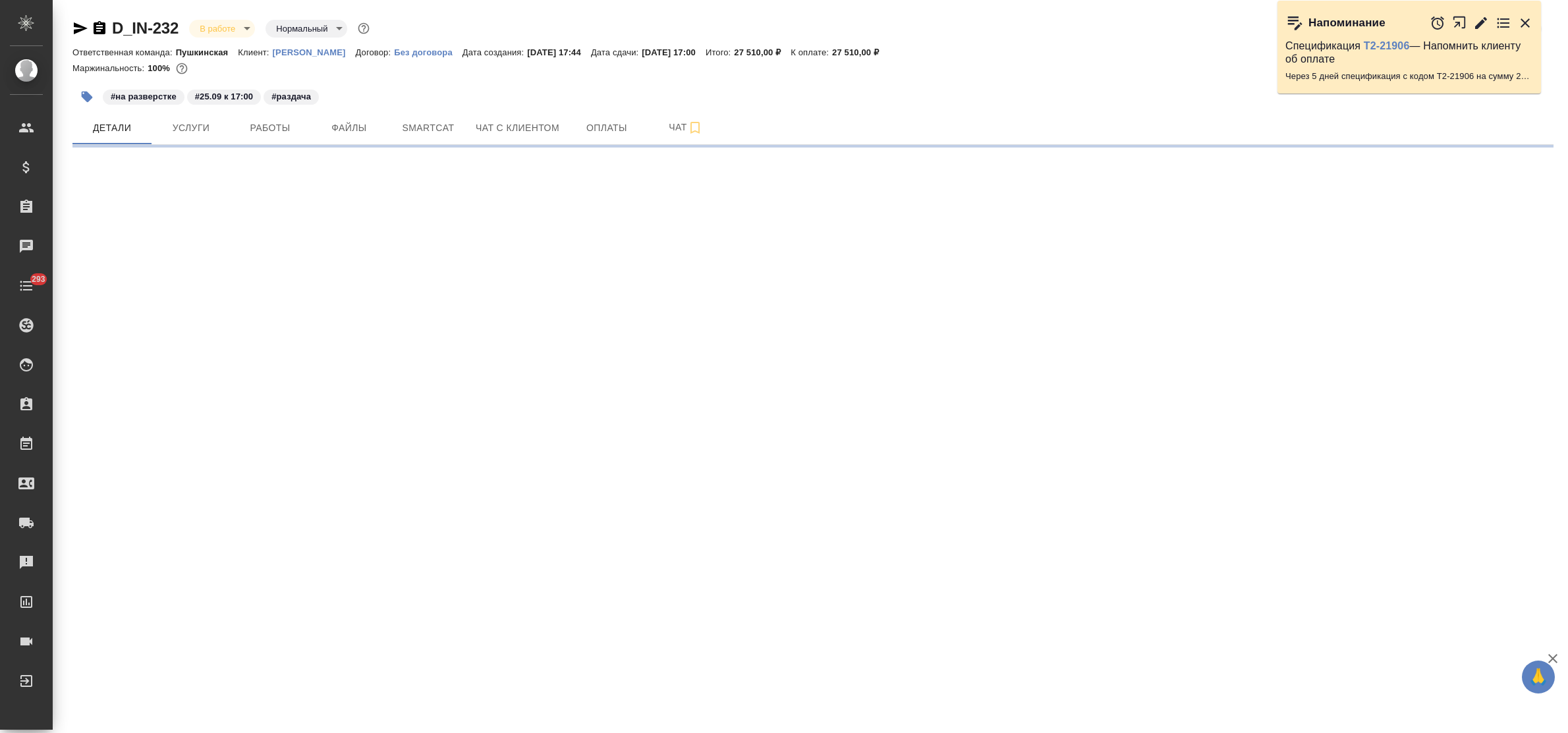
select select "RU"
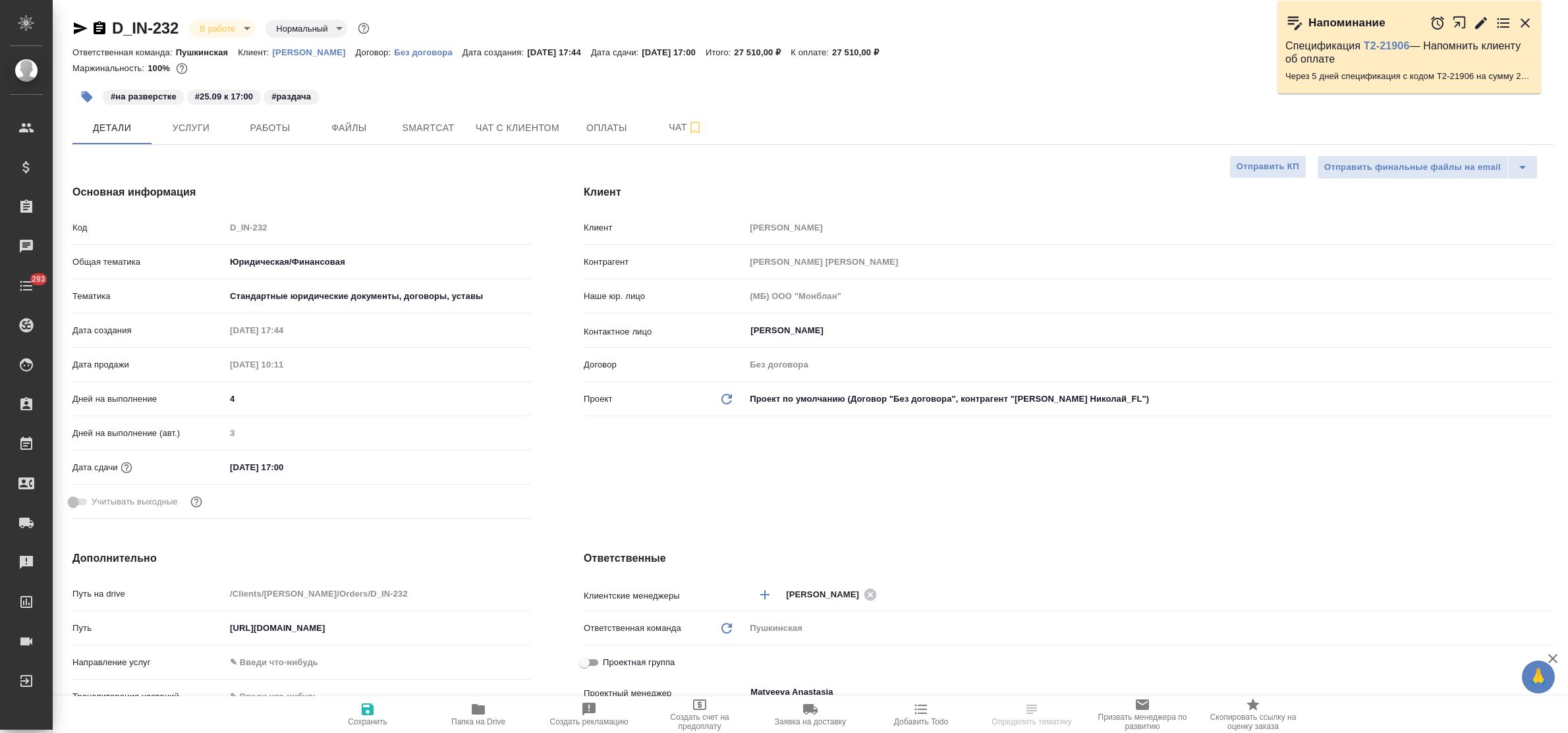
type textarea "x"
click at [666, 129] on span "Чат" at bounding box center [686, 127] width 63 height 16
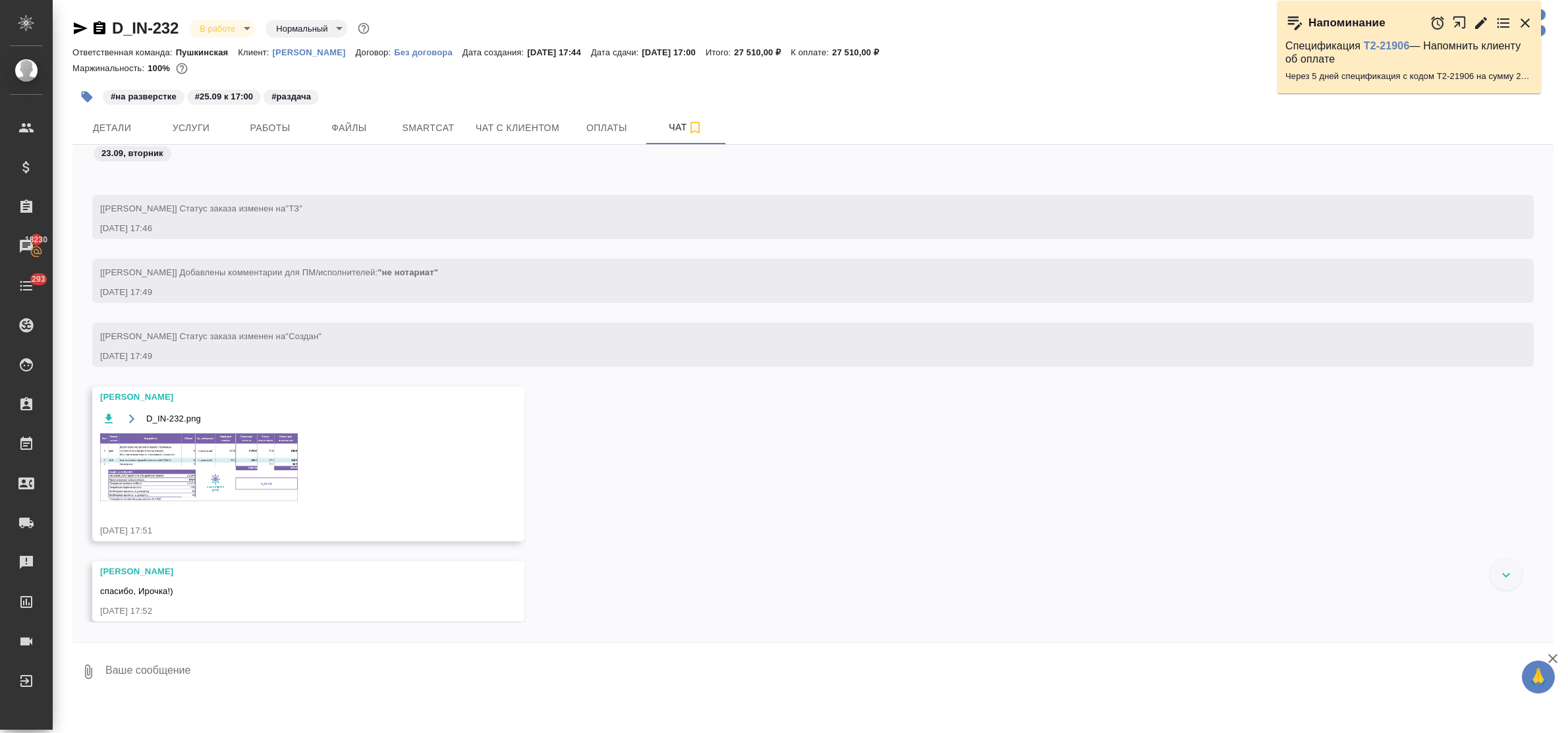
scroll to position [94, 0]
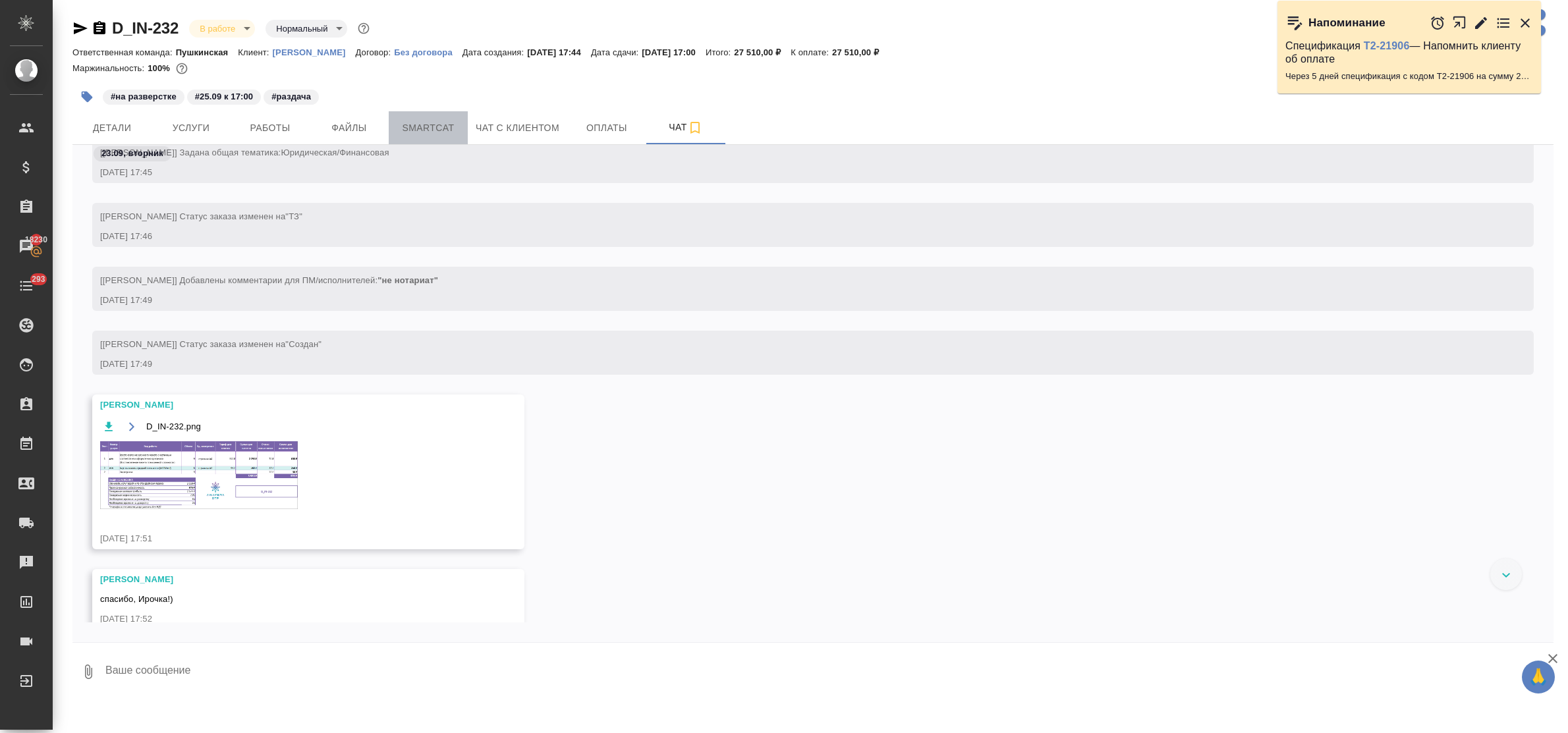
click at [413, 129] on span "Smartcat" at bounding box center [428, 128] width 63 height 16
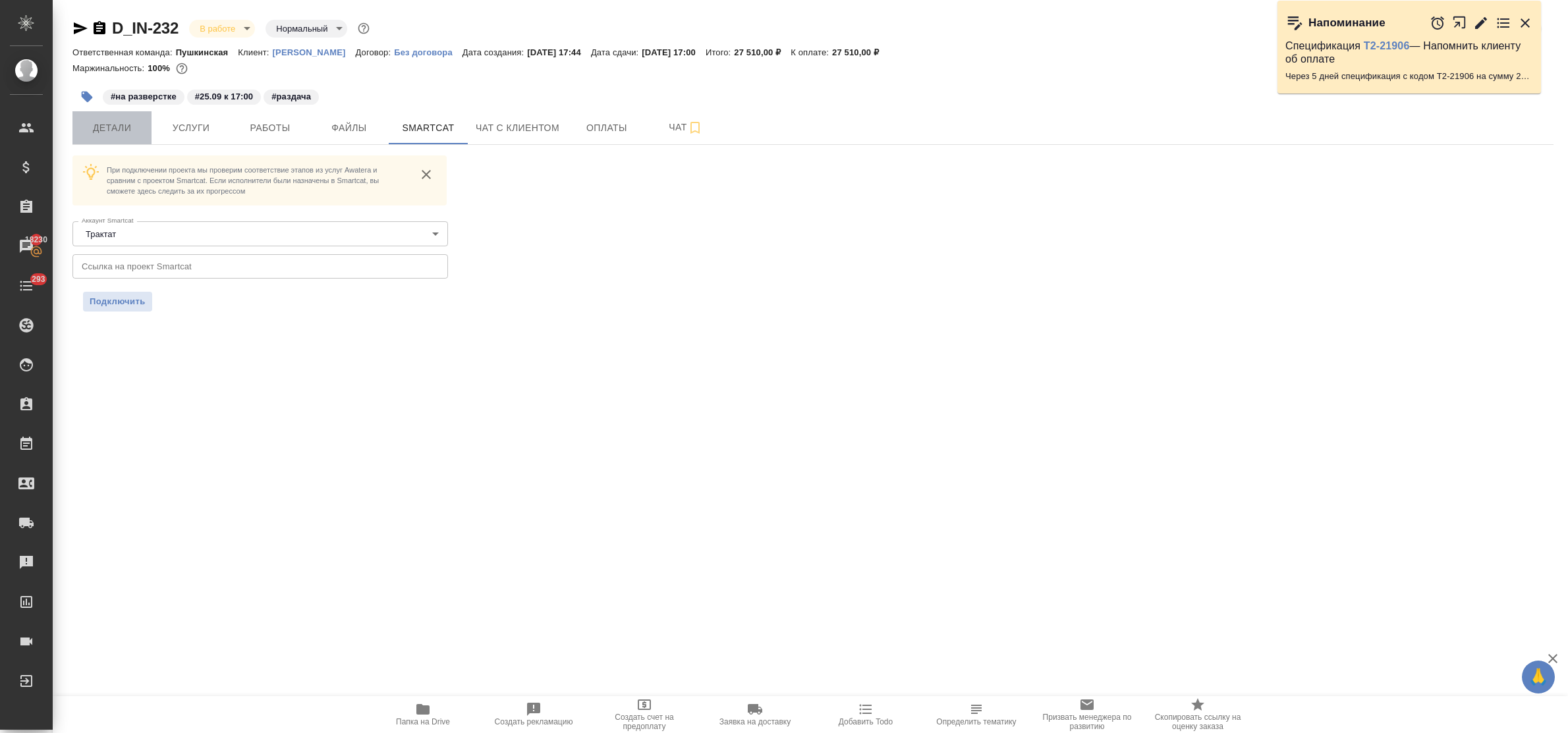
click at [119, 133] on span "Детали" at bounding box center [112, 128] width 63 height 16
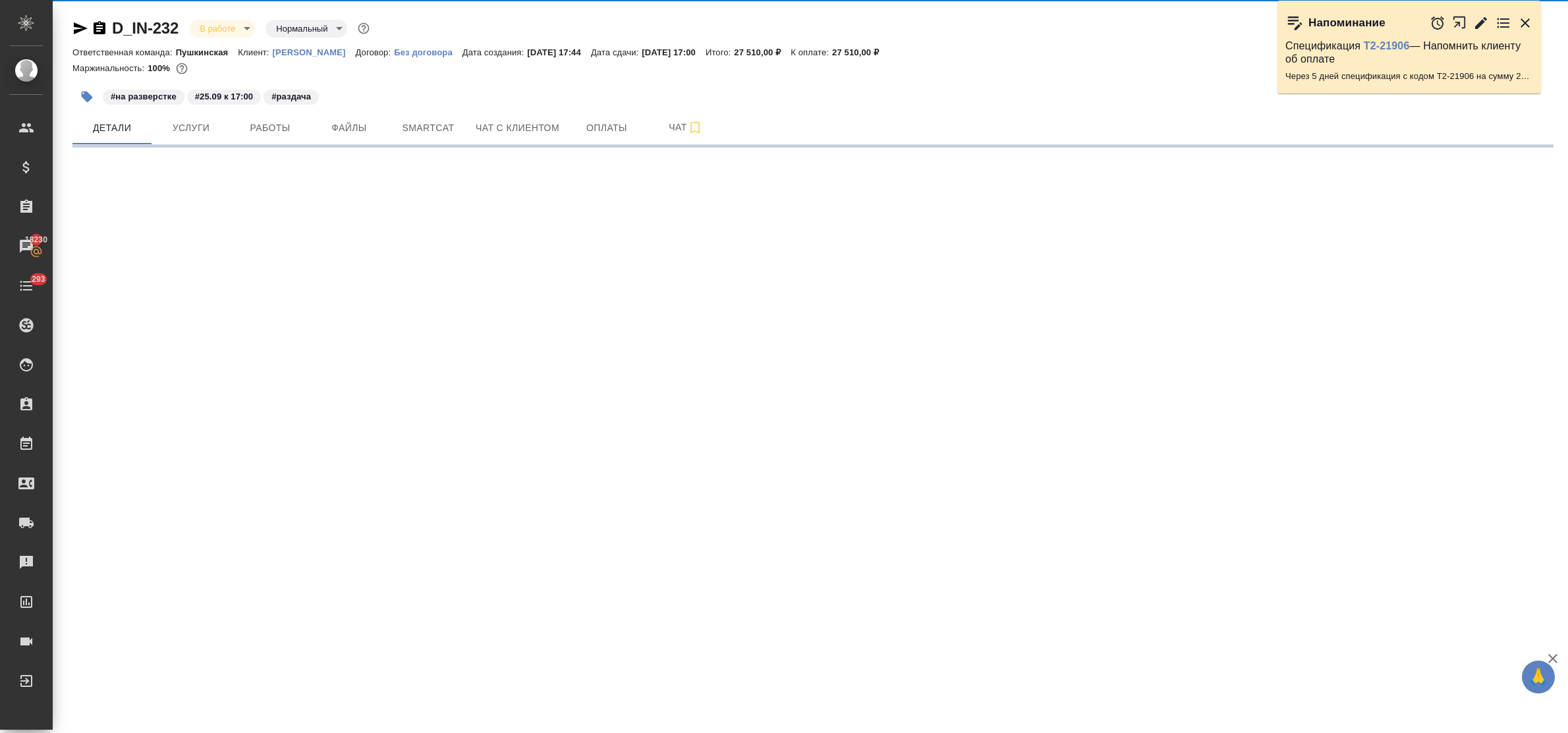
select select "RU"
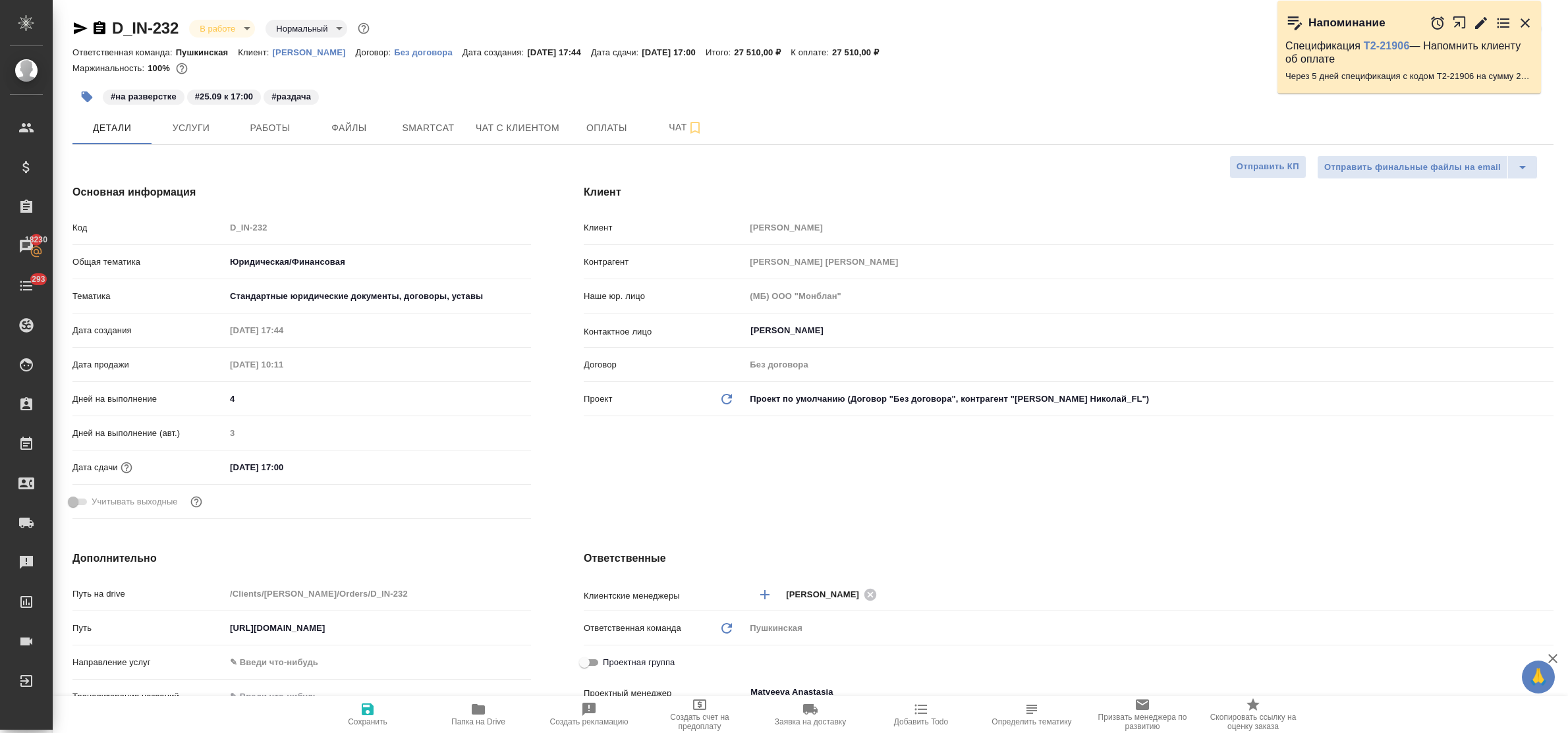
type textarea "x"
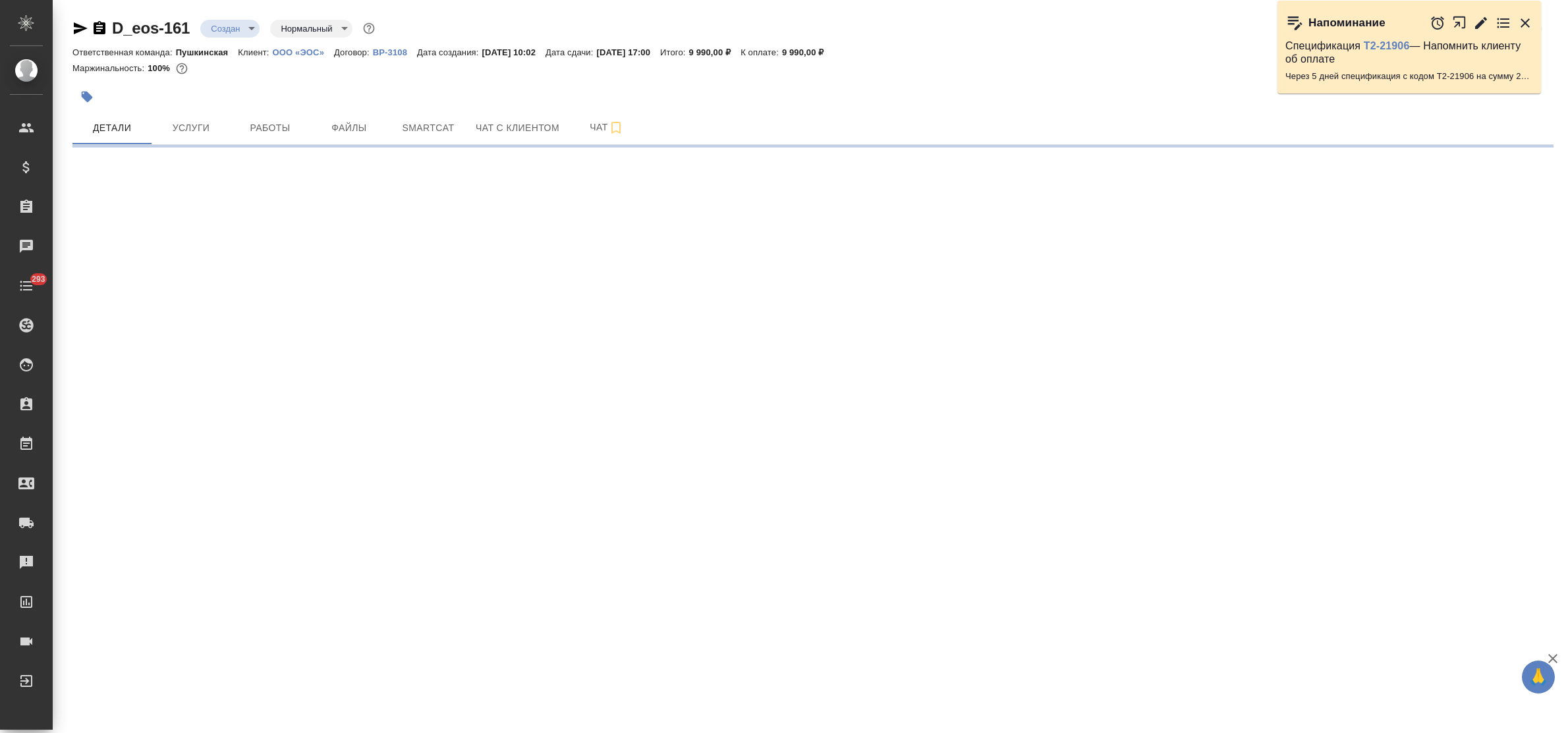
select select "RU"
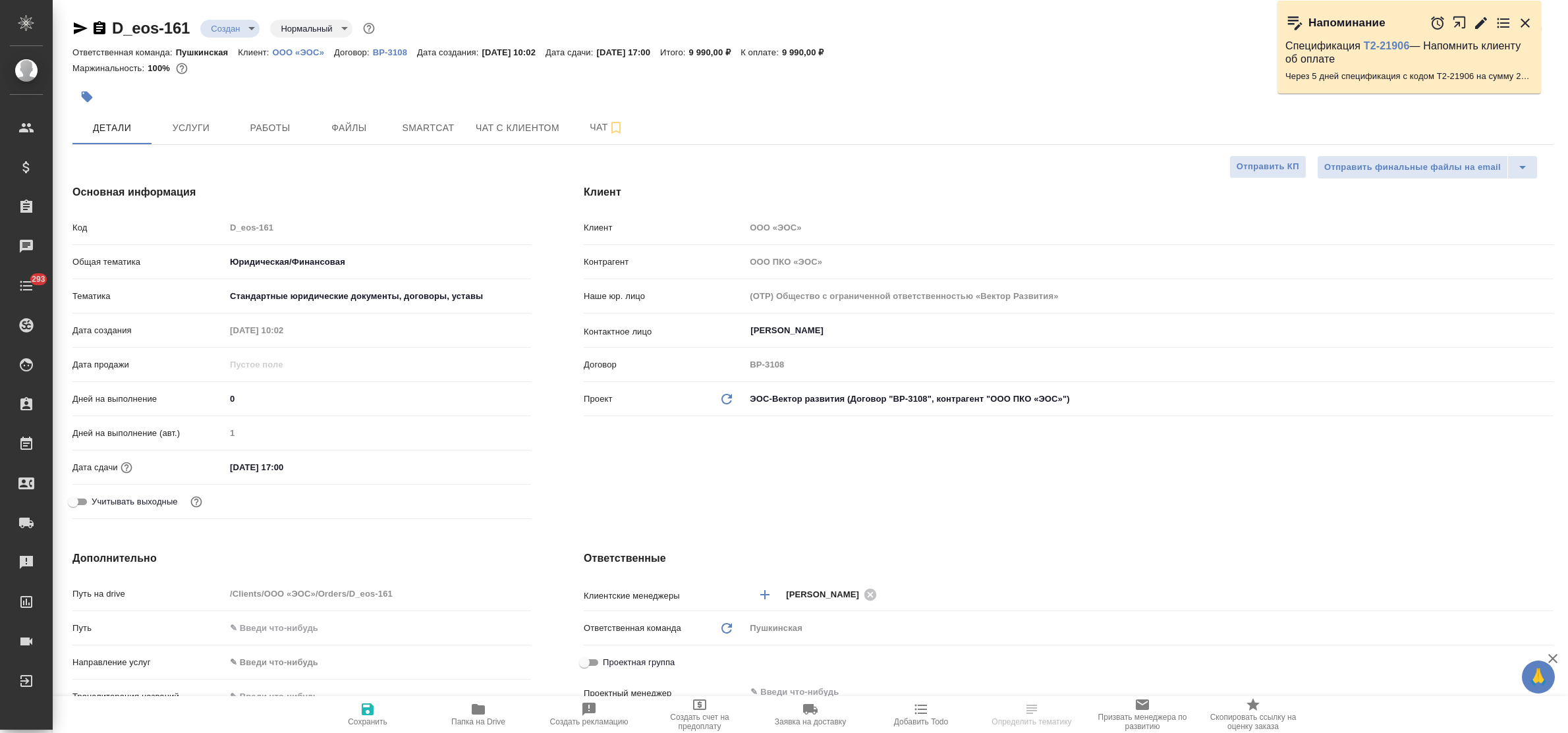
type textarea "x"
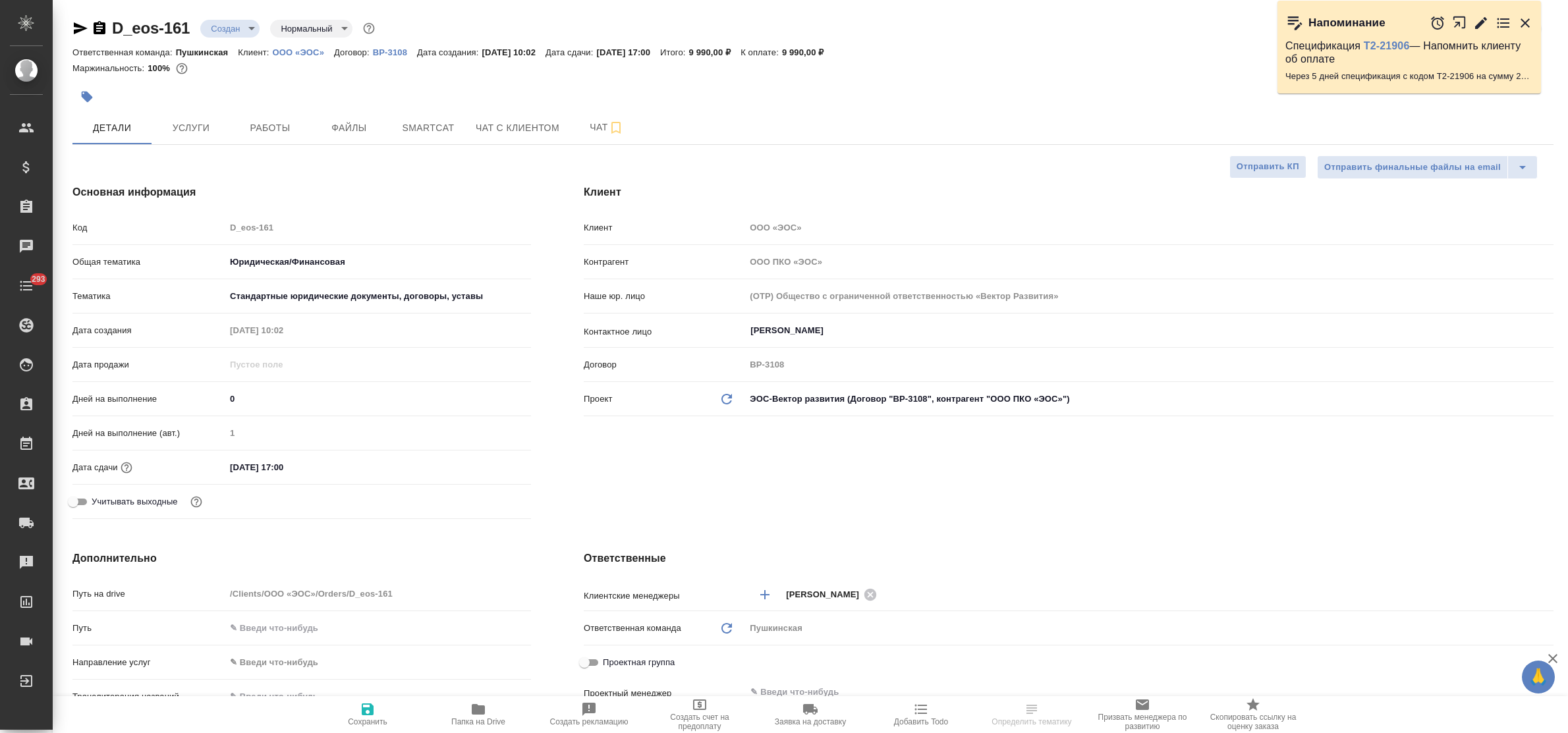
type textarea "x"
click at [606, 129] on span "Чат" at bounding box center [606, 127] width 63 height 16
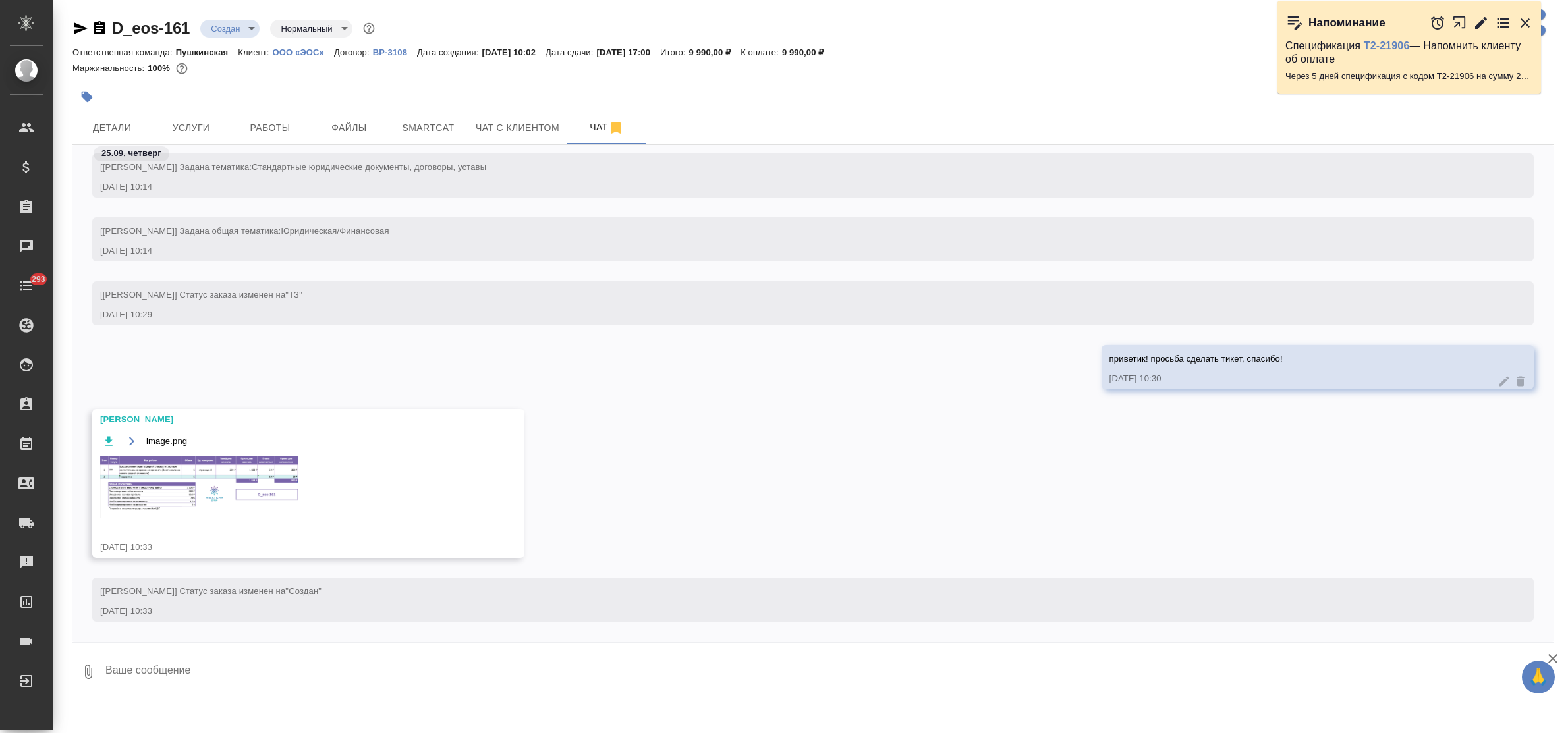
scroll to position [291, 0]
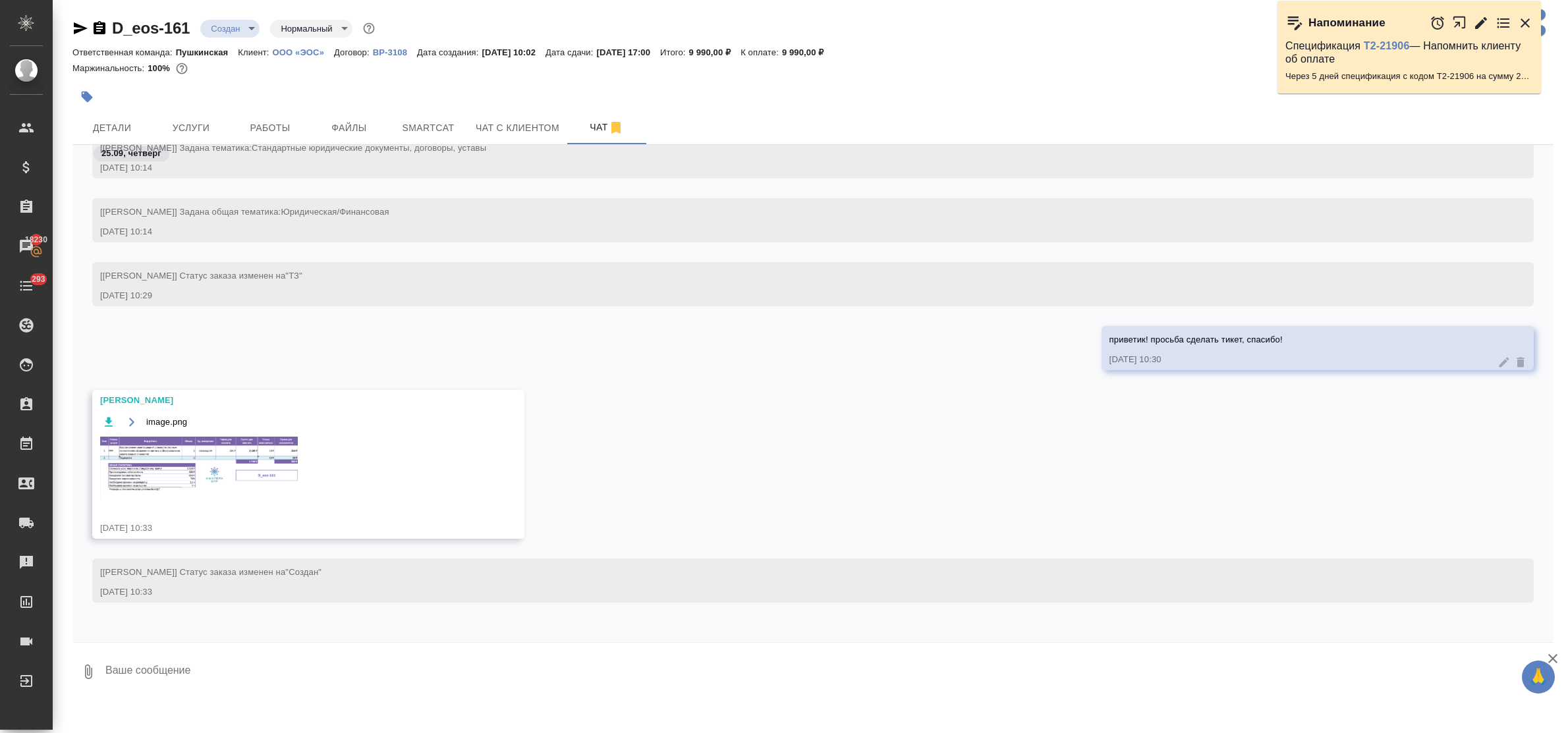
click at [177, 455] on img at bounding box center [199, 467] width 198 height 62
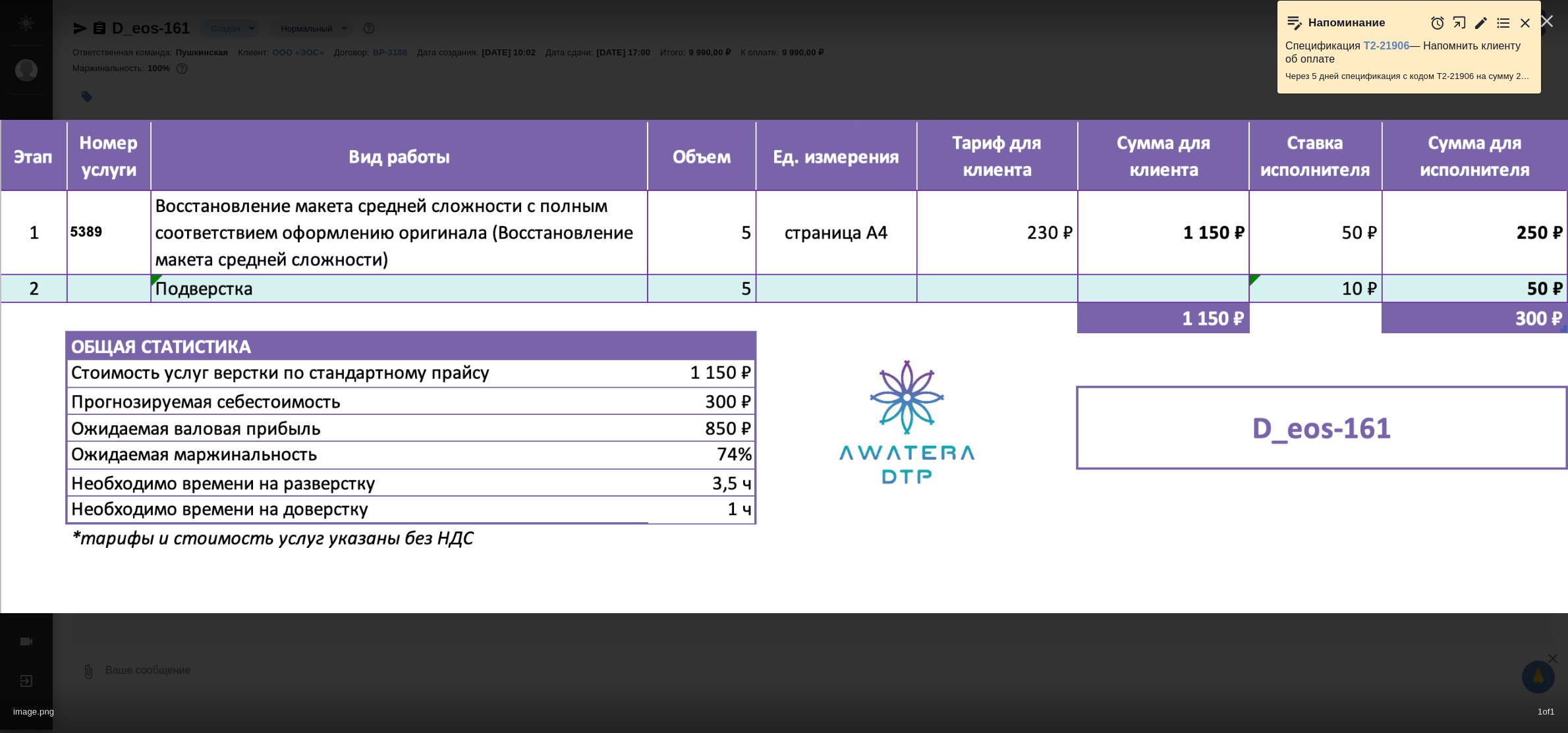
click at [753, 644] on div "image.png 1 of 1" at bounding box center [784, 366] width 1568 height 733
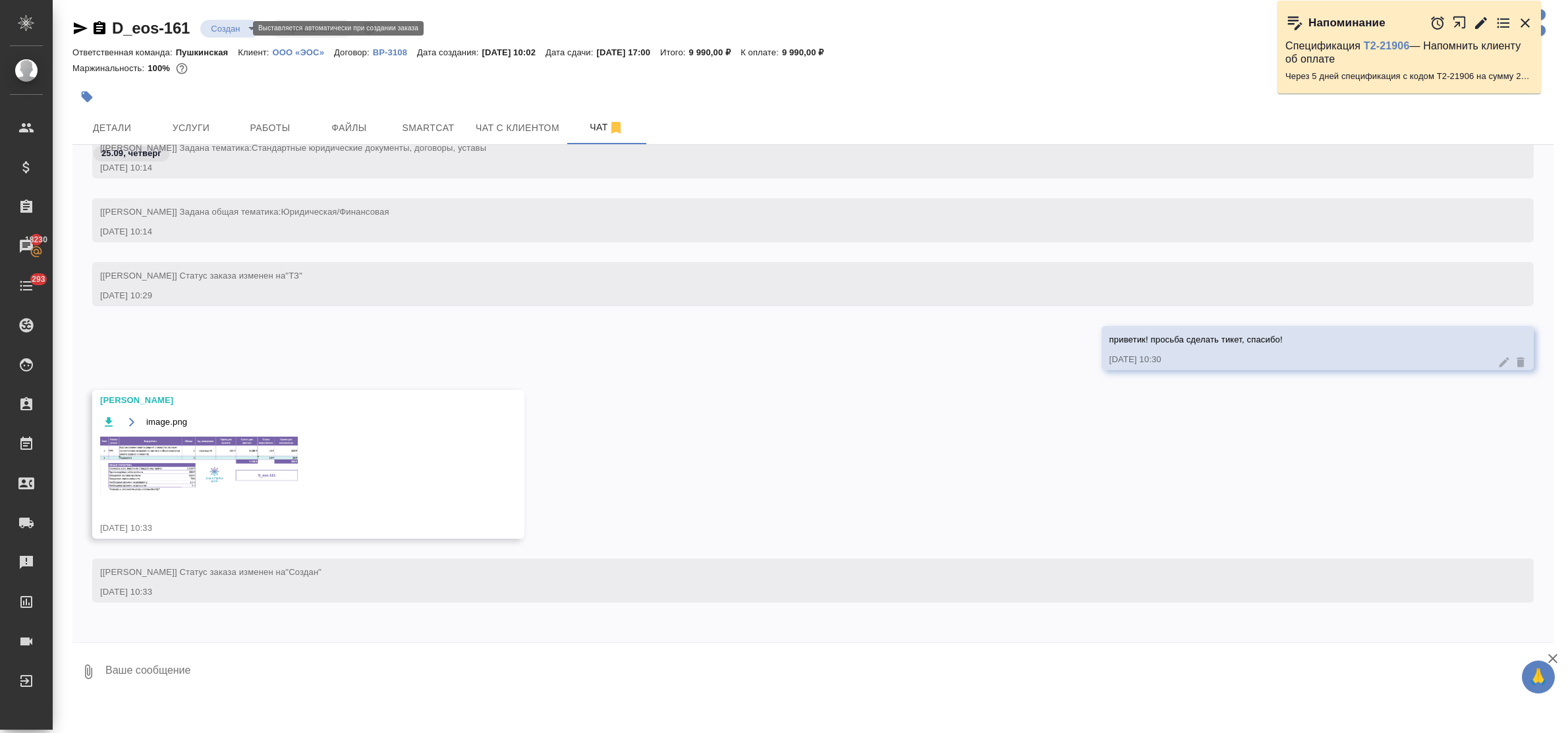
click at [227, 30] on body "🙏 .cls-1 fill:#fff; AWATERA Bulakhova [PERSON_NAME] Спецификации Заказы 18230 Ч…" at bounding box center [784, 366] width 1568 height 733
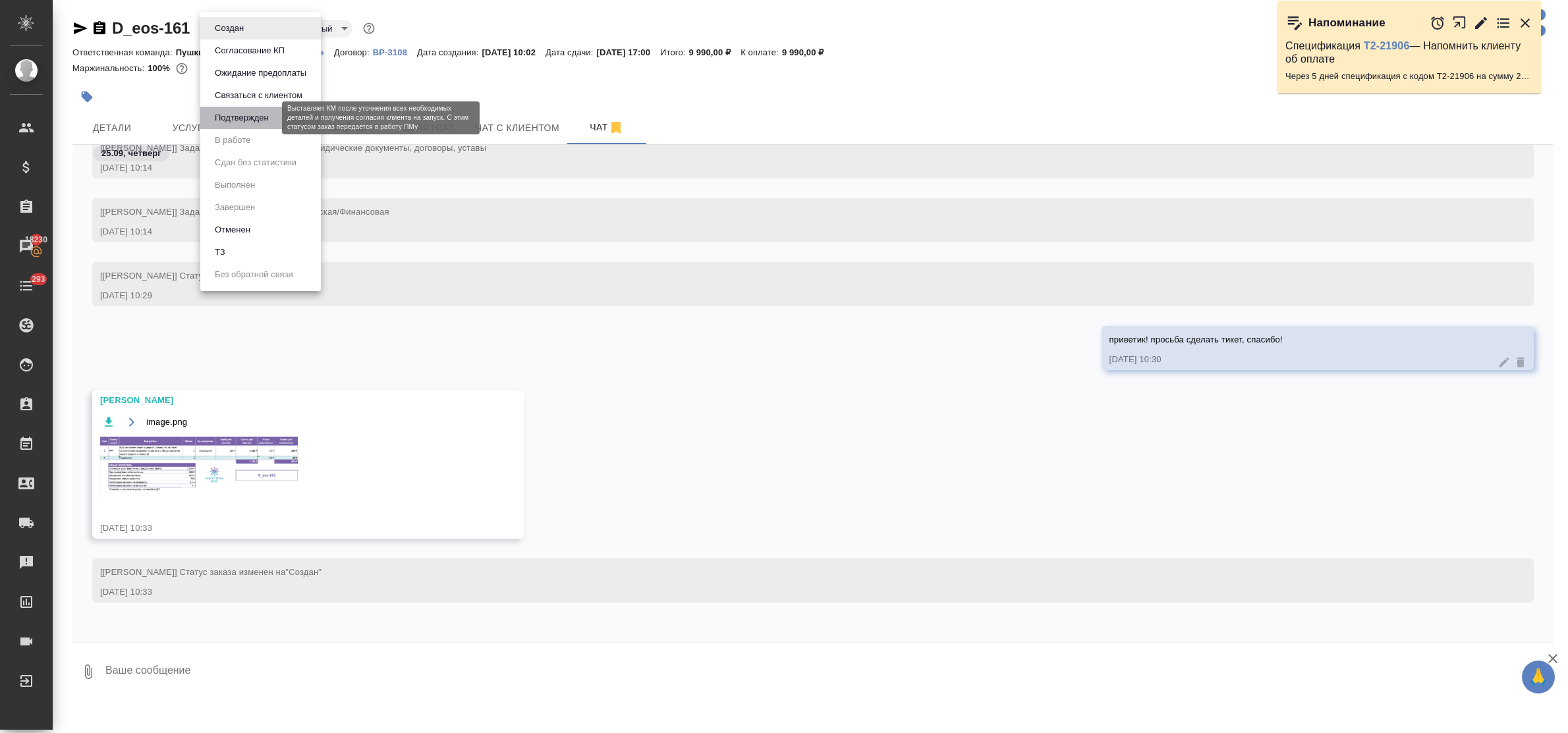
click at [234, 116] on button "Подтвержден" at bounding box center [242, 118] width 62 height 14
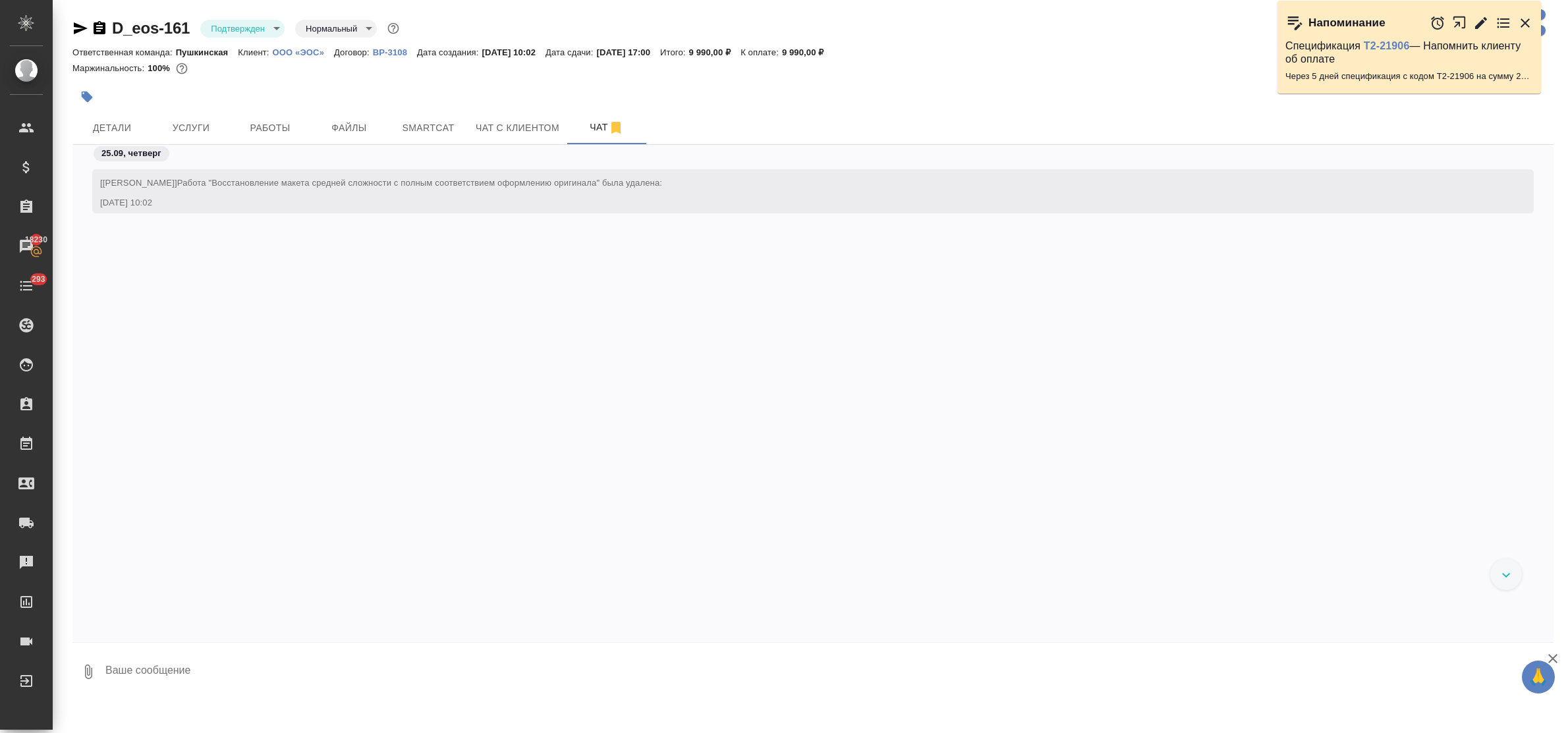
scroll to position [952, 0]
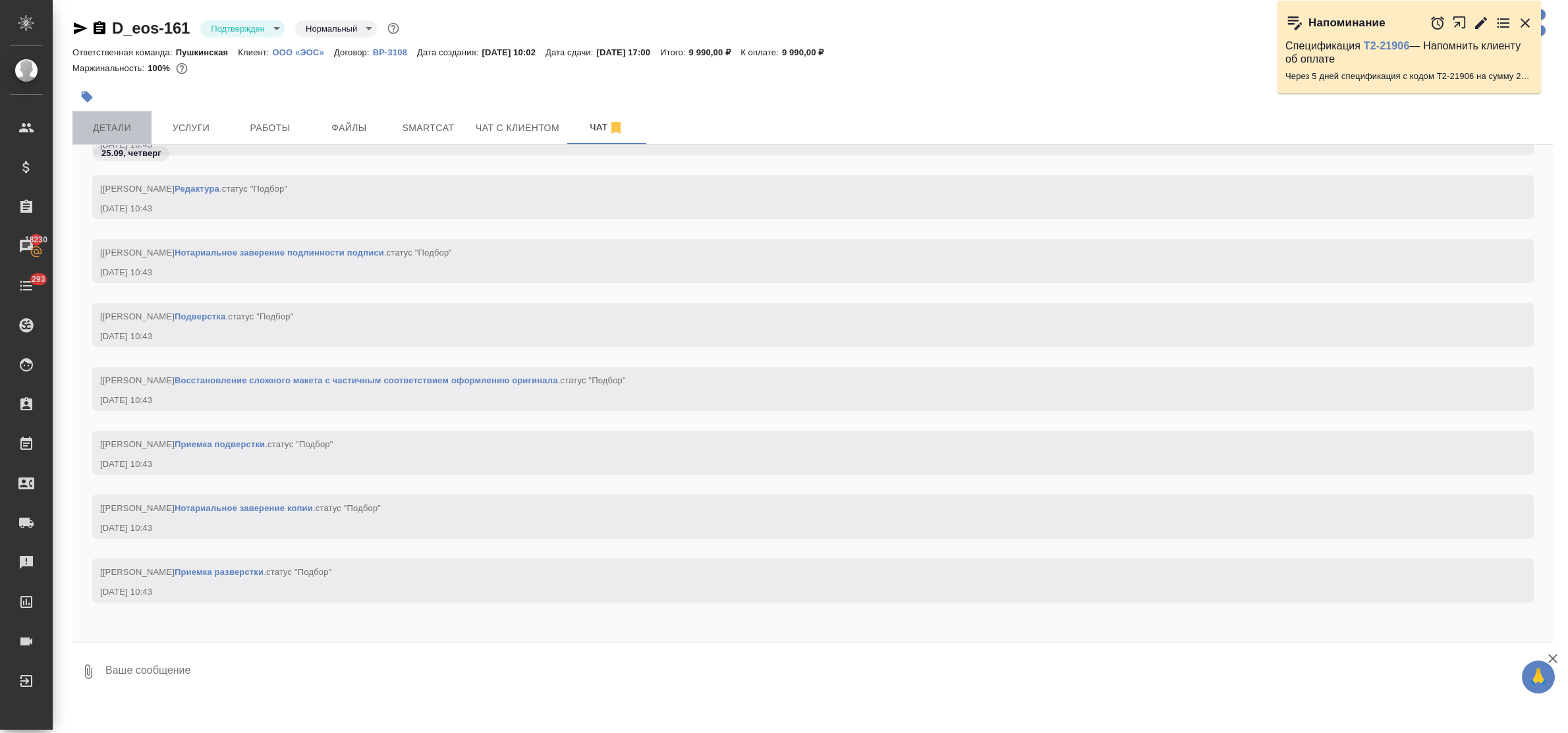
click at [119, 126] on span "Детали" at bounding box center [112, 128] width 63 height 16
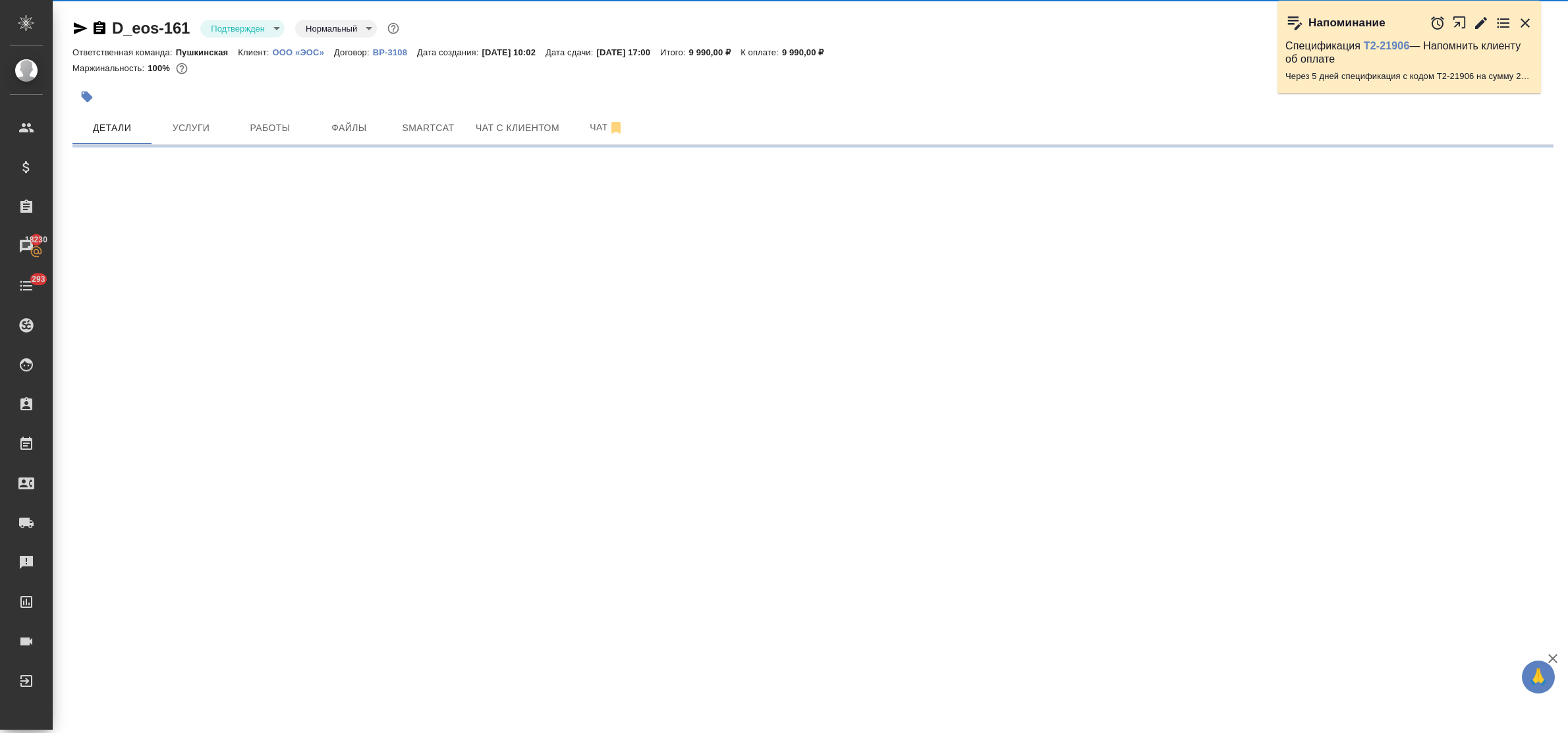
select select "RU"
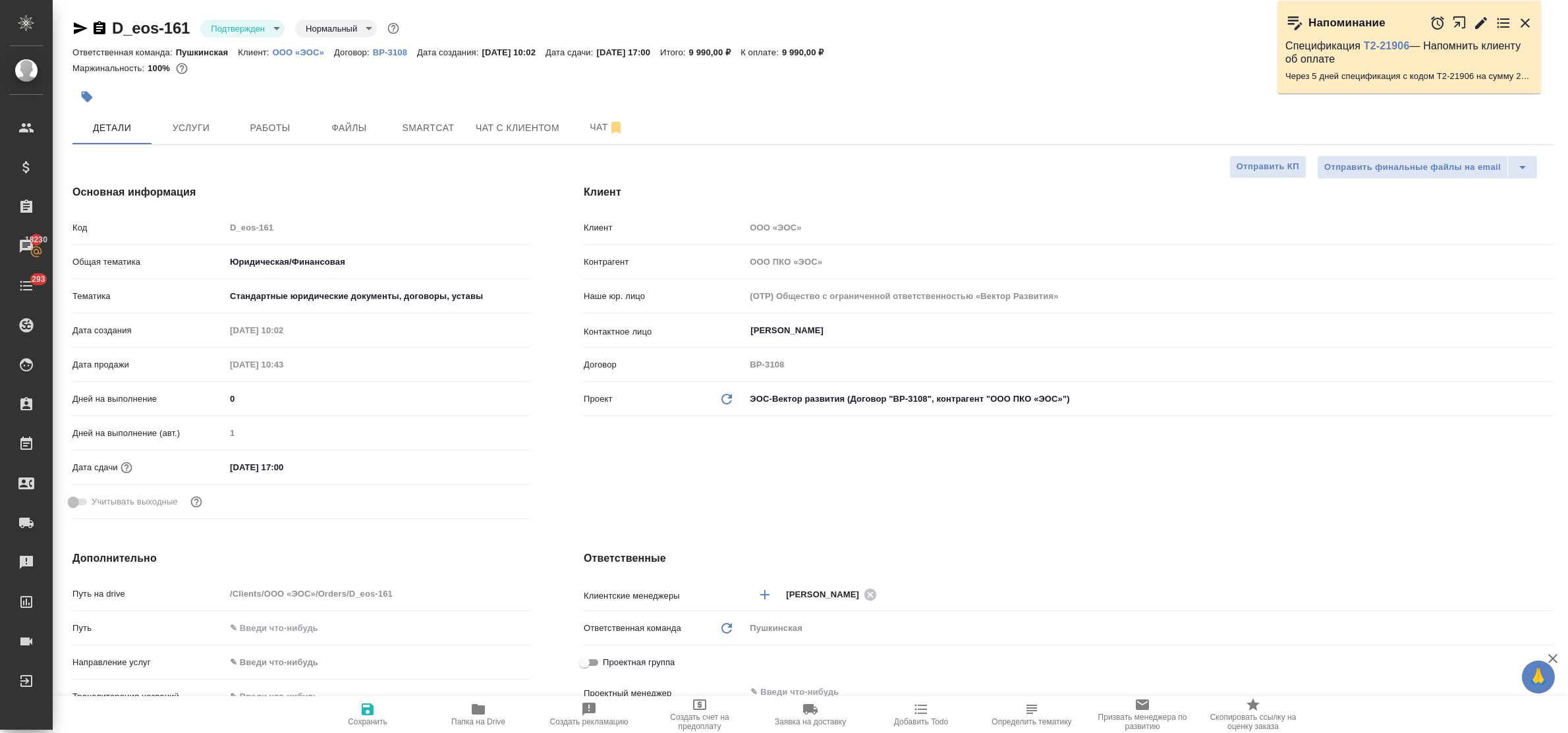
type textarea "x"
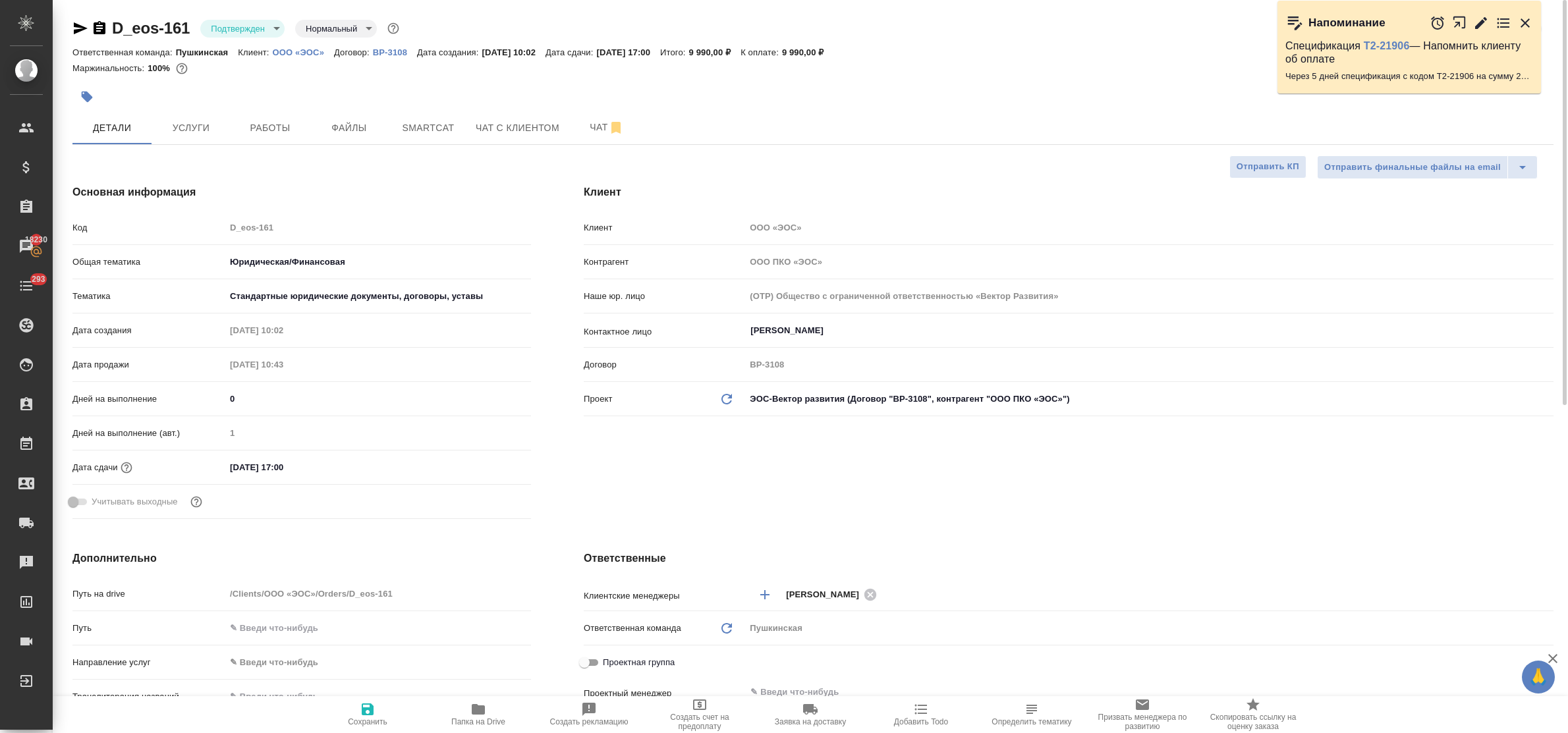
type textarea "x"
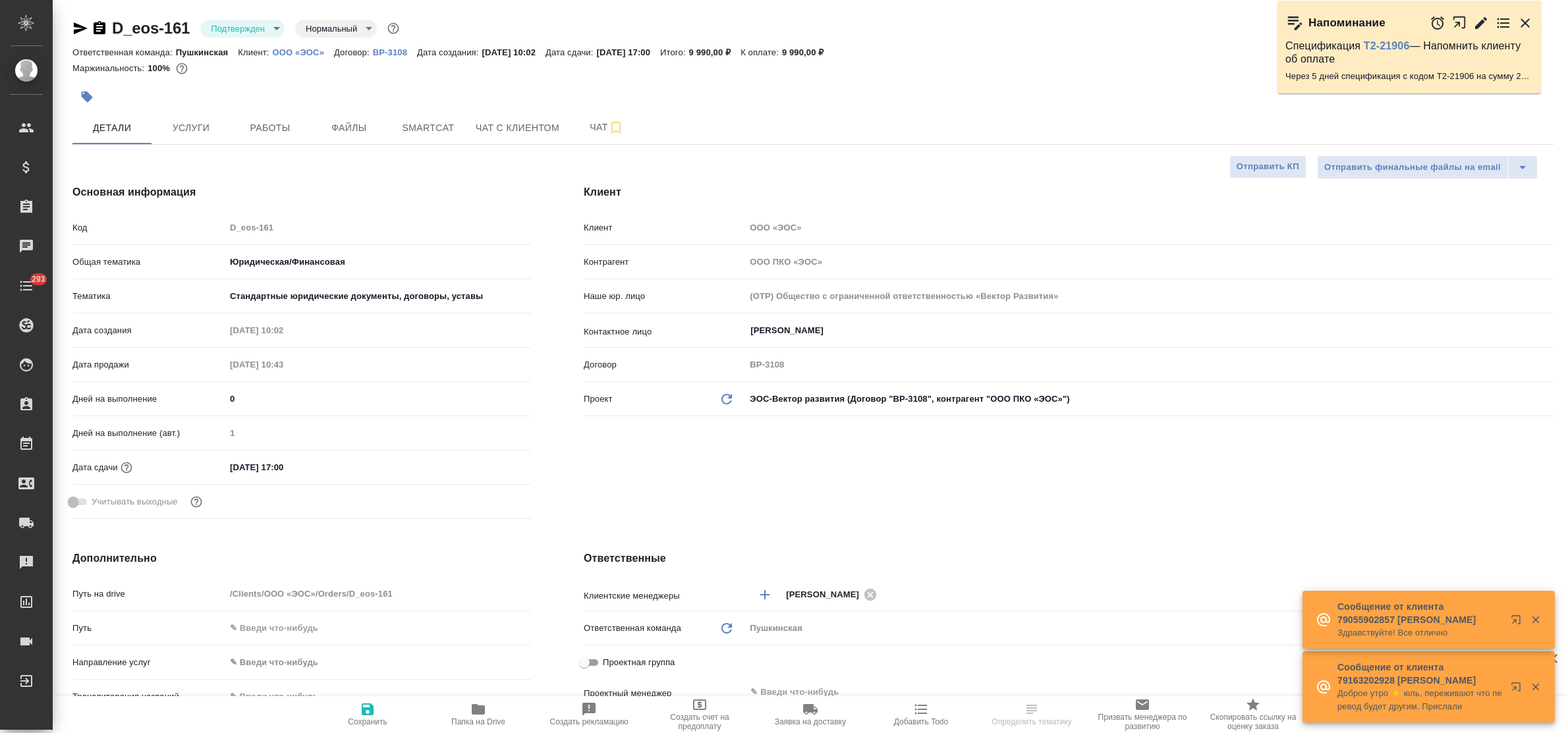
select select "RU"
type textarea "x"
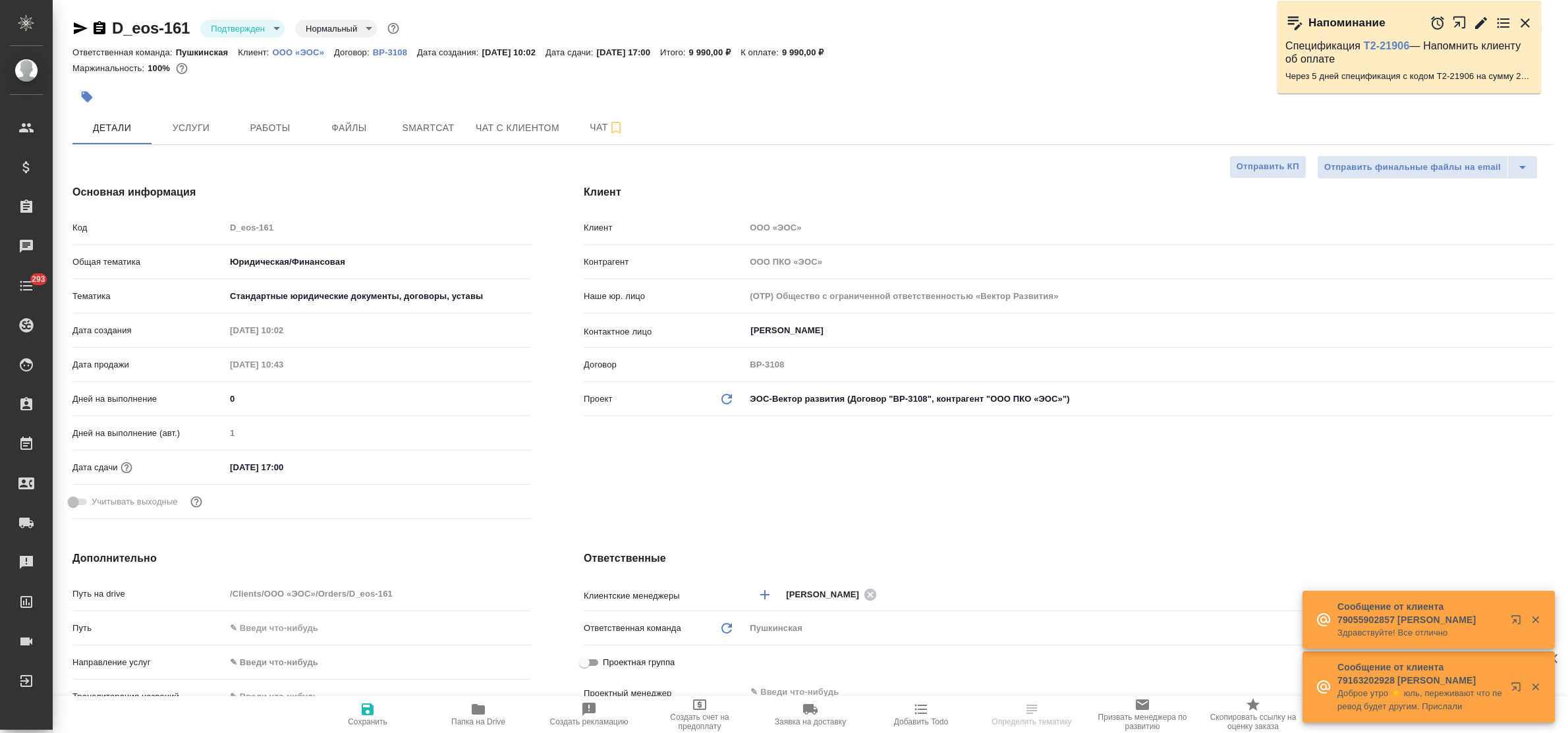
type textarea "x"
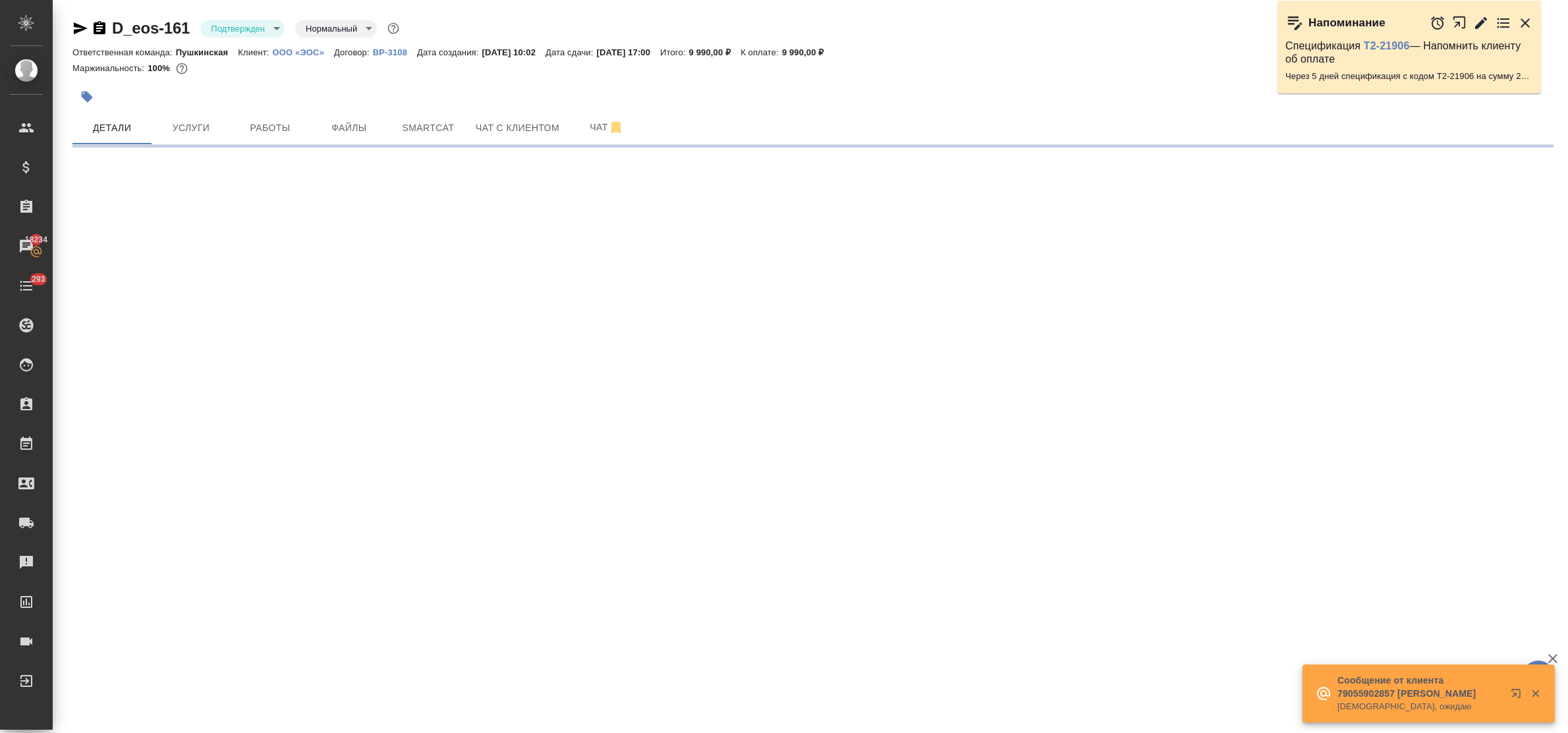
select select "RU"
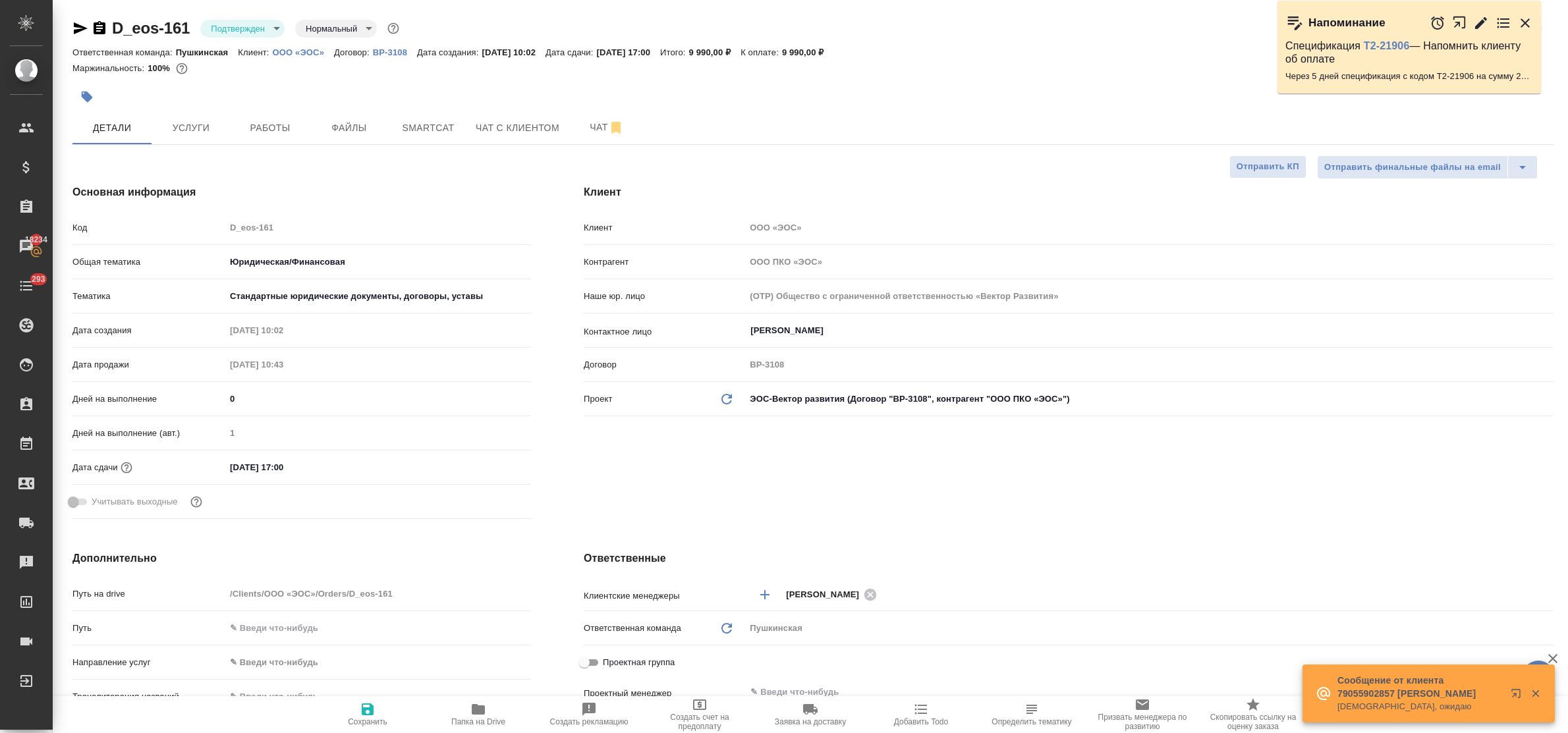
type textarea "x"
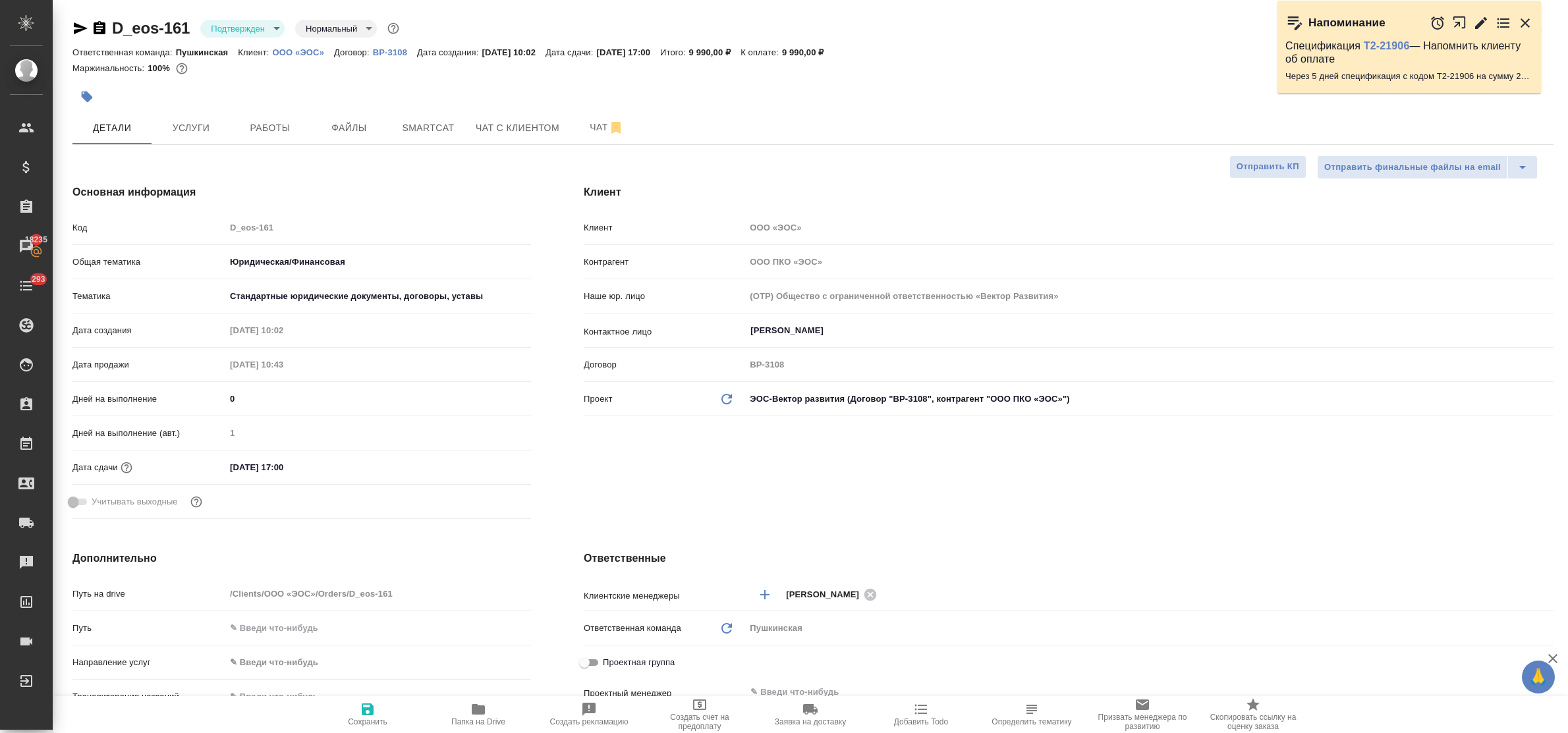
type textarea "x"
